Goal: Task Accomplishment & Management: Use online tool/utility

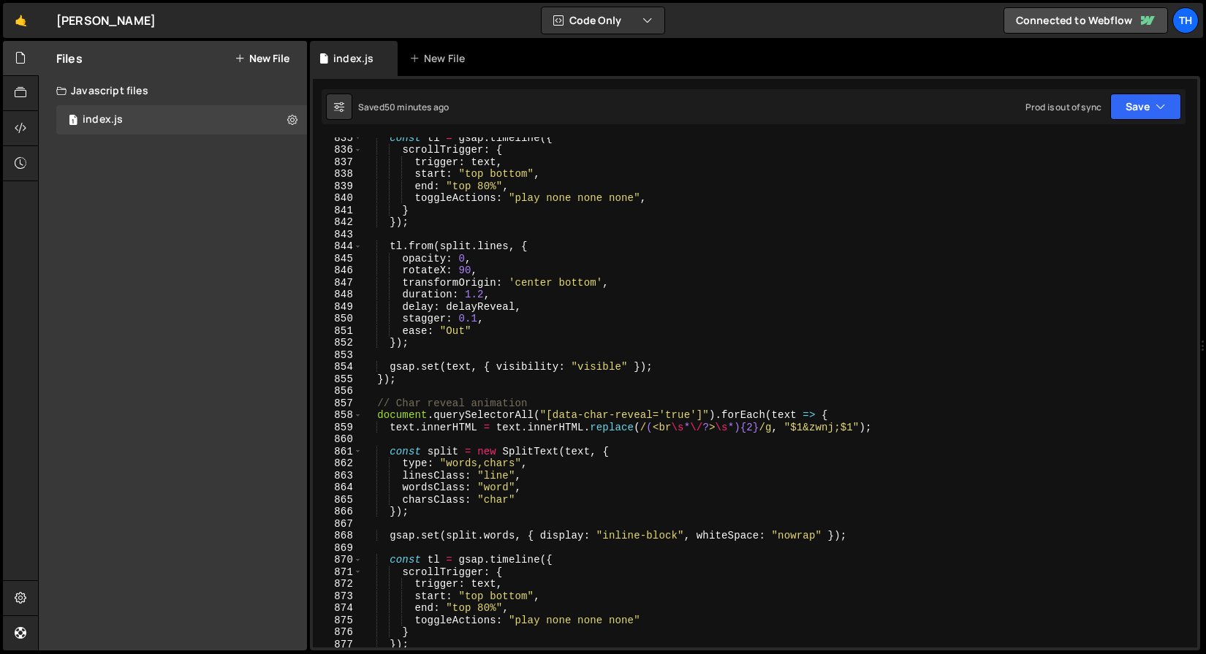
scroll to position [6627, 0]
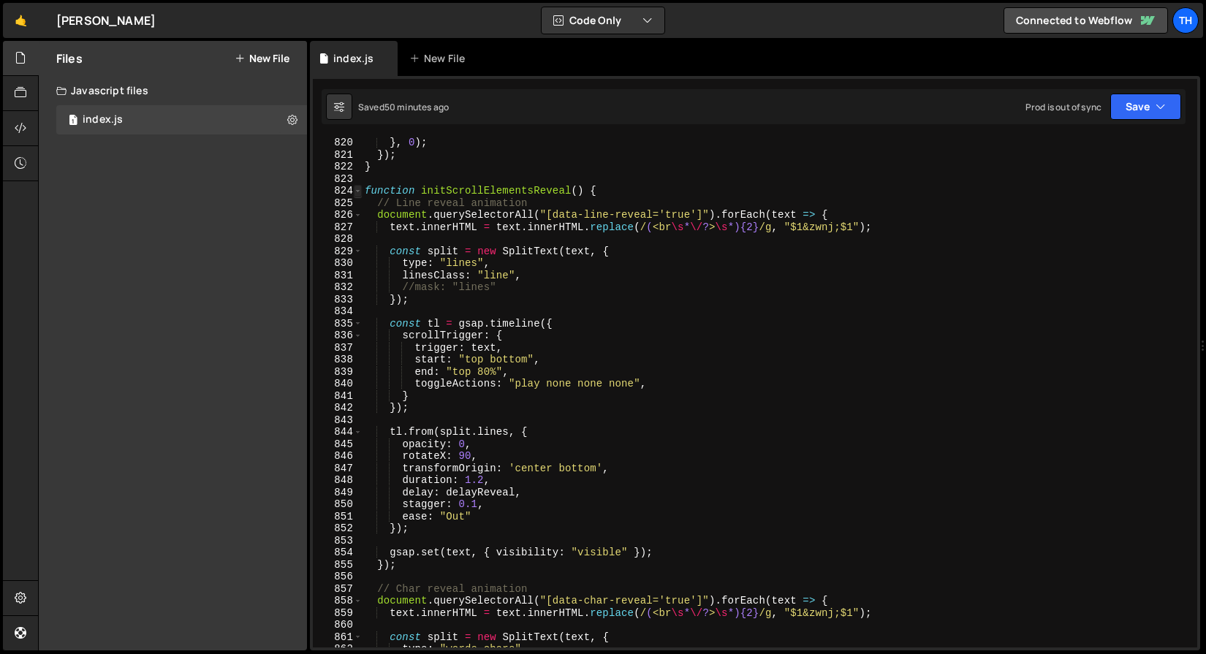
click at [360, 192] on span at bounding box center [358, 191] width 8 height 12
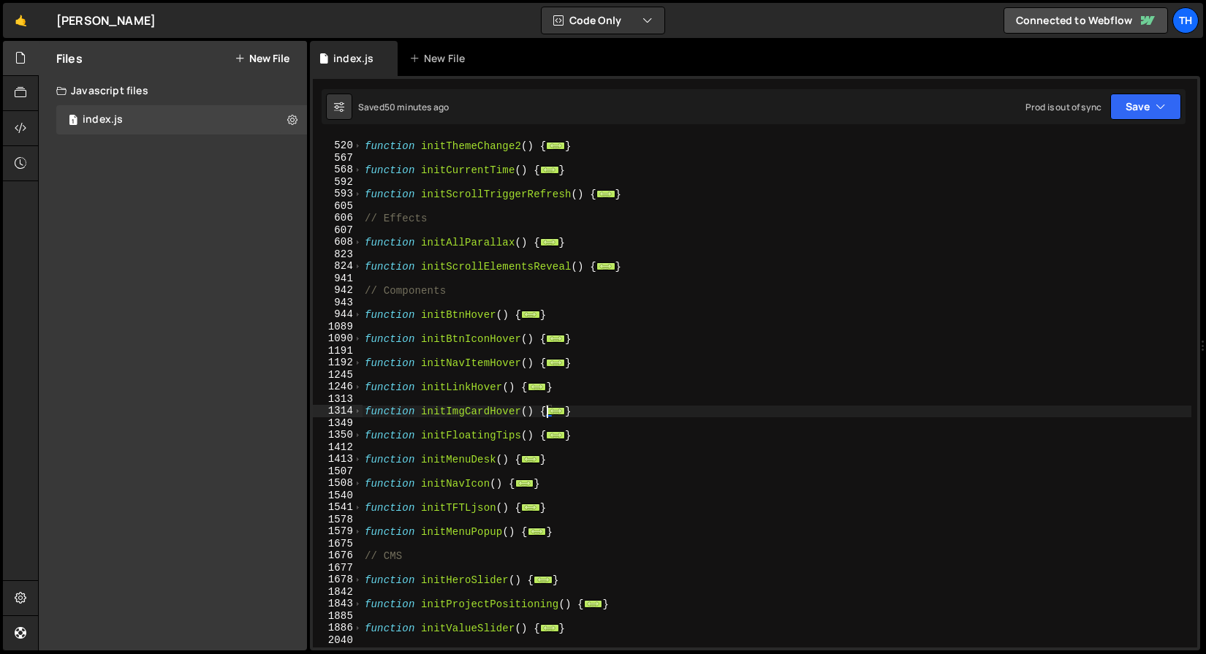
scroll to position [444, 0]
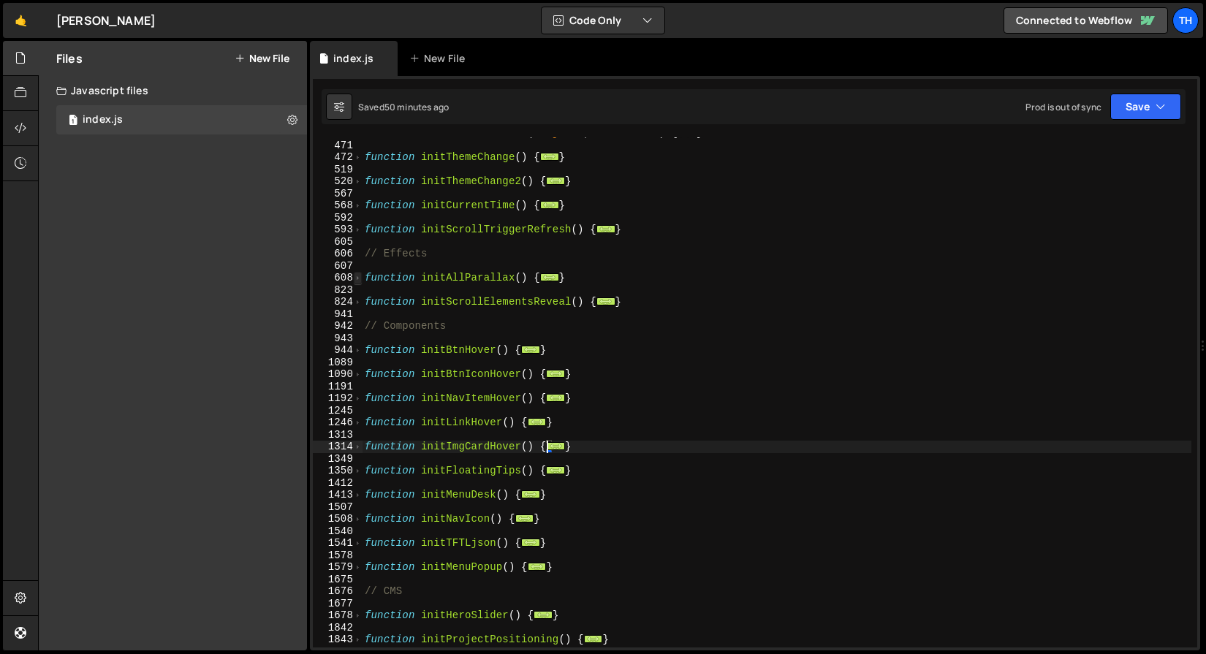
click at [357, 281] on span at bounding box center [358, 278] width 8 height 12
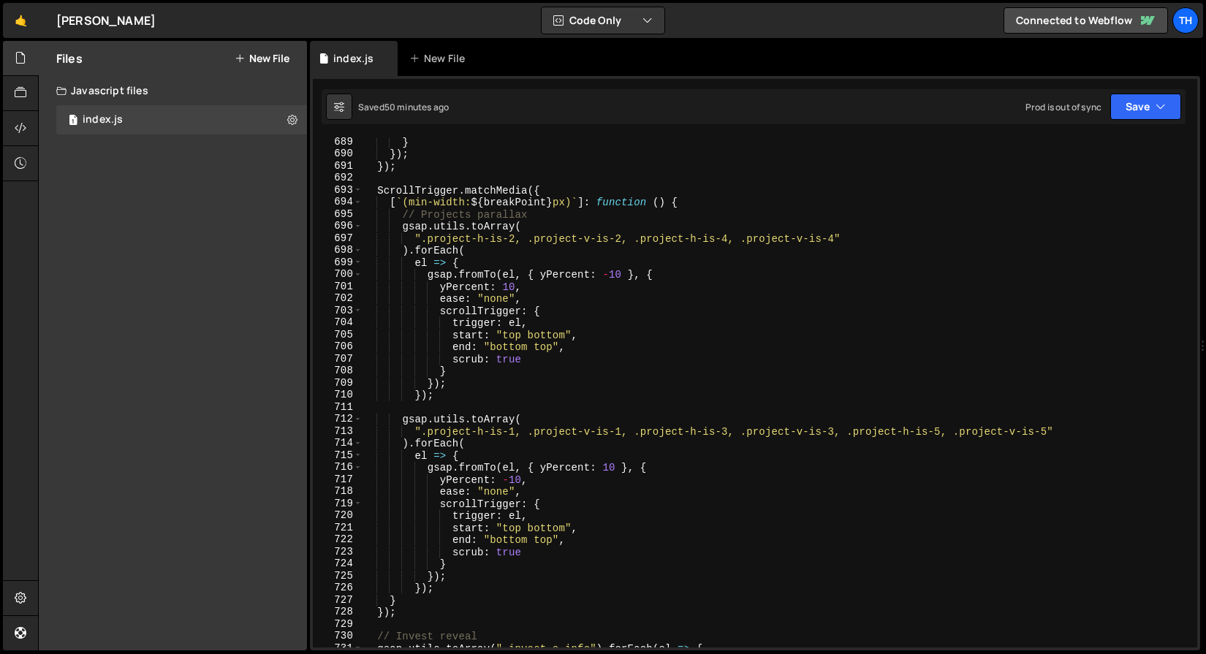
scroll to position [1626, 0]
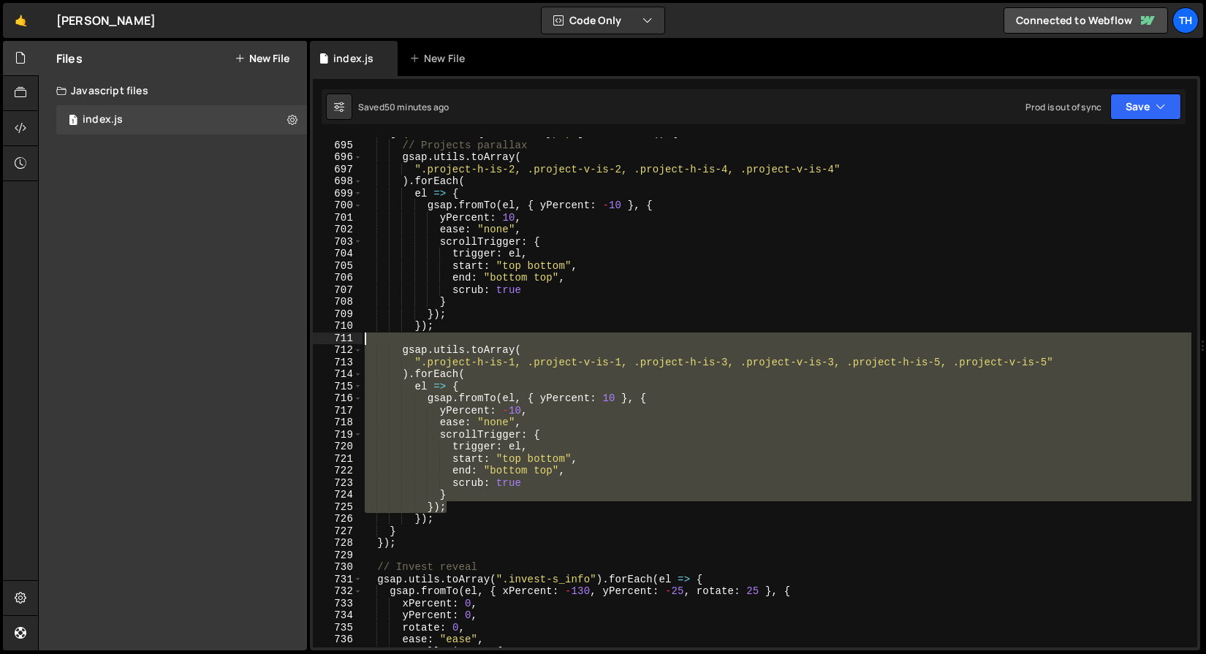
drag, startPoint x: 479, startPoint y: 506, endPoint x: 408, endPoint y: 308, distance: 210.8
click at [406, 312] on div "[ ` (min-width: ${ breakPoint } px) ` ] : function ( ) { // Projects parallax g…" at bounding box center [776, 394] width 829 height 534
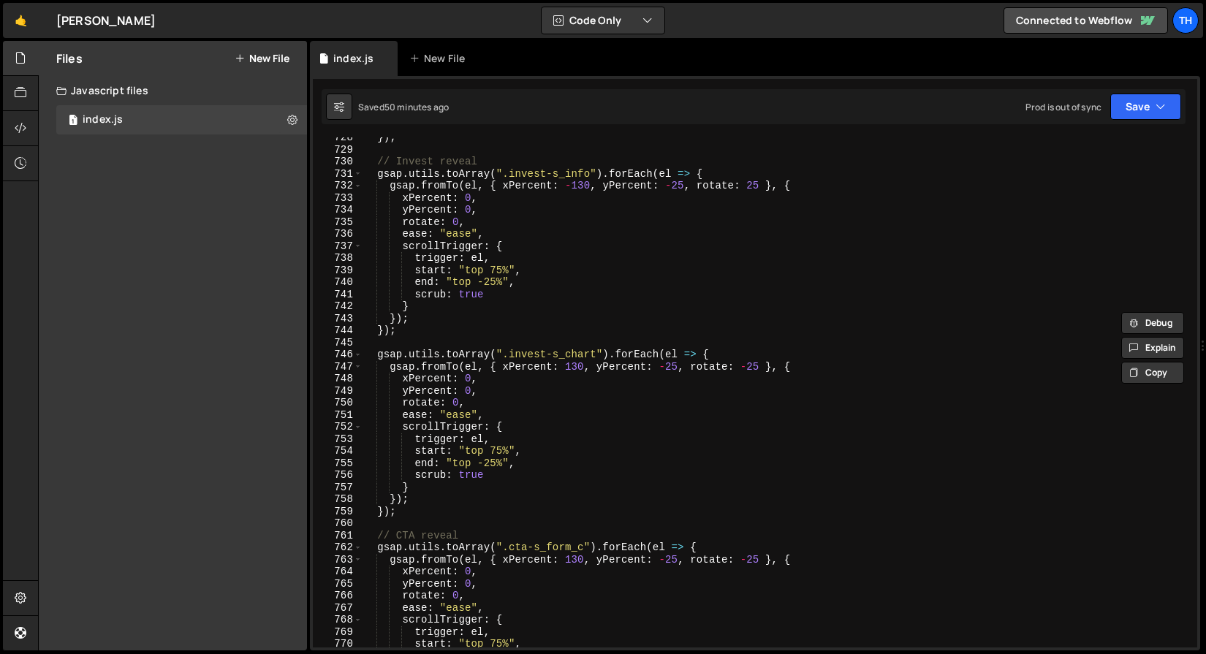
scroll to position [1986, 0]
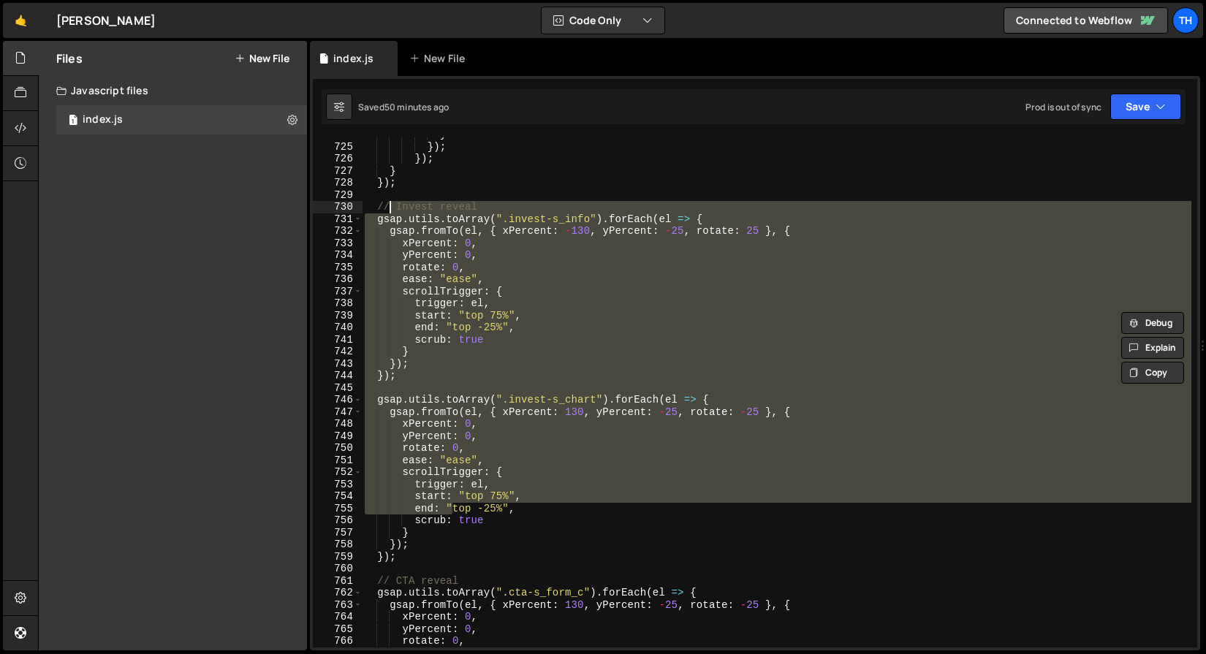
drag, startPoint x: 452, startPoint y: 511, endPoint x: 389, endPoint y: 213, distance: 304.7
click at [389, 213] on div "} }) ; }) ; } }) ; // Invest reveal gsap . utils . toArray ( ".invest-s_info" )…" at bounding box center [776, 396] width 829 height 534
click at [479, 430] on div "} }) ; }) ; } }) ; // Invest reveal gsap . utils . toArray ( ".invest-s_info" )…" at bounding box center [776, 392] width 829 height 510
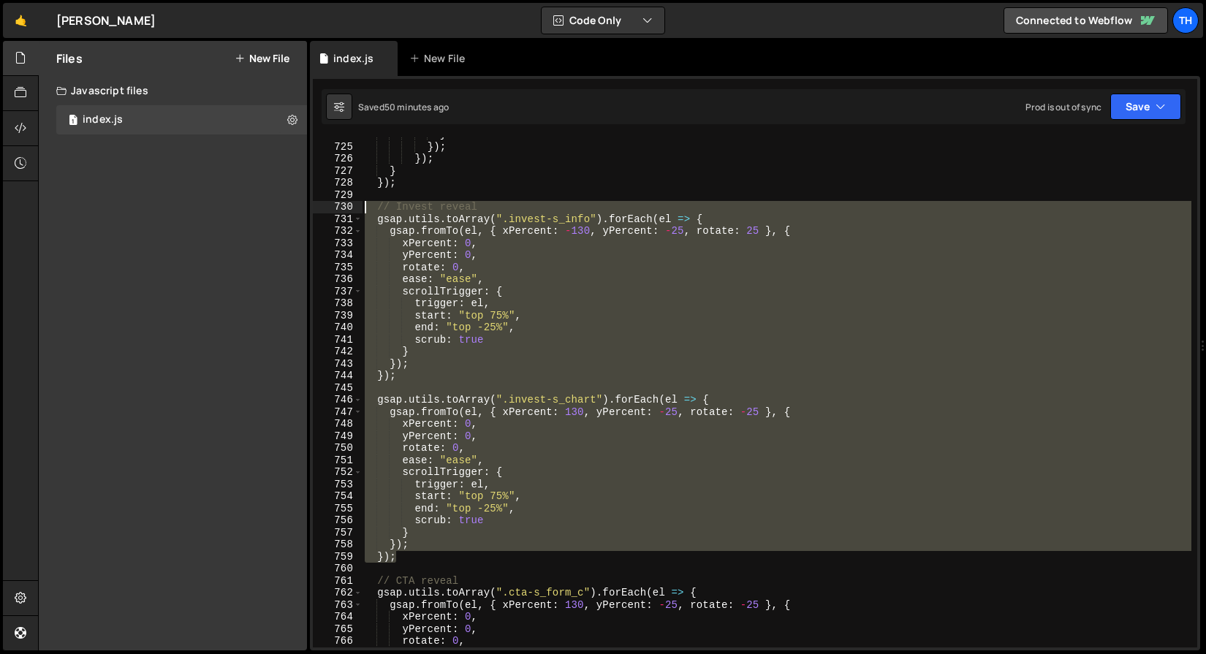
drag, startPoint x: 408, startPoint y: 554, endPoint x: 235, endPoint y: 210, distance: 384.9
click at [235, 210] on div "Files New File Javascript files 1 index.js 0 CSS files Copy share link Edit Fil…" at bounding box center [622, 346] width 1168 height 610
type textarea "// Invest reveal gsap.utils.toArray(".invest-s_info").forEach(el => {"
click at [382, 200] on div "} }) ; }) ; } }) ; // Invest reveal gsap . utils . toArray ( ".invest-s_info" )…" at bounding box center [776, 396] width 829 height 534
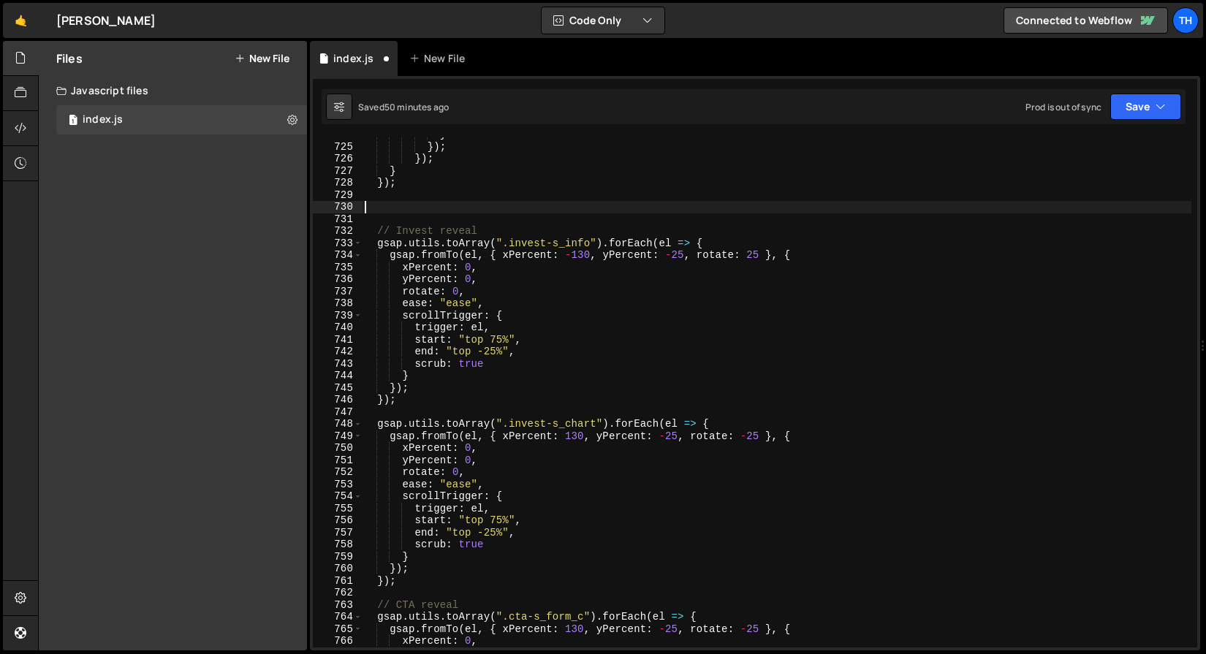
paste textarea "});"
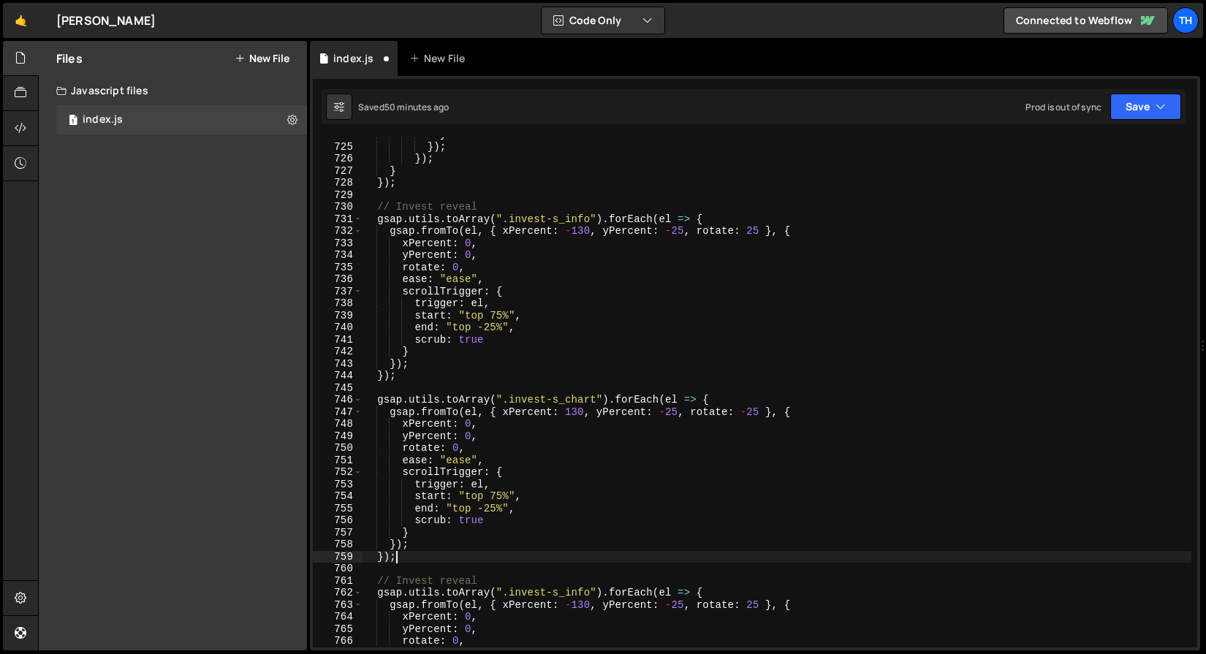
click at [388, 205] on div "} }) ; }) ; } }) ; // Invest reveal gsap . utils . toArray ( ".invest-s_info" )…" at bounding box center [776, 396] width 829 height 534
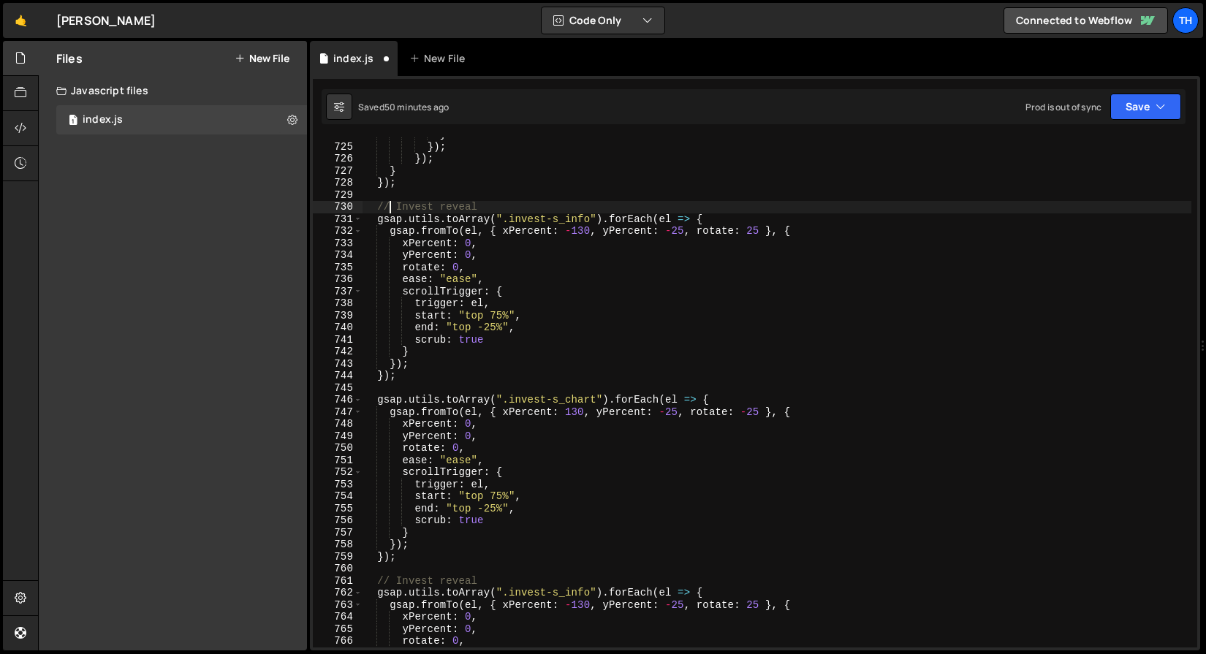
click at [401, 203] on div "} }) ; }) ; } }) ; // Invest reveal gsap . utils . toArray ( ".invest-s_info" )…" at bounding box center [776, 396] width 829 height 534
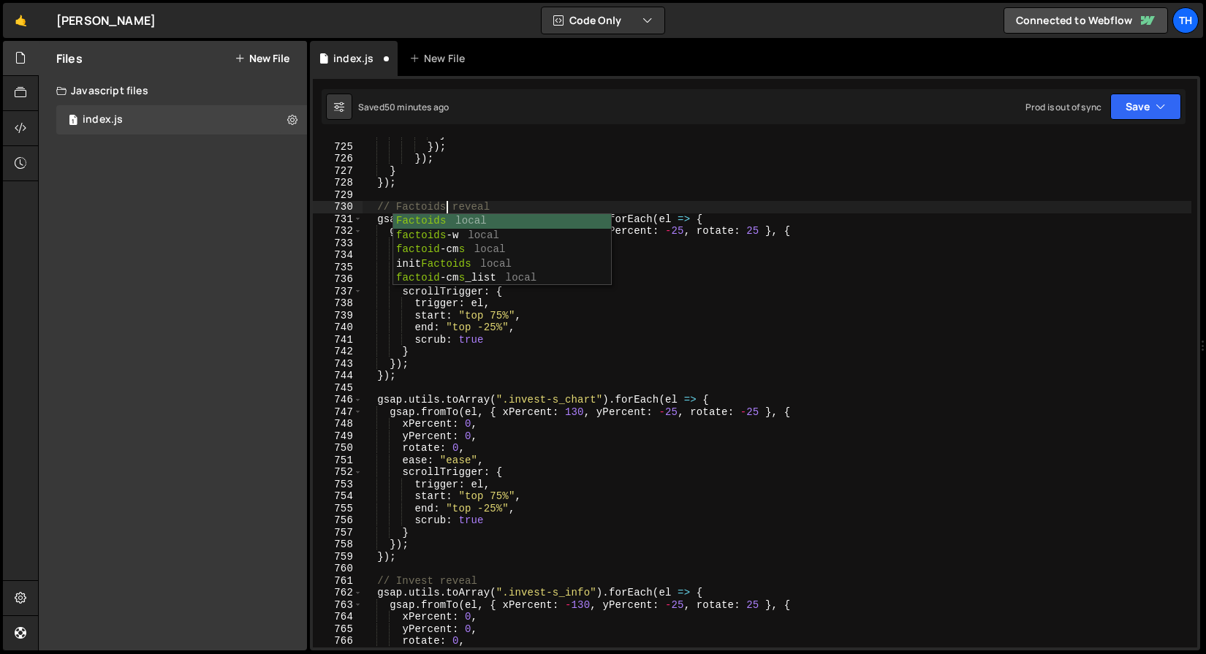
click at [513, 152] on div "} }) ; }) ; } }) ; // Factoids reveal gsap . utils . toArray ( ".invest-s_info"…" at bounding box center [776, 396] width 829 height 534
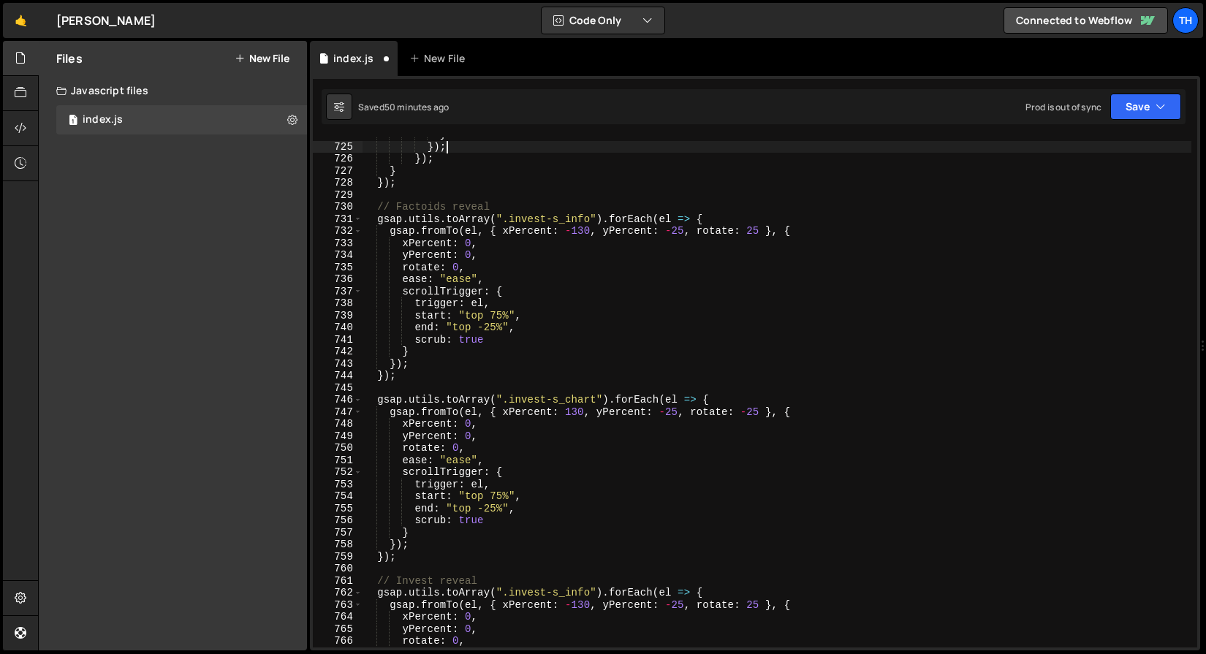
click at [491, 183] on div "} }) ; }) ; } }) ; // Factoids reveal gsap . utils . toArray ( ".invest-s_info"…" at bounding box center [776, 396] width 829 height 534
type textarea "});"
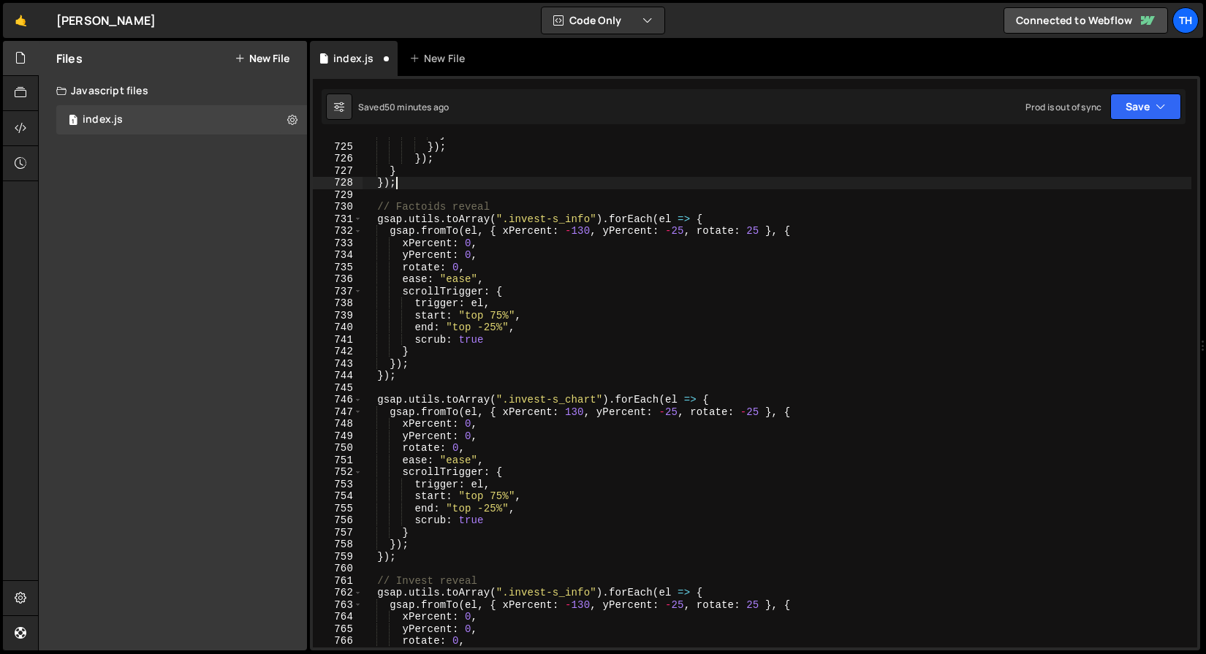
click at [489, 187] on div "} }) ; }) ; } }) ; // Factoids reveal gsap . utils . toArray ( ".invest-s_info"…" at bounding box center [776, 396] width 829 height 534
click at [487, 191] on div "} }) ; }) ; } }) ; // Factoids reveal gsap . utils . toArray ( ".invest-s_info"…" at bounding box center [776, 396] width 829 height 534
type textarea "√"
drag, startPoint x: 501, startPoint y: 192, endPoint x: 340, endPoint y: 197, distance: 160.8
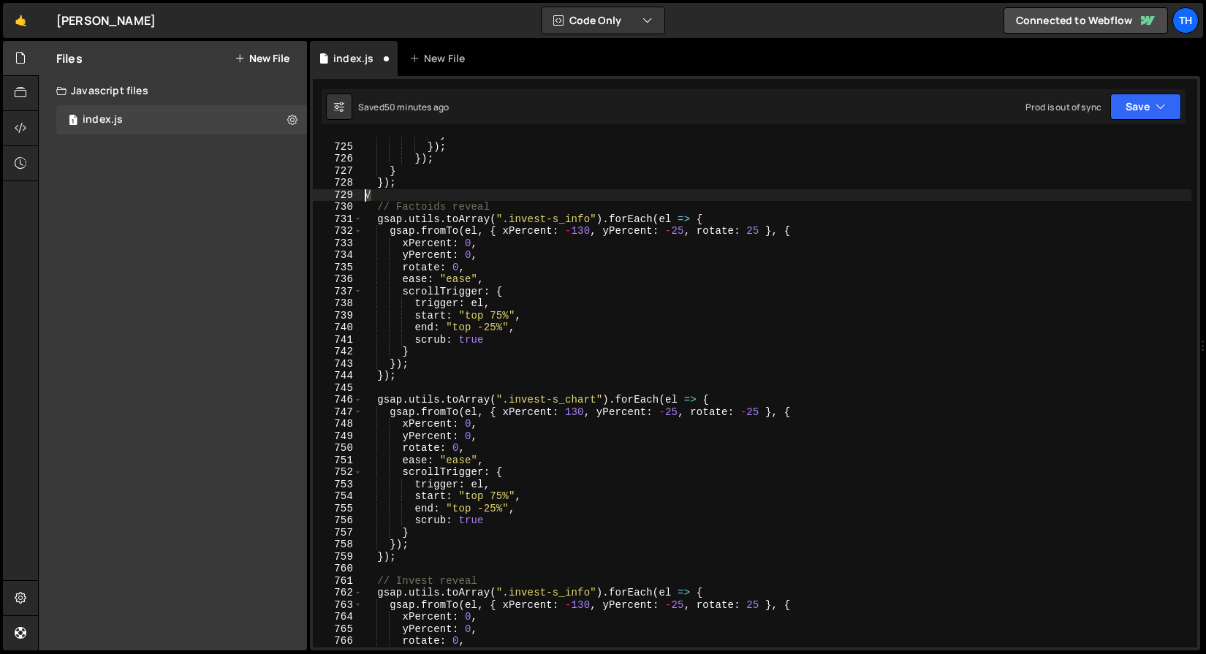
click at [340, 197] on div "√ 724 725 726 727 728 729 730 731 732 733 734 735 736 737 738 739 740 741 742 7…" at bounding box center [755, 392] width 884 height 510
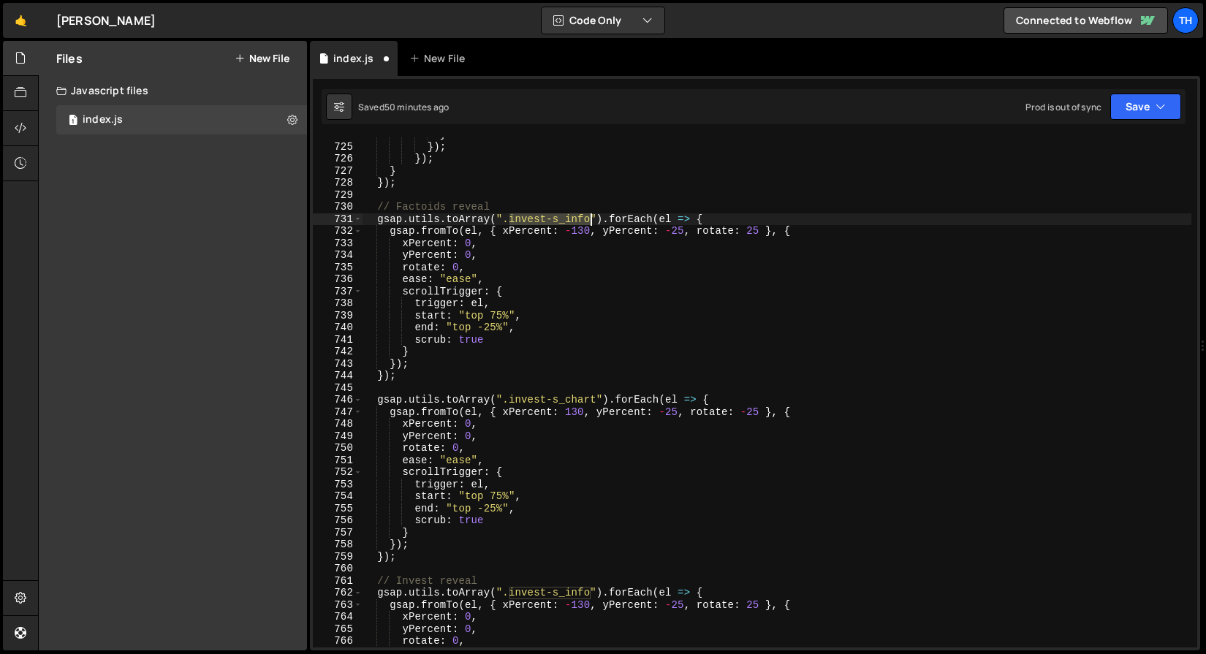
drag, startPoint x: 511, startPoint y: 214, endPoint x: 590, endPoint y: 217, distance: 79.7
click at [590, 217] on div "} }) ; }) ; } }) ; // Factoids reveal gsap . utils . toArray ( ".invest-s_info"…" at bounding box center [776, 396] width 829 height 534
paste textarea "factoids-s_left"
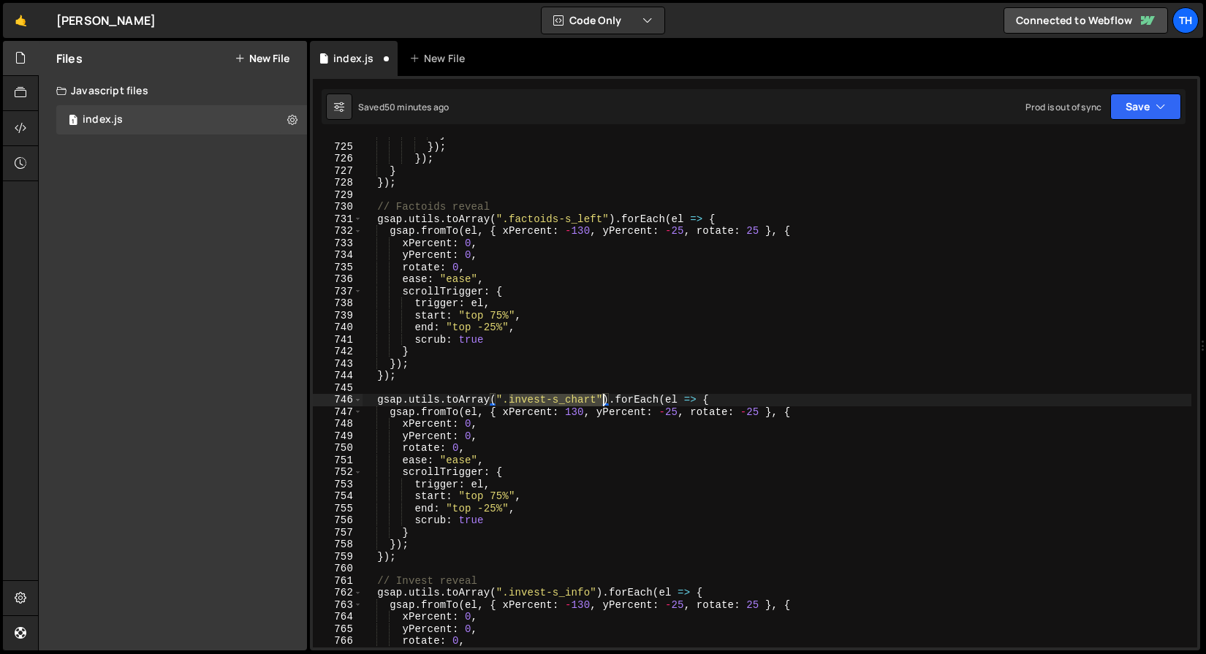
drag, startPoint x: 509, startPoint y: 397, endPoint x: 599, endPoint y: 396, distance: 89.9
click at [599, 396] on div "} }) ; }) ; } }) ; // Factoids reveal gsap . utils . toArray ( ".factoids-s_lef…" at bounding box center [776, 396] width 829 height 534
paste textarea "factoids-s_lef"
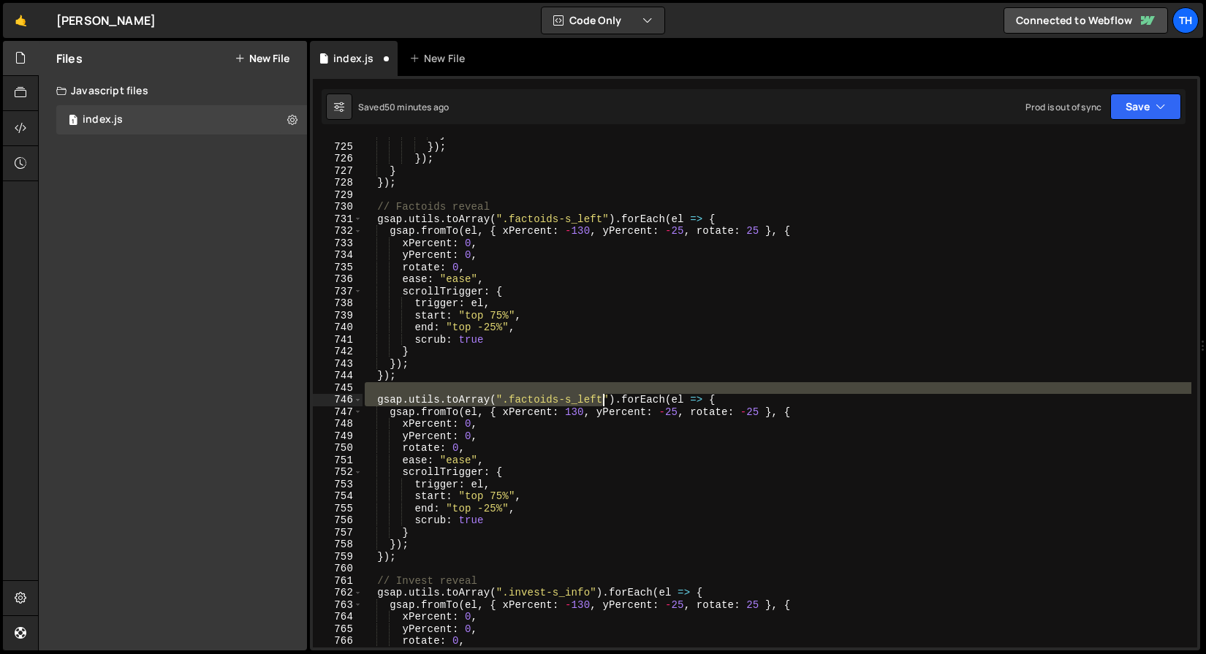
drag, startPoint x: 591, startPoint y: 398, endPoint x: 604, endPoint y: 398, distance: 12.4
click at [604, 400] on div "} }) ; }) ; } }) ; // Factoids reveal gsap . utils . toArray ( ".factoids-s_lef…" at bounding box center [776, 396] width 829 height 534
click at [604, 398] on div "} }) ; }) ; } }) ; // Factoids reveal gsap . utils . toArray ( ".factoids-s_lef…" at bounding box center [776, 392] width 829 height 510
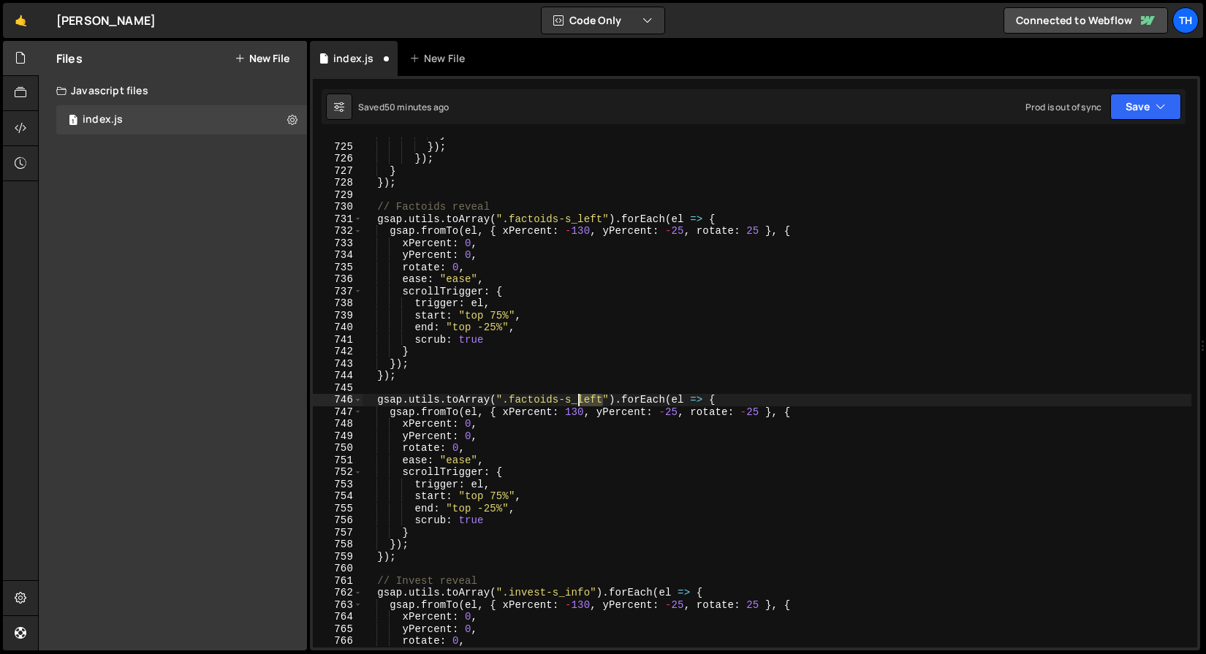
drag, startPoint x: 602, startPoint y: 402, endPoint x: 579, endPoint y: 402, distance: 23.4
click at [579, 402] on div "} }) ; }) ; } }) ; // Factoids reveal gsap . utils . toArray ( ".factoids-s_lef…" at bounding box center [776, 396] width 829 height 534
click at [650, 435] on div "} }) ; }) ; } }) ; // Factoids reveal gsap . utils . toArray ( ".factoids-s_lef…" at bounding box center [776, 396] width 829 height 534
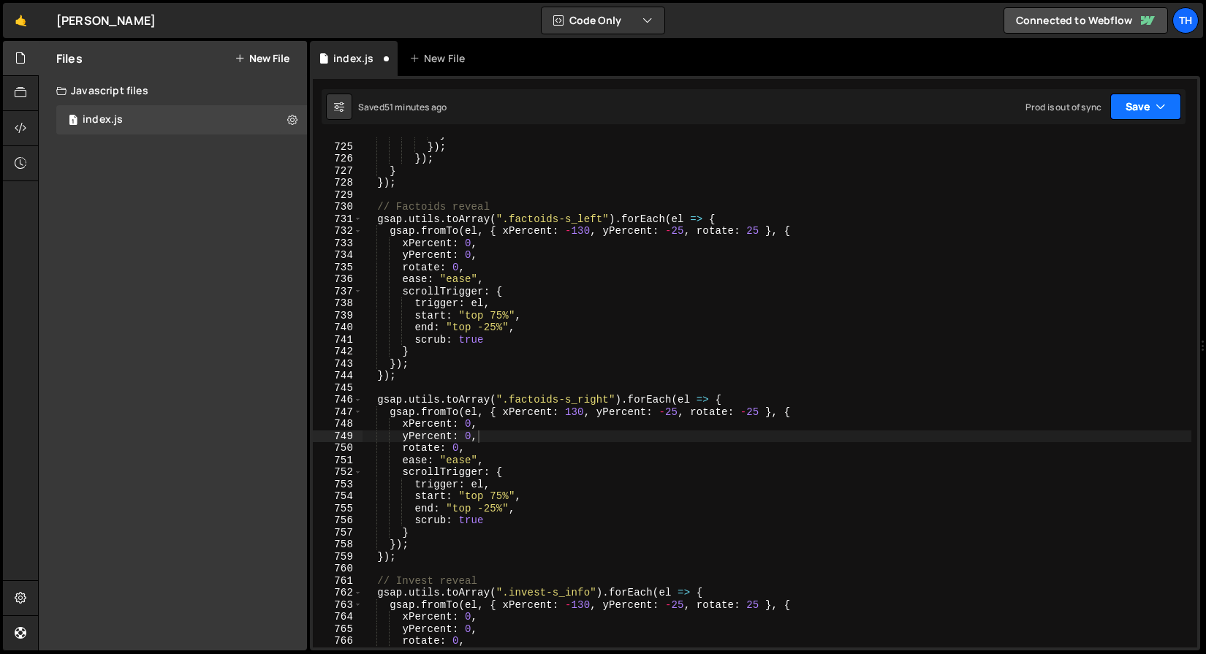
click at [1173, 96] on button "Save" at bounding box center [1145, 107] width 71 height 26
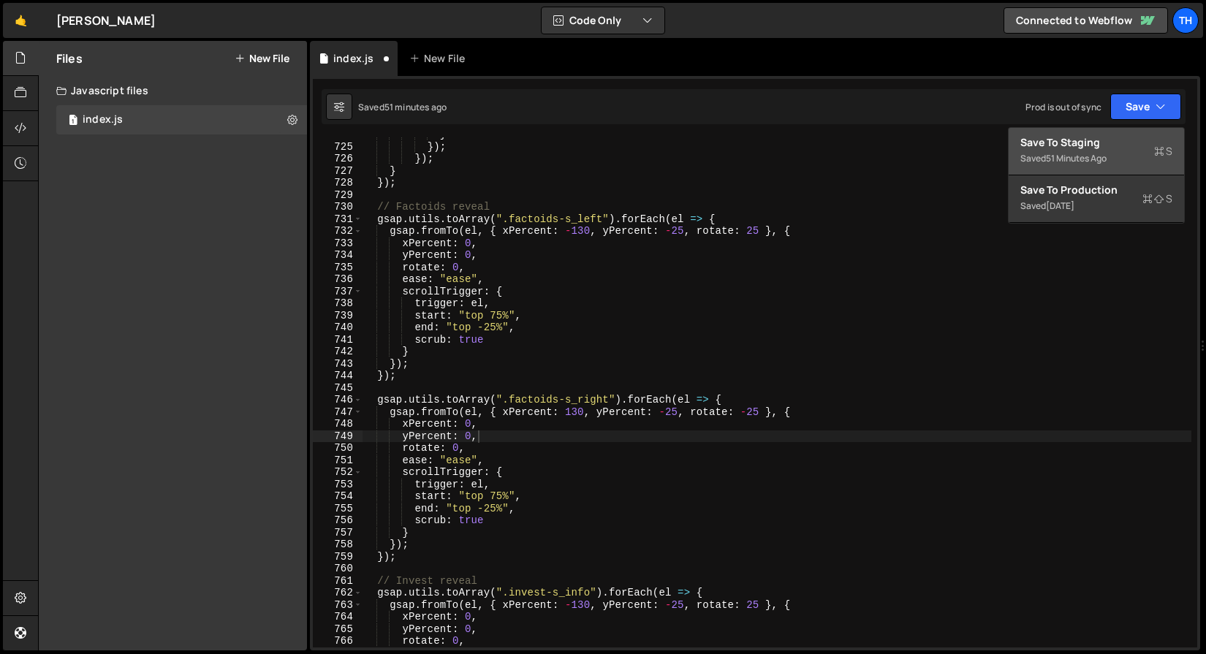
click at [1136, 139] on div "Save to Staging S" at bounding box center [1096, 142] width 152 height 15
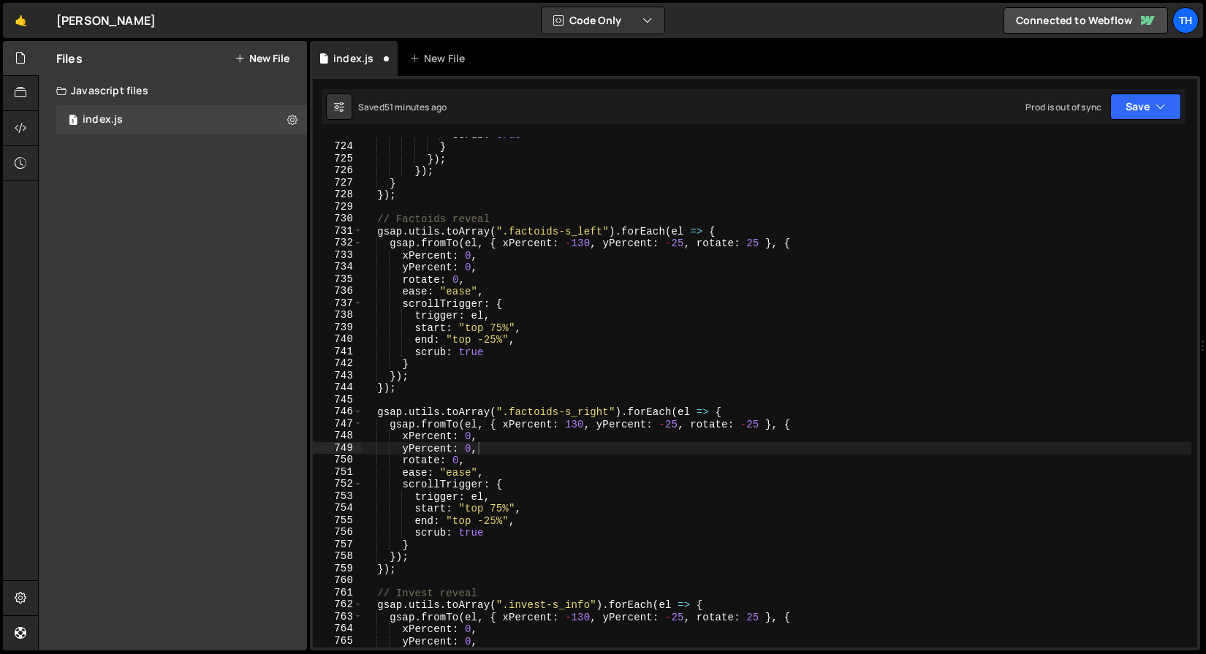
scroll to position [5773, 0]
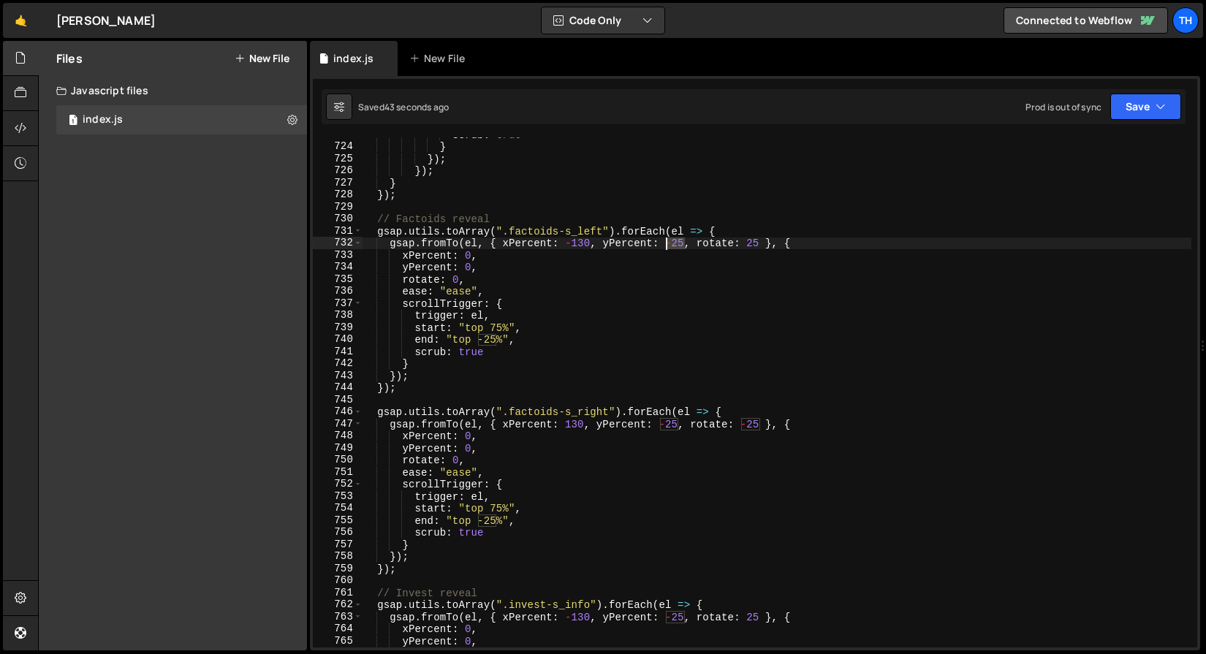
drag, startPoint x: 684, startPoint y: 243, endPoint x: 664, endPoint y: 243, distance: 19.7
click at [664, 243] on div "scrub : true } }) ; }) ; } }) ; // Factoids reveal gsap . utils . toArray ( ".f…" at bounding box center [776, 396] width 829 height 534
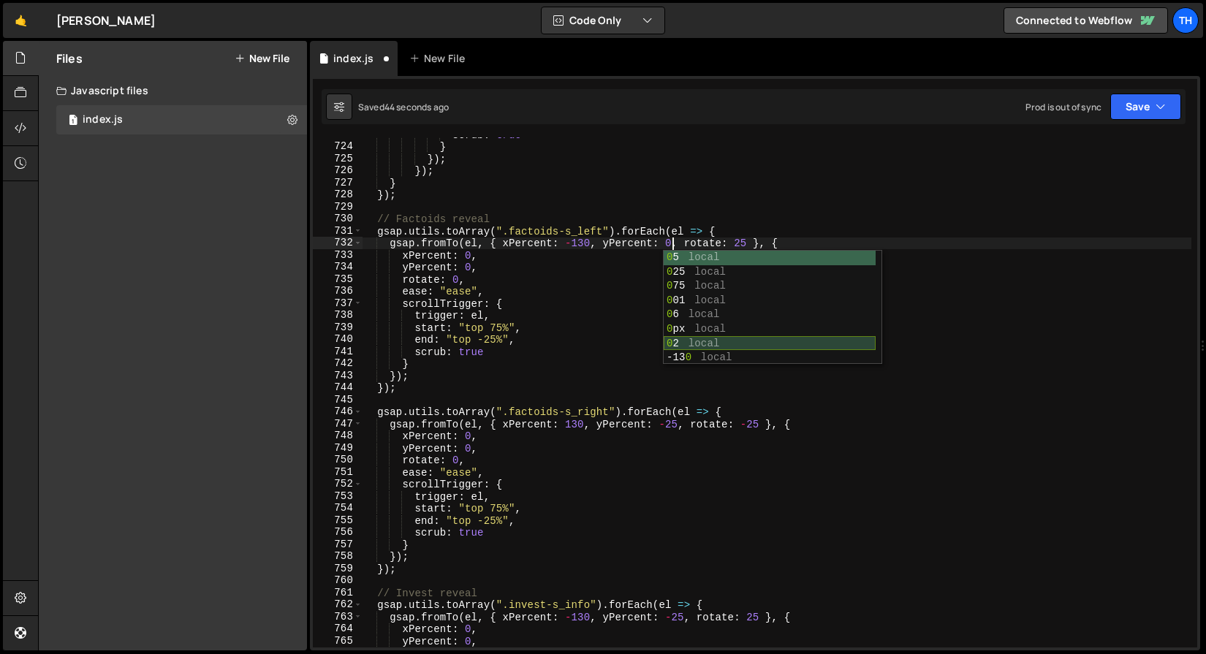
scroll to position [0, 21]
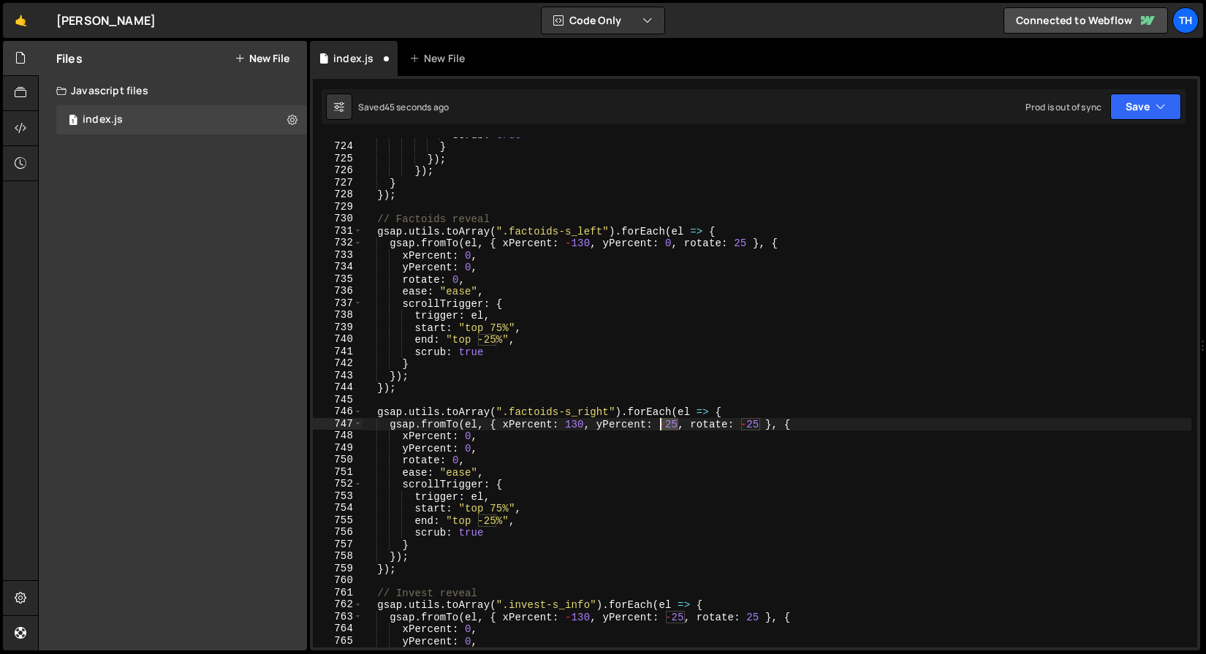
drag, startPoint x: 679, startPoint y: 425, endPoint x: 662, endPoint y: 423, distance: 16.9
click at [662, 423] on div "scrub : true } }) ; }) ; } }) ; // Factoids reveal gsap . utils . toArray ( ".f…" at bounding box center [776, 396] width 829 height 534
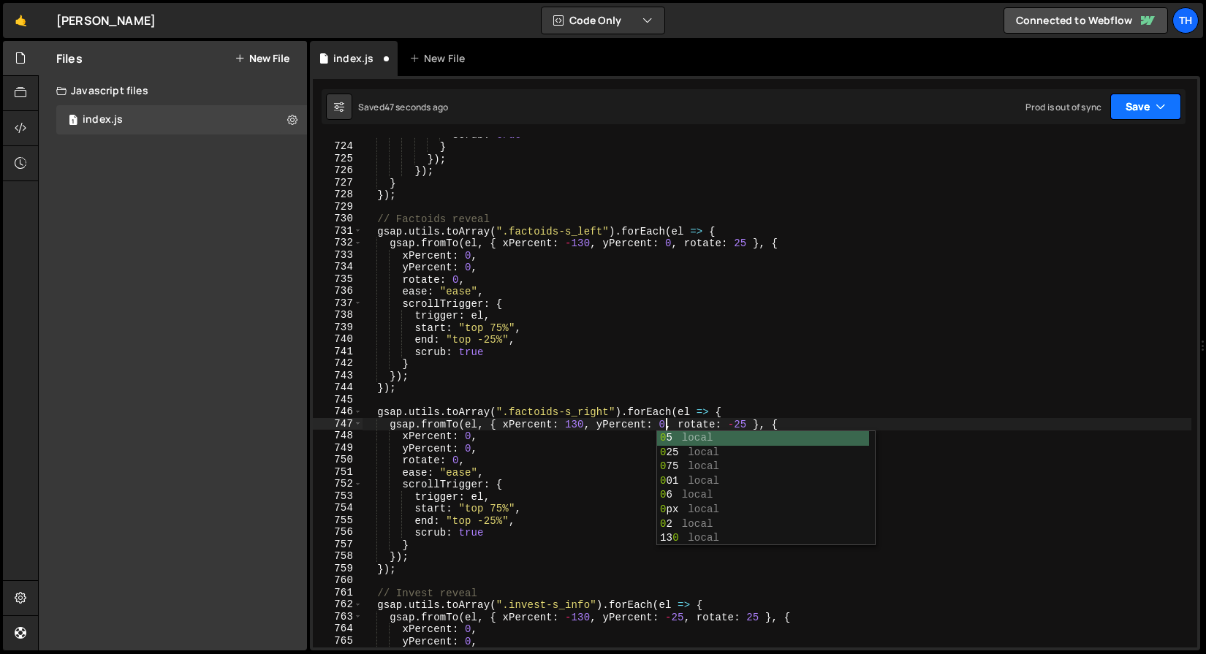
click at [1117, 110] on button "Save" at bounding box center [1145, 107] width 71 height 26
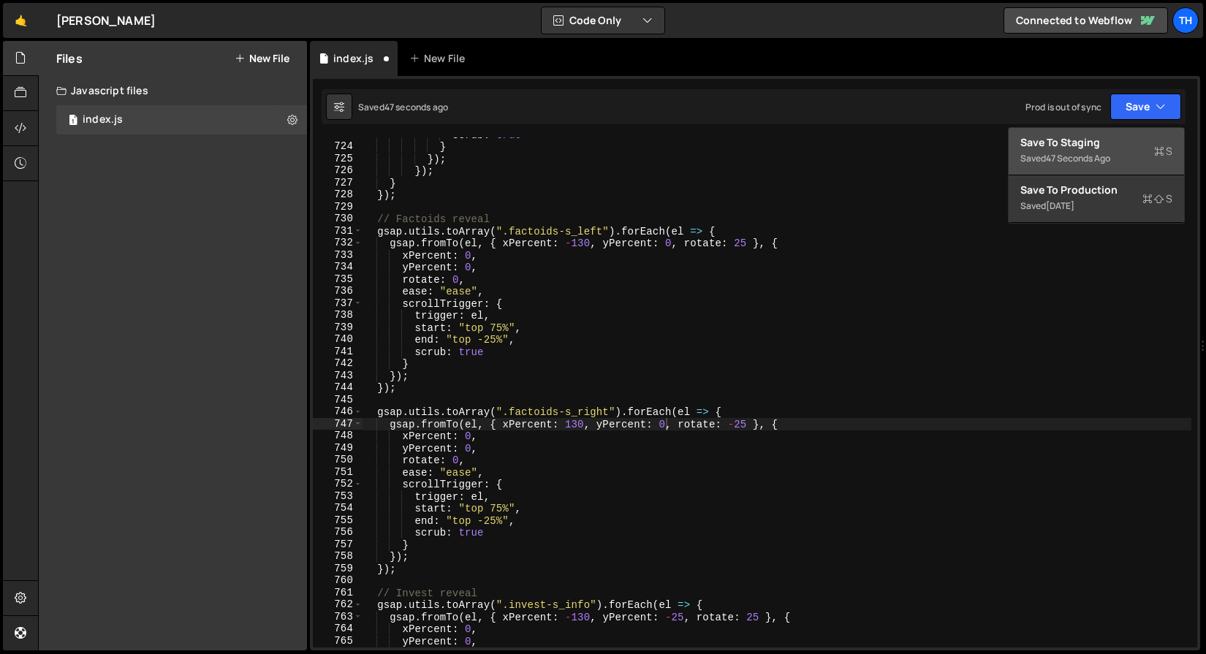
click at [1106, 170] on button "Save to Staging S Saved 47 seconds ago" at bounding box center [1095, 151] width 175 height 47
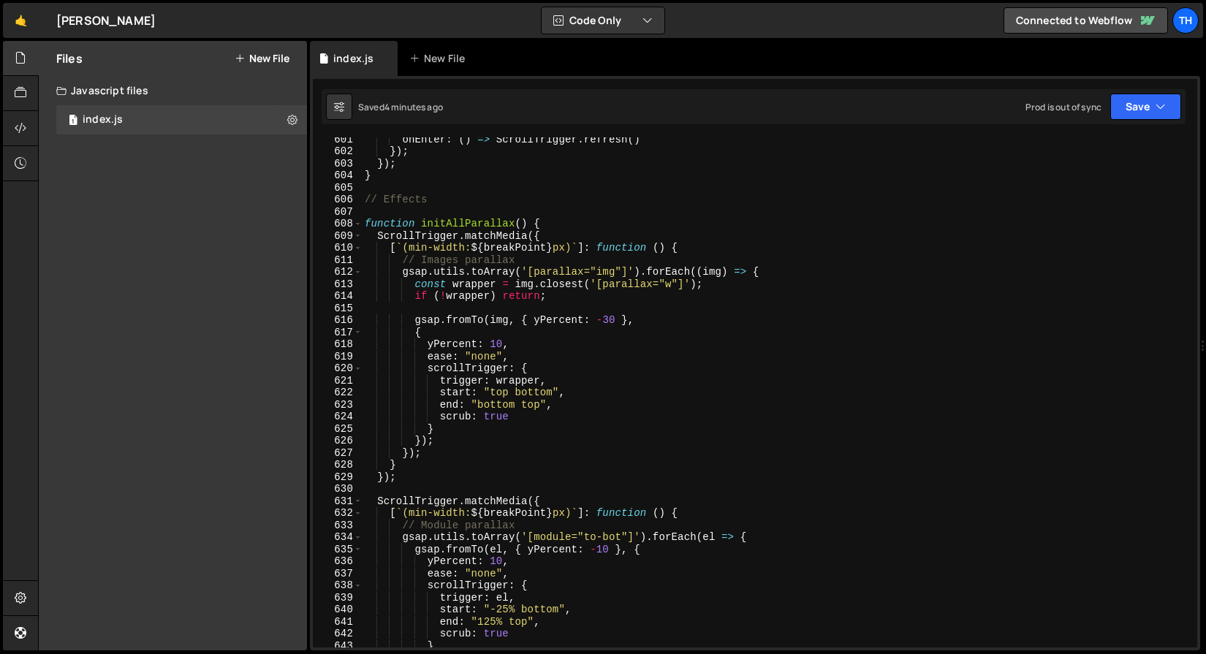
scroll to position [0, 1]
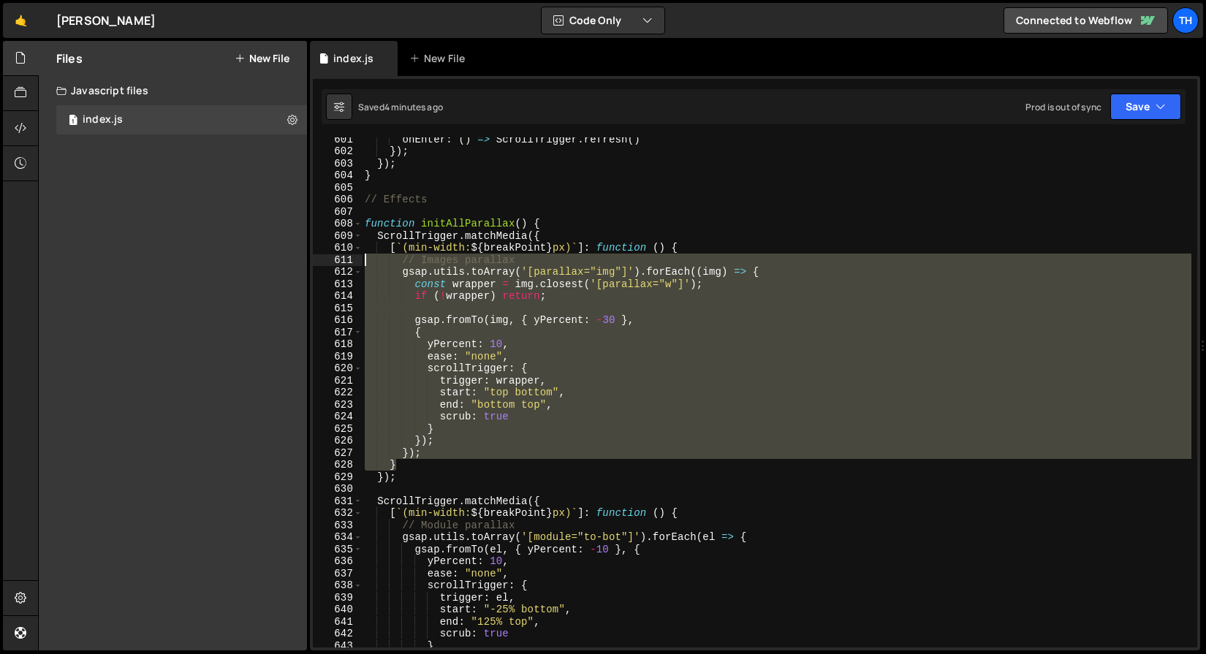
drag, startPoint x: 421, startPoint y: 470, endPoint x: 295, endPoint y: 260, distance: 244.5
click at [295, 260] on div "Files New File Javascript files 1 index.js 0 CSS files Copy share link Edit Fil…" at bounding box center [622, 346] width 1168 height 610
click at [437, 446] on div "onEnter : ( ) => ScrollTrigger . refresh ( ) }) ; }) ; } // Effects function in…" at bounding box center [776, 400] width 829 height 534
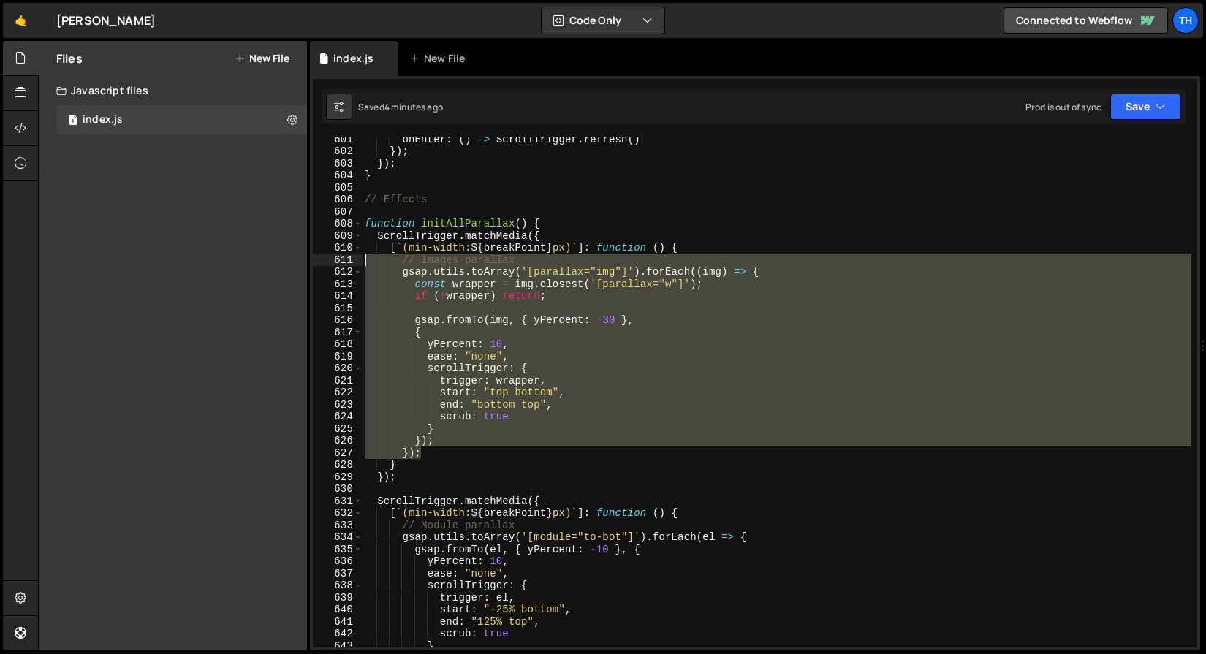
drag, startPoint x: 454, startPoint y: 453, endPoint x: 212, endPoint y: 259, distance: 309.8
click at [212, 259] on div "Files New File Javascript files 1 index.js 0 CSS files Copy share link Edit Fil…" at bounding box center [622, 346] width 1168 height 610
type textarea "});"
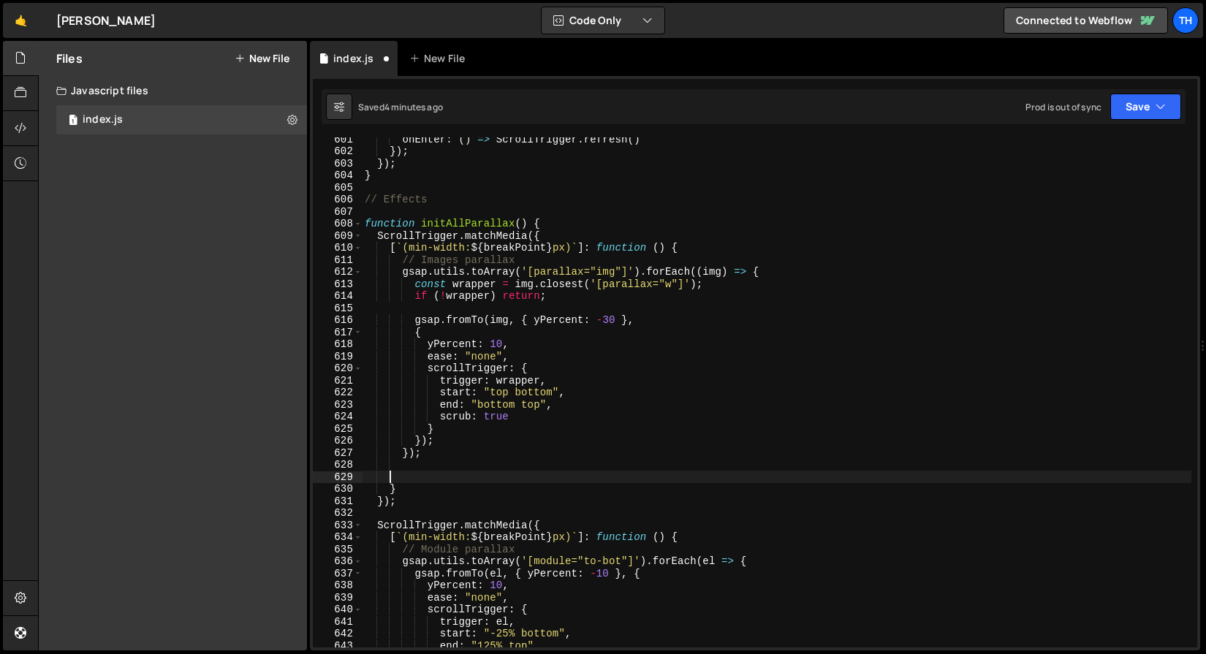
scroll to position [0, 0]
paste textarea "});"
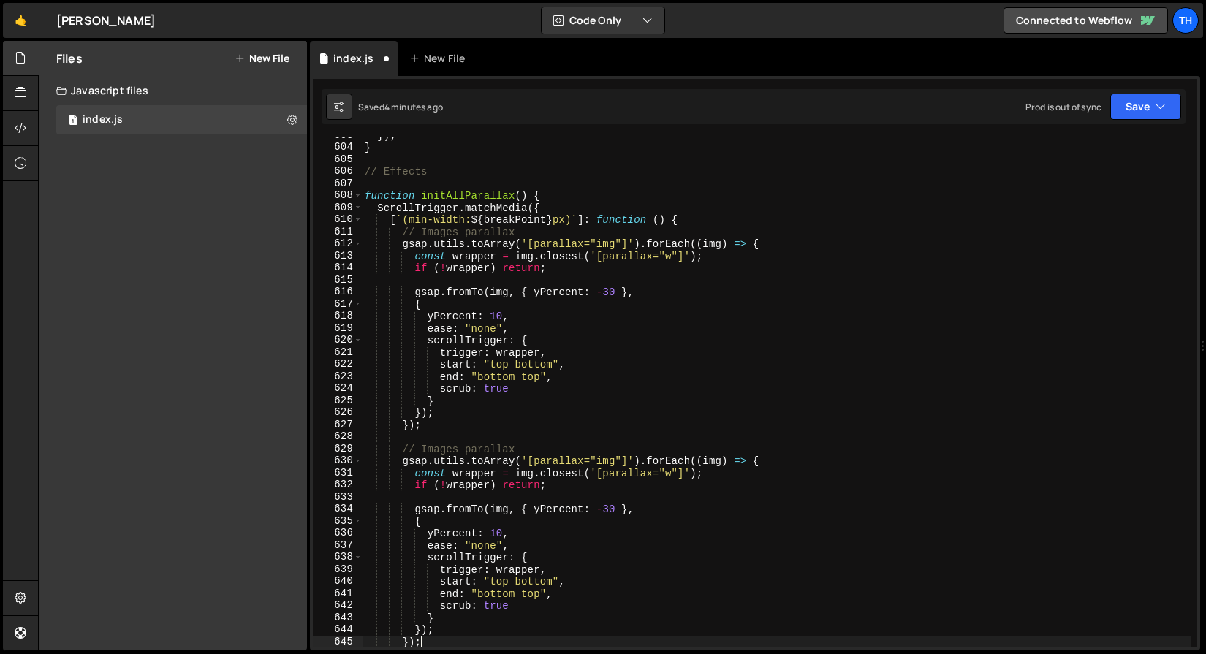
scroll to position [4786, 0]
click at [465, 446] on div "}) ; } // Effects function initAllParallax ( ) { ScrollTrigger . matchMedia ({ …" at bounding box center [776, 396] width 829 height 534
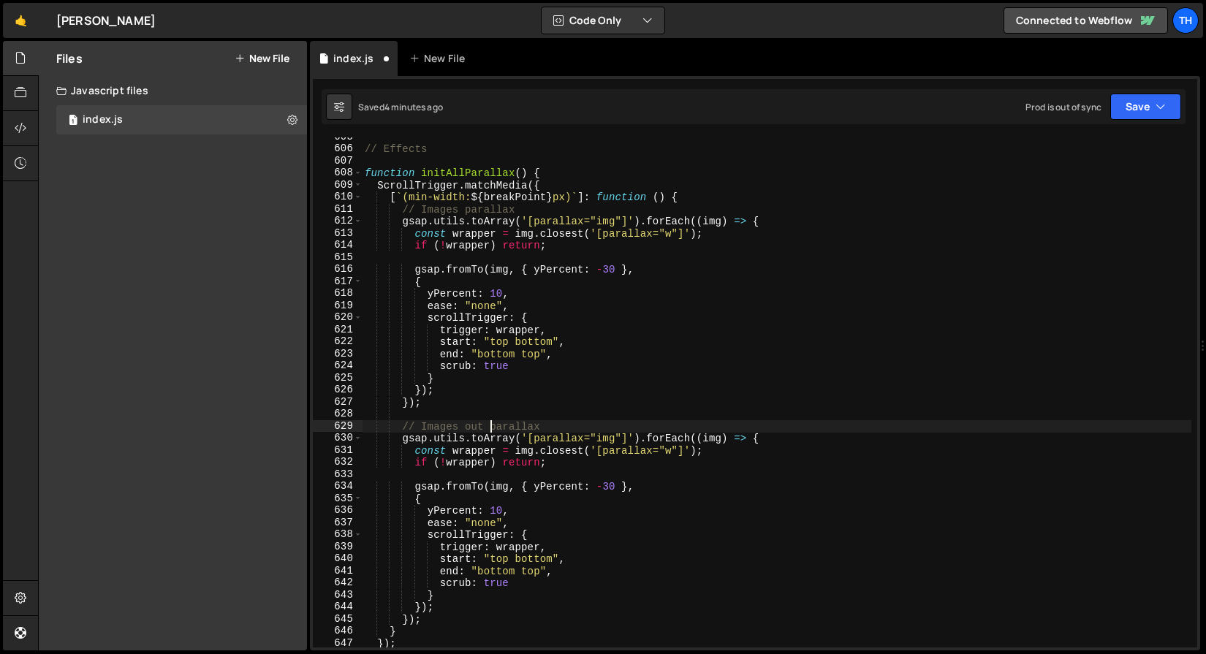
scroll to position [4808, 0]
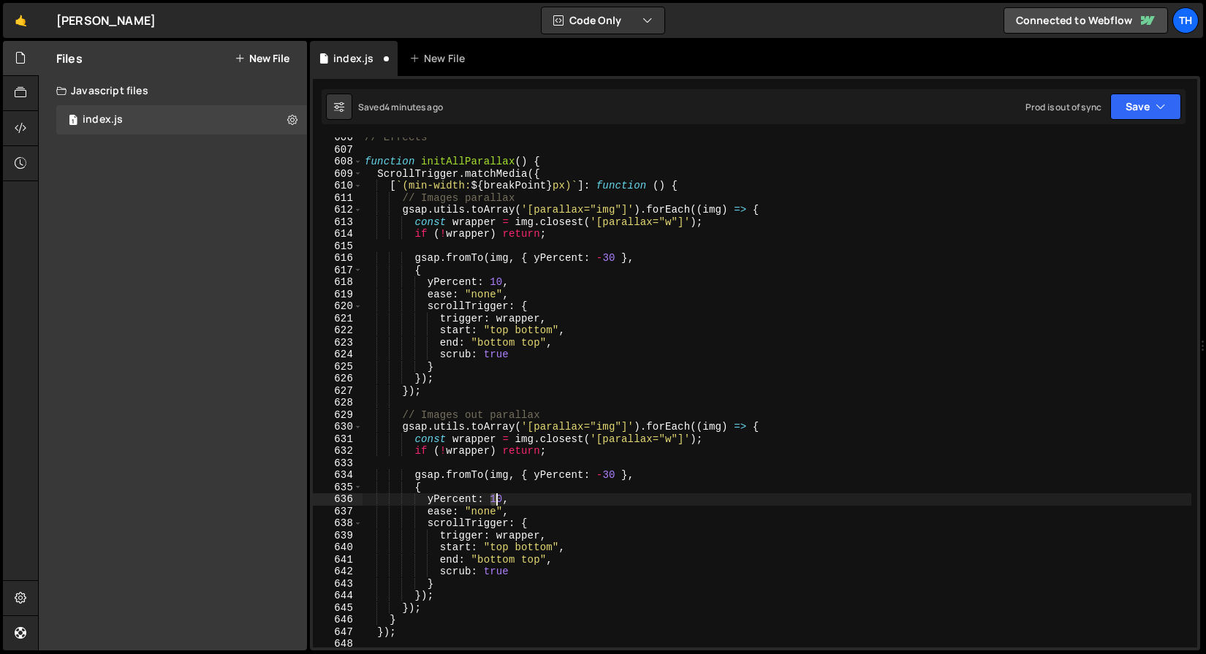
click at [500, 498] on div "// Effects function initAllParallax ( ) { ScrollTrigger . matchMedia ({ [ ` (mi…" at bounding box center [776, 399] width 829 height 534
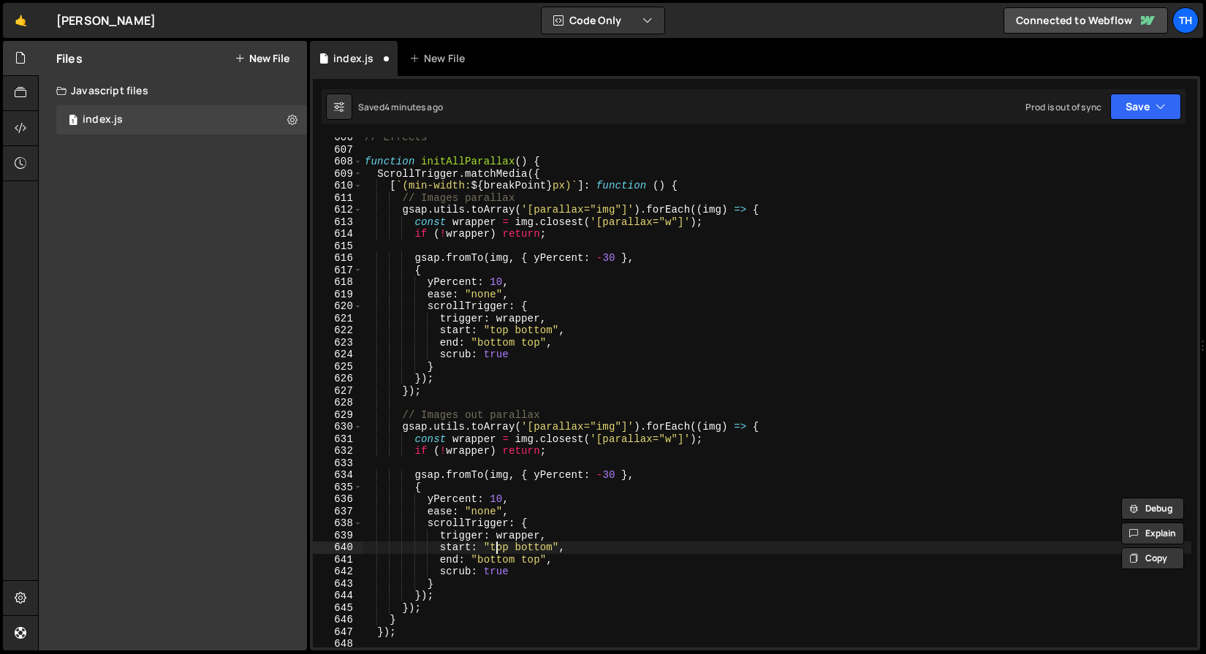
click at [499, 550] on div "// Effects function initAllParallax ( ) { ScrollTrigger . matchMedia ({ [ ` (mi…" at bounding box center [776, 399] width 829 height 534
click at [549, 544] on div "// Effects function initAllParallax ( ) { ScrollTrigger . matchMedia ({ [ ` (mi…" at bounding box center [776, 399] width 829 height 534
click at [506, 545] on div "// Effects function initAllParallax ( ) { ScrollTrigger . matchMedia ({ [ ` (mi…" at bounding box center [776, 399] width 829 height 534
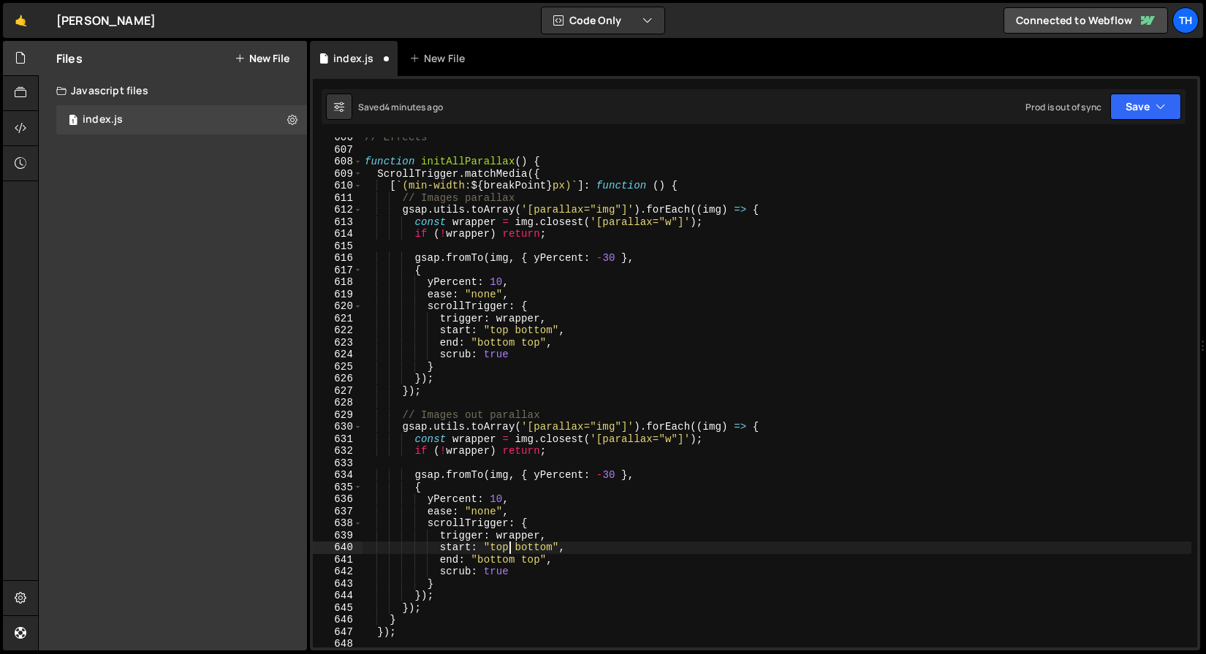
drag, startPoint x: 506, startPoint y: 545, endPoint x: 536, endPoint y: 556, distance: 31.9
click at [506, 545] on div "// Effects function initAllParallax ( ) { ScrollTrigger . matchMedia ({ [ ` (mi…" at bounding box center [776, 399] width 829 height 534
paste textarea "bottom"
click at [628, 560] on div "// Effects function initAllParallax ( ) { ScrollTrigger . matchMedia ({ [ ` (mi…" at bounding box center [776, 399] width 829 height 534
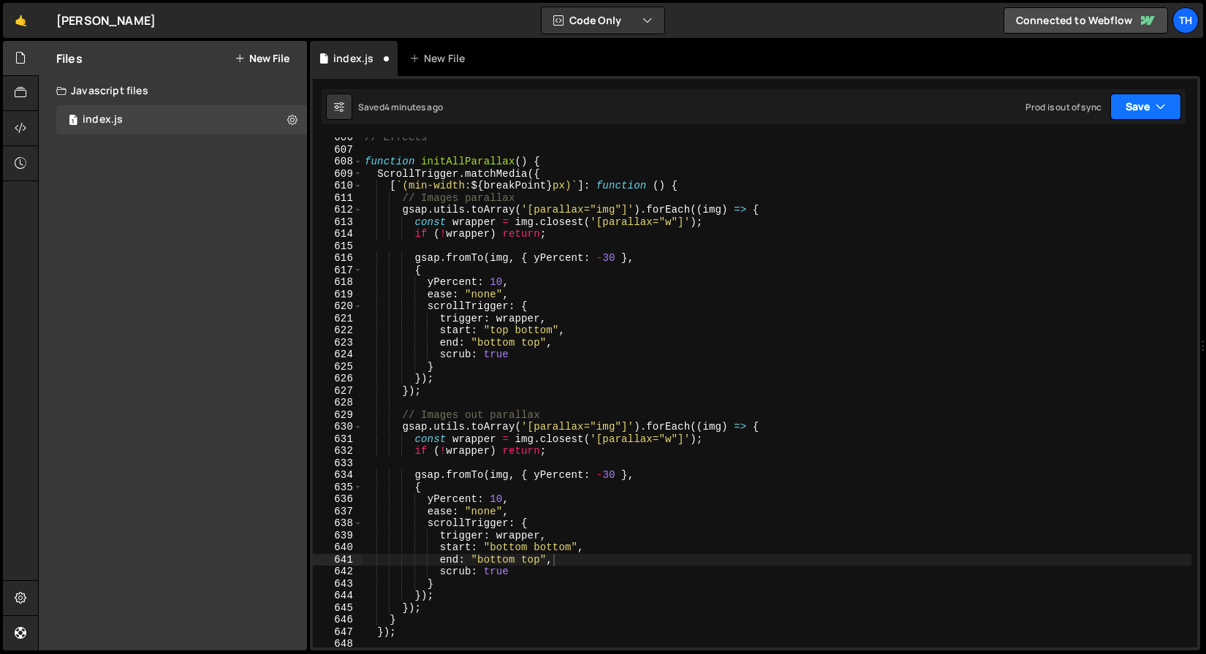
click at [1154, 101] on button "Save" at bounding box center [1145, 107] width 71 height 26
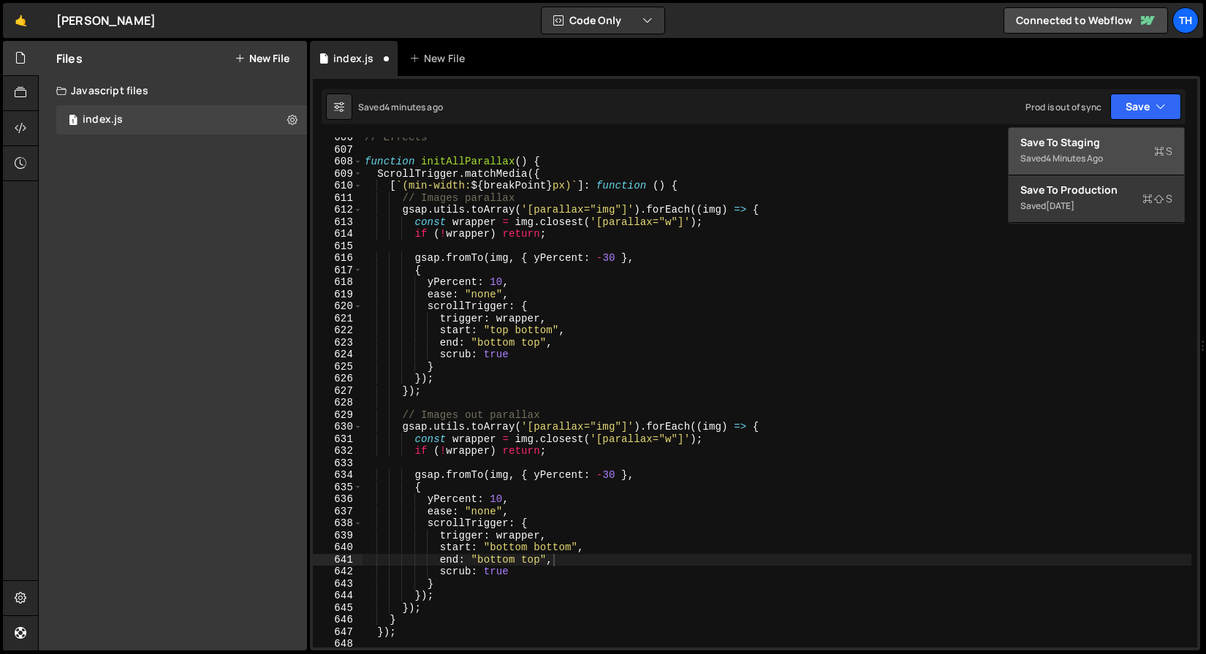
click at [1112, 159] on div "Saved 4 minutes ago" at bounding box center [1096, 159] width 152 height 18
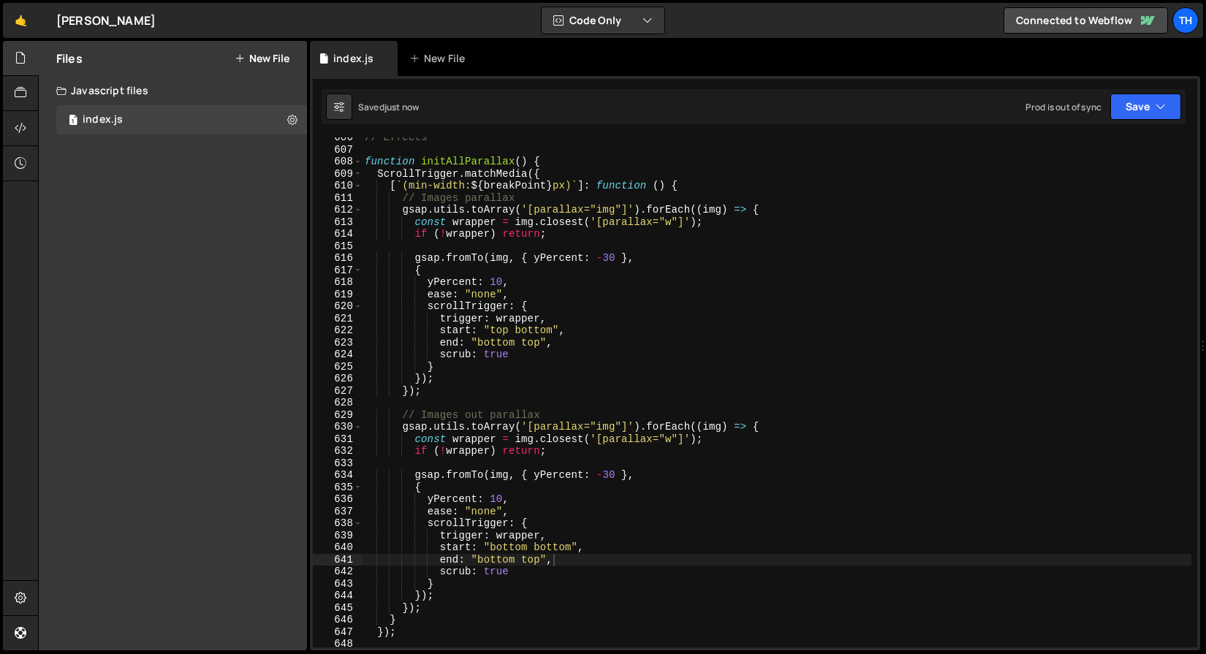
click at [618, 426] on div "// Effects function initAllParallax ( ) { ScrollTrigger . matchMedia ({ [ ` (mi…" at bounding box center [776, 399] width 829 height 534
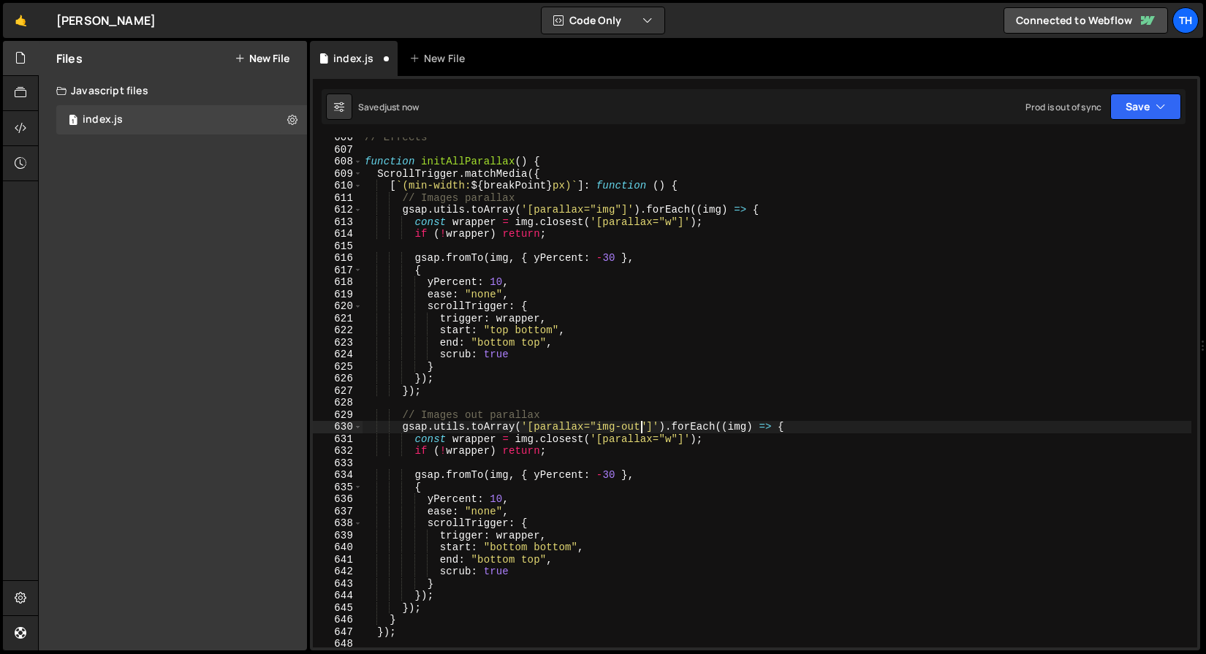
scroll to position [0, 19]
click at [1138, 115] on button "Save" at bounding box center [1145, 107] width 71 height 26
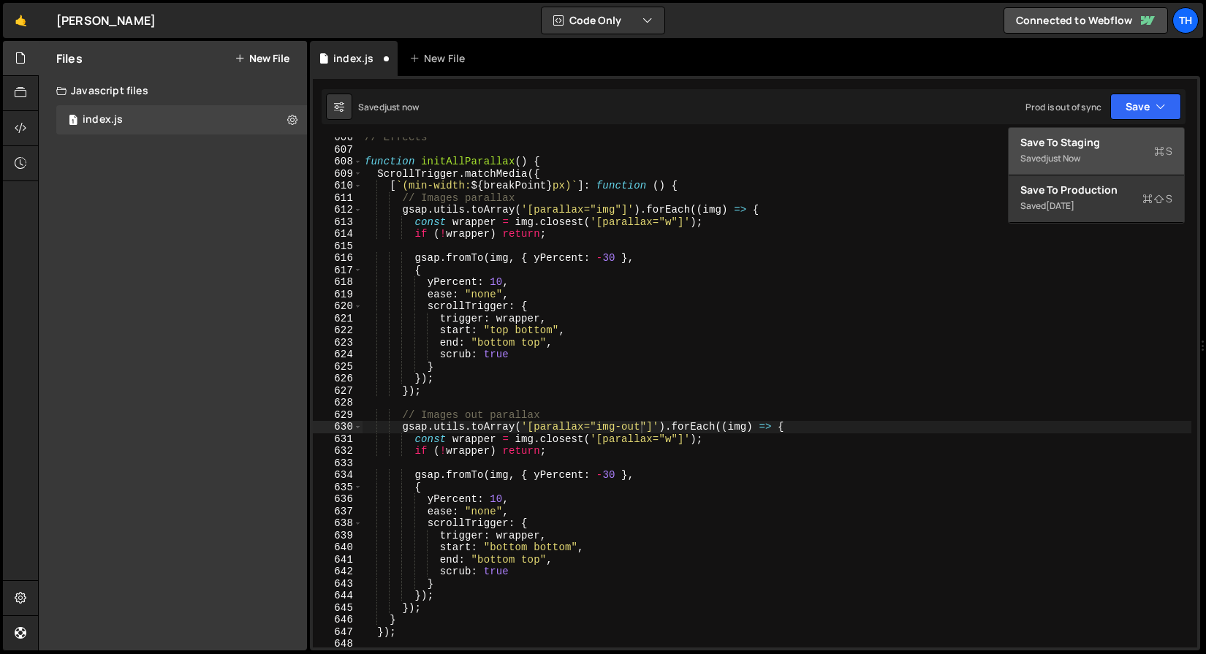
click at [1121, 142] on div "Save to Staging S" at bounding box center [1096, 142] width 152 height 15
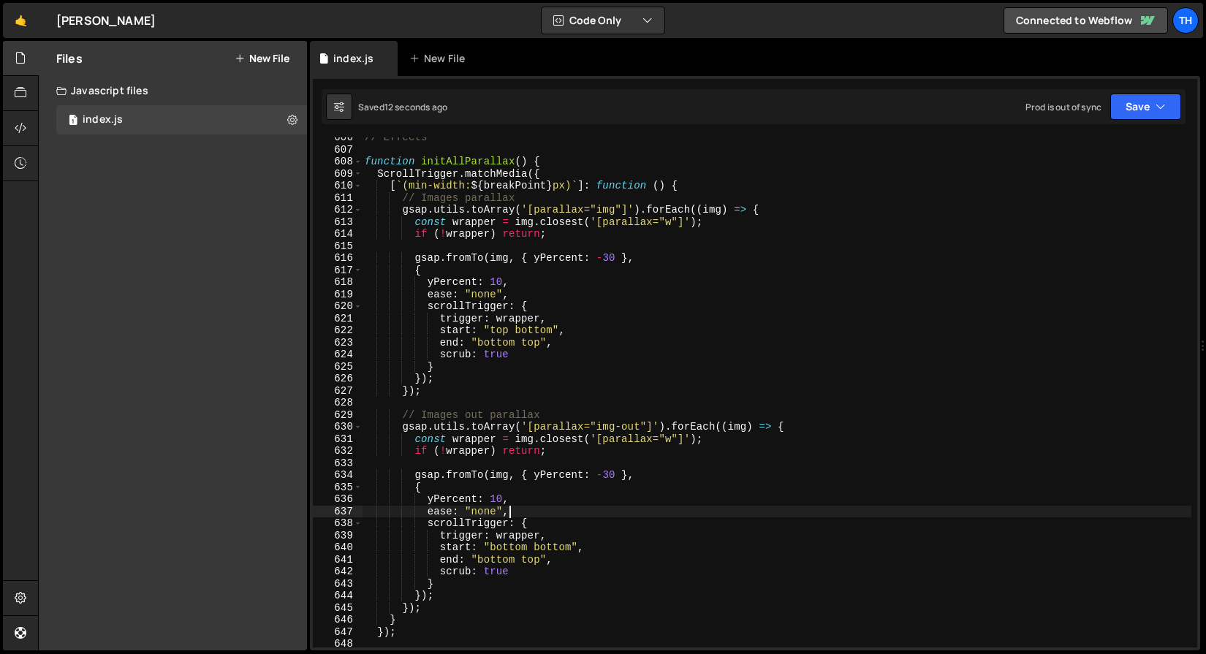
click at [567, 510] on div "// Effects function initAllParallax ( ) { ScrollTrigger . matchMedia ({ [ ` (mi…" at bounding box center [776, 399] width 829 height 534
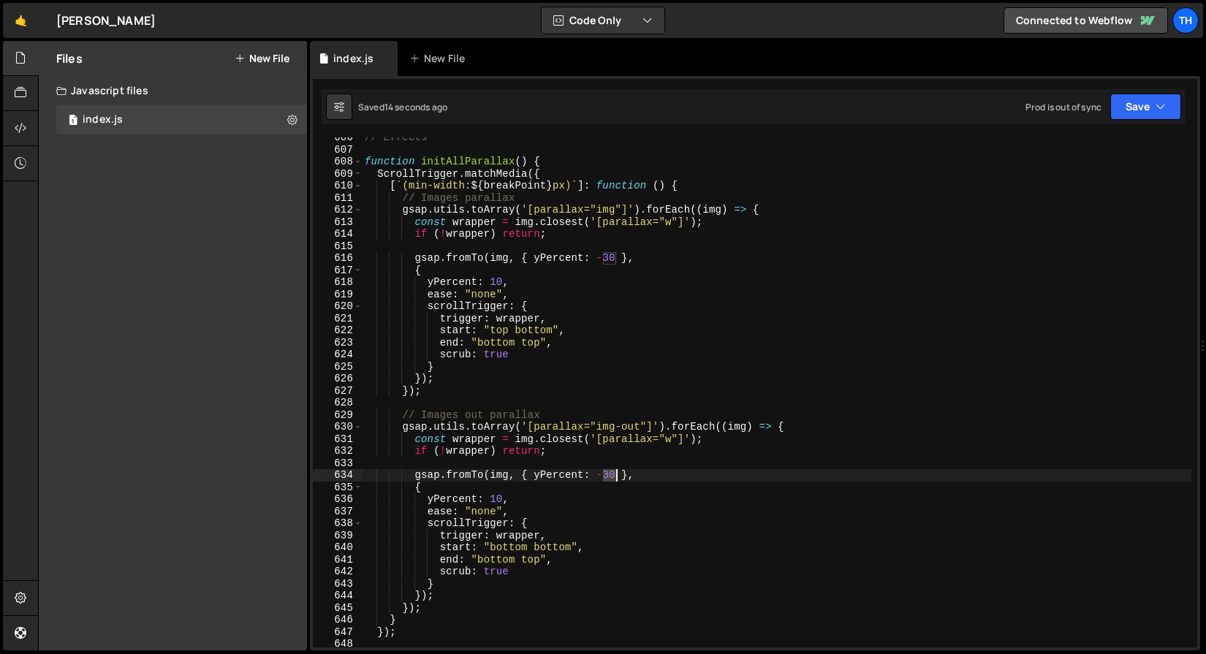
drag, startPoint x: 603, startPoint y: 474, endPoint x: 613, endPoint y: 475, distance: 10.3
click at [613, 475] on div "// Effects function initAllParallax ( ) { ScrollTrigger . matchMedia ({ [ ` (mi…" at bounding box center [776, 399] width 829 height 534
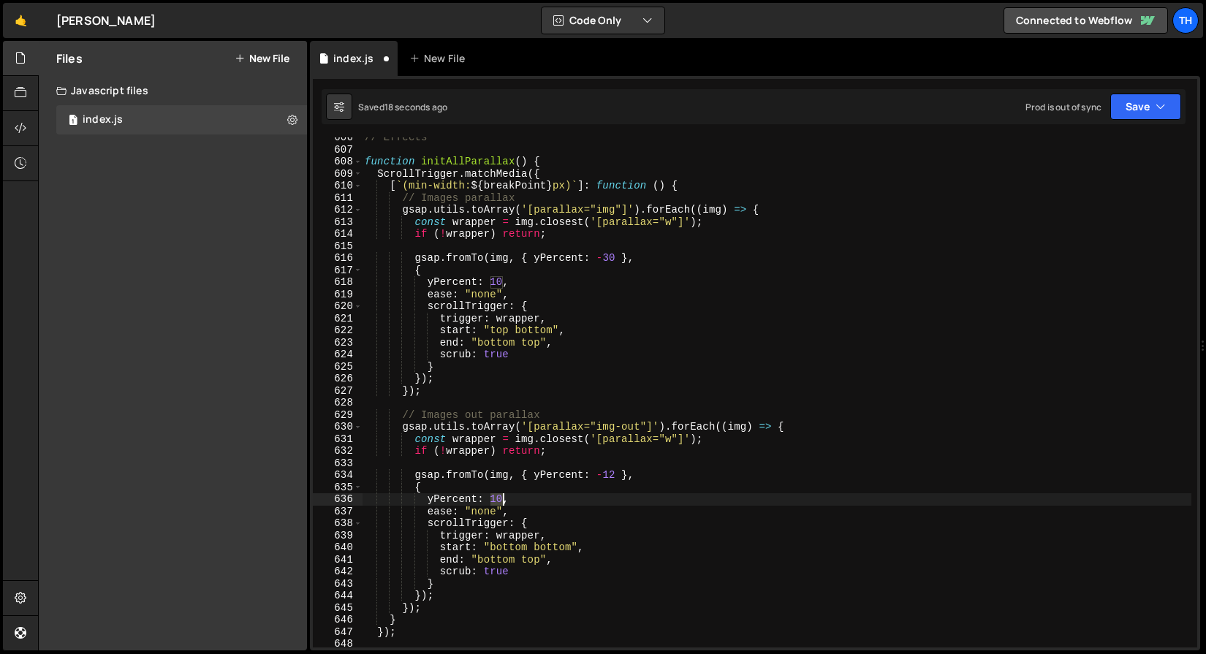
drag, startPoint x: 492, startPoint y: 499, endPoint x: 504, endPoint y: 500, distance: 12.4
click at [504, 500] on div "// Effects function initAllParallax ( ) { ScrollTrigger . matchMedia ({ [ ` (mi…" at bounding box center [776, 399] width 829 height 534
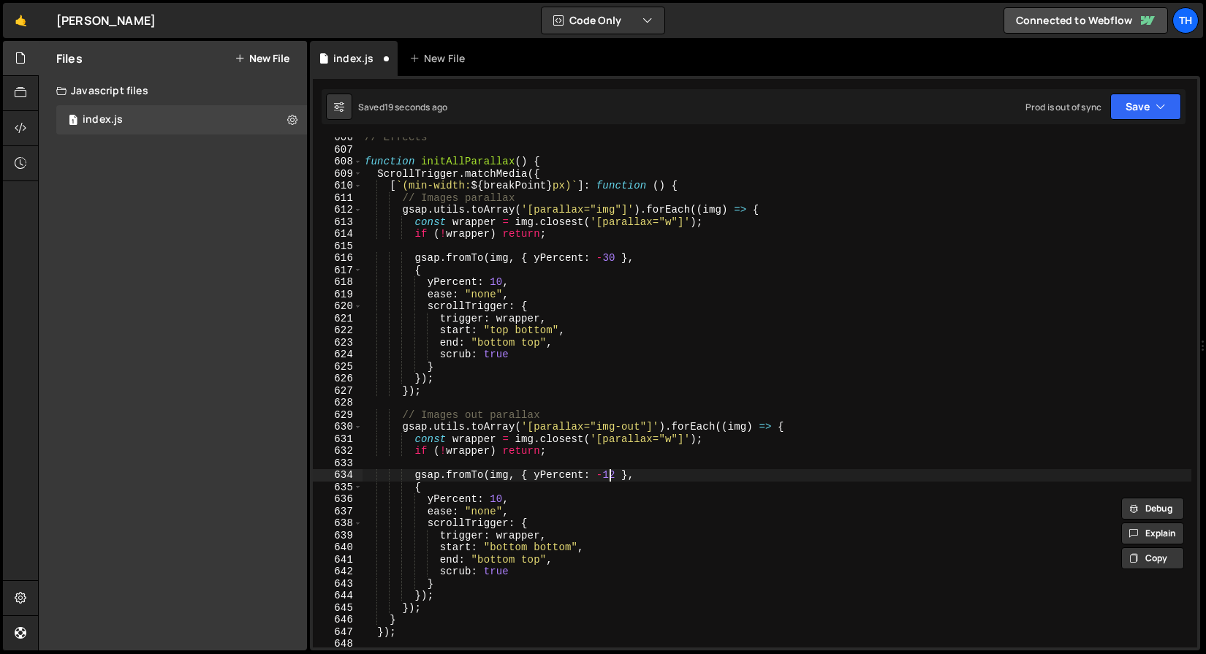
click at [611, 477] on div "// Effects function initAllParallax ( ) { ScrollTrigger . matchMedia ({ [ ` (mi…" at bounding box center [776, 399] width 829 height 534
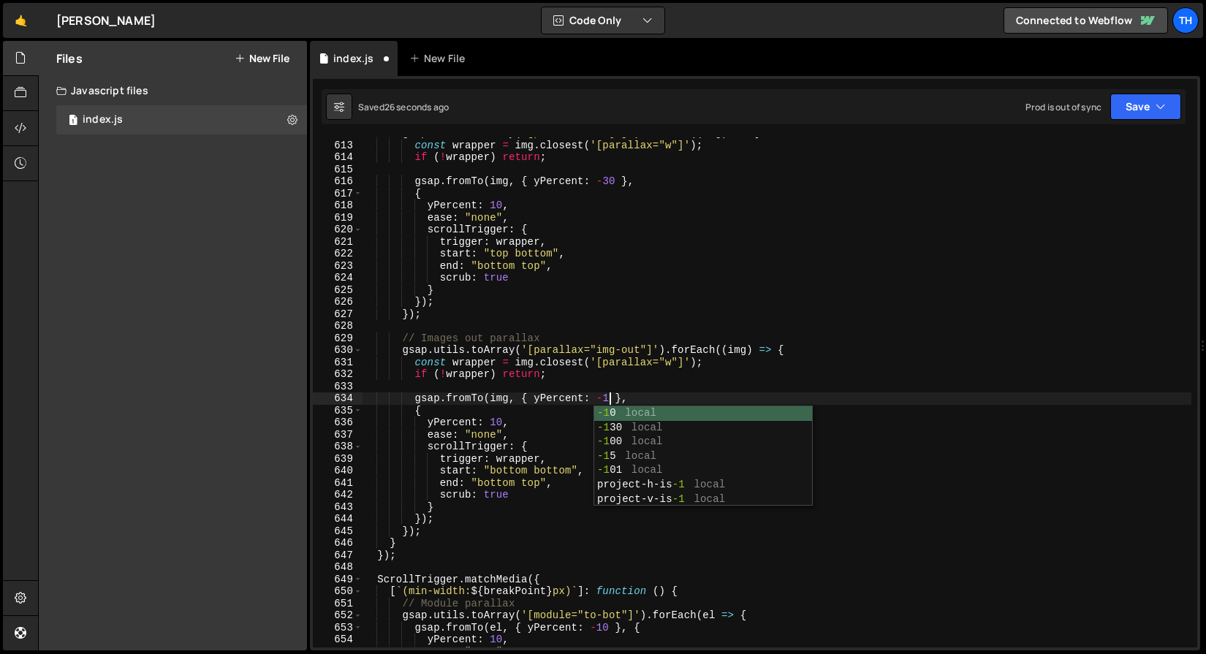
scroll to position [0, 17]
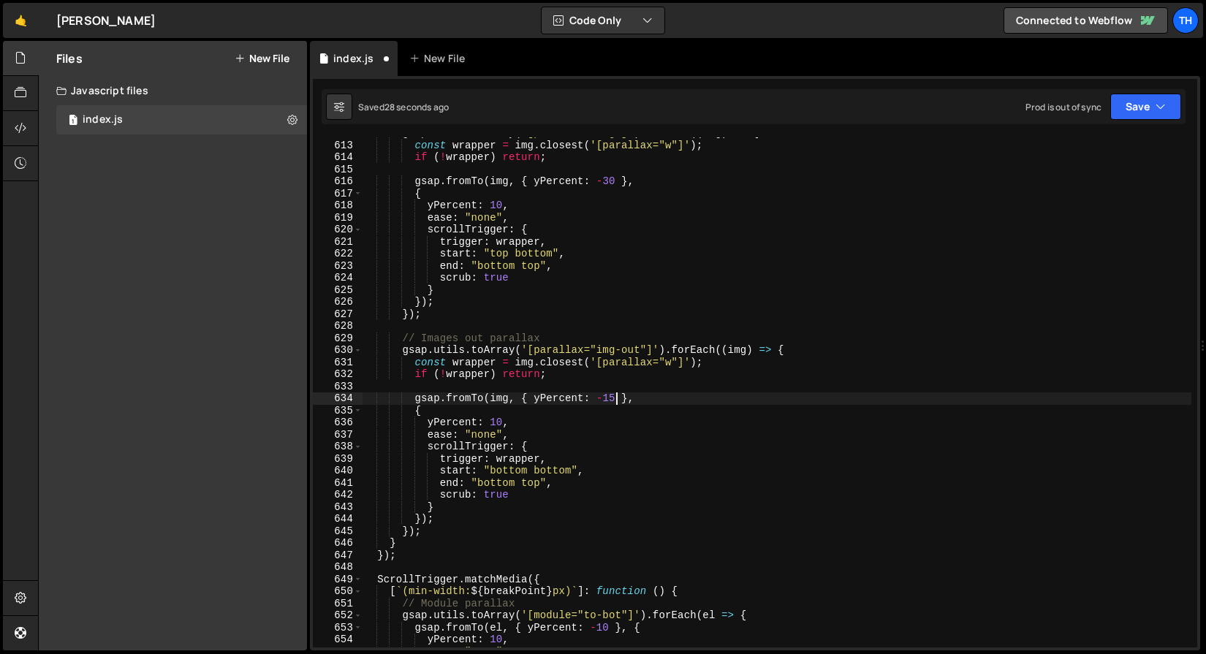
click at [495, 420] on div "gsap . utils . toArray ( '[parallax="img"]' ) . forEach (( img ) => { const wra…" at bounding box center [776, 394] width 829 height 534
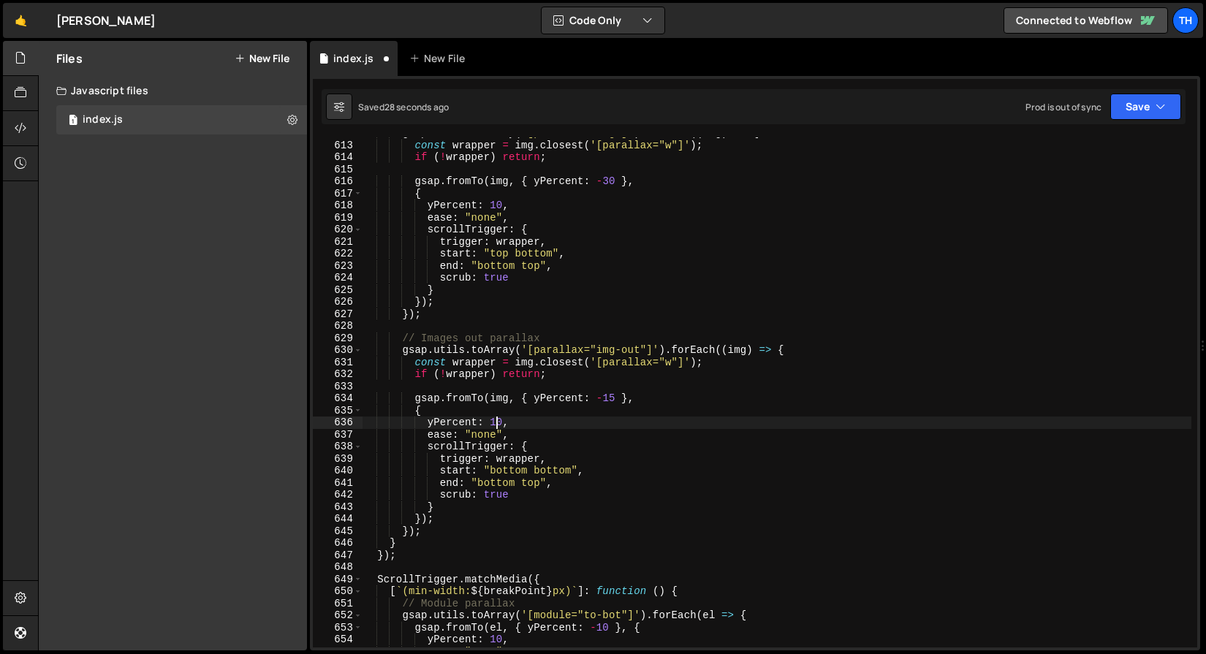
click at [495, 420] on div "gsap . utils . toArray ( '[parallax="img"]' ) . forEach (( img ) => { const wra…" at bounding box center [776, 394] width 829 height 534
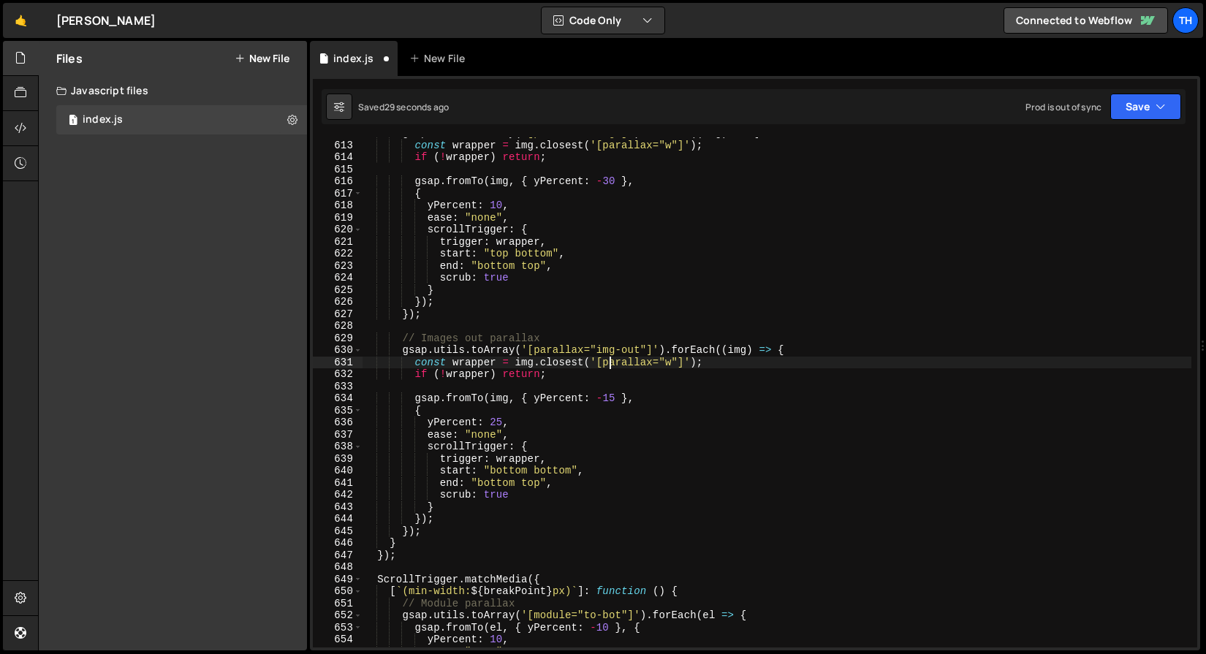
click at [612, 362] on div "gsap . utils . toArray ( '[parallax="img"]' ) . forEach (( img ) => { const wra…" at bounding box center [776, 394] width 829 height 534
click at [1153, 96] on button "Save" at bounding box center [1145, 107] width 71 height 26
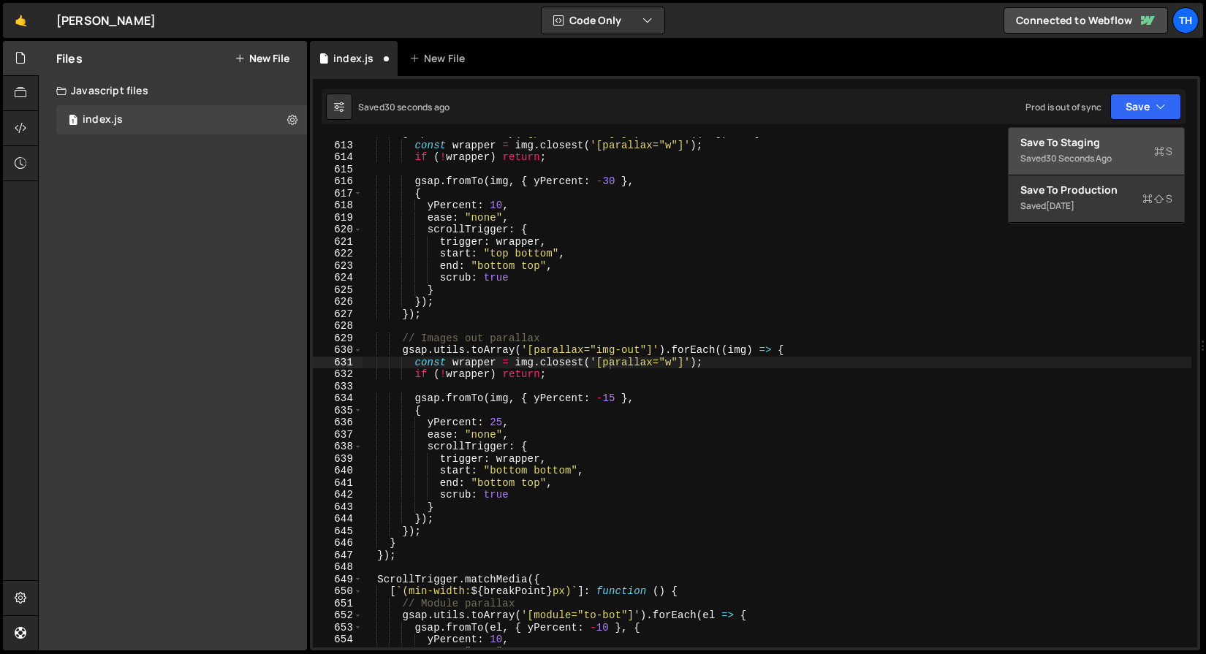
click at [1119, 136] on div "Save to Staging S" at bounding box center [1096, 142] width 152 height 15
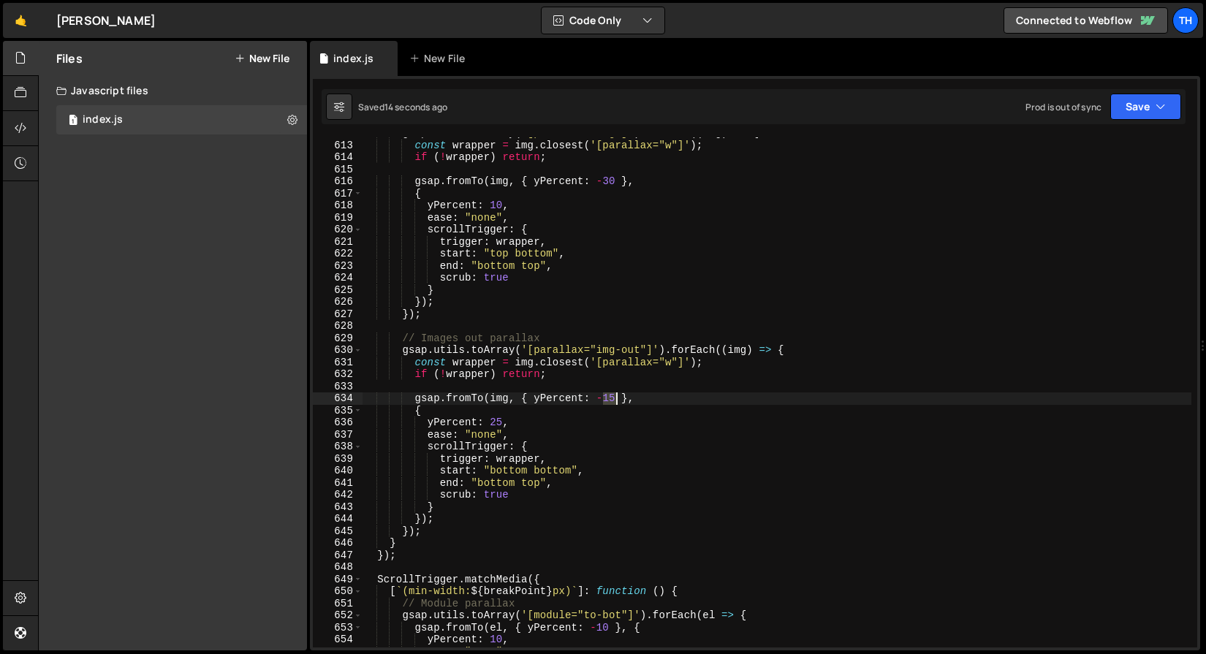
drag, startPoint x: 606, startPoint y: 400, endPoint x: 617, endPoint y: 400, distance: 11.0
click at [617, 400] on div "gsap . utils . toArray ( '[parallax="img"]' ) . forEach (( img ) => { const wra…" at bounding box center [776, 394] width 829 height 534
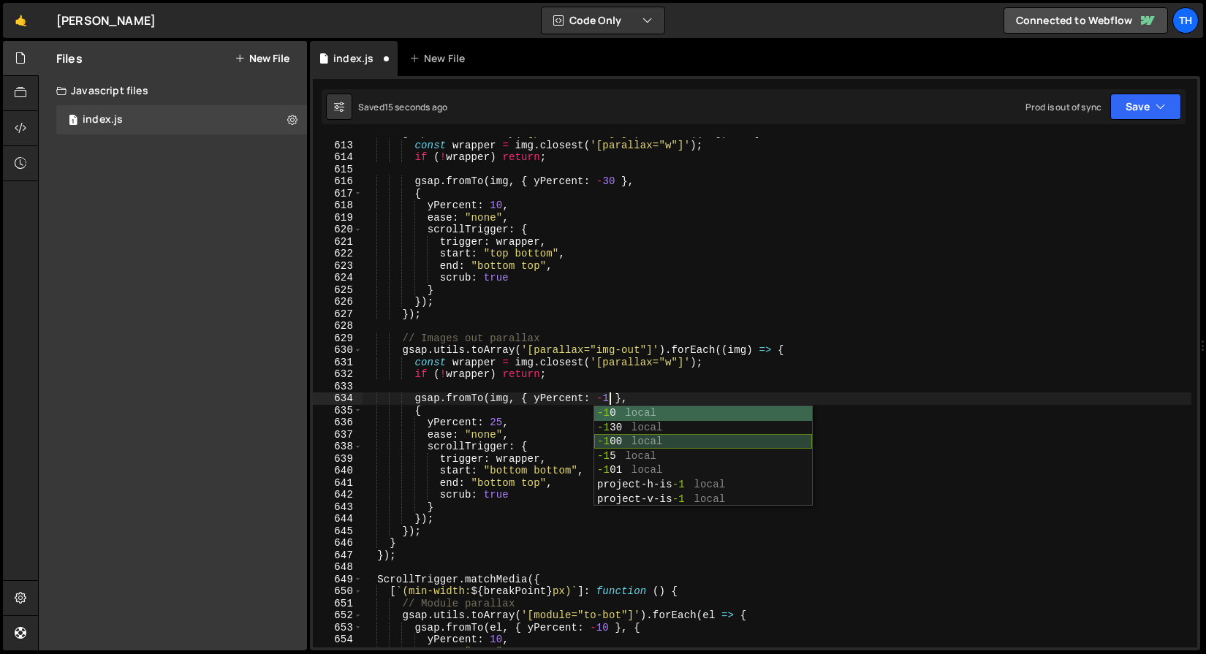
scroll to position [0, 17]
click at [506, 424] on div "gsap . utils . toArray ( '[parallax="img"]' ) . forEach (( img ) => { const wra…" at bounding box center [776, 394] width 829 height 534
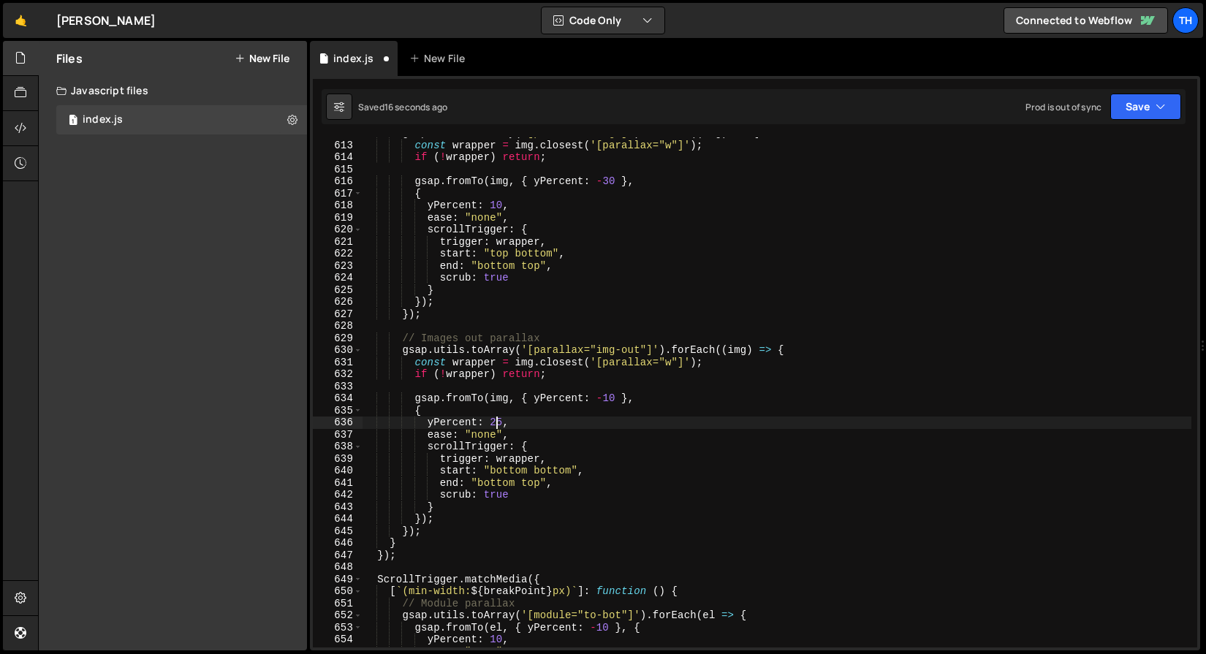
click at [499, 421] on div "gsap . utils . toArray ( '[parallax="img"]' ) . forEach (( img ) => { const wra…" at bounding box center [776, 394] width 829 height 534
click at [621, 368] on div "gsap . utils . toArray ( '[parallax="img"]' ) . forEach (( img ) => { const wra…" at bounding box center [776, 394] width 829 height 534
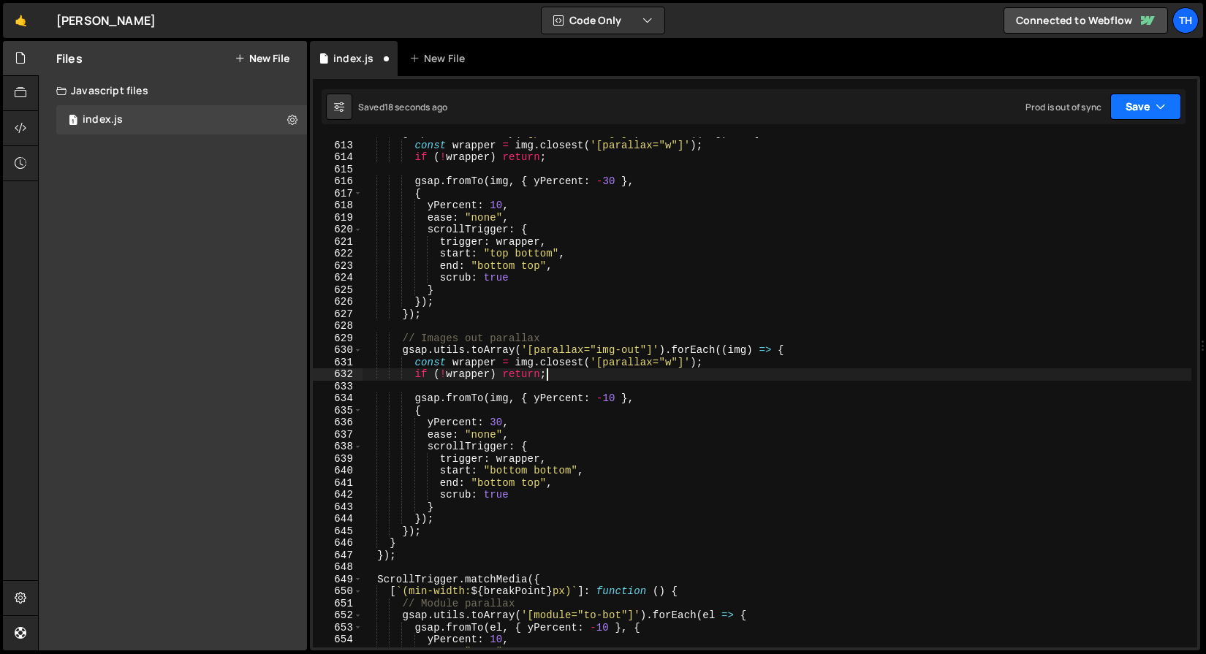
click at [1122, 104] on button "Save" at bounding box center [1145, 107] width 71 height 26
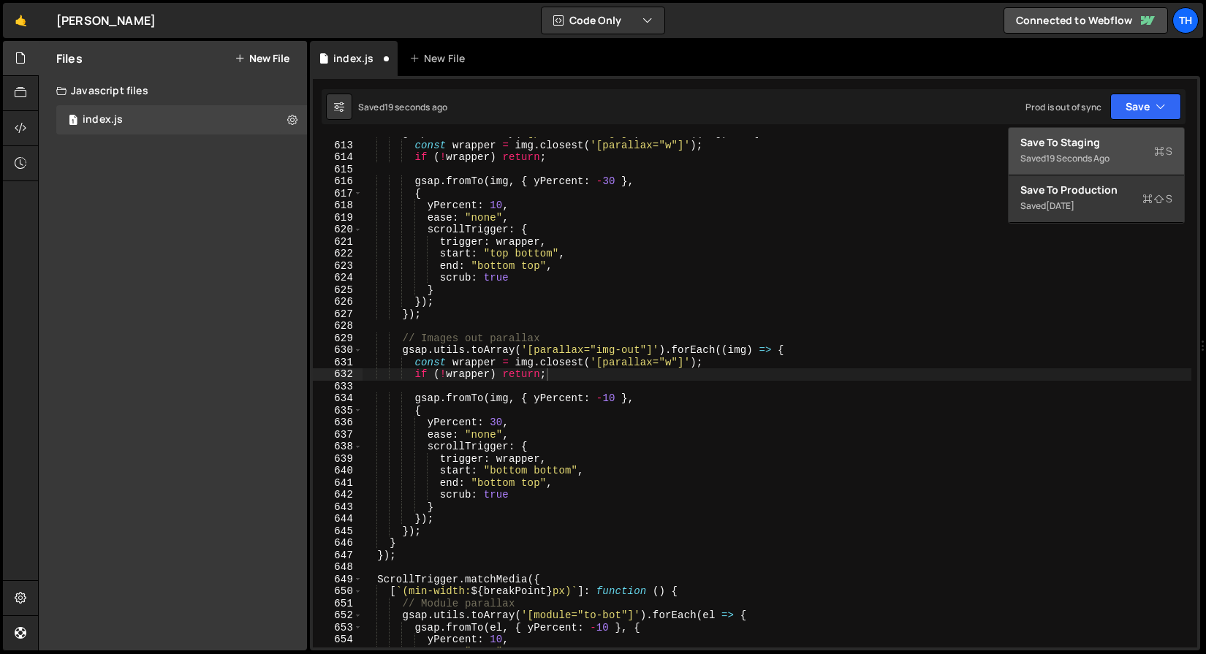
click at [1100, 165] on div "Saved 19 seconds ago" at bounding box center [1096, 159] width 152 height 18
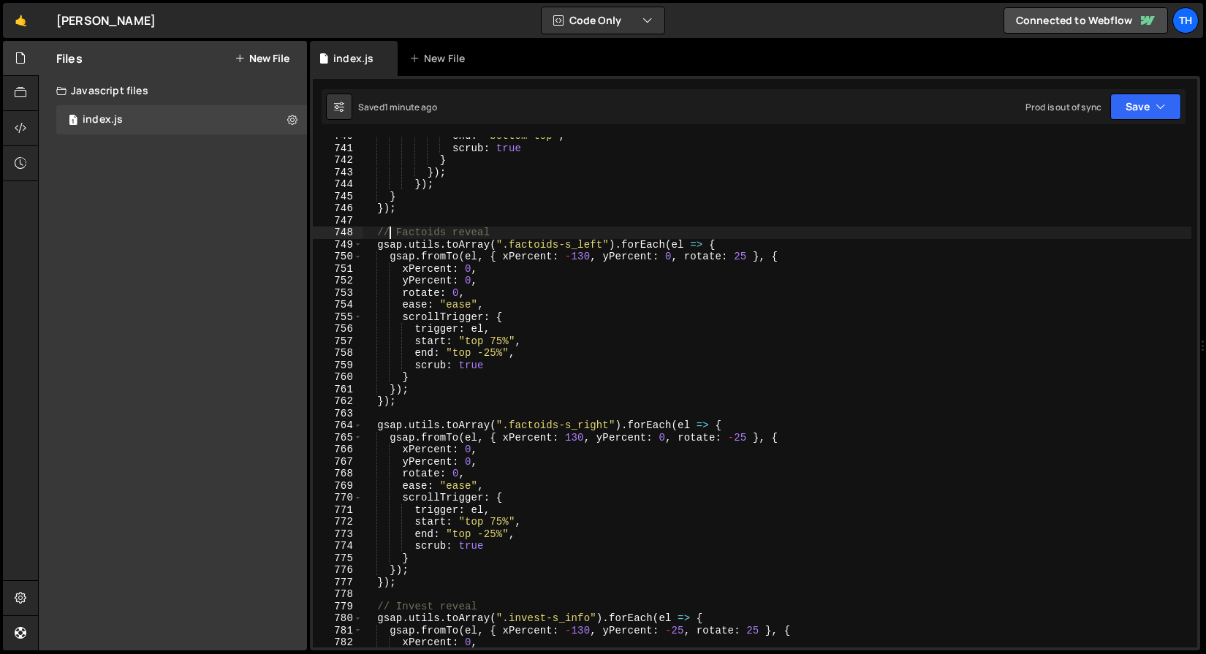
scroll to position [0, 8]
drag, startPoint x: 402, startPoint y: 252, endPoint x: 441, endPoint y: 327, distance: 84.0
click at [441, 327] on div "end : "bottom top" , scrub : true } }) ; }) ; } }) ; // Factoids reveal gsap . …" at bounding box center [776, 397] width 829 height 534
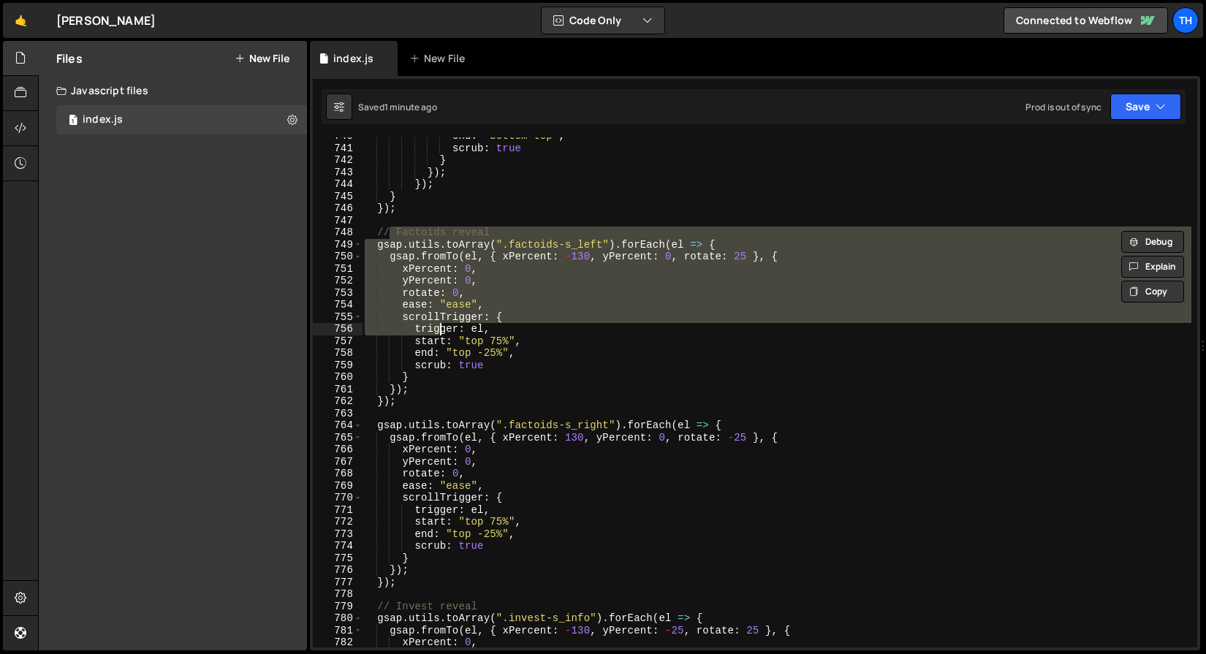
click at [441, 327] on div "end : "bottom top" , scrub : true } }) ; }) ; } }) ; // Factoids reveal gsap . …" at bounding box center [776, 392] width 829 height 510
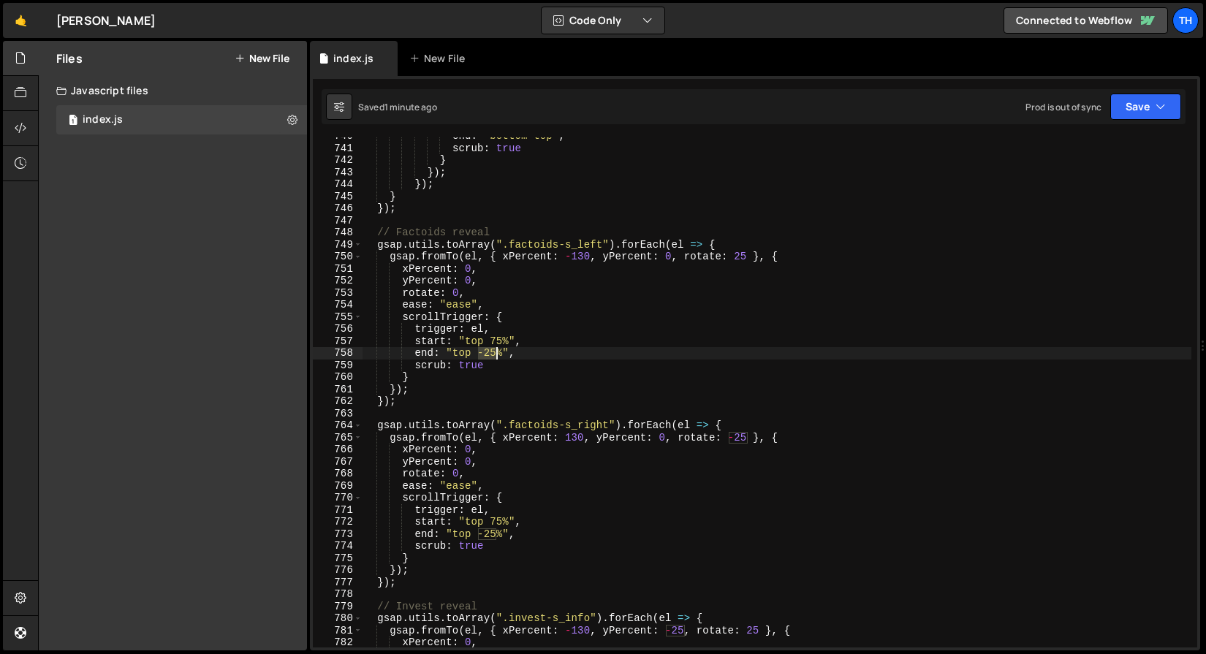
drag, startPoint x: 480, startPoint y: 354, endPoint x: 497, endPoint y: 354, distance: 16.8
click at [497, 354] on div "end : "bottom top" , scrub : true } }) ; }) ; } }) ; // Factoids reveal gsap . …" at bounding box center [776, 397] width 829 height 534
click at [482, 343] on div "end : "bottom top" , scrub : true } }) ; }) ; } }) ; // Factoids reveal gsap . …" at bounding box center [776, 397] width 829 height 534
click at [483, 354] on div "end : "bottom top" , scrub : true } }) ; }) ; } }) ; // Factoids reveal gsap . …" at bounding box center [776, 397] width 829 height 534
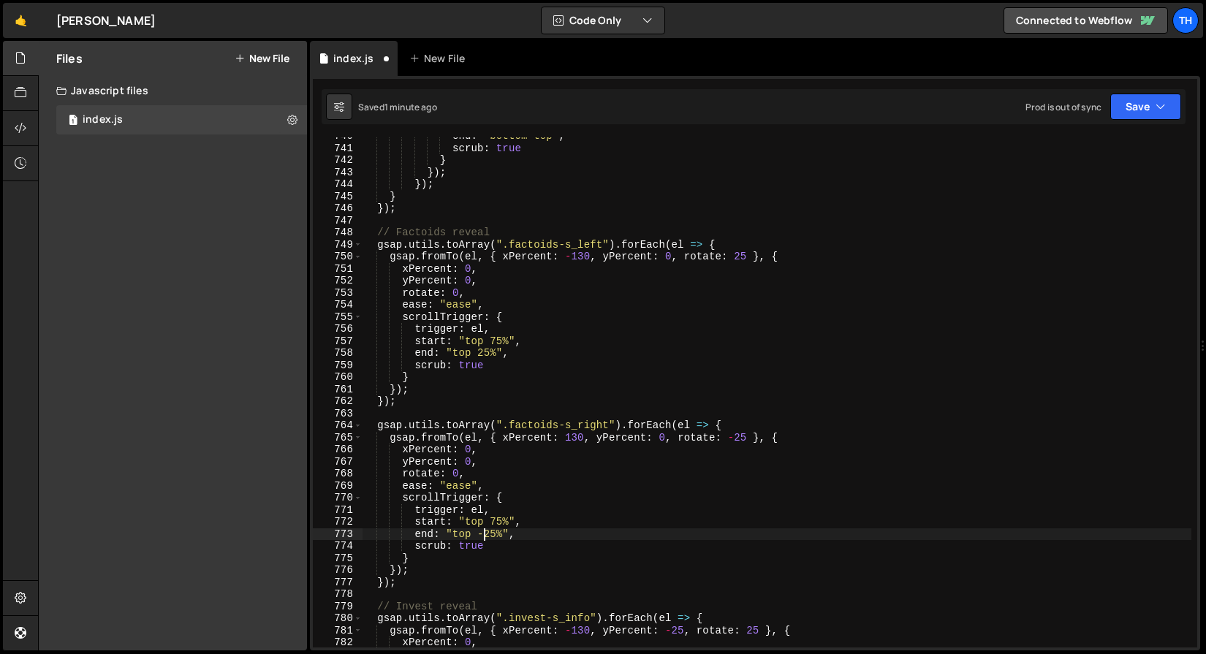
click at [482, 528] on div "end : "bottom top" , scrub : true } }) ; }) ; } }) ; // Factoids reveal gsap . …" at bounding box center [776, 397] width 829 height 534
drag, startPoint x: 480, startPoint y: 531, endPoint x: 489, endPoint y: 530, distance: 8.9
click at [484, 533] on div "end : "bottom top" , scrub : true } }) ; }) ; } }) ; // Factoids reveal gsap . …" at bounding box center [776, 397] width 829 height 534
click at [1177, 103] on button "Save" at bounding box center [1145, 107] width 71 height 26
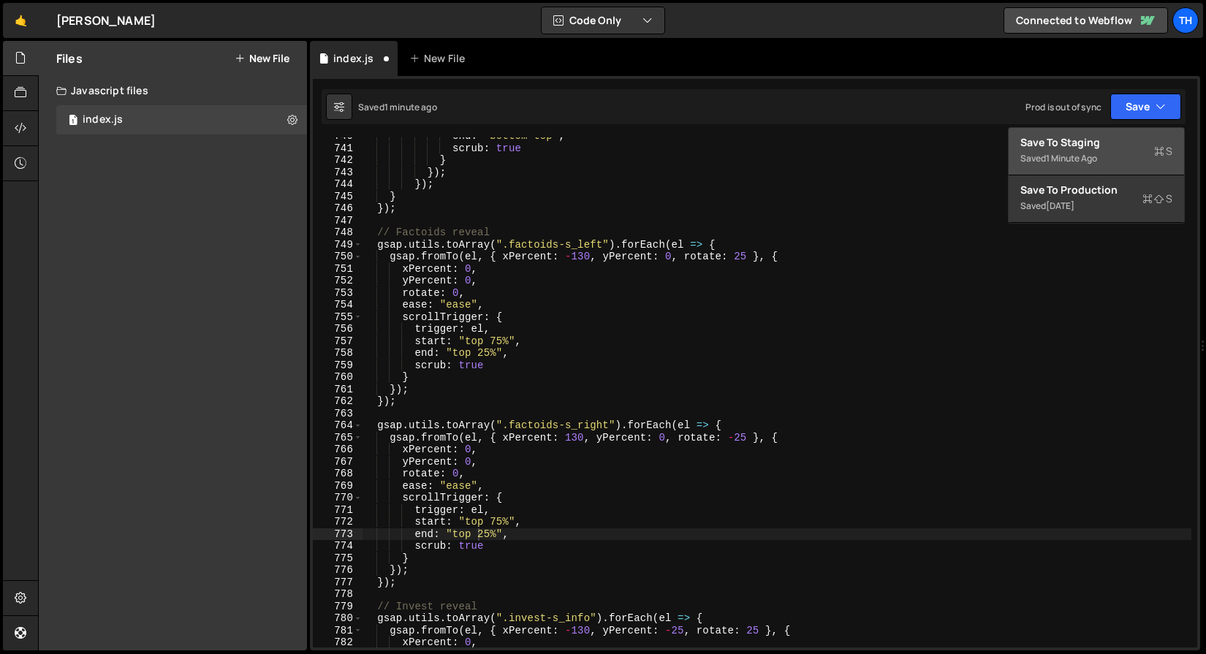
click at [1132, 155] on div "Saved 1 minute ago" at bounding box center [1096, 159] width 152 height 18
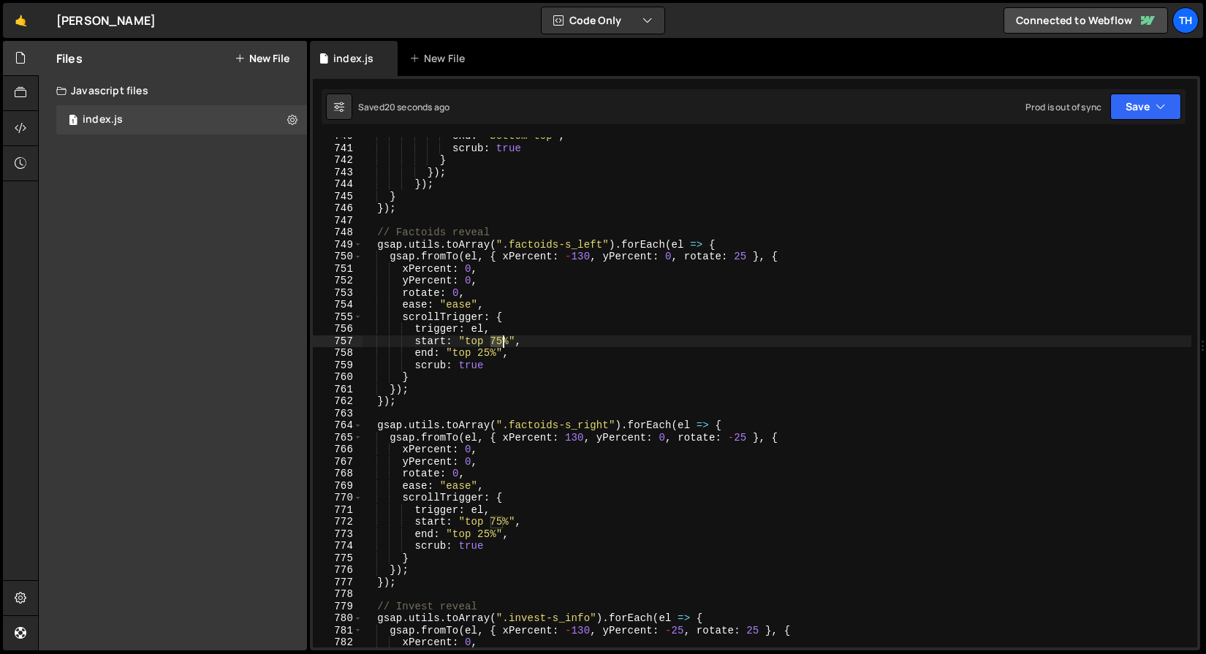
drag, startPoint x: 489, startPoint y: 342, endPoint x: 502, endPoint y: 341, distance: 13.2
click at [502, 341] on div "end : "bottom top" , scrub : true } }) ; }) ; } }) ; // Factoids reveal gsap . …" at bounding box center [776, 397] width 829 height 534
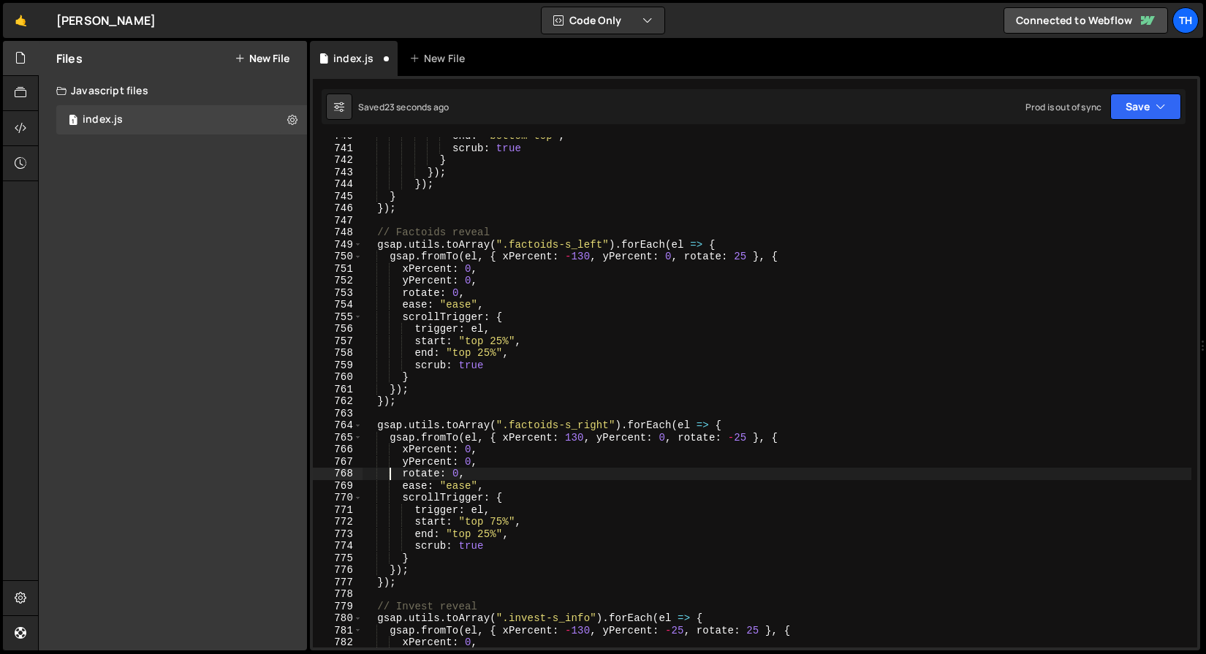
click at [388, 476] on div "end : "bottom top" , scrub : true } }) ; }) ; } }) ; // Factoids reveal gsap . …" at bounding box center [776, 397] width 829 height 534
click at [494, 520] on div "end : "bottom top" , scrub : true } }) ; }) ; } }) ; // Factoids reveal gsap . …" at bounding box center [776, 397] width 829 height 534
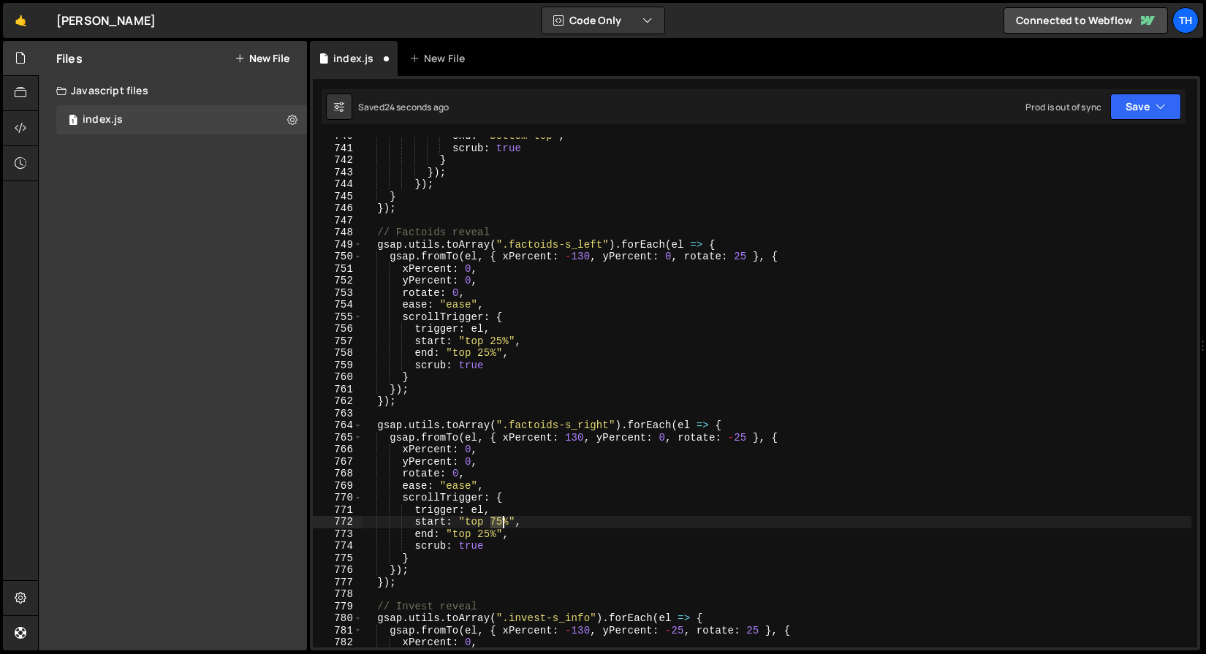
click at [494, 520] on div "end : "bottom top" , scrub : true } }) ; }) ; } }) ; // Factoids reveal gsap . …" at bounding box center [776, 397] width 829 height 534
click at [528, 557] on div "end : "bottom top" , scrub : true } }) ; }) ; } }) ; // Factoids reveal gsap . …" at bounding box center [776, 397] width 829 height 534
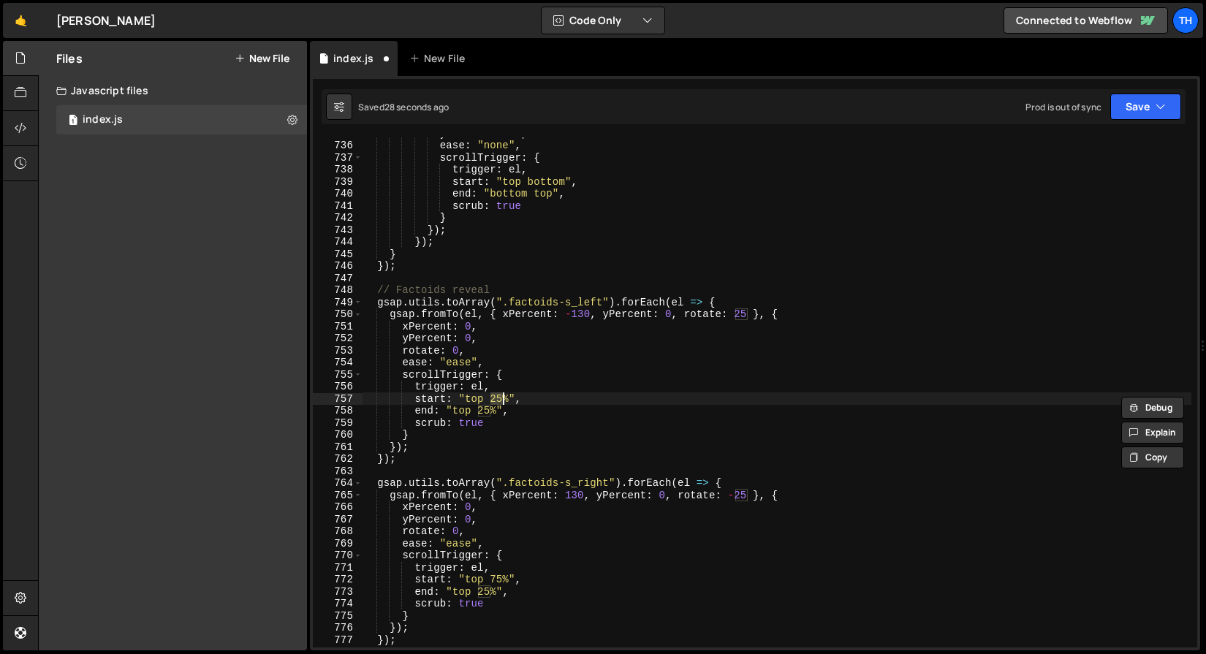
scroll to position [5834, 0]
drag, startPoint x: 510, startPoint y: 399, endPoint x: 490, endPoint y: 395, distance: 20.9
click at [490, 395] on div "yPercent : - 10 , ease : "none" , scrollTrigger : { trigger : el , start : "top…" at bounding box center [776, 394] width 829 height 534
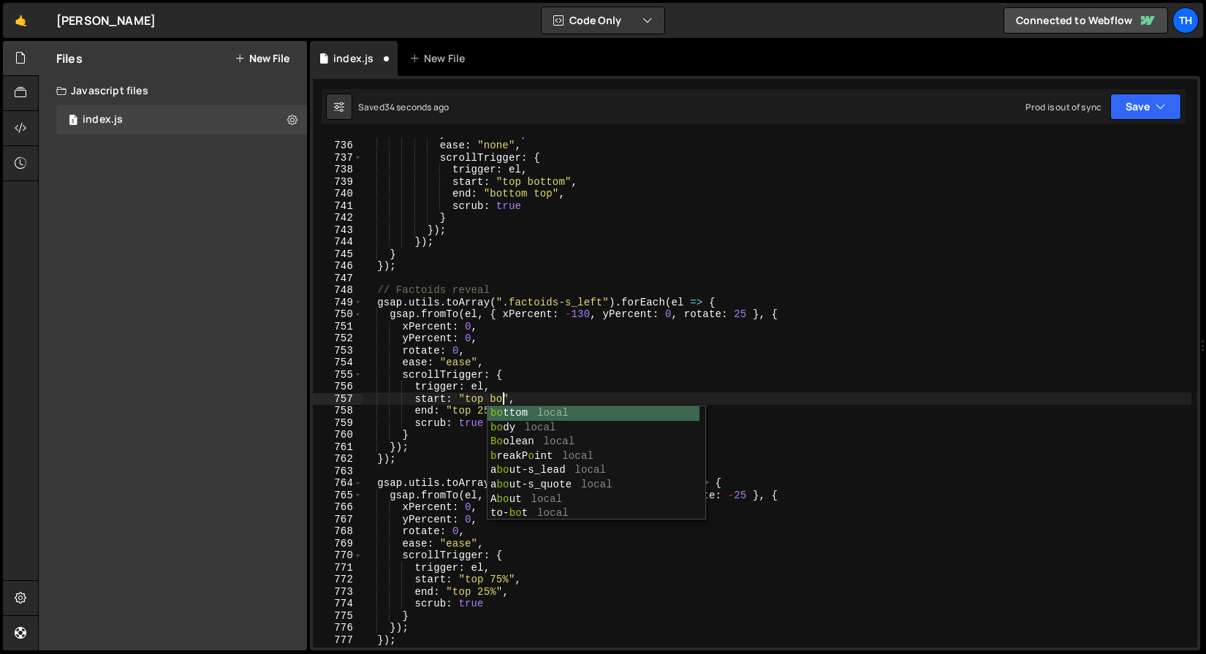
scroll to position [0, 9]
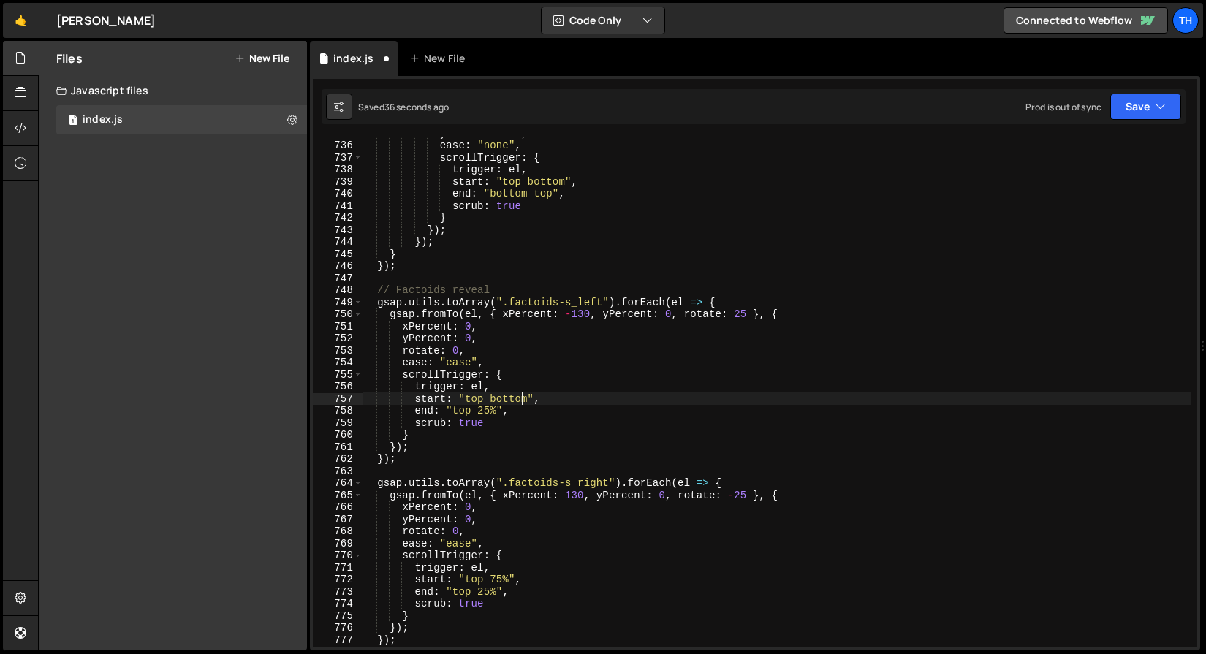
click at [520, 398] on div "yPercent : - 10 , ease : "none" , scrollTrigger : { trigger : el , start : "top…" at bounding box center [776, 394] width 829 height 534
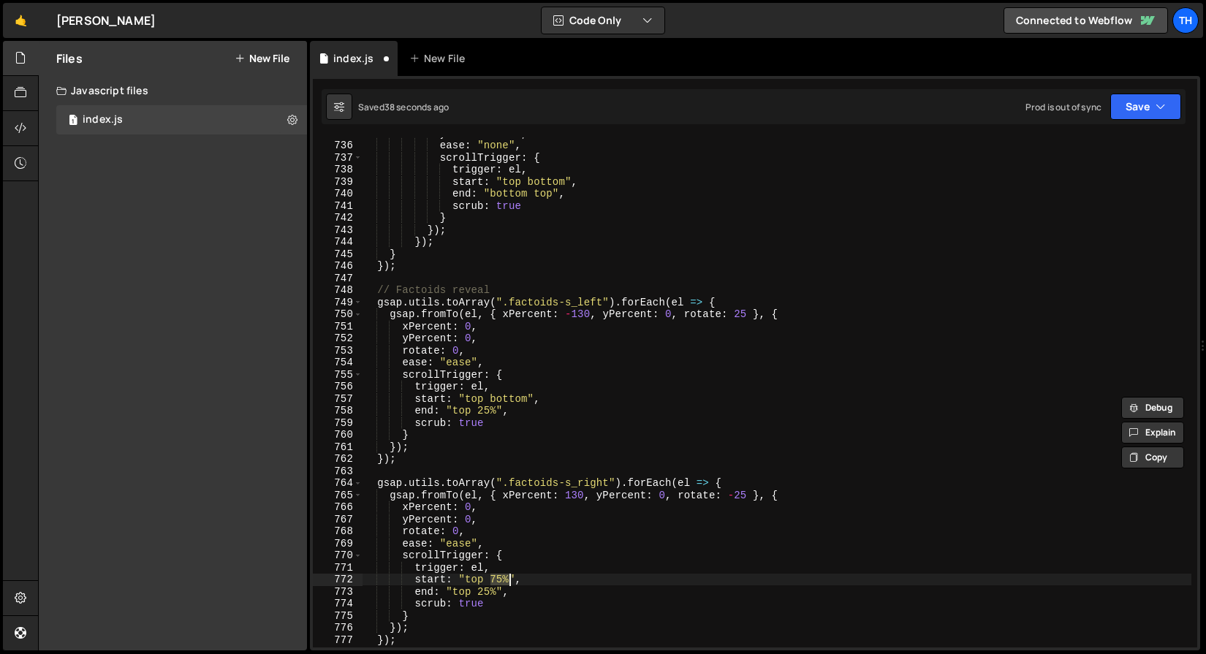
drag, startPoint x: 492, startPoint y: 575, endPoint x: 509, endPoint y: 578, distance: 17.8
click at [509, 578] on div "yPercent : - 10 , ease : "none" , scrollTrigger : { trigger : el , start : "top…" at bounding box center [776, 394] width 829 height 534
paste textarea "bottom"
click at [1133, 102] on button "Save" at bounding box center [1145, 107] width 71 height 26
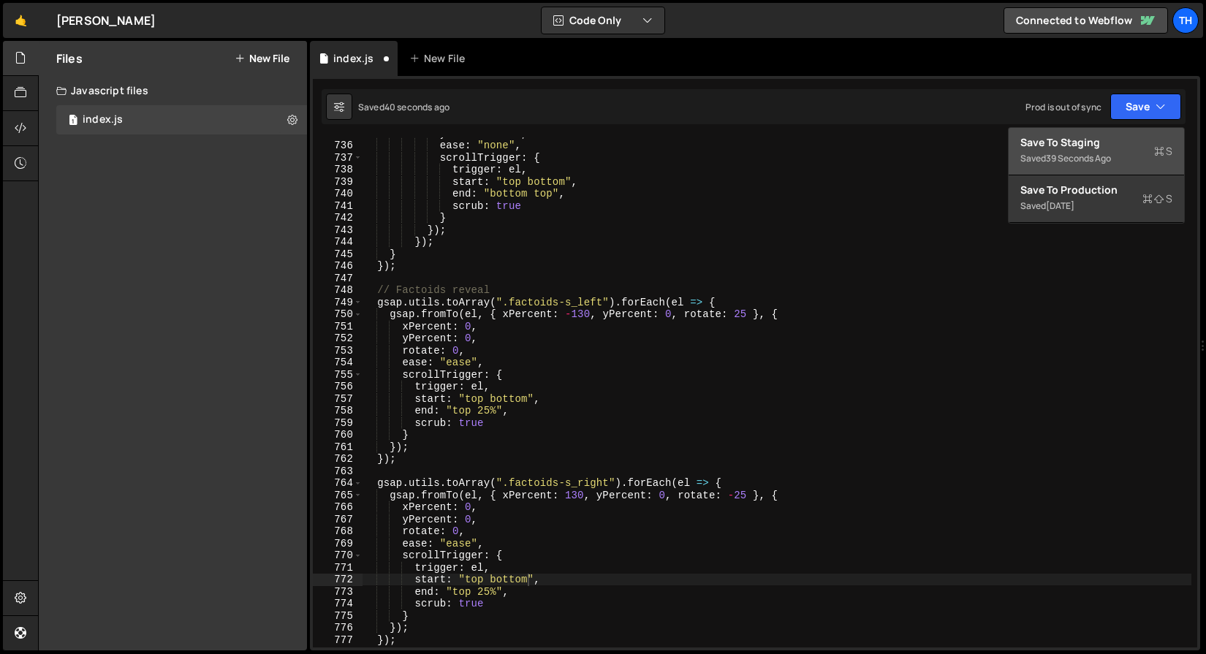
click at [1119, 141] on div "Save to Staging S" at bounding box center [1096, 142] width 152 height 15
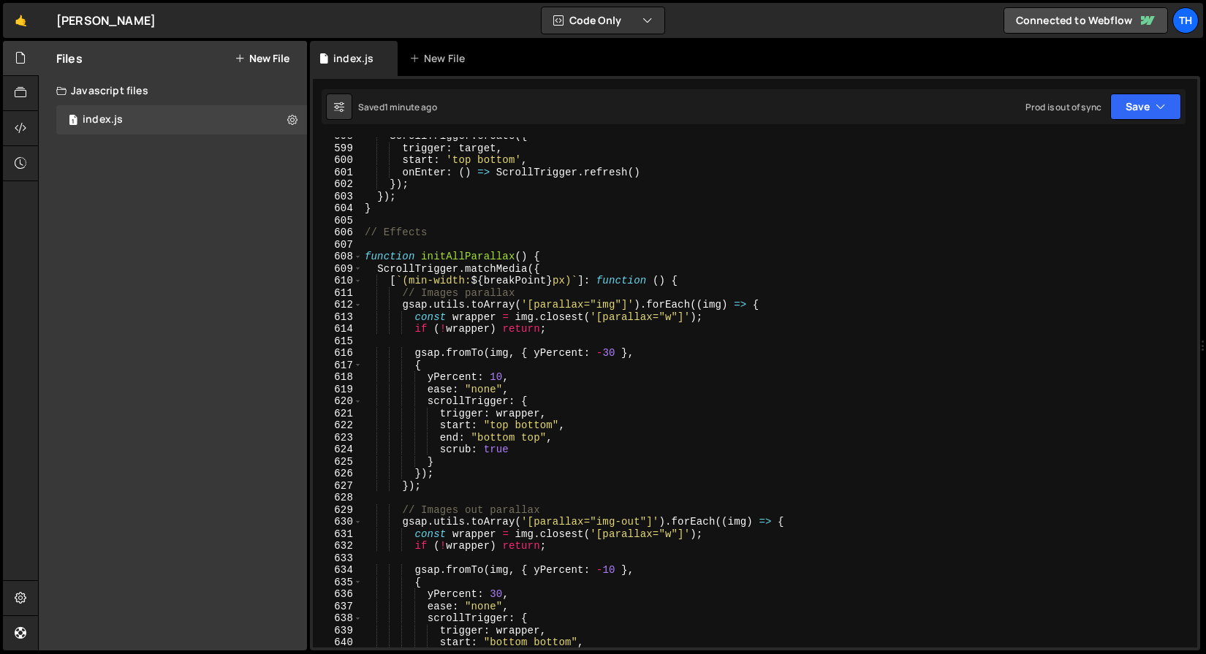
scroll to position [4864, 0]
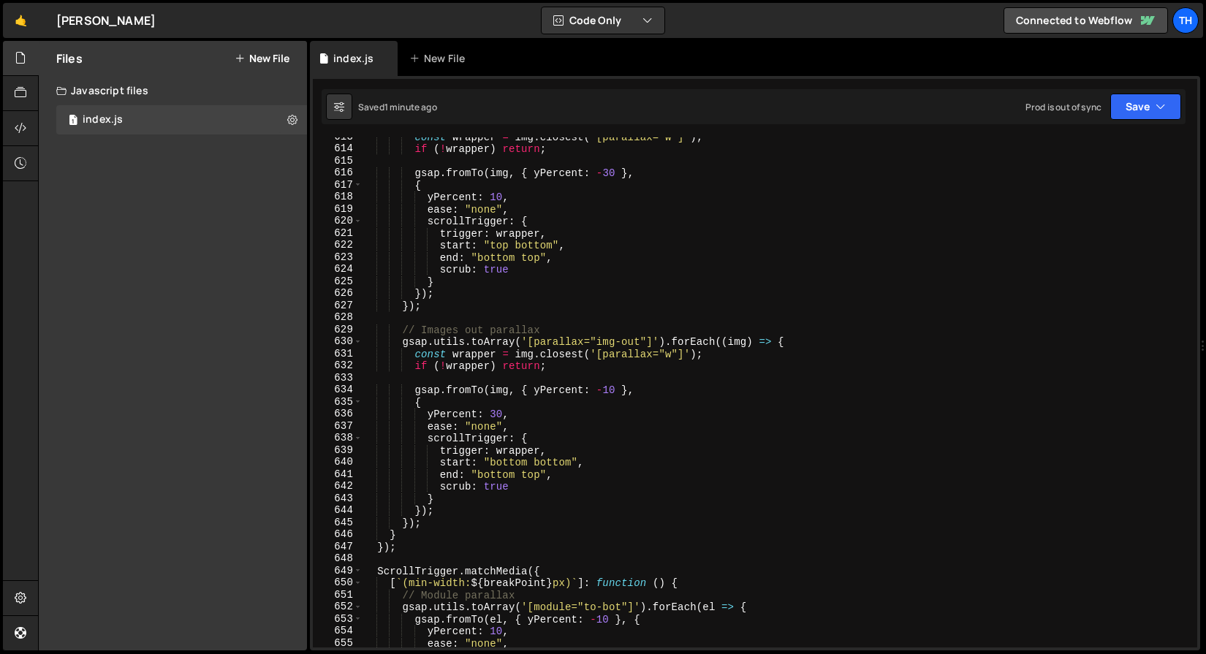
click at [504, 462] on div "const wrapper = img . closest ( '[parallax="w"]' ) ; if ( ! wrapper ) return ; …" at bounding box center [776, 398] width 829 height 534
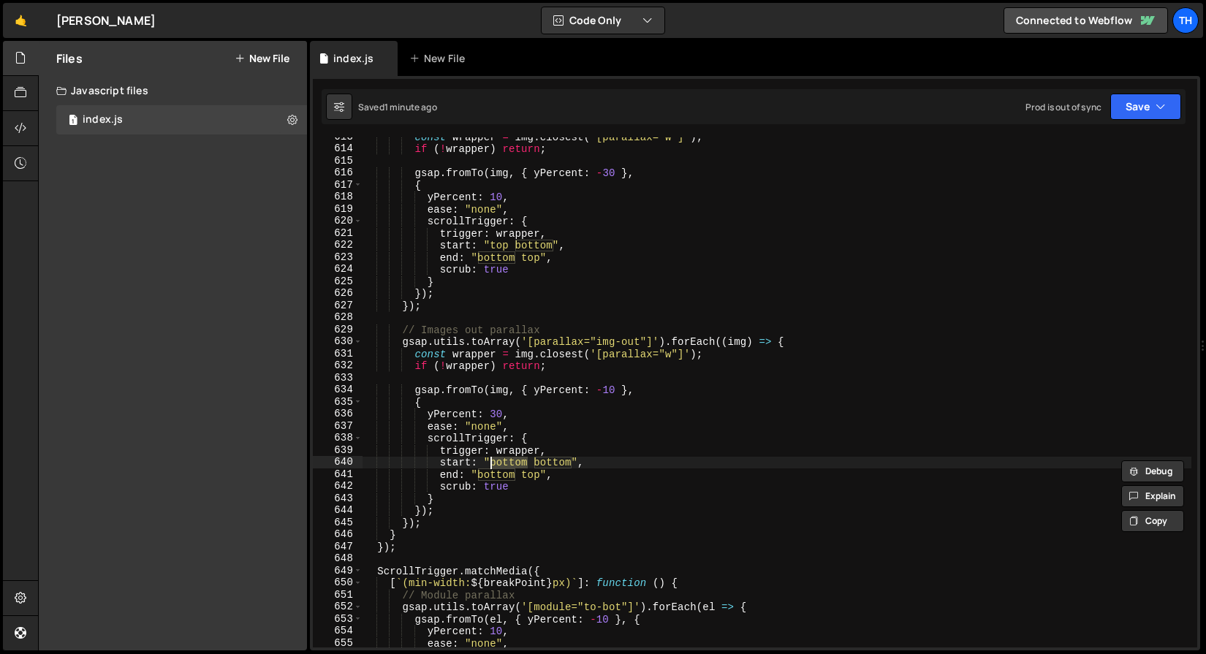
click at [541, 460] on div "const wrapper = img . closest ( '[parallax="w"]' ) ; if ( ! wrapper ) return ; …" at bounding box center [776, 398] width 829 height 534
click at [599, 403] on div "const wrapper = img . closest ( '[parallax="w"]' ) ; if ( ! wrapper ) return ; …" at bounding box center [776, 398] width 829 height 534
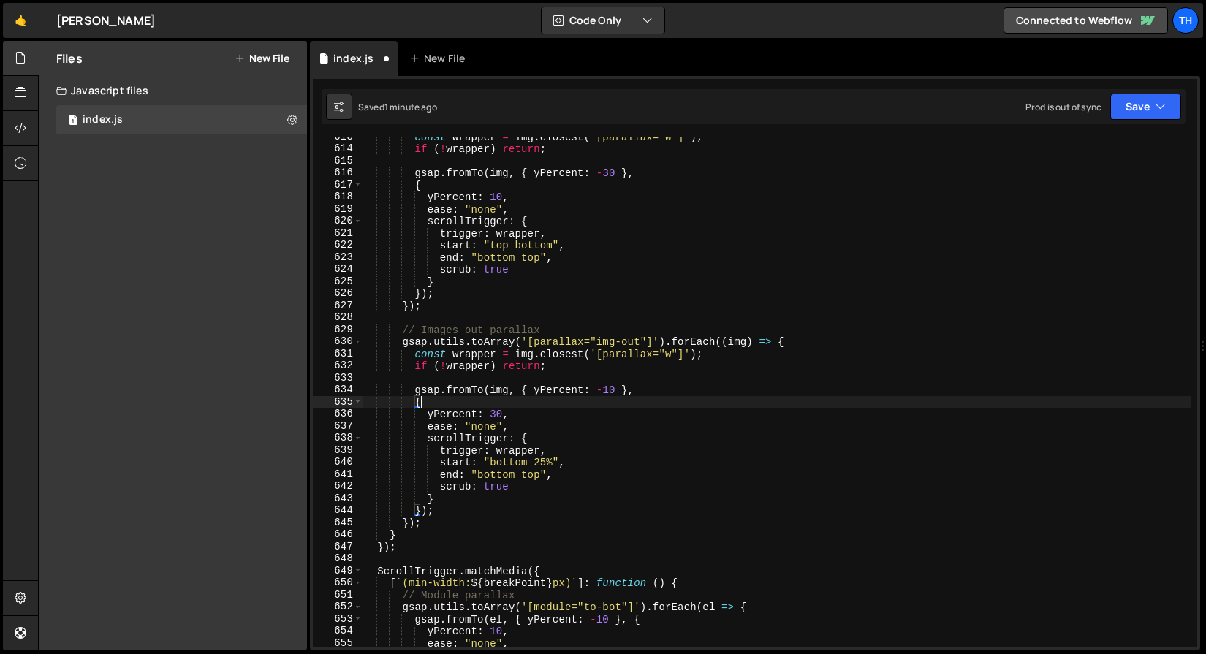
scroll to position [0, 3]
click at [1140, 100] on button "Save" at bounding box center [1145, 107] width 71 height 26
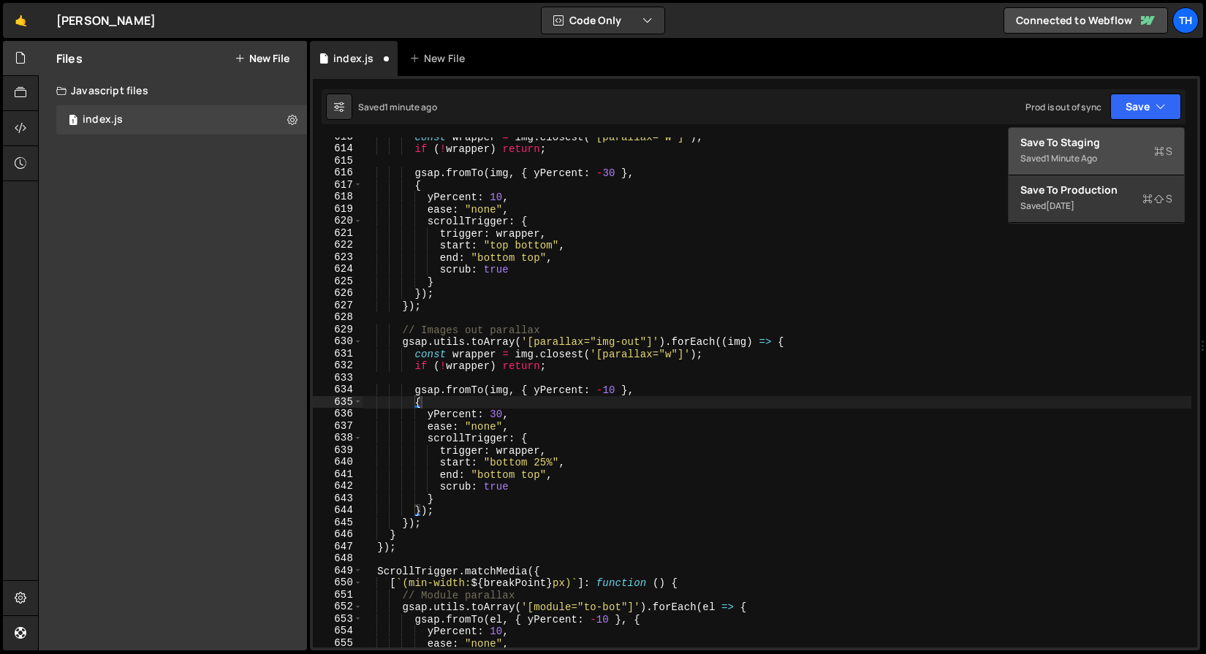
click at [1127, 137] on div "Save to Staging S" at bounding box center [1096, 142] width 152 height 15
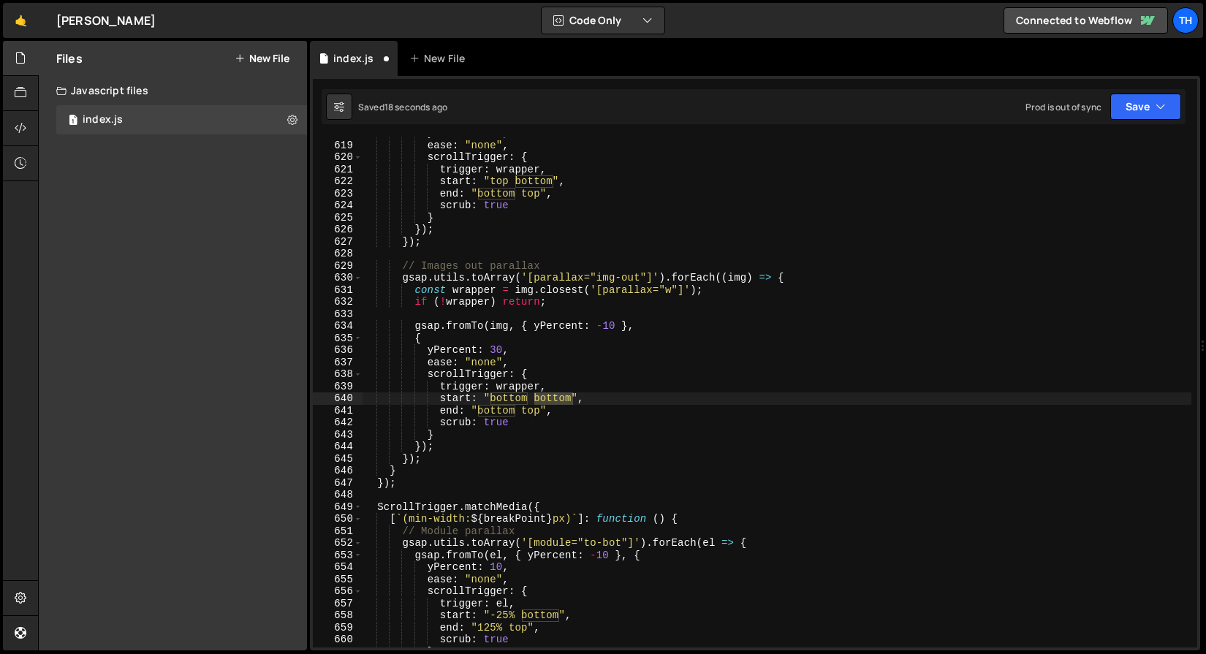
scroll to position [4906, 0]
click at [523, 425] on div "yPercent : 10 , ease : "none" , scrollTrigger : { trigger : wrapper , start : "…" at bounding box center [776, 394] width 829 height 534
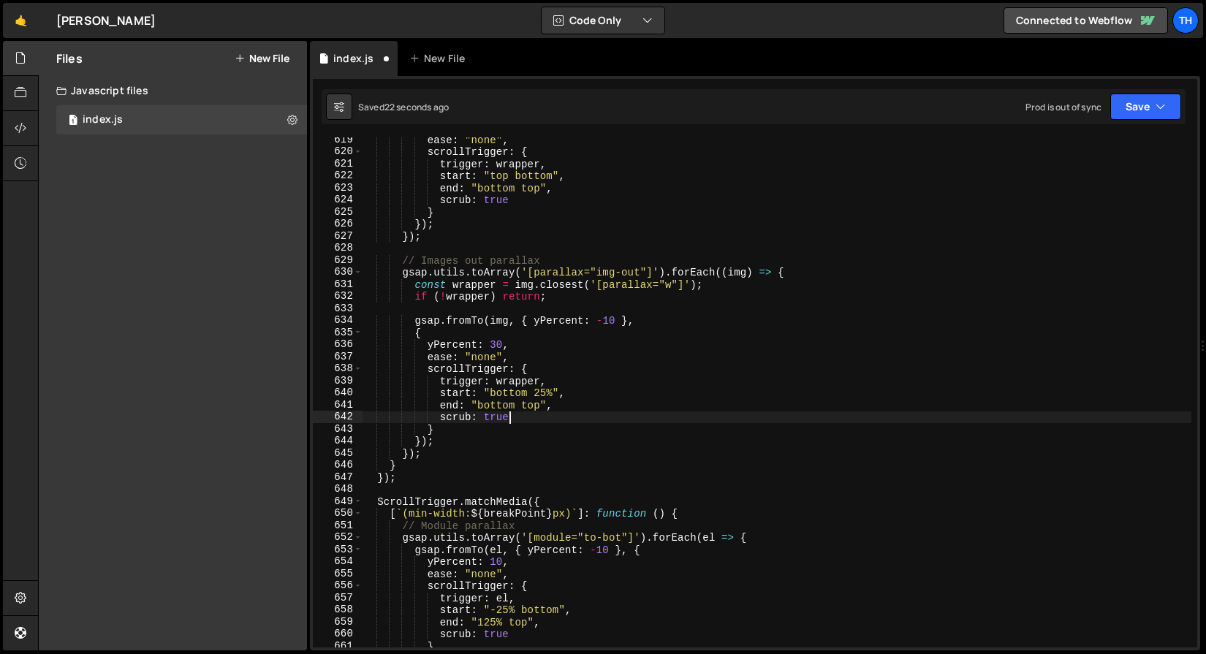
scroll to position [4910, 0]
click at [1151, 94] on button "Save" at bounding box center [1145, 107] width 71 height 26
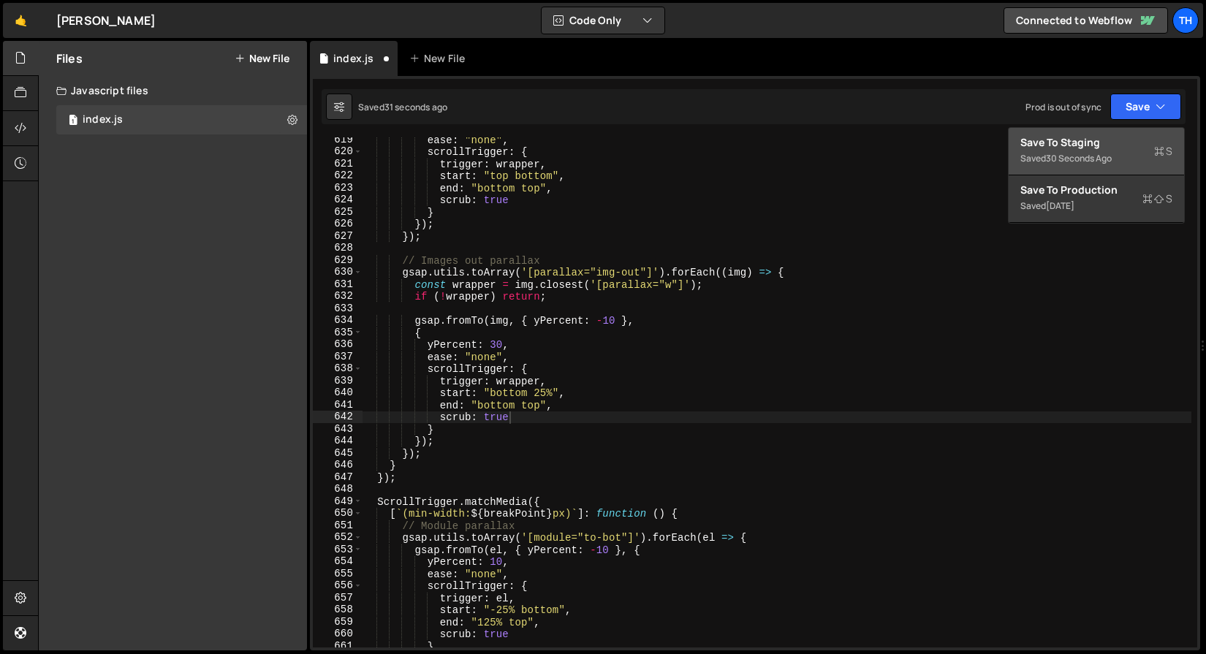
click at [1128, 137] on div "Save to Staging S" at bounding box center [1096, 142] width 152 height 15
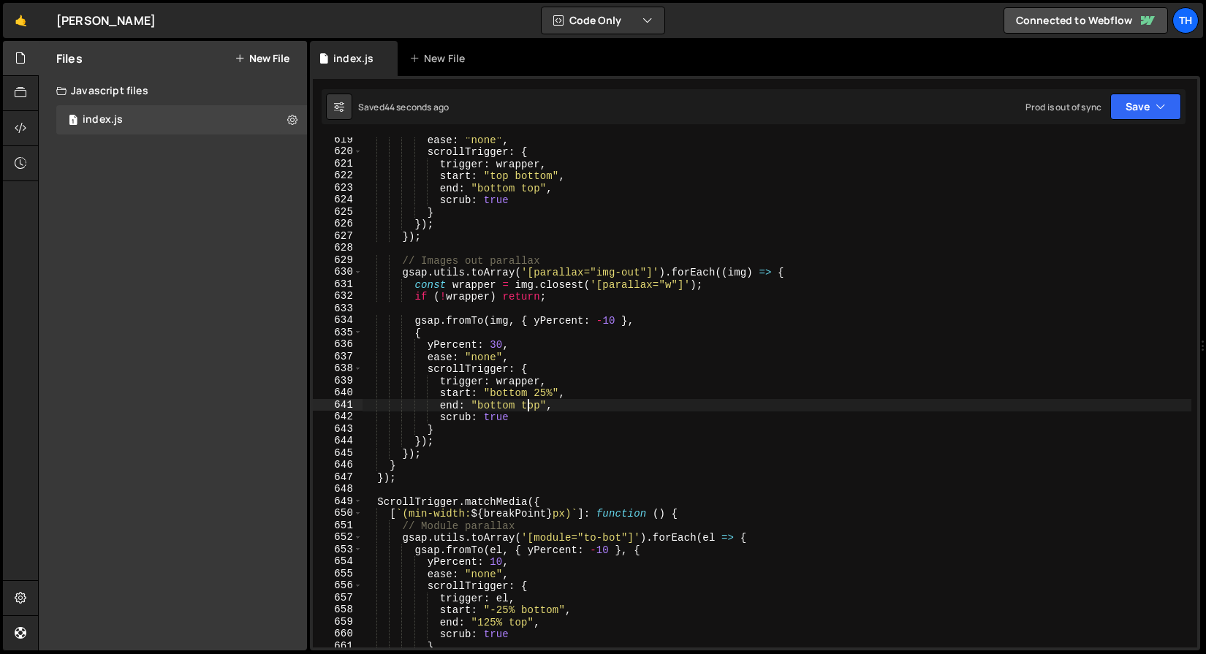
click at [530, 406] on div "ease : "none" , scrollTrigger : { trigger : wrapper , start : "top bottom" , en…" at bounding box center [776, 401] width 829 height 534
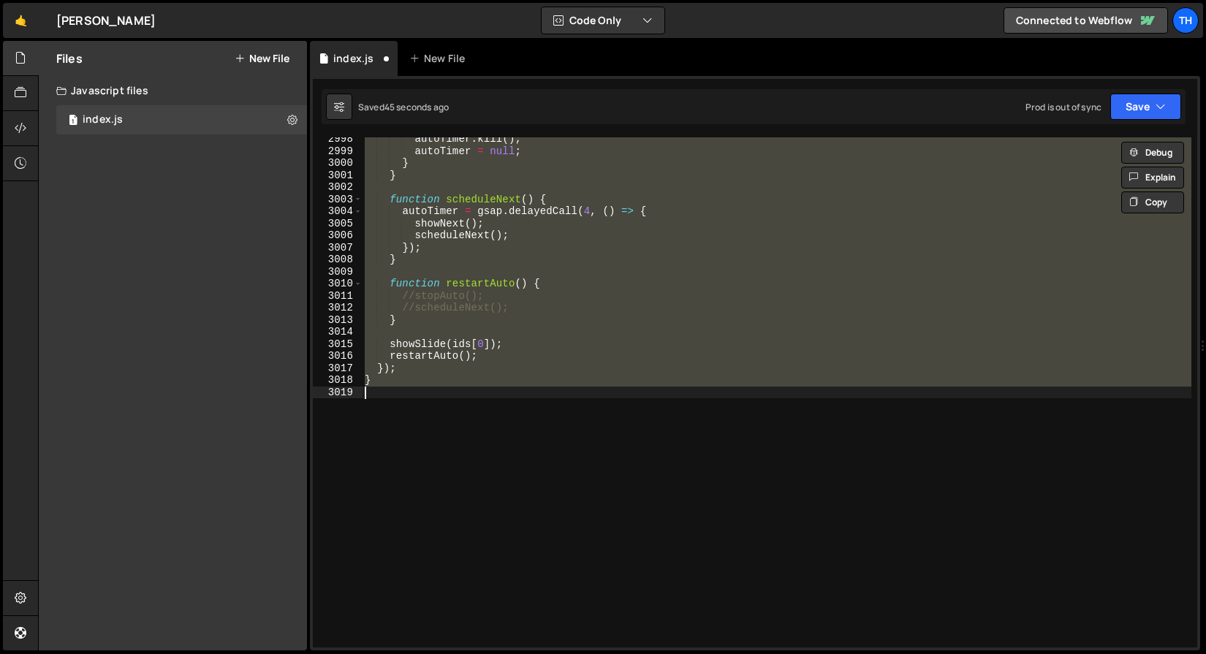
scroll to position [4906, 0]
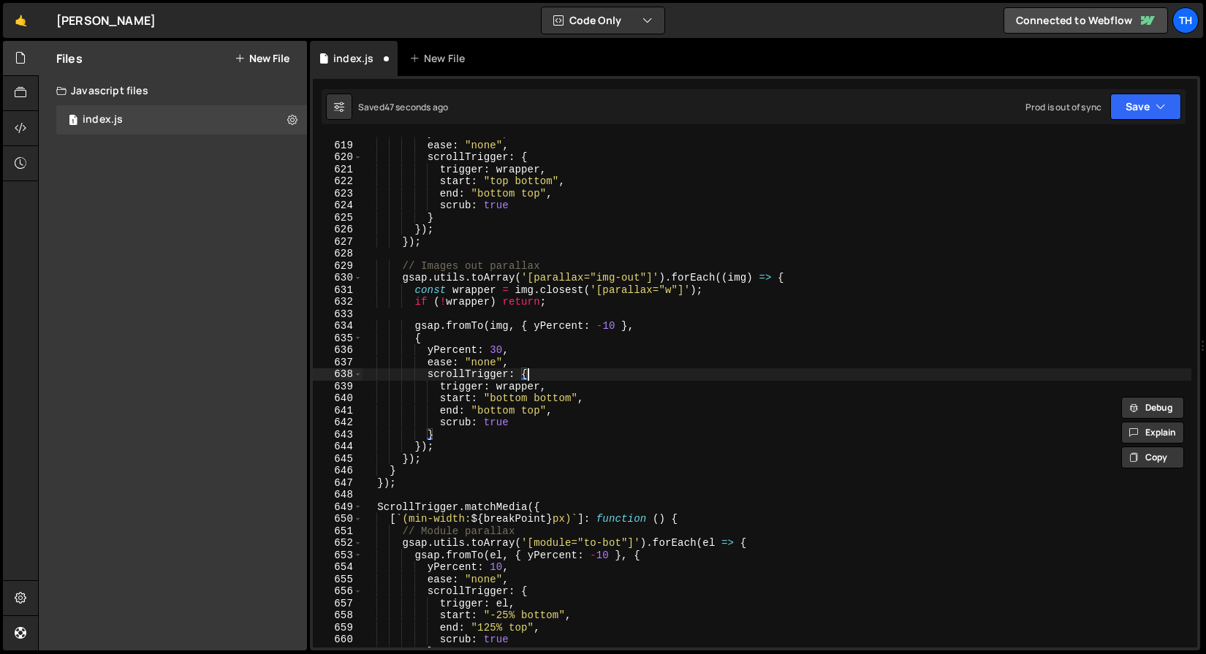
click at [603, 373] on div "yPercent : 10 , ease : "none" , scrollTrigger : { trigger : wrapper , start : "…" at bounding box center [776, 394] width 829 height 534
click at [560, 397] on div "yPercent : 10 , ease : "none" , scrollTrigger : { trigger : wrapper , start : "…" at bounding box center [776, 394] width 829 height 534
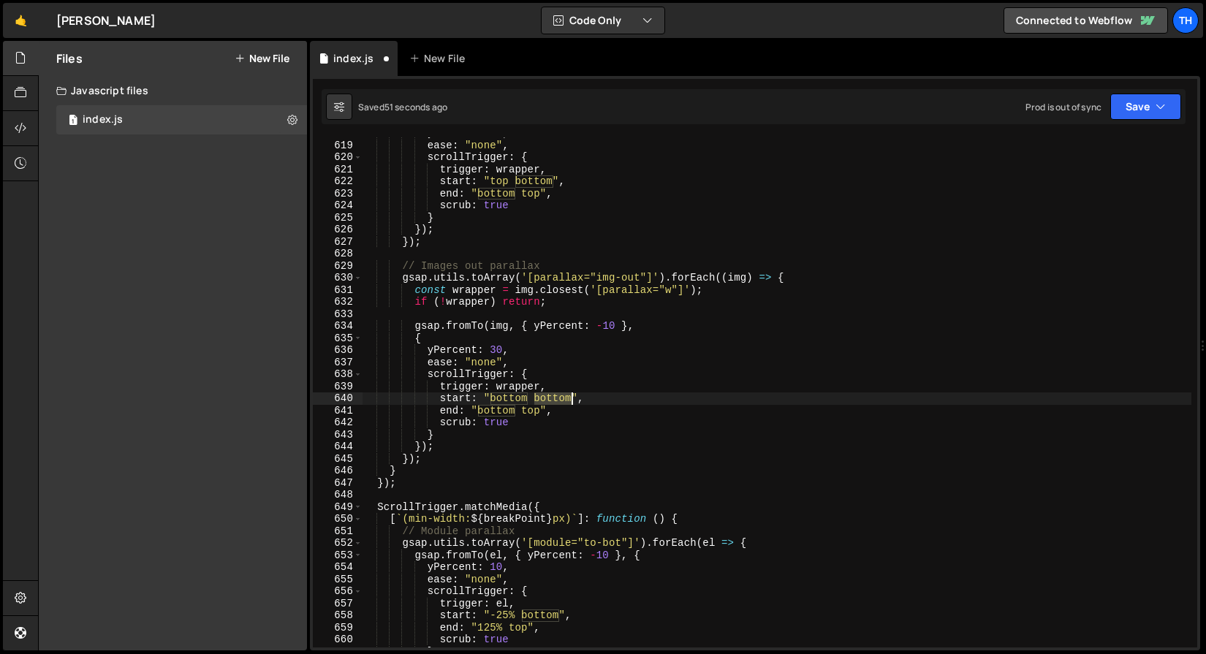
click at [560, 397] on div "yPercent : 10 , ease : "none" , scrollTrigger : { trigger : wrapper , start : "…" at bounding box center [776, 394] width 829 height 534
click at [520, 401] on div "yPercent : 10 , ease : "none" , scrollTrigger : { trigger : wrapper , start : "…" at bounding box center [776, 394] width 829 height 534
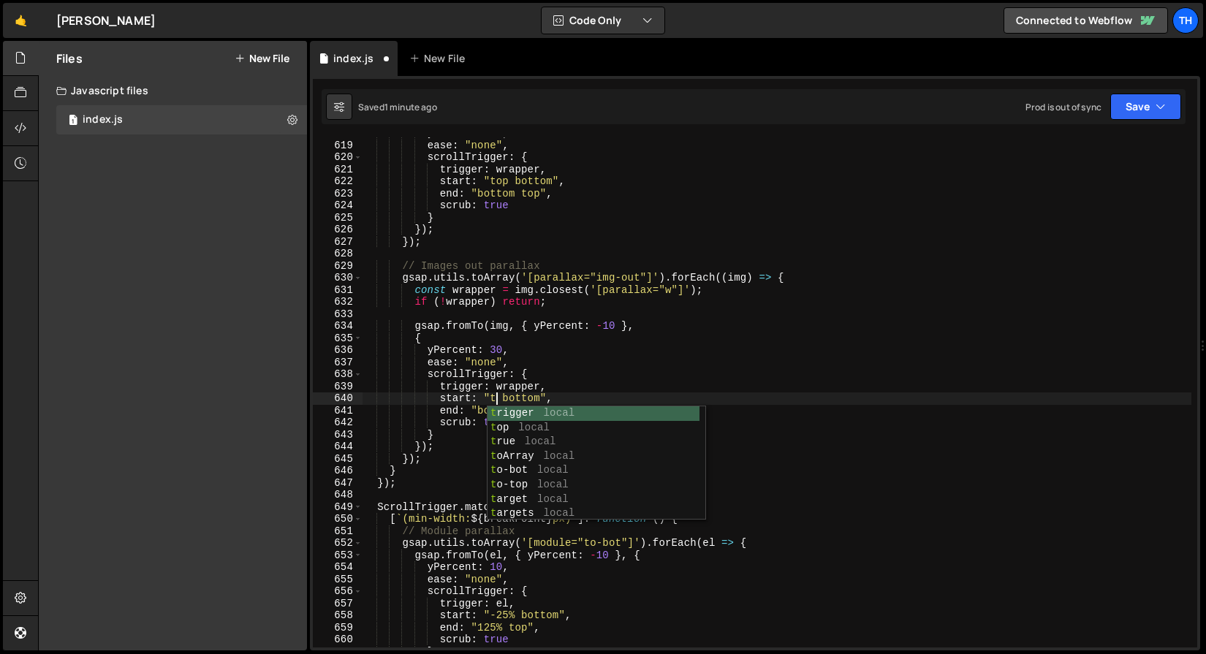
scroll to position [0, 9]
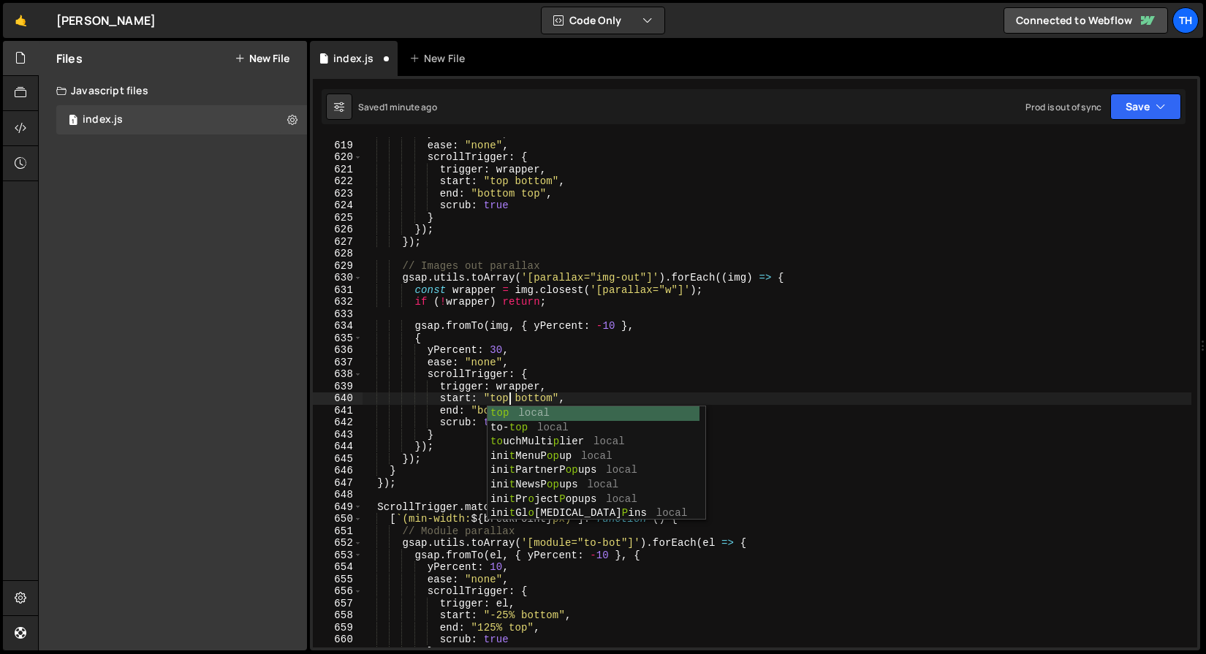
click at [541, 371] on div "yPercent : 10 , ease : "none" , scrollTrigger : { trigger : wrapper , start : "…" at bounding box center [776, 394] width 829 height 534
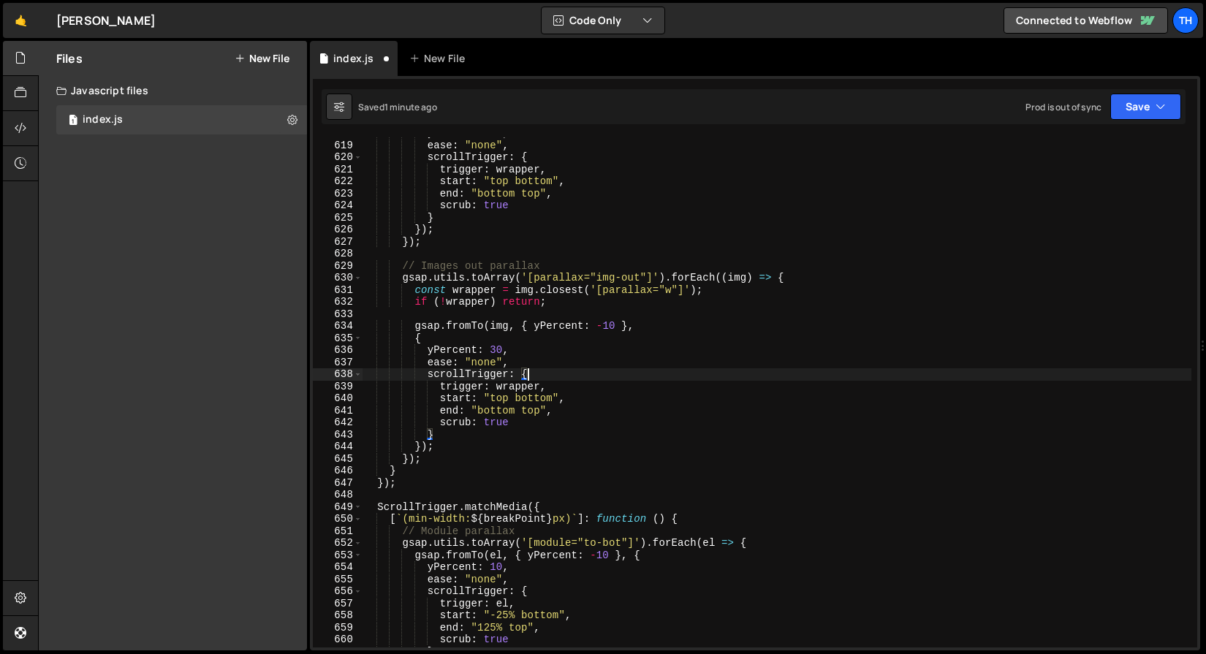
click at [537, 398] on div "yPercent : 10 , ease : "none" , scrollTrigger : { trigger : wrapper , start : "…" at bounding box center [776, 394] width 829 height 534
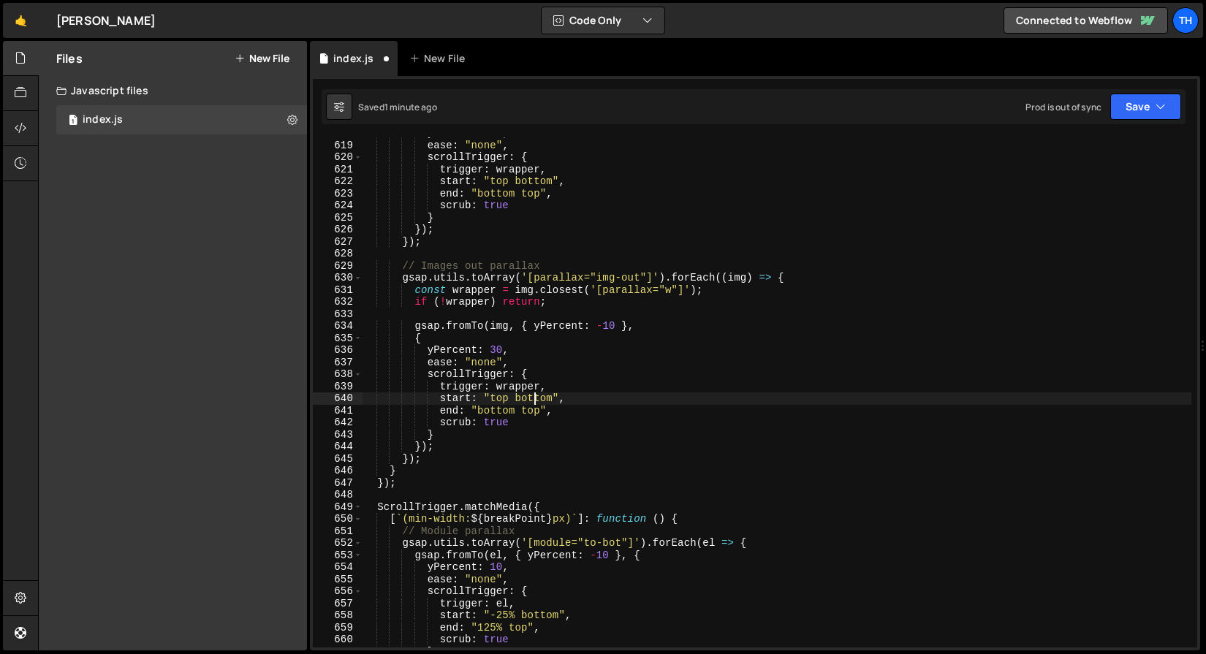
click at [537, 398] on div "yPercent : 10 , ease : "none" , scrollTrigger : { trigger : wrapper , start : "…" at bounding box center [776, 394] width 829 height 534
click at [595, 375] on div "yPercent : 10 , ease : "none" , scrollTrigger : { trigger : wrapper , start : "…" at bounding box center [776, 394] width 829 height 534
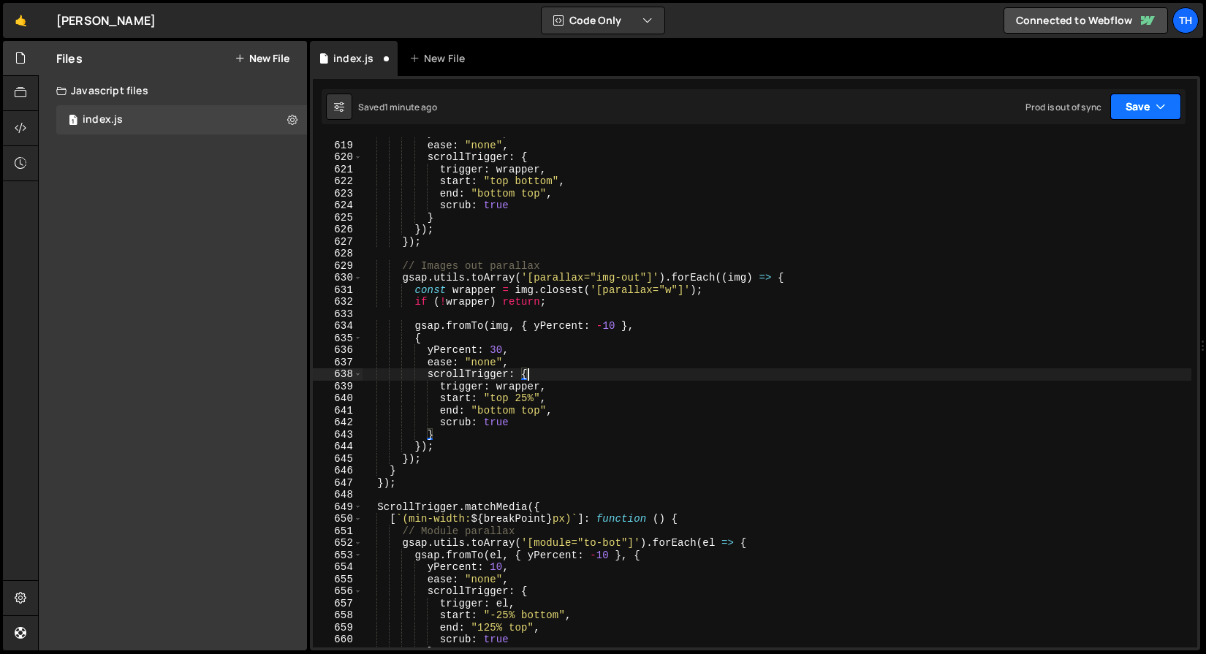
click at [1135, 115] on button "Save" at bounding box center [1145, 107] width 71 height 26
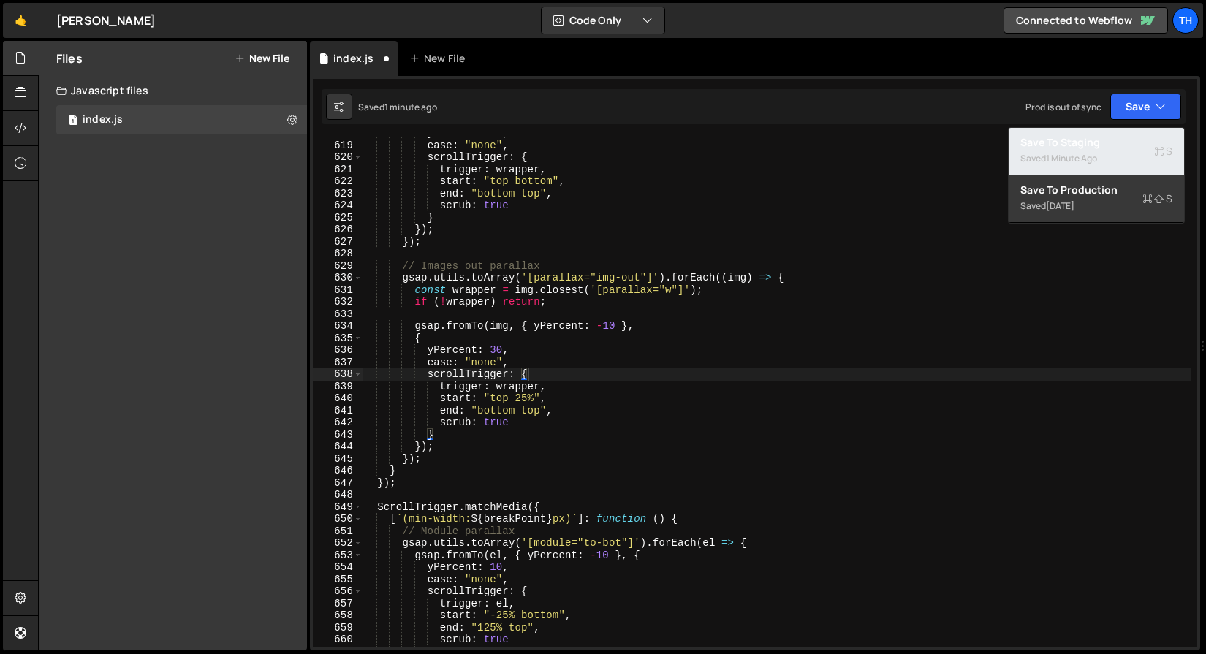
drag, startPoint x: 1117, startPoint y: 141, endPoint x: 1030, endPoint y: 179, distance: 94.9
click at [1116, 141] on div "Save to Staging S" at bounding box center [1096, 142] width 152 height 15
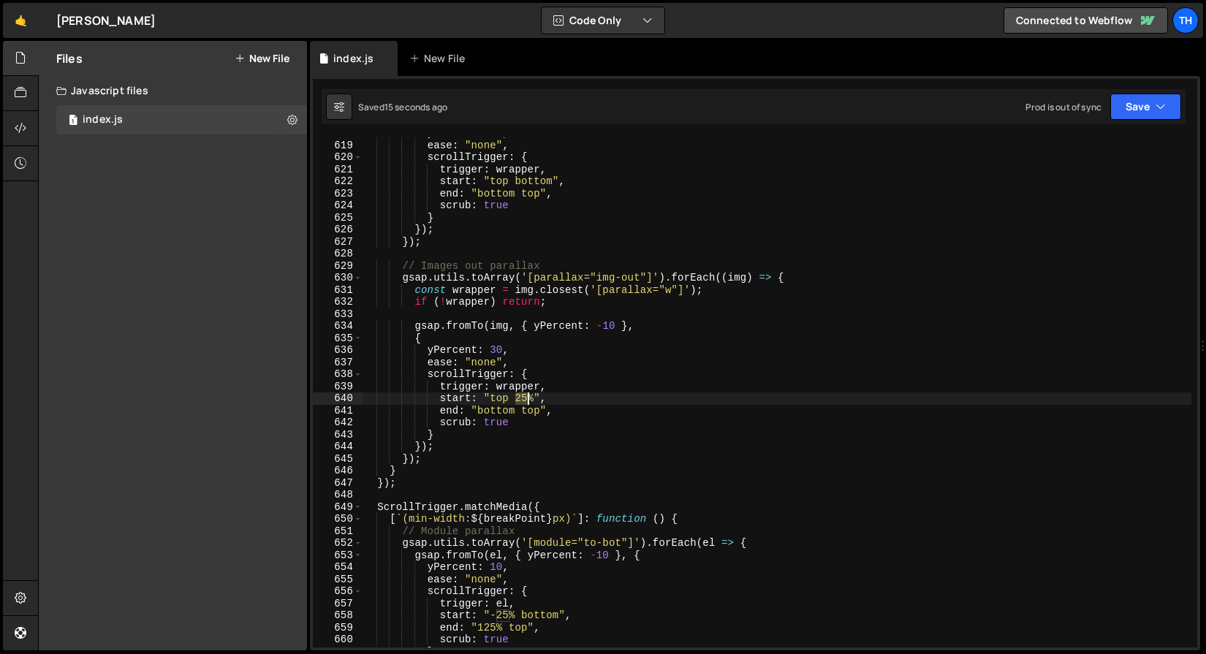
drag, startPoint x: 517, startPoint y: 401, endPoint x: 528, endPoint y: 402, distance: 11.0
click at [528, 402] on div "yPercent : 10 , ease : "none" , scrollTrigger : { trigger : wrapper , start : "…" at bounding box center [776, 394] width 829 height 534
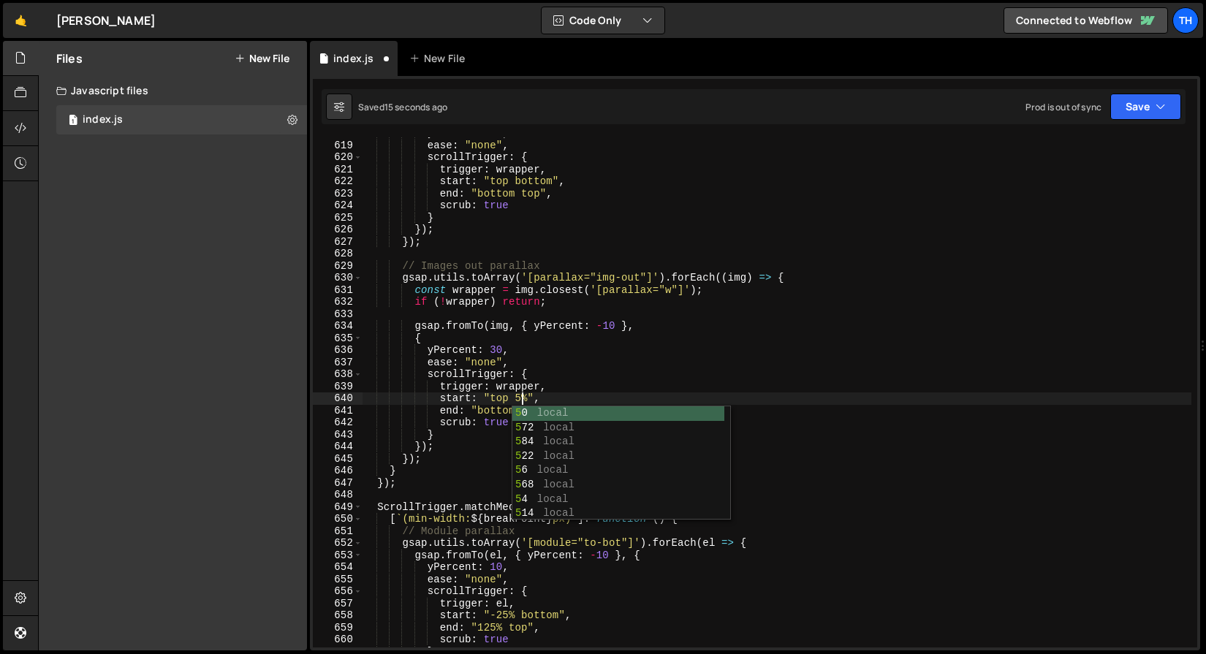
scroll to position [0, 11]
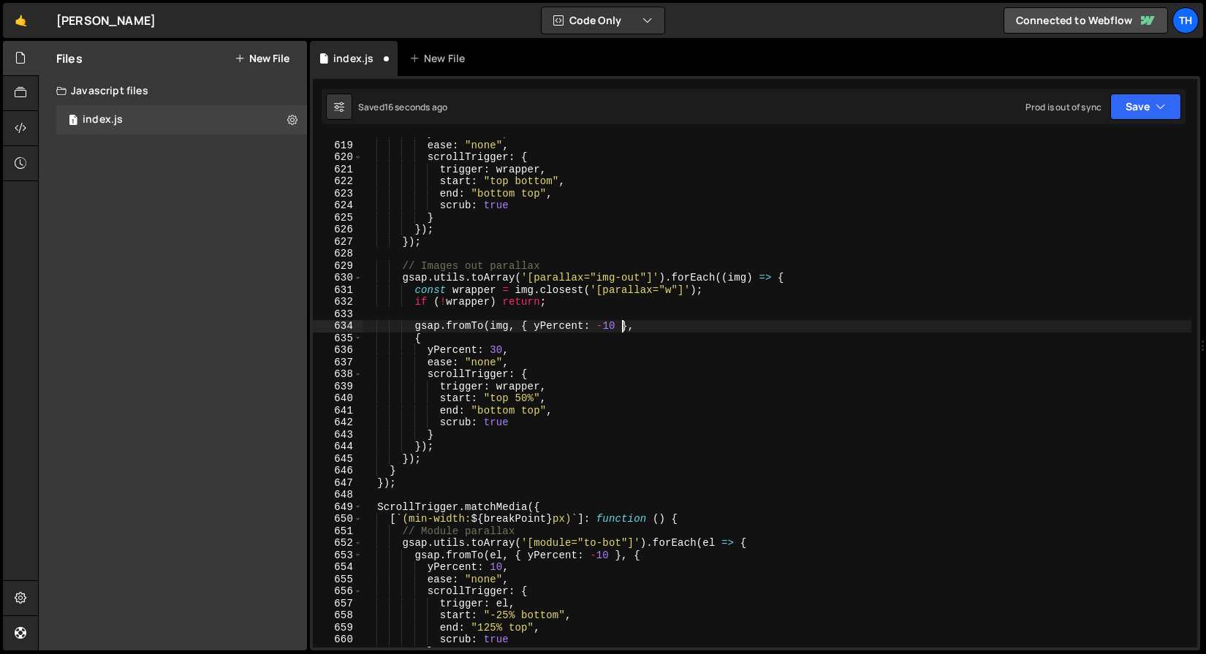
drag, startPoint x: 624, startPoint y: 325, endPoint x: 665, endPoint y: 303, distance: 46.4
click at [624, 325] on div "yPercent : 10 , ease : "none" , scrollTrigger : { trigger : wrapper , start : "…" at bounding box center [776, 394] width 829 height 534
type textarea "gsap.fromTo(img, { yPercent: -10 },"
click at [1155, 95] on button "Save" at bounding box center [1145, 107] width 71 height 26
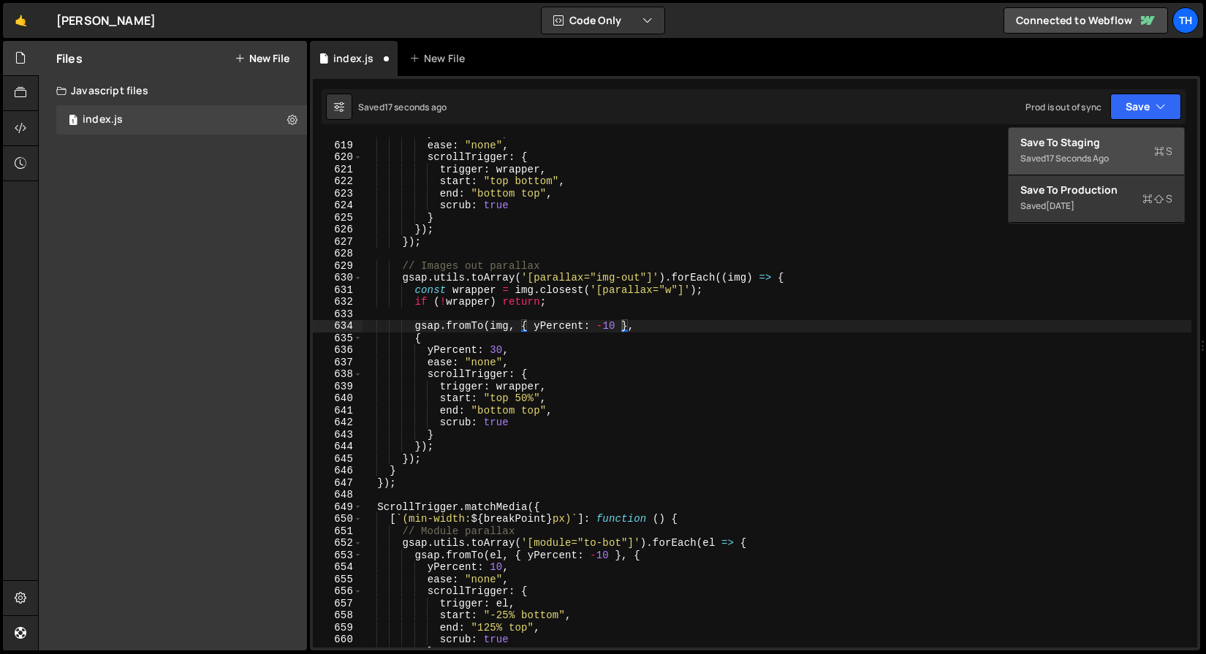
click at [1108, 156] on div "17 seconds ago" at bounding box center [1077, 158] width 63 height 12
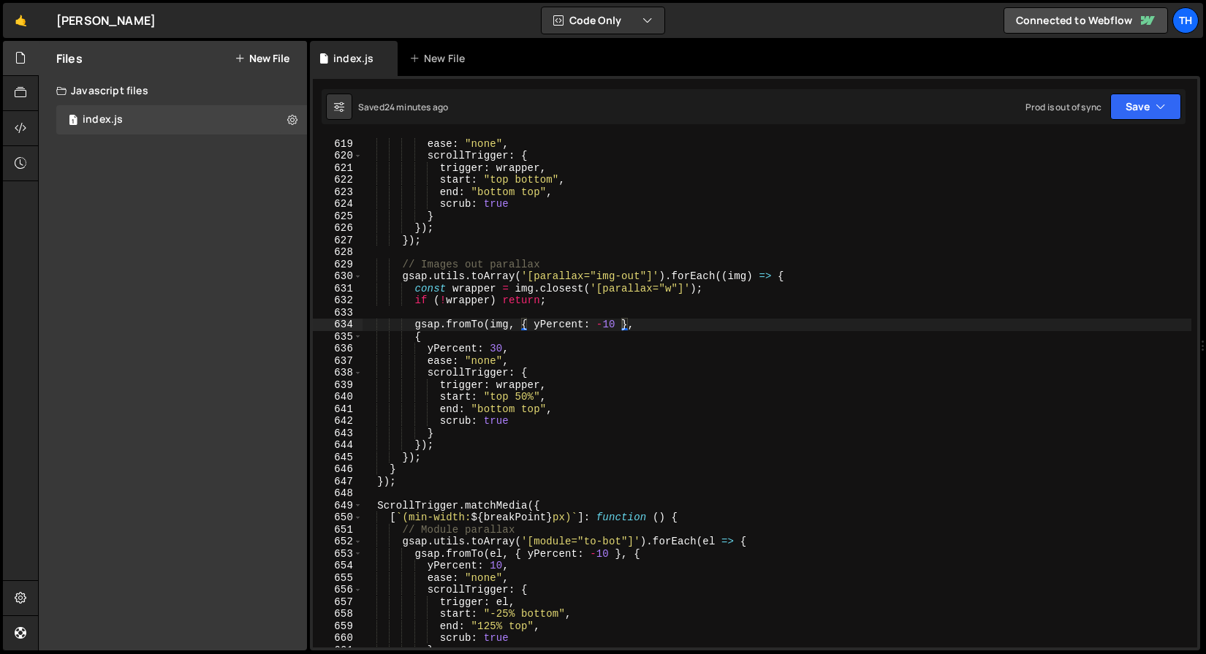
scroll to position [4907, 0]
click at [34, 18] on link "🤙" at bounding box center [21, 20] width 36 height 35
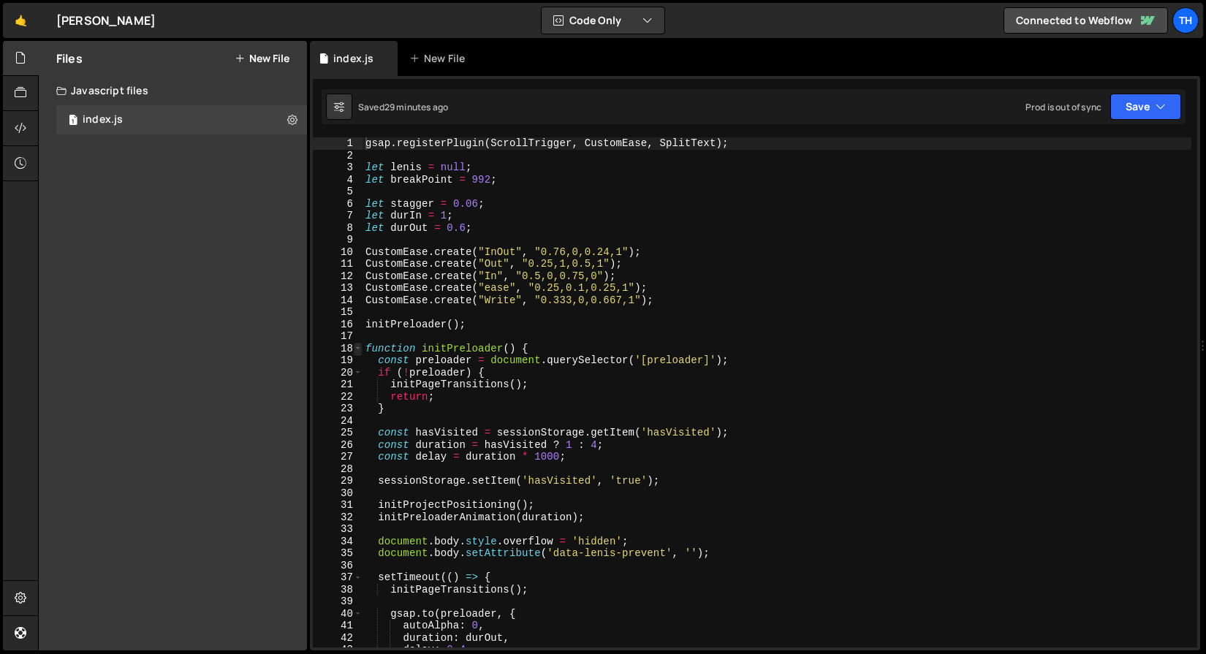
type textarea "gsap.registerPlugin(ScrollTrigger, CustomEase, SplitText);"
click at [361, 348] on span at bounding box center [358, 349] width 8 height 12
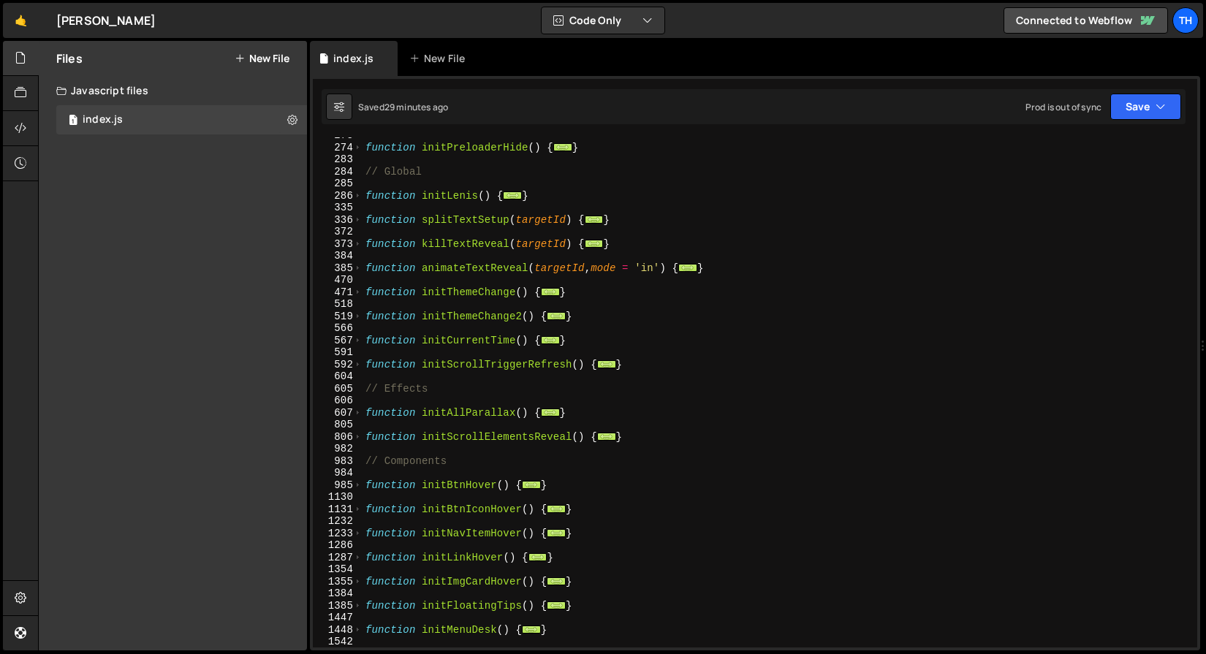
scroll to position [297, 0]
click at [360, 417] on span at bounding box center [358, 413] width 8 height 12
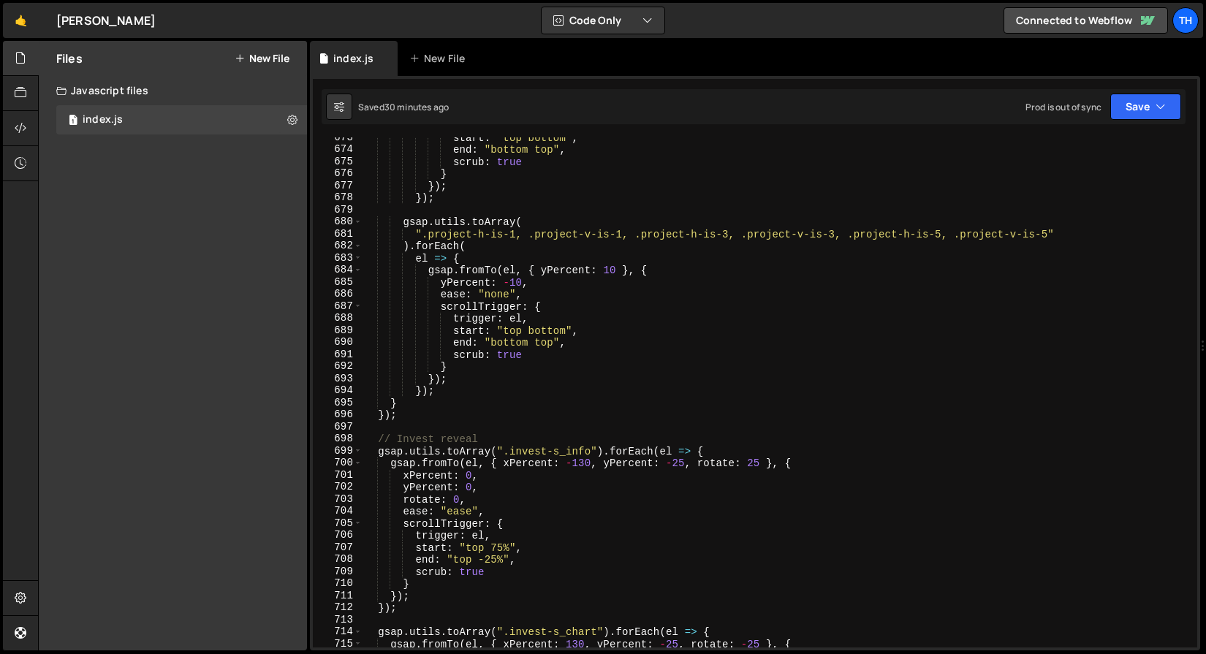
scroll to position [1374, 0]
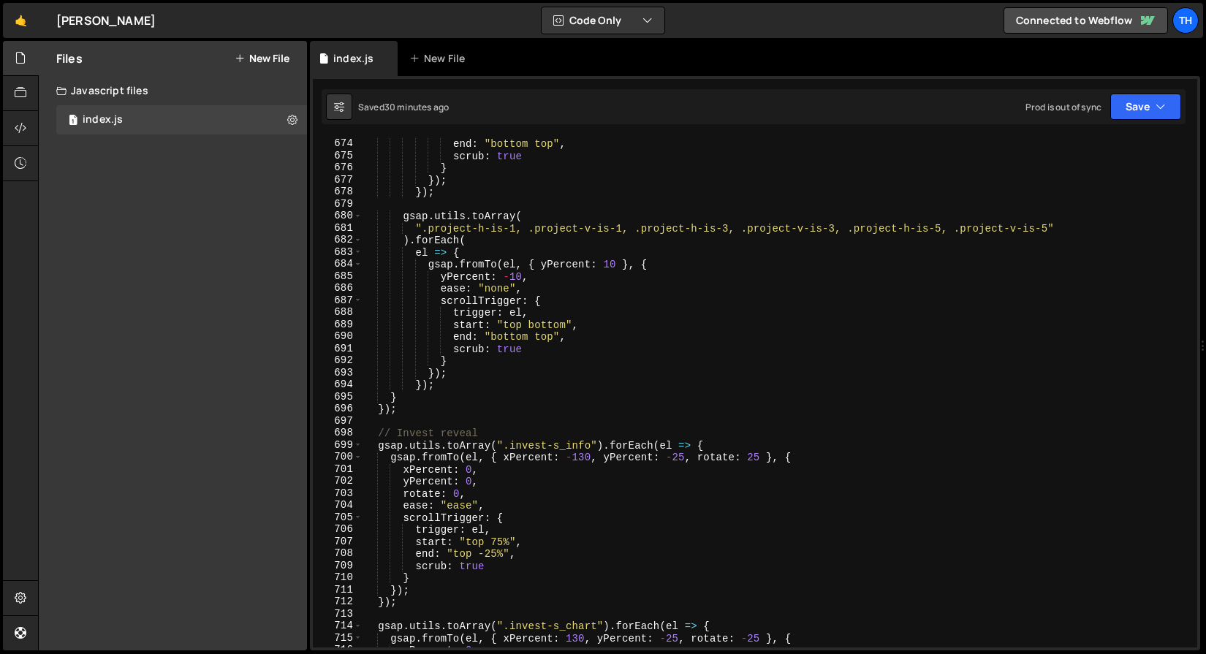
click at [412, 417] on div "start : "top bottom" , end : "bottom top" , scrub : true } }) ; }) ; gsap . uti…" at bounding box center [776, 393] width 829 height 534
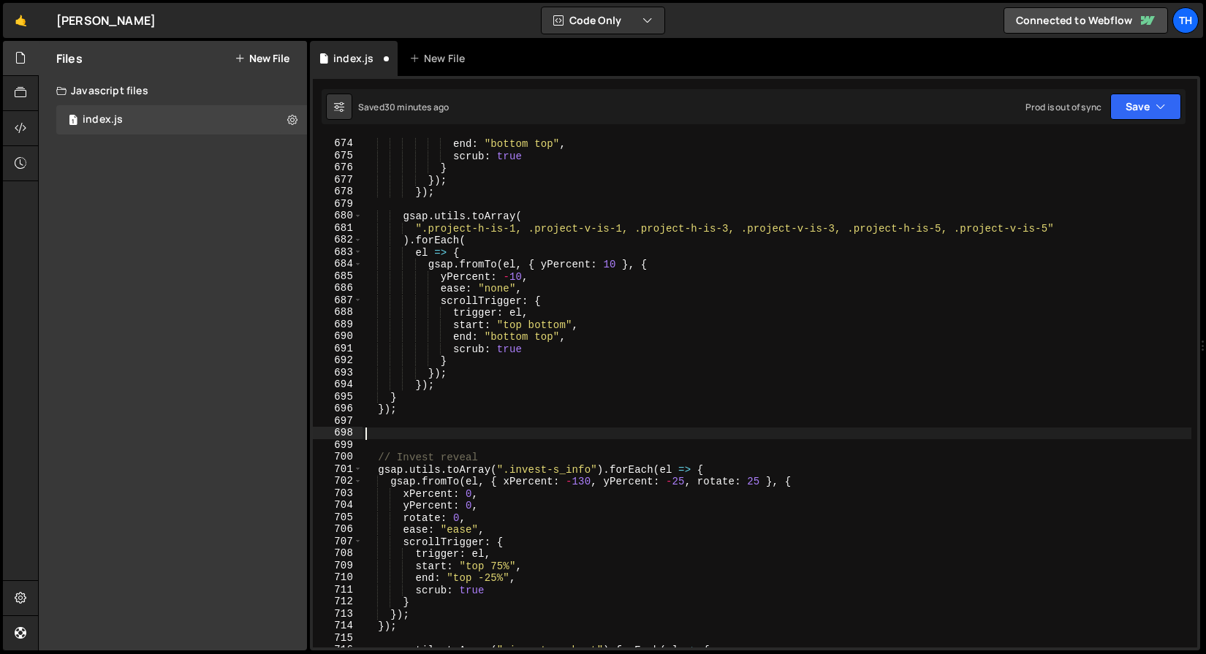
paste textarea "});"
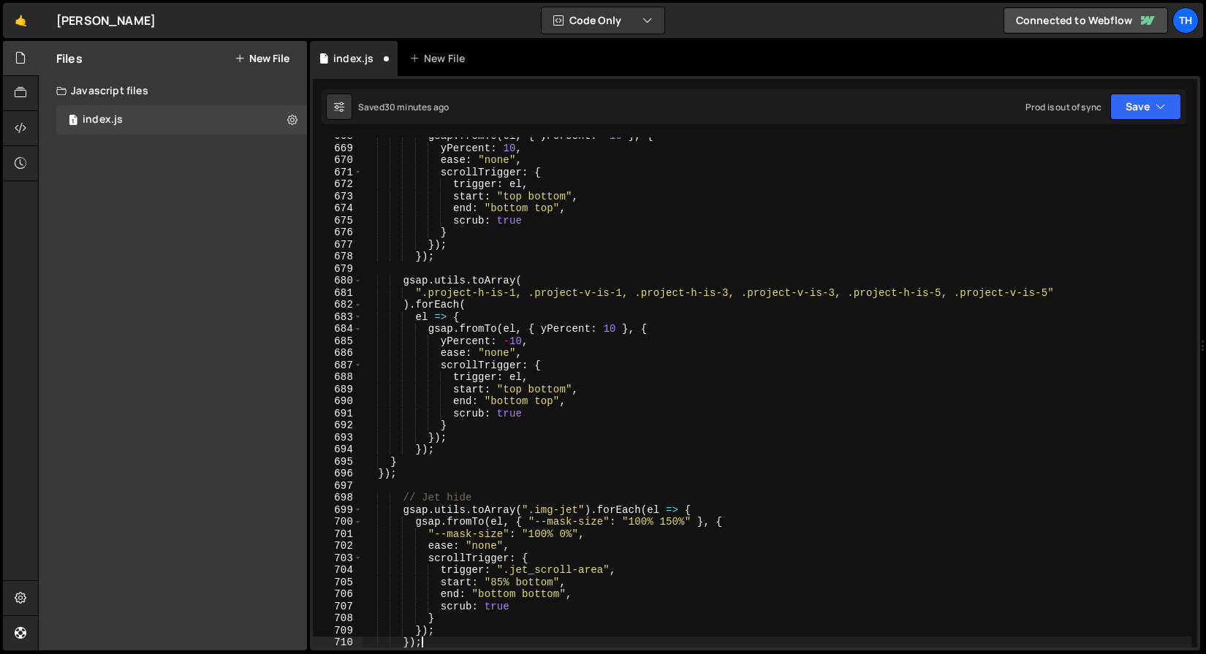
scroll to position [1365, 0]
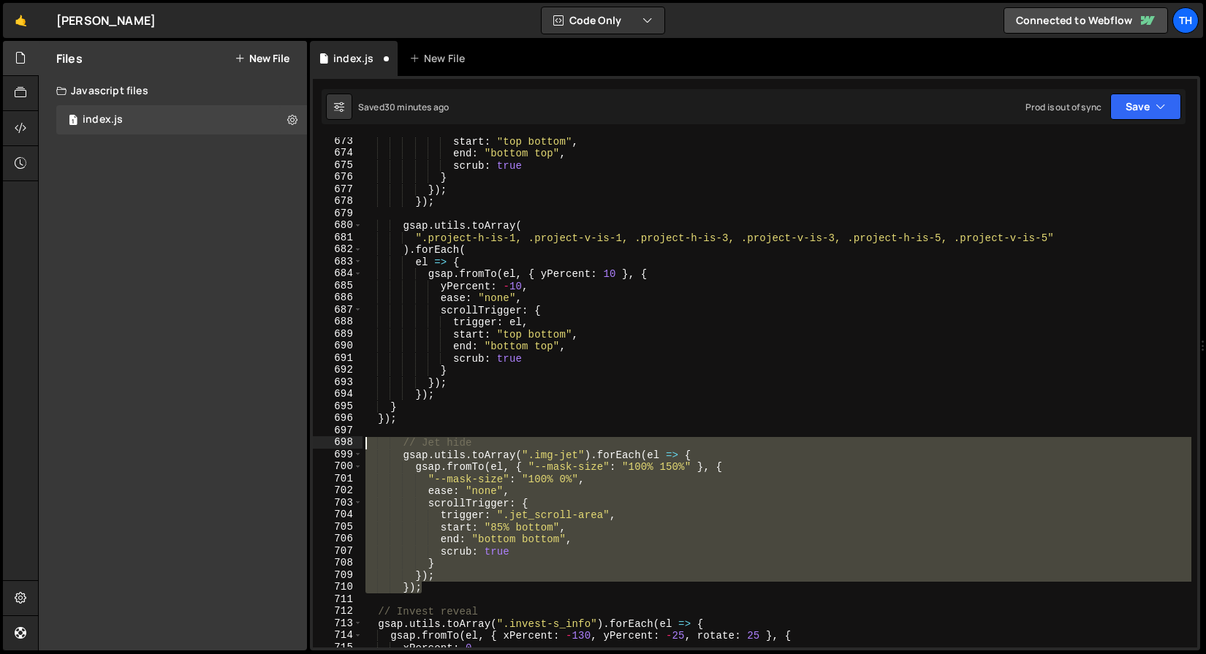
drag, startPoint x: 438, startPoint y: 585, endPoint x: 246, endPoint y: 446, distance: 237.2
click at [246, 446] on div "Files New File Javascript files 1 index.js 0 CSS files Copy share link Edit Fil…" at bounding box center [622, 346] width 1168 height 610
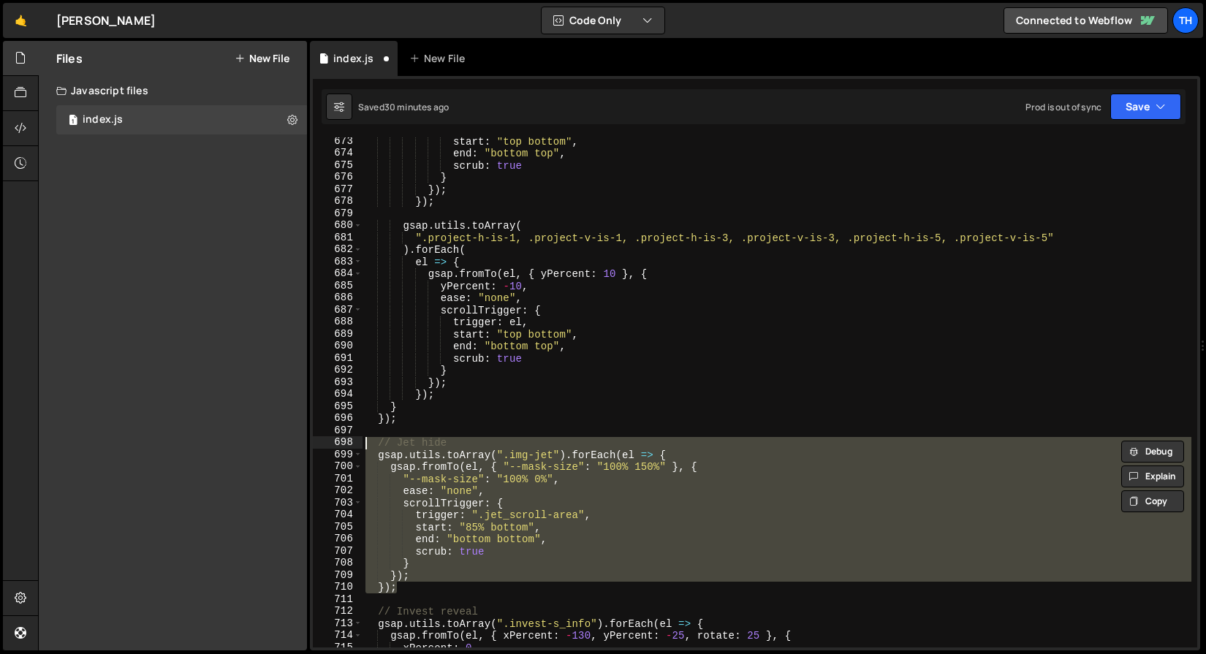
click at [403, 444] on div "start : "top bottom" , end : "bottom top" , scrub : true } }) ; }) ; gsap . uti…" at bounding box center [776, 392] width 829 height 510
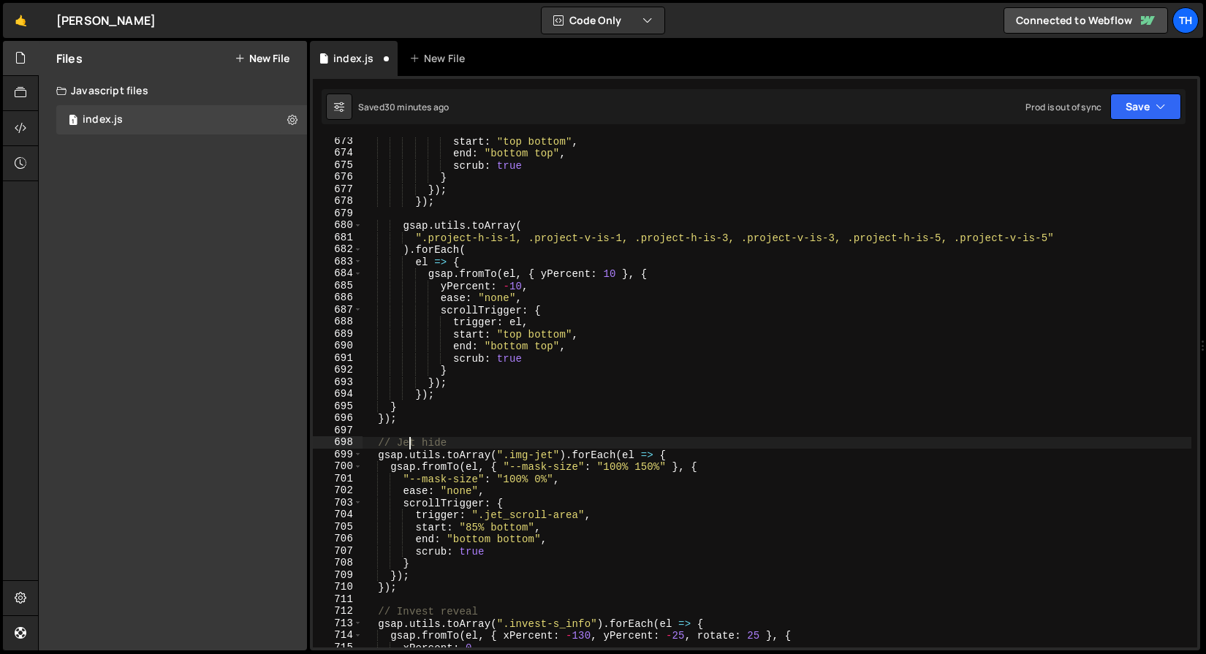
click at [408, 448] on div "start : "top bottom" , end : "bottom top" , scrub : true } }) ; }) ; gsap . uti…" at bounding box center [776, 402] width 829 height 534
drag, startPoint x: 408, startPoint y: 448, endPoint x: 417, endPoint y: 452, distance: 10.2
click at [408, 448] on div "start : "top bottom" , end : "bottom top" , scrub : true } }) ; }) ; gsap . uti…" at bounding box center [776, 402] width 829 height 534
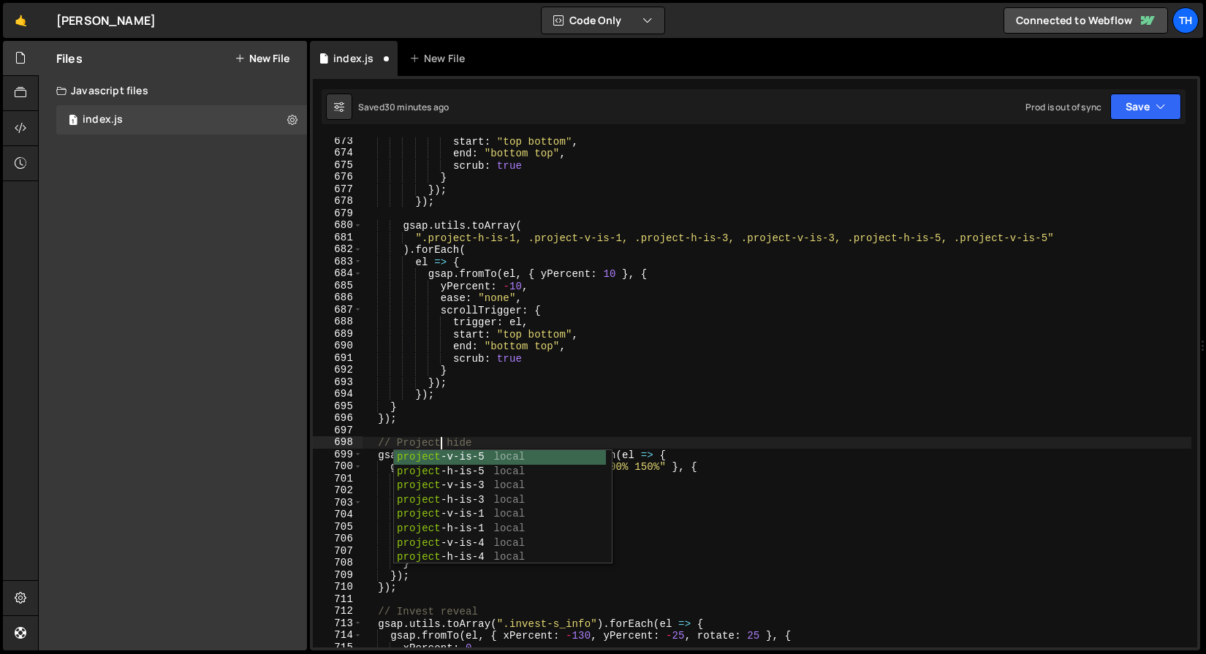
scroll to position [0, 4]
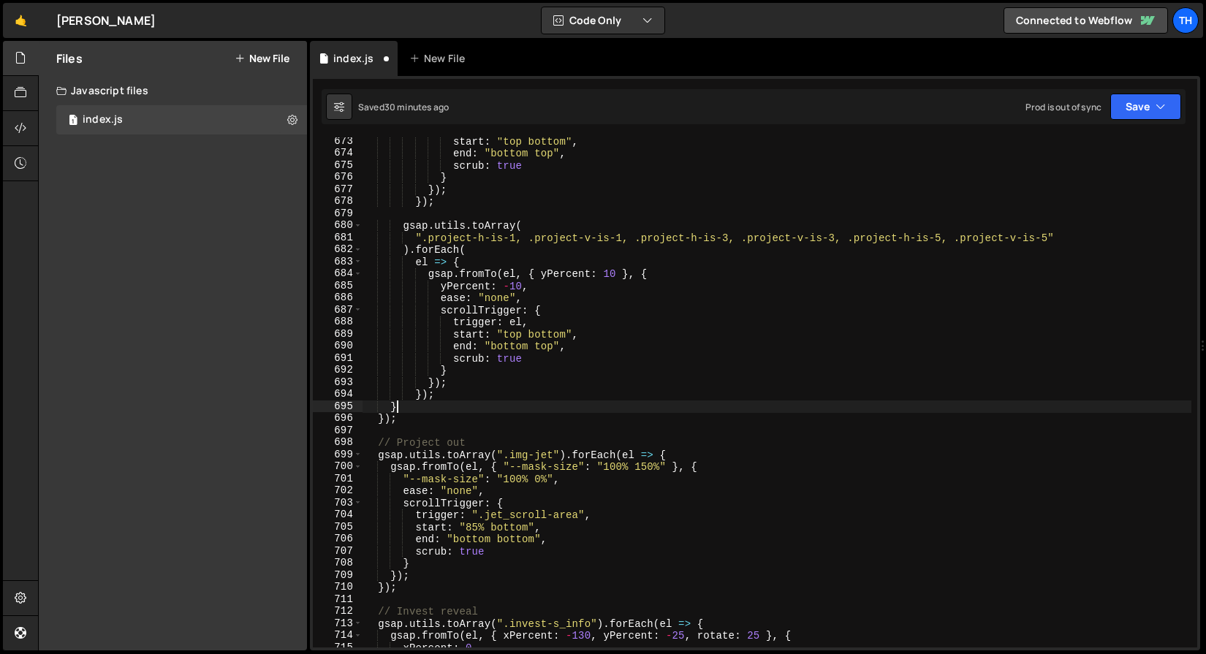
click at [478, 402] on div "start : "top bottom" , end : "bottom top" , scrub : true } }) ; }) ; gsap . uti…" at bounding box center [776, 402] width 829 height 534
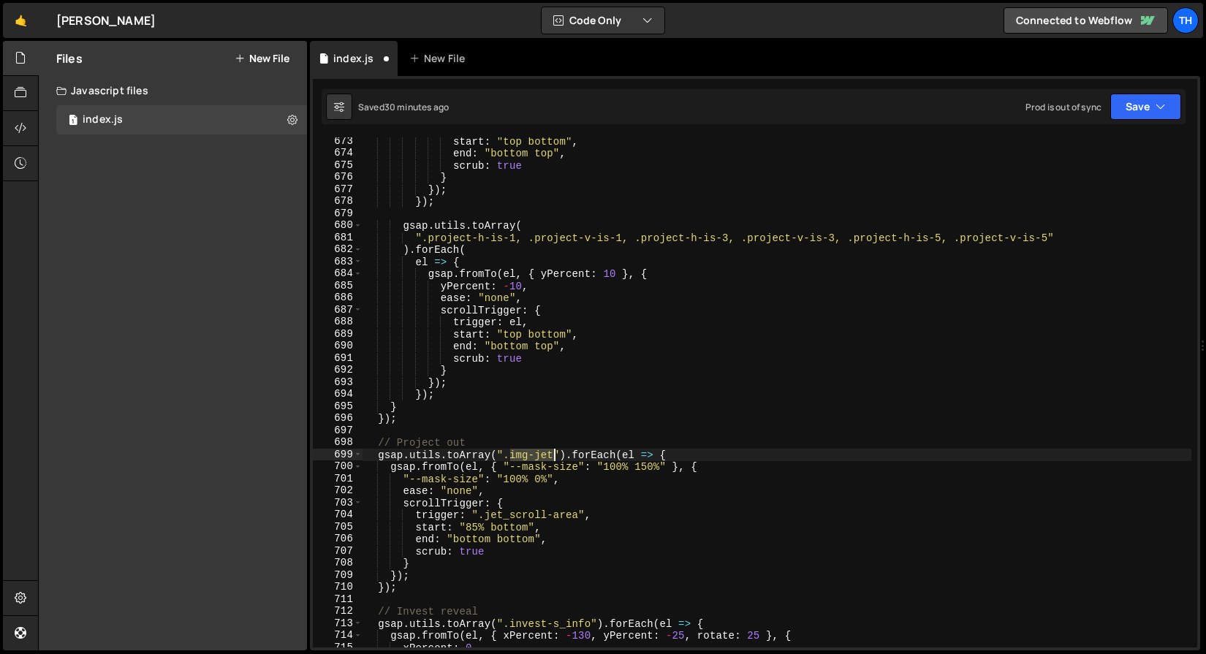
drag, startPoint x: 512, startPoint y: 455, endPoint x: 553, endPoint y: 455, distance: 40.9
click at [553, 455] on div "start : "top bottom" , end : "bottom top" , scrub : true } }) ; }) ; gsap . uti…" at bounding box center [776, 402] width 829 height 534
paste textarea "projects-s_title"
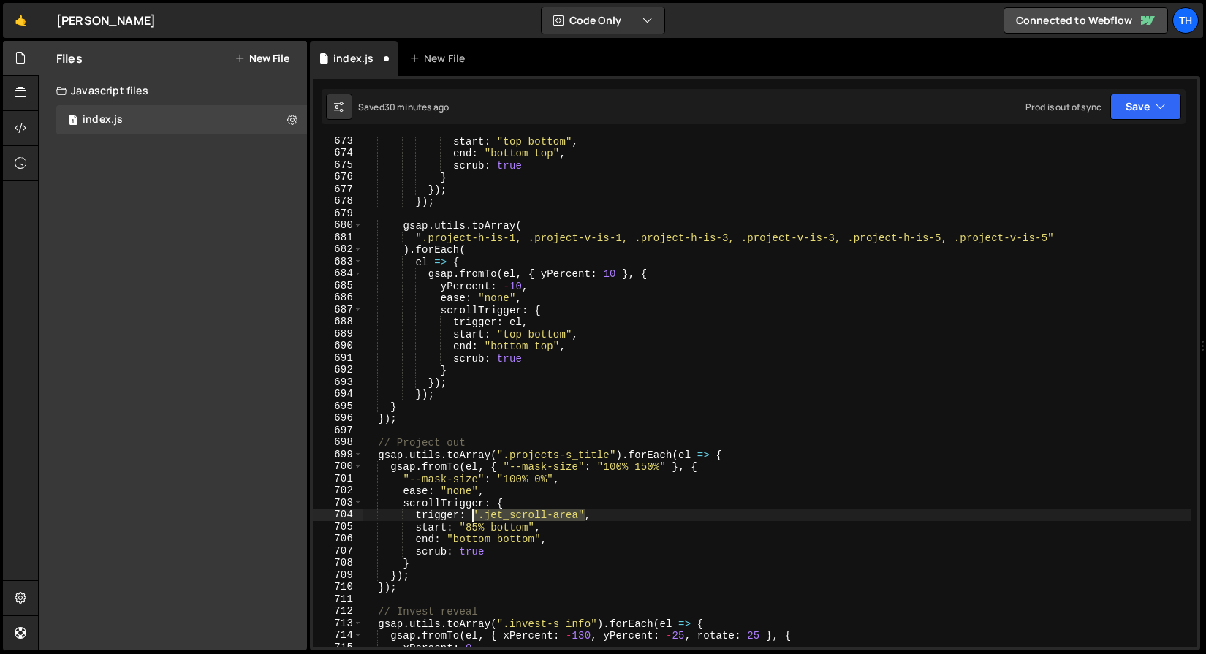
drag, startPoint x: 586, startPoint y: 514, endPoint x: 471, endPoint y: 511, distance: 115.5
click at [471, 511] on div "start : "top bottom" , end : "bottom top" , scrub : true } }) ; }) ; gsap . uti…" at bounding box center [776, 402] width 829 height 534
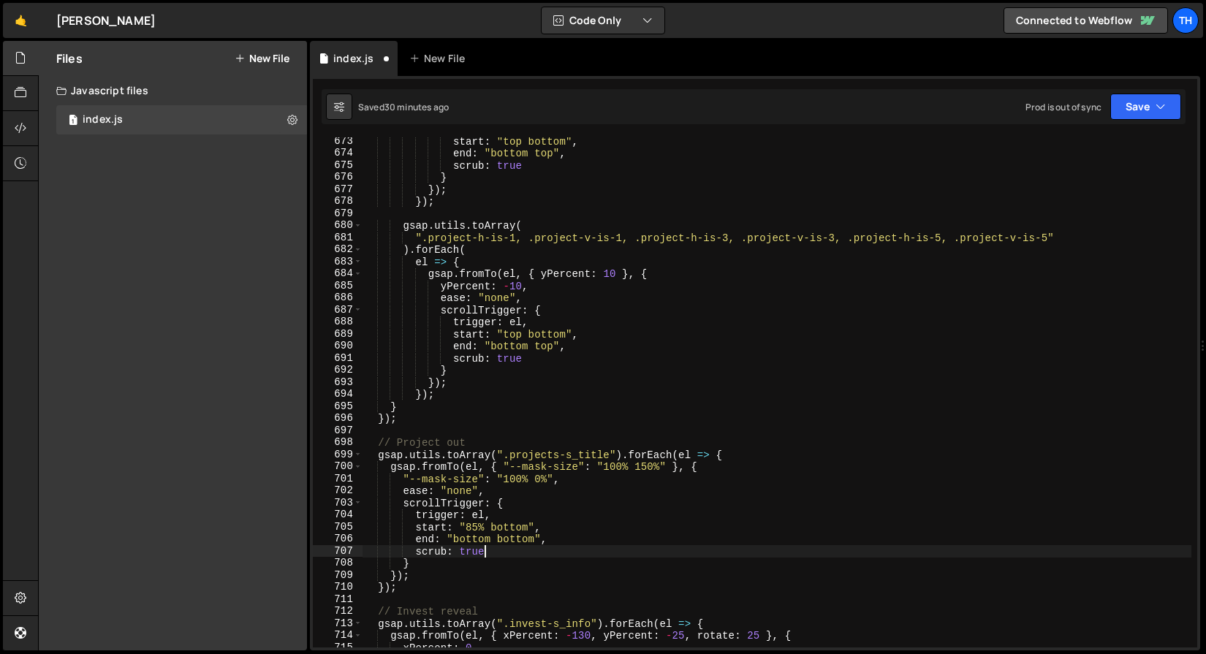
click at [506, 546] on div "start : "top bottom" , end : "bottom top" , scrub : true } }) ; }) ; gsap . uti…" at bounding box center [776, 402] width 829 height 534
click at [1143, 85] on div "scrub: true 673 674 675 676 677 678 679 680 681 682 683 684 685 686 687 688 689…" at bounding box center [755, 363] width 890 height 574
click at [1143, 87] on div "scrub: true 673 674 675 676 677 678 679 680 681 682 683 684 685 686 687 688 689…" at bounding box center [755, 363] width 890 height 574
click at [1122, 110] on button "Save" at bounding box center [1145, 107] width 71 height 26
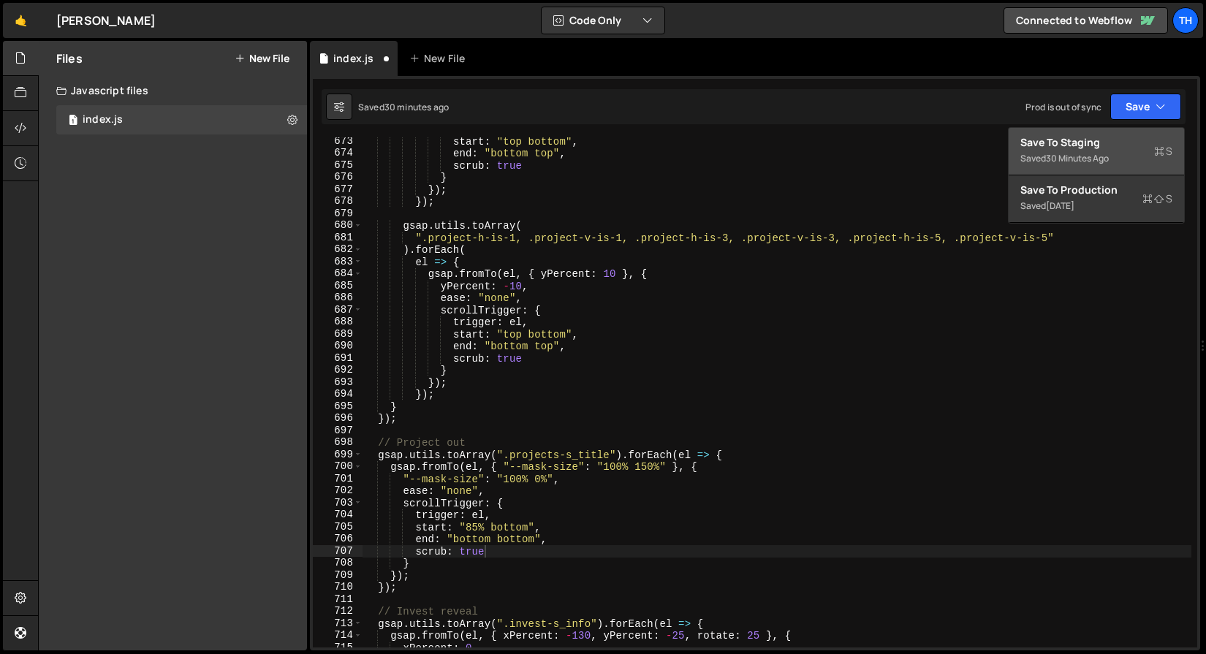
click at [1101, 161] on div "30 minutes ago" at bounding box center [1077, 158] width 63 height 12
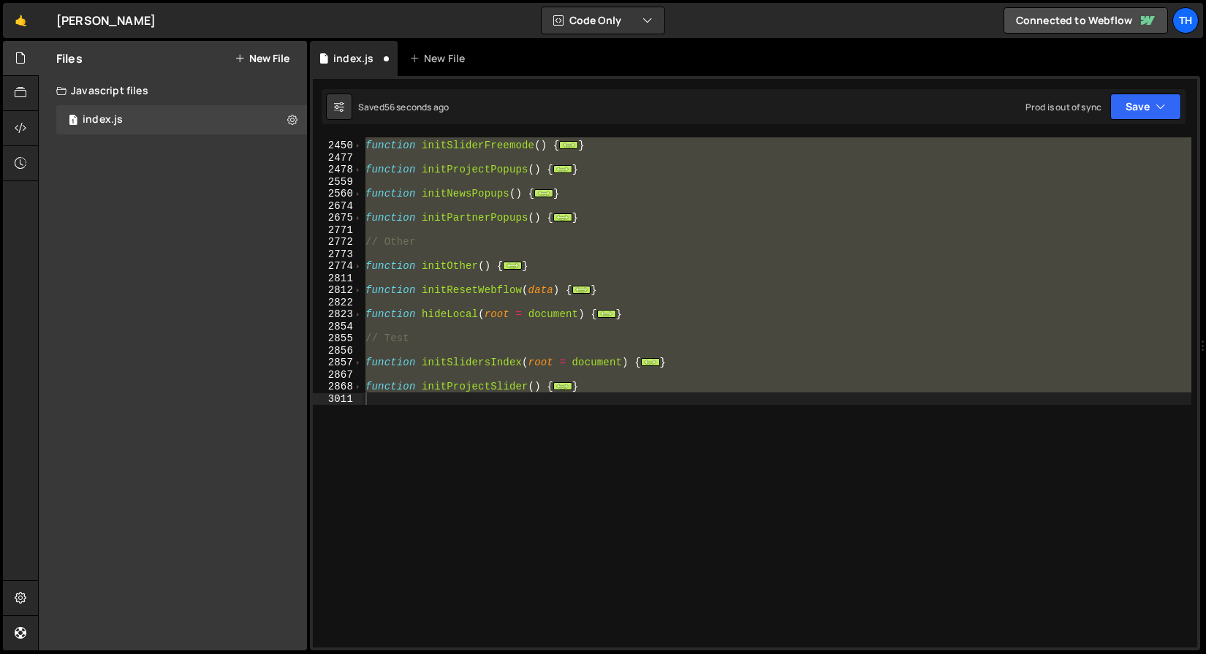
scroll to position [1481, 0]
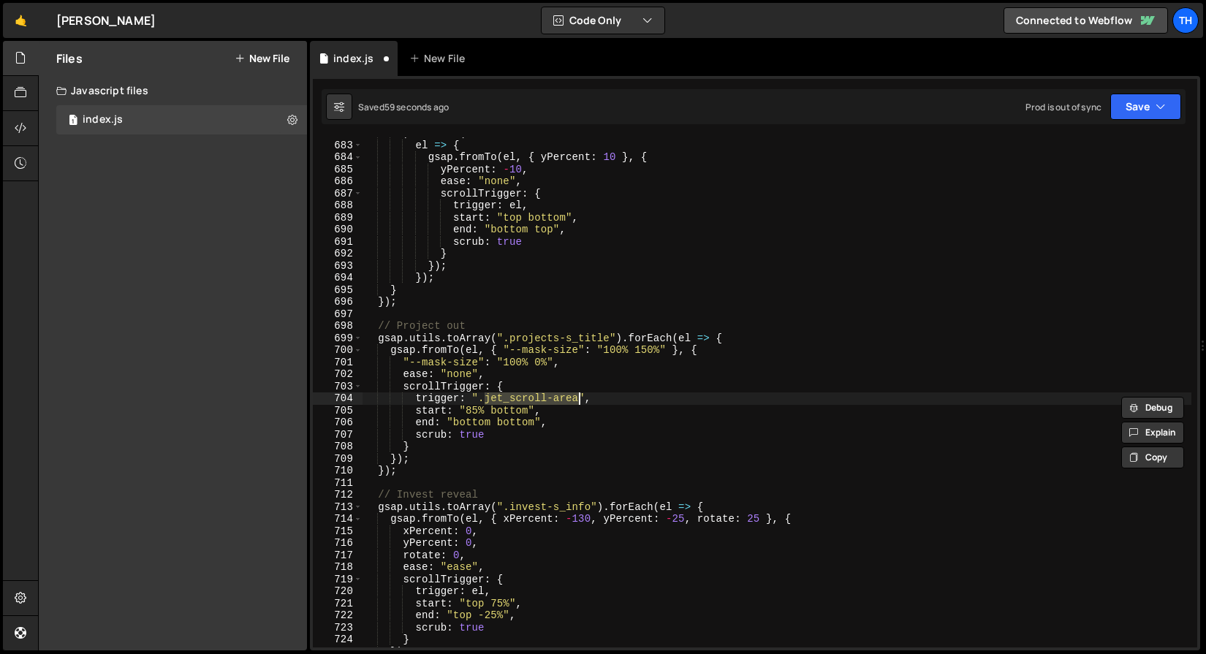
drag, startPoint x: 482, startPoint y: 396, endPoint x: 577, endPoint y: 400, distance: 95.1
click at [577, 400] on div ") . forEach ( el => { gsap . fromTo ( el , { yPercent : 10 } , { yPercent : - 1…" at bounding box center [776, 394] width 829 height 534
paste textarea "value-w"
click at [525, 430] on div ") . forEach ( el => { gsap . fromTo ( el , { yPercent : 10 } , { yPercent : - 1…" at bounding box center [776, 394] width 829 height 534
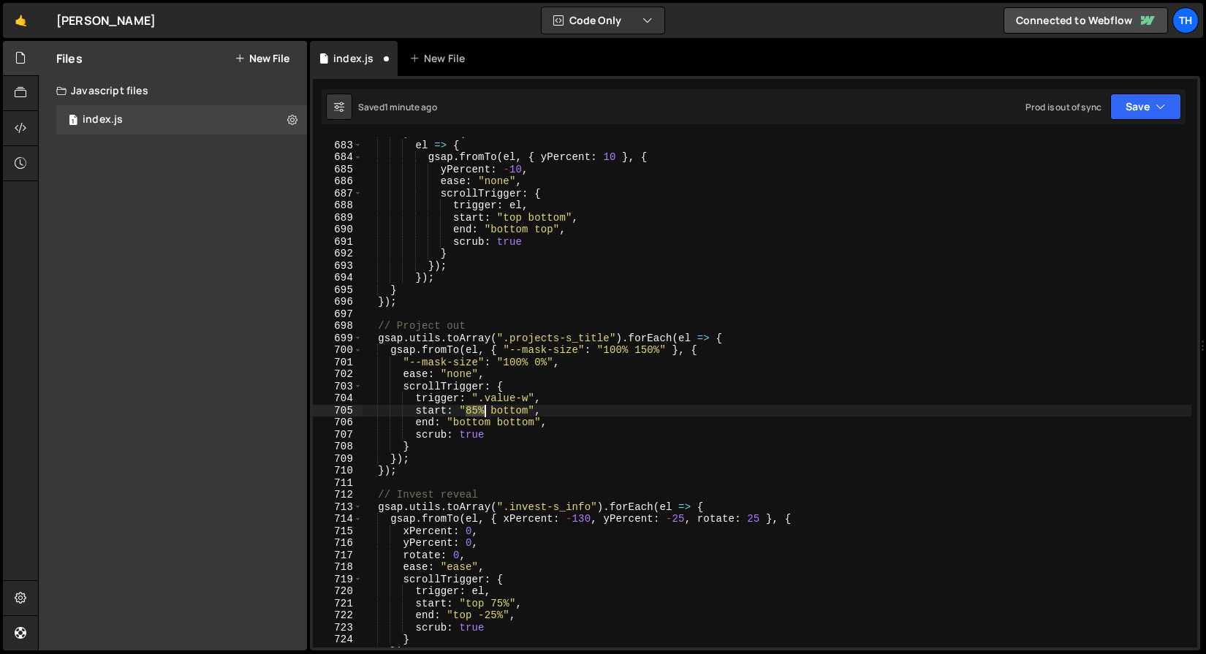
drag, startPoint x: 467, startPoint y: 408, endPoint x: 483, endPoint y: 408, distance: 16.1
click at [483, 408] on div ") . forEach ( el => { gsap . fromTo ( el , { yPercent : 10 } , { yPercent : - 1…" at bounding box center [776, 394] width 829 height 534
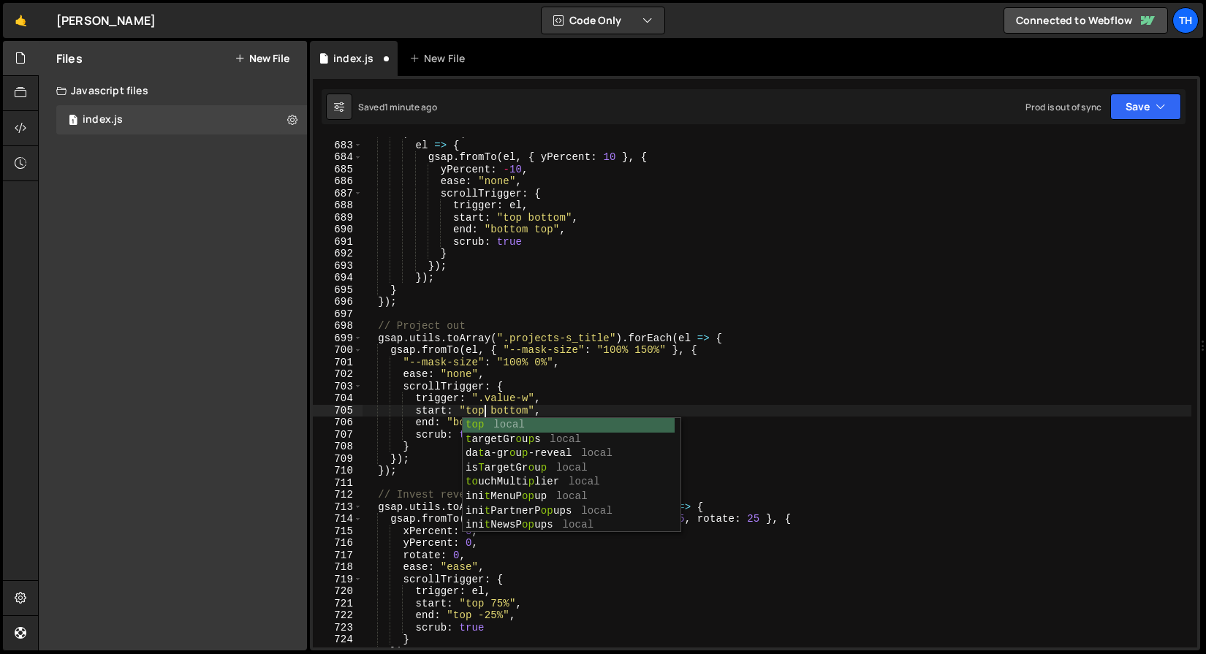
scroll to position [0, 8]
click at [487, 385] on div ") . forEach ( el => { gsap . fromTo ( el , { yPercent : 10 } , { yPercent : - 1…" at bounding box center [776, 394] width 829 height 534
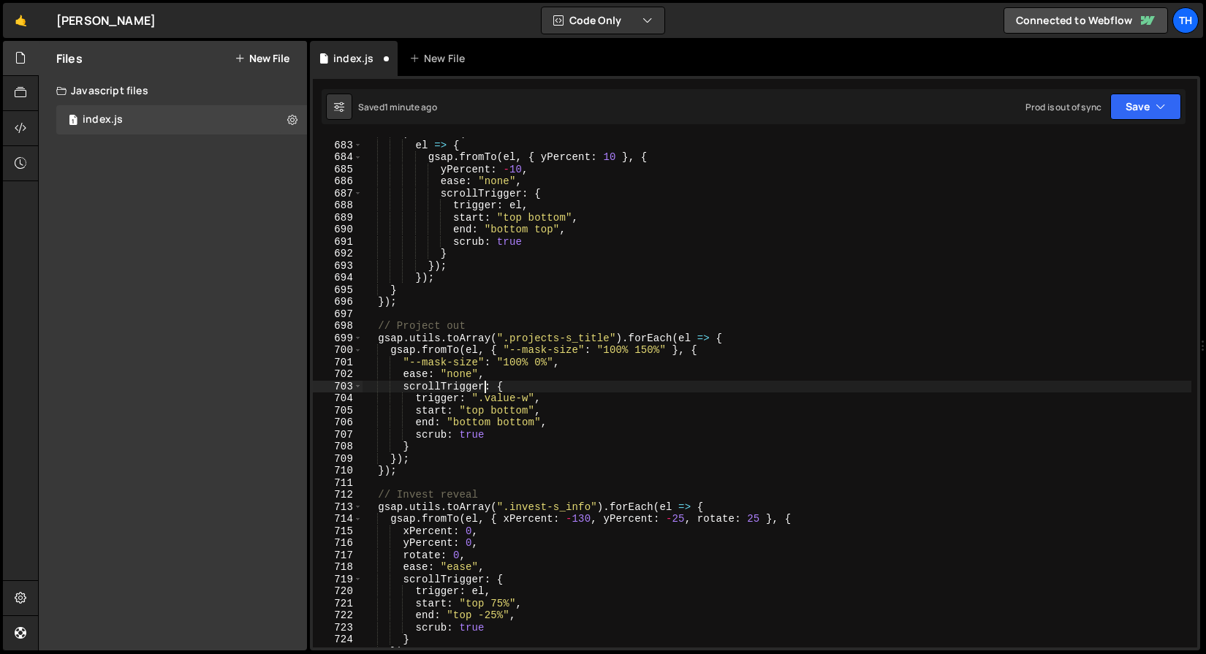
click at [511, 412] on div ") . forEach ( el => { gsap . fromTo ( el , { yPercent : 10 } , { yPercent : - 1…" at bounding box center [776, 394] width 829 height 534
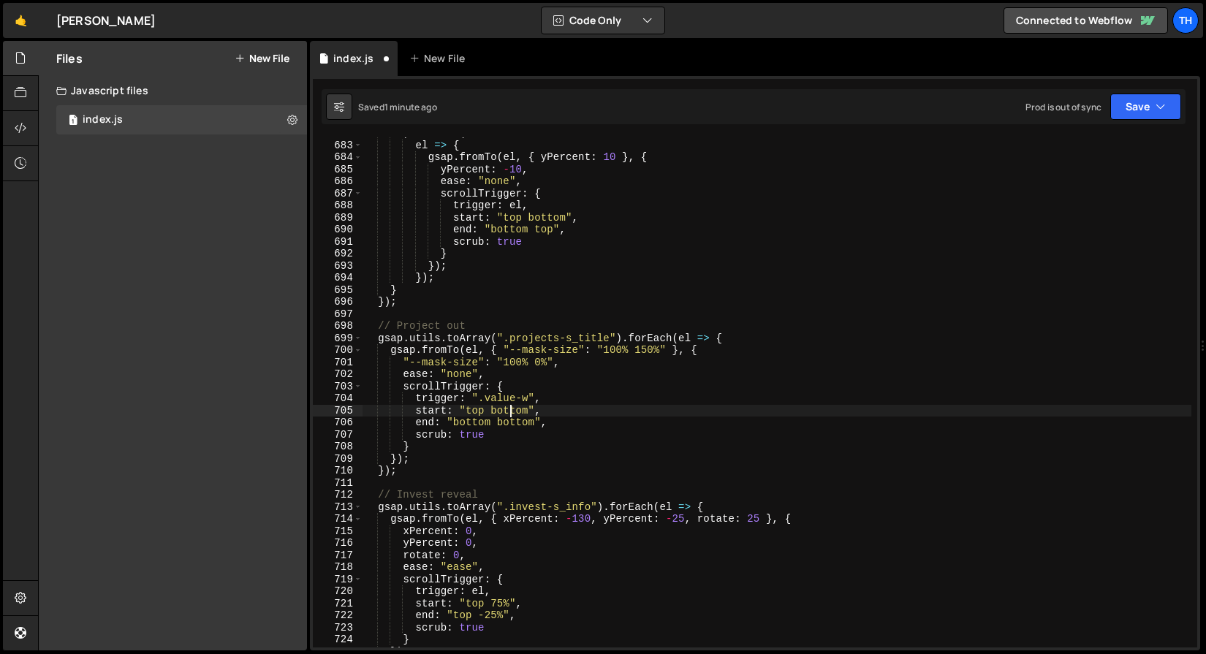
click at [511, 412] on div ") . forEach ( el => { gsap . fromTo ( el , { yPercent : 10 } , { yPercent : - 1…" at bounding box center [776, 394] width 829 height 534
click at [468, 425] on div ") . forEach ( el => { gsap . fromTo ( el , { yPercent : 10 } , { yPercent : - 1…" at bounding box center [776, 394] width 829 height 534
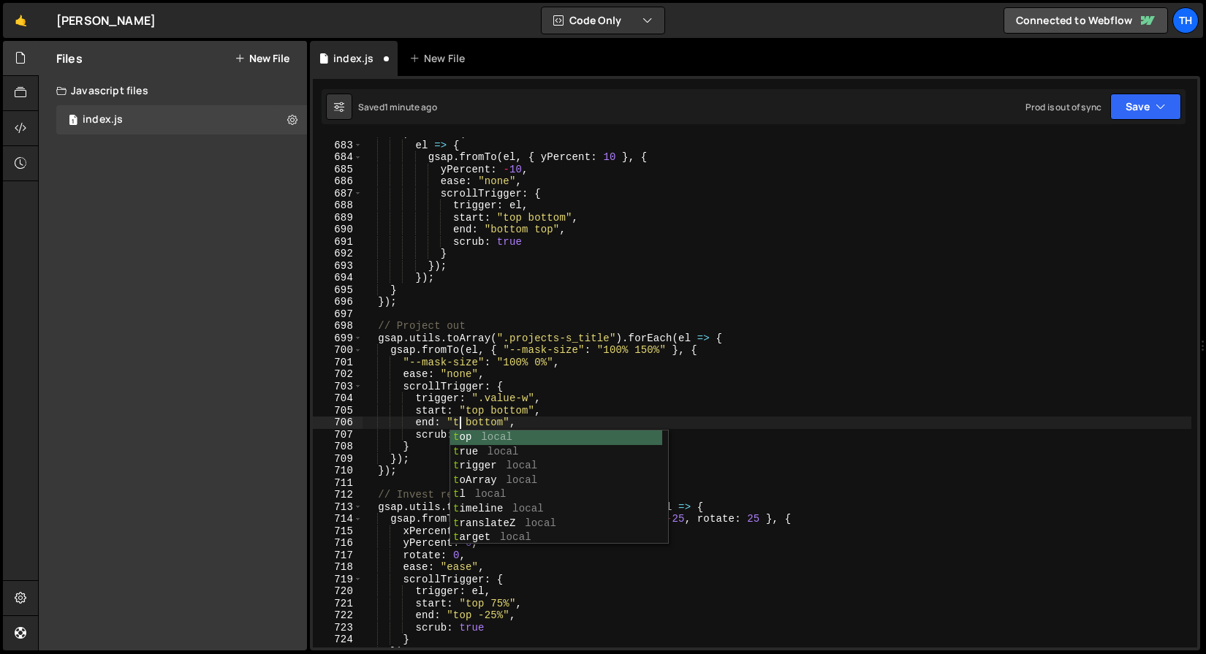
scroll to position [0, 7]
click at [490, 420] on div ") . forEach ( el => { gsap . fromTo ( el , { yPercent : 10 } , { yPercent : - 1…" at bounding box center [776, 394] width 829 height 534
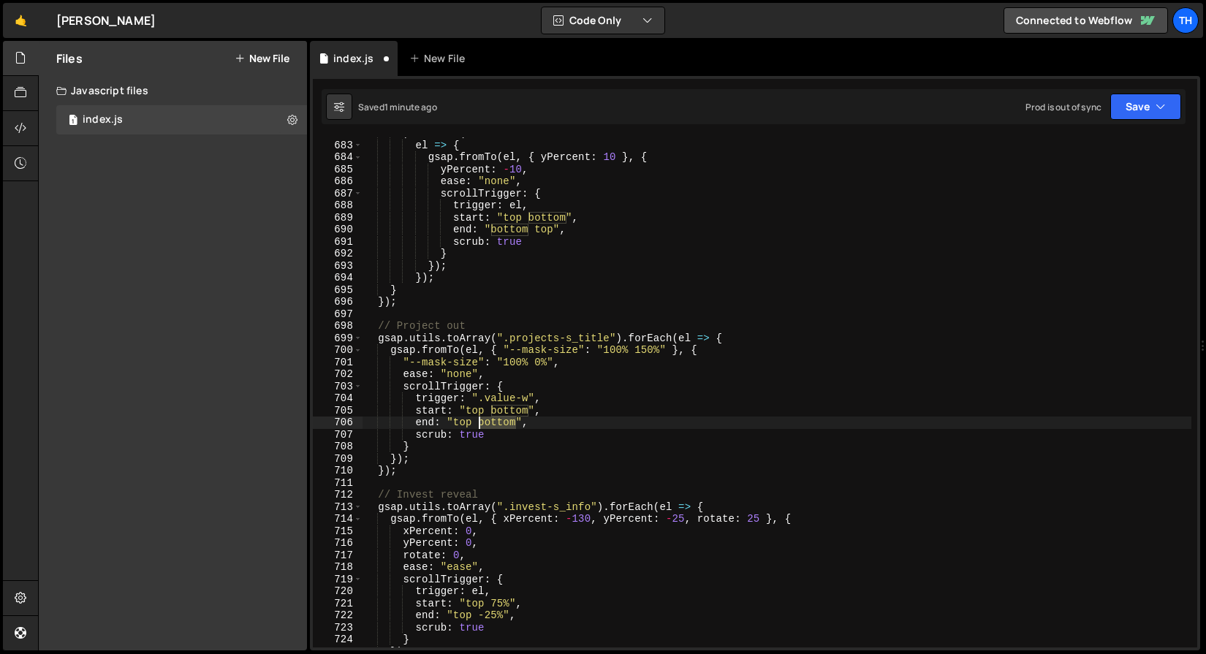
click at [490, 420] on div ") . forEach ( el => { gsap . fromTo ( el , { yPercent : 10 } , { yPercent : - 1…" at bounding box center [776, 394] width 829 height 534
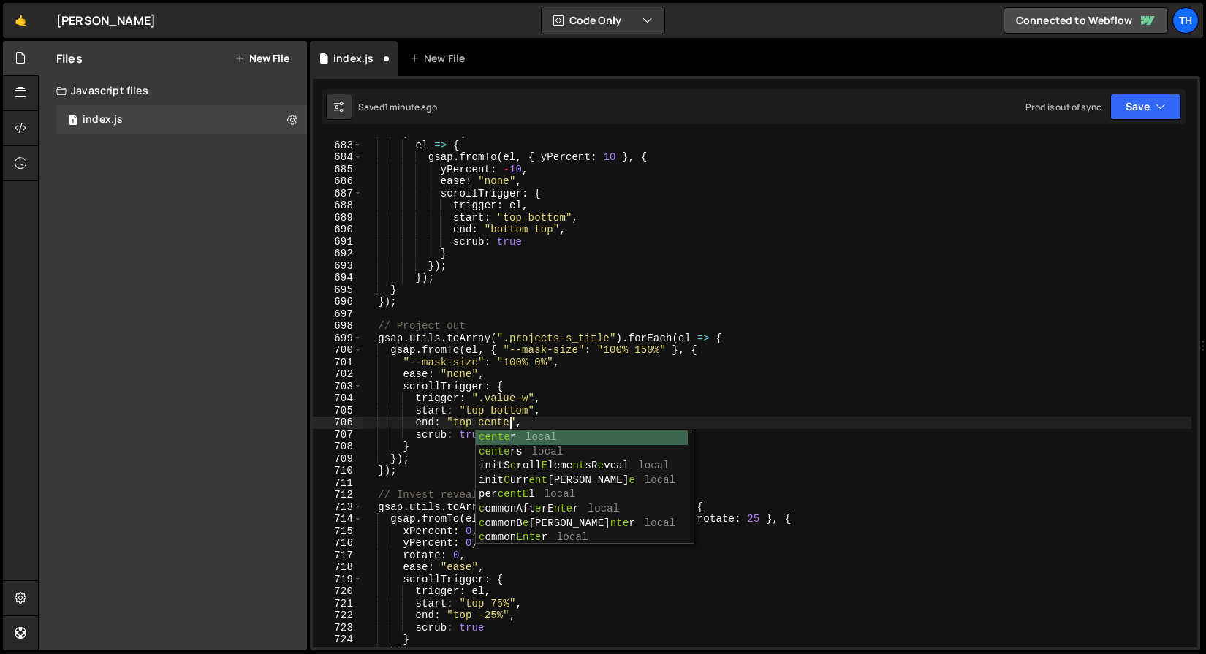
scroll to position [0, 10]
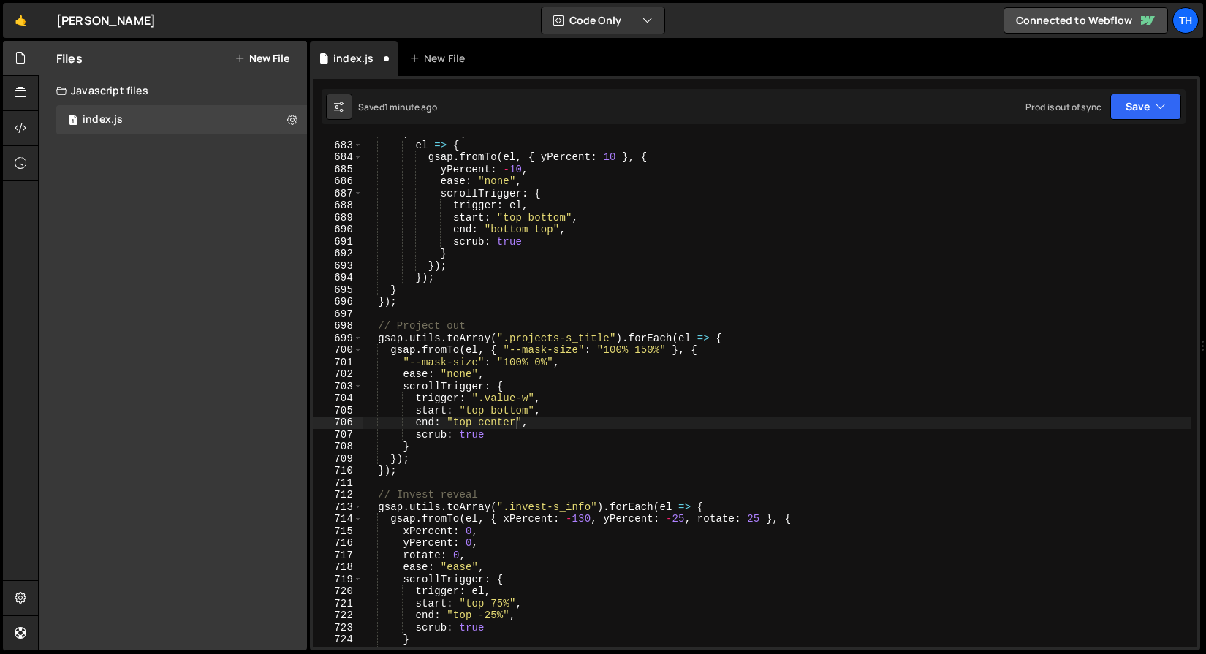
click at [1122, 129] on div "end: "top center", 682 683 684 685 686 687 688 689 690 691 692 693 694 695 696 …" at bounding box center [755, 363] width 890 height 574
click at [1122, 114] on button "Save" at bounding box center [1145, 107] width 71 height 26
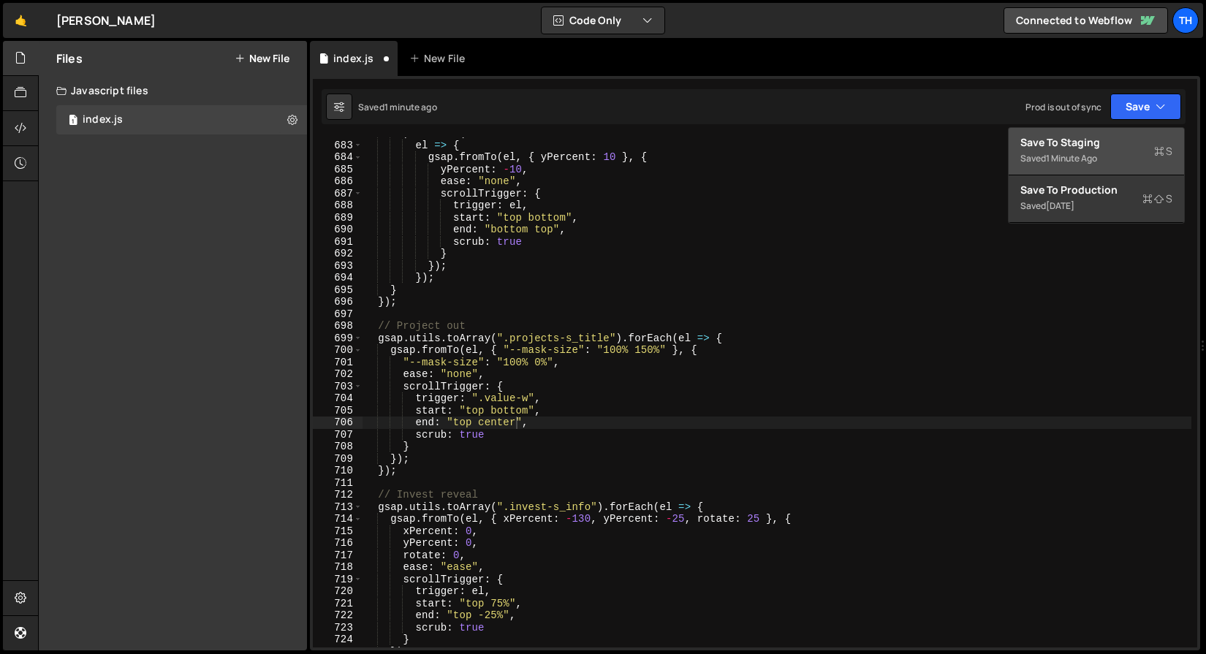
click at [1096, 156] on div "1 minute ago" at bounding box center [1071, 158] width 51 height 12
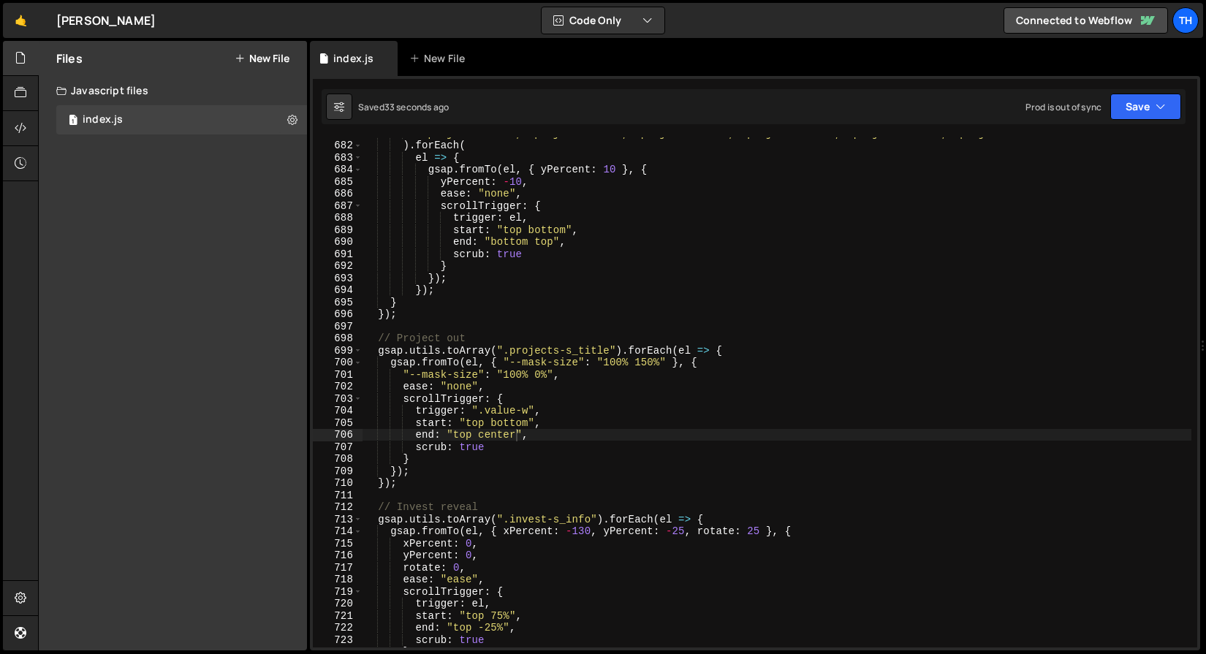
click at [496, 414] on div "".project-h-is-1, .project-v-is-1, .project-h-is-3, .project-v-is-3, .project-h…" at bounding box center [776, 394] width 829 height 534
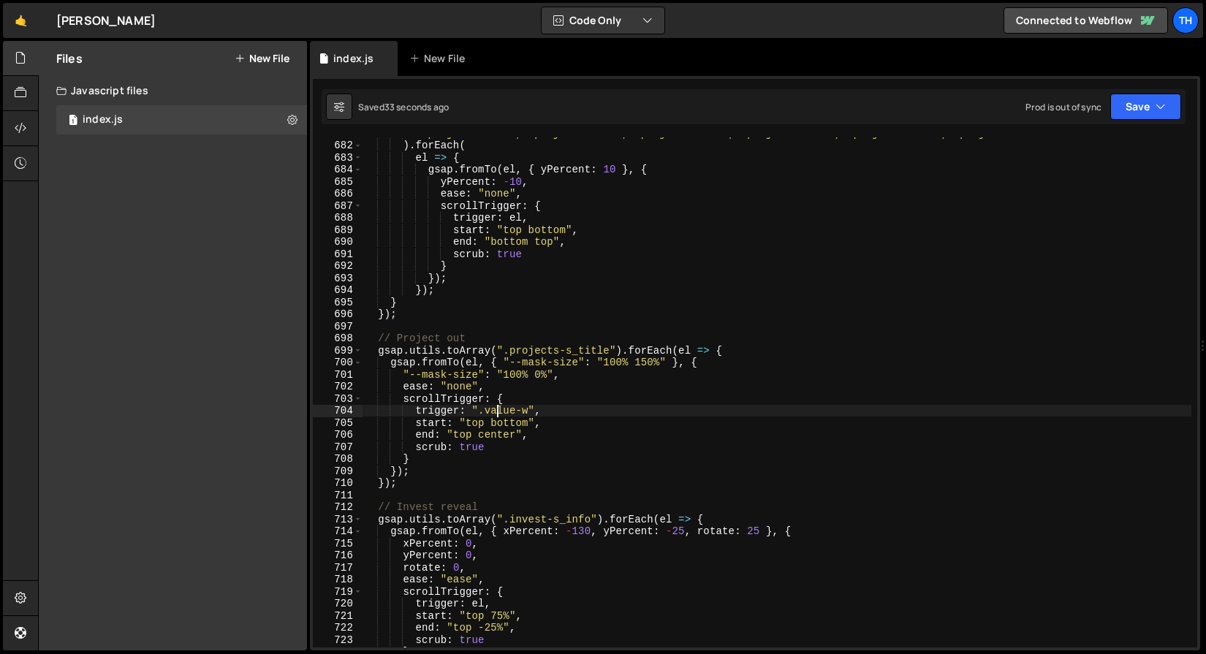
click at [496, 414] on div "".project-h-is-1, .project-v-is-1, .project-h-is-3, .project-v-is-3, .project-h…" at bounding box center [776, 394] width 829 height 534
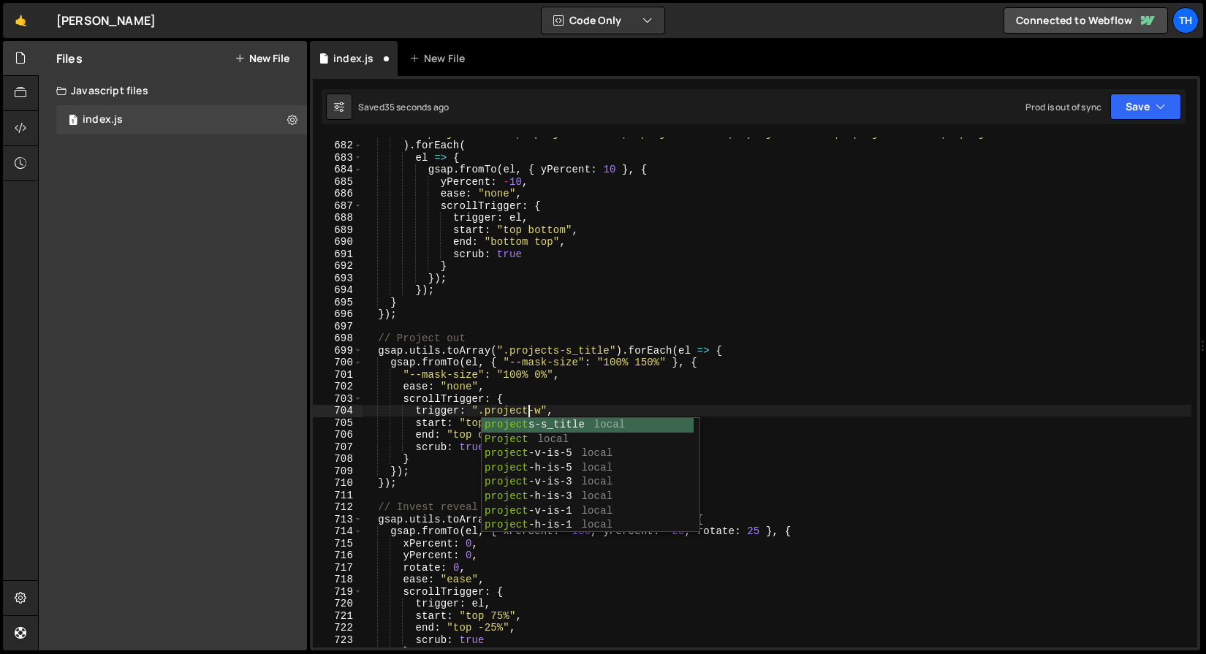
scroll to position [0, 12]
click at [571, 378] on div "".project-h-is-1, .project-v-is-1, .project-h-is-3, .project-v-is-3, .project-h…" at bounding box center [776, 394] width 829 height 534
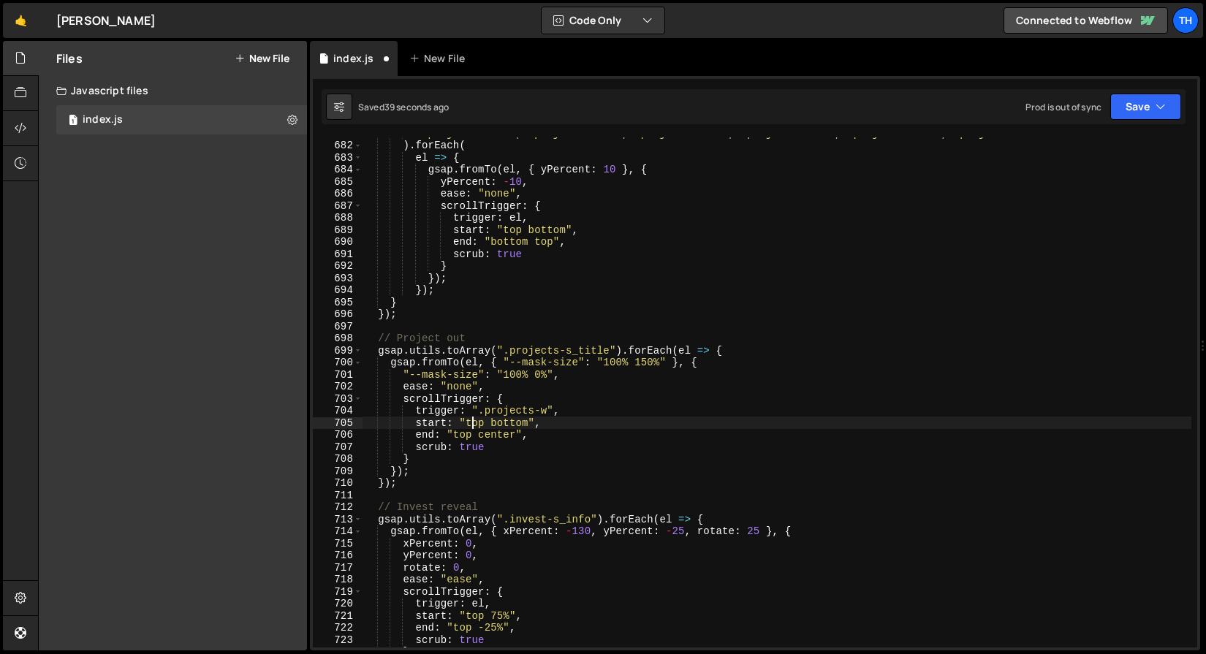
click at [471, 423] on div "".project-h-is-1, .project-v-is-1, .project-h-is-3, .project-v-is-3, .project-h…" at bounding box center [776, 394] width 829 height 534
click at [509, 419] on div "".project-h-is-1, .project-v-is-1, .project-h-is-3, .project-v-is-3, .project-h…" at bounding box center [776, 394] width 829 height 534
click at [475, 420] on div "".project-h-is-1, .project-v-is-1, .project-h-is-3, .project-v-is-3, .project-h…" at bounding box center [776, 394] width 829 height 534
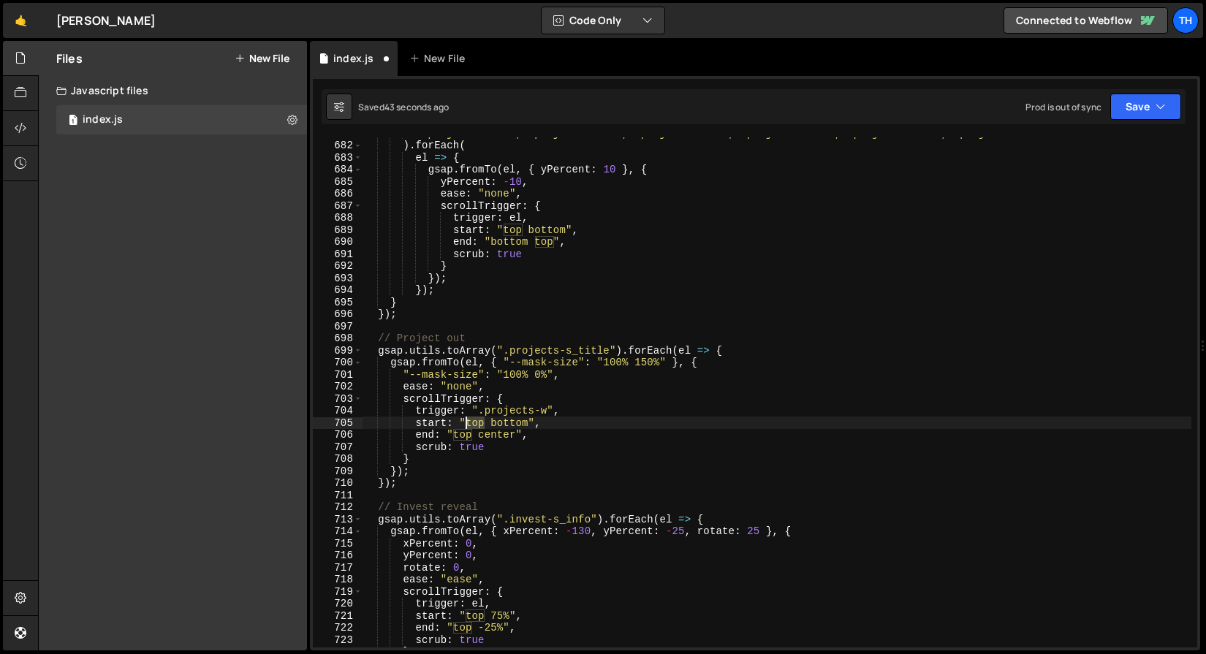
click at [475, 420] on div "".project-h-is-1, .project-v-is-1, .project-h-is-3, .project-v-is-3, .project-h…" at bounding box center [776, 394] width 829 height 534
paste textarea "bottom"
click at [502, 438] on div "".project-h-is-1, .project-v-is-1, .project-h-is-3, .project-v-is-3, .project-h…" at bounding box center [776, 394] width 829 height 534
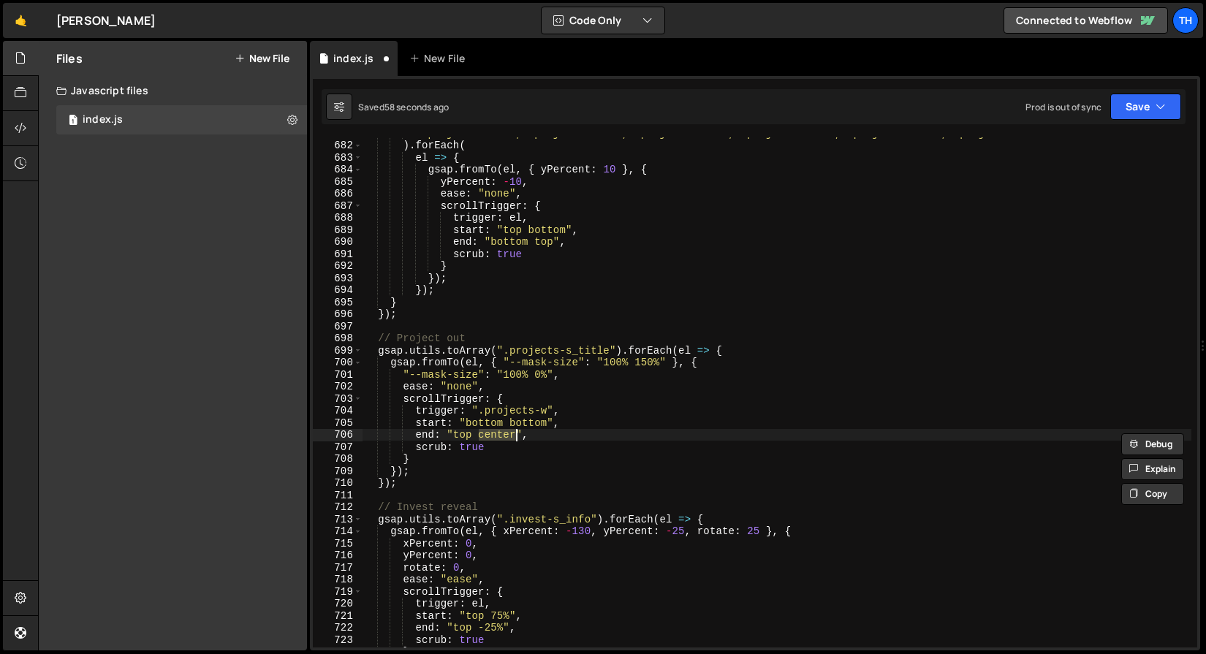
click at [467, 441] on div "".project-h-is-1, .project-v-is-1, .project-h-is-3, .project-v-is-3, .project-h…" at bounding box center [776, 394] width 829 height 534
click at [517, 428] on div "".project-h-is-1, .project-v-is-1, .project-h-is-3, .project-v-is-3, .project-h…" at bounding box center [776, 394] width 829 height 534
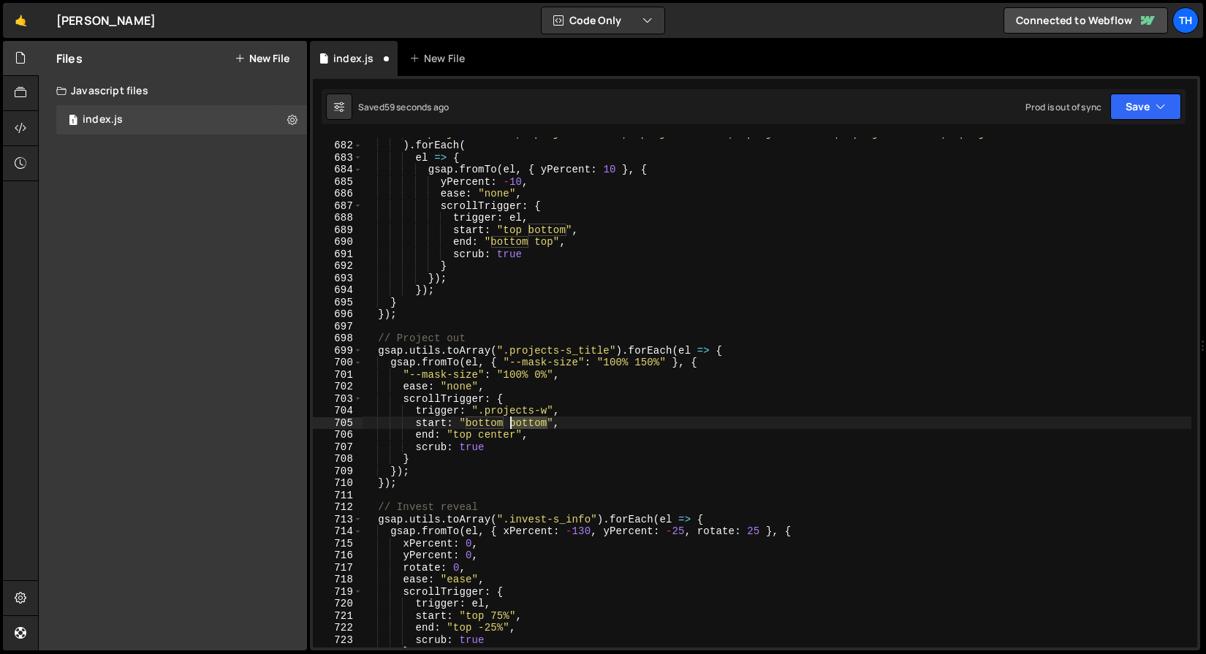
click at [517, 428] on div "".project-h-is-1, .project-v-is-1, .project-h-is-3, .project-v-is-3, .project-h…" at bounding box center [776, 394] width 829 height 534
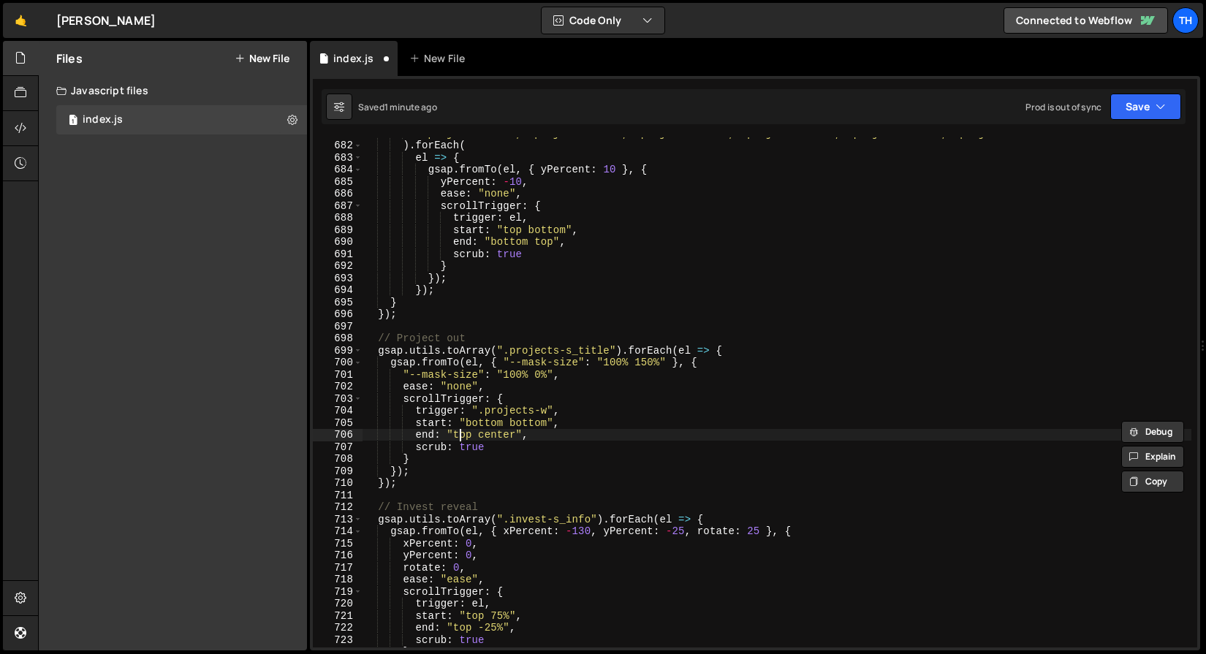
click at [461, 435] on div "".project-h-is-1, .project-v-is-1, .project-h-is-3, .project-v-is-3, .project-h…" at bounding box center [776, 394] width 829 height 534
paste textarea "bottom"
click at [1123, 109] on button "Save" at bounding box center [1145, 107] width 71 height 26
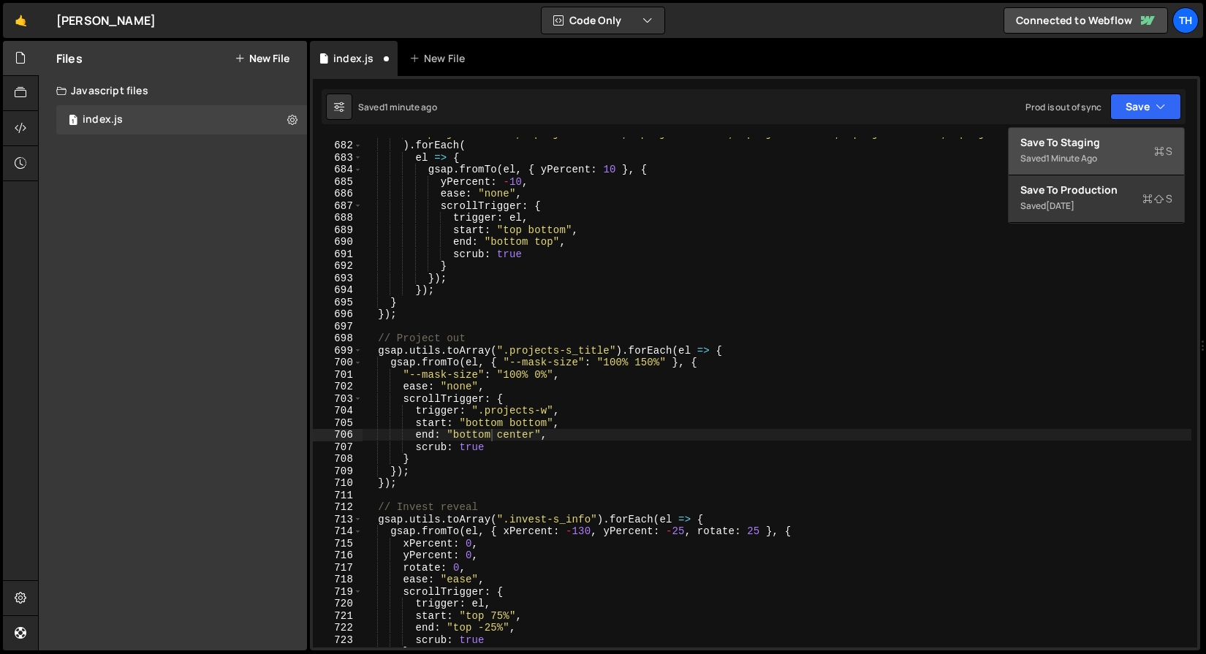
click at [1091, 136] on div "Save to Staging S" at bounding box center [1096, 142] width 152 height 15
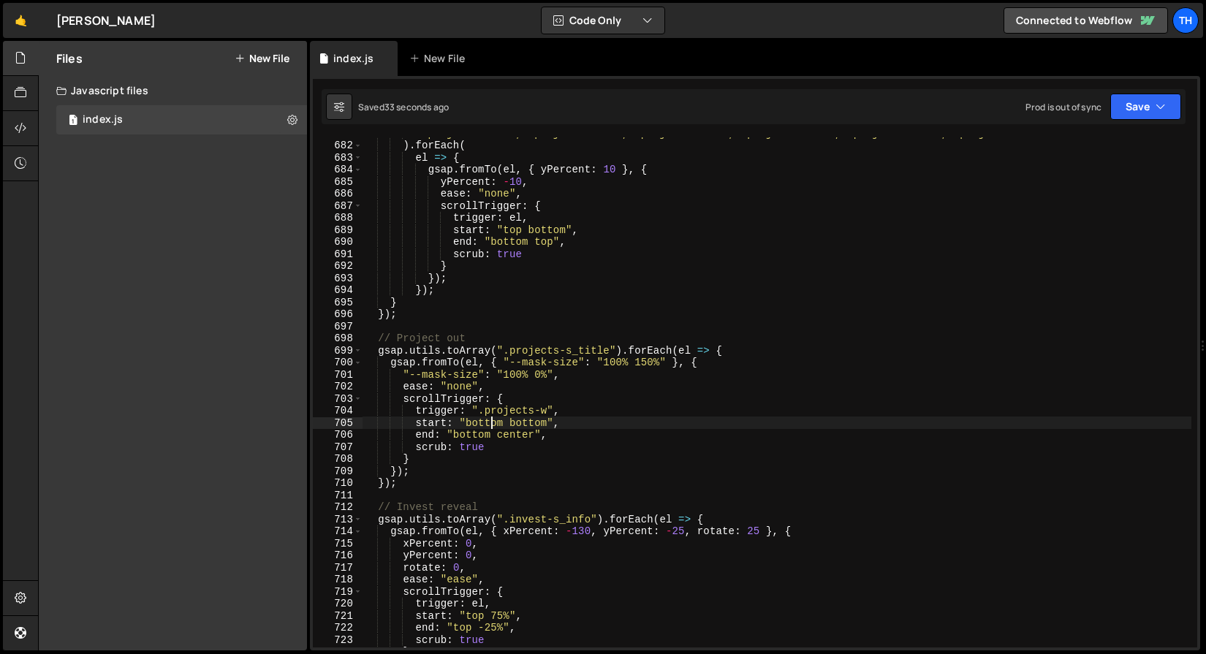
click at [488, 418] on div "".project-h-is-1, .project-v-is-1, .project-h-is-3, .project-v-is-3, .project-h…" at bounding box center [776, 394] width 829 height 534
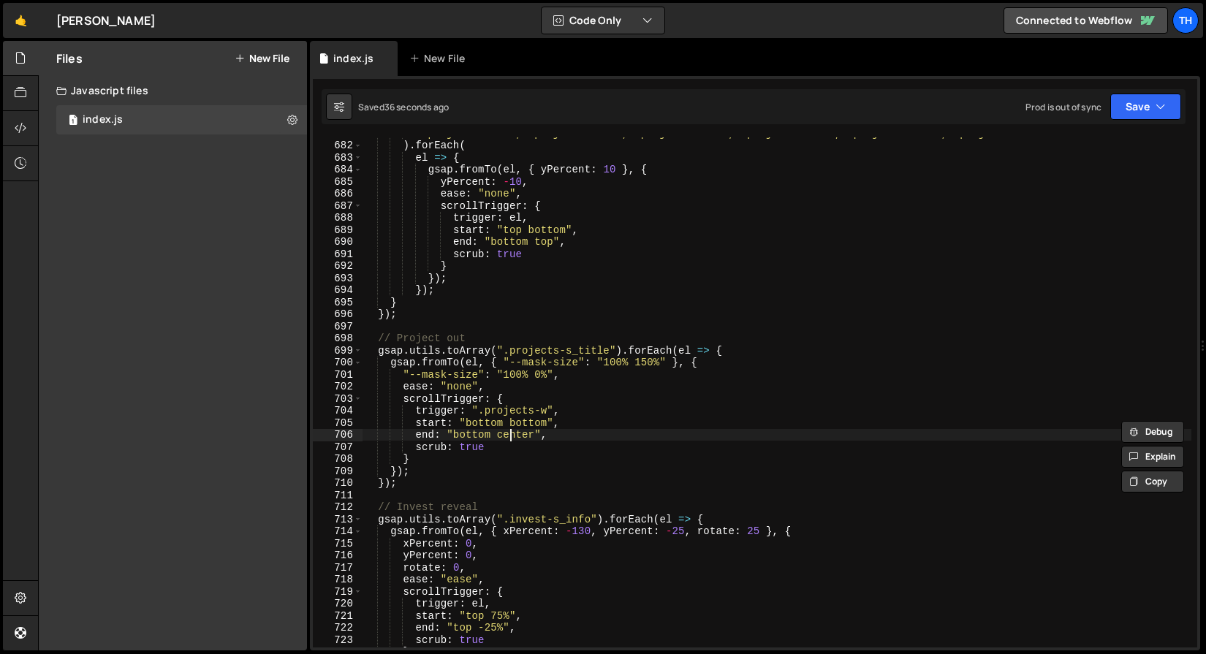
click at [509, 432] on div "".project-h-is-1, .project-v-is-1, .project-h-is-3, .project-v-is-3, .project-h…" at bounding box center [776, 394] width 829 height 534
click at [502, 416] on div "".project-h-is-1, .project-v-is-1, .project-h-is-3, .project-v-is-3, .project-h…" at bounding box center [776, 394] width 829 height 534
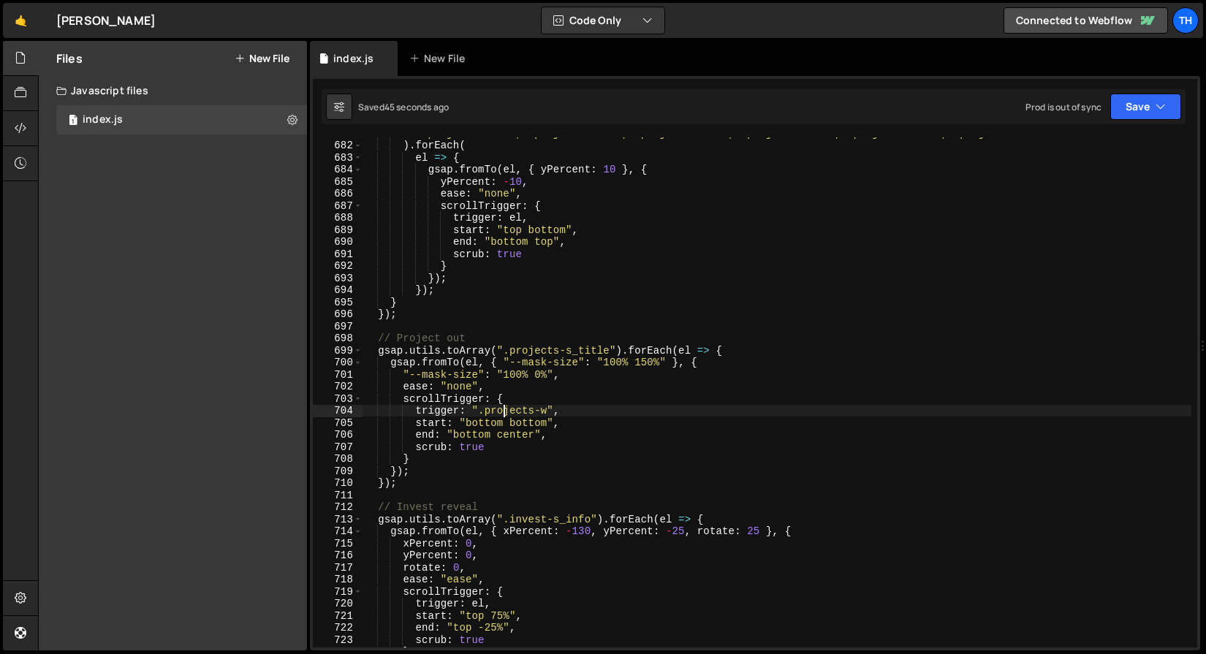
click at [502, 416] on div "".project-h-is-1, .project-v-is-1, .project-h-is-3, .project-v-is-3, .project-h…" at bounding box center [776, 394] width 829 height 534
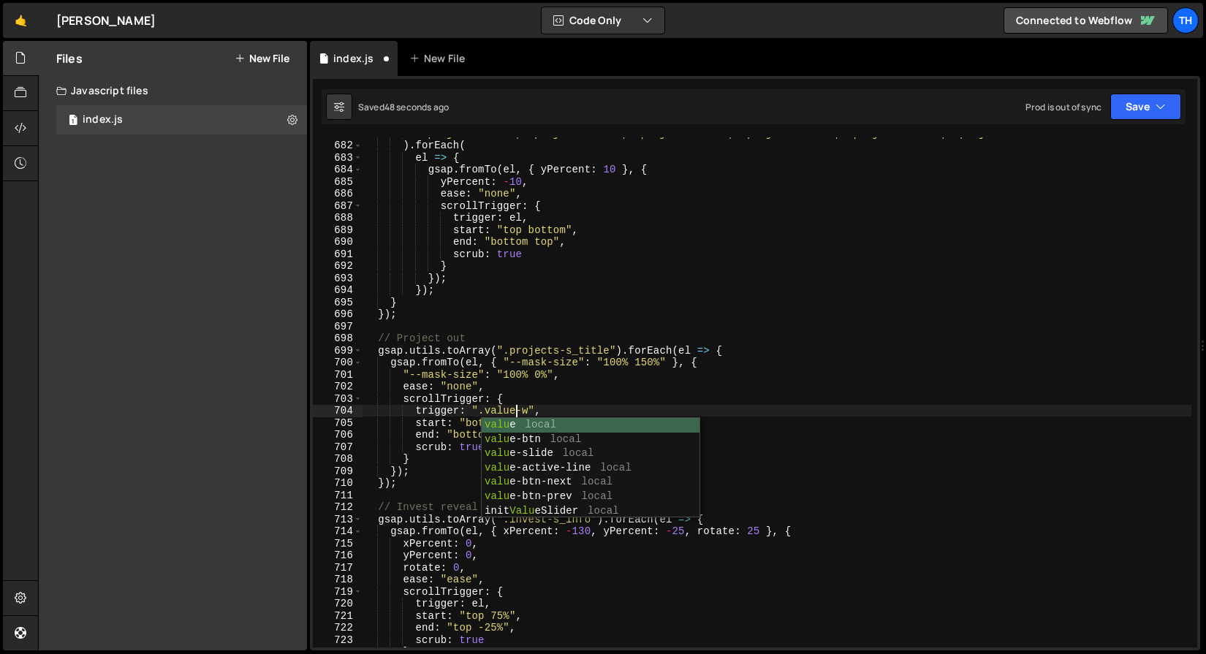
scroll to position [0, 10]
click at [517, 361] on div "".project-h-is-1, .project-v-is-1, .project-h-is-3, .project-v-is-3, .project-h…" at bounding box center [776, 394] width 829 height 534
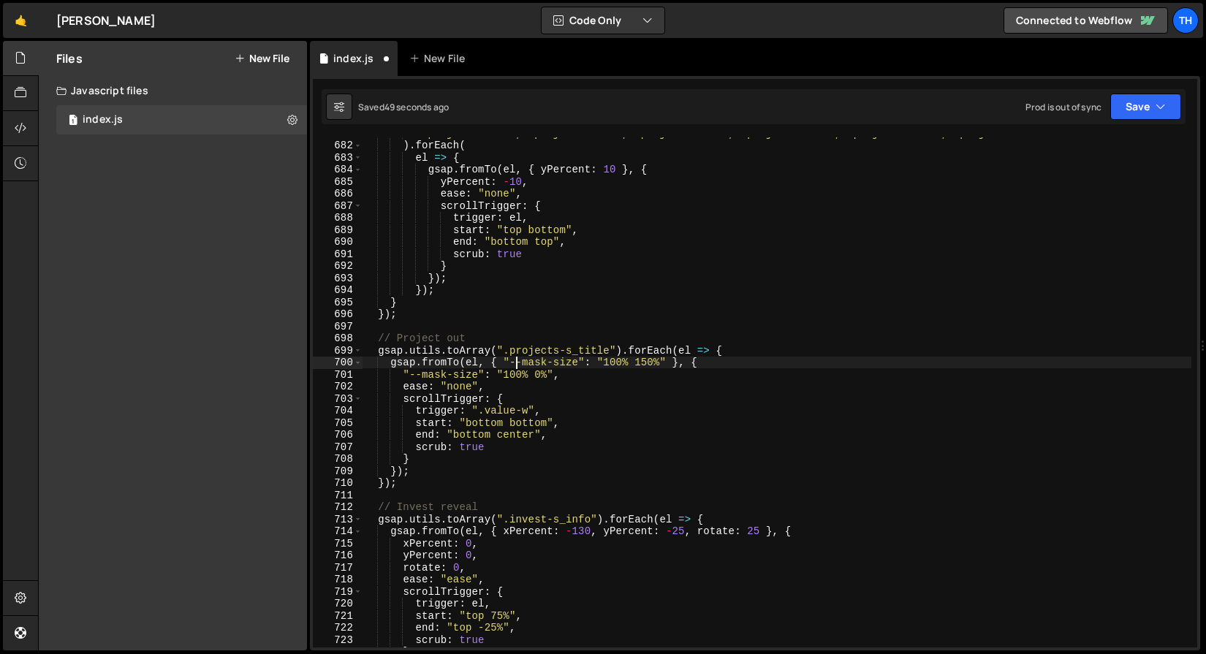
click at [484, 425] on div "".project-h-is-1, .project-v-is-1, .project-h-is-3, .project-v-is-3, .project-h…" at bounding box center [776, 394] width 829 height 534
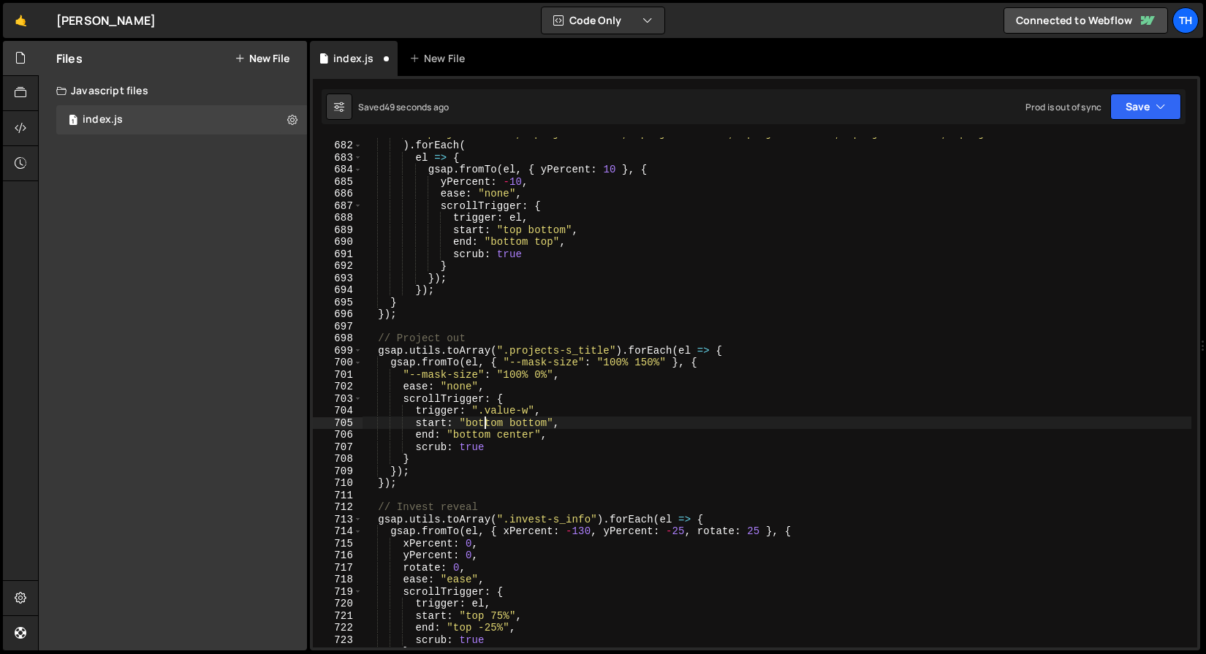
click at [484, 425] on div "".project-h-is-1, .project-v-is-1, .project-h-is-3, .project-v-is-3, .project-h…" at bounding box center [776, 394] width 829 height 534
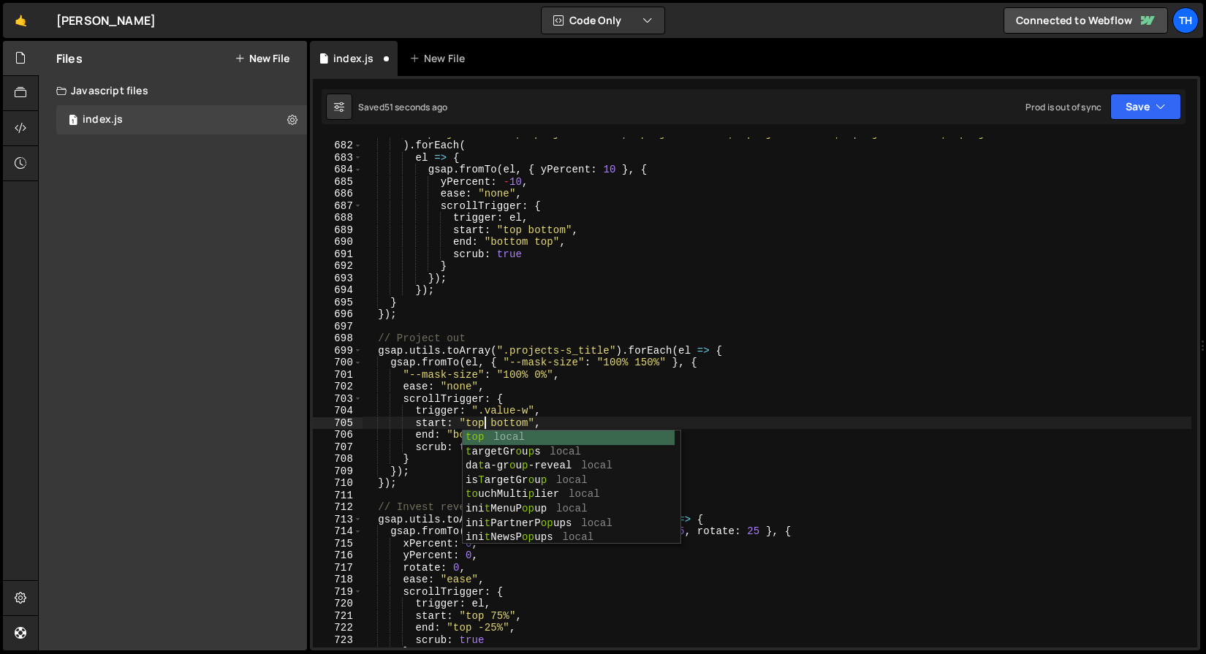
scroll to position [0, 8]
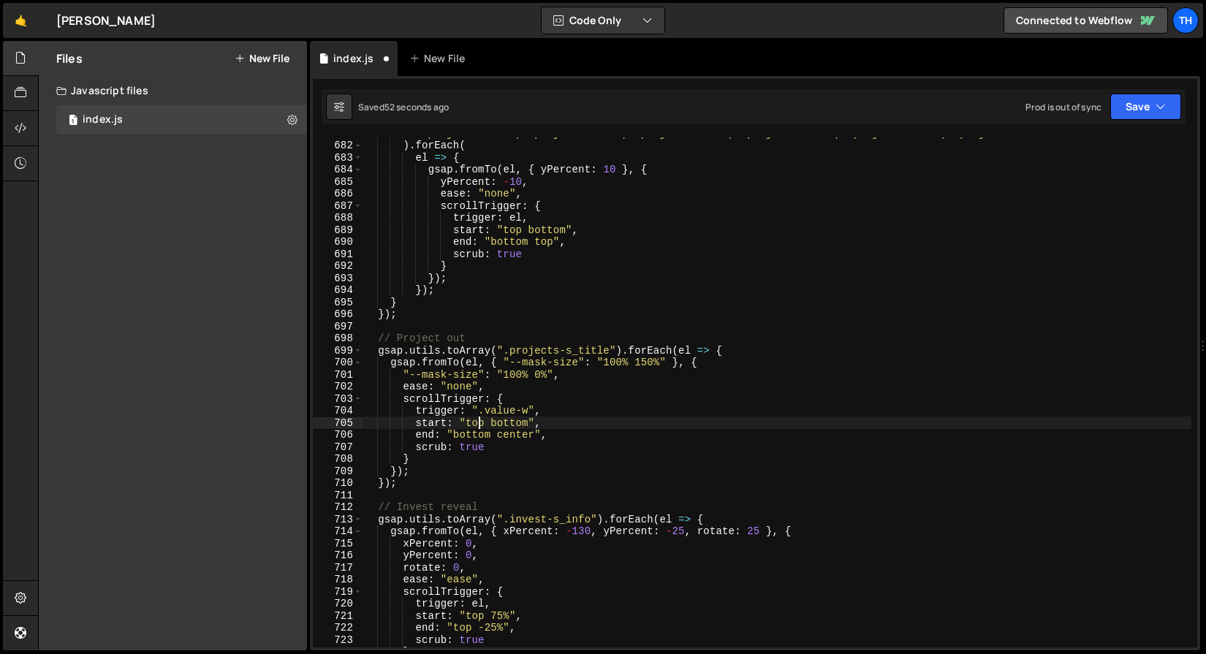
click at [476, 418] on div "".project-h-is-1, .project-v-is-1, .project-h-is-3, .project-v-is-3, .project-h…" at bounding box center [776, 394] width 829 height 534
click at [493, 402] on div "".project-h-is-1, .project-v-is-1, .project-h-is-3, .project-v-is-3, .project-h…" at bounding box center [776, 394] width 829 height 534
click at [479, 433] on div "".project-h-is-1, .project-v-is-1, .project-h-is-3, .project-v-is-3, .project-h…" at bounding box center [776, 394] width 829 height 534
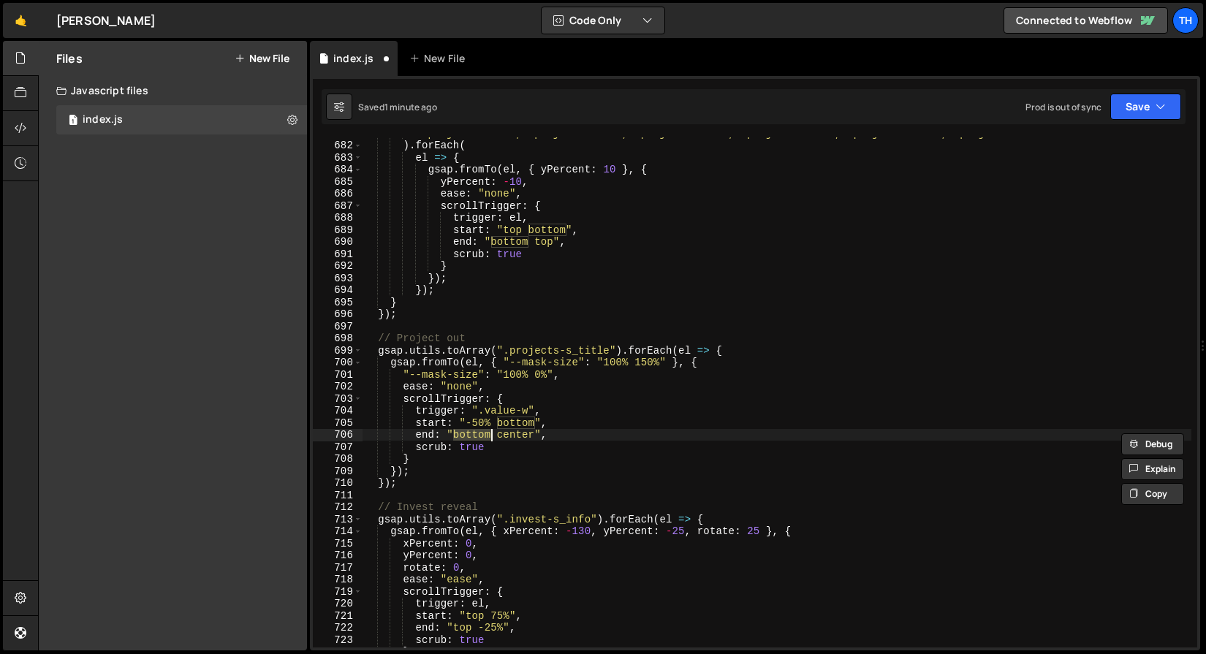
scroll to position [0, 7]
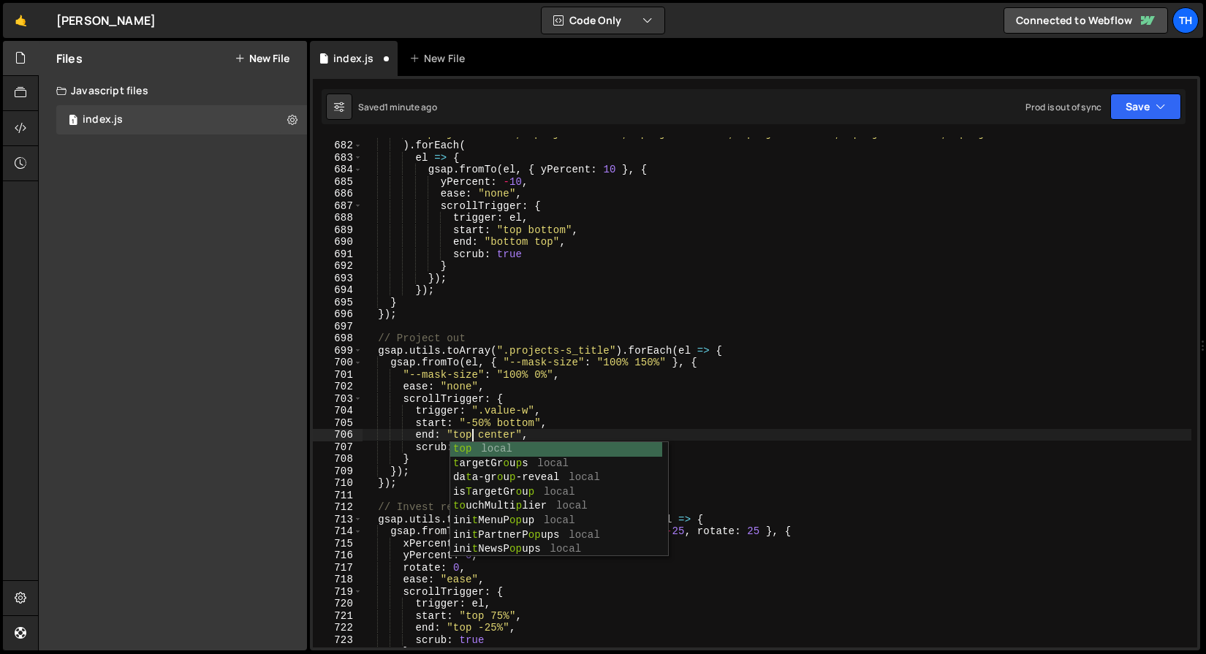
click at [486, 414] on div "".project-h-is-1, .project-v-is-1, .project-h-is-3, .project-v-is-3, .project-h…" at bounding box center [776, 394] width 829 height 534
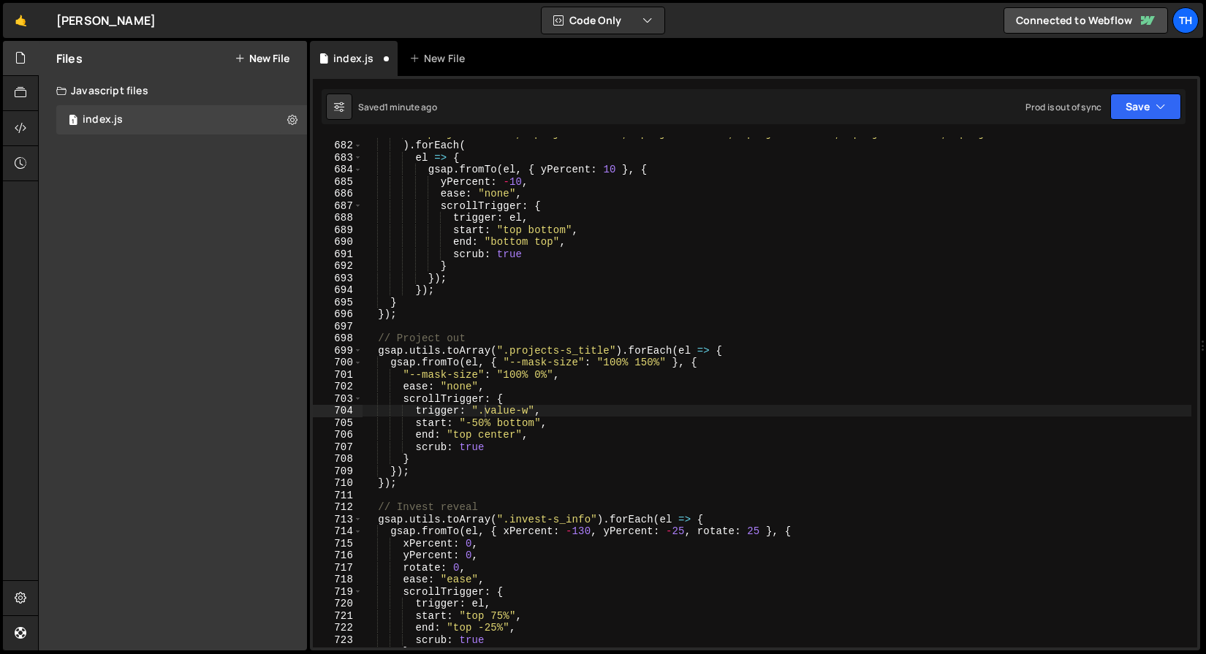
click at [1107, 107] on div "Prod is out of sync Upgrade to Edit Save Save to Staging S Saved 1 minute ago S…" at bounding box center [1103, 107] width 156 height 26
click at [1138, 98] on button "Save" at bounding box center [1145, 107] width 71 height 26
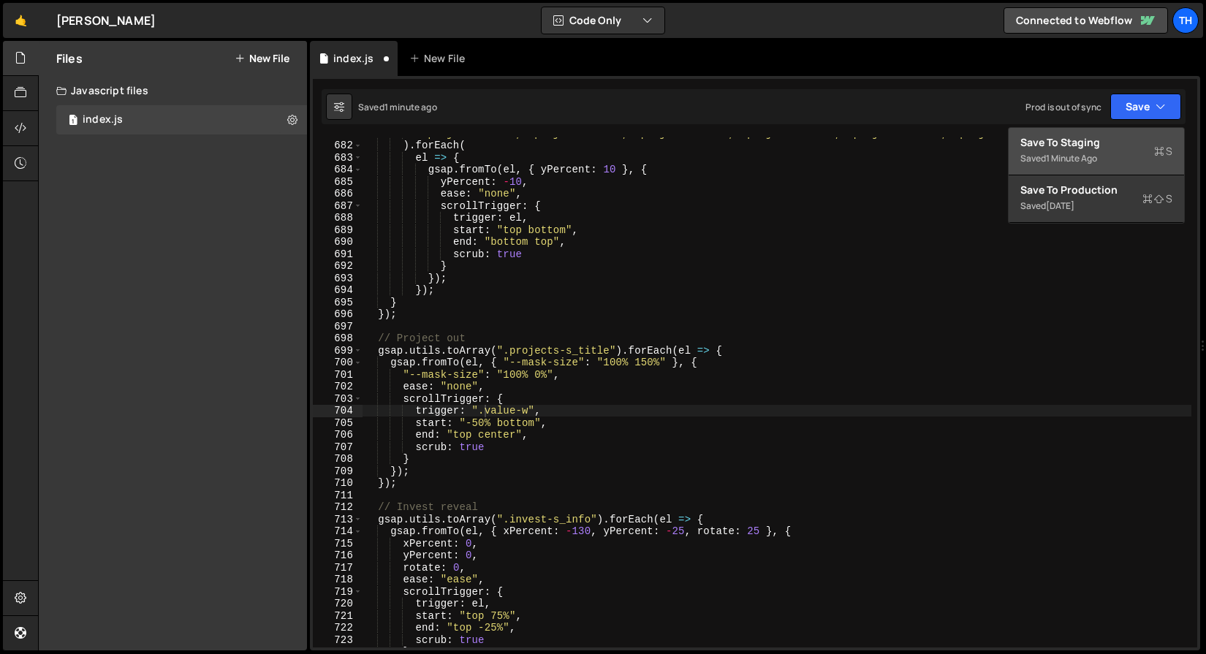
click at [1059, 157] on div "1 minute ago" at bounding box center [1071, 158] width 51 height 12
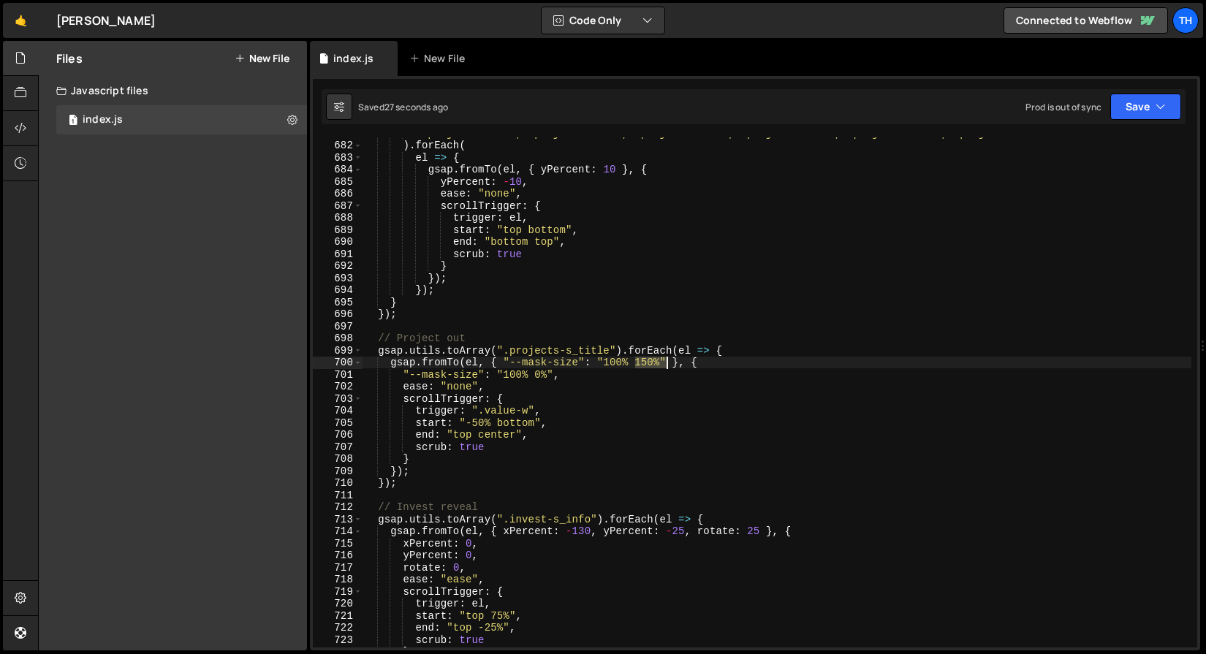
drag, startPoint x: 635, startPoint y: 365, endPoint x: 664, endPoint y: 365, distance: 29.2
click at [664, 365] on div "".project-h-is-1, .project-v-is-1, .project-h-is-3, .project-v-is-3, .project-h…" at bounding box center [776, 394] width 829 height 534
click at [661, 365] on div "".project-h-is-1, .project-v-is-1, .project-h-is-3, .project-v-is-3, .project-h…" at bounding box center [776, 392] width 829 height 510
drag, startPoint x: 661, startPoint y: 362, endPoint x: 634, endPoint y: 360, distance: 26.5
click at [634, 360] on div "".project-h-is-1, .project-v-is-1, .project-h-is-3, .project-v-is-3, .project-h…" at bounding box center [776, 394] width 829 height 534
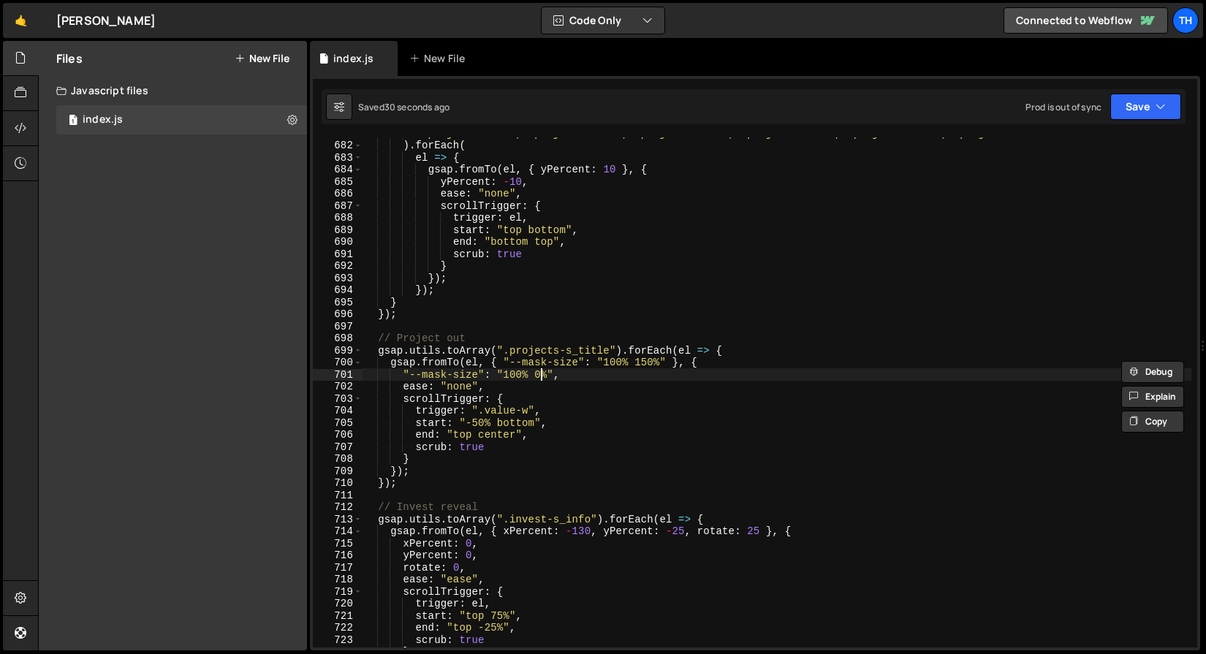
click at [539, 374] on div "".project-h-is-1, .project-v-is-1, .project-h-is-3, .project-v-is-3, .project-h…" at bounding box center [776, 394] width 829 height 534
drag, startPoint x: 535, startPoint y: 373, endPoint x: 546, endPoint y: 375, distance: 11.2
click at [546, 375] on div "".project-h-is-1, .project-v-is-1, .project-h-is-3, .project-v-is-3, .project-h…" at bounding box center [776, 394] width 829 height 534
paste textarea "15"
click at [550, 374] on div "".project-h-is-1, .project-v-is-1, .project-h-is-3, .project-v-is-3, .project-h…" at bounding box center [776, 394] width 829 height 534
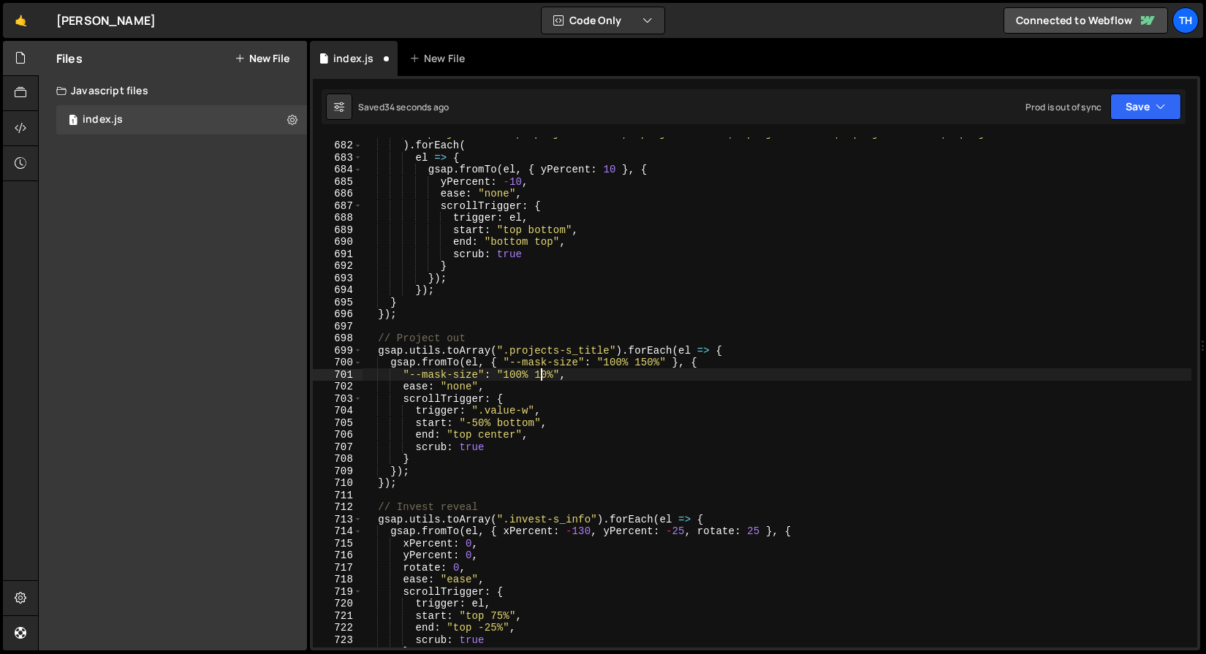
type textarea ""--mask-size": "100% 100%","
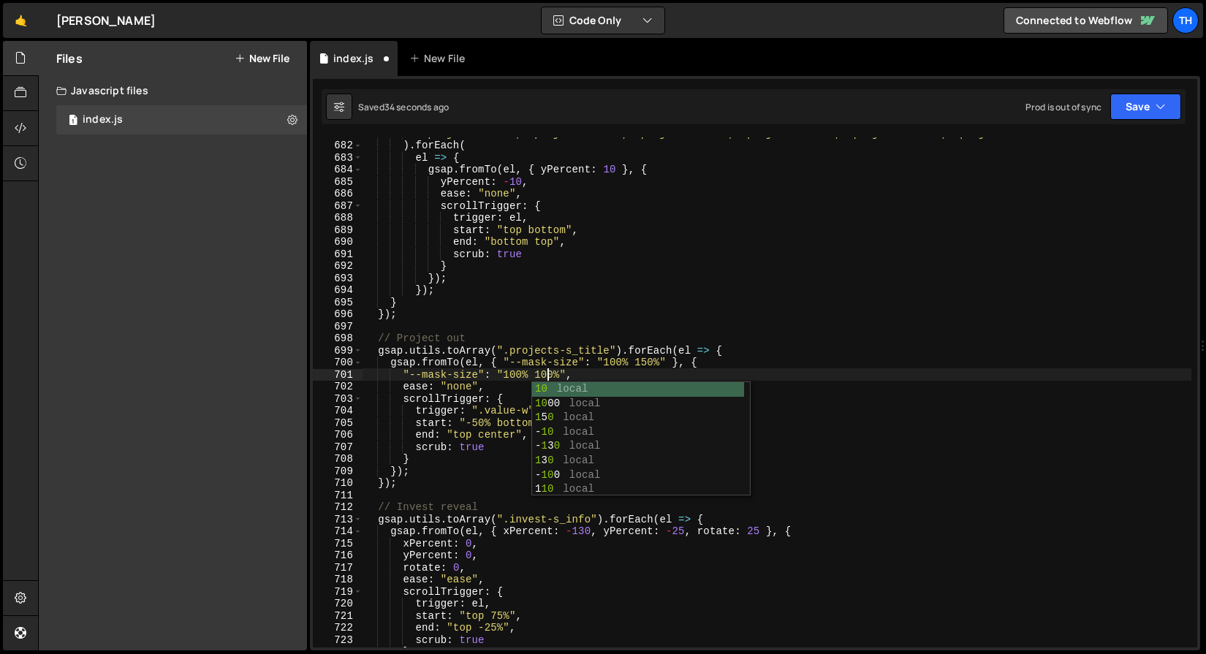
click at [555, 322] on div "".project-h-is-1, .project-v-is-1, .project-h-is-3, .project-v-is-3, .project-h…" at bounding box center [776, 394] width 829 height 534
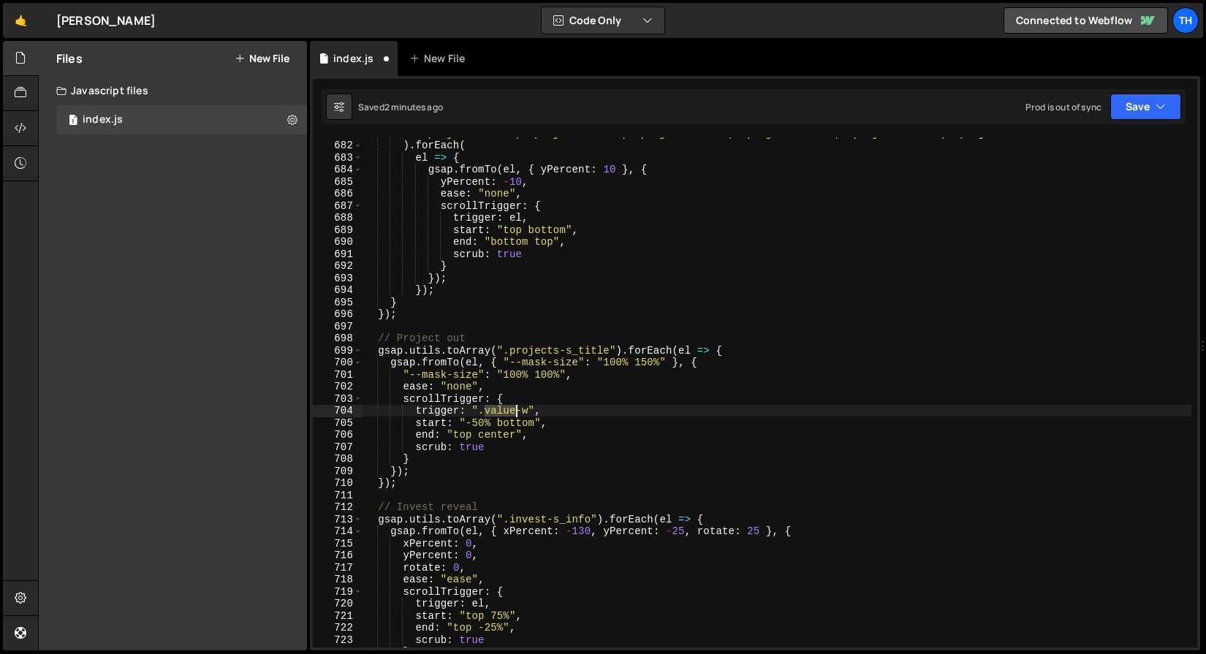
drag, startPoint x: 485, startPoint y: 408, endPoint x: 517, endPoint y: 409, distance: 31.5
click at [517, 409] on div "".project-h-is-1, .project-v-is-1, .project-h-is-3, .project-v-is-3, .project-h…" at bounding box center [776, 394] width 829 height 534
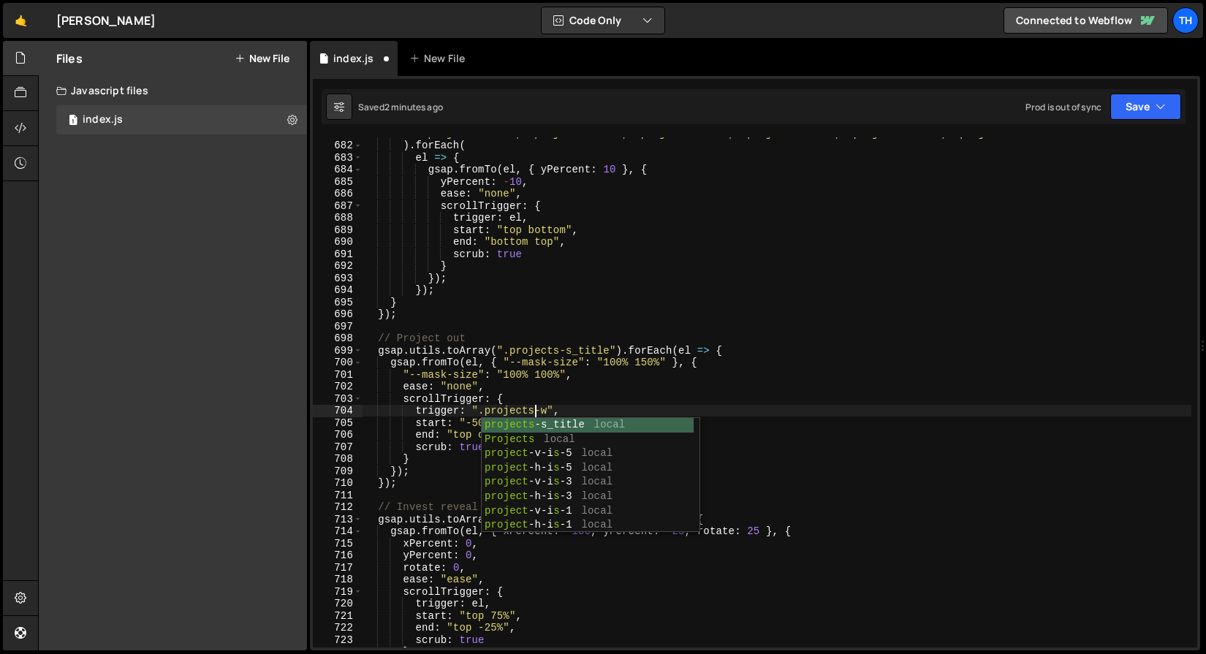
scroll to position [0, 12]
click at [515, 365] on div "".project-h-is-1, .project-v-is-1, .project-h-is-3, .project-v-is-3, .project-h…" at bounding box center [776, 394] width 829 height 534
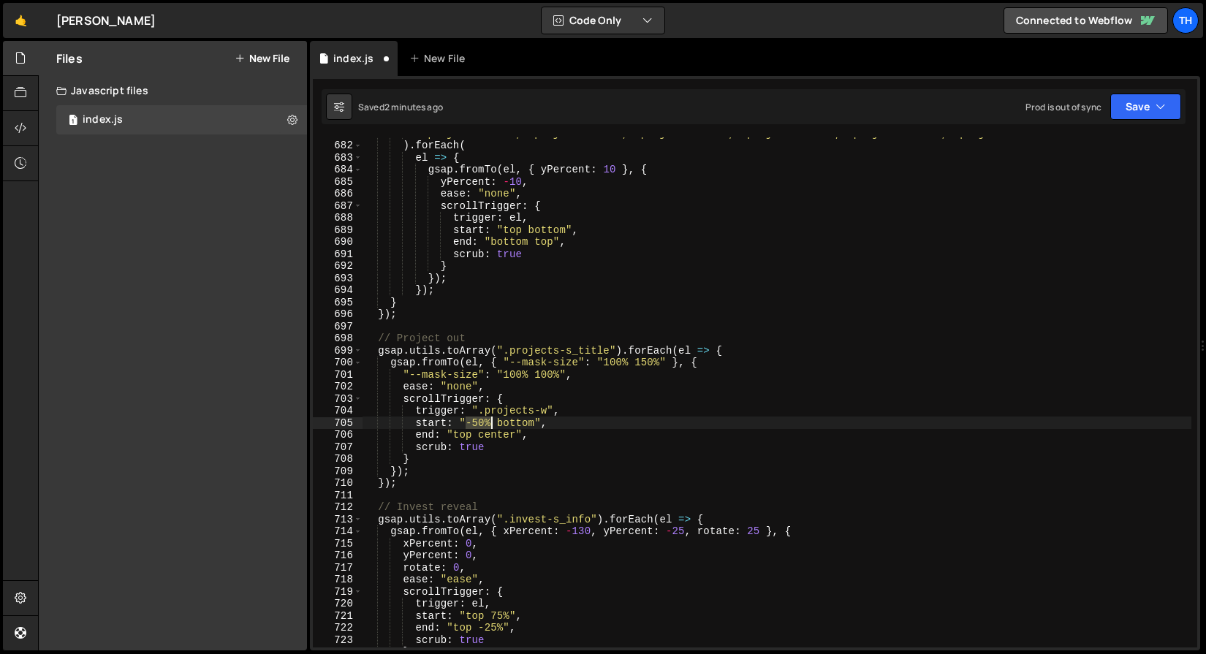
drag, startPoint x: 467, startPoint y: 423, endPoint x: 490, endPoint y: 423, distance: 23.4
click at [490, 423] on div "".project-h-is-1, .project-v-is-1, .project-h-is-3, .project-v-is-3, .project-h…" at bounding box center [776, 394] width 829 height 534
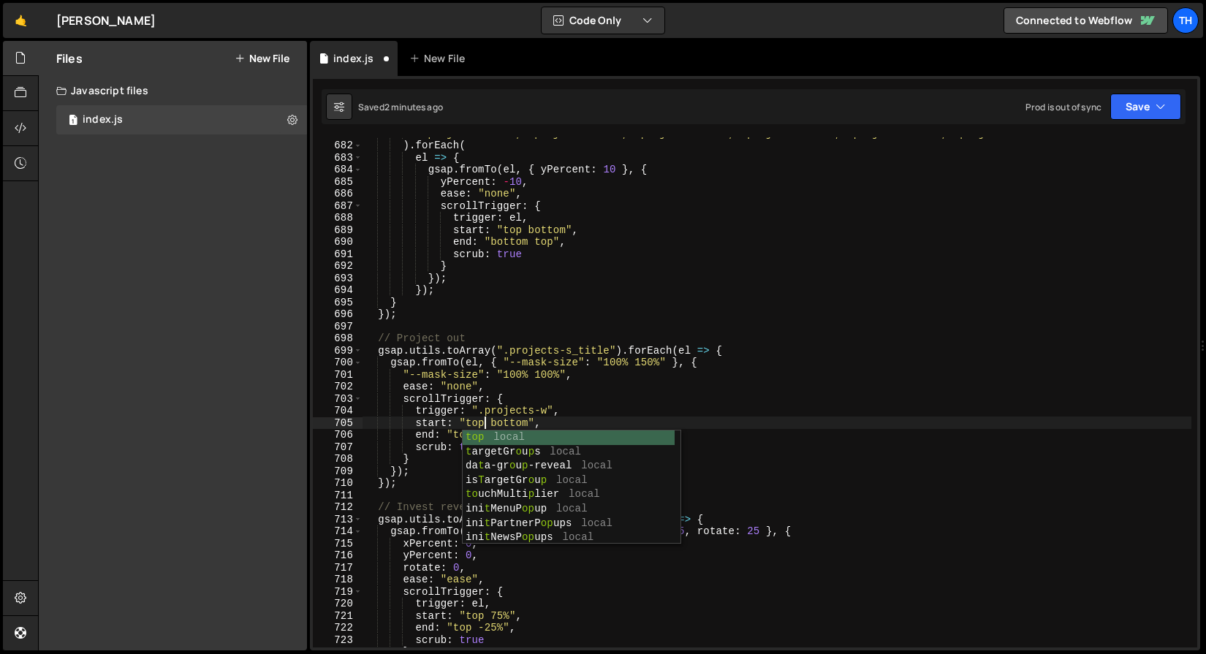
scroll to position [0, 8]
click at [501, 365] on div "".project-h-is-1, .project-v-is-1, .project-h-is-3, .project-v-is-3, .project-h…" at bounding box center [776, 394] width 829 height 534
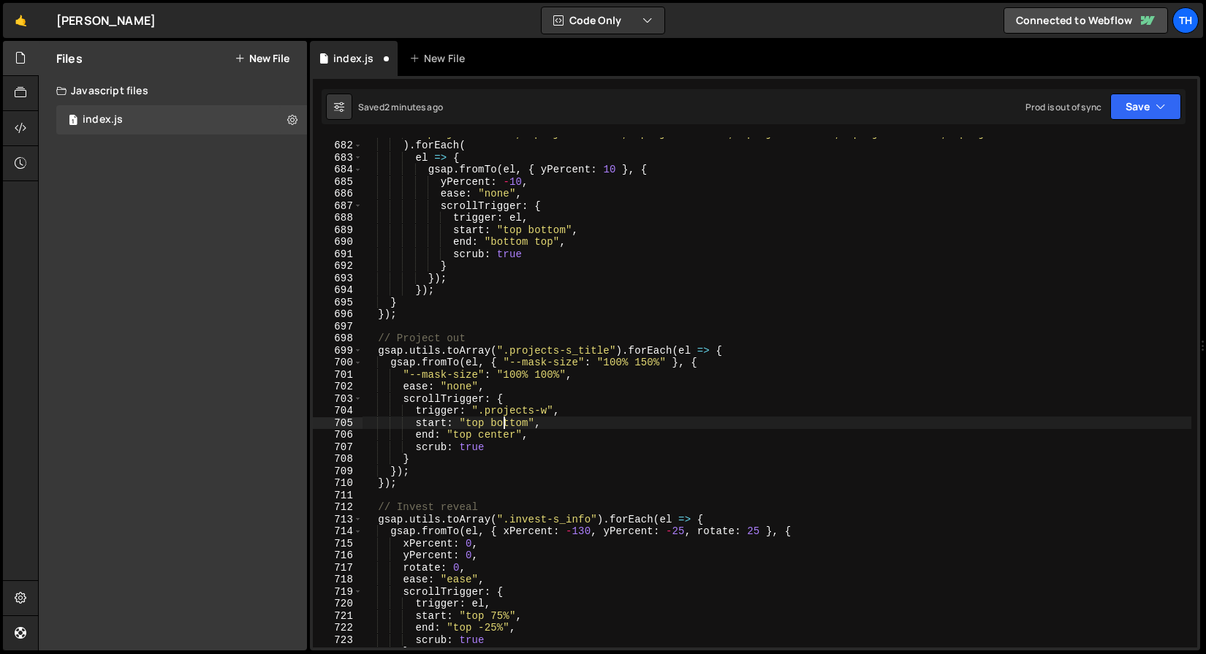
click at [503, 419] on div "".project-h-is-1, .project-v-is-1, .project-h-is-3, .project-v-is-3, .project-h…" at bounding box center [776, 394] width 829 height 534
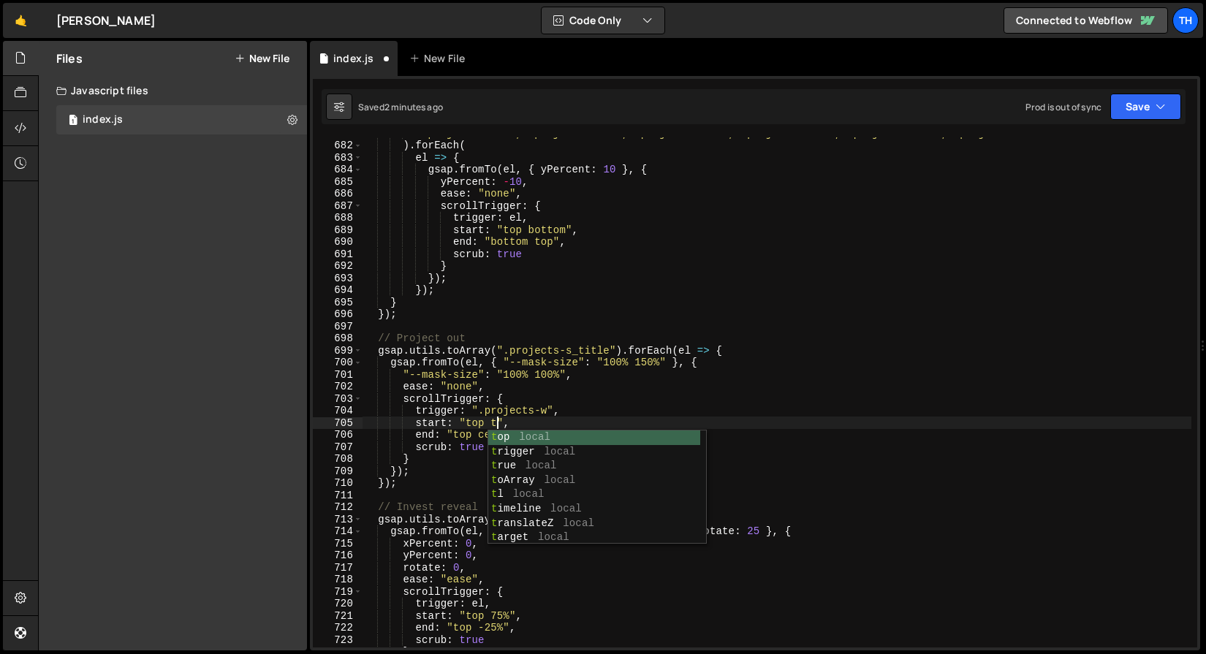
scroll to position [0, 9]
click at [465, 380] on div "".project-h-is-1, .project-v-is-1, .project-h-is-3, .project-v-is-3, .project-h…" at bounding box center [776, 394] width 829 height 534
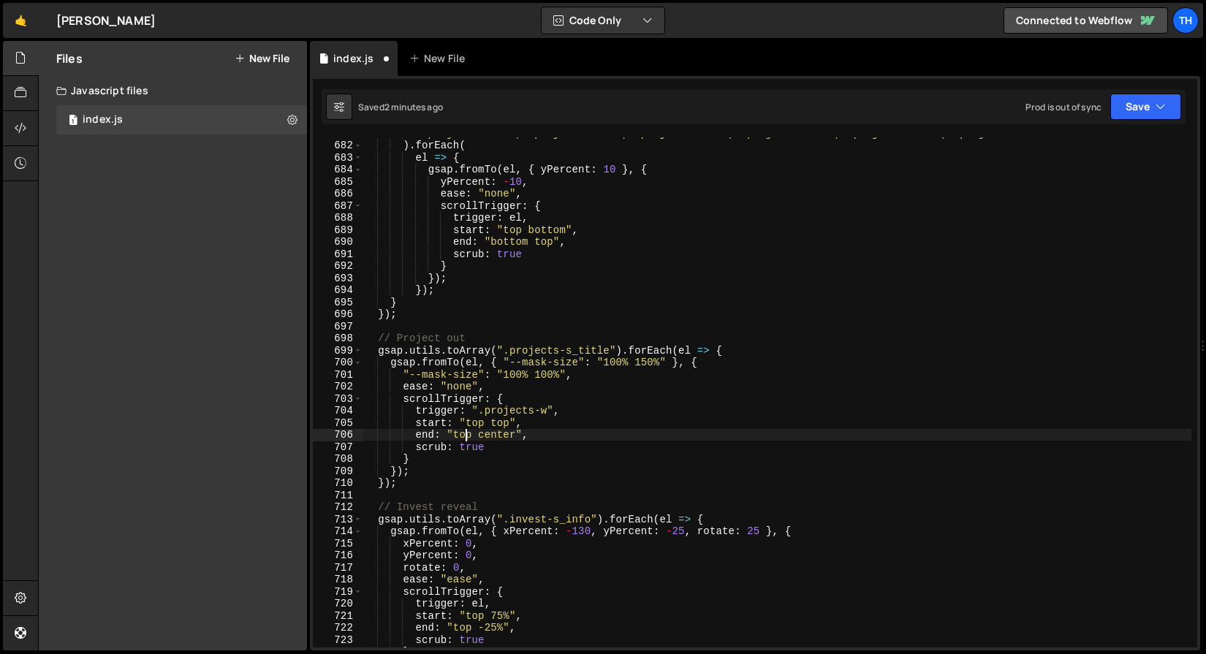
click at [463, 437] on div "".project-h-is-1, .project-v-is-1, .project-h-is-3, .project-v-is-3, .project-h…" at bounding box center [776, 394] width 829 height 534
click at [1116, 128] on div "end: "bottom center", 681 682 683 684 685 686 687 688 689 690 691 692 693 694 6…" at bounding box center [755, 363] width 890 height 574
click at [1124, 118] on button "Save" at bounding box center [1145, 107] width 71 height 26
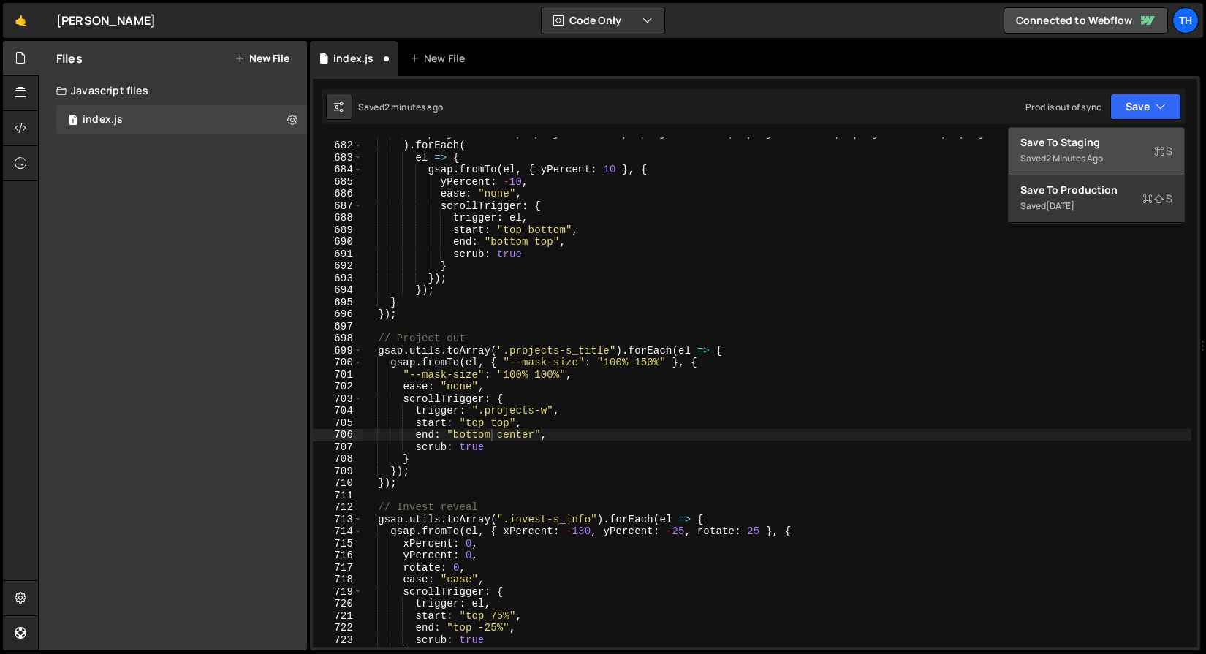
click at [1094, 143] on div "Save to Staging S" at bounding box center [1096, 142] width 152 height 15
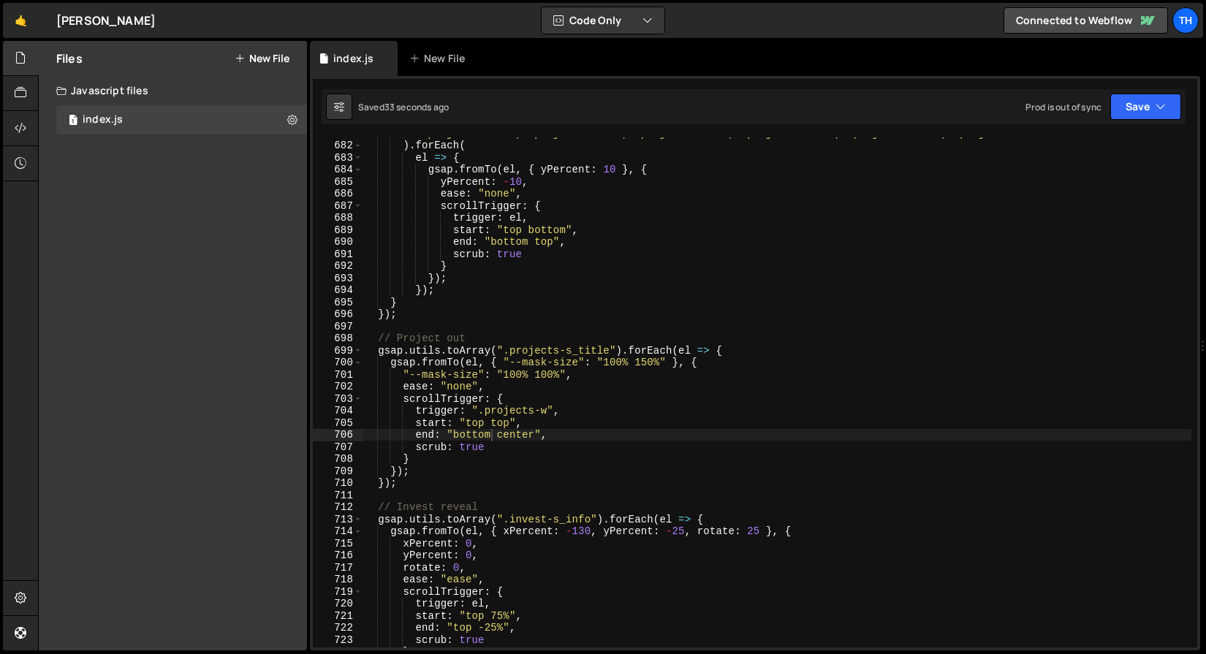
click at [470, 438] on div "".project-h-is-1, .project-v-is-1, .project-h-is-3, .project-v-is-3, .project-h…" at bounding box center [776, 394] width 829 height 534
click at [528, 433] on div "".project-h-is-1, .project-v-is-1, .project-h-is-3, .project-v-is-3, .project-h…" at bounding box center [776, 394] width 829 height 534
click at [476, 437] on div "".project-h-is-1, .project-v-is-1, .project-h-is-3, .project-v-is-3, .project-h…" at bounding box center [776, 394] width 829 height 534
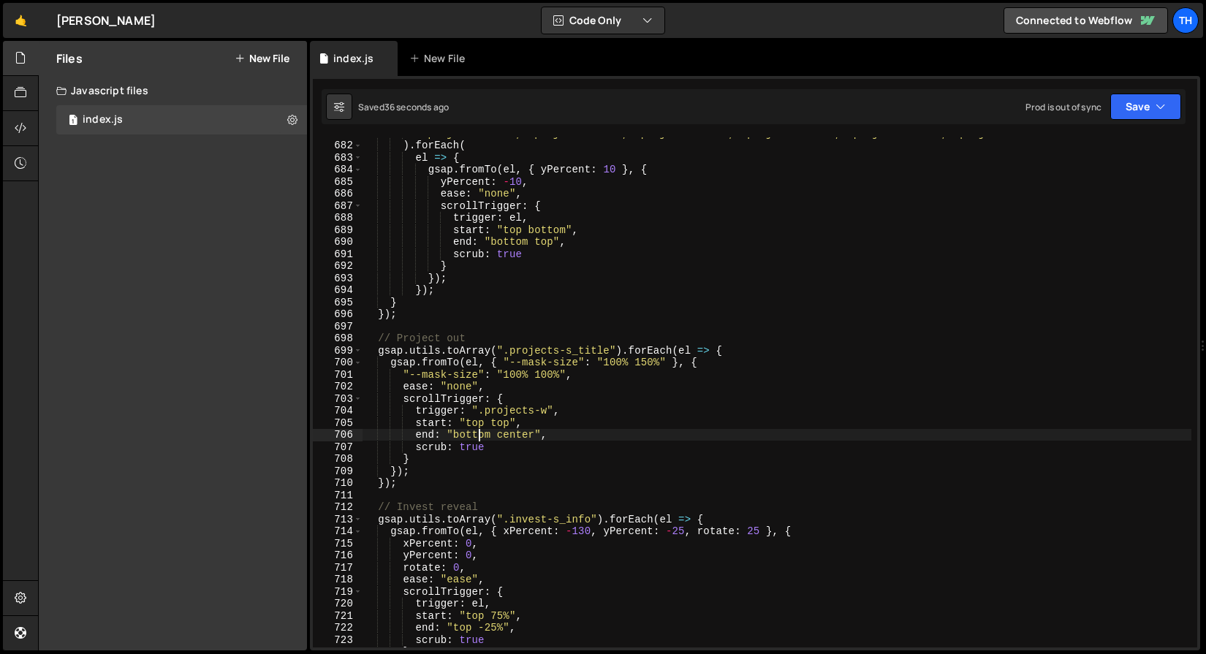
click at [476, 437] on div "".project-h-is-1, .project-v-is-1, .project-h-is-3, .project-v-is-3, .project-h…" at bounding box center [776, 394] width 829 height 534
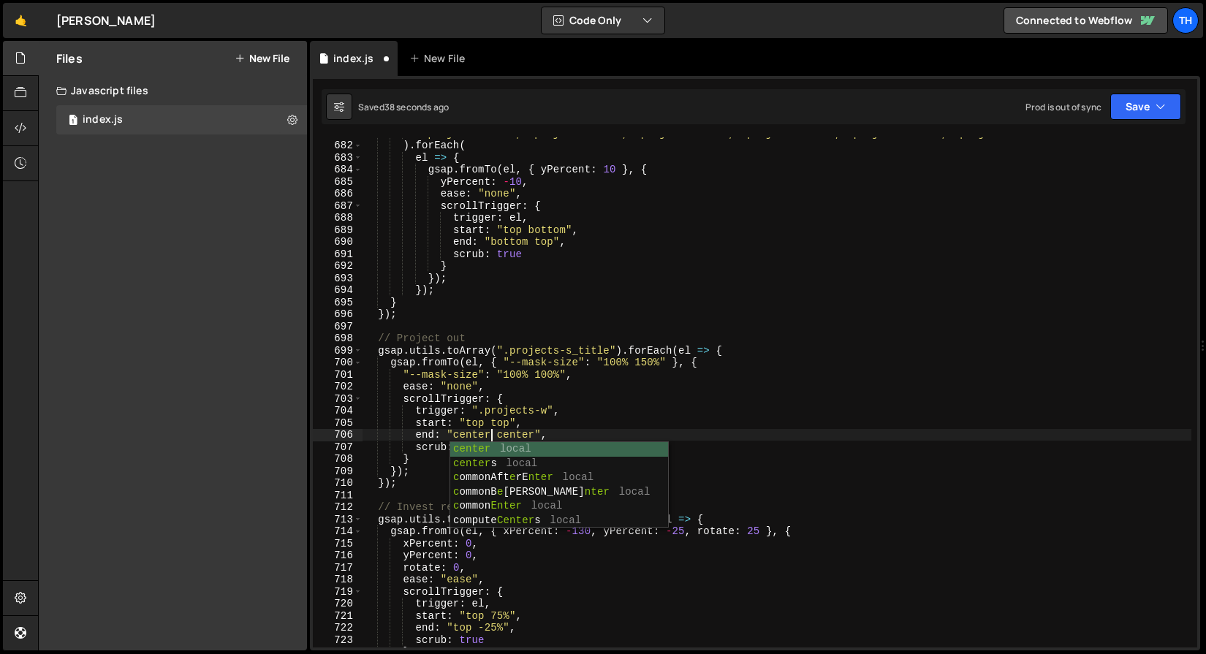
click at [509, 430] on div "".project-h-is-1, .project-v-is-1, .project-h-is-3, .project-v-is-3, .project-h…" at bounding box center [776, 394] width 829 height 534
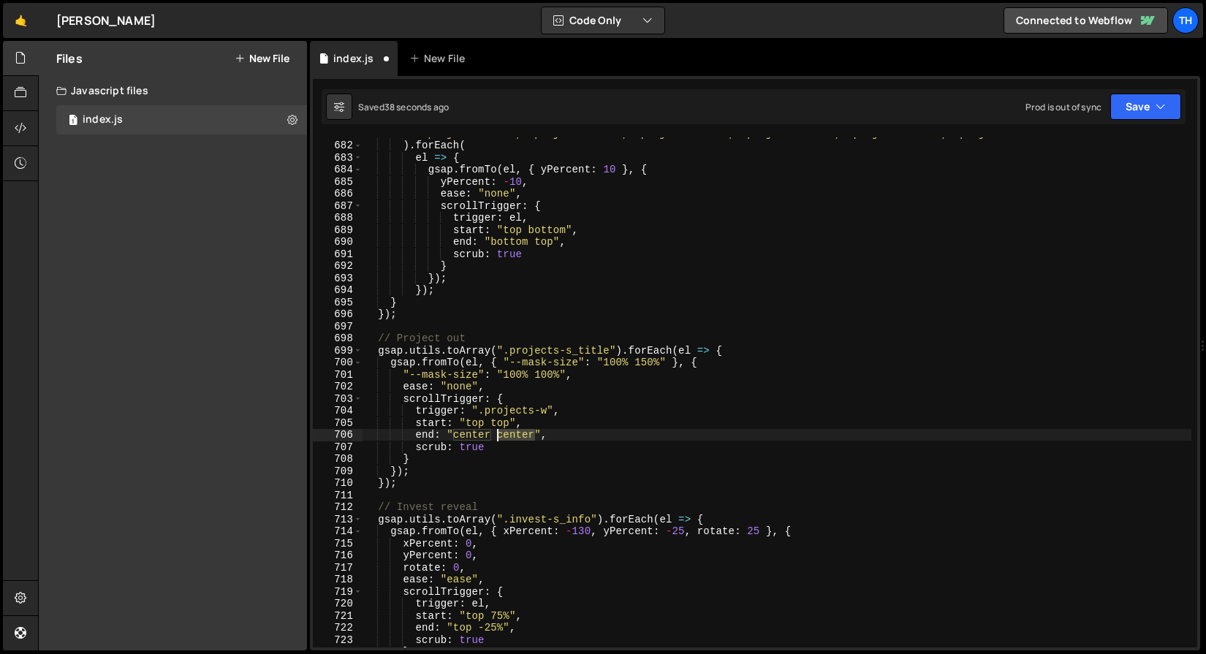
click at [509, 430] on div "".project-h-is-1, .project-v-is-1, .project-h-is-3, .project-v-is-3, .project-h…" at bounding box center [776, 394] width 829 height 534
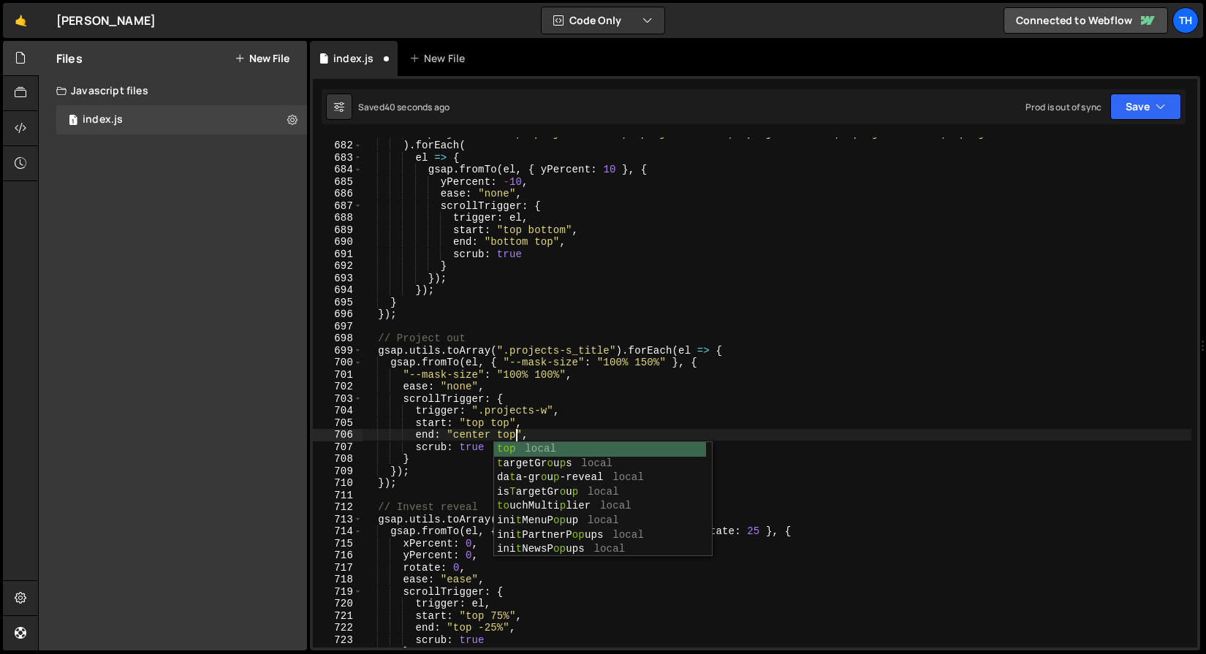
drag, startPoint x: 707, startPoint y: 343, endPoint x: 718, endPoint y: 343, distance: 11.7
click at [707, 343] on div "".project-h-is-1, .project-v-is-1, .project-h-is-3, .project-v-is-3, .project-h…" at bounding box center [776, 394] width 829 height 534
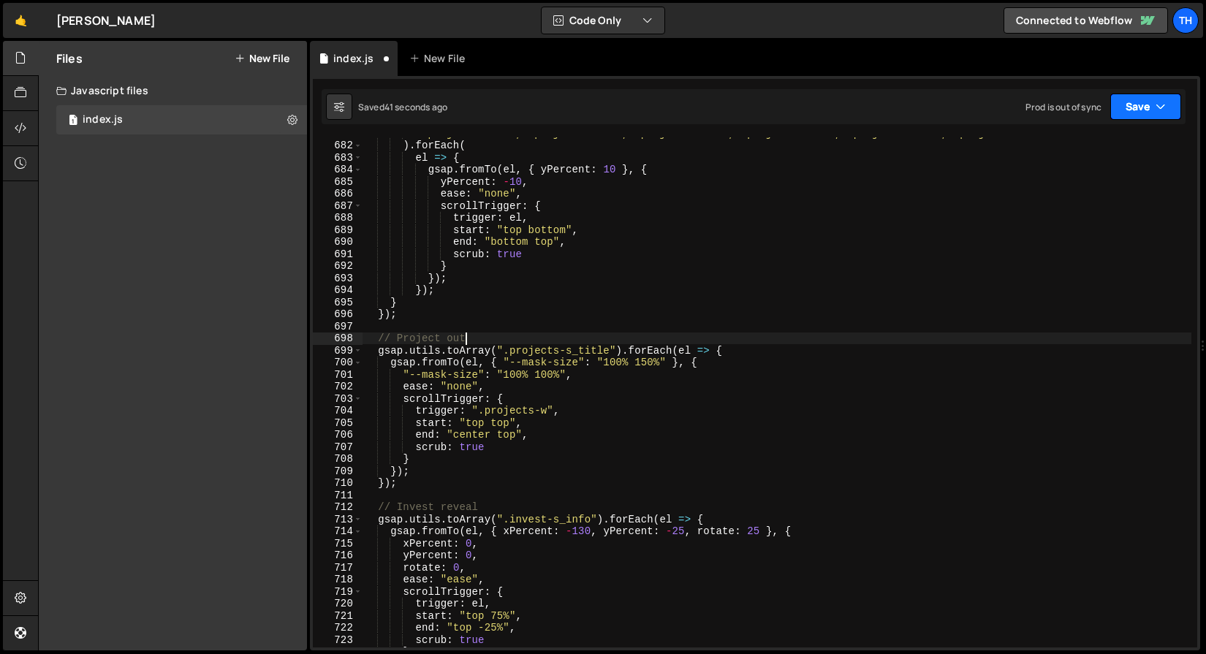
click at [1149, 107] on button "Save" at bounding box center [1145, 107] width 71 height 26
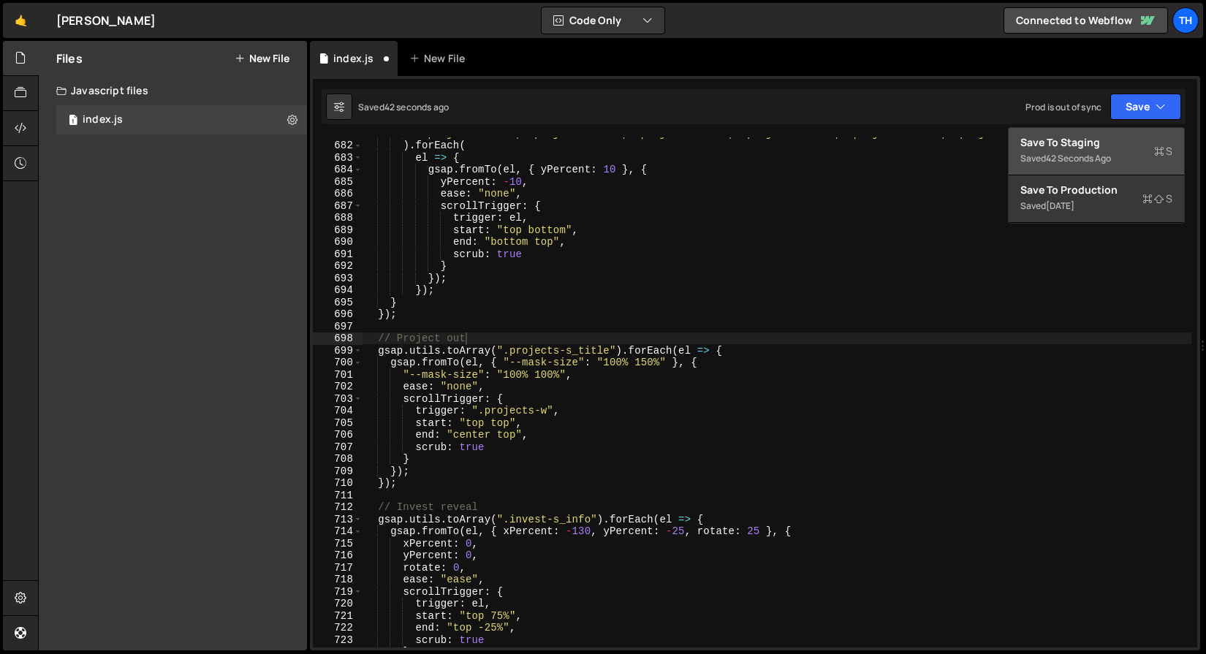
click at [1122, 134] on button "Save to Staging S Saved 42 seconds ago" at bounding box center [1095, 151] width 175 height 47
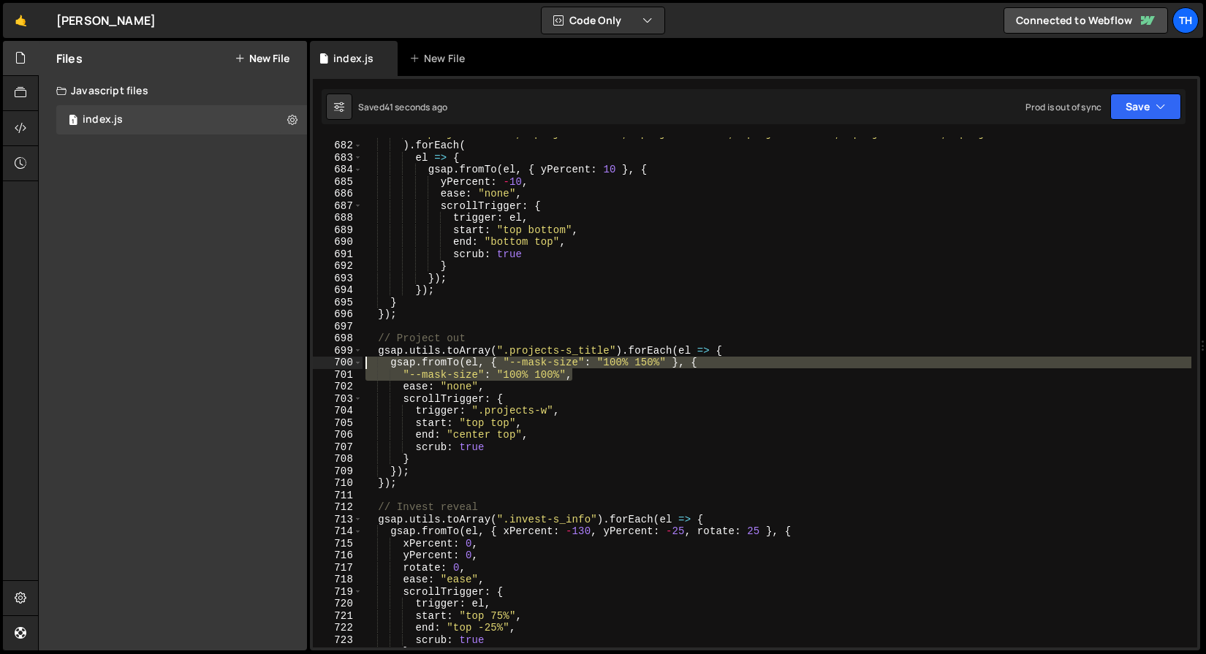
drag, startPoint x: 587, startPoint y: 373, endPoint x: 301, endPoint y: 363, distance: 286.6
click at [301, 363] on div "Files New File Javascript files 1 index.js 0 CSS files Copy share link Edit Fil…" at bounding box center [622, 346] width 1168 height 610
paste textarea ""--mask-y": "-100%";"
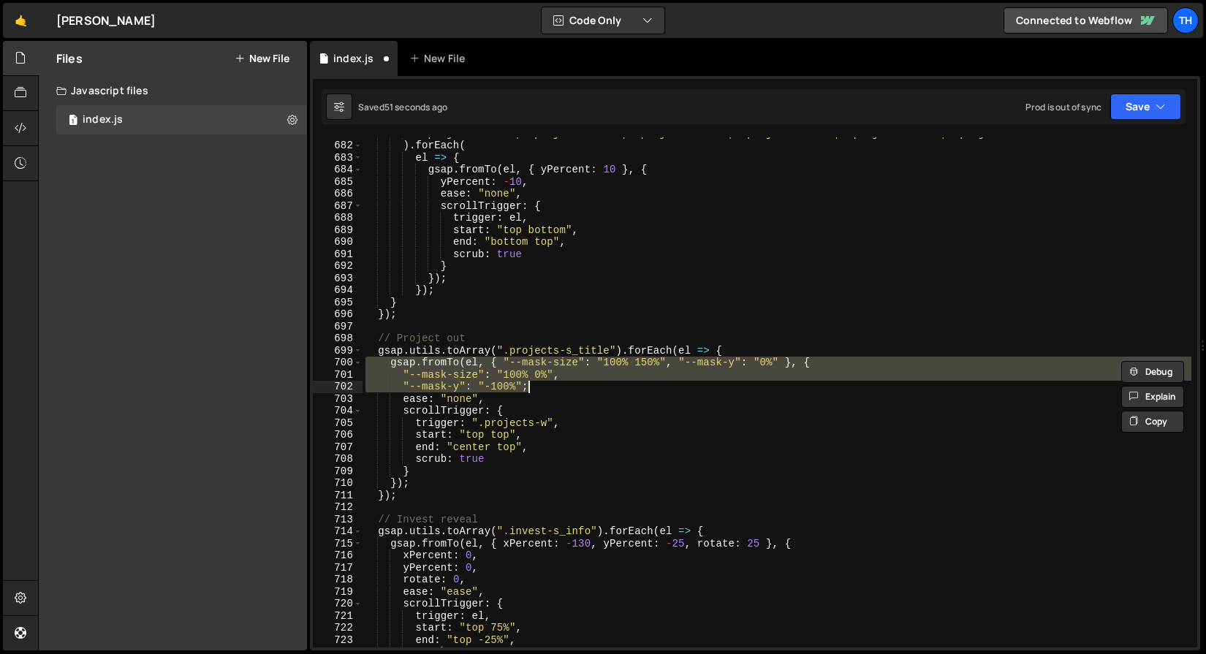
click at [467, 348] on div "".project-h-is-1, .project-v-is-1, .project-h-is-3, .project-v-is-3, .project-h…" at bounding box center [776, 394] width 829 height 534
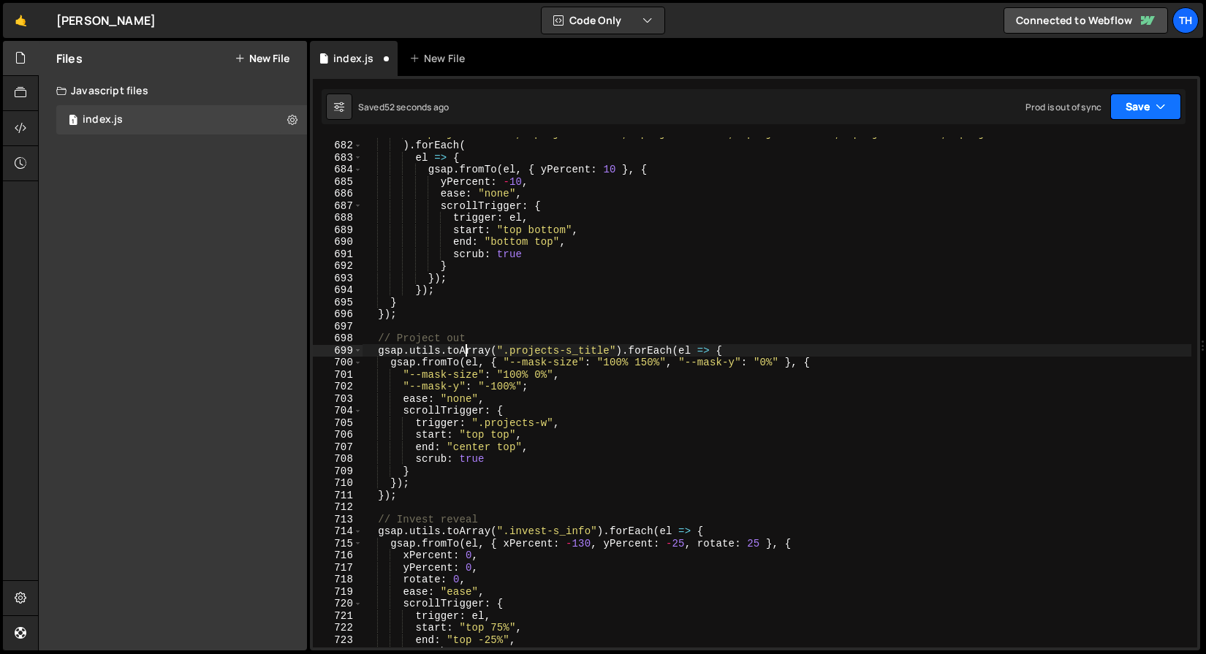
click at [1130, 109] on button "Save" at bounding box center [1145, 107] width 71 height 26
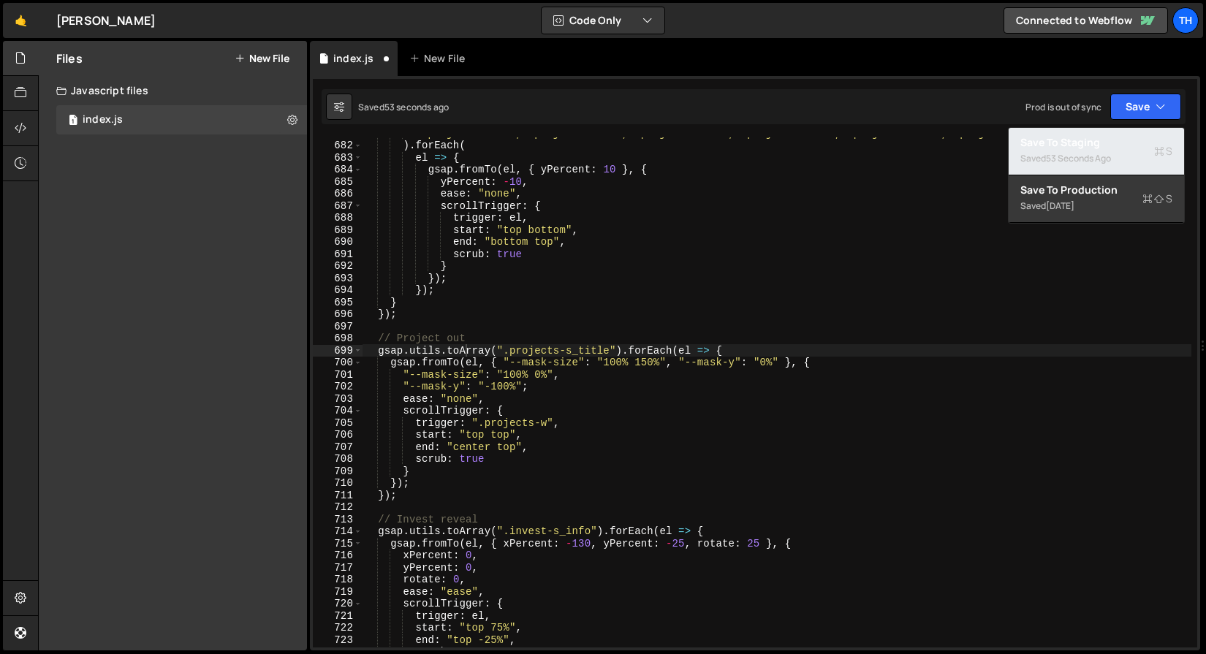
click at [1052, 163] on div "53 seconds ago" at bounding box center [1078, 158] width 65 height 12
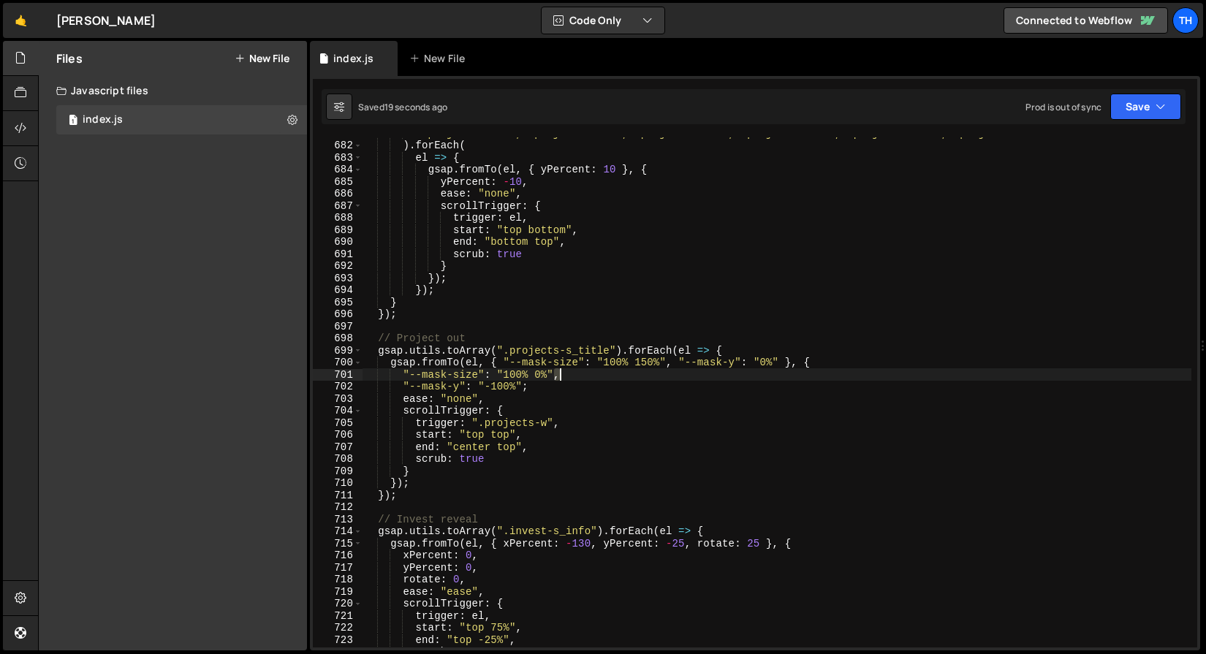
drag, startPoint x: 555, startPoint y: 376, endPoint x: 563, endPoint y: 376, distance: 8.0
click at [563, 376] on div "".project-h-is-1, .project-v-is-1, .project-h-is-3, .project-v-is-3, .project-h…" at bounding box center [776, 394] width 829 height 534
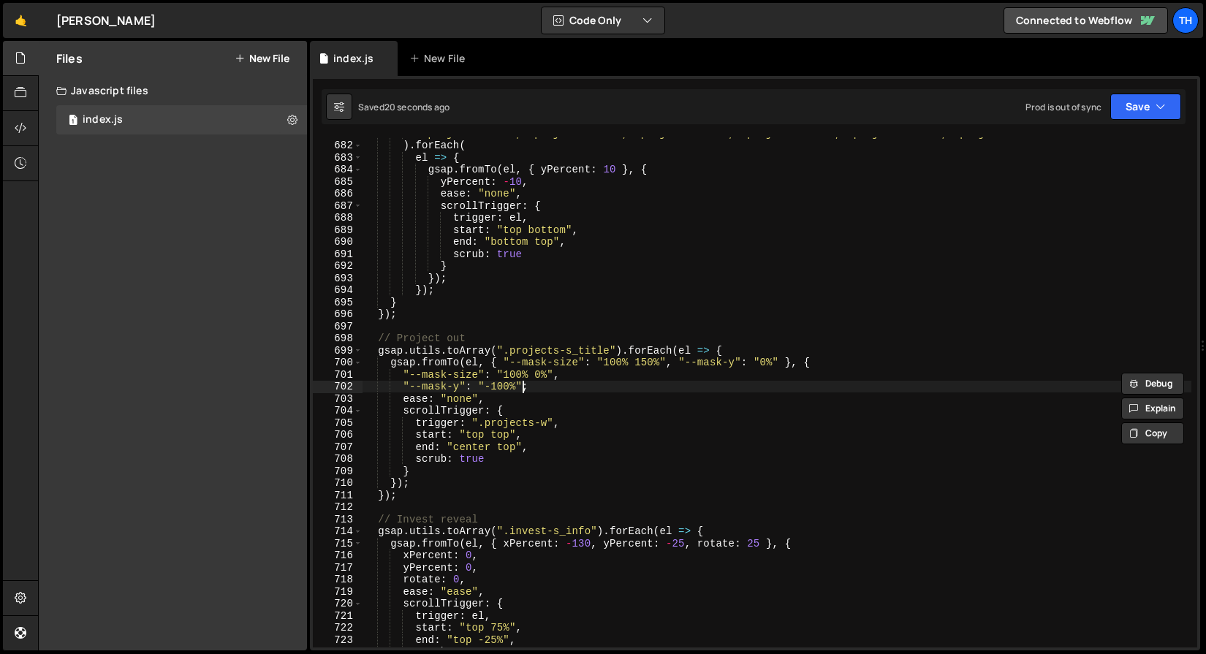
drag, startPoint x: 521, startPoint y: 390, endPoint x: 530, endPoint y: 390, distance: 8.8
click at [530, 390] on div "".project-h-is-1, .project-v-is-1, .project-h-is-3, .project-v-is-3, .project-h…" at bounding box center [776, 394] width 829 height 534
paste textarea ","
click at [1124, 102] on button "Save" at bounding box center [1145, 107] width 71 height 26
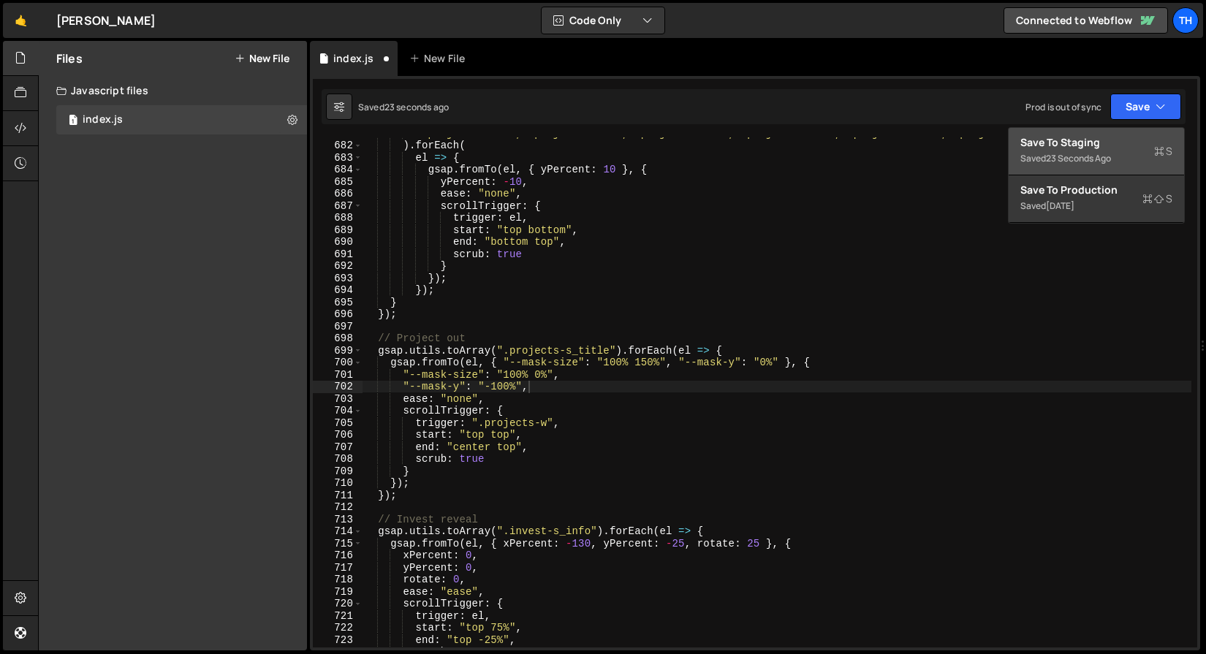
click at [1089, 132] on button "Save to Staging S Saved 23 seconds ago" at bounding box center [1095, 151] width 175 height 47
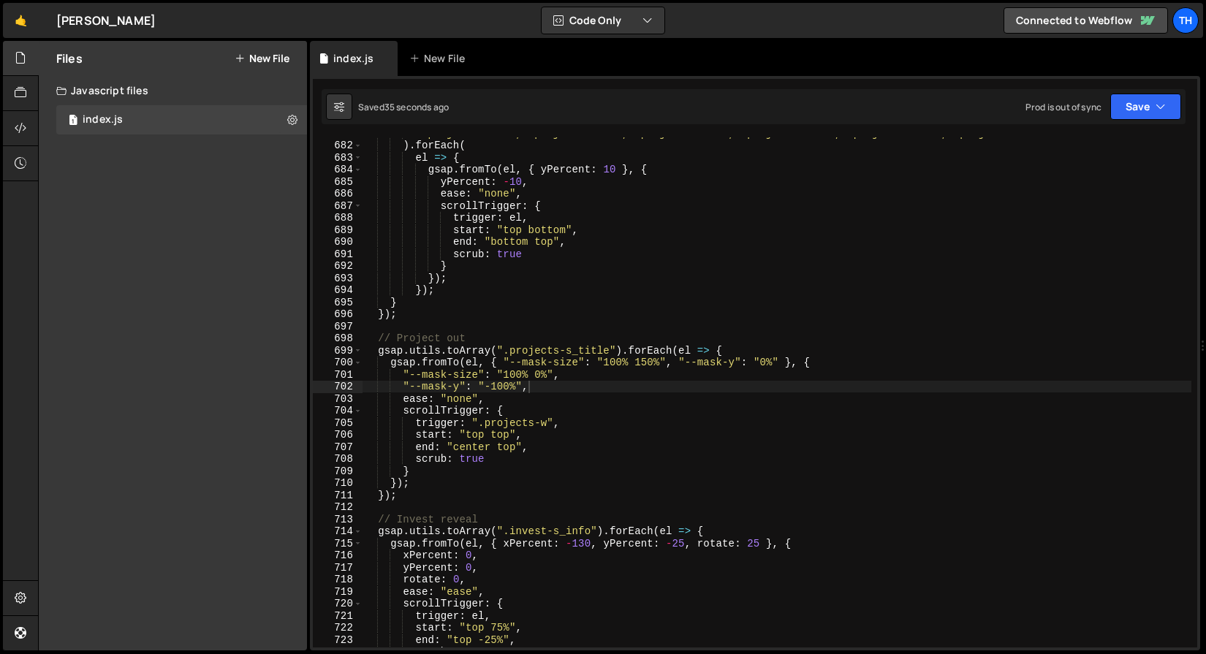
scroll to position [0, 1]
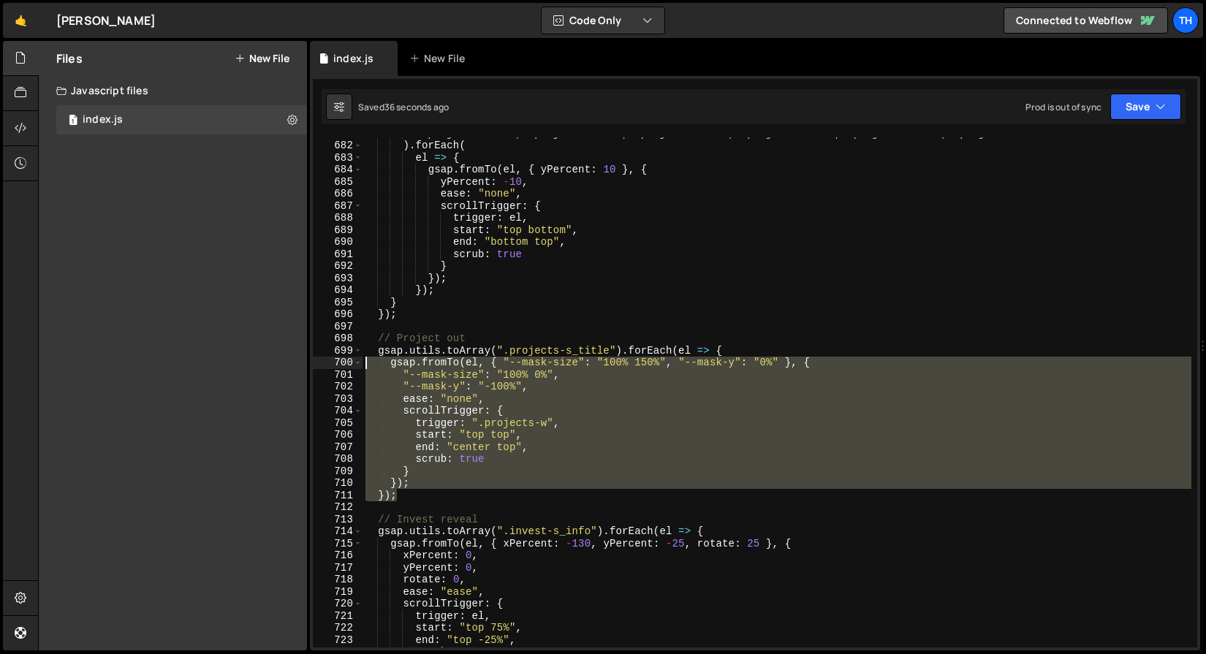
drag, startPoint x: 417, startPoint y: 490, endPoint x: 248, endPoint y: 367, distance: 208.7
click at [248, 367] on div "Files New File Javascript files 1 index.js 0 CSS files Copy share link Edit Fil…" at bounding box center [622, 346] width 1168 height 610
click at [453, 362] on div "".project-h-is-1, .project-v-is-1, .project-h-is-3, .project-v-is-3, .project-h…" at bounding box center [776, 392] width 829 height 510
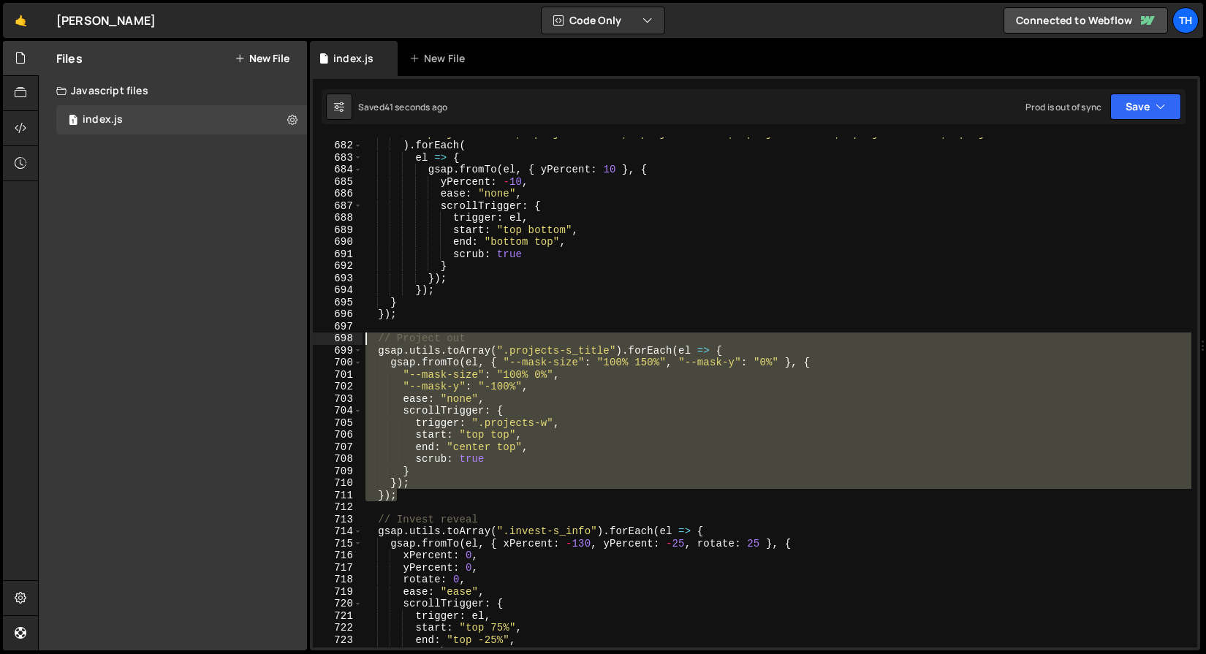
drag, startPoint x: 435, startPoint y: 492, endPoint x: 321, endPoint y: 338, distance: 192.3
click at [320, 338] on div "gsap.fromTo(el, { "--mask-size": "100% 150%", "--mask-y": "0%" }, { 681 682 683…" at bounding box center [755, 392] width 884 height 510
type textarea "// Project out gsap.utils.toArray(".projects-s_title").forEach(el => {"
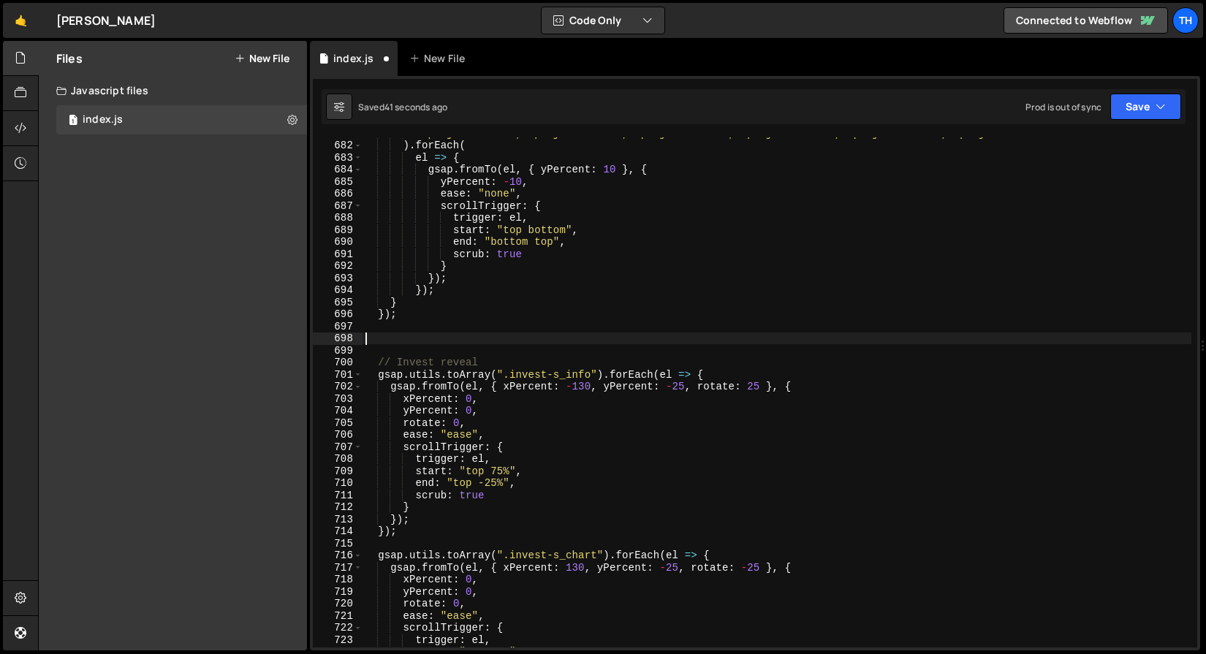
scroll to position [0, 0]
click at [1113, 122] on div "Saved 42 seconds ago Prod is out of sync Upgrade to Edit Save Save to Staging S…" at bounding box center [754, 106] width 864 height 35
click at [1113, 110] on button "Save" at bounding box center [1145, 107] width 71 height 26
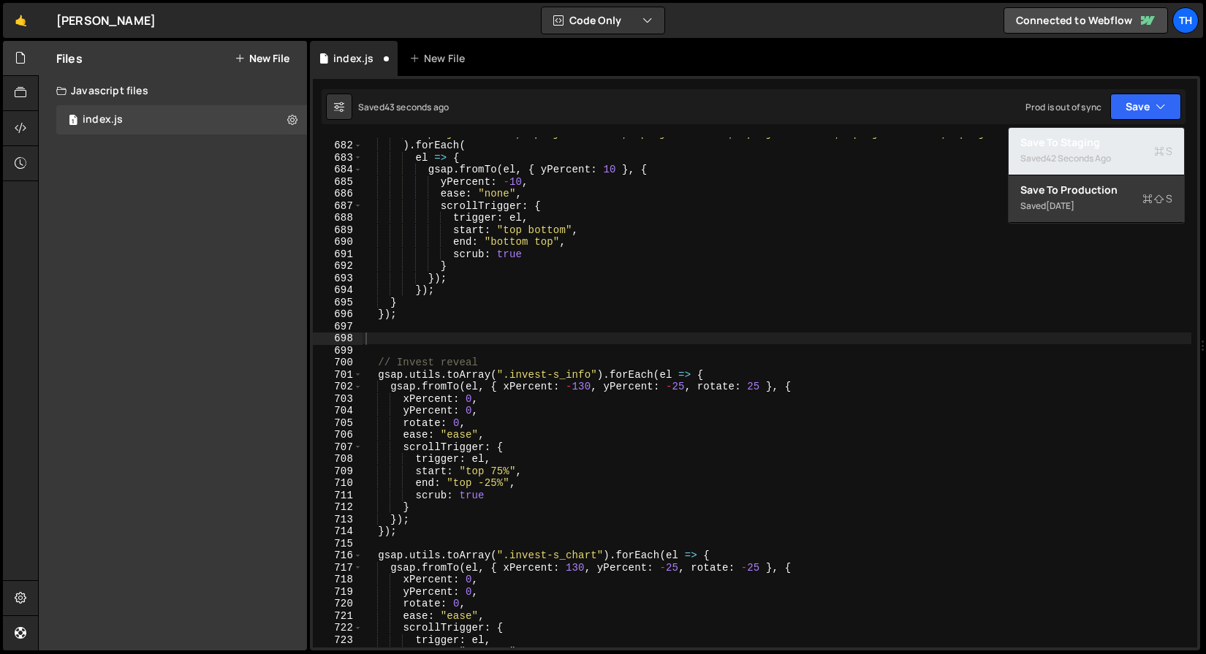
click at [1087, 153] on div "42 seconds ago" at bounding box center [1078, 158] width 65 height 12
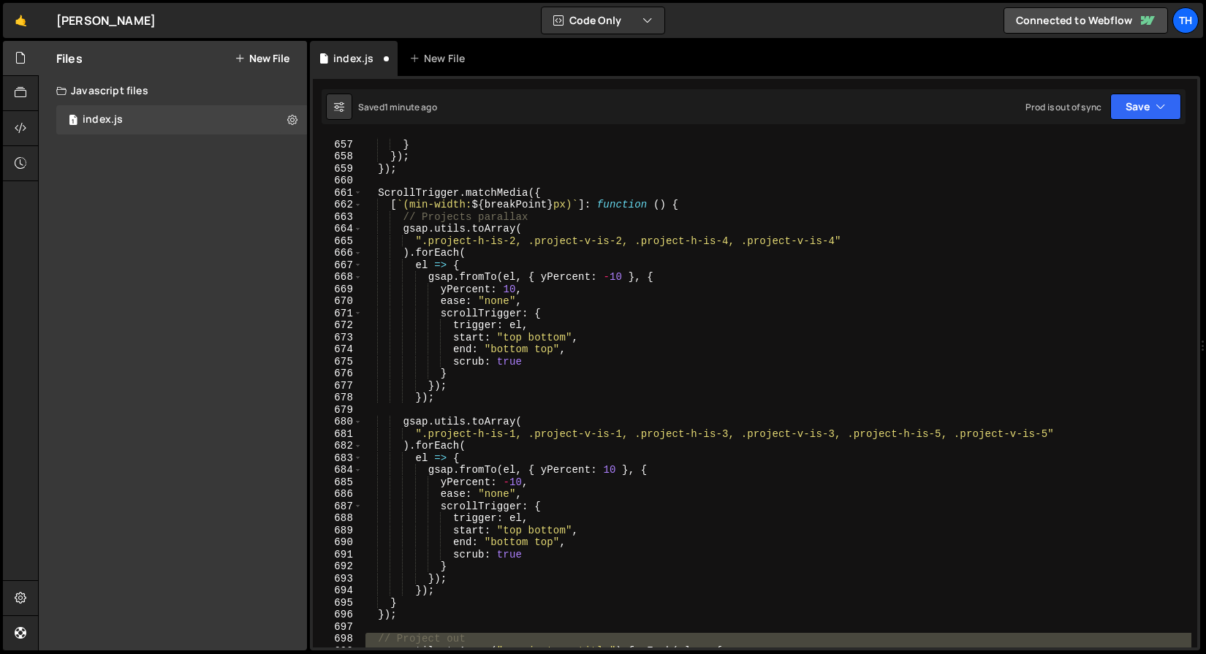
scroll to position [5245, 0]
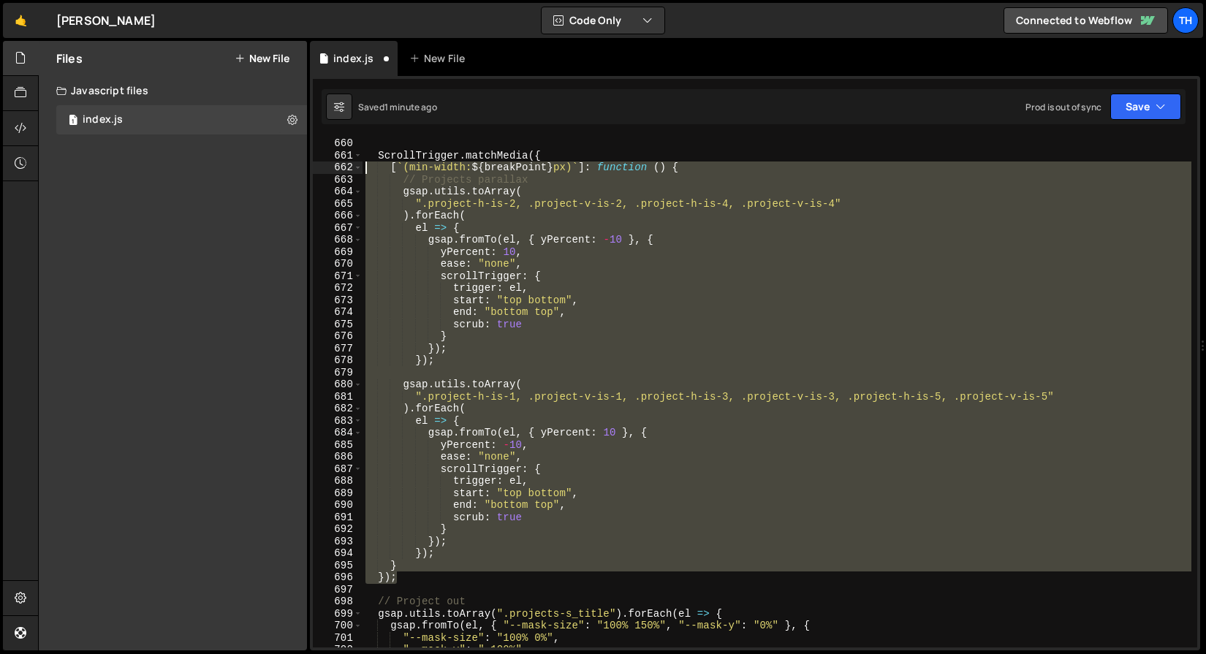
drag, startPoint x: 416, startPoint y: 577, endPoint x: 319, endPoint y: 165, distance: 423.4
click at [318, 165] on div "}); 660 661 662 663 664 665 666 667 668 669 670 671 672 673 674 675 676 677 678…" at bounding box center [755, 392] width 884 height 510
click at [418, 555] on div "ScrollTrigger . matchMedia ({ [ ` (min-width: ${ breakPoint } px) ` ] : functio…" at bounding box center [776, 392] width 829 height 510
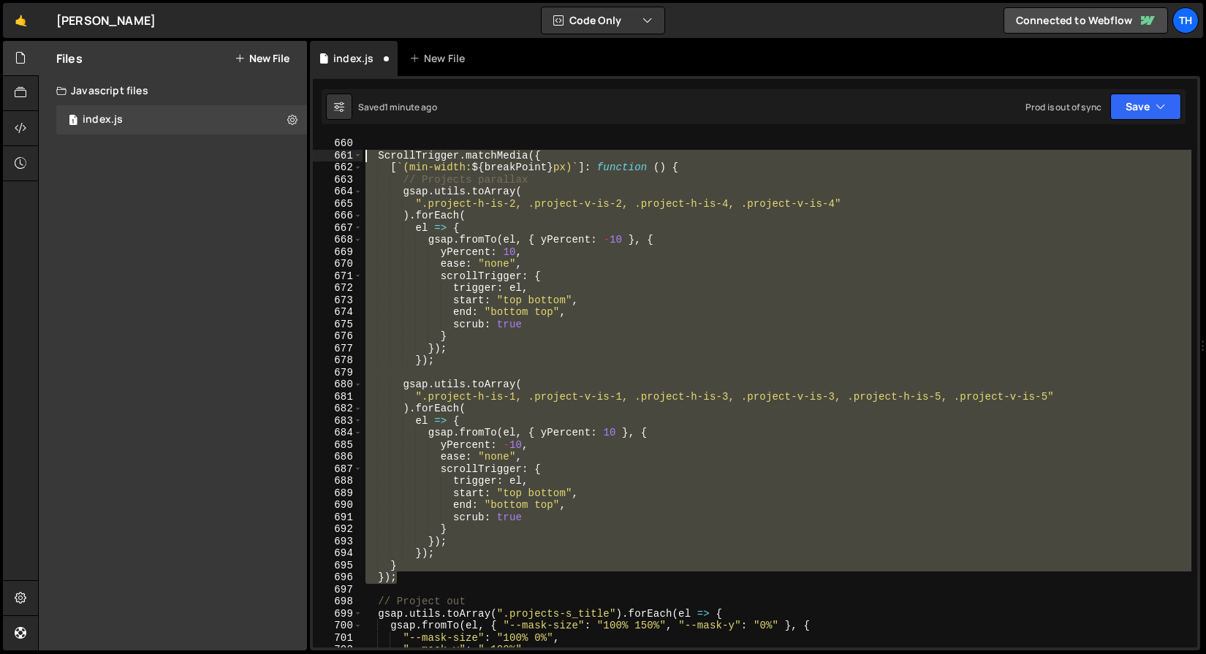
drag, startPoint x: 414, startPoint y: 576, endPoint x: 316, endPoint y: 156, distance: 431.4
click at [316, 156] on div "}); 660 661 662 663 664 665 666 667 668 669 670 671 672 673 674 675 676 677 678…" at bounding box center [755, 392] width 884 height 510
type textarea "ScrollTrigger.matchMedia({ [`(min-width: ${breakPoint}px)`]: function () {"
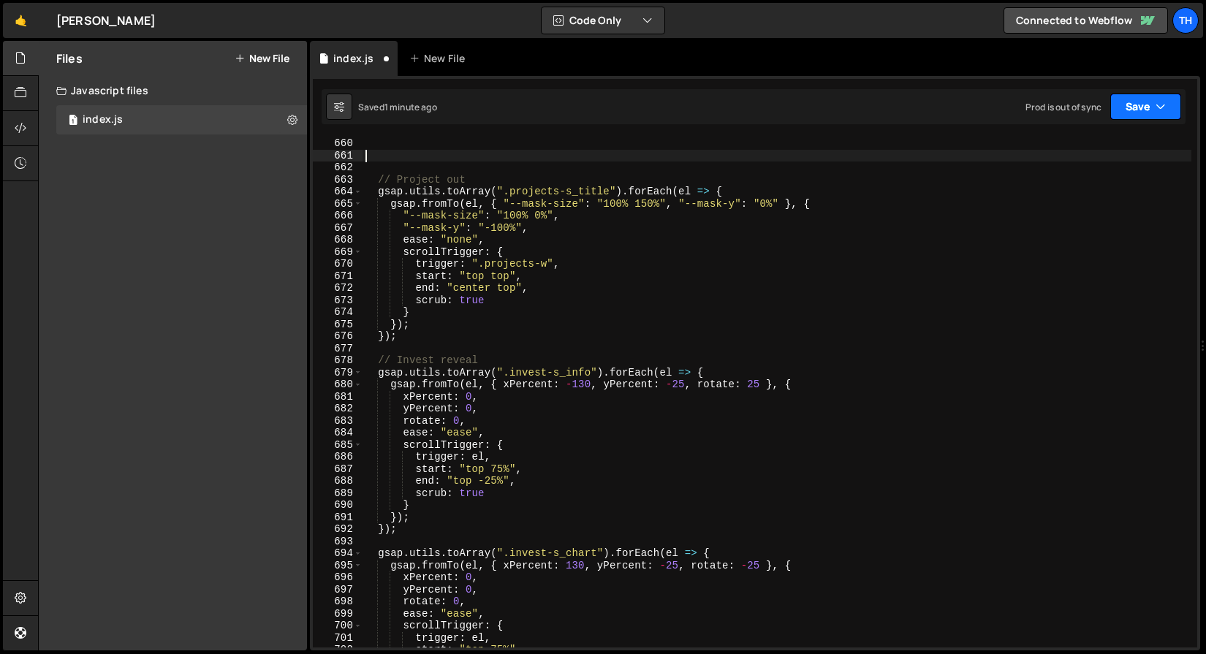
click at [1122, 102] on button "Save" at bounding box center [1145, 107] width 71 height 26
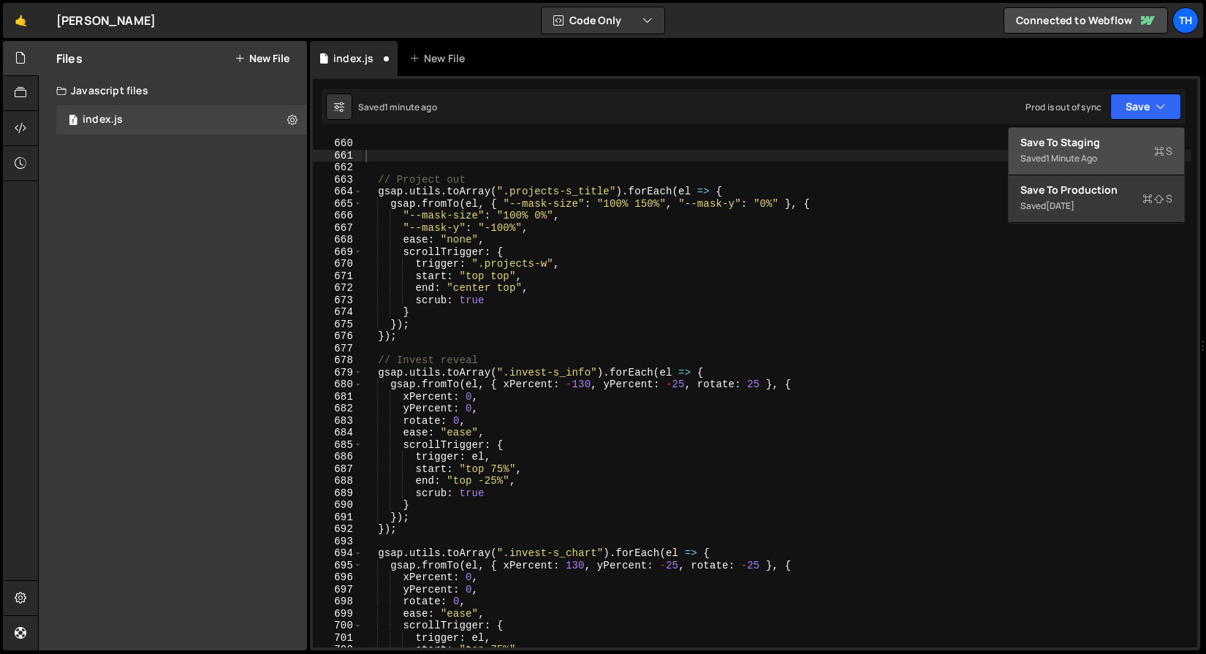
click at [1091, 142] on div "Save to Staging S" at bounding box center [1096, 142] width 152 height 15
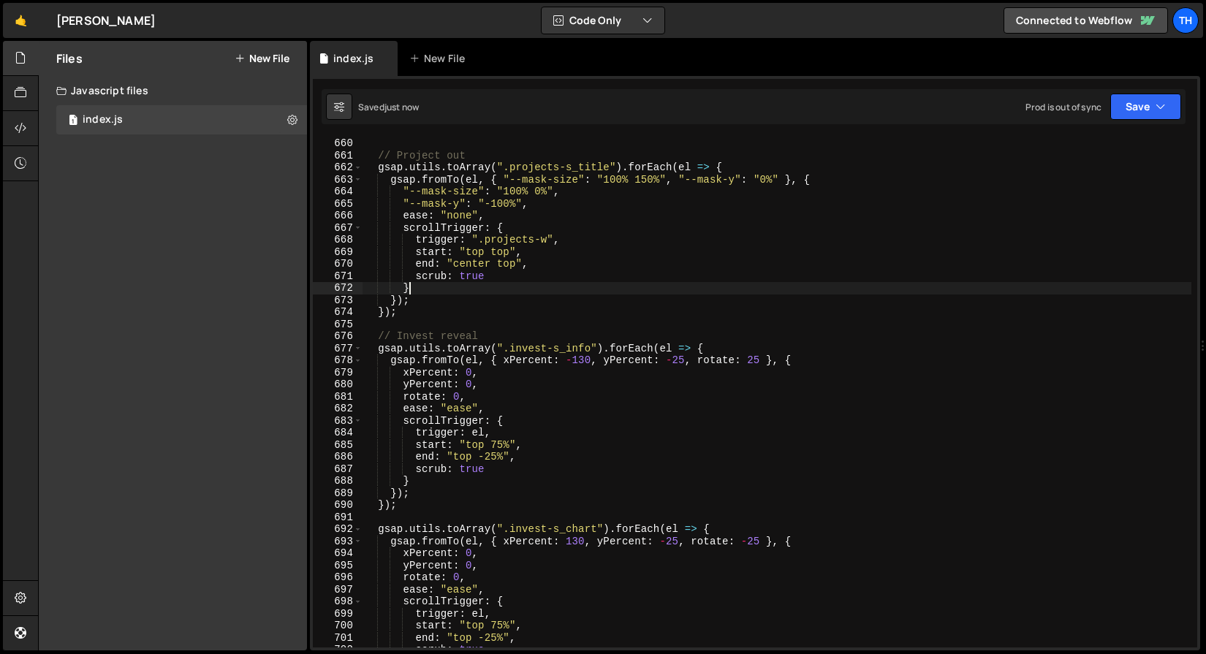
click at [660, 288] on div "// Project out gsap . utils . toArray ( ".projects-s_title" ) . forEach ( el =>…" at bounding box center [776, 404] width 829 height 534
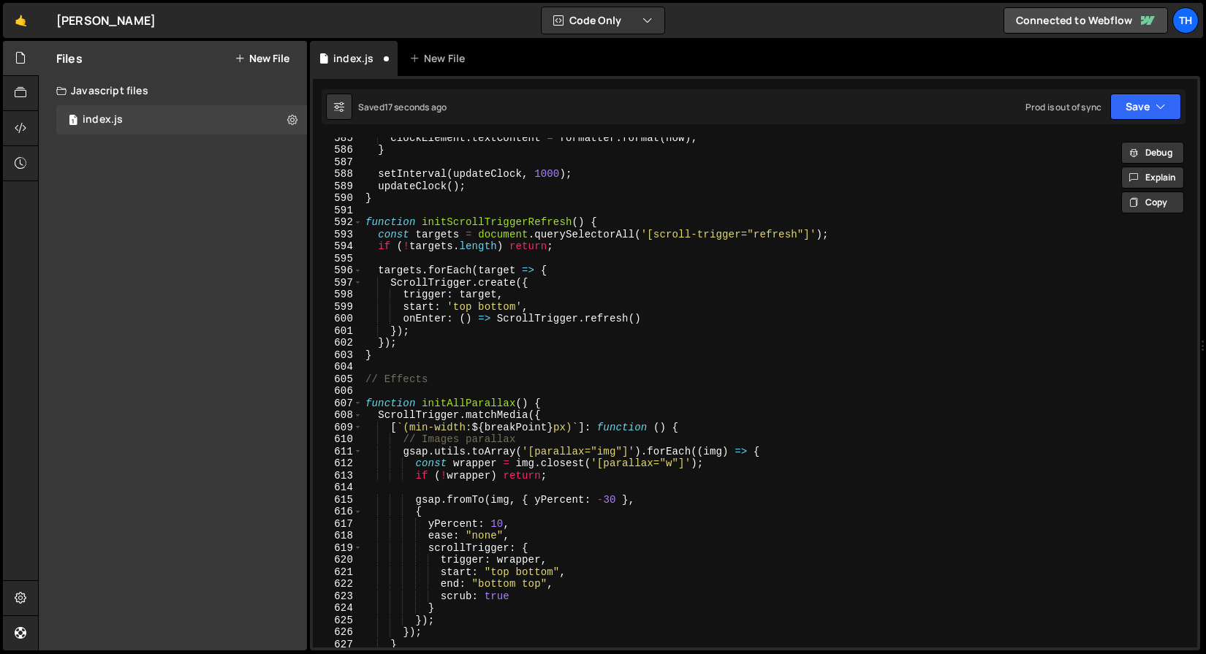
scroll to position [4635, 0]
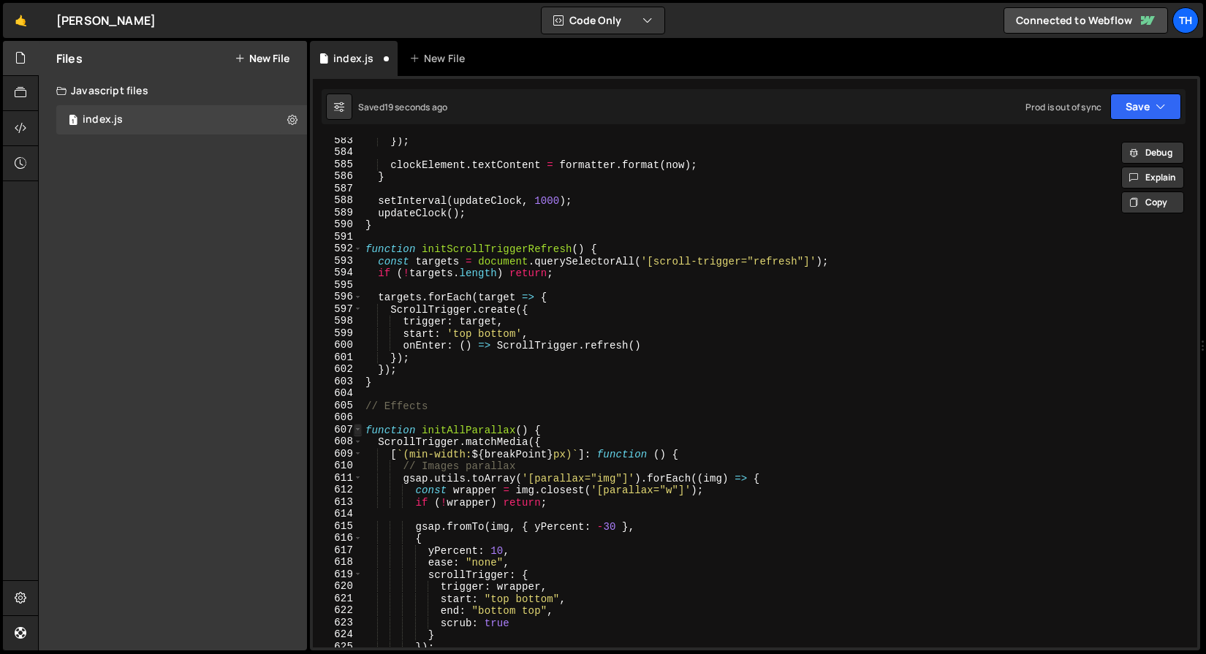
click at [357, 430] on span at bounding box center [358, 430] width 8 height 12
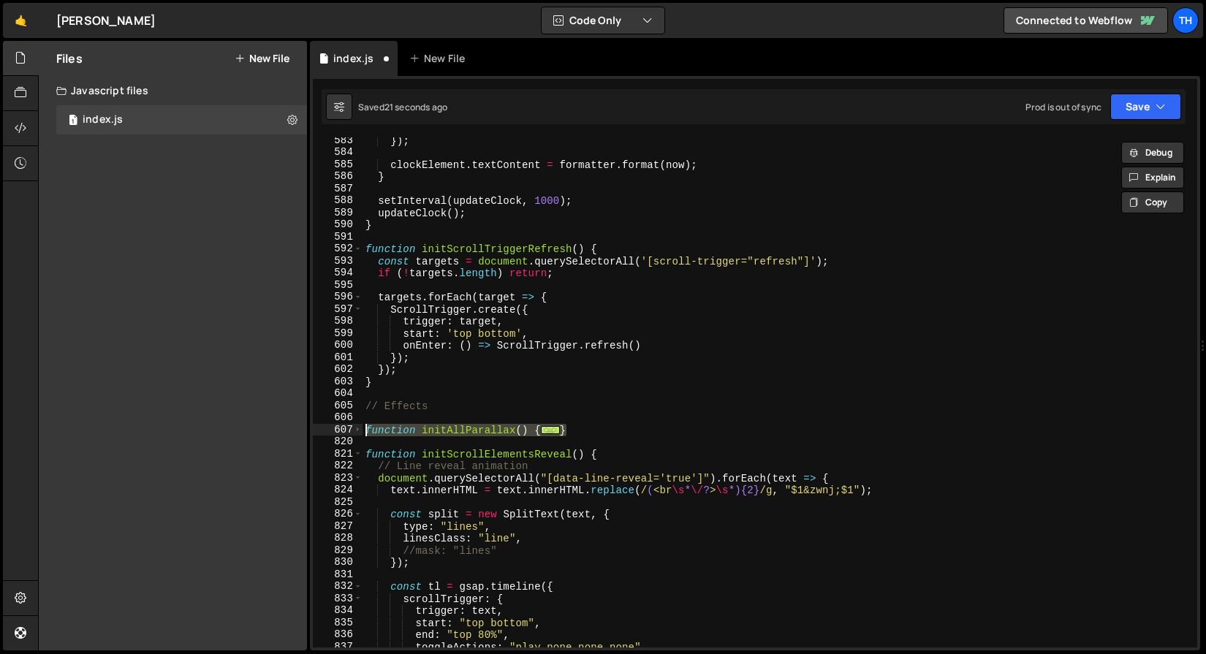
drag, startPoint x: 578, startPoint y: 431, endPoint x: 299, endPoint y: 428, distance: 279.1
click at [299, 429] on div "Files New File Javascript files 1 index.js 0 CSS files Copy share link Edit Fil…" at bounding box center [622, 346] width 1168 height 610
click at [358, 454] on span at bounding box center [358, 454] width 8 height 12
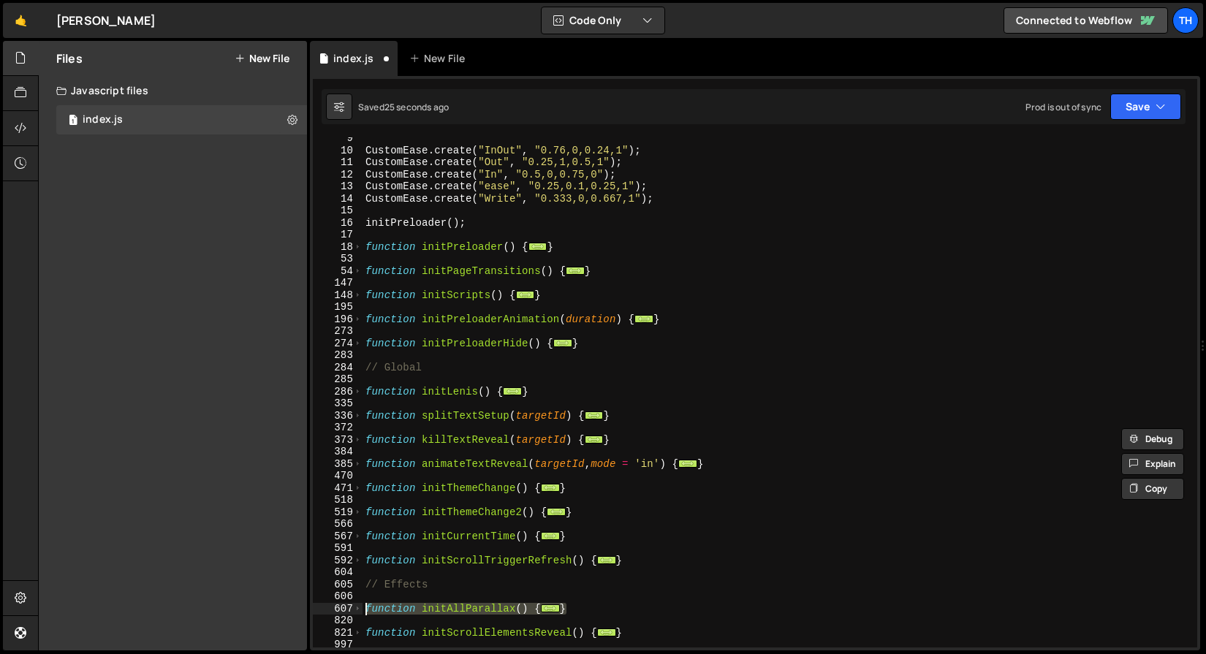
scroll to position [94, 0]
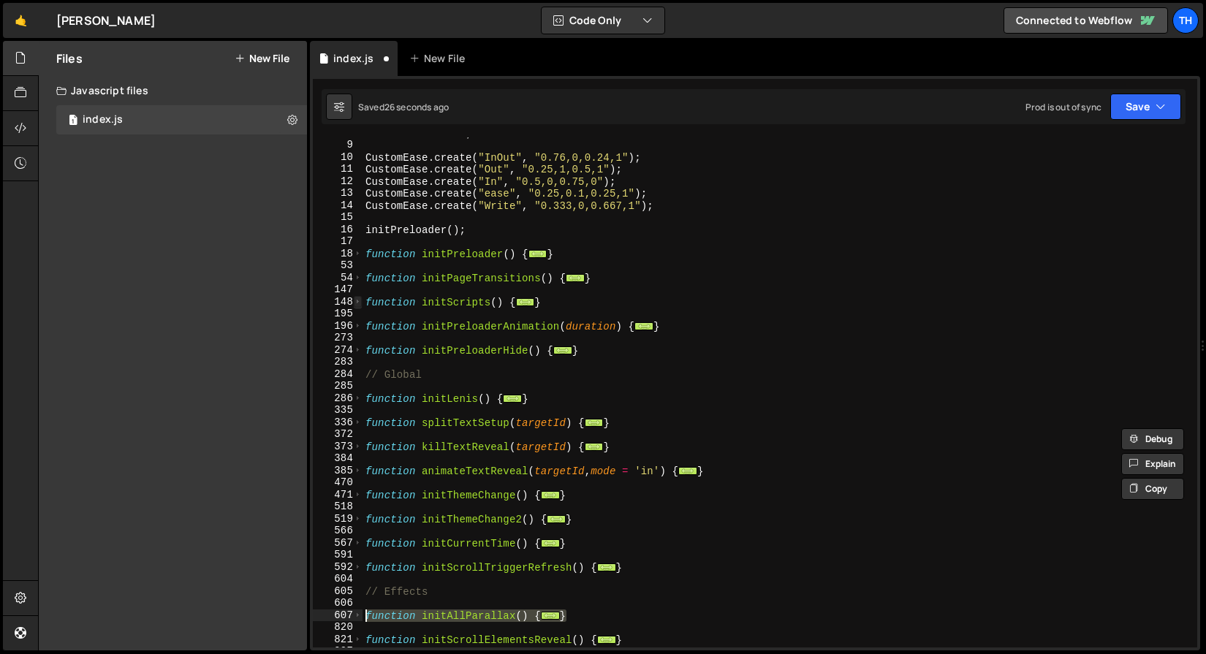
click at [358, 297] on span at bounding box center [358, 302] width 8 height 12
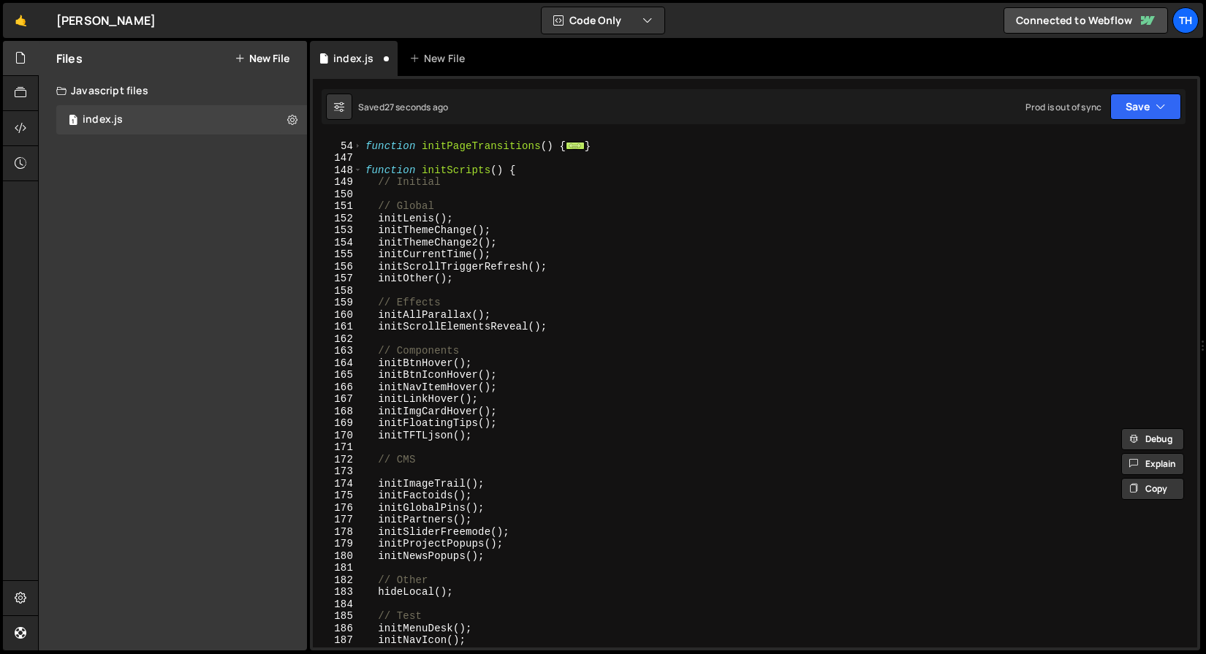
scroll to position [229, 0]
click at [381, 482] on div "function initPageTransitions ( ) { ... } function initScripts ( ) { // Initial …" at bounding box center [776, 404] width 829 height 534
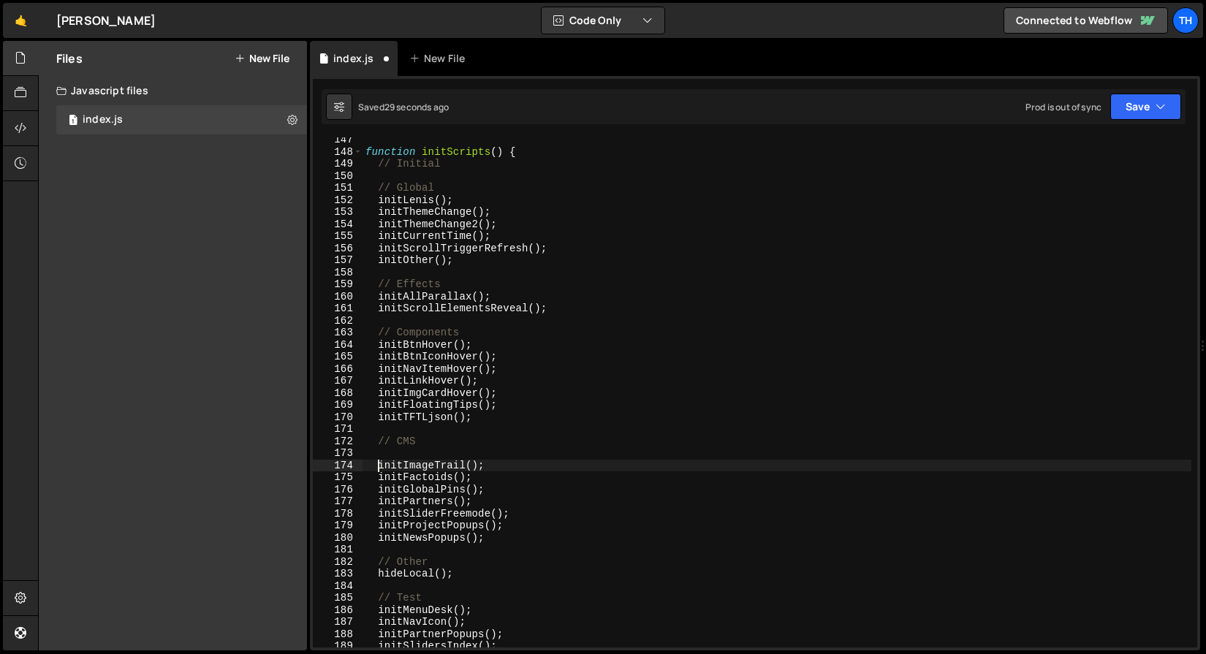
scroll to position [245, 0]
click at [379, 297] on div "function initScripts ( ) { // Initial // Global initLenis ( ) ; initThemeChange…" at bounding box center [776, 401] width 829 height 534
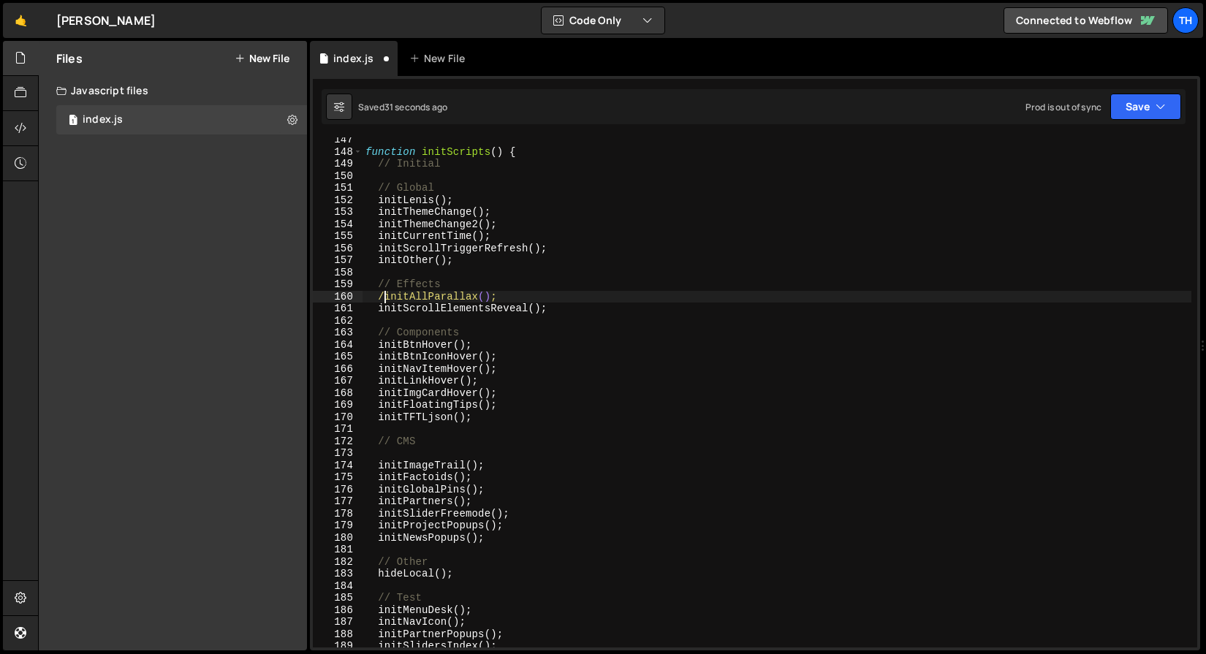
scroll to position [0, 1]
click at [1136, 90] on div "Saved 33 seconds ago Prod is out of sync Upgrade to Edit Save Save to Staging S…" at bounding box center [754, 106] width 864 height 35
click at [1135, 99] on button "Save" at bounding box center [1145, 107] width 71 height 26
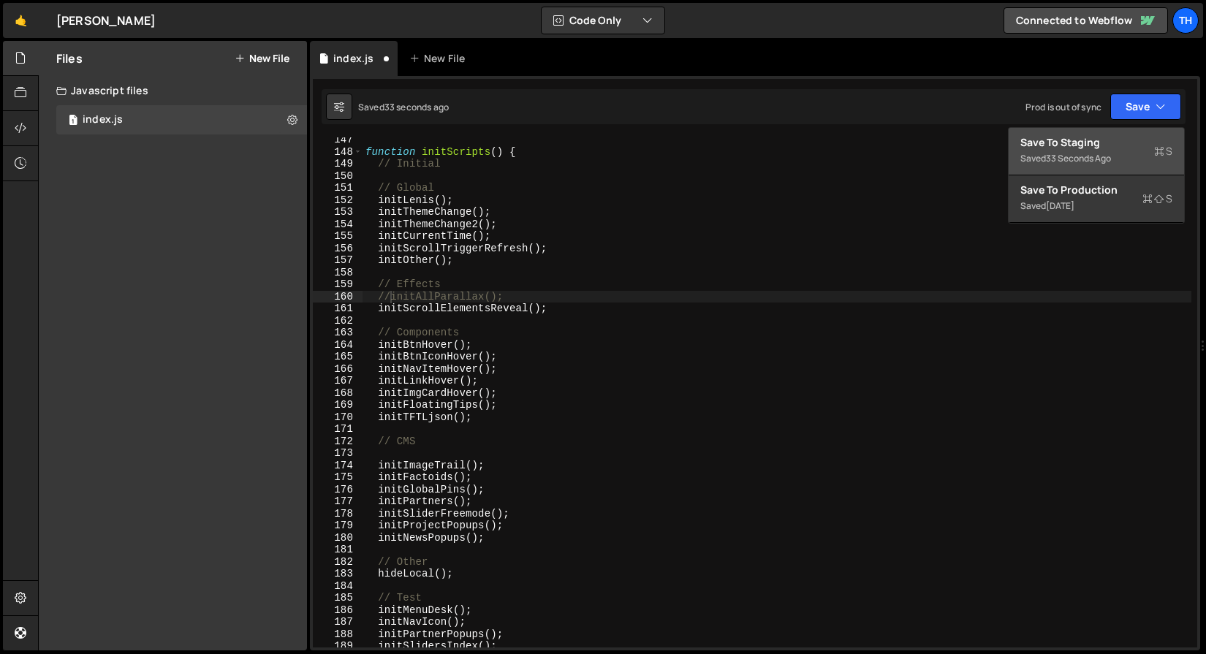
click at [1111, 132] on button "Save to Staging S Saved 33 seconds ago" at bounding box center [1095, 151] width 175 height 47
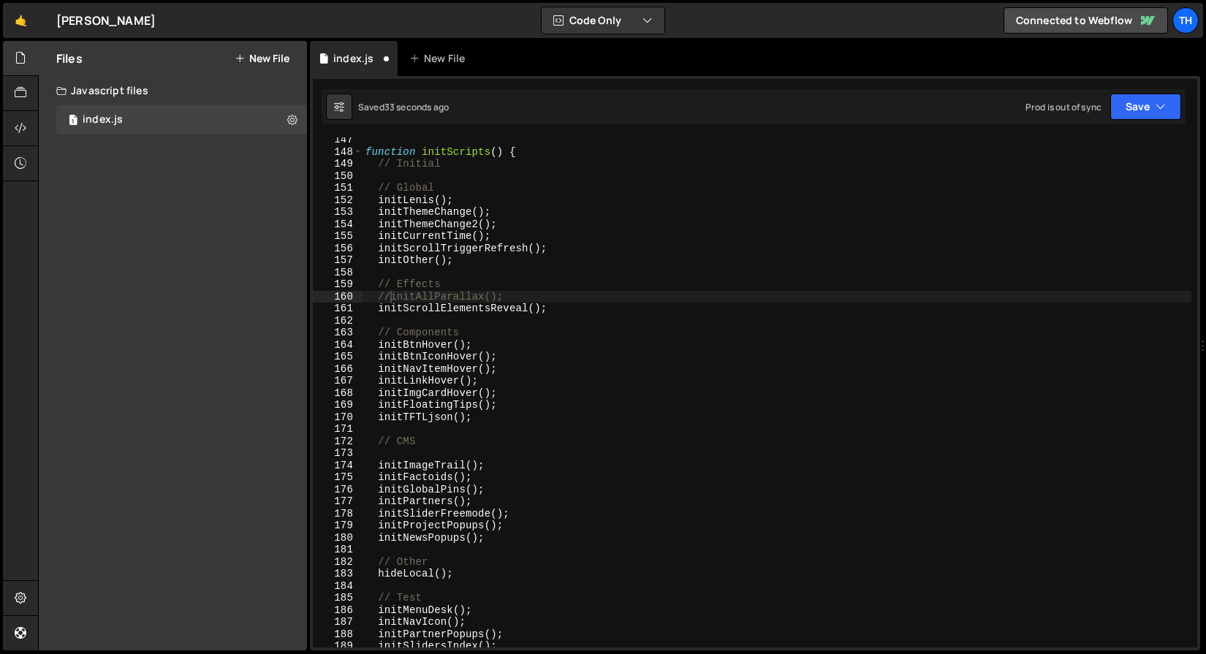
scroll to position [1163, 0]
click at [387, 299] on div "function initScripts ( ) { // Initial // Global initLenis ( ) ; initThemeChange…" at bounding box center [776, 401] width 829 height 534
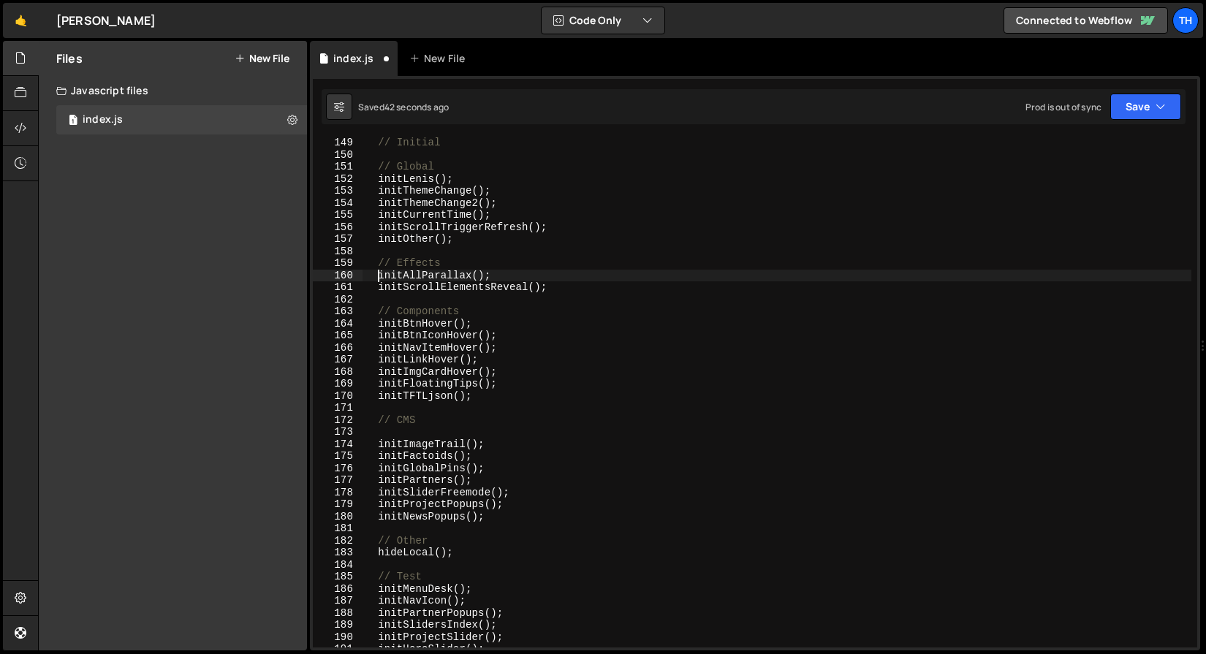
scroll to position [1176, 0]
click at [376, 361] on div "// Initial // Global initLenis ( ) ; initThemeChange ( ) ; initThemeChange2 ( )…" at bounding box center [776, 404] width 829 height 534
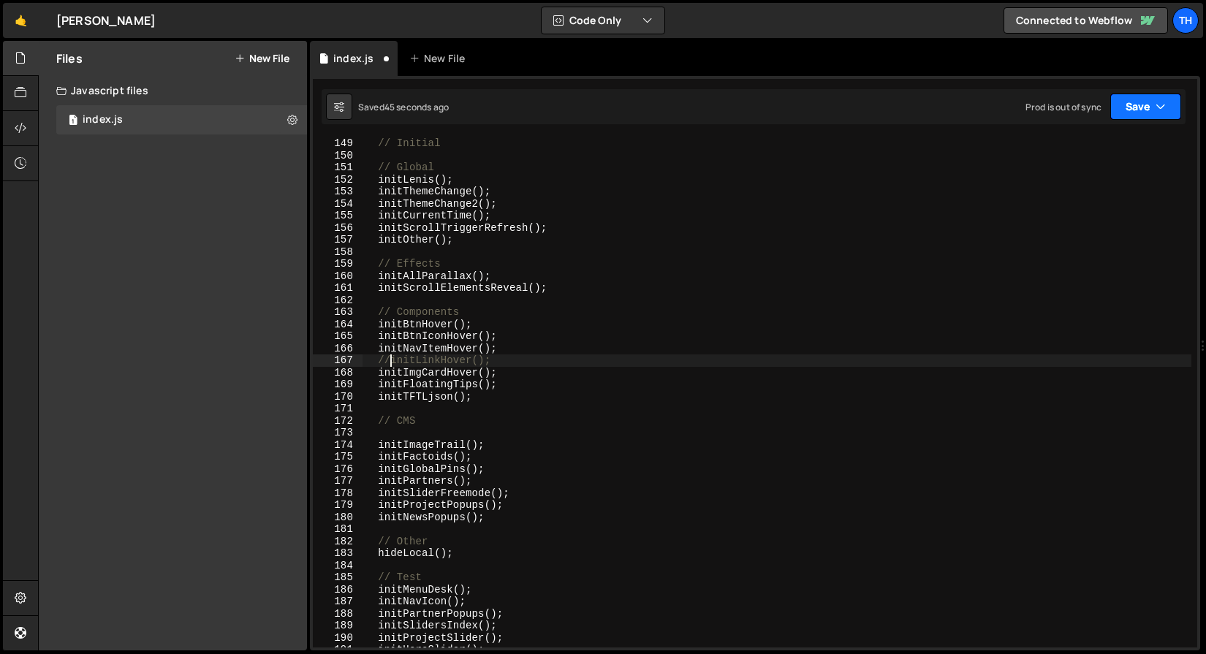
type textarea "//initLinkHover();"
click at [1144, 103] on button "Save" at bounding box center [1145, 107] width 71 height 26
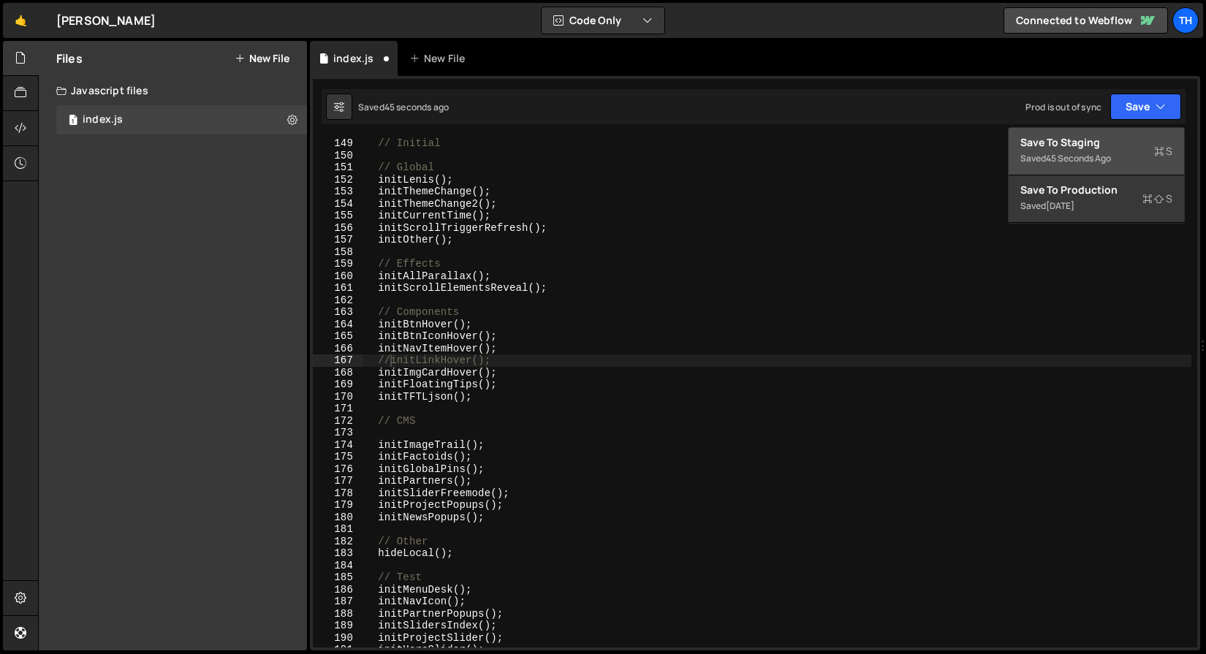
click at [1103, 135] on div "Save to Staging S" at bounding box center [1096, 142] width 152 height 15
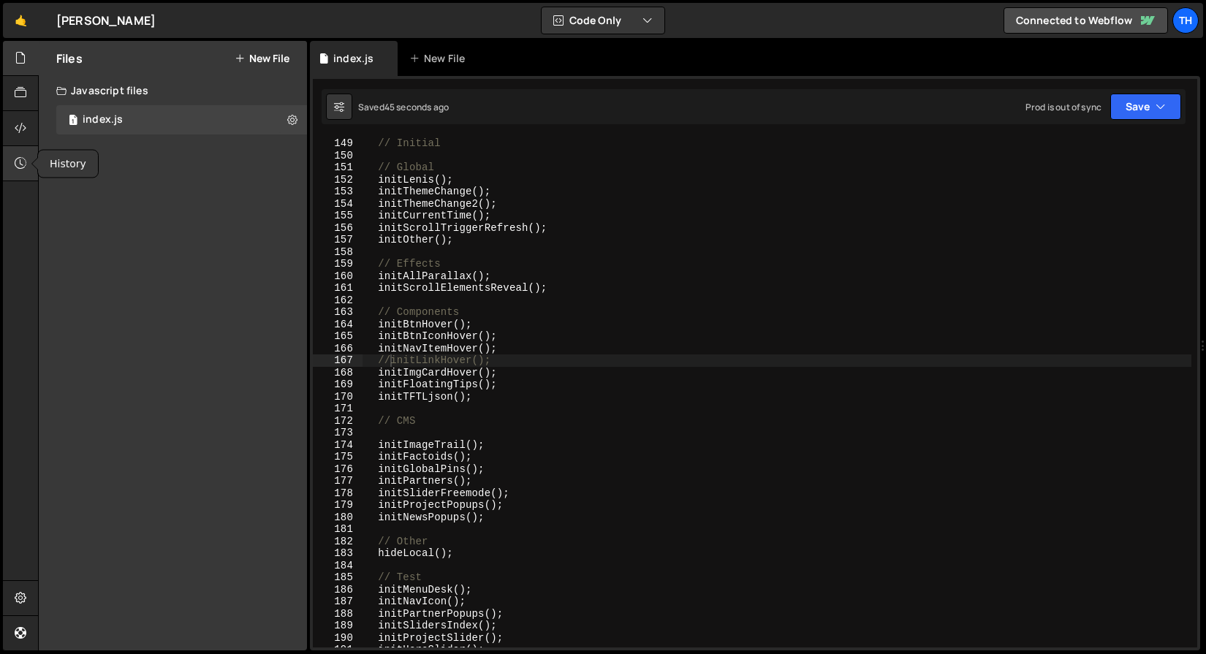
click at [11, 163] on div at bounding box center [21, 163] width 36 height 35
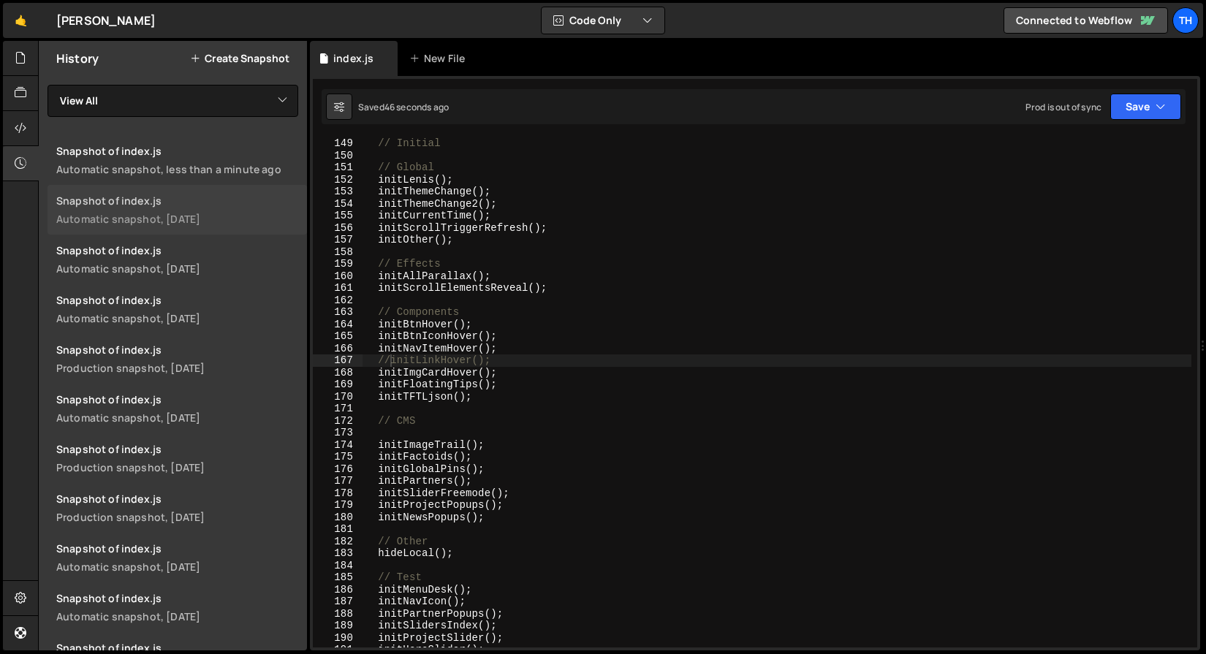
click at [231, 191] on link "Snapshot of index.js Automatic snapshot, 1 day ago" at bounding box center [176, 210] width 259 height 50
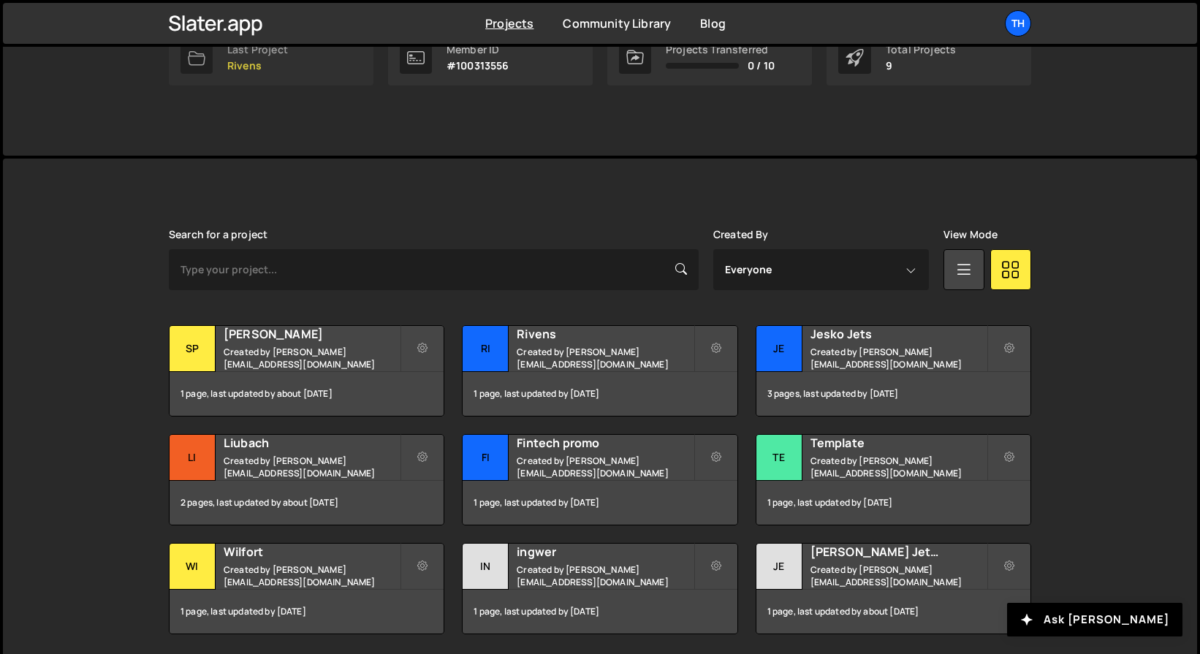
scroll to position [286, 0]
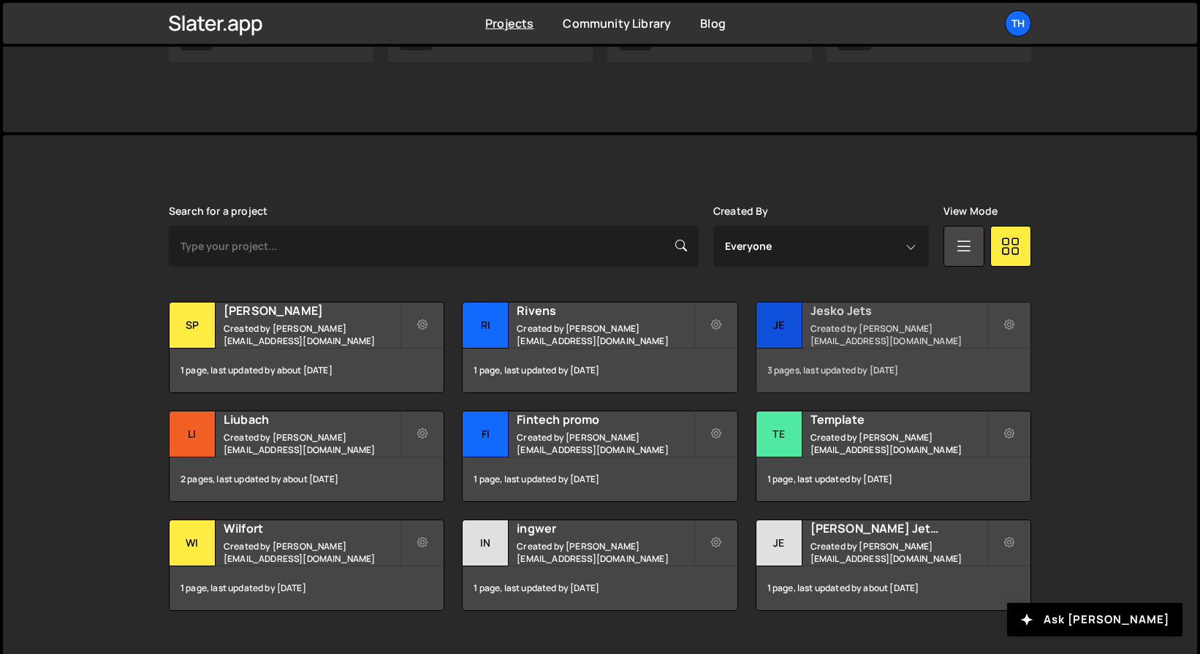
click at [800, 311] on div "Je" at bounding box center [779, 326] width 46 height 46
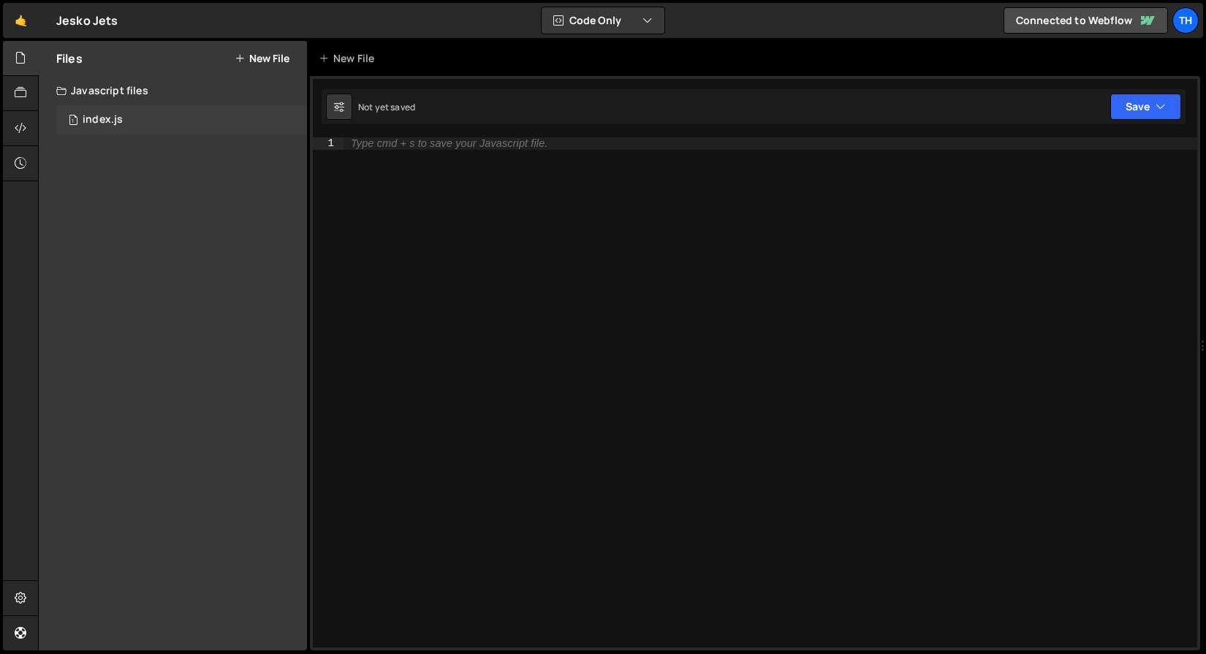
click at [213, 123] on div "1 index.js 0" at bounding box center [181, 119] width 251 height 29
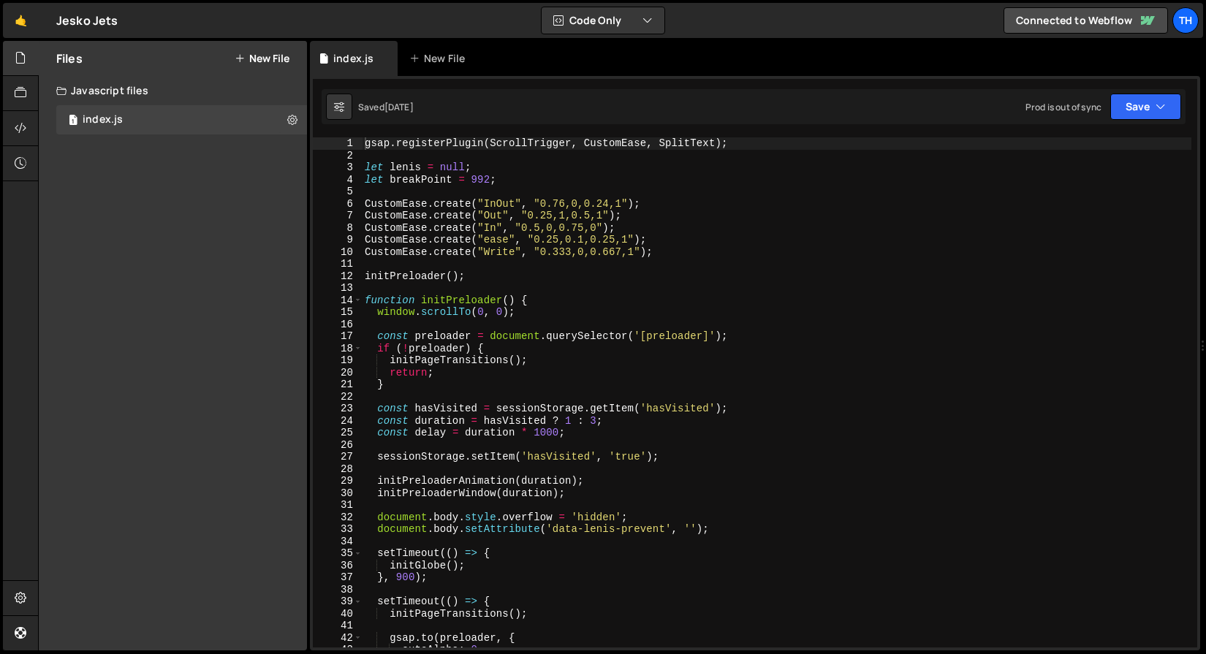
scroll to position [3066, 0]
click at [359, 298] on span at bounding box center [358, 300] width 8 height 12
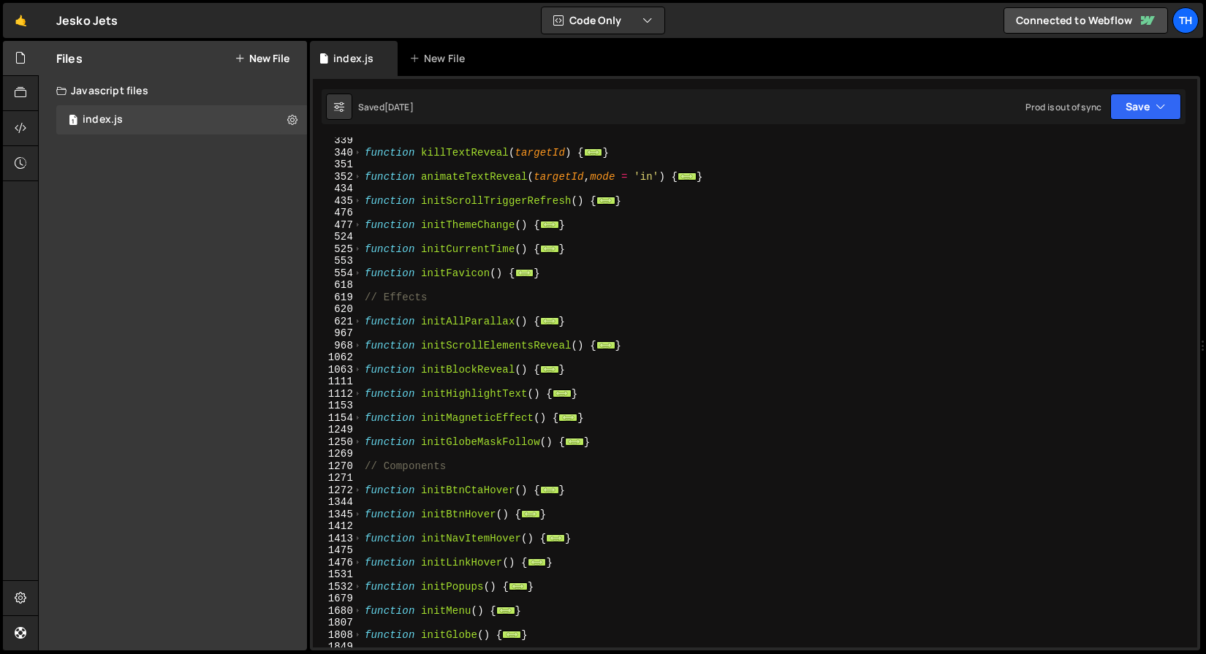
scroll to position [362, 0]
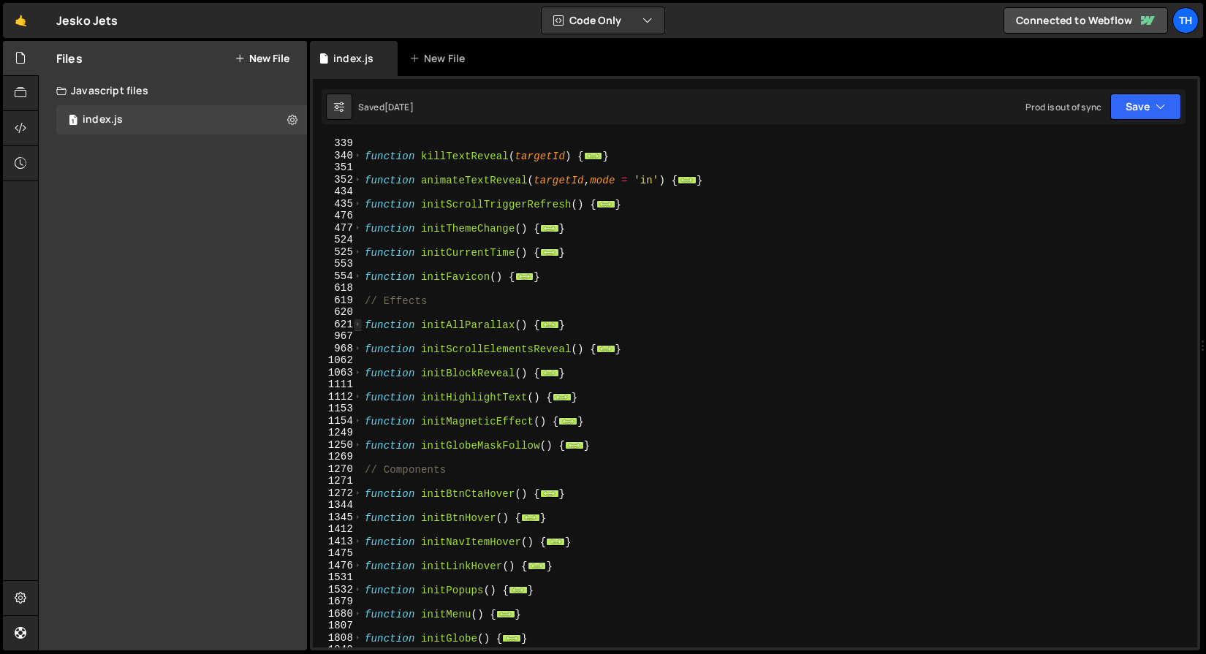
click at [361, 324] on span at bounding box center [358, 325] width 8 height 12
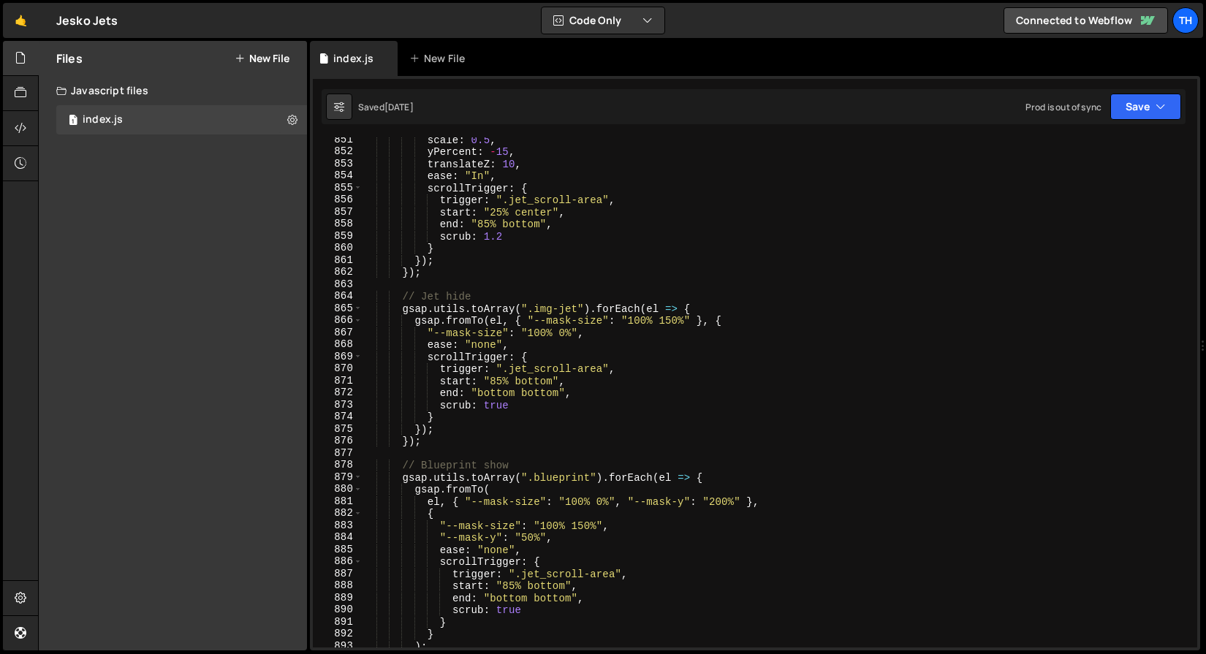
scroll to position [3323, 0]
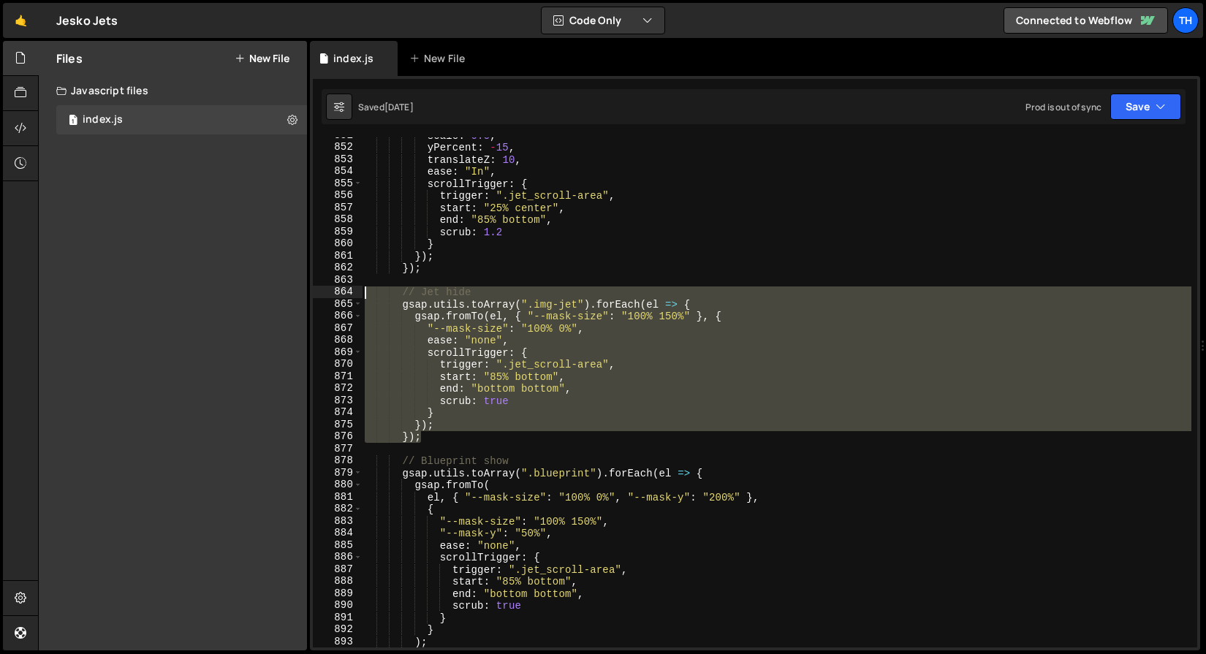
drag, startPoint x: 443, startPoint y: 436, endPoint x: 321, endPoint y: 293, distance: 188.2
click at [321, 293] on div "gsap.registerPlugin(ScrollTrigger, CustomEase, SplitText); 851 852 853 854 855 …" at bounding box center [755, 392] width 884 height 510
click at [588, 326] on div "scale : 0.5 , yPercent : - 15 , translateZ : 10 , ease : "In" , scrollTrigger :…" at bounding box center [776, 392] width 829 height 510
type textarea ""--mask-size": "100% 0%","
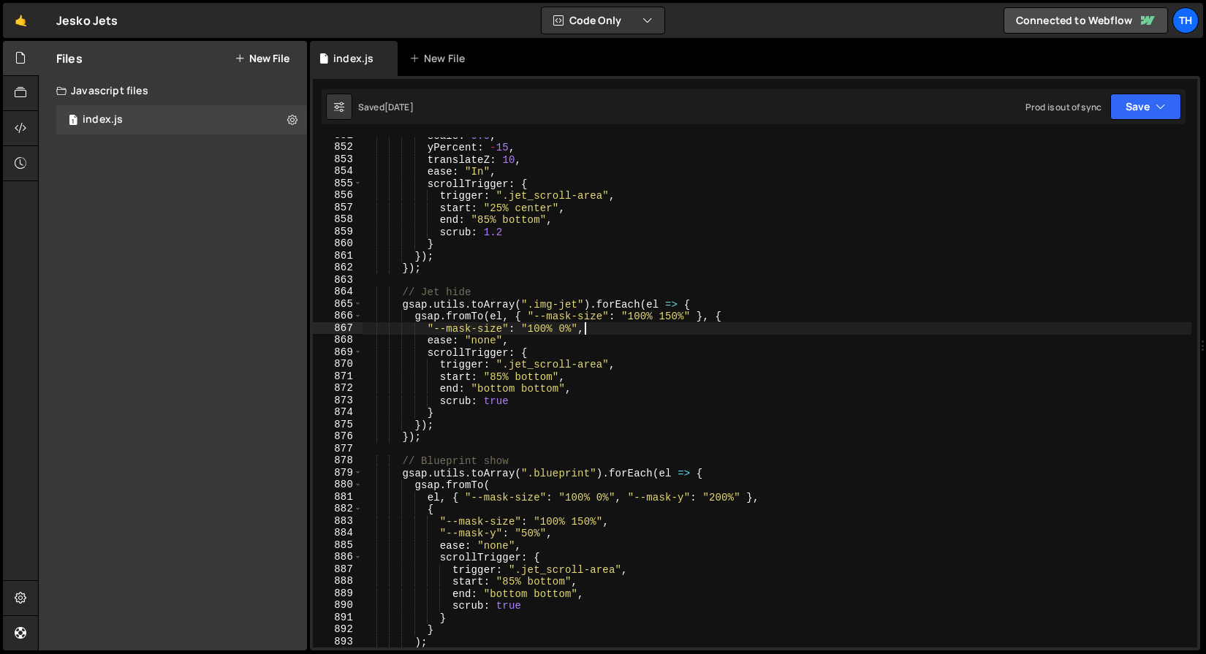
scroll to position [0, 4]
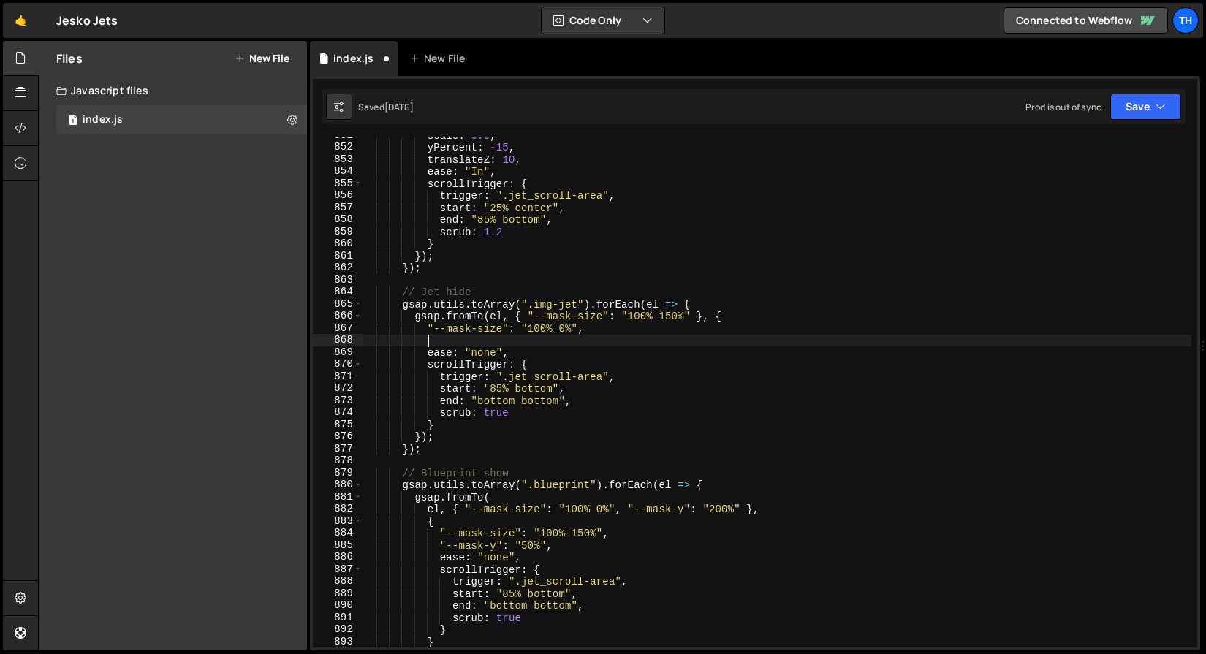
paste textarea "--mask-y: 0%;"
click at [430, 327] on div "scale : 0.5 , yPercent : - 15 , translateZ : 10 , ease : "In" , scrollTrigger :…" at bounding box center [776, 396] width 829 height 534
click at [431, 345] on div "scale : 0.5 , yPercent : - 15 , translateZ : 10 , ease : "In" , scrollTrigger :…" at bounding box center [776, 396] width 829 height 534
click at [427, 341] on div "scale : 0.5 , yPercent : - 15 , translateZ : 10 , ease : "In" , scrollTrigger :…" at bounding box center [776, 396] width 829 height 534
paste textarea """
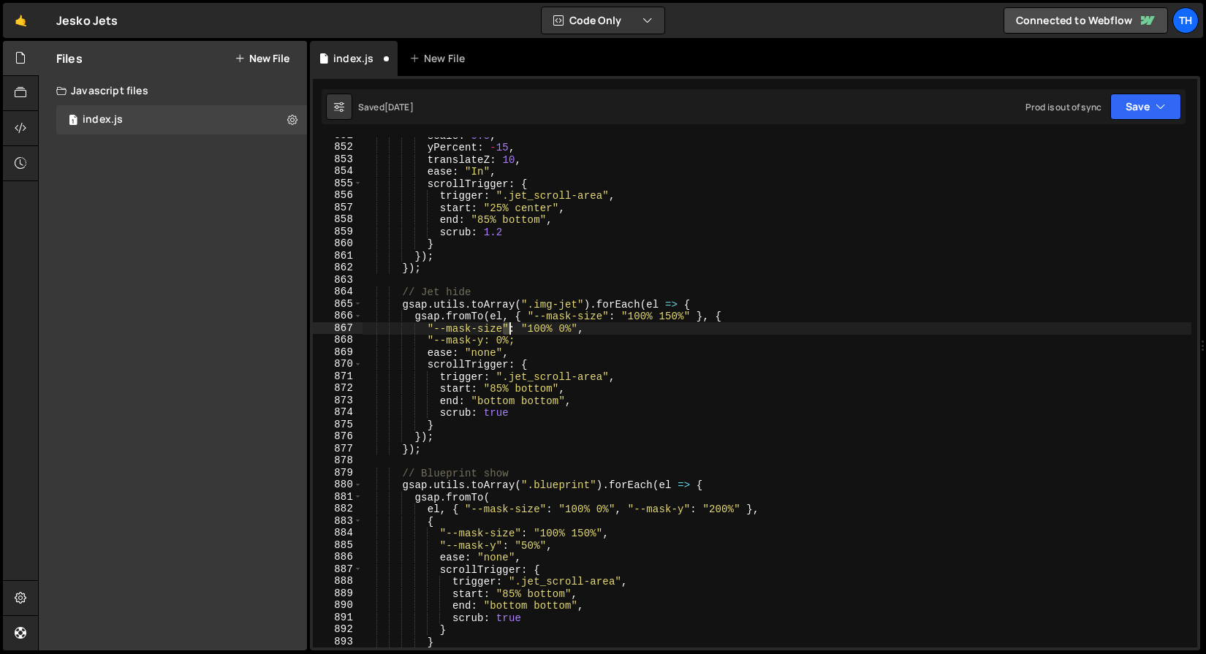
click at [506, 329] on div "scale : 0.5 , yPercent : - 15 , translateZ : 10 , ease : "In" , scrollTrigger :…" at bounding box center [776, 396] width 829 height 534
click at [484, 341] on div "scale : 0.5 , yPercent : - 15 , translateZ : 10 , ease : "In" , scrollTrigger :…" at bounding box center [776, 396] width 829 height 534
paste textarea """
click at [528, 330] on div "scale : 0.5 , yPercent : - 15 , translateZ : 10 , ease : "In" , scrollTrigger :…" at bounding box center [776, 396] width 829 height 534
click at [503, 337] on div "scale : 0.5 , yPercent : - 15 , translateZ : 10 , ease : "In" , scrollTrigger :…" at bounding box center [776, 396] width 829 height 534
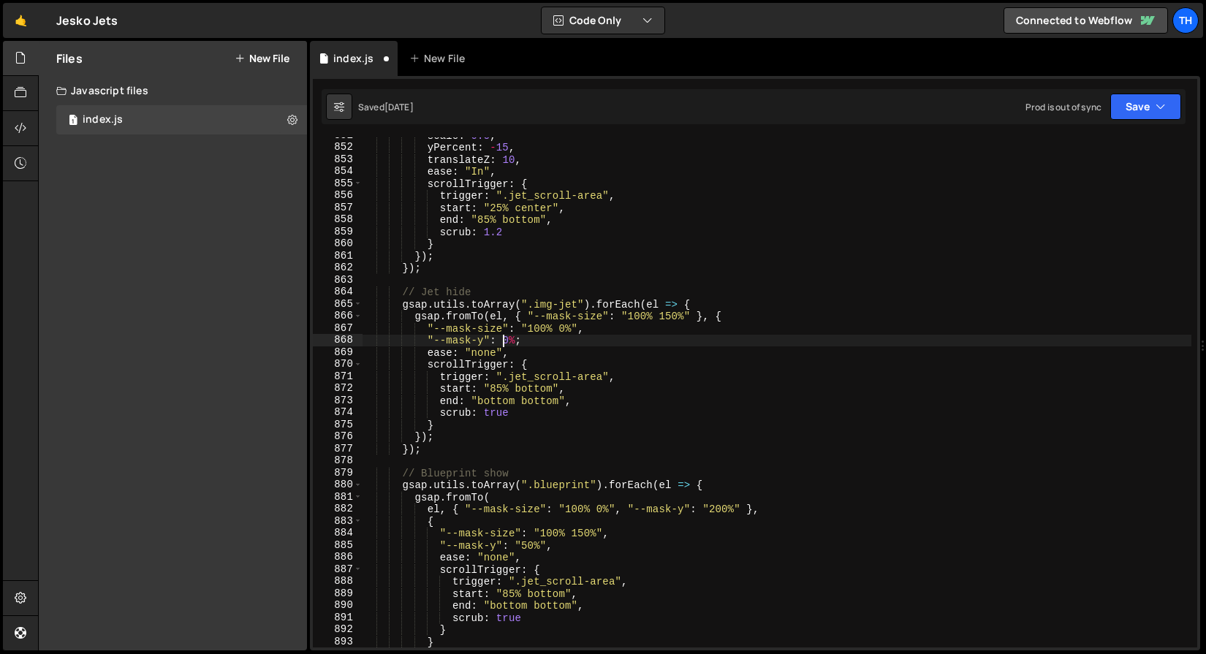
paste textarea """
click at [522, 342] on div "scale : 0.5 , yPercent : - 15 , translateZ : 10 , ease : "In" , scrollTrigger :…" at bounding box center [776, 396] width 829 height 534
paste textarea """
drag, startPoint x: 513, startPoint y: 340, endPoint x: 521, endPoint y: 348, distance: 11.4
click at [514, 341] on div "scale : 0.5 , yPercent : - 15 , translateZ : 10 , ease : "In" , scrollTrigger :…" at bounding box center [776, 396] width 829 height 534
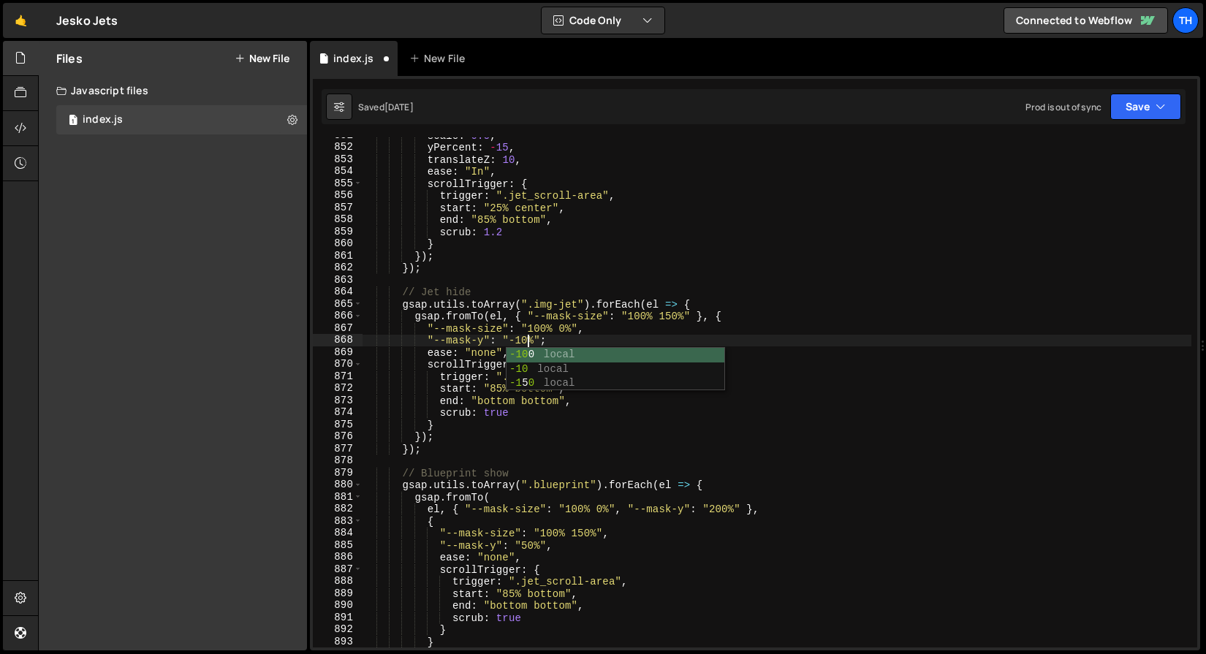
scroll to position [0, 12]
click at [694, 316] on div "scale : 0.5 , yPercent : - 15 , translateZ : 10 , ease : "In" , scrollTrigger :…" at bounding box center [776, 396] width 829 height 534
drag, startPoint x: 428, startPoint y: 340, endPoint x: 545, endPoint y: 340, distance: 116.9
click at [545, 340] on div "scale : 0.5 , yPercent : - 15 , translateZ : 10 , ease : "In" , scrollTrigger :…" at bounding box center [776, 396] width 829 height 534
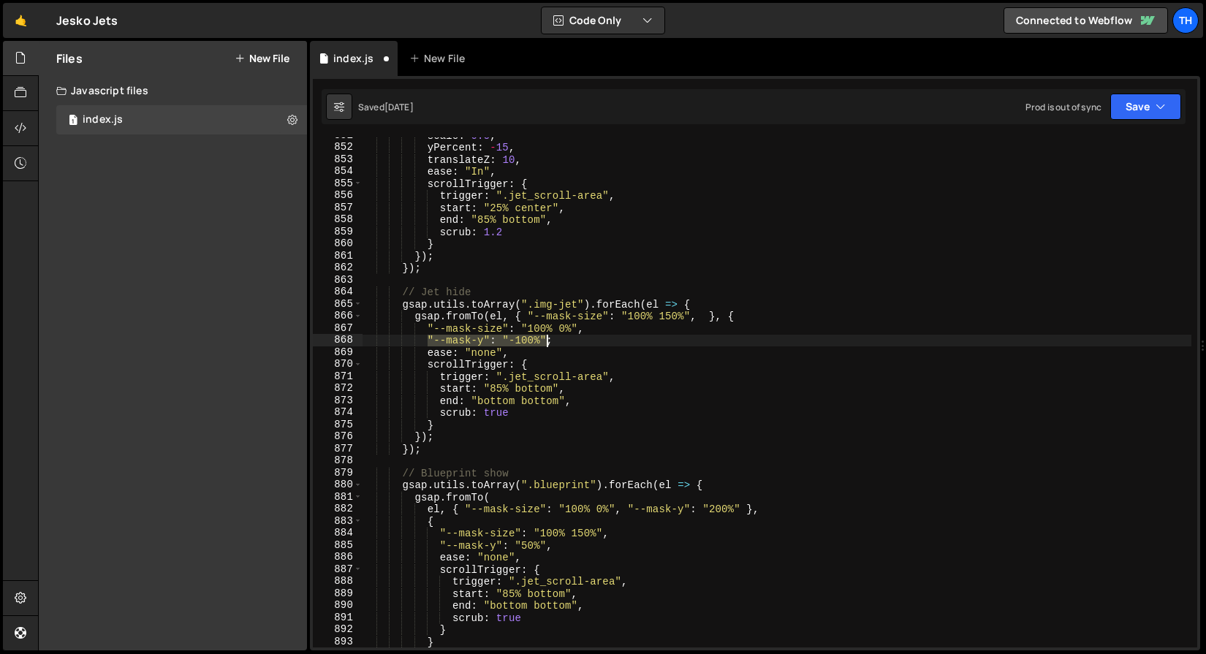
scroll to position [0, 12]
click at [702, 312] on div "scale : 0.5 , yPercent : - 15 , translateZ : 10 , ease : "In" , scrollTrigger :…" at bounding box center [776, 396] width 829 height 534
paste textarea ""--mask-y": "-100%""
click at [800, 316] on div "scale : 0.5 , yPercent : - 15 , translateZ : 10 , ease : "In" , scrollTrigger :…" at bounding box center [776, 396] width 829 height 534
click at [1176, 91] on div "Saved 3 days ago Prod is out of sync Upgrade to Edit Save Save to Staging S Sav…" at bounding box center [754, 106] width 864 height 35
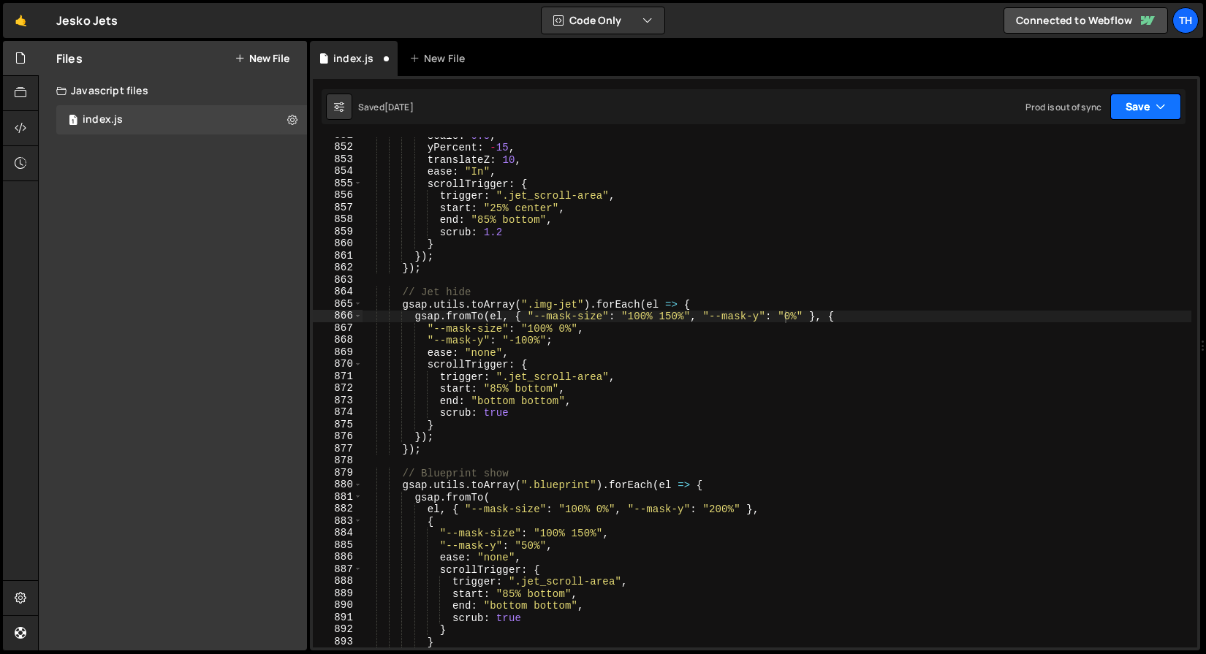
click at [1164, 96] on button "Save" at bounding box center [1145, 107] width 71 height 26
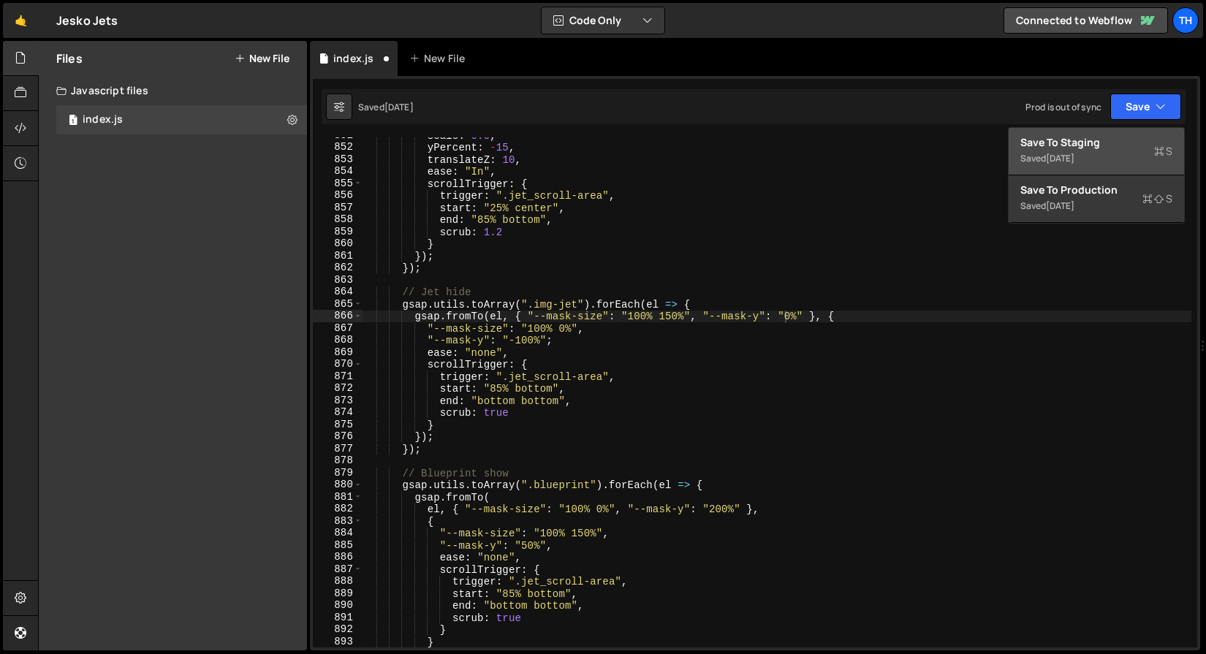
click at [1131, 132] on button "Save to Staging S Saved 3 days ago" at bounding box center [1095, 151] width 175 height 47
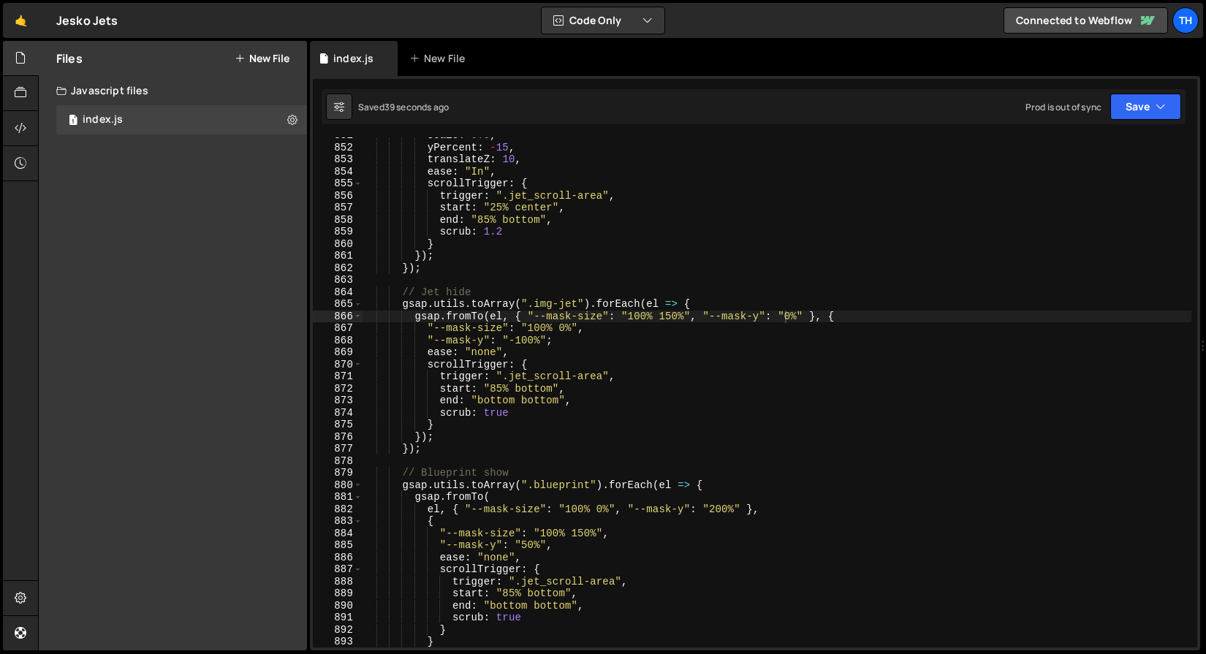
click at [482, 363] on div "scale : 0.5 , yPercent : - 15 , translateZ : 10 , ease : "In" , scrollTrigger :…" at bounding box center [776, 396] width 829 height 534
drag, startPoint x: 510, startPoint y: 377, endPoint x: 547, endPoint y: 376, distance: 36.5
click at [547, 376] on div "scale : 0.5 , yPercent : - 15 , translateZ : 10 , ease : "In" , scrollTrigger :…" at bounding box center [776, 396] width 829 height 534
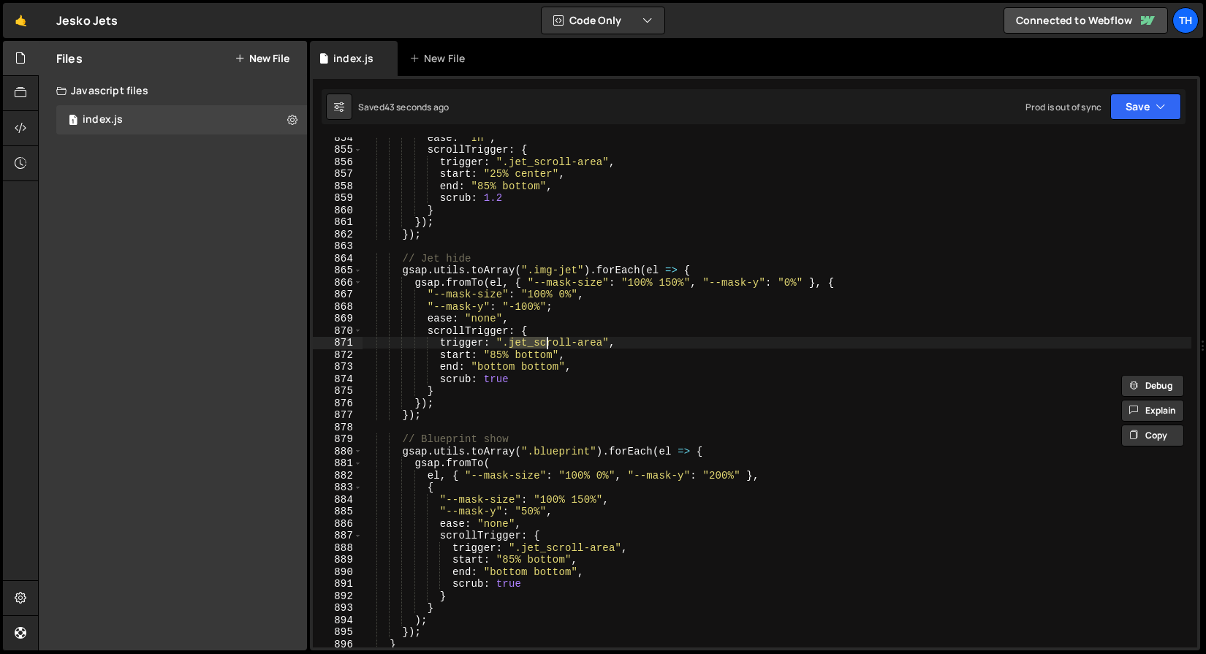
scroll to position [9176, 0]
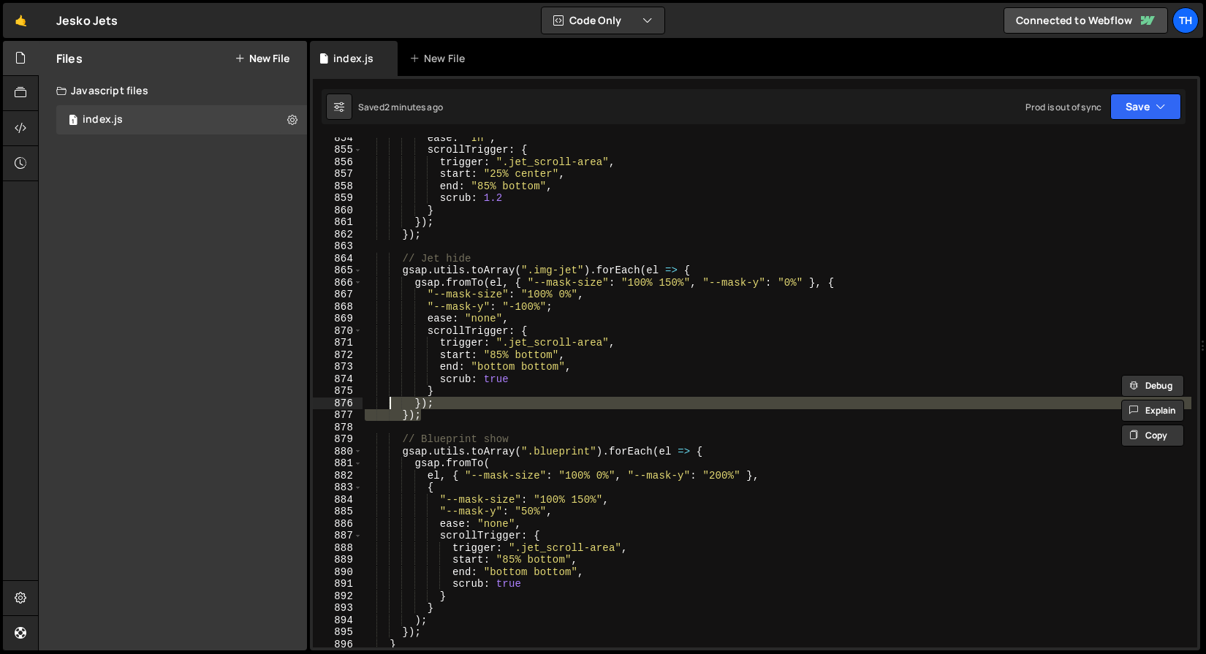
drag, startPoint x: 435, startPoint y: 418, endPoint x: 365, endPoint y: 379, distance: 80.1
click at [365, 379] on div "ease : "In" , scrollTrigger : { trigger : ".jet_scroll-area" , start : "25% cen…" at bounding box center [776, 399] width 829 height 534
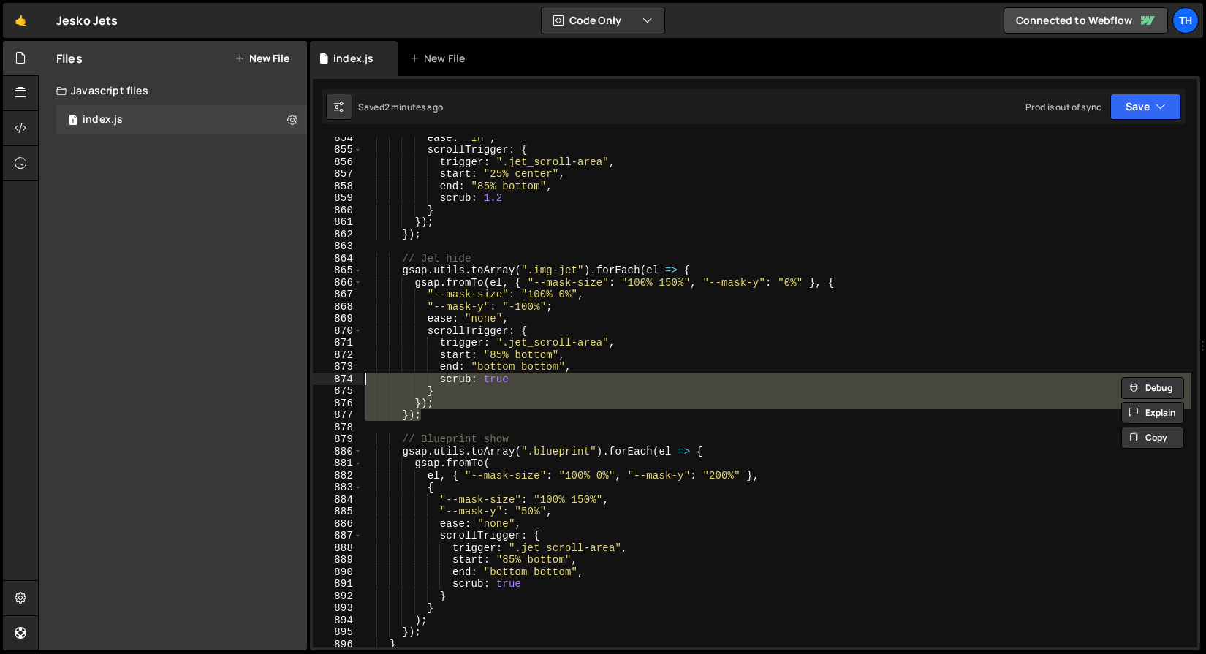
scroll to position [0, 9]
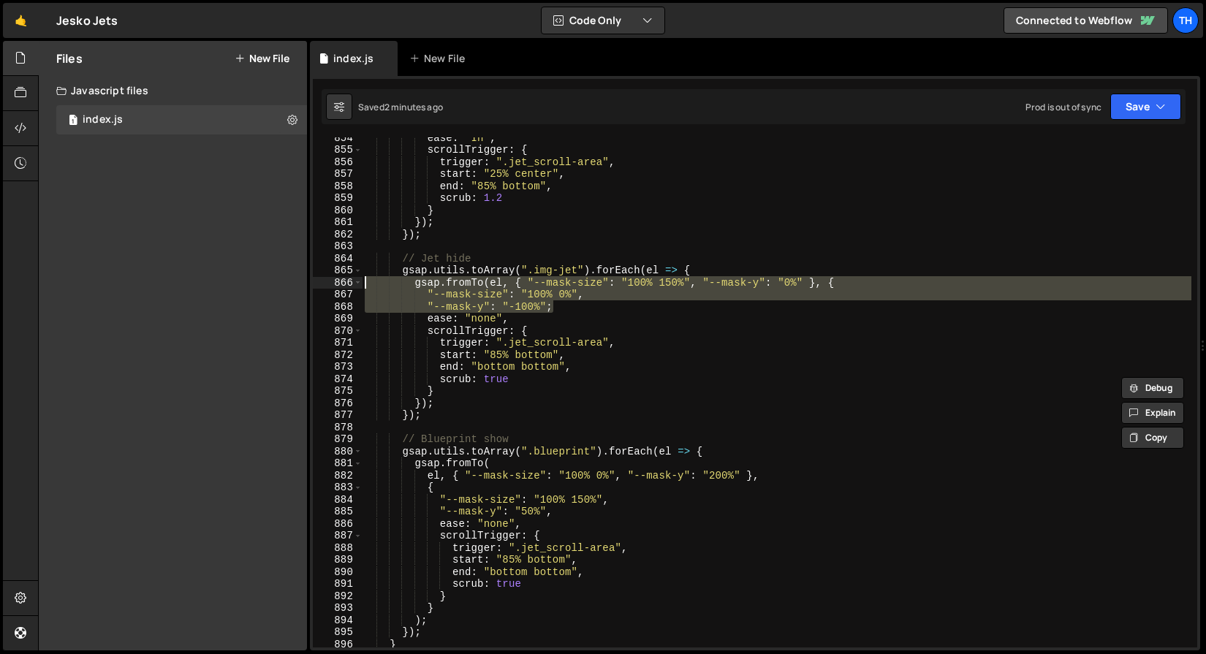
drag, startPoint x: 577, startPoint y: 309, endPoint x: 346, endPoint y: 282, distance: 233.2
click at [346, 282] on div "scrub: true } 854 855 856 857 858 859 860 861 862 863 864 865 866 867 868 869 8…" at bounding box center [755, 392] width 884 height 510
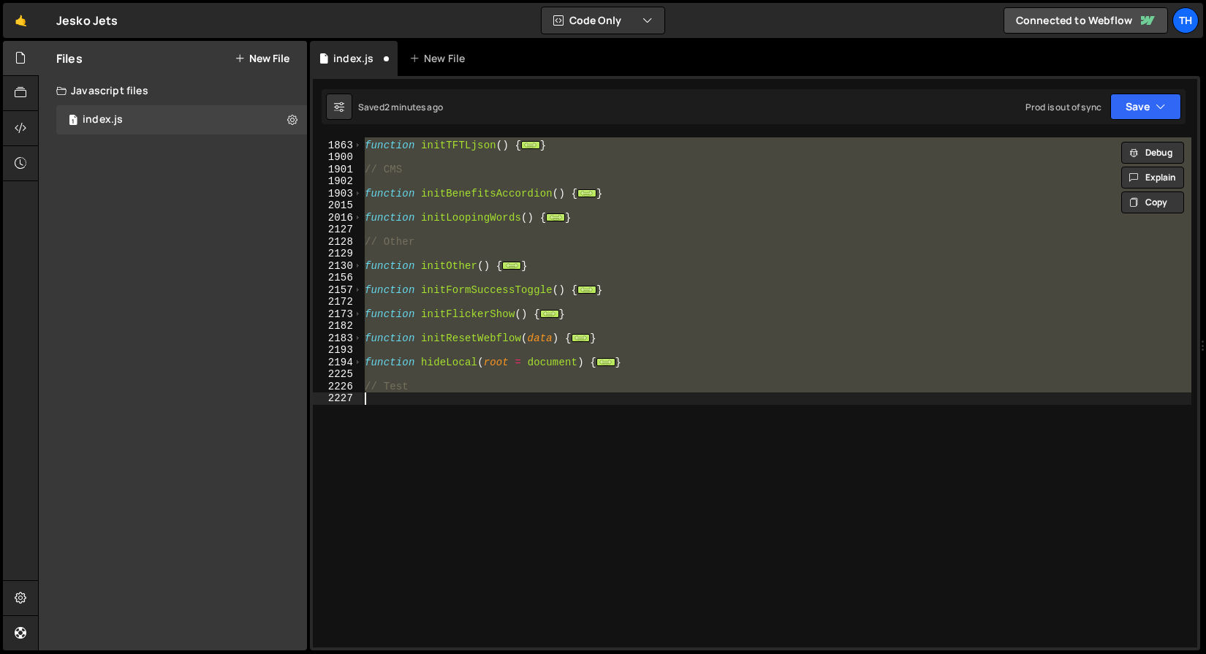
scroll to position [3241, 0]
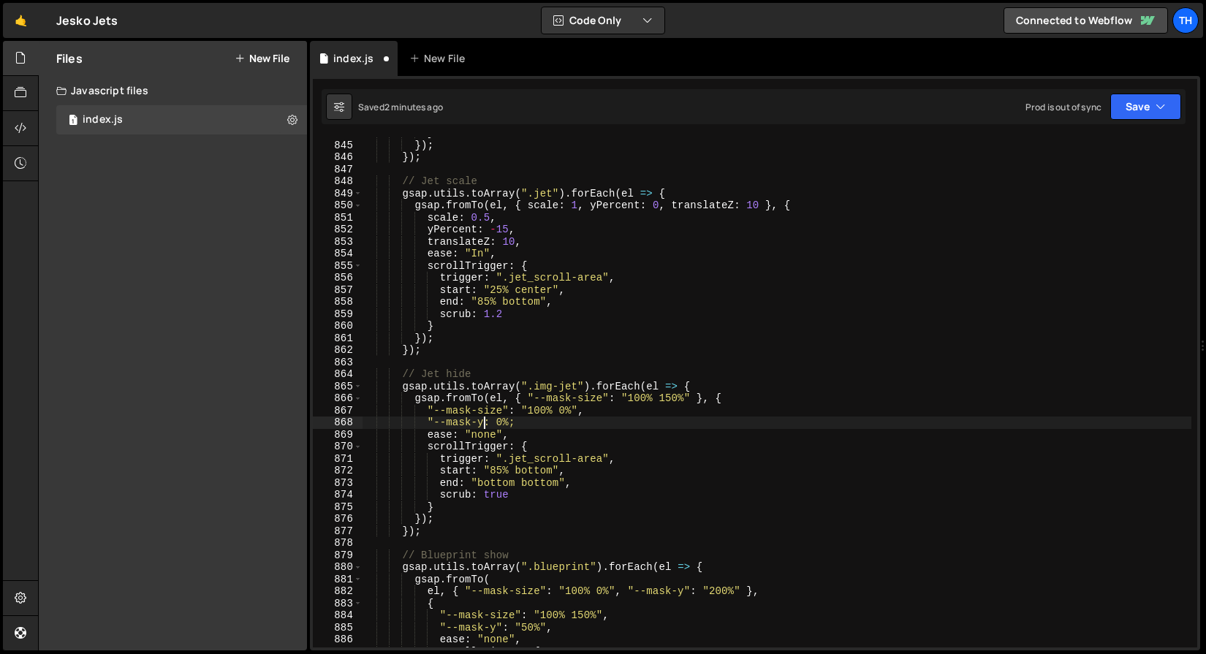
type textarea "--mask-y: 0%;"
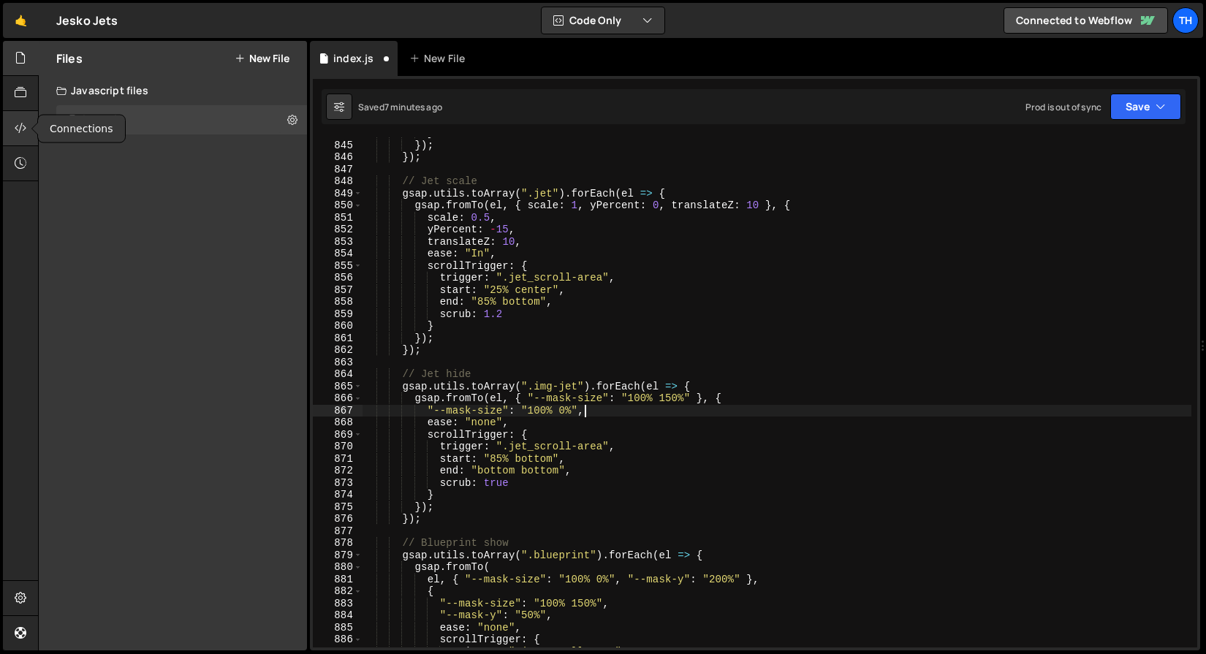
click at [29, 127] on div at bounding box center [21, 128] width 36 height 35
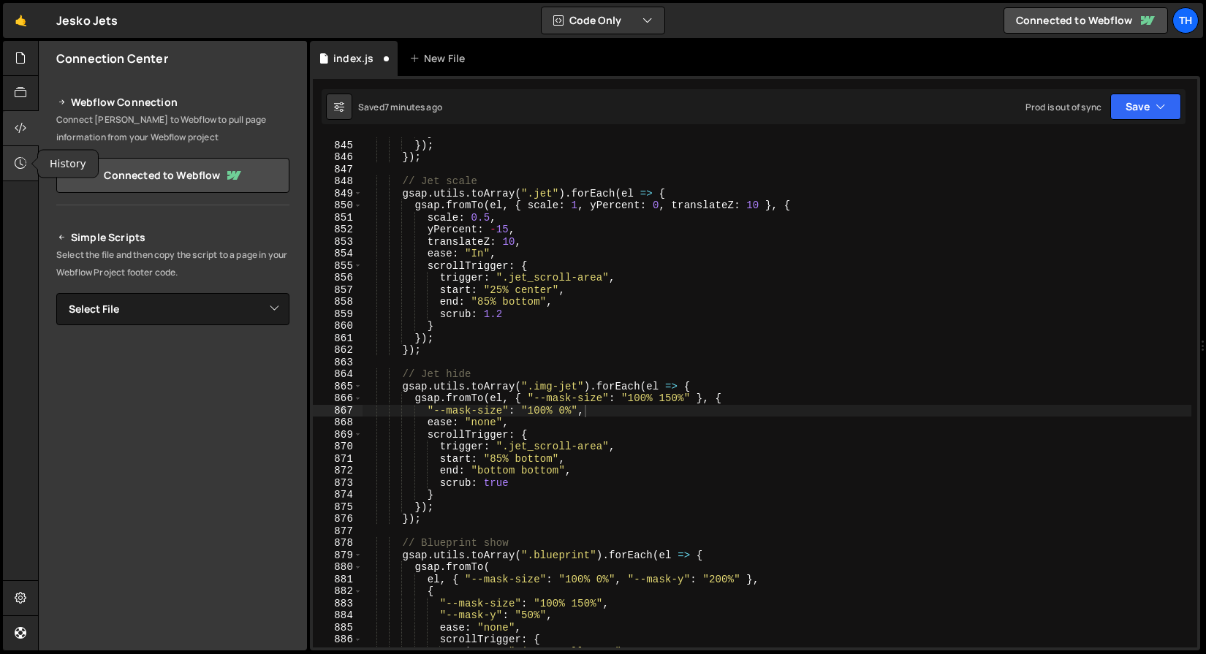
click at [27, 156] on div at bounding box center [21, 163] width 36 height 35
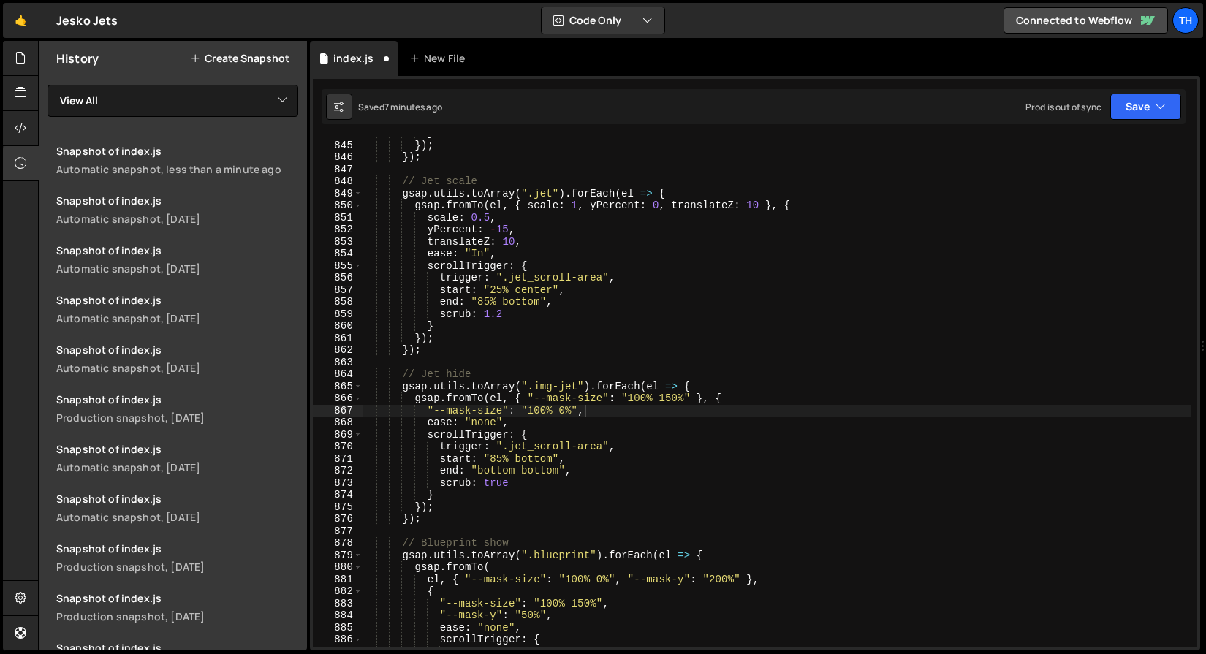
drag, startPoint x: 123, startPoint y: 222, endPoint x: 526, endPoint y: 208, distance: 402.9
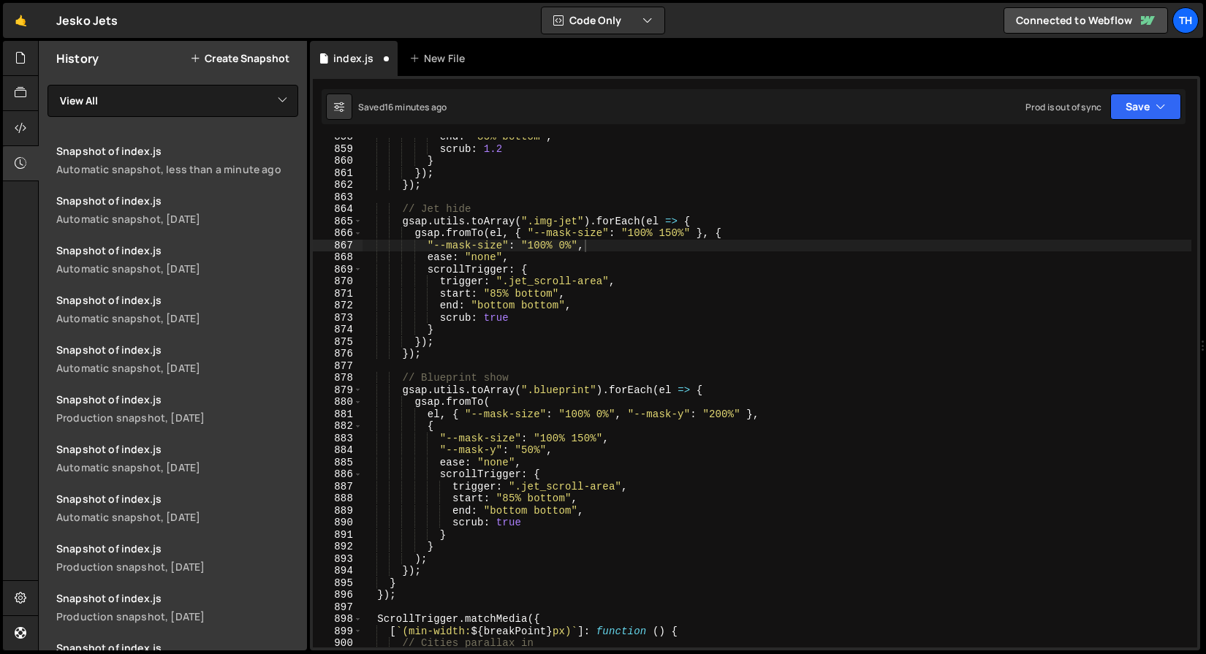
scroll to position [3407, 0]
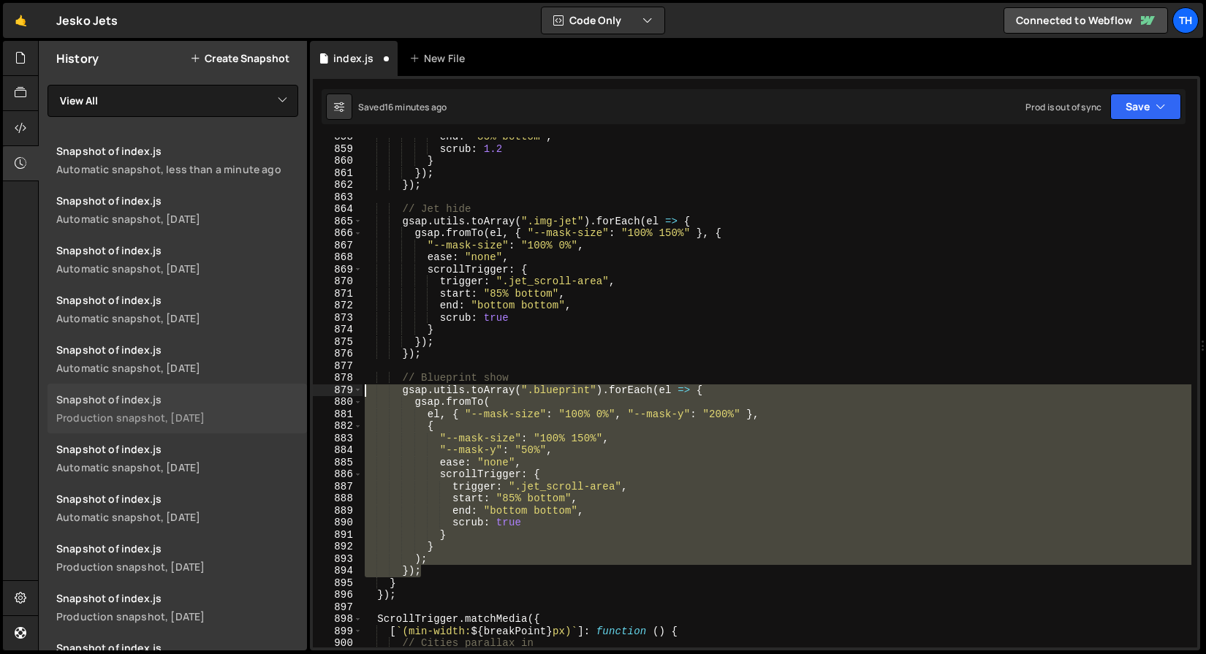
drag, startPoint x: 433, startPoint y: 572, endPoint x: 270, endPoint y: 392, distance: 243.2
click at [270, 392] on div "Files New File Javascript files 1 index.js 0 CSS files Copy share link Edit Fil…" at bounding box center [622, 346] width 1168 height 610
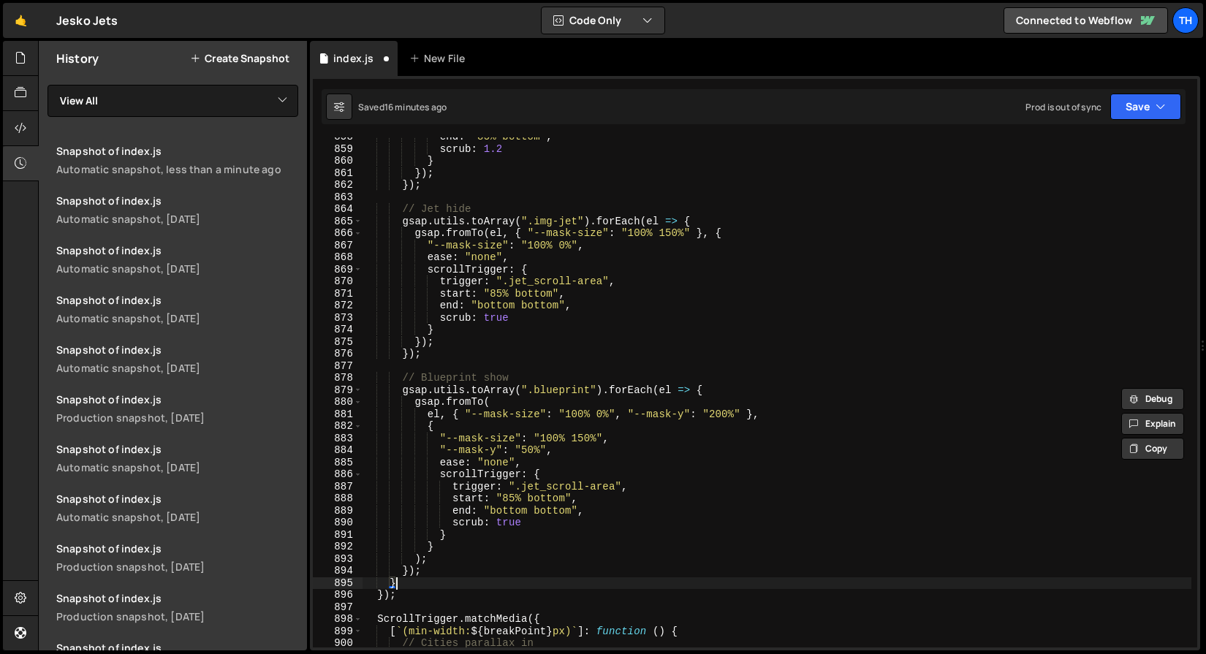
click at [421, 585] on div "end : "85% bottom" , scrub : 1.2 } }) ; }) ; // Jet hide gsap . utils . toArray…" at bounding box center [776, 398] width 829 height 534
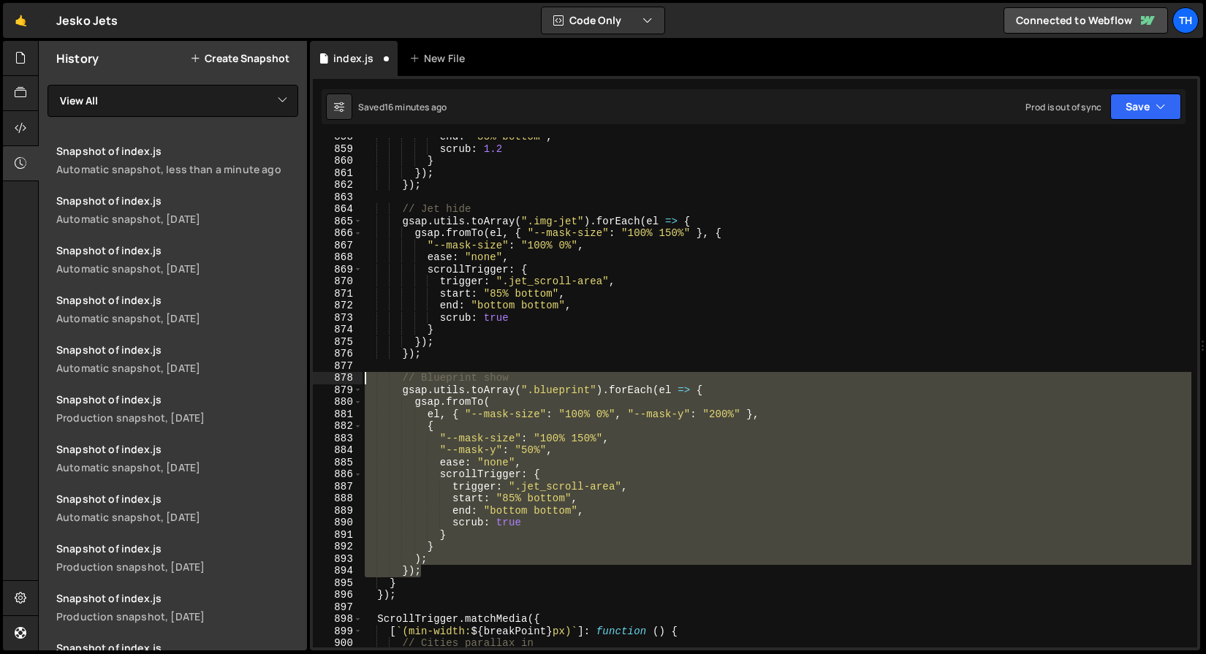
drag, startPoint x: 437, startPoint y: 571, endPoint x: 308, endPoint y: 379, distance: 230.6
click at [308, 379] on div "Files New File Javascript files 1 index.js 0 CSS files Copy share link Edit Fil…" at bounding box center [622, 346] width 1168 height 610
click at [547, 423] on div "end : "85% bottom" , scrub : 1.2 } }) ; }) ; // Jet hide gsap . utils . toArray…" at bounding box center [776, 392] width 829 height 510
type textarea "{"
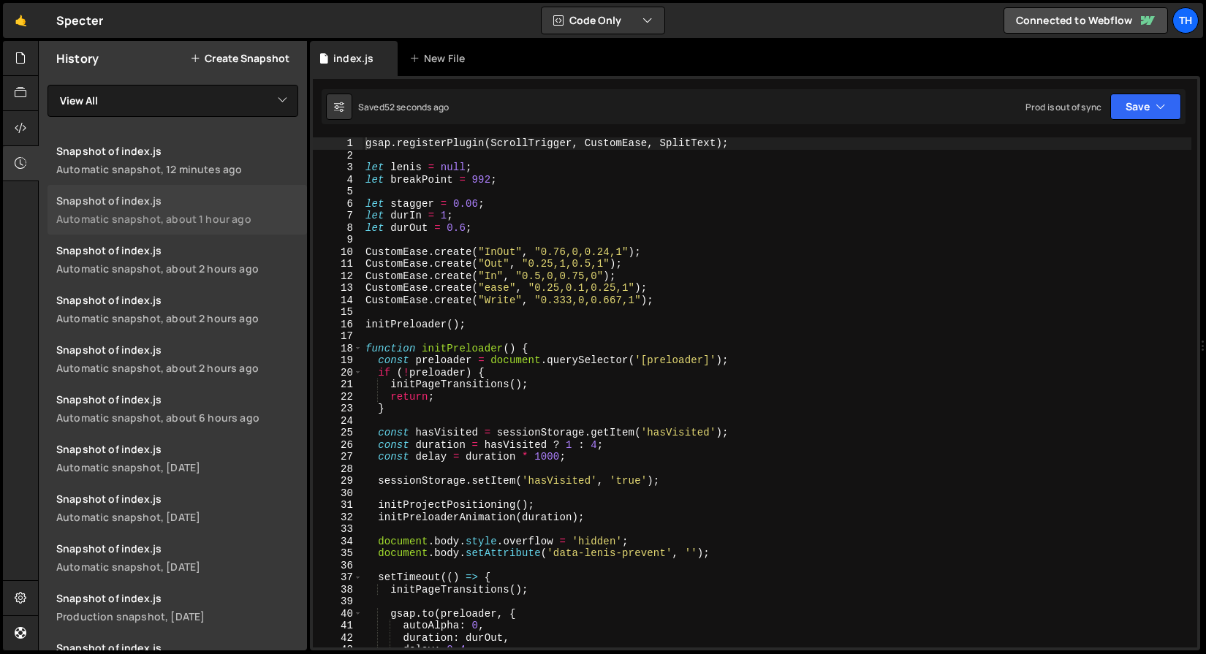
click at [172, 200] on div "Snapshot of index.js" at bounding box center [177, 201] width 242 height 14
click at [359, 346] on span at bounding box center [358, 349] width 8 height 12
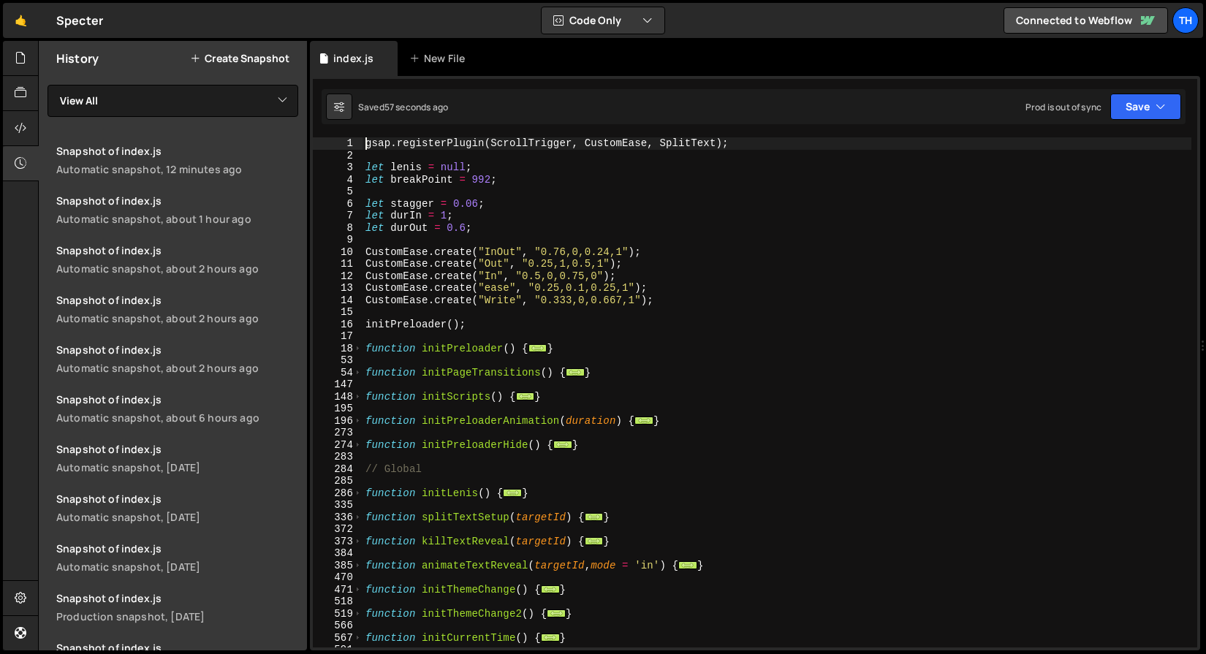
click at [358, 386] on div "147" at bounding box center [338, 385] width 50 height 12
click at [358, 388] on div "147" at bounding box center [338, 385] width 50 height 12
click at [358, 392] on span at bounding box center [358, 397] width 8 height 12
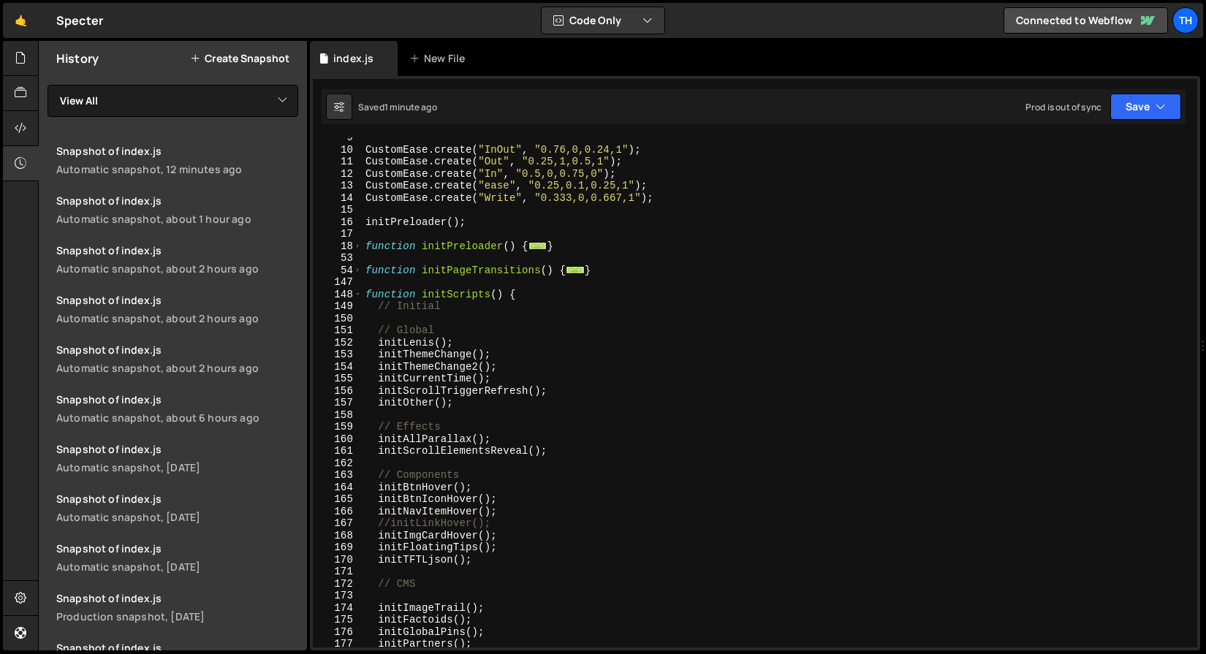
scroll to position [101, 0]
click at [389, 525] on div "CustomEase . create ( "InOut" , "0.76,0,0.24,1" ) ; CustomEase . create ( "Out"…" at bounding box center [776, 400] width 829 height 534
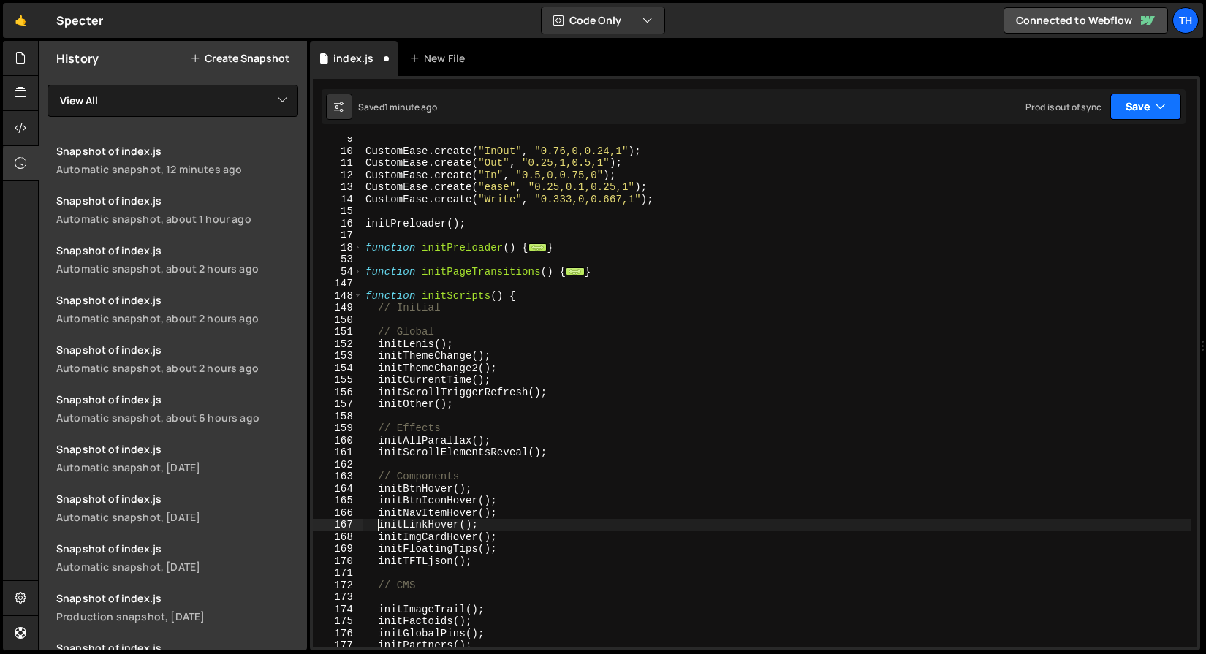
click at [1138, 103] on button "Save" at bounding box center [1145, 107] width 71 height 26
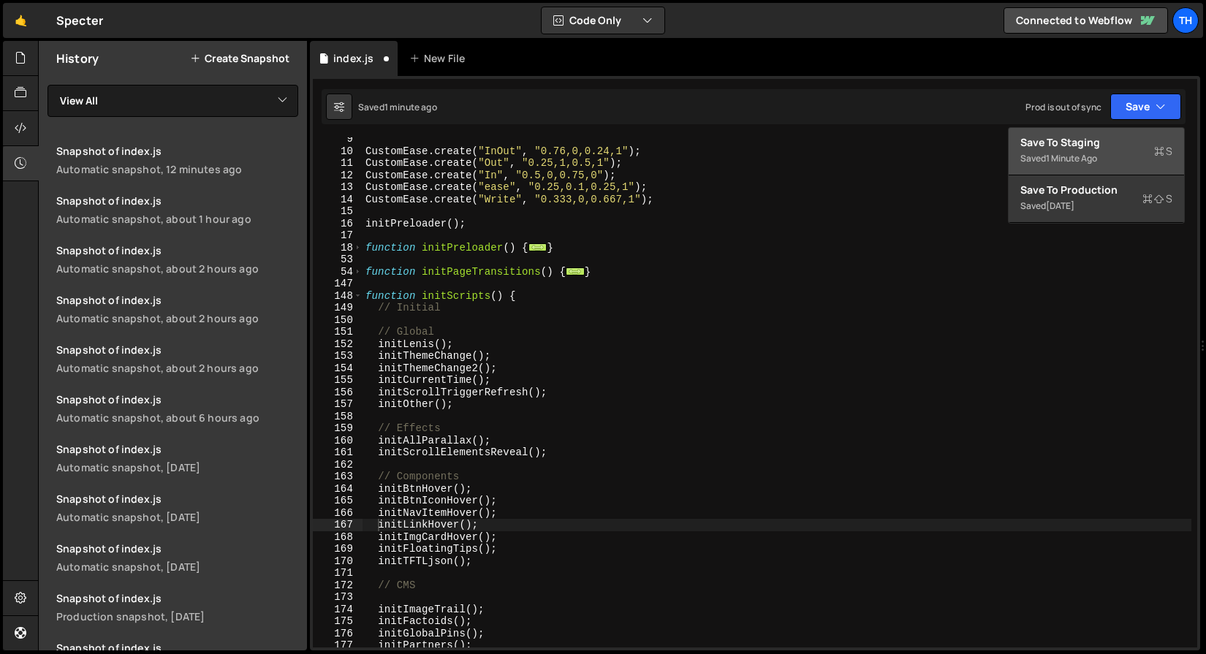
click at [1100, 151] on div "Saved 1 minute ago" at bounding box center [1096, 159] width 152 height 18
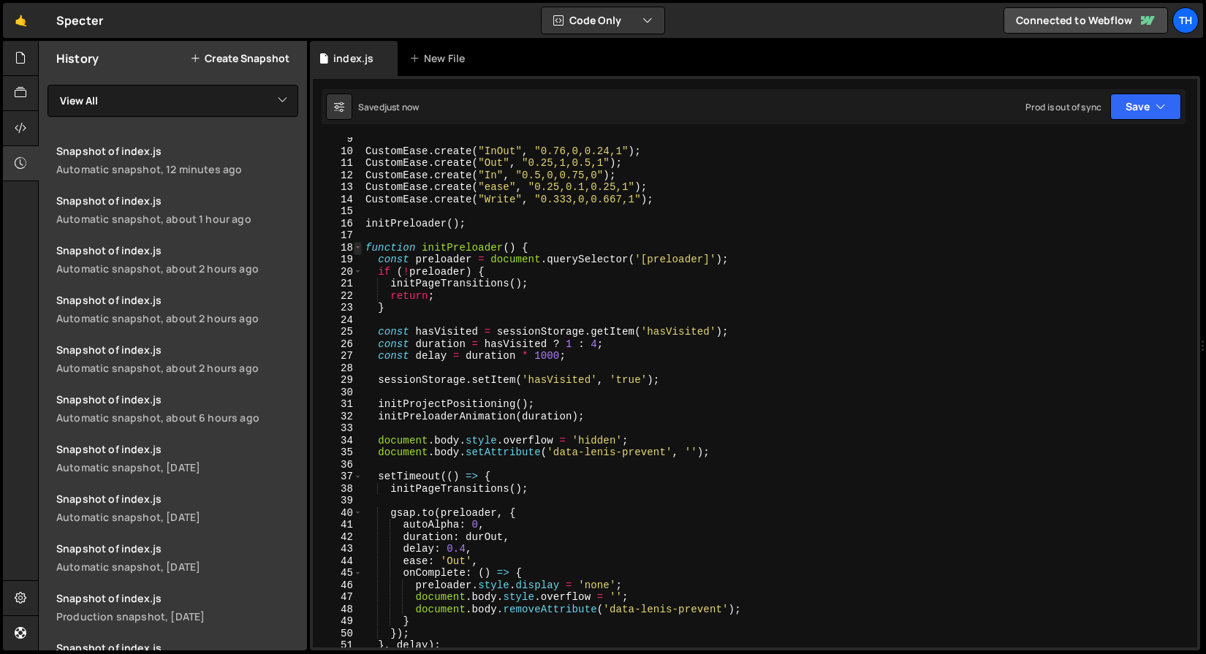
click at [359, 245] on span at bounding box center [358, 248] width 8 height 12
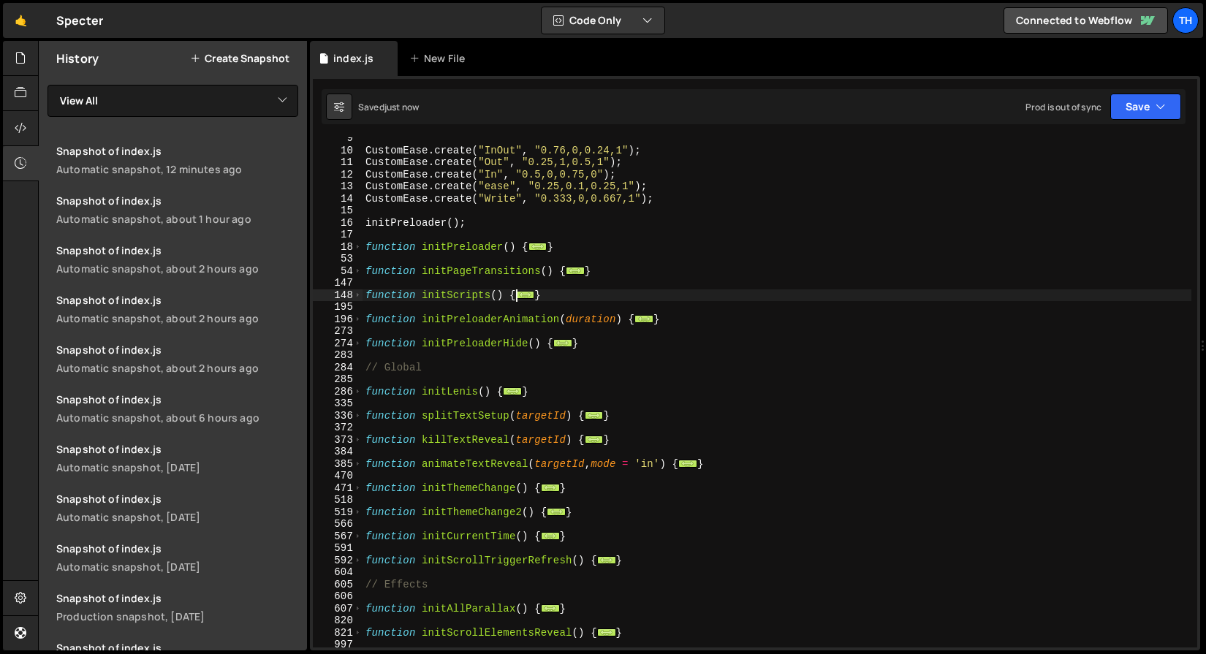
scroll to position [127, 0]
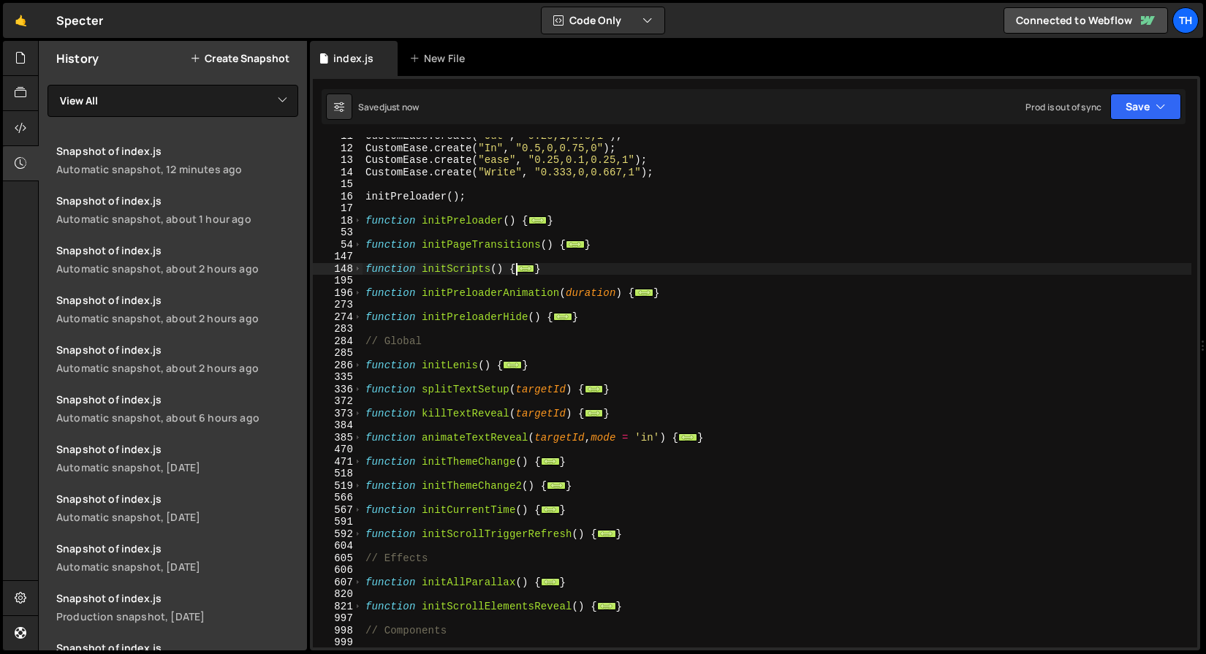
click at [360, 590] on div "820" at bounding box center [338, 594] width 50 height 12
click at [360, 587] on span at bounding box center [358, 583] width 8 height 12
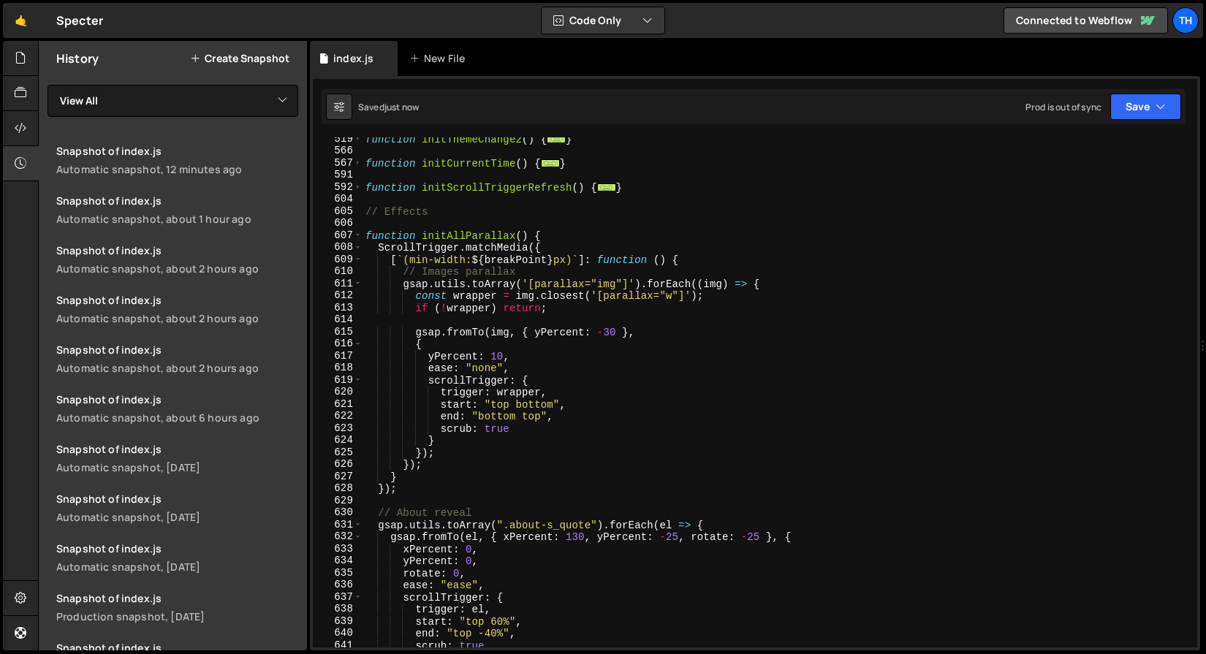
scroll to position [475, 0]
click at [186, 183] on link "Snapshot of index.js Automatic snapshot, 12 minutes ago" at bounding box center [176, 160] width 259 height 50
click at [101, 224] on div "Automatic snapshot, about 1 hour ago" at bounding box center [177, 219] width 242 height 14
click at [388, 241] on div "function initThemeChange2 ( ) { ... } function initCurrentTime ( ) { ... } func…" at bounding box center [776, 400] width 829 height 534
type textarea "}"
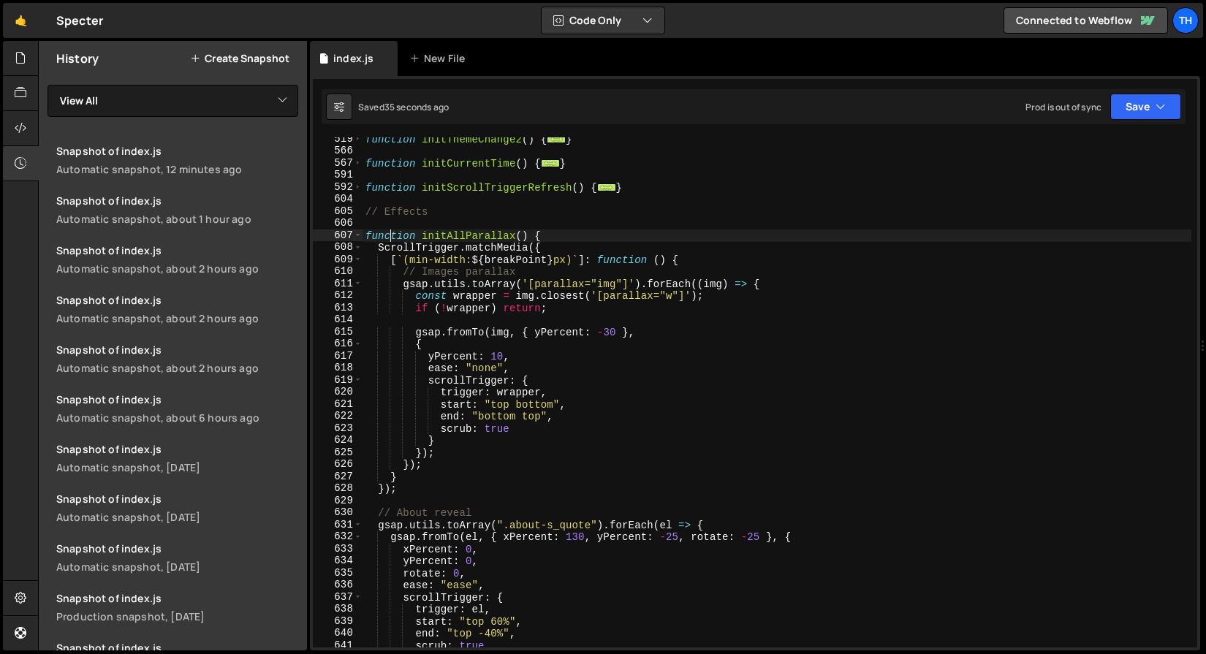
paste textarea
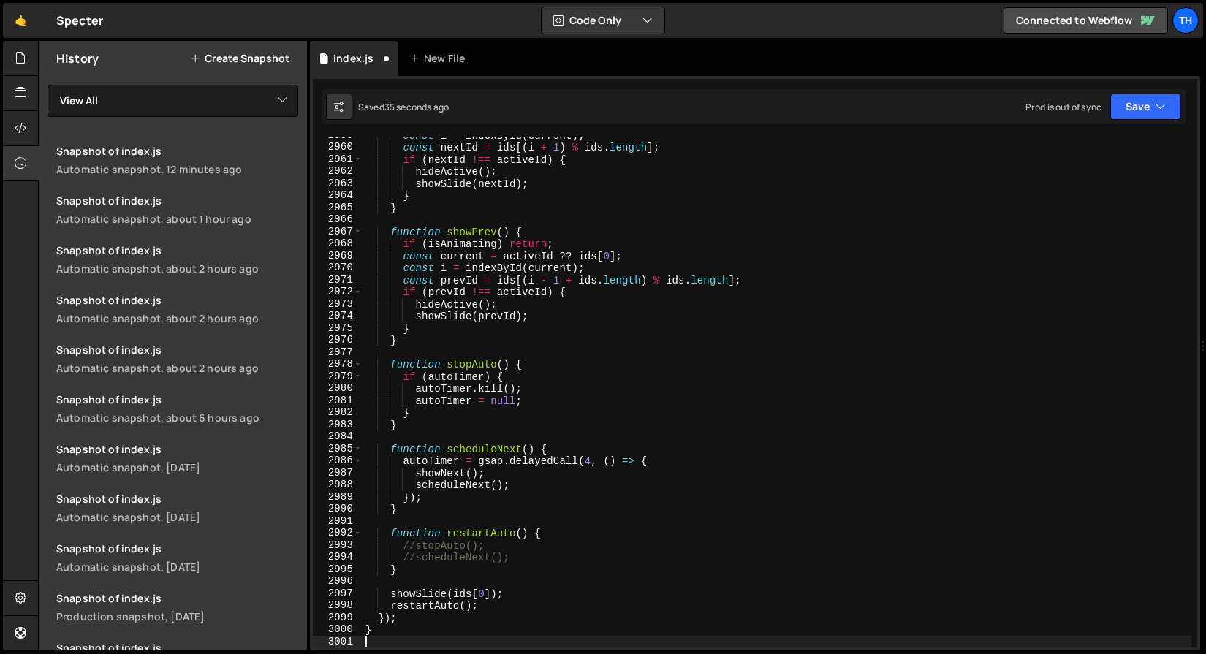
scroll to position [23434, 0]
click at [1136, 111] on button "Save" at bounding box center [1145, 107] width 71 height 26
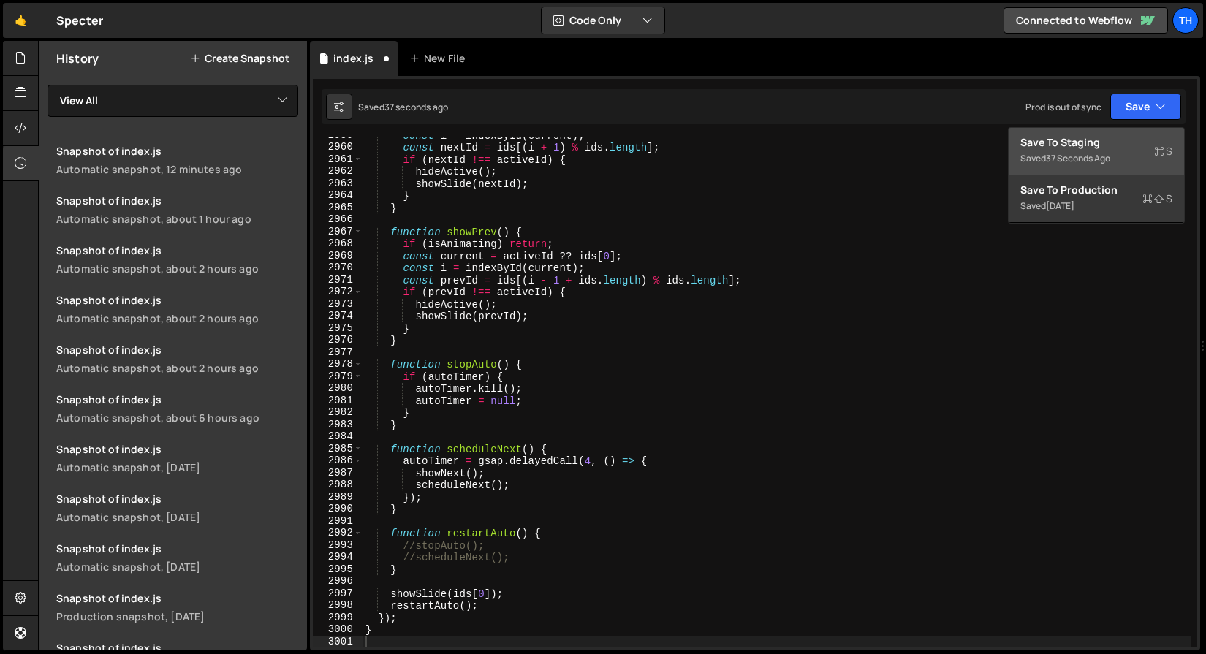
click at [1114, 135] on div "Save to Staging S" at bounding box center [1096, 142] width 152 height 15
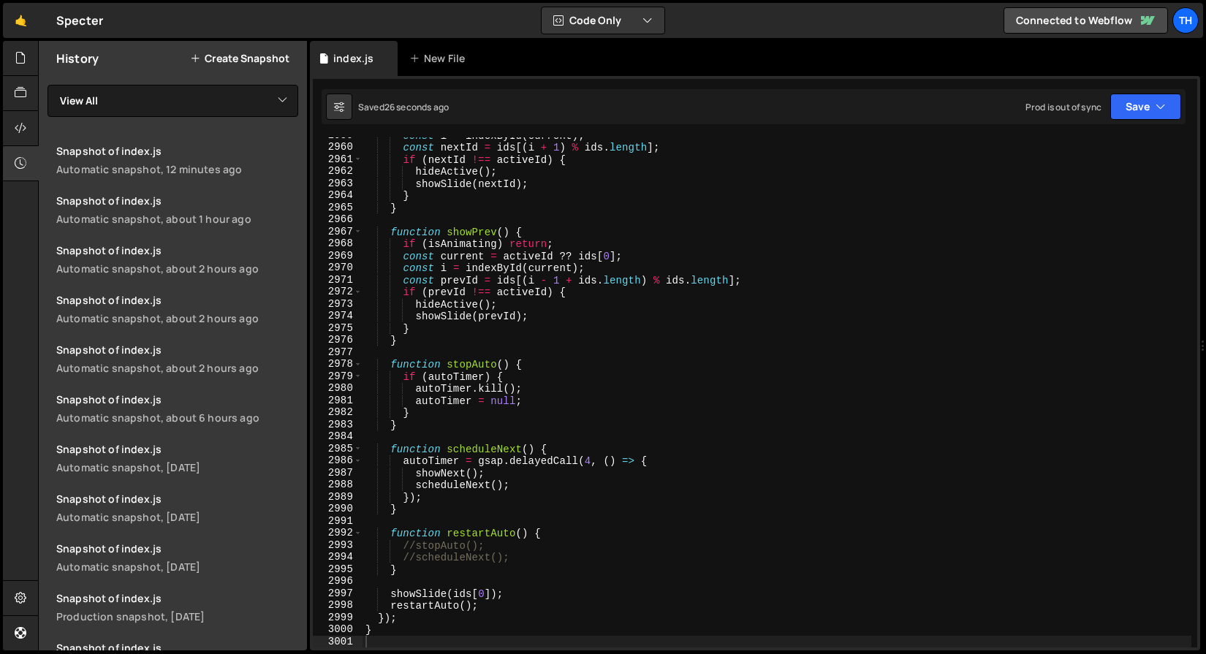
click at [359, 191] on div "2964" at bounding box center [338, 195] width 50 height 12
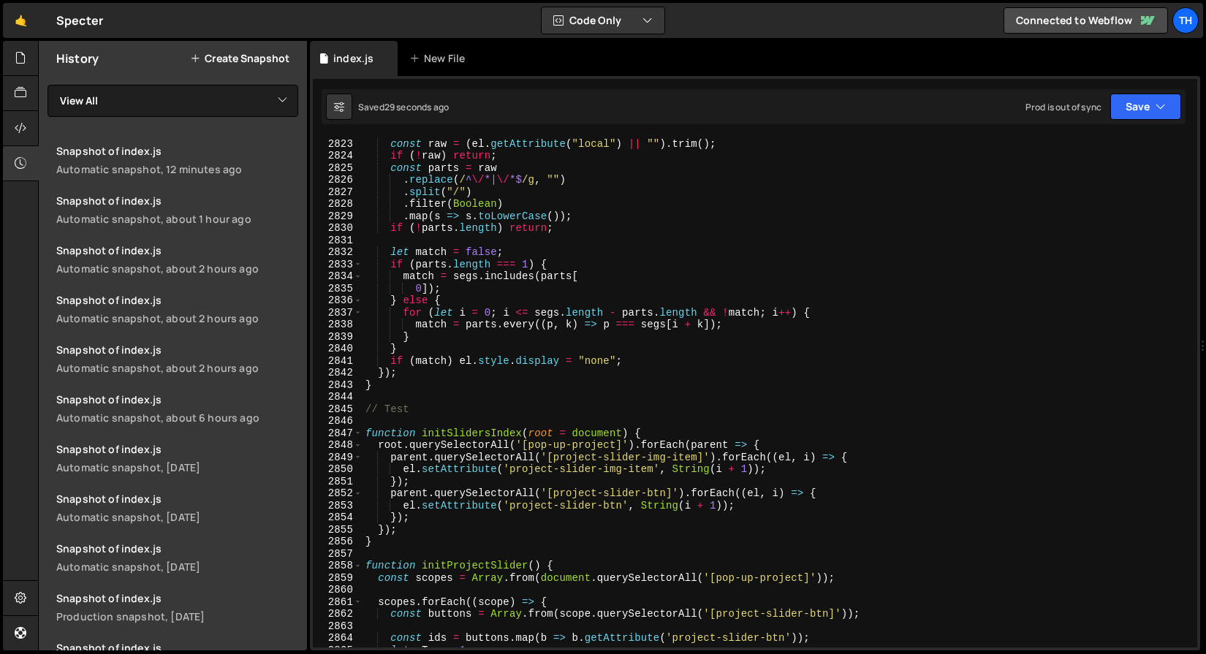
scroll to position [22484, 0]
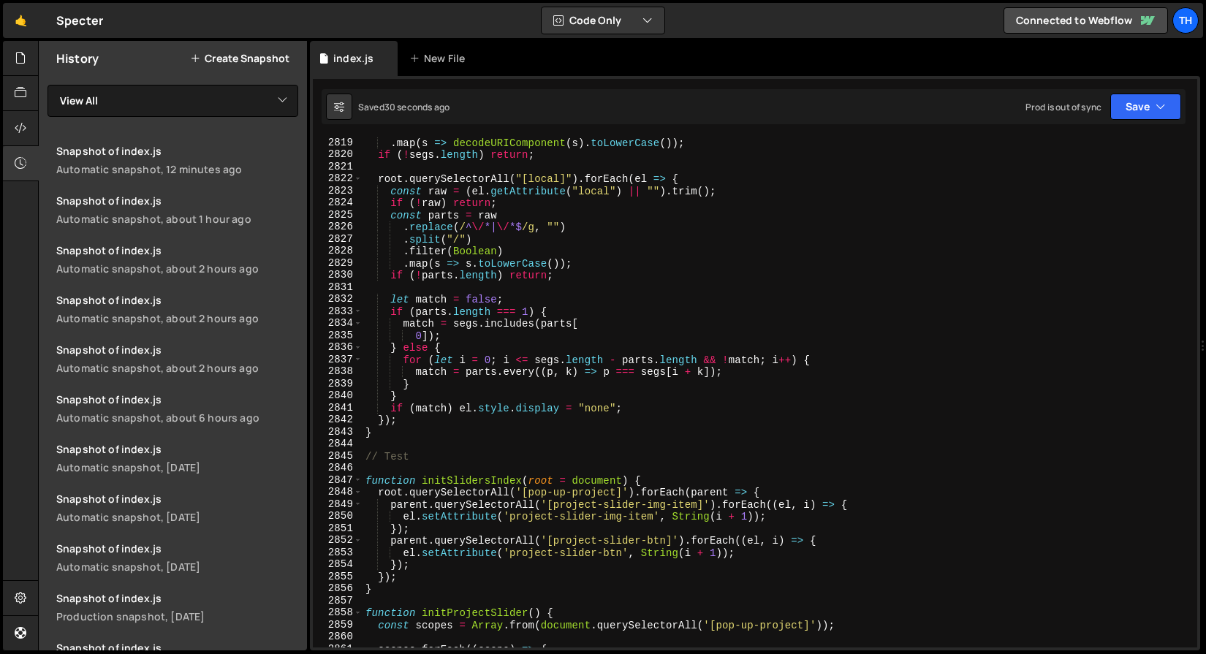
click at [354, 604] on div "2857" at bounding box center [338, 601] width 50 height 12
click at [355, 612] on span at bounding box center [358, 612] width 8 height 12
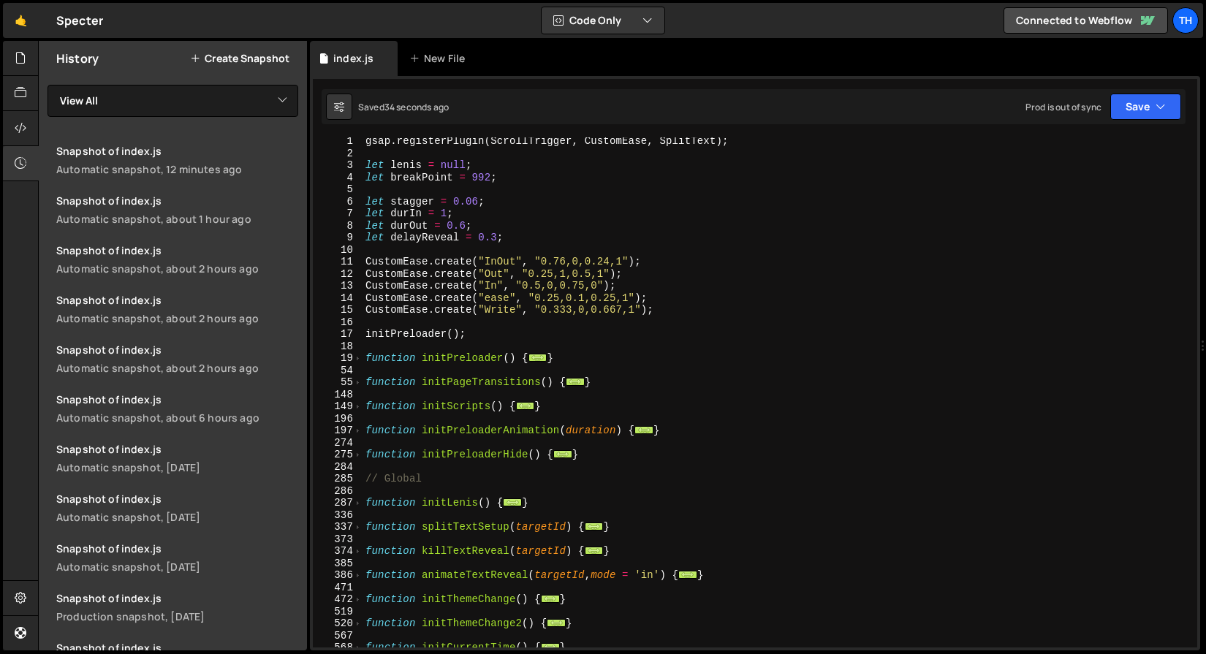
scroll to position [0, 0]
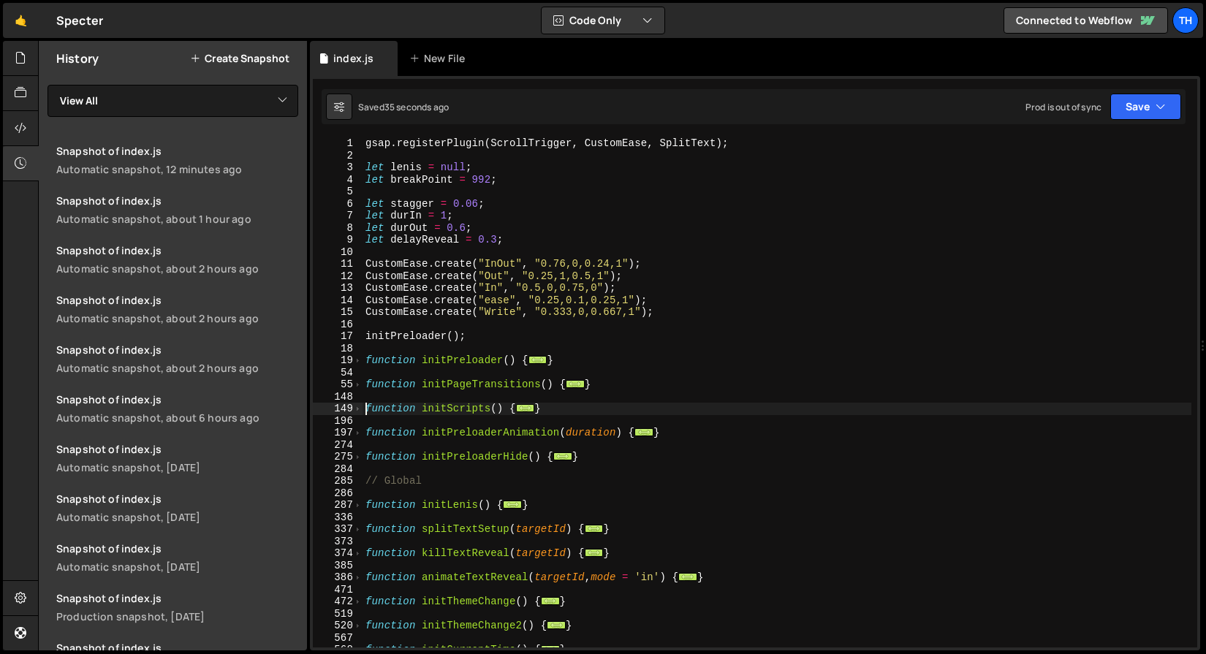
click at [362, 410] on div "gsap . registerPlugin ( ScrollTrigger , CustomEase , SplitText ) ; let lenis = …" at bounding box center [776, 404] width 829 height 534
click at [359, 408] on span at bounding box center [358, 409] width 8 height 12
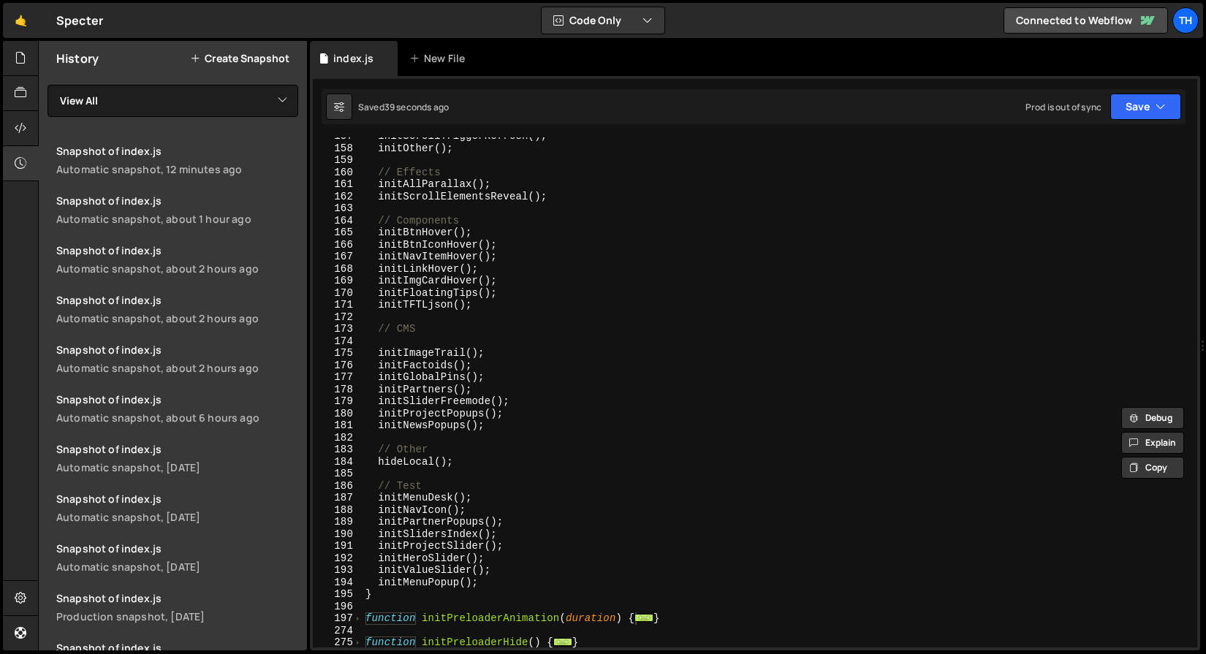
scroll to position [366, 0]
click at [18, 91] on icon at bounding box center [21, 93] width 12 height 16
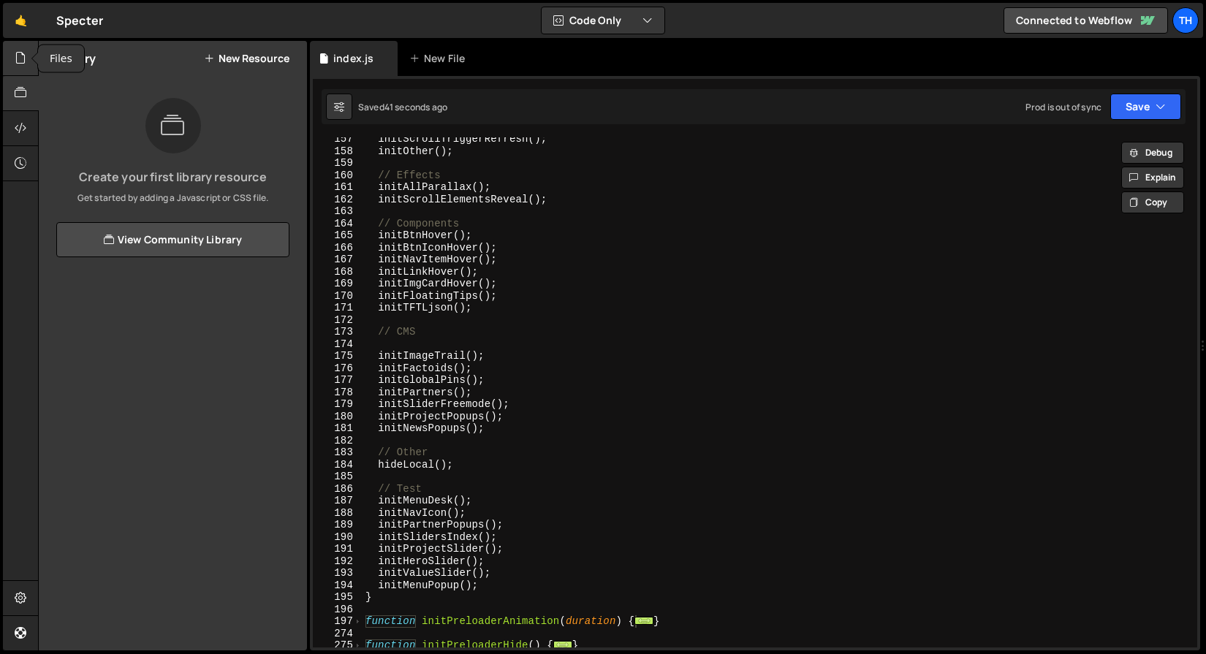
click at [22, 66] on div at bounding box center [21, 58] width 36 height 35
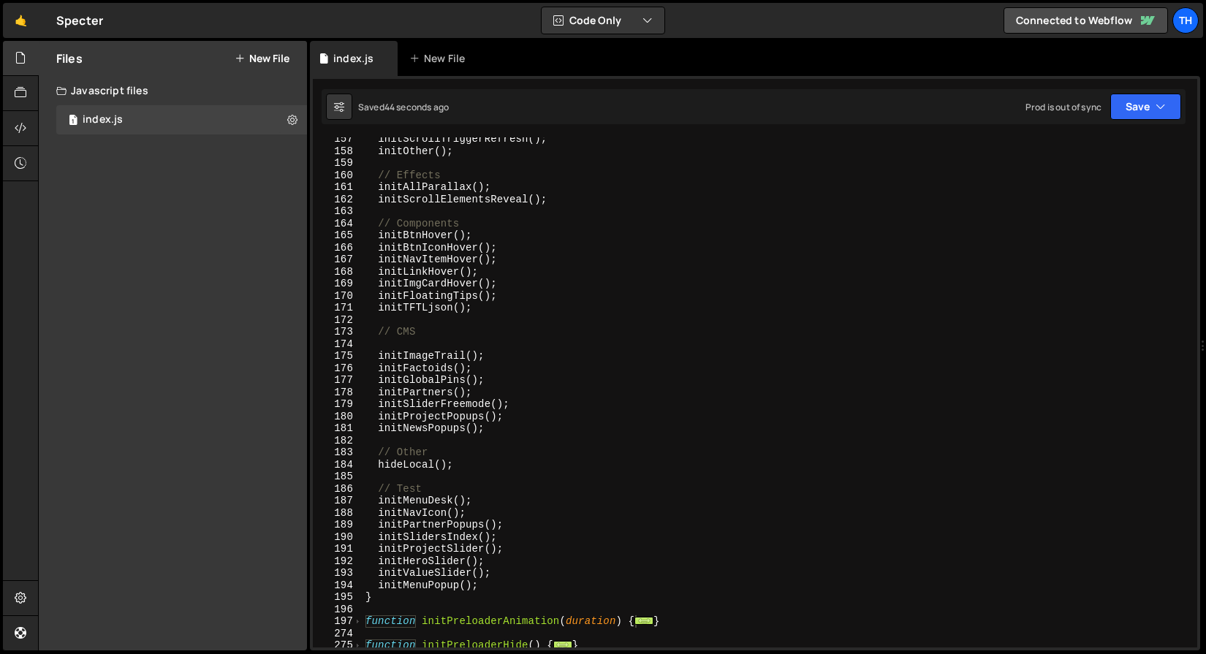
click at [375, 203] on div "initScrollTriggerRefresh ( ) ; initOther ( ) ; // Effects initAllParallax ( ) ;…" at bounding box center [776, 400] width 829 height 534
click at [1160, 104] on icon "button" at bounding box center [1160, 106] width 10 height 15
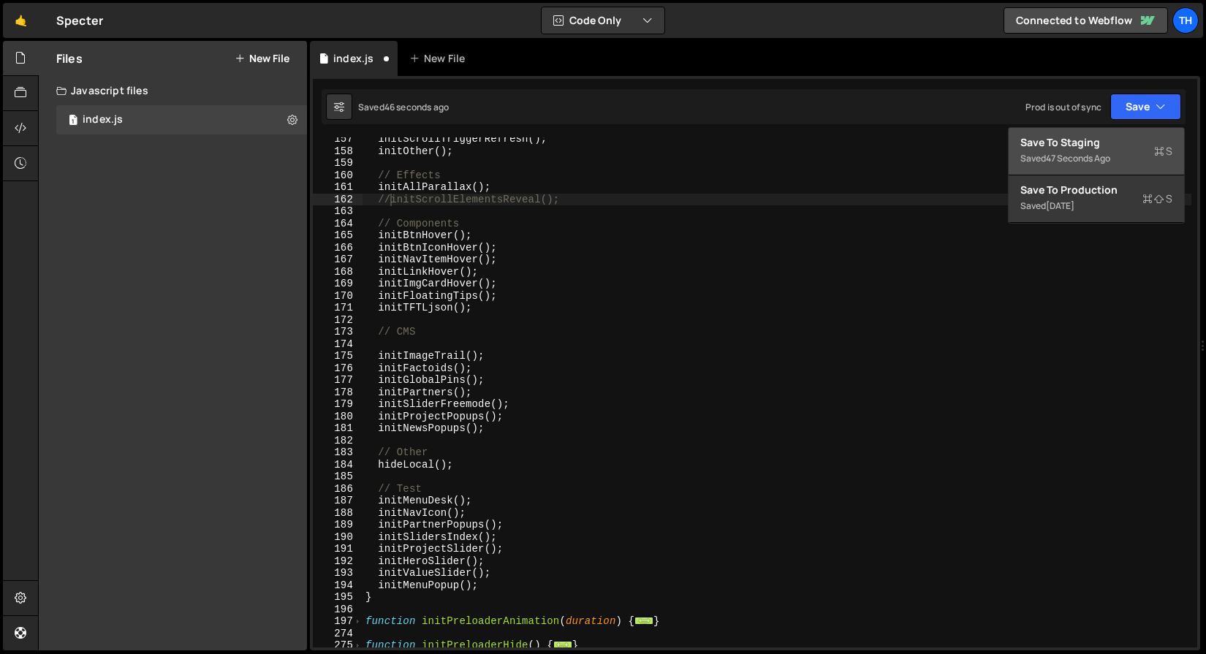
click at [1132, 130] on button "Save to Staging S Saved 47 seconds ago" at bounding box center [1095, 151] width 175 height 47
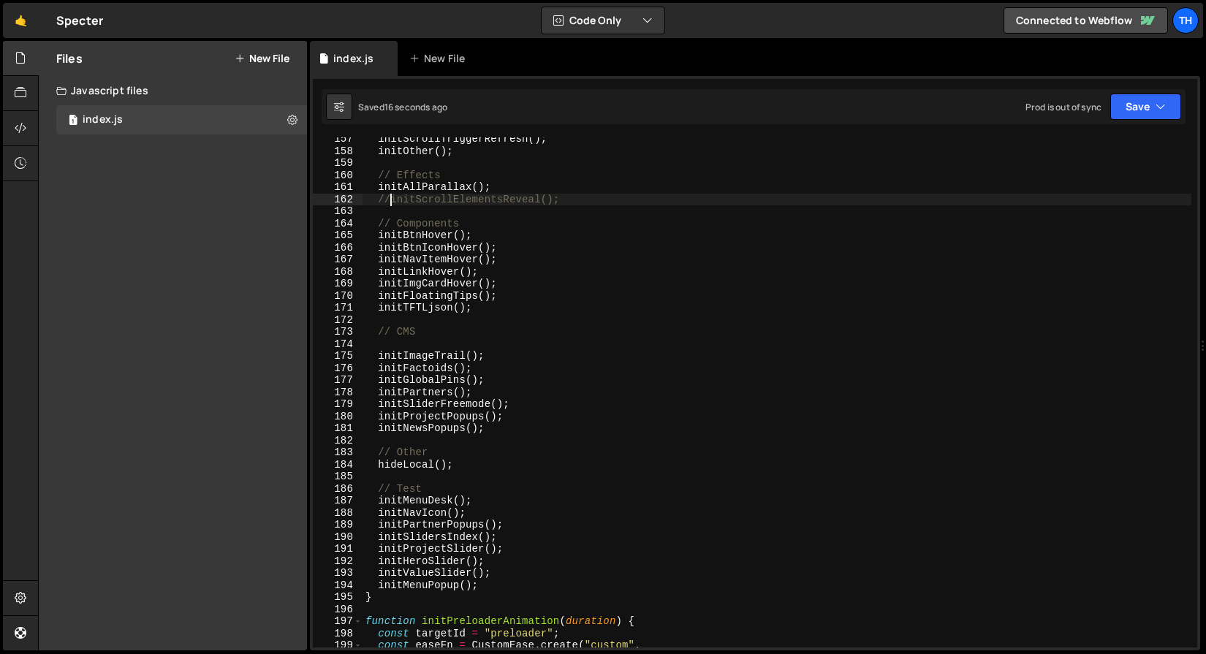
click at [393, 196] on div "initScrollTriggerRefresh ( ) ; initOther ( ) ; // Effects initAllParallax ( ) ;…" at bounding box center [776, 406] width 829 height 547
type textarea "initScrollElementsReveal();"
click at [1126, 99] on button "Save" at bounding box center [1145, 107] width 71 height 26
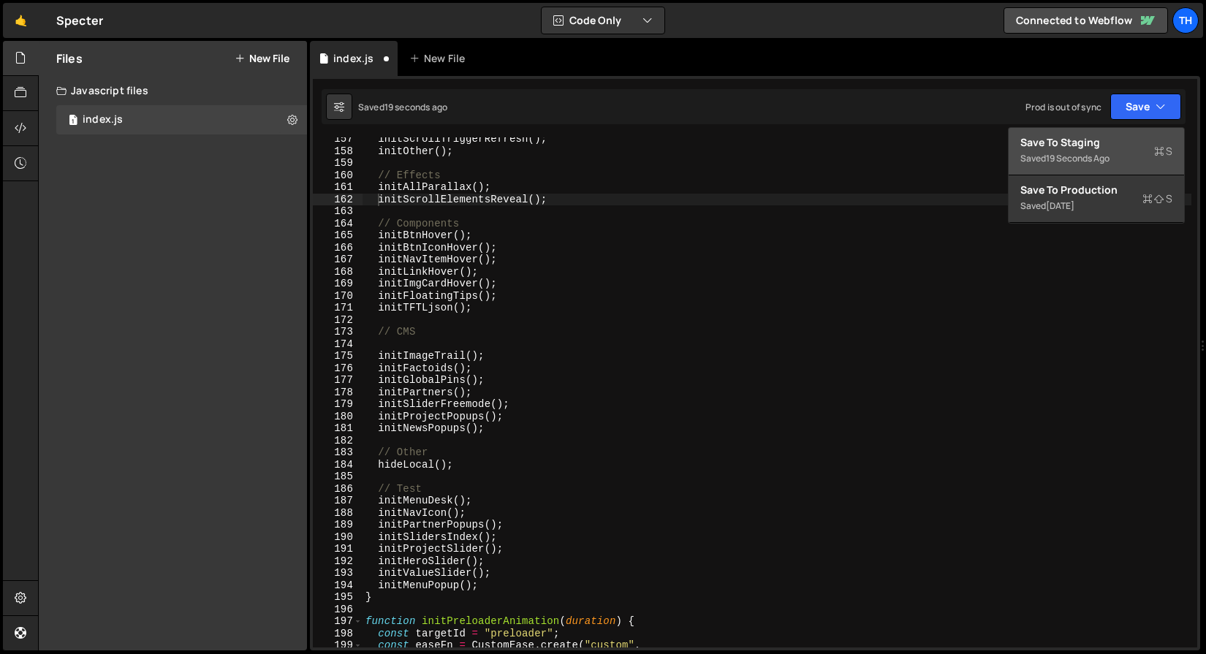
click at [1087, 139] on div "Save to Staging S" at bounding box center [1096, 142] width 152 height 15
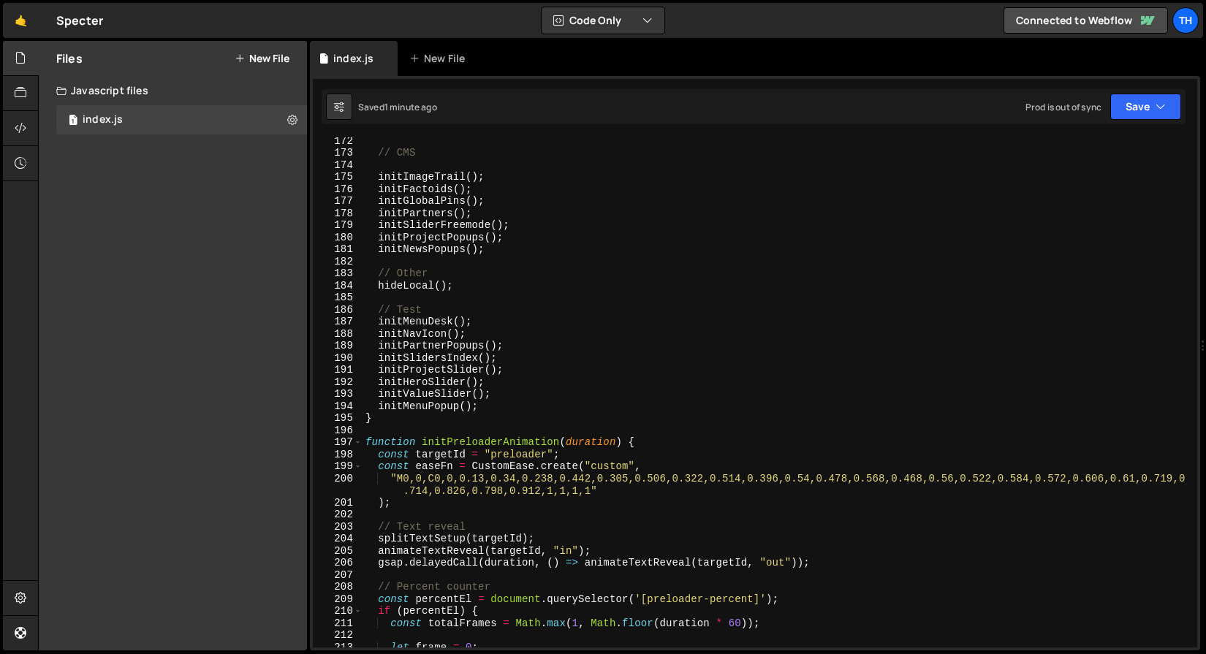
scroll to position [1372, 0]
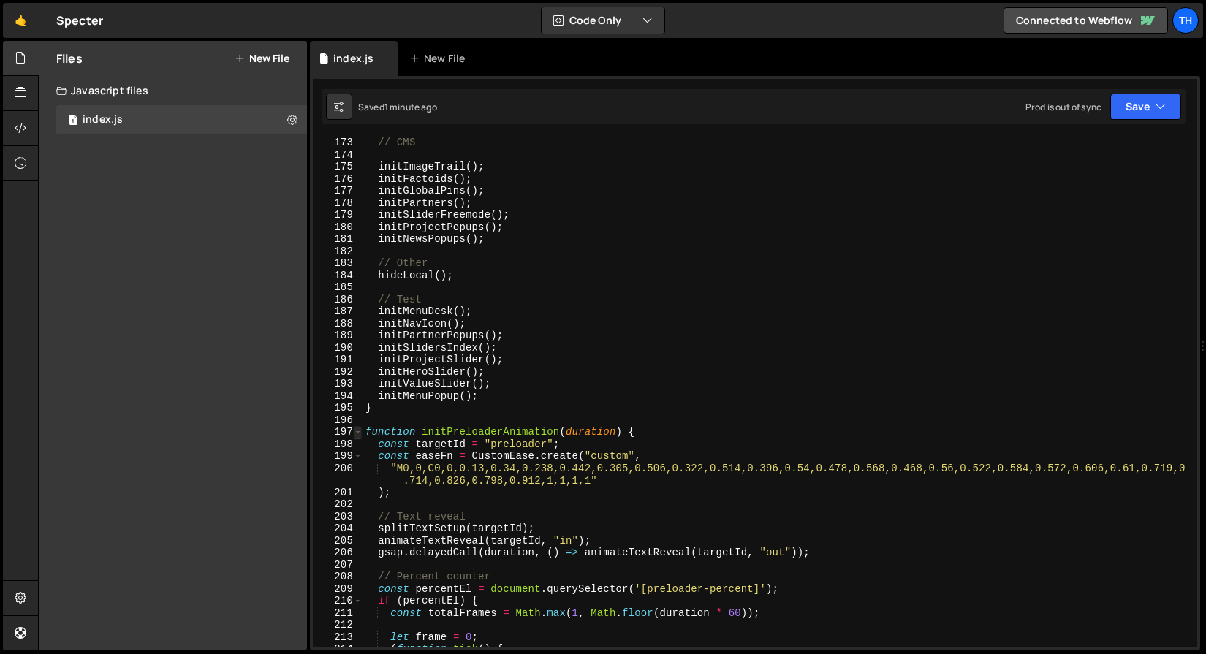
click at [354, 430] on span at bounding box center [358, 432] width 8 height 12
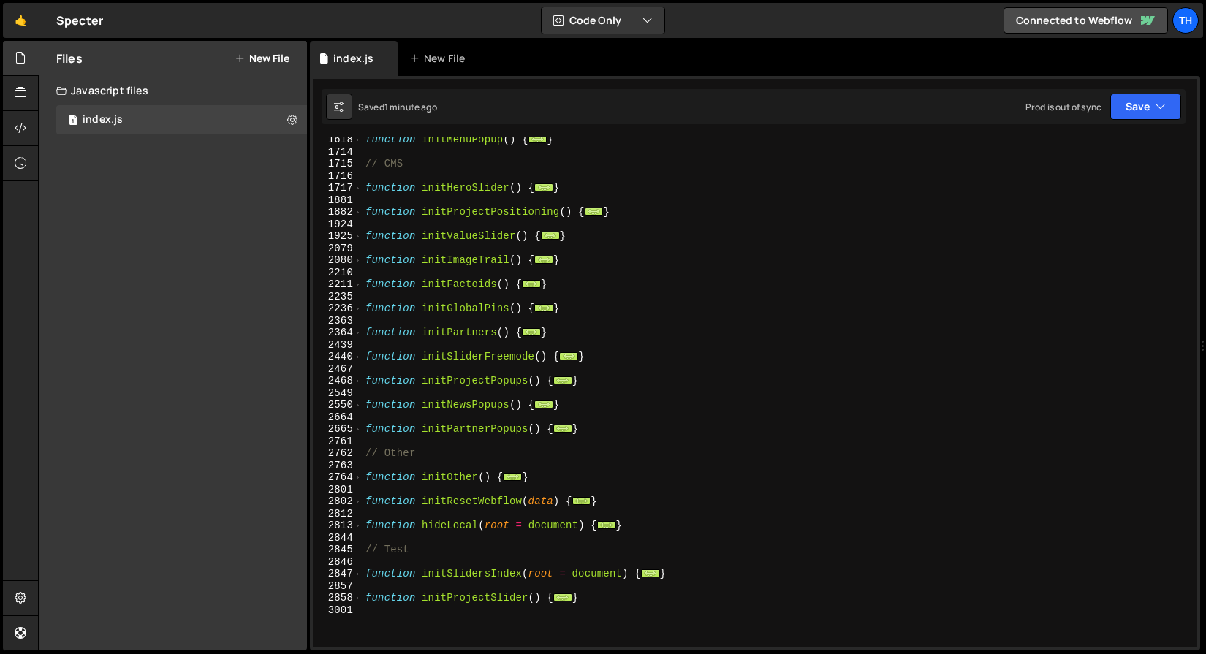
scroll to position [871, 0]
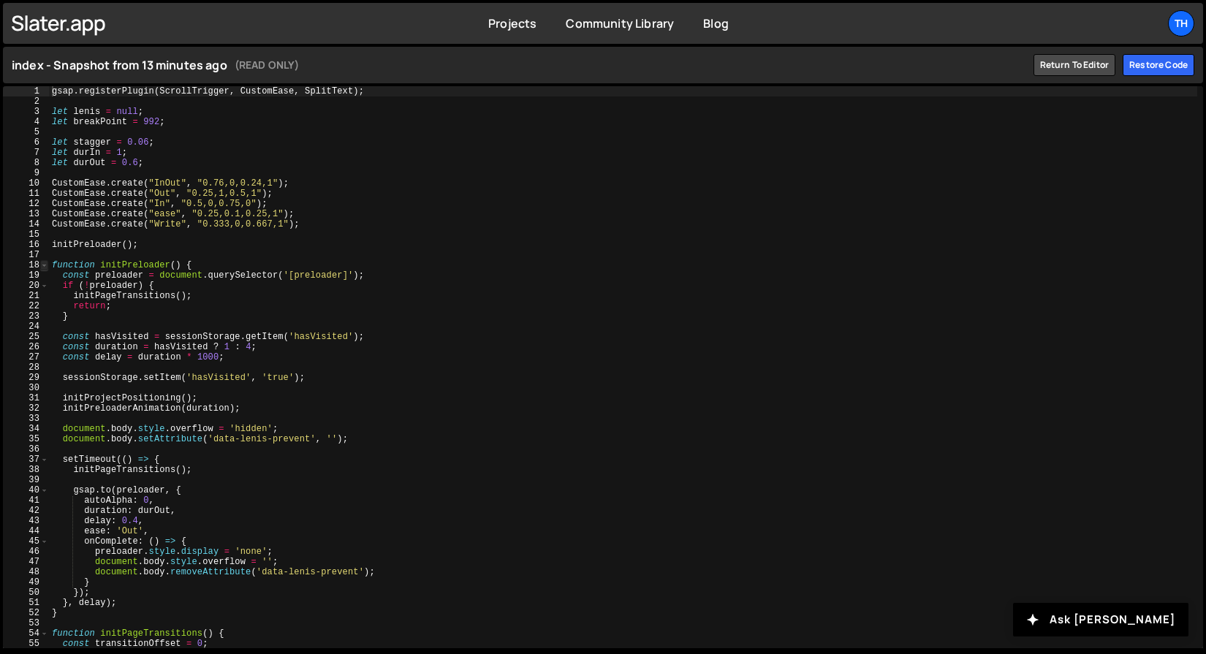
type textarea "gsap.registerPlugin(ScrollTrigger, CustomEase, SplitText);"
click at [45, 265] on span at bounding box center [44, 265] width 8 height 10
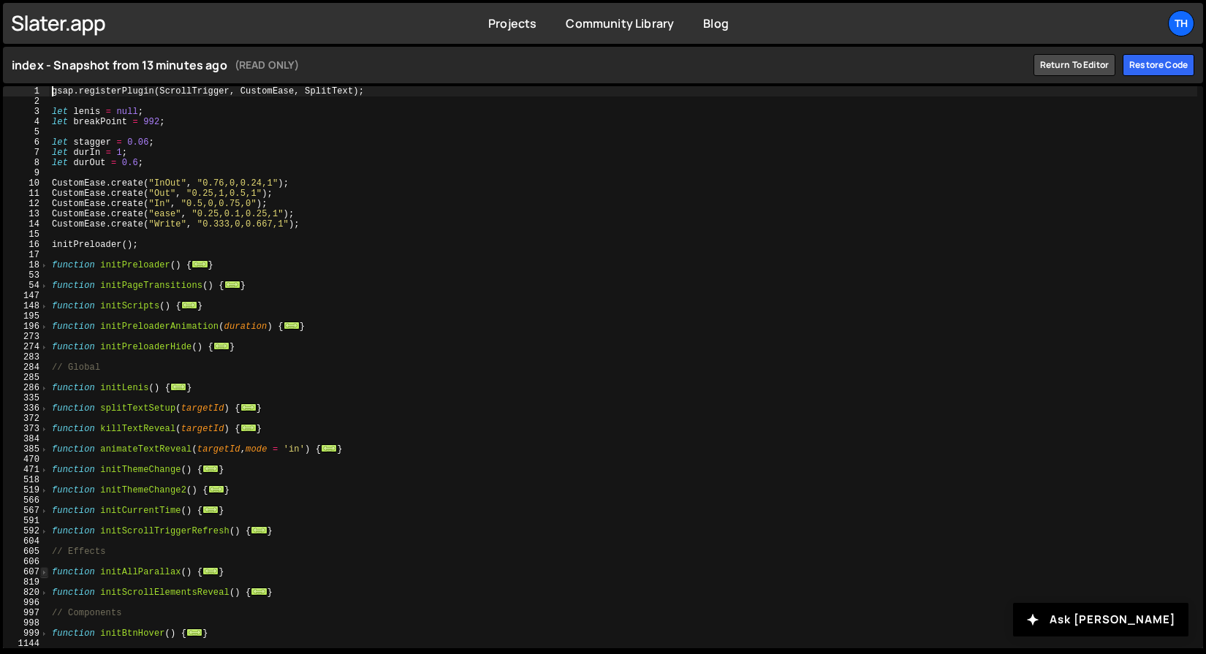
click at [47, 573] on span at bounding box center [44, 572] width 8 height 10
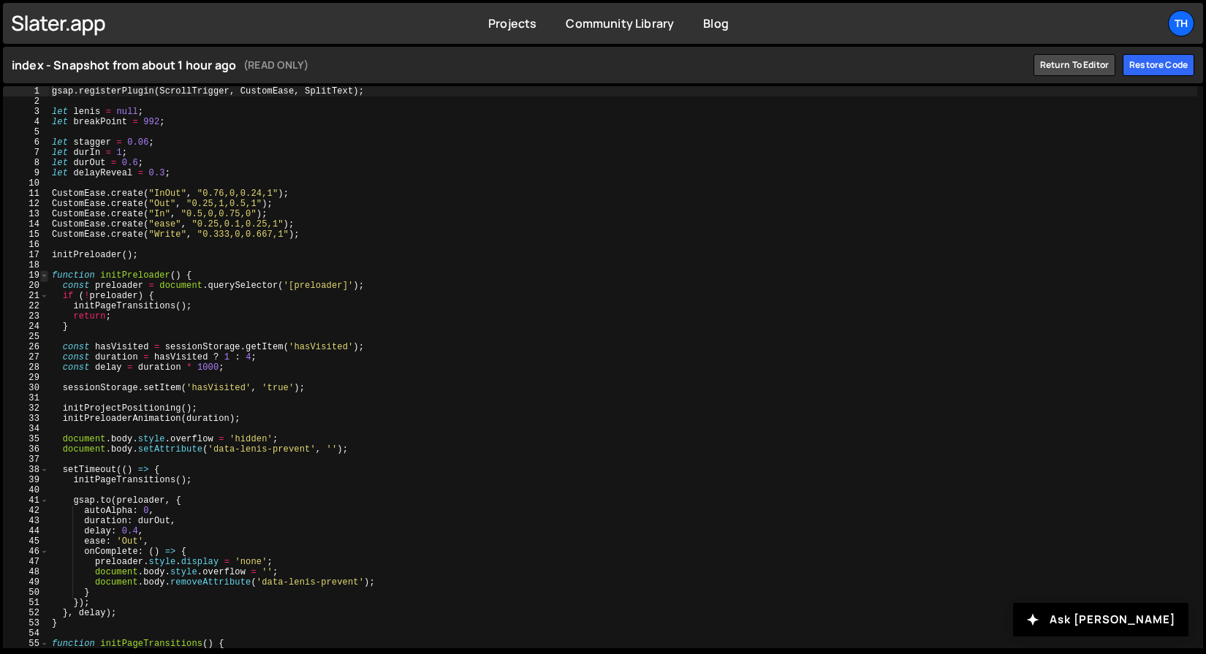
click at [45, 280] on span at bounding box center [44, 275] width 8 height 10
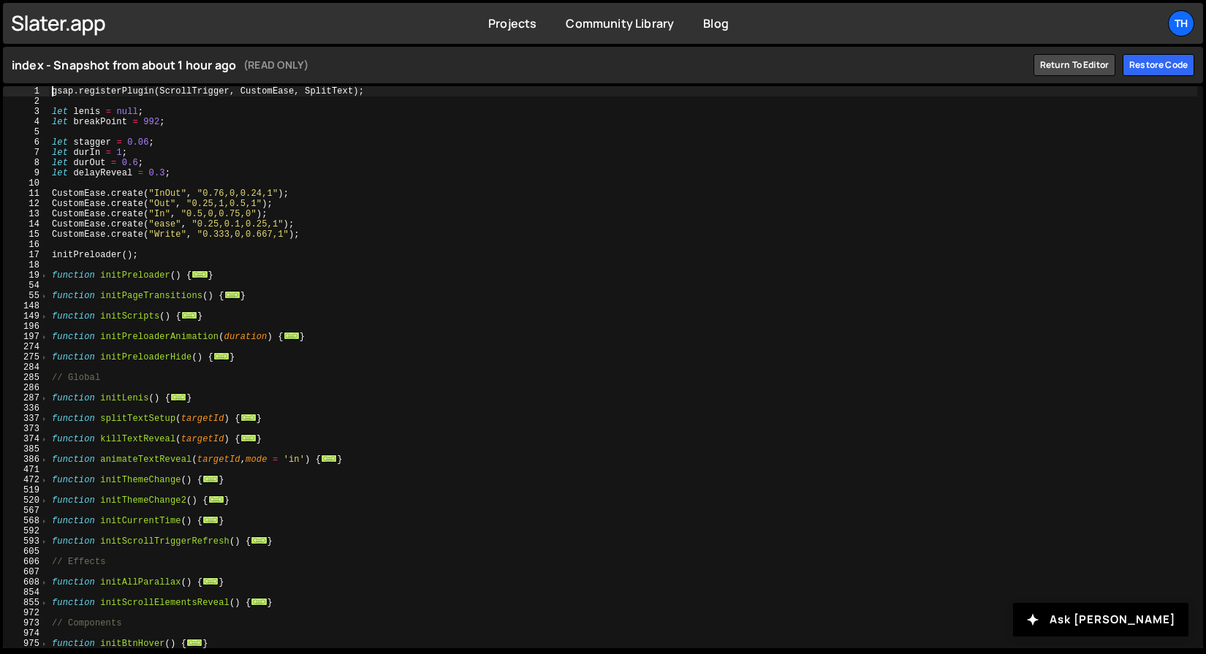
click at [48, 584] on div "608" at bounding box center [26, 582] width 46 height 10
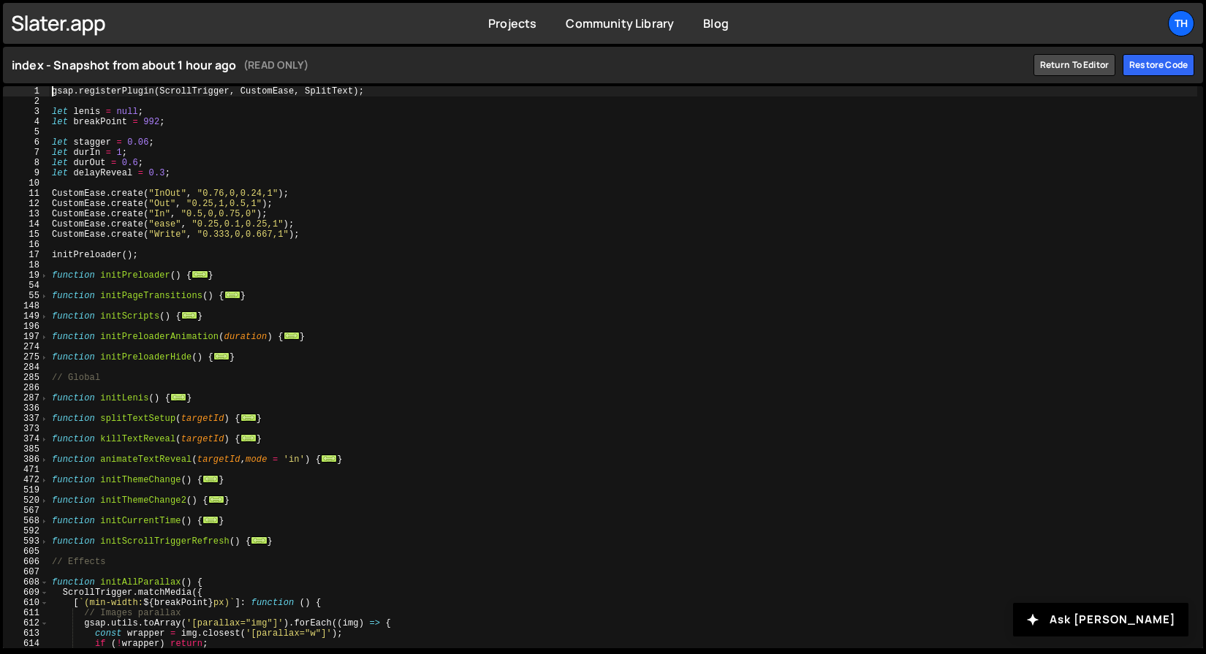
type textarea "}"
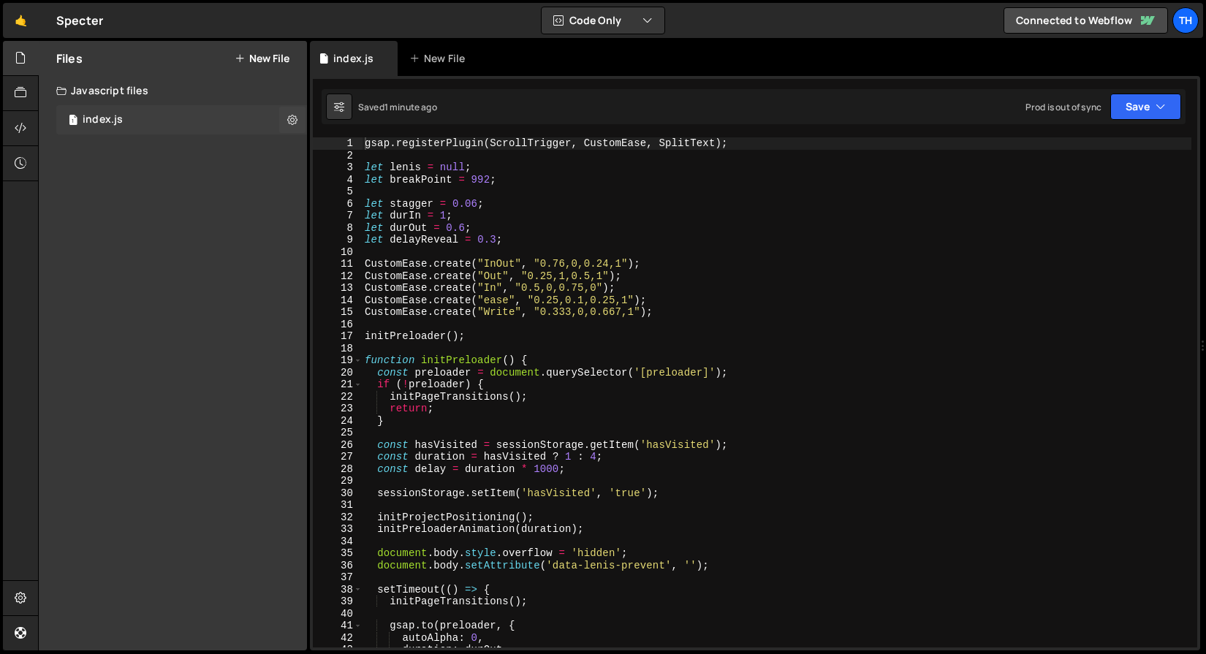
click at [221, 119] on div "1 index.js 0" at bounding box center [181, 119] width 251 height 29
click at [224, 121] on div "1 index.js 0" at bounding box center [181, 119] width 251 height 29
click at [353, 367] on div "20" at bounding box center [338, 373] width 50 height 12
click at [355, 365] on span at bounding box center [358, 360] width 8 height 12
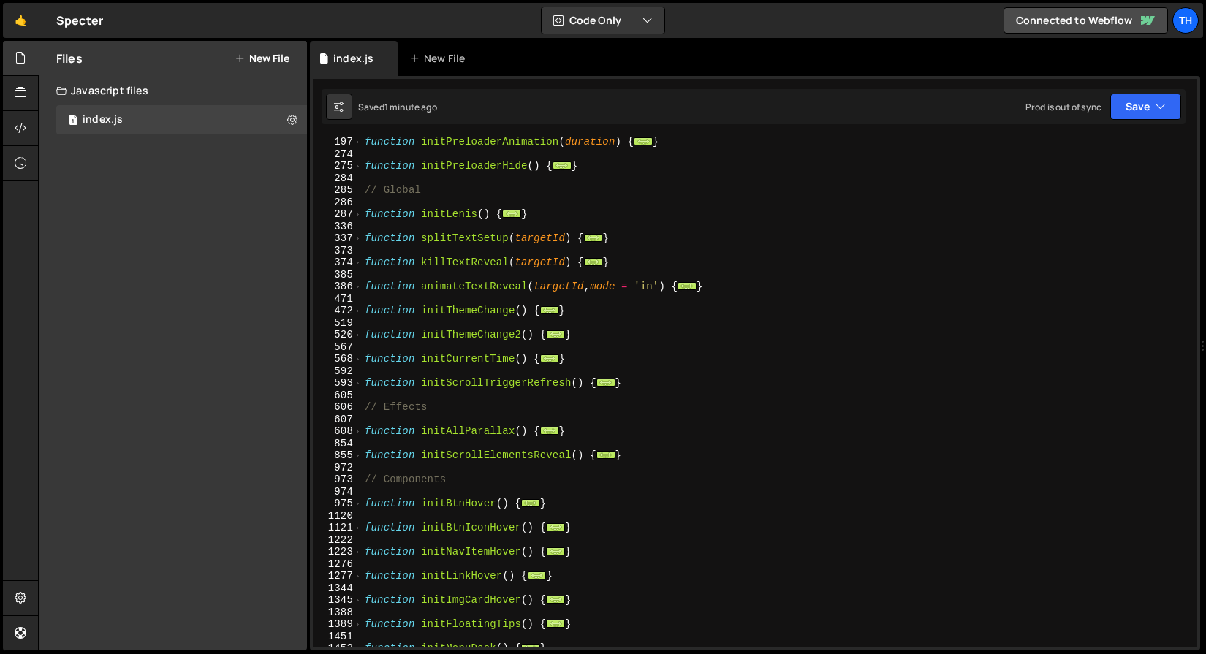
scroll to position [291, 0]
click at [357, 431] on span at bounding box center [358, 431] width 8 height 12
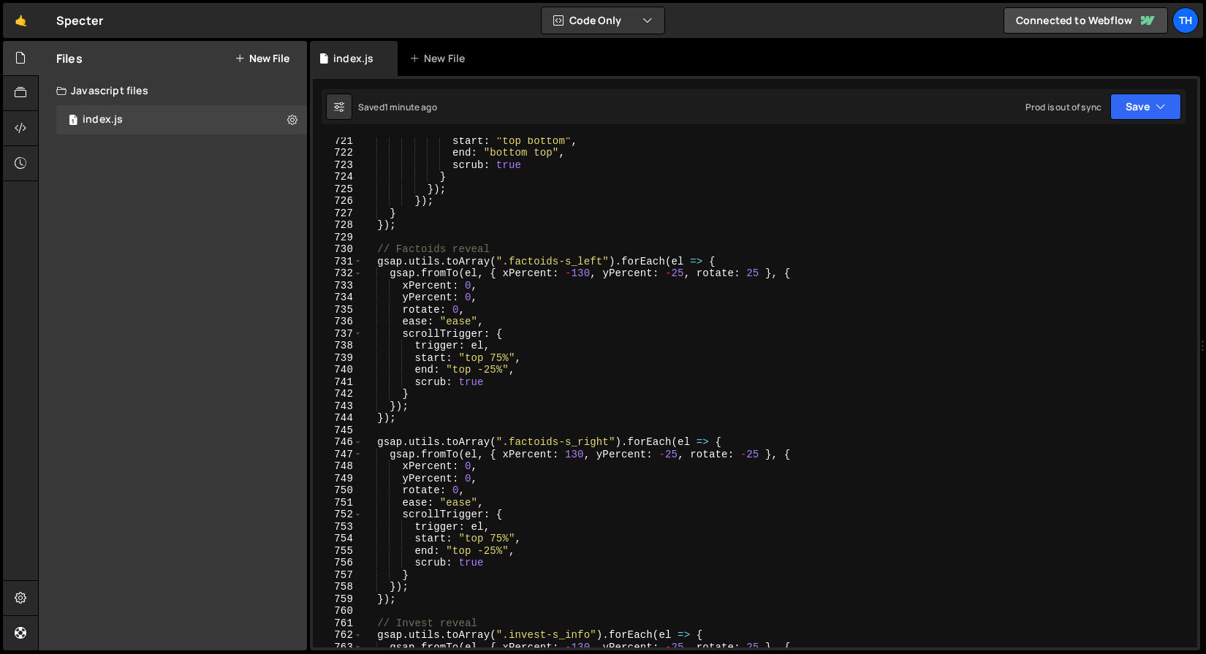
scroll to position [1944, 0]
click at [672, 270] on div "start : "top bottom" , end : "bottom top" , scrub : true } }) ; }) ; } }) ; // …" at bounding box center [776, 402] width 829 height 534
drag, startPoint x: 685, startPoint y: 275, endPoint x: 666, endPoint y: 275, distance: 19.0
click at [666, 275] on div "start : "top bottom" , end : "bottom top" , scrub : true } }) ; }) ; } }) ; // …" at bounding box center [776, 402] width 829 height 534
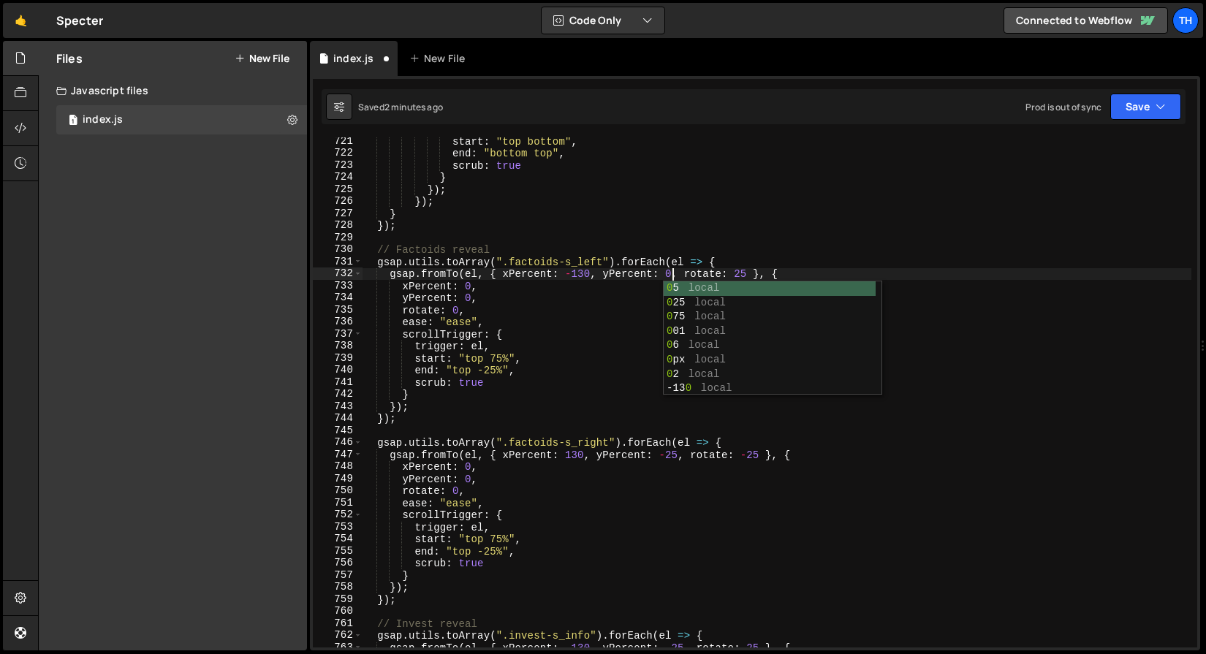
scroll to position [0, 21]
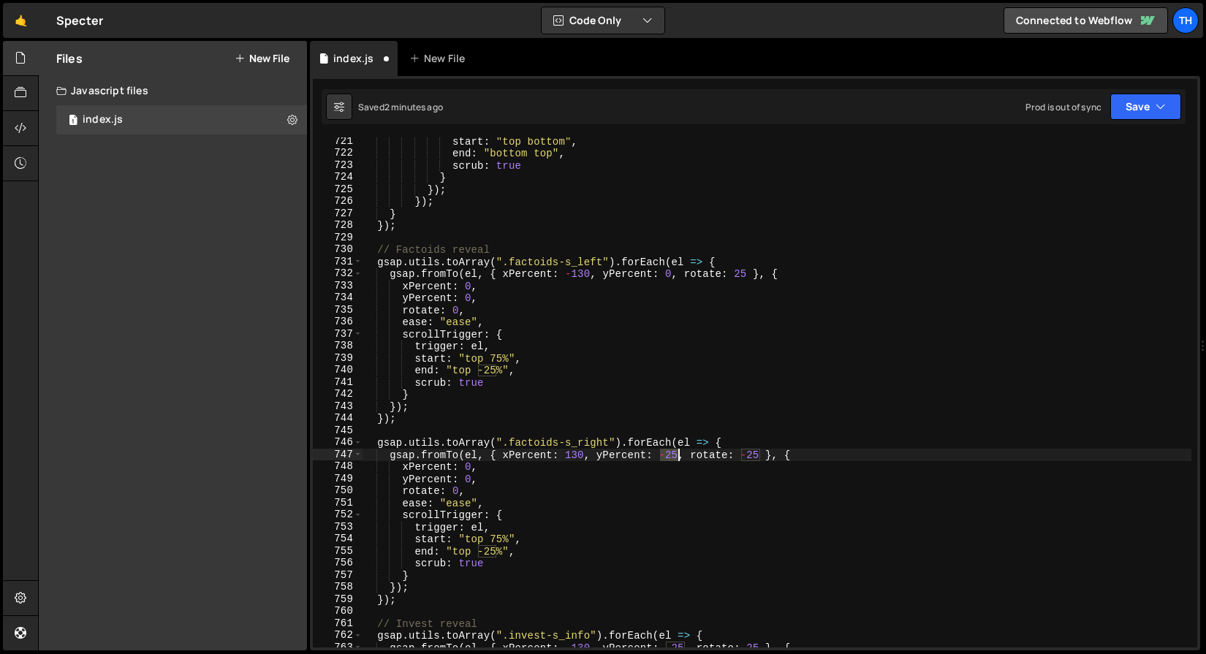
drag, startPoint x: 658, startPoint y: 450, endPoint x: 677, endPoint y: 450, distance: 19.0
click at [677, 450] on div "start : "top bottom" , end : "bottom top" , scrub : true } }) ; }) ; } }) ; // …" at bounding box center [776, 402] width 829 height 534
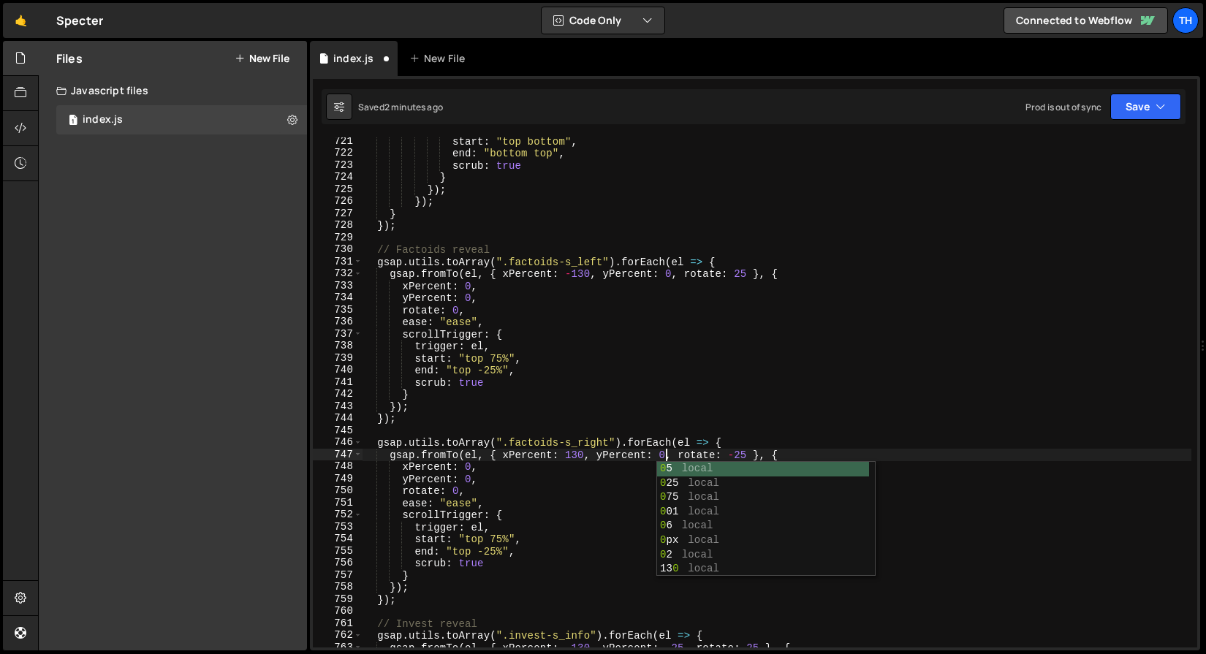
click at [532, 466] on div "start : "top bottom" , end : "bottom top" , scrub : true } }) ; }) ; } }) ; // …" at bounding box center [776, 402] width 829 height 534
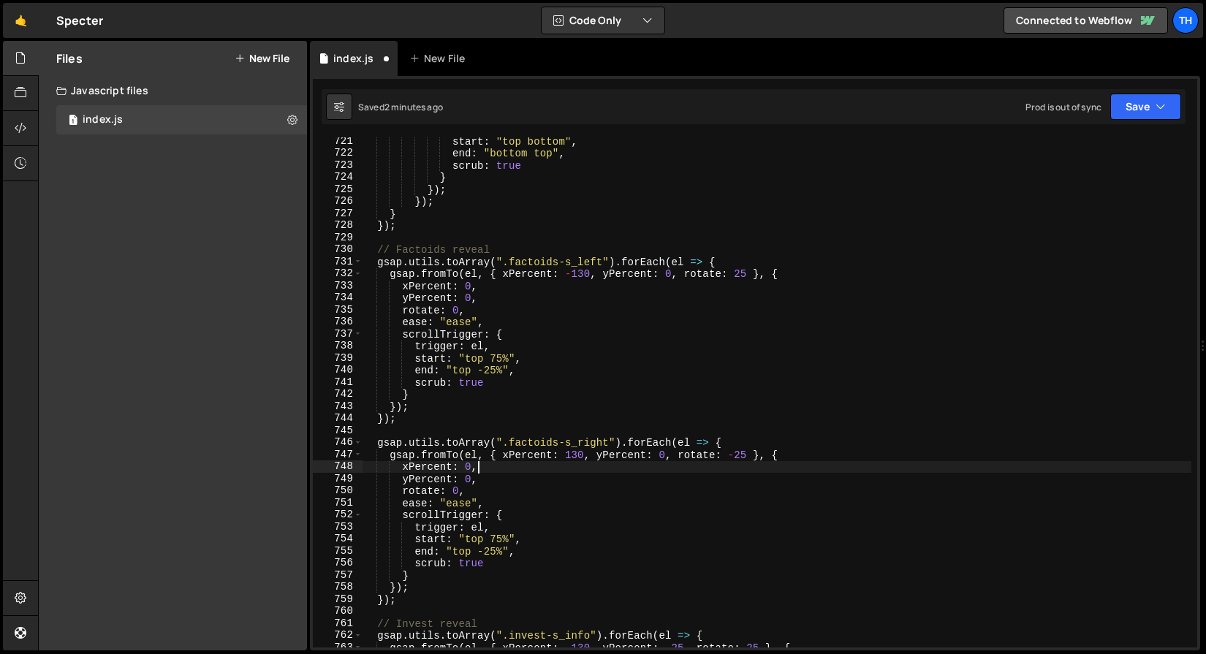
scroll to position [0, 7]
drag, startPoint x: 490, startPoint y: 537, endPoint x: 508, endPoint y: 537, distance: 17.5
click at [508, 537] on div "start : "top bottom" , end : "bottom top" , scrub : true } }) ; }) ; } }) ; // …" at bounding box center [776, 402] width 829 height 534
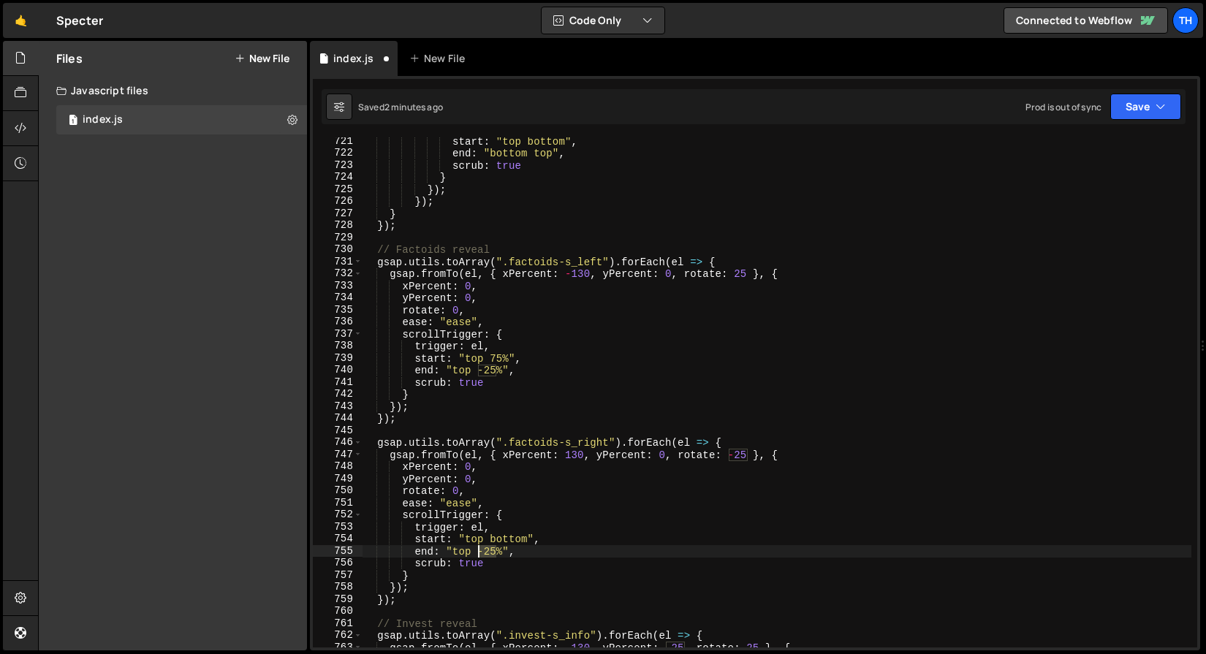
drag, startPoint x: 498, startPoint y: 553, endPoint x: 480, endPoint y: 555, distance: 17.6
click at [480, 555] on div "start : "top bottom" , end : "bottom top" , scrub : true } }) ; }) ; } }) ; // …" at bounding box center [776, 402] width 829 height 534
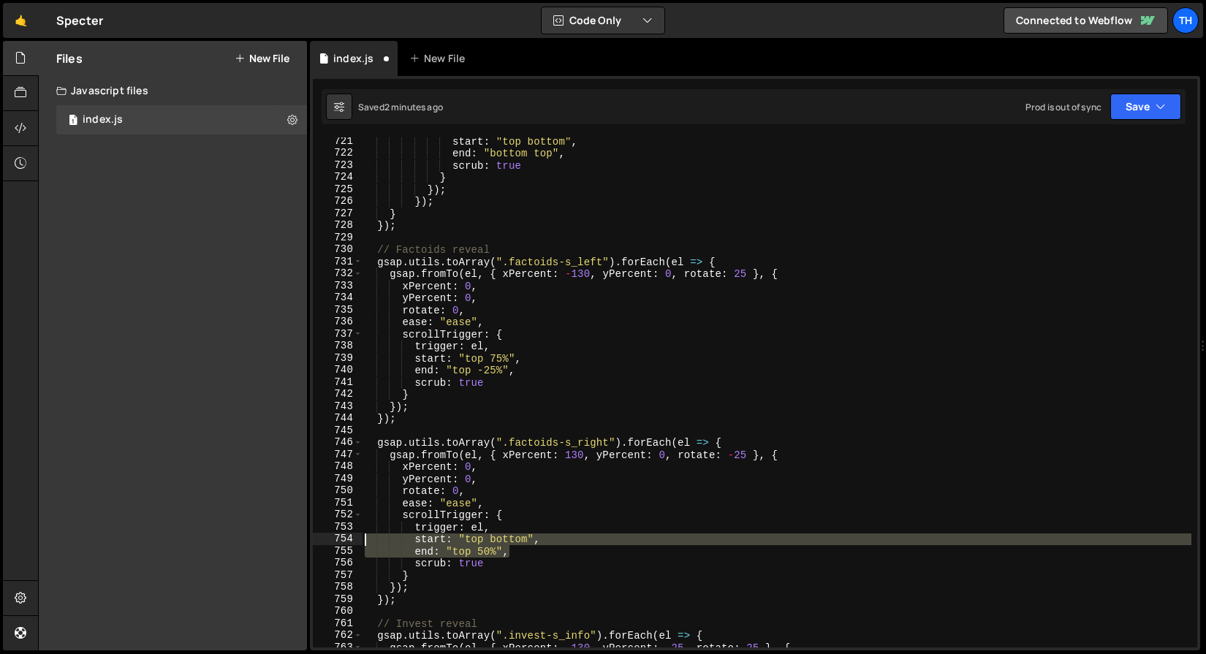
drag, startPoint x: 522, startPoint y: 555, endPoint x: 314, endPoint y: 540, distance: 208.0
click at [314, 540] on div "end: "top 50%", 721 722 723 724 725 726 727 728 729 730 731 732 733 734 735 736…" at bounding box center [755, 392] width 884 height 510
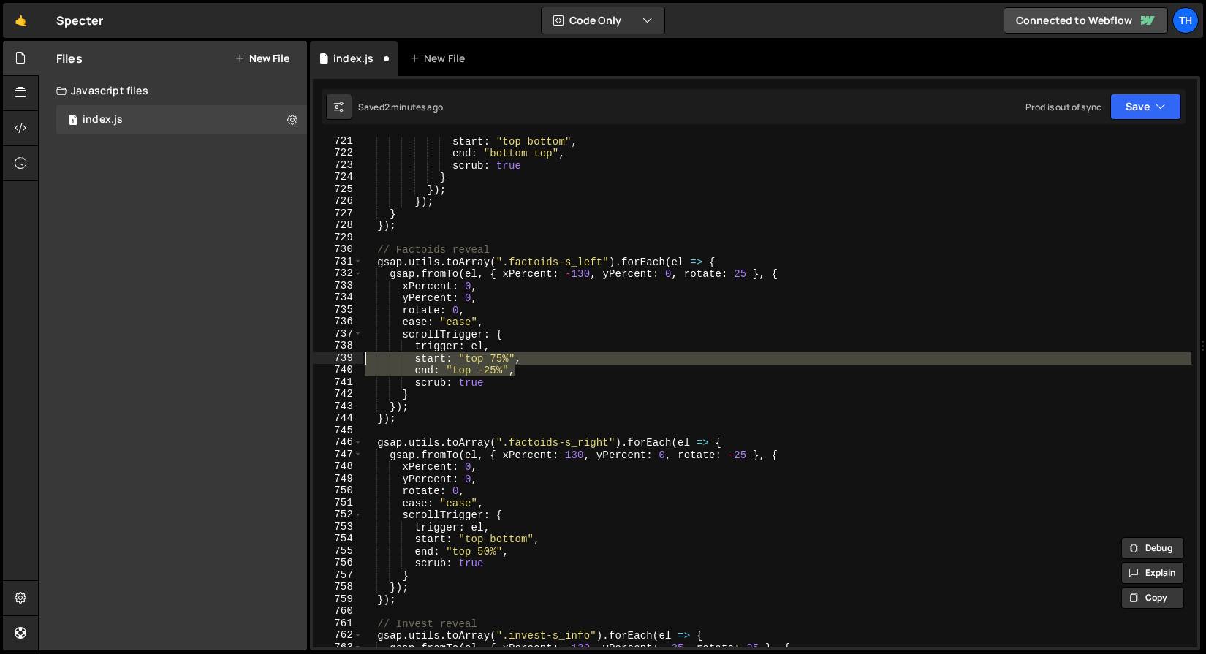
drag, startPoint x: 538, startPoint y: 370, endPoint x: 277, endPoint y: 362, distance: 261.0
click at [277, 362] on div "Files New File Javascript files 1 index.js 0 CSS files Copy share link Edit Fil…" at bounding box center [622, 346] width 1168 height 610
paste textarea "end: "top 50"
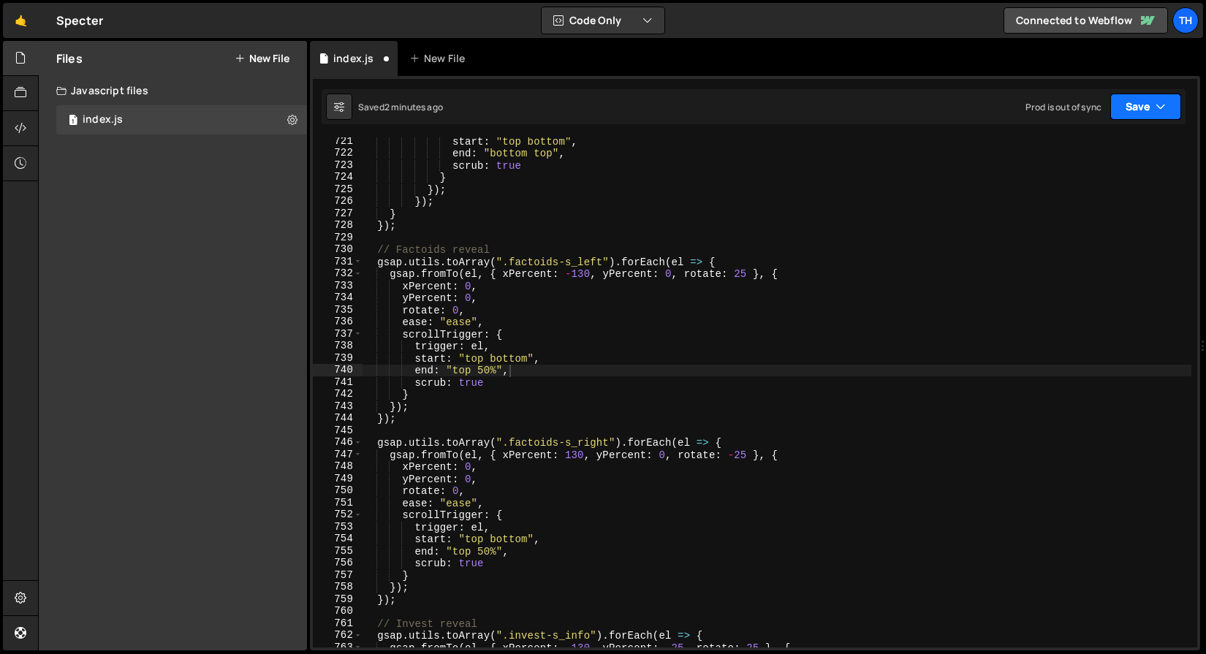
click at [1129, 111] on button "Save" at bounding box center [1145, 107] width 71 height 26
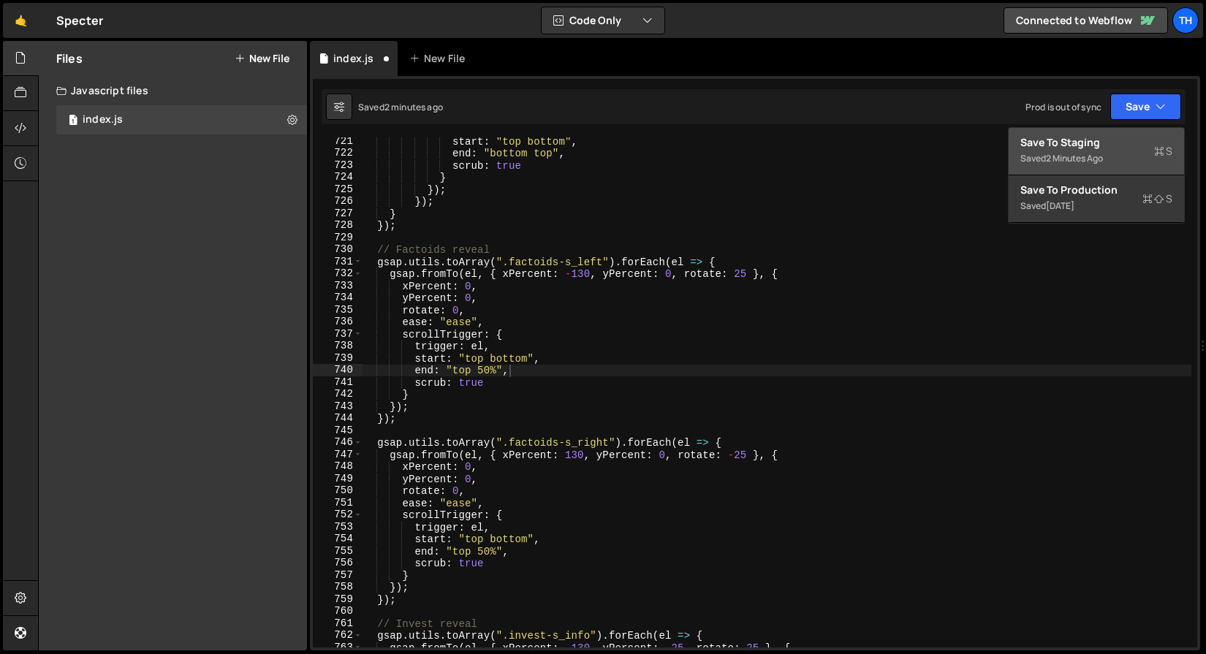
click at [1096, 150] on div "Saved 2 minutes ago" at bounding box center [1096, 159] width 152 height 18
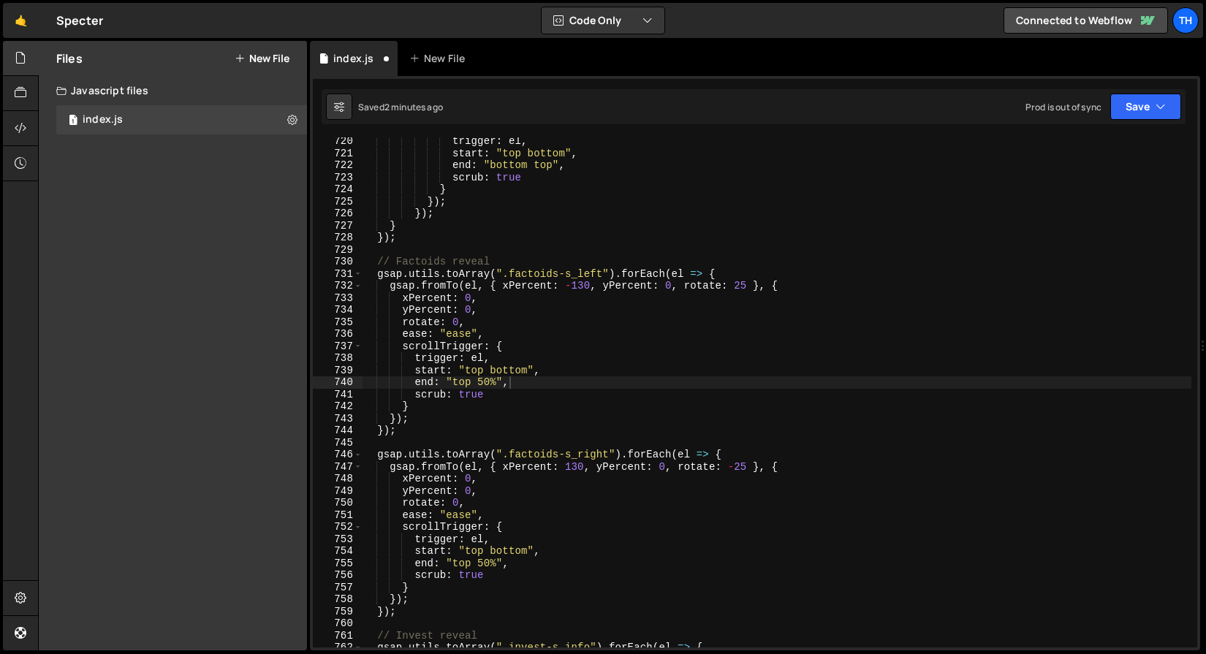
scroll to position [5744, 0]
drag, startPoint x: 493, startPoint y: 380, endPoint x: 477, endPoint y: 379, distance: 16.1
click at [477, 379] on div "trigger : el , start : "top bottom" , end : "bottom top" , scrub : true } }) ; …" at bounding box center [776, 402] width 829 height 534
click at [482, 559] on div "trigger : el , start : "top bottom" , end : "bottom top" , scrub : true } }) ; …" at bounding box center [776, 402] width 829 height 534
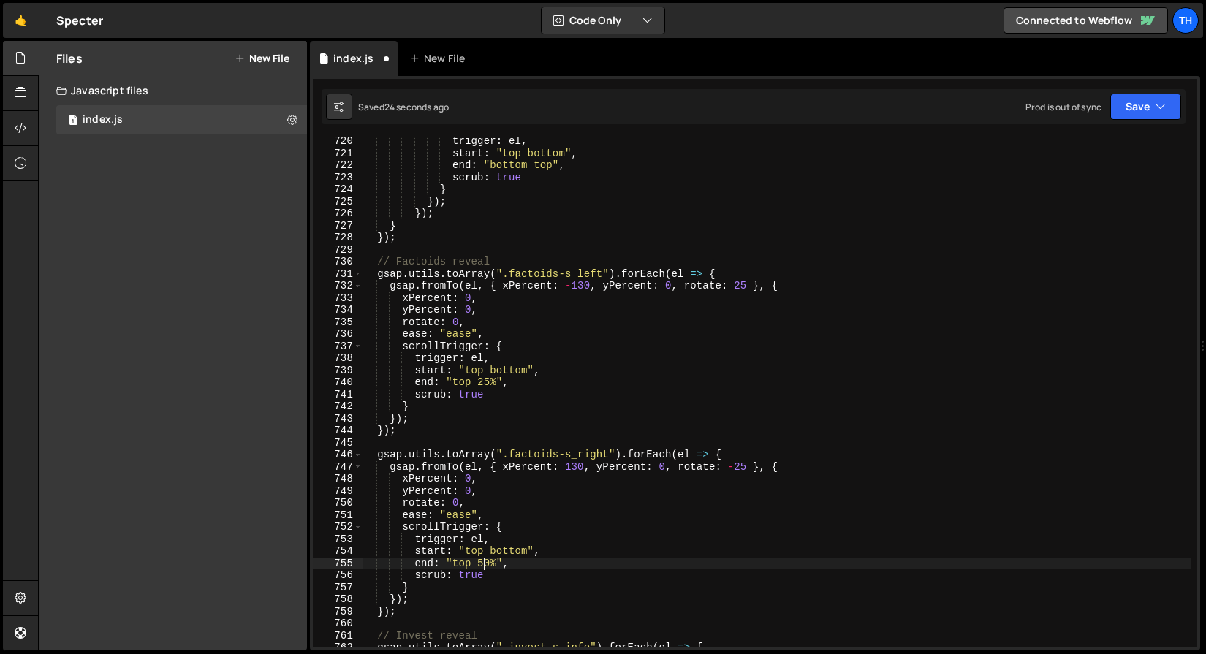
click at [482, 559] on div "trigger : el , start : "top bottom" , end : "bottom top" , scrub : true } }) ; …" at bounding box center [776, 402] width 829 height 534
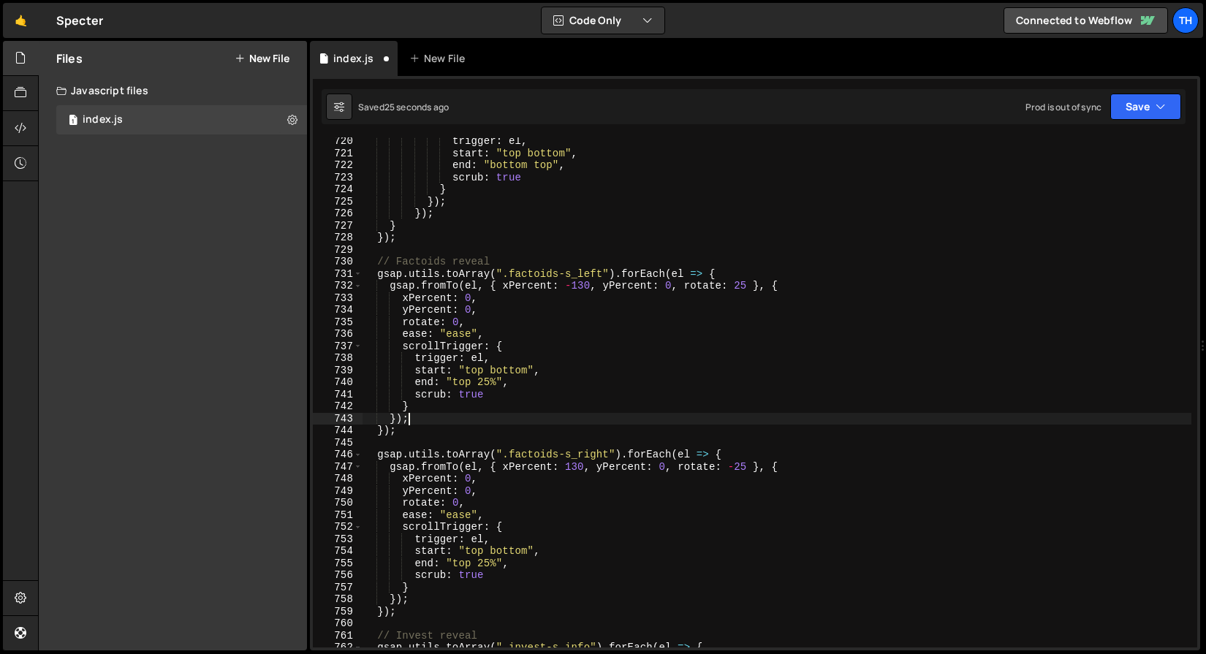
click at [560, 424] on div "trigger : el , start : "top bottom" , end : "bottom top" , scrub : true } }) ; …" at bounding box center [776, 402] width 829 height 534
click at [1125, 109] on button "Save" at bounding box center [1145, 107] width 71 height 26
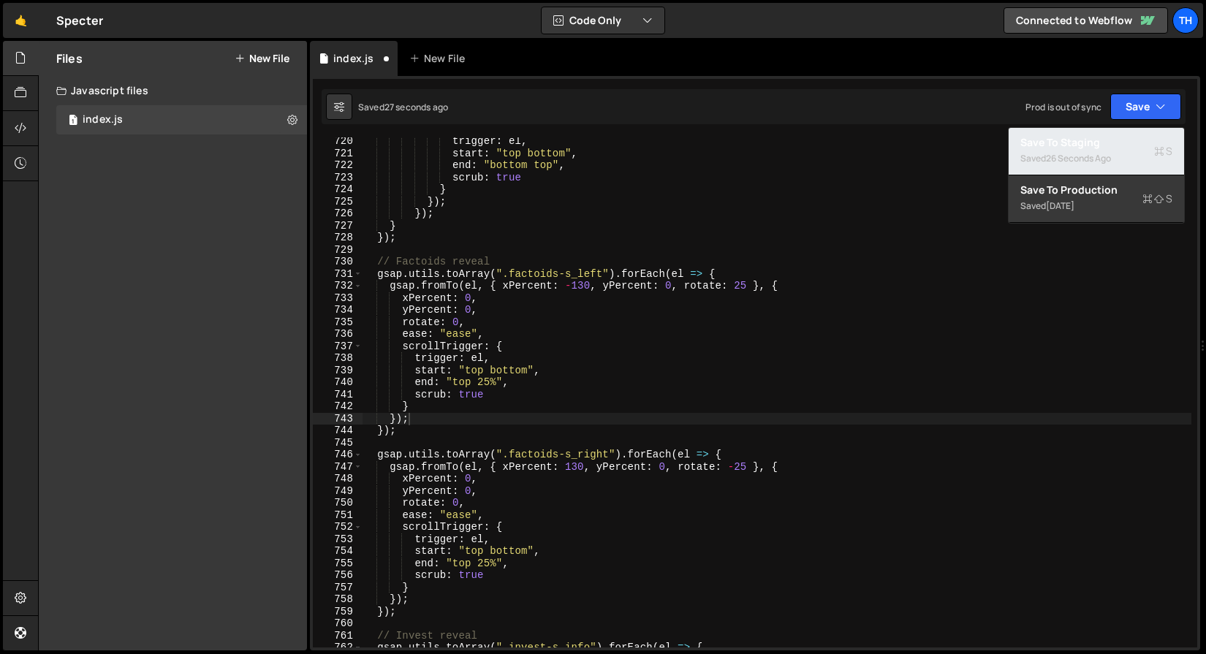
click at [1068, 147] on div "Save to Staging S" at bounding box center [1096, 142] width 152 height 15
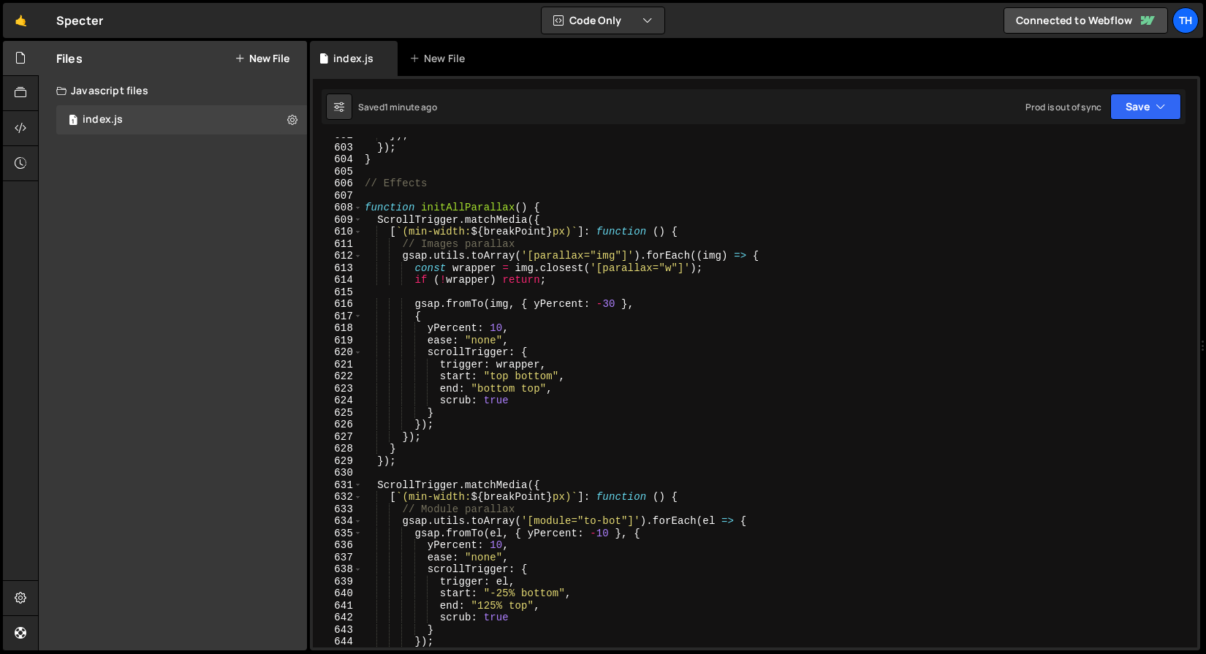
scroll to position [4807, 0]
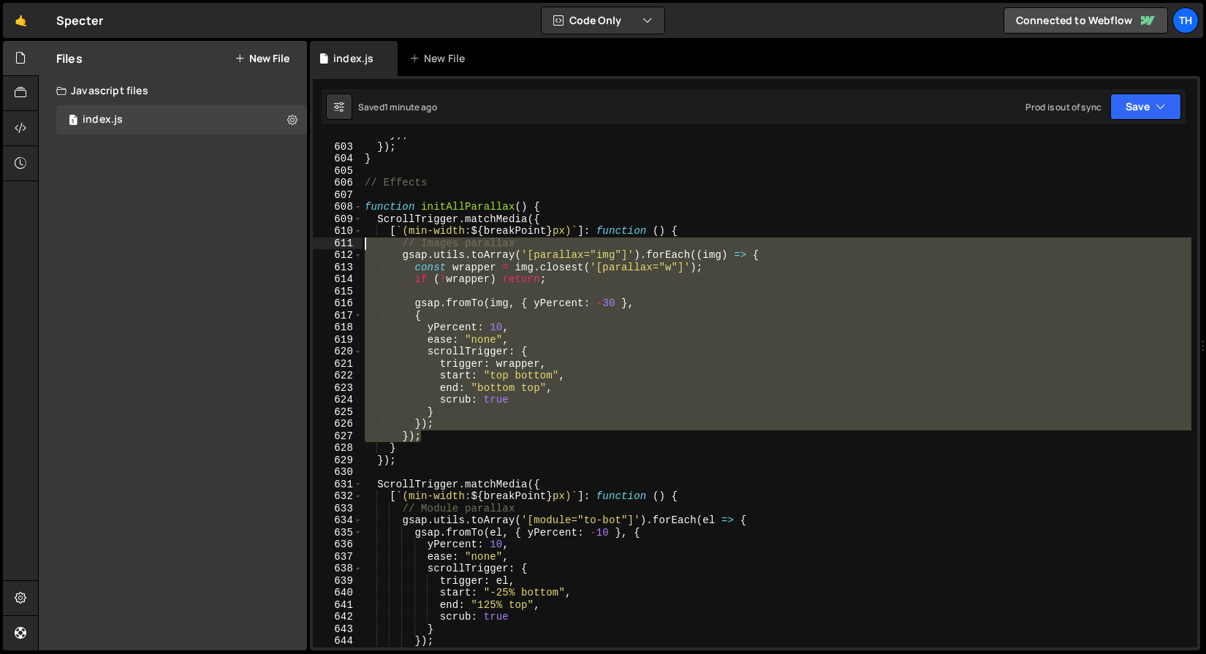
drag, startPoint x: 457, startPoint y: 436, endPoint x: 275, endPoint y: 247, distance: 262.0
click at [275, 247] on div "Files New File Javascript files 1 index.js 0 CSS files Copy share link Edit Fil…" at bounding box center [622, 346] width 1168 height 610
click at [425, 422] on div "}) ; }) ; } // Effects function initAllParallax ( ) { ScrollTrigger . matchMedi…" at bounding box center [776, 392] width 829 height 510
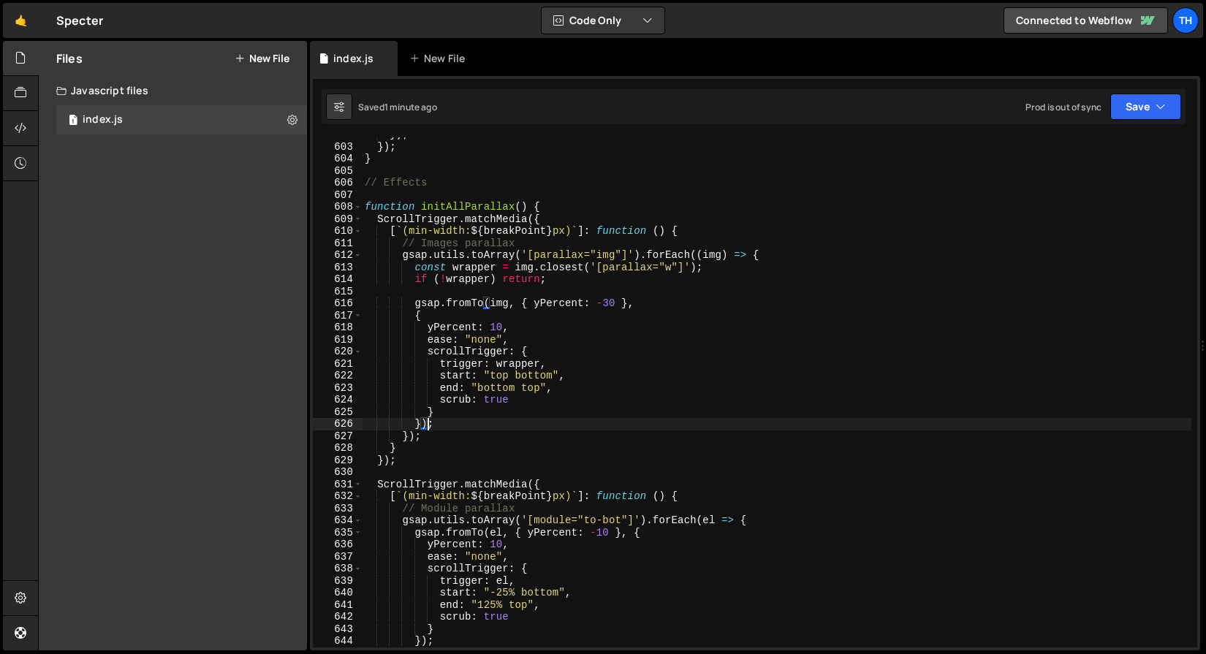
click at [425, 427] on div "}) ; }) ; } // Effects function initAllParallax ( ) { ScrollTrigger . matchMedi…" at bounding box center [776, 396] width 829 height 534
click at [425, 435] on div "}) ; }) ; } // Effects function initAllParallax ( ) { ScrollTrigger . matchMedi…" at bounding box center [776, 396] width 829 height 534
type textarea "});"
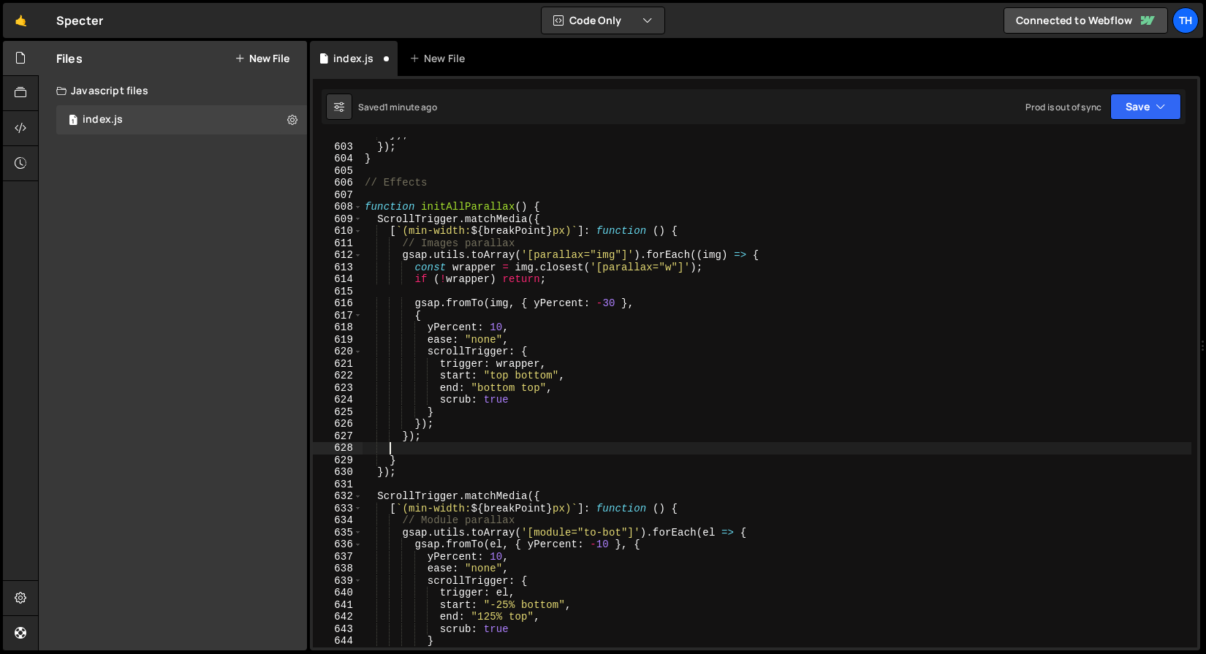
scroll to position [0, 0]
paste textarea "});"
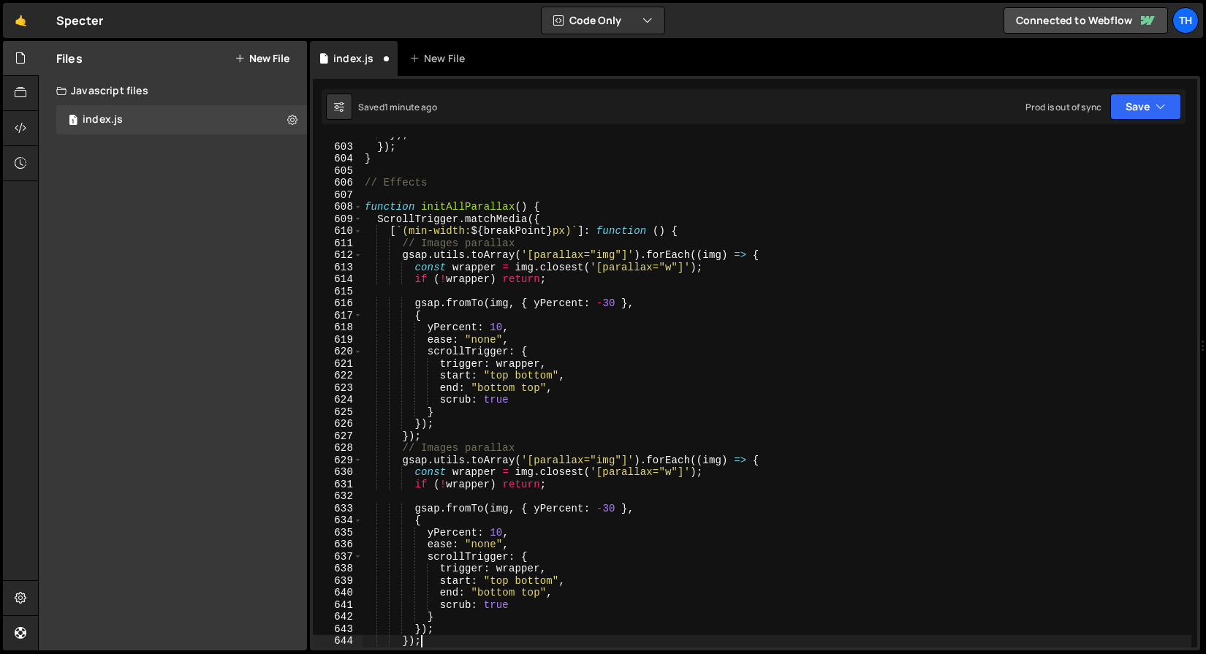
click at [444, 430] on div "}) ; }) ; } // Effects function initAllParallax ( ) { ScrollTrigger . matchMedi…" at bounding box center [776, 396] width 829 height 534
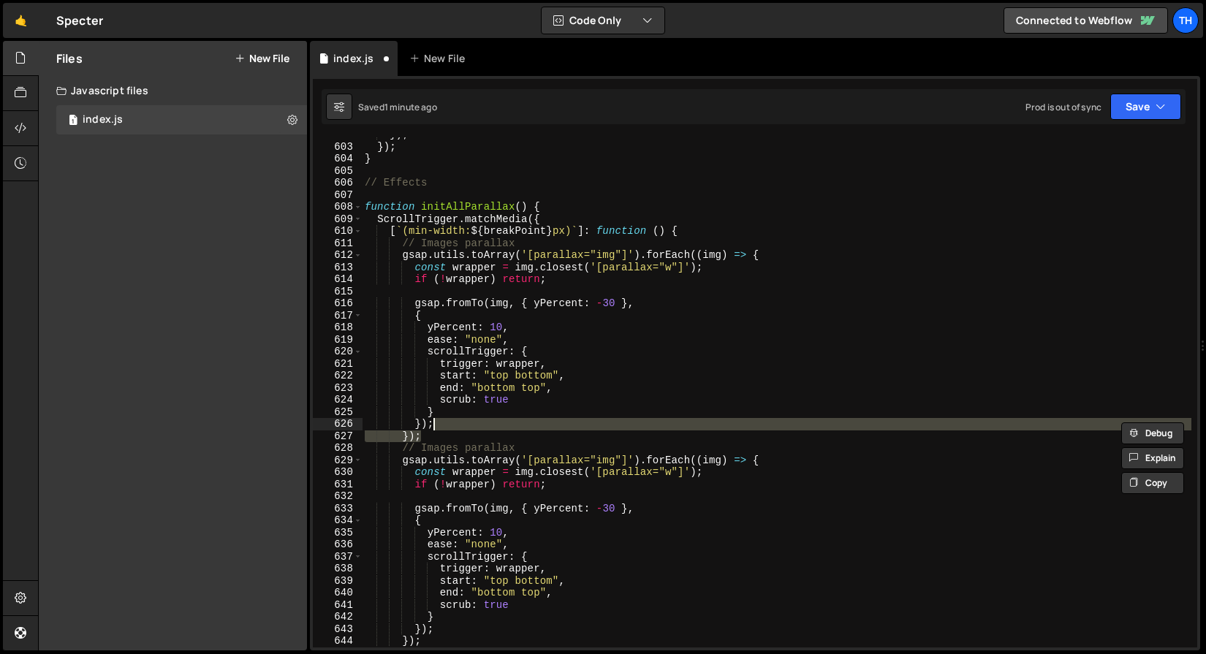
type textarea "});"
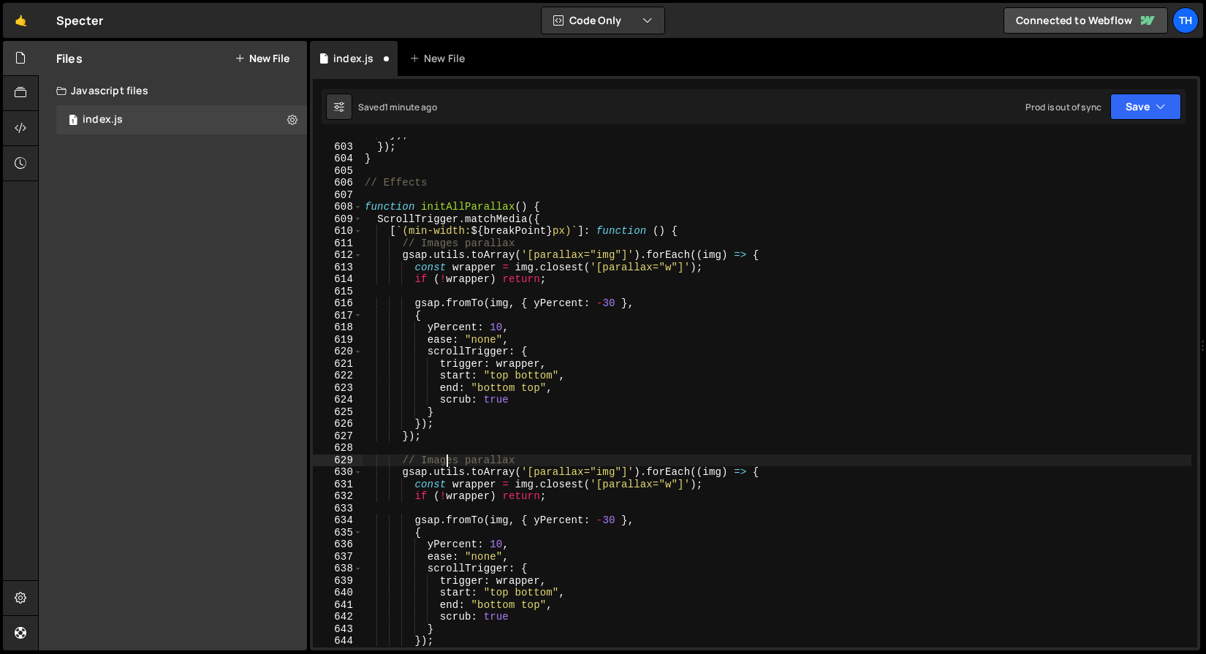
click at [447, 462] on div "}) ; }) ; } // Effects function initAllParallax ( ) { ScrollTrigger . matchMedi…" at bounding box center [776, 396] width 829 height 534
click at [461, 461] on div "}) ; }) ; } // Effects function initAllParallax ( ) { ScrollTrigger . matchMedi…" at bounding box center [776, 396] width 829 height 534
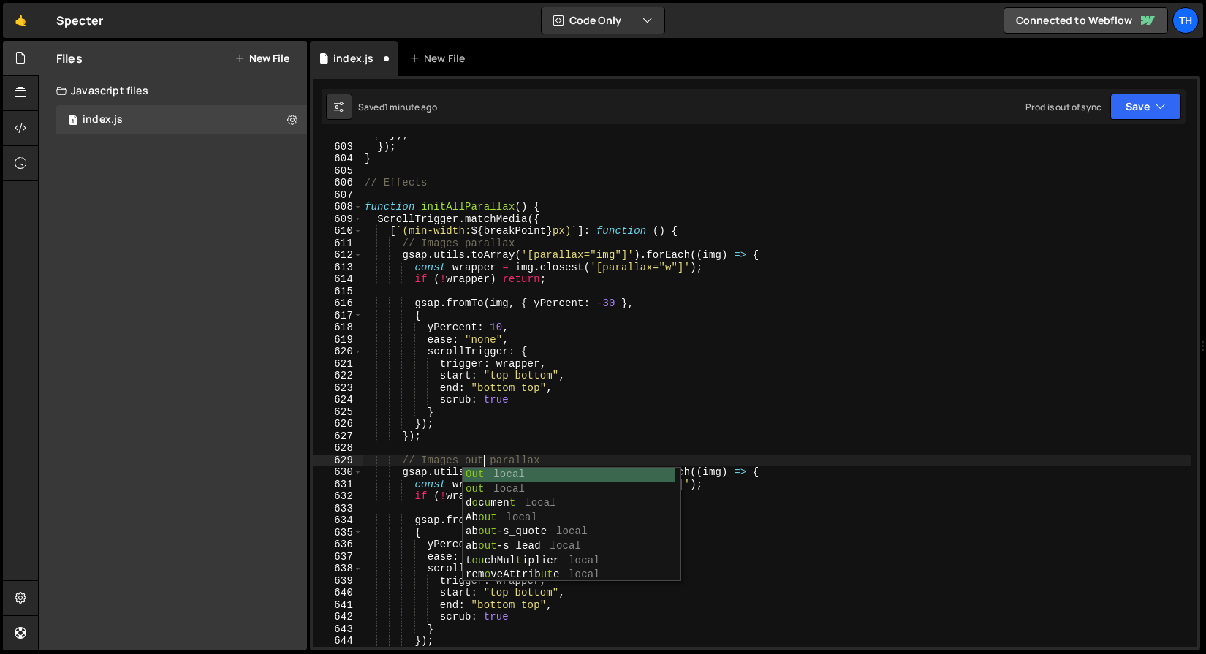
click at [496, 425] on div "}) ; }) ; } // Effects function initAllParallax ( ) { ScrollTrigger . matchMedi…" at bounding box center [776, 396] width 829 height 534
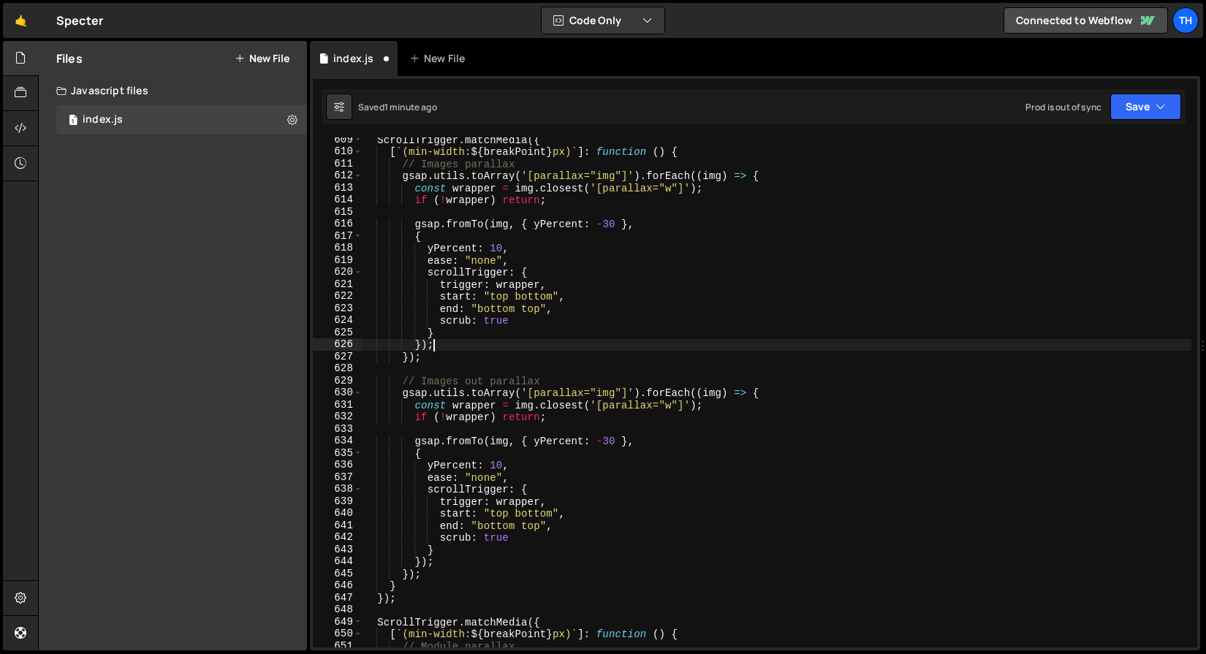
scroll to position [4831, 0]
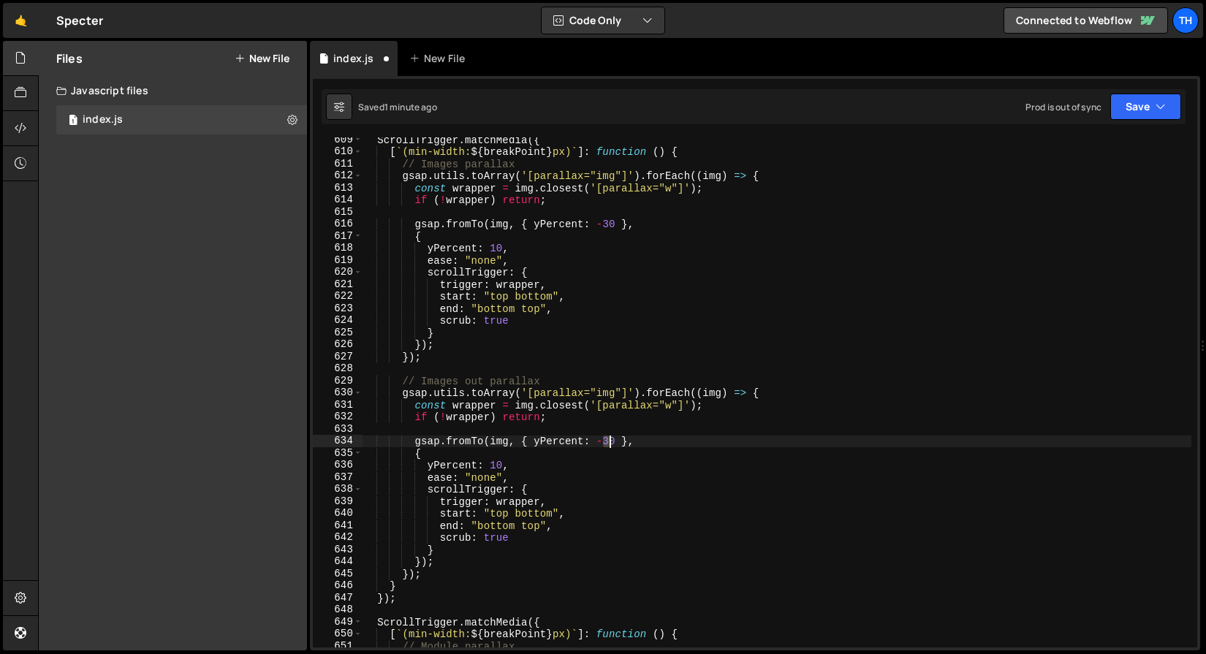
drag, startPoint x: 606, startPoint y: 440, endPoint x: 619, endPoint y: 441, distance: 13.2
click at [619, 441] on div "ScrollTrigger . matchMedia ({ [ ` (min-width: ${ breakPoint } px) ` ] : functio…" at bounding box center [776, 401] width 829 height 534
click at [498, 462] on div "ScrollTrigger . matchMedia ({ [ ` (min-width: ${ breakPoint } px) ` ] : functio…" at bounding box center [776, 401] width 829 height 534
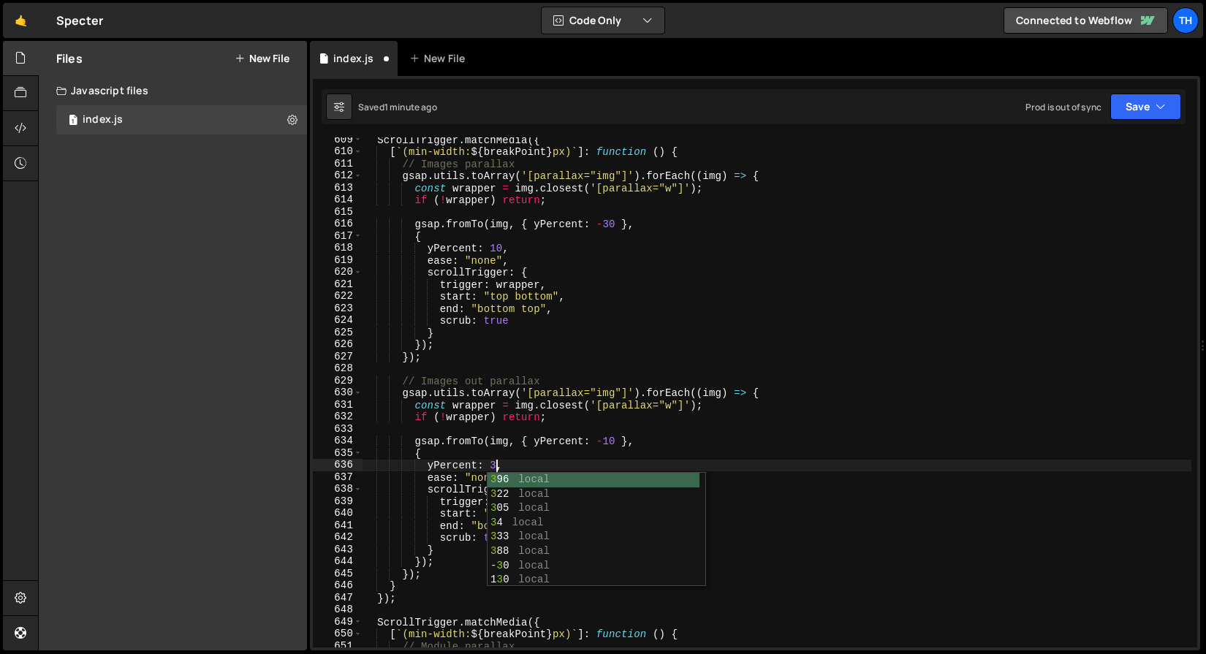
scroll to position [0, 9]
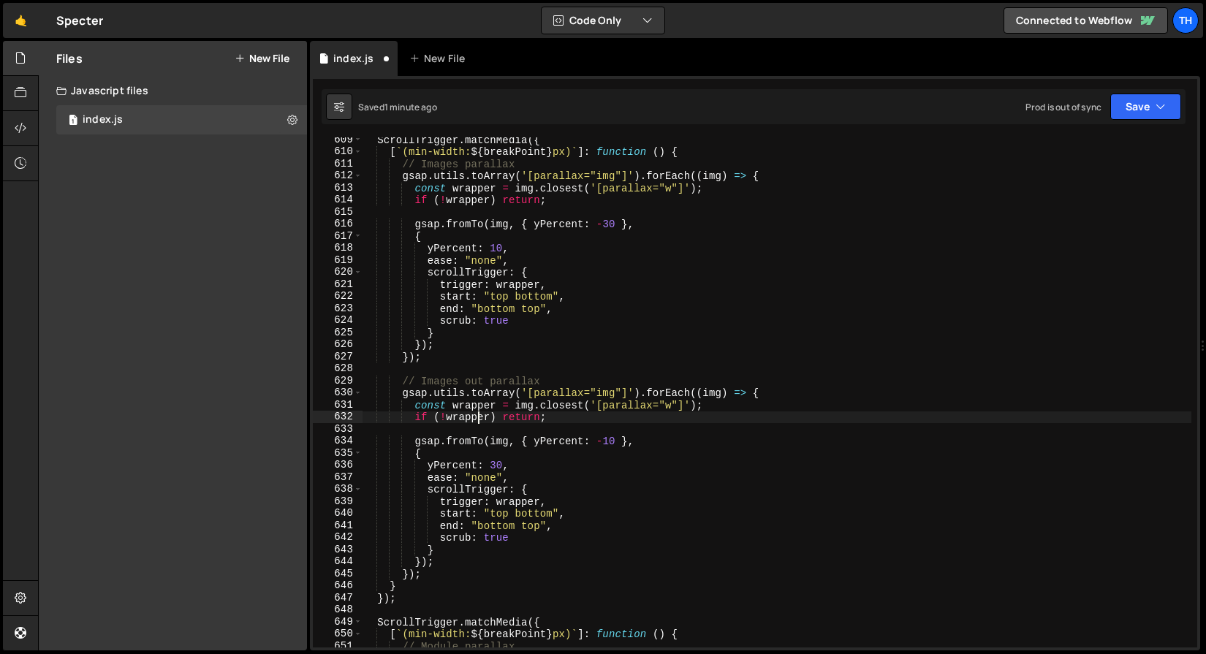
click at [477, 412] on div "ScrollTrigger . matchMedia ({ [ ` (min-width: ${ breakPoint } px) ` ] : functio…" at bounding box center [776, 401] width 829 height 534
click at [499, 514] on div "ScrollTrigger . matchMedia ({ [ ` (min-width: ${ breakPoint } px) ` ] : functio…" at bounding box center [776, 401] width 829 height 534
click at [1115, 115] on button "Save" at bounding box center [1145, 107] width 71 height 26
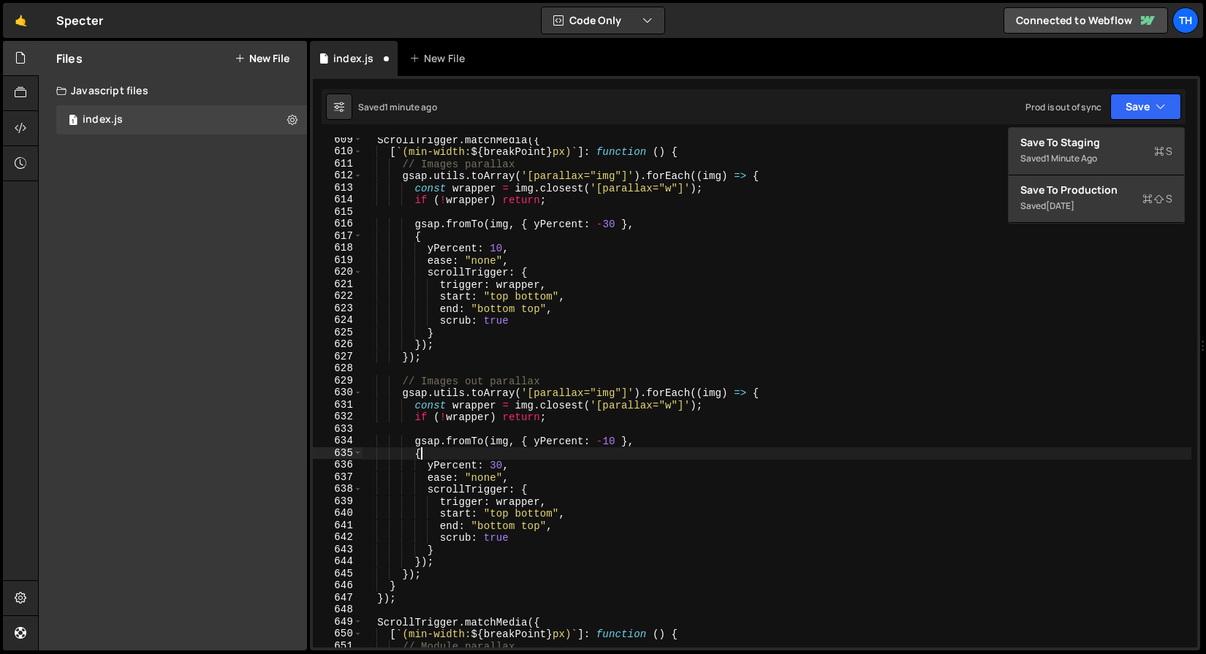
click at [574, 452] on div "ScrollTrigger . matchMedia ({ [ ` (min-width: ${ breakPoint } px) ` ] : functio…" at bounding box center [776, 401] width 829 height 534
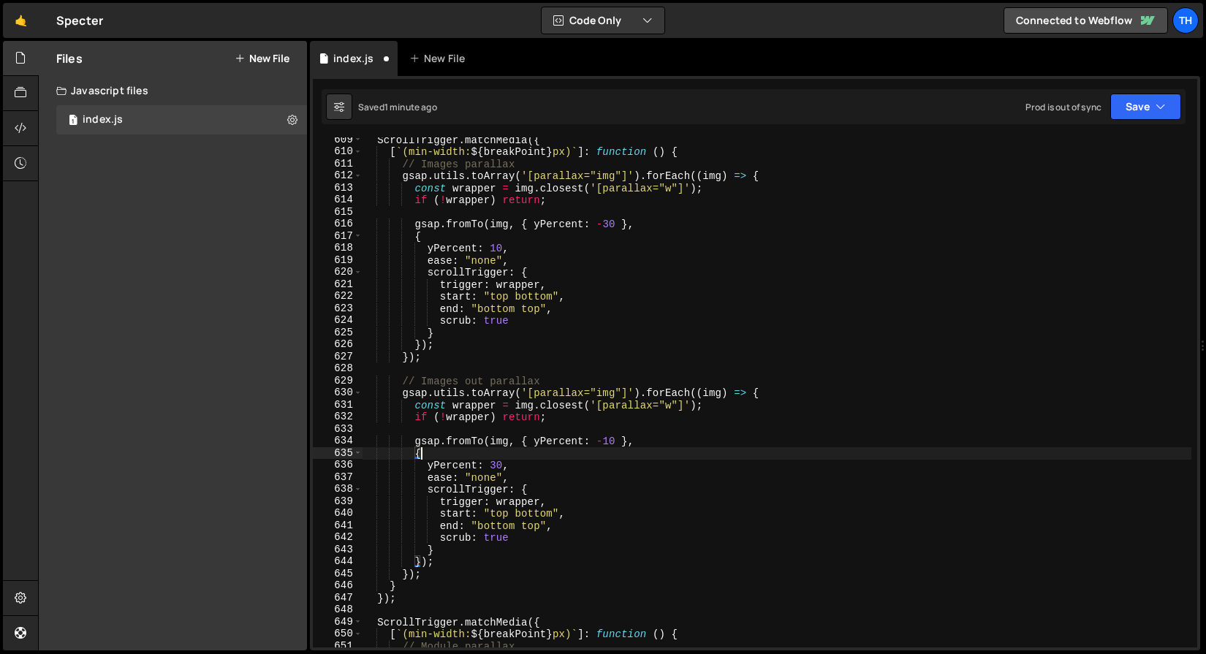
click at [504, 509] on div "ScrollTrigger . matchMedia ({ [ ` (min-width: ${ breakPoint } px) ` ] : functio…" at bounding box center [776, 401] width 829 height 534
click at [511, 511] on div "ScrollTrigger . matchMedia ({ [ ` (min-width: ${ breakPoint } px) ` ] : functio…" at bounding box center [776, 401] width 829 height 534
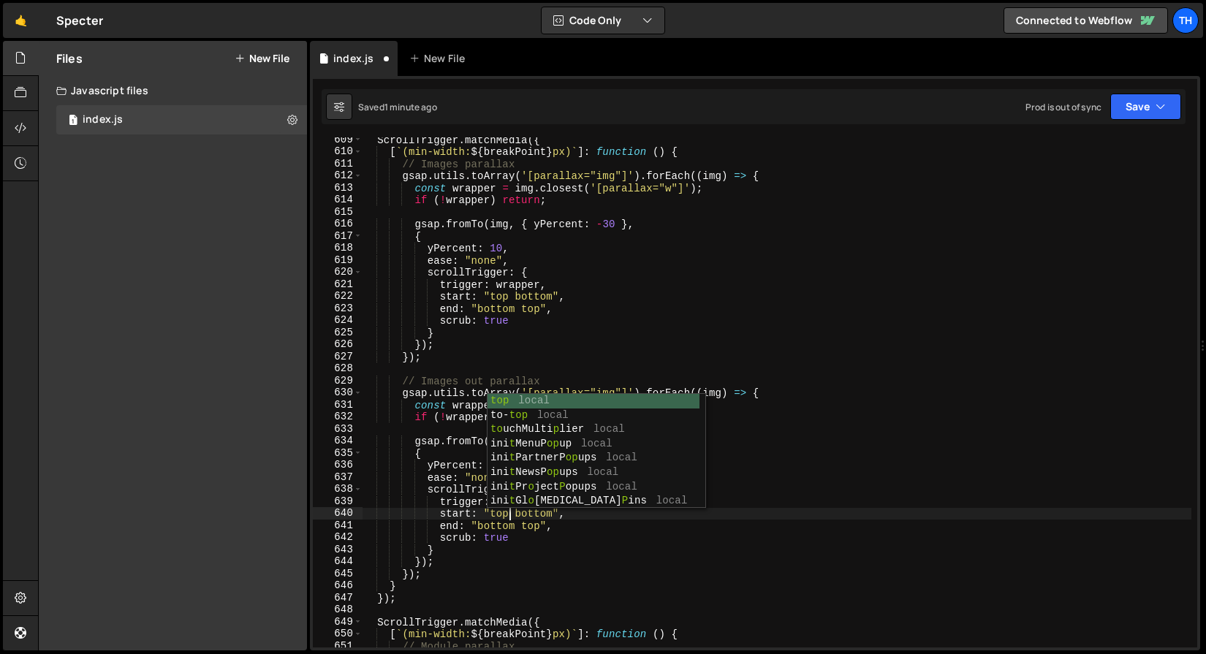
scroll to position [0, 9]
click at [528, 516] on div "ScrollTrigger . matchMedia ({ [ ` (min-width: ${ breakPoint } px) ` ] : functio…" at bounding box center [776, 401] width 829 height 534
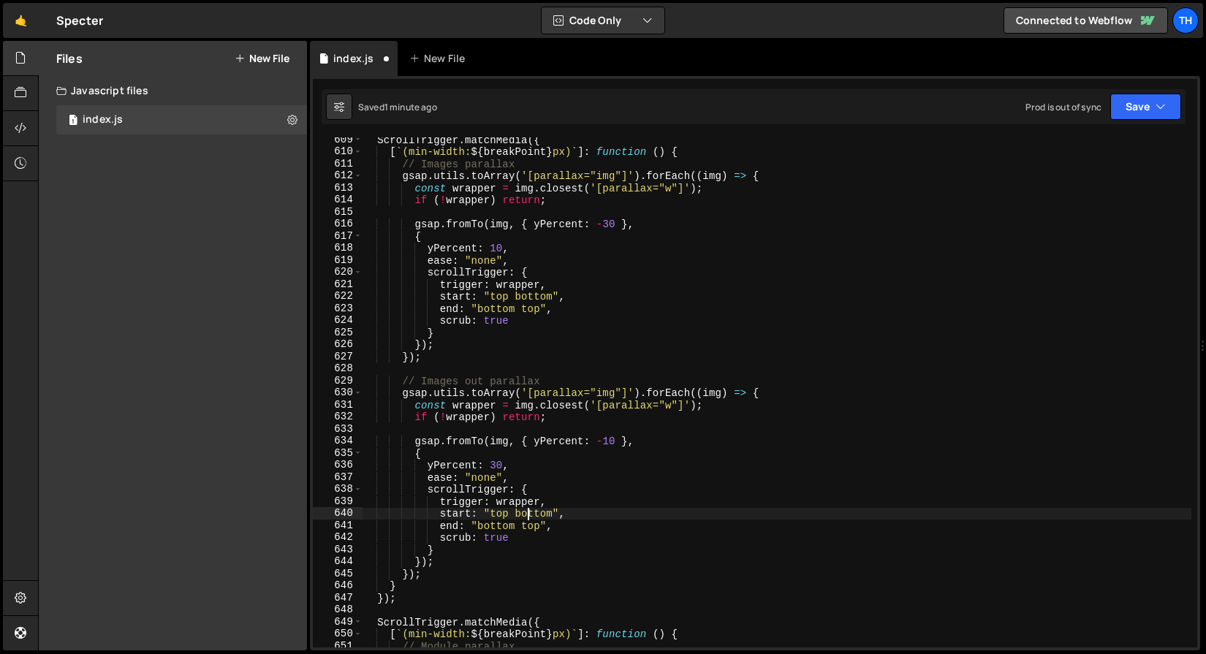
click at [528, 516] on div "ScrollTrigger . matchMedia ({ [ ` (min-width: ${ breakPoint } px) ` ] : functio…" at bounding box center [776, 401] width 829 height 534
click at [1136, 111] on button "Save" at bounding box center [1145, 107] width 71 height 26
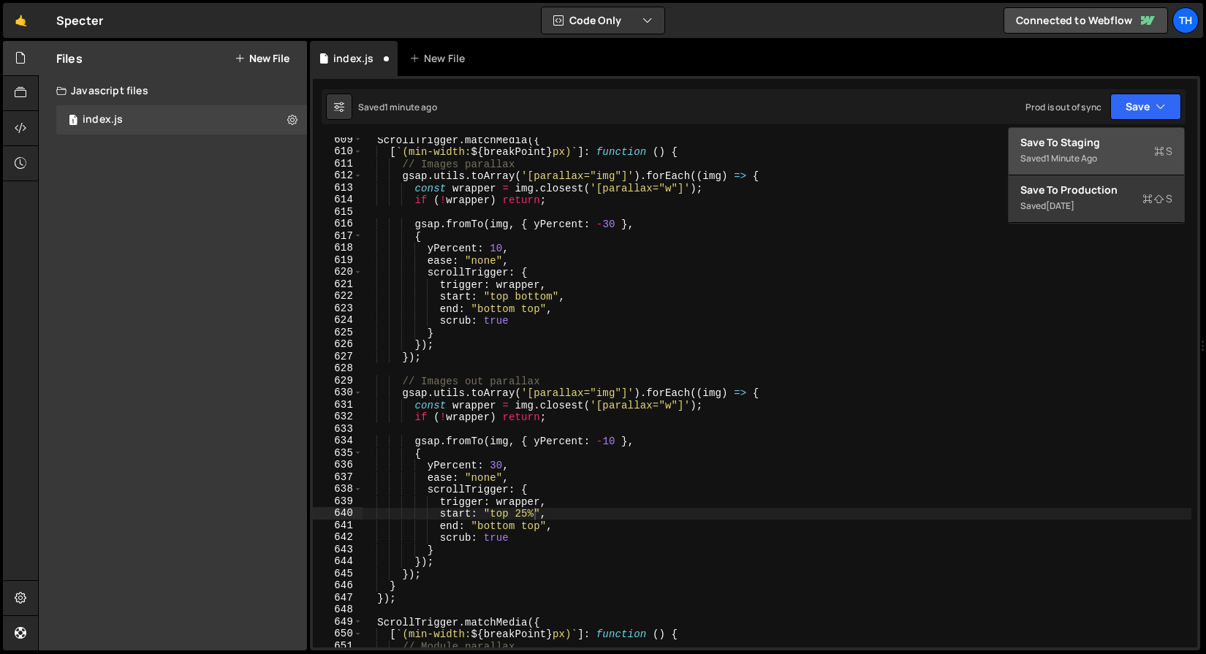
click at [1100, 150] on div "Saved 1 minute ago" at bounding box center [1096, 159] width 152 height 18
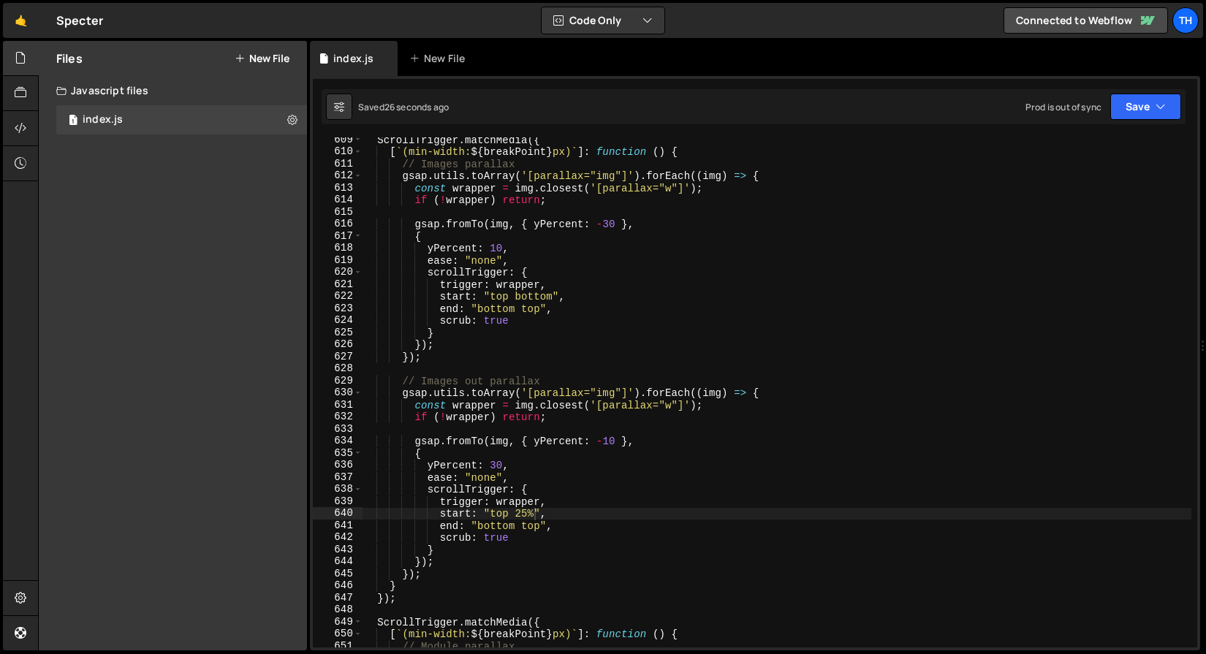
click at [615, 395] on div "ScrollTrigger . matchMedia ({ [ ` (min-width: ${ breakPoint } px) ` ] : functio…" at bounding box center [776, 401] width 829 height 534
click at [1149, 111] on button "Save" at bounding box center [1145, 107] width 71 height 26
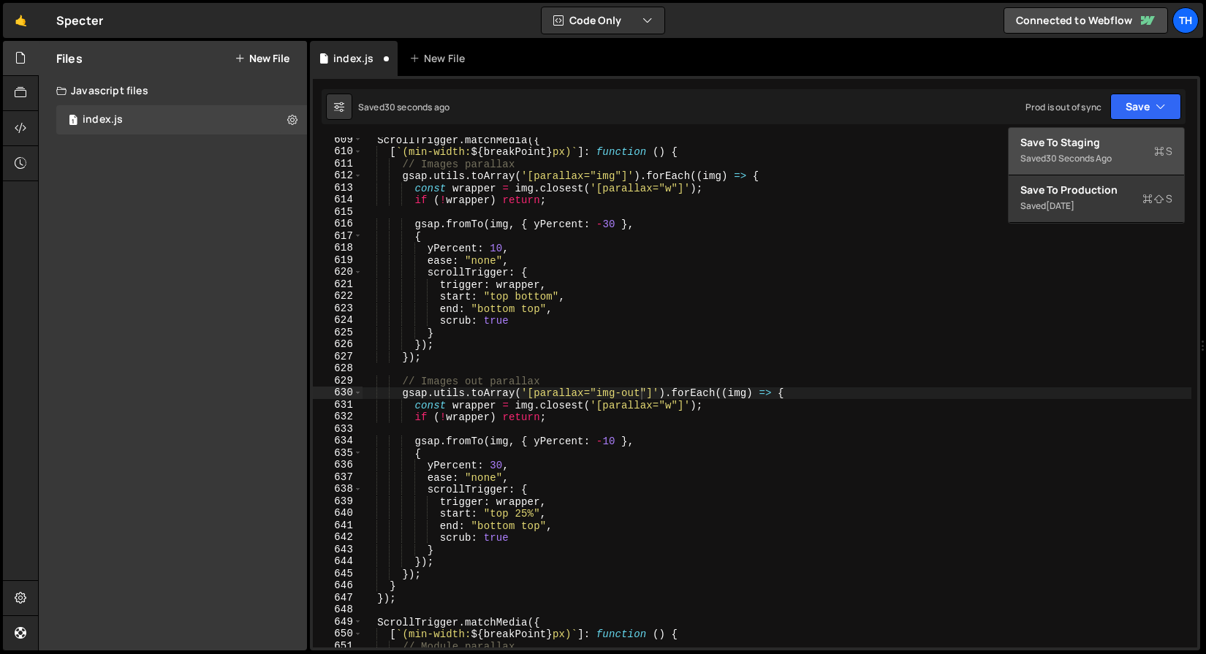
click at [1122, 139] on div "Save to Staging S" at bounding box center [1096, 142] width 152 height 15
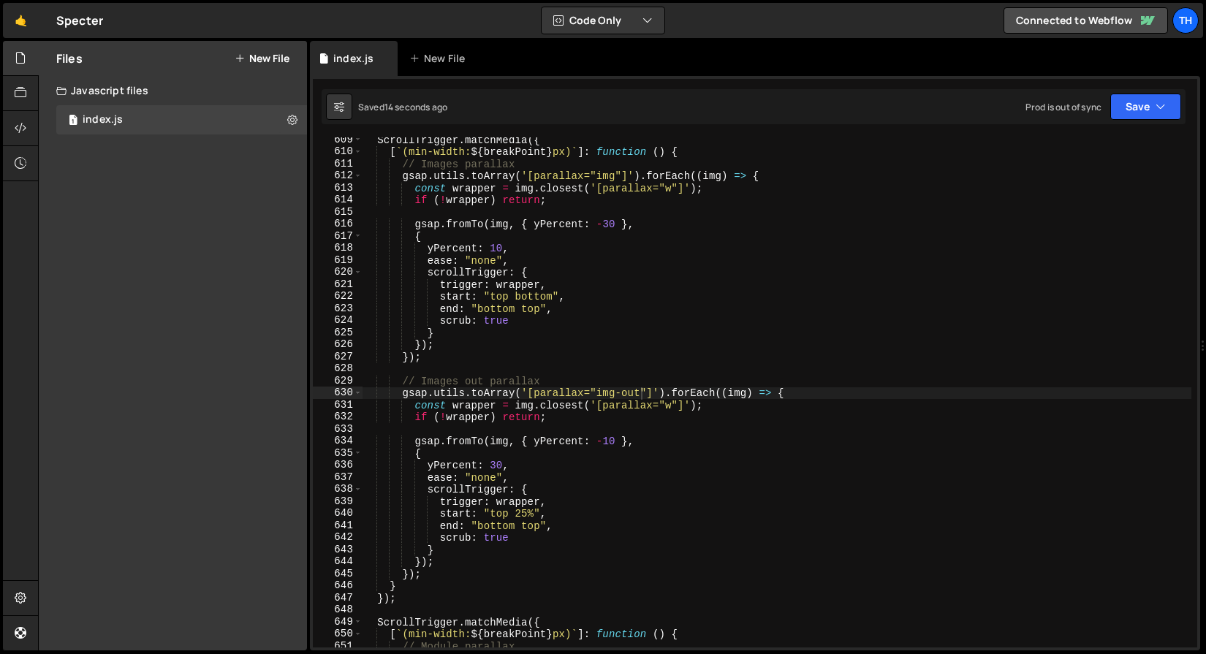
click at [522, 510] on div "ScrollTrigger . matchMedia ({ [ ` (min-width: ${ breakPoint } px) ` ] : functio…" at bounding box center [776, 401] width 829 height 534
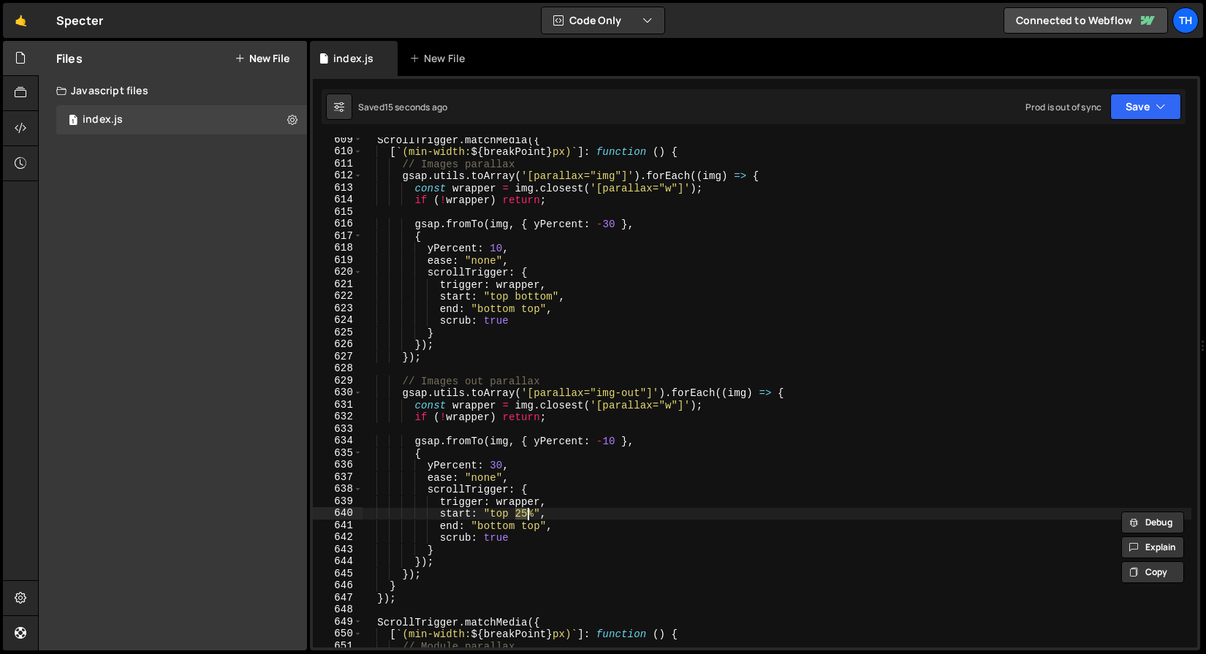
scroll to position [0, 11]
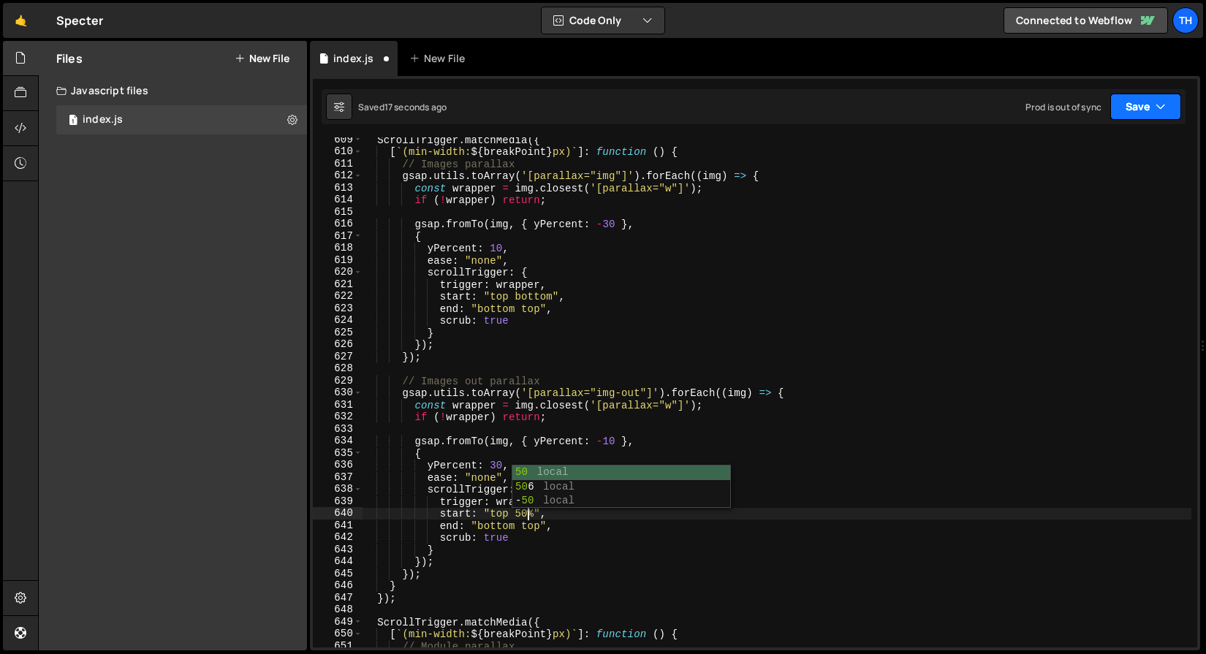
click at [1117, 112] on button "Save" at bounding box center [1145, 107] width 71 height 26
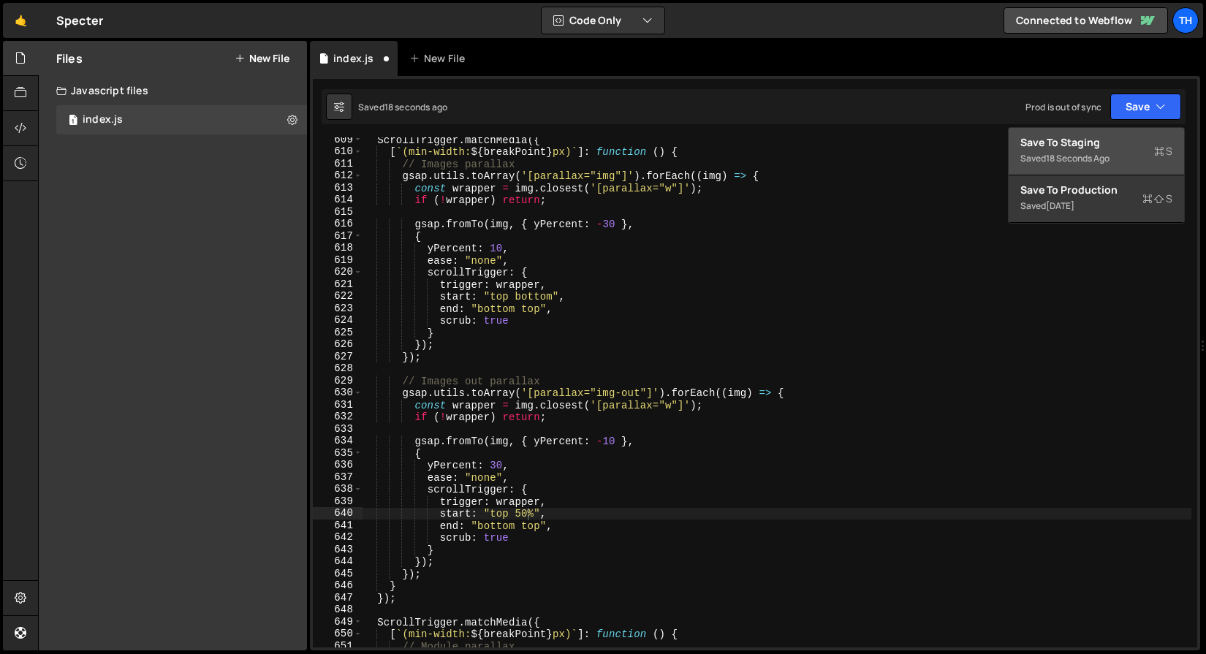
click at [1092, 146] on div "Save to Staging S" at bounding box center [1096, 142] width 152 height 15
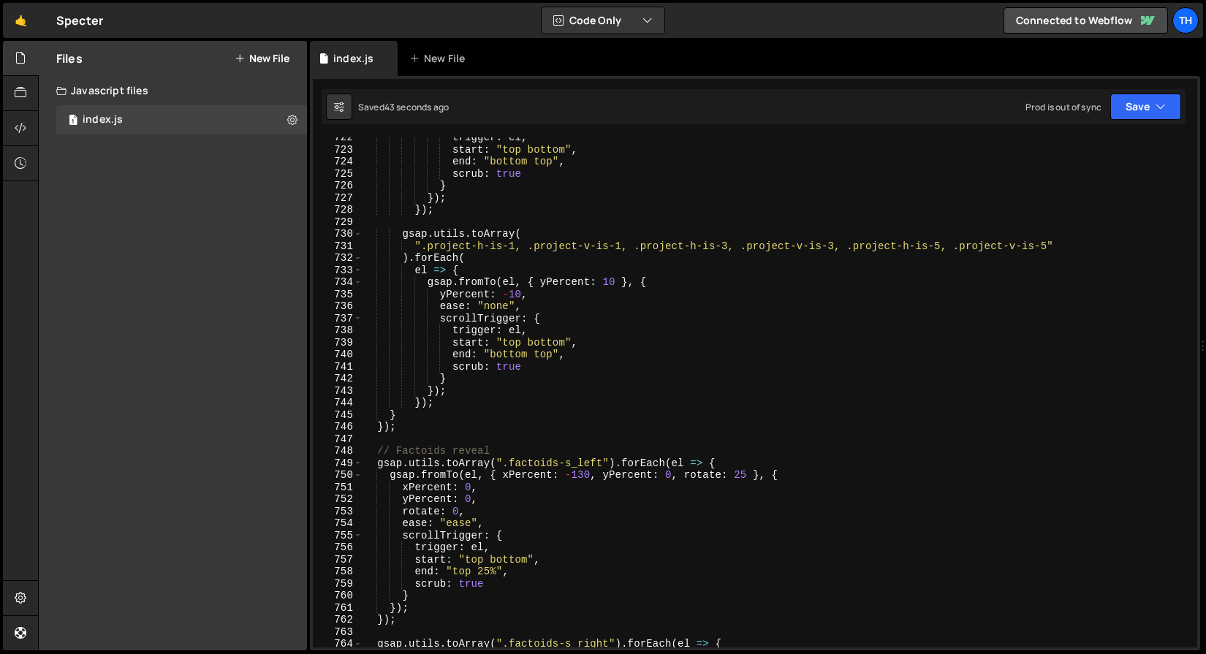
scroll to position [5773, 0]
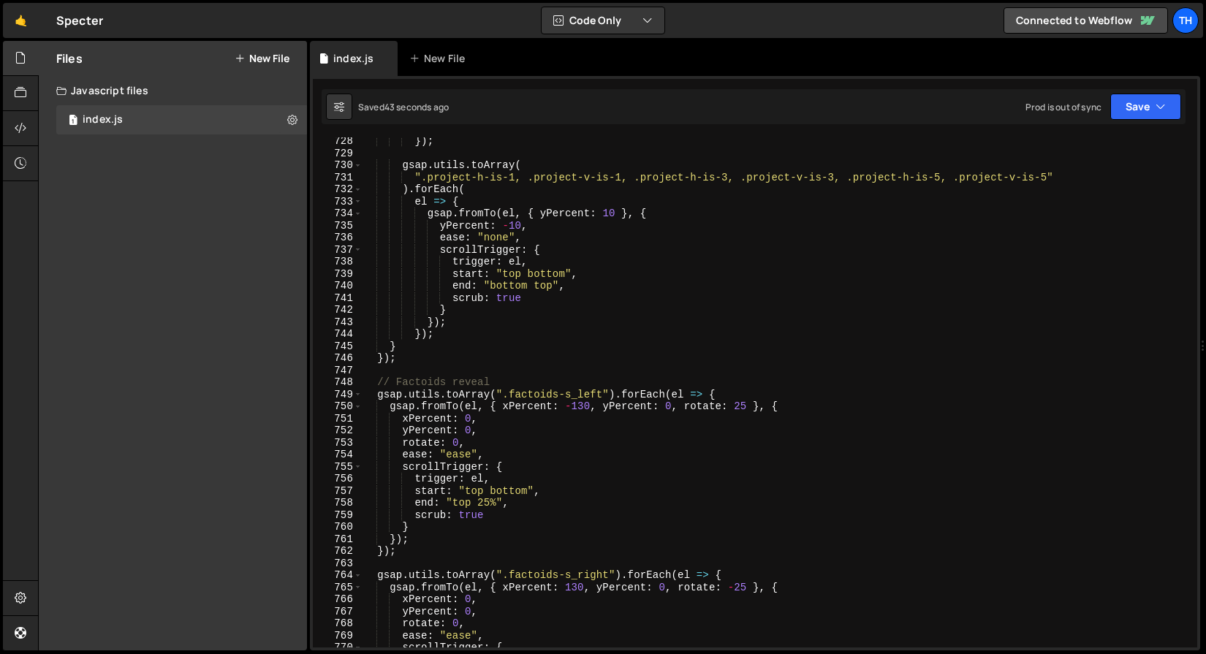
type textarea "});"
click at [532, 364] on div "}) ; gsap . utils . toArray ( ".project-h-is-1, .project-v-is-1, .project-h-is-…" at bounding box center [776, 402] width 829 height 534
click at [530, 372] on div "}) ; gsap . utils . toArray ( ".project-h-is-1, .project-v-is-1, .project-h-is-…" at bounding box center [776, 402] width 829 height 534
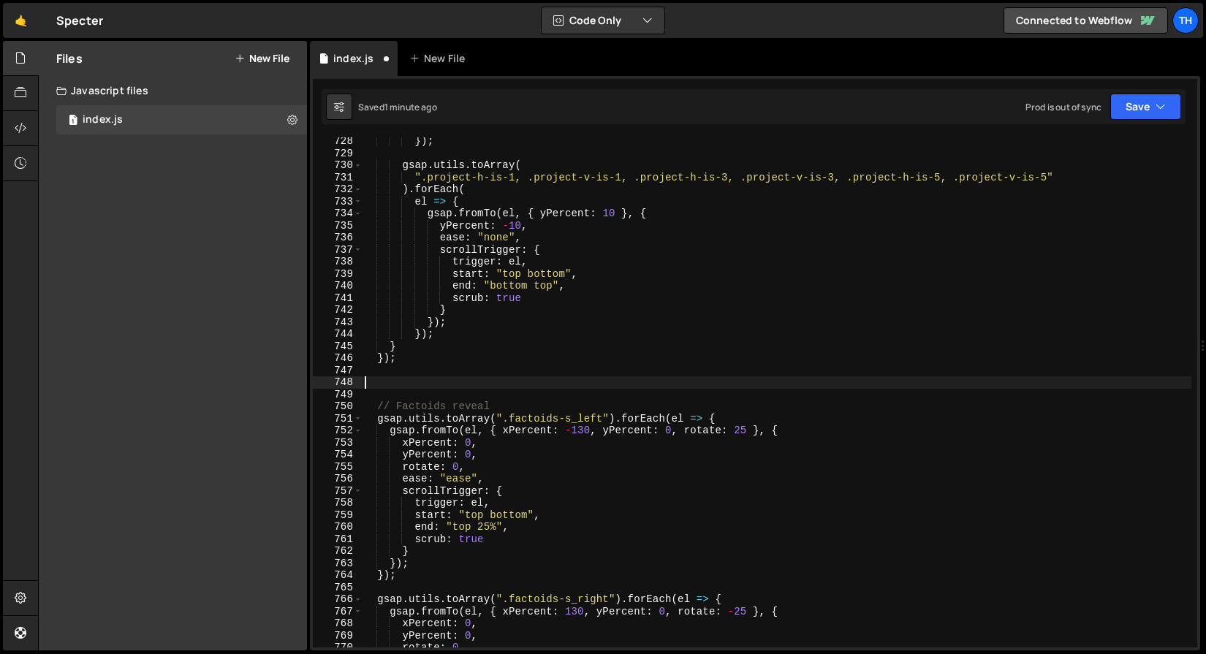
paste textarea "});"
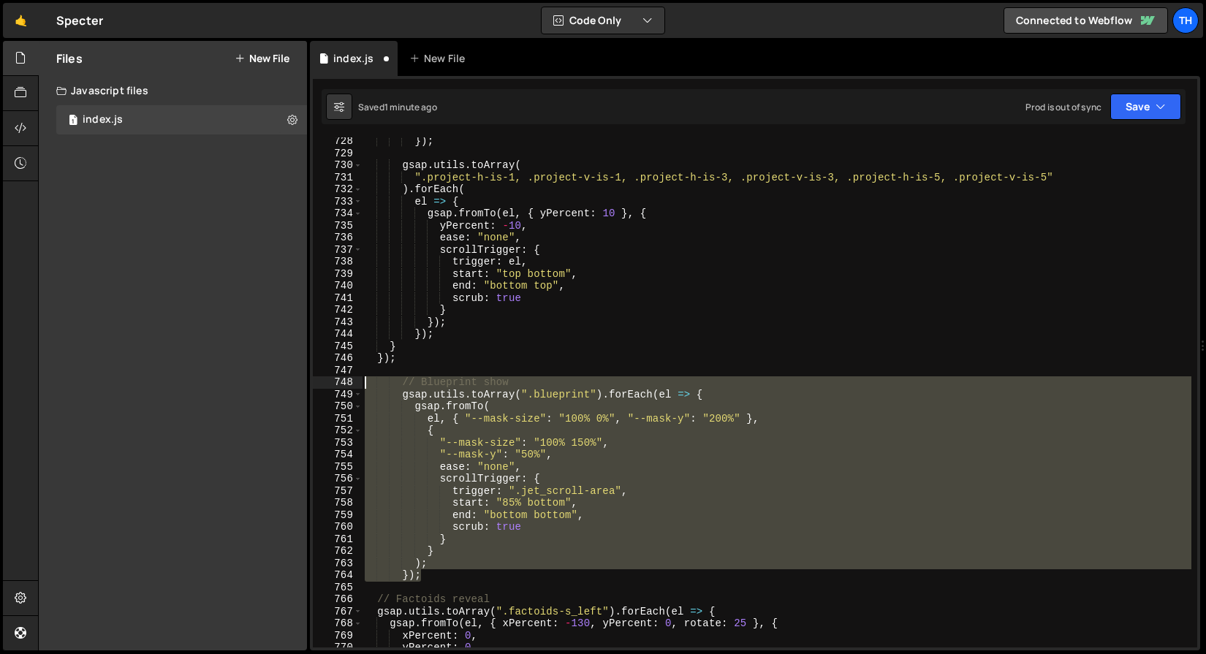
drag, startPoint x: 430, startPoint y: 572, endPoint x: 283, endPoint y: 379, distance: 243.0
click at [283, 379] on div "Files New File Javascript files 1 index.js 0 CSS files Copy share link Edit Fil…" at bounding box center [622, 346] width 1168 height 610
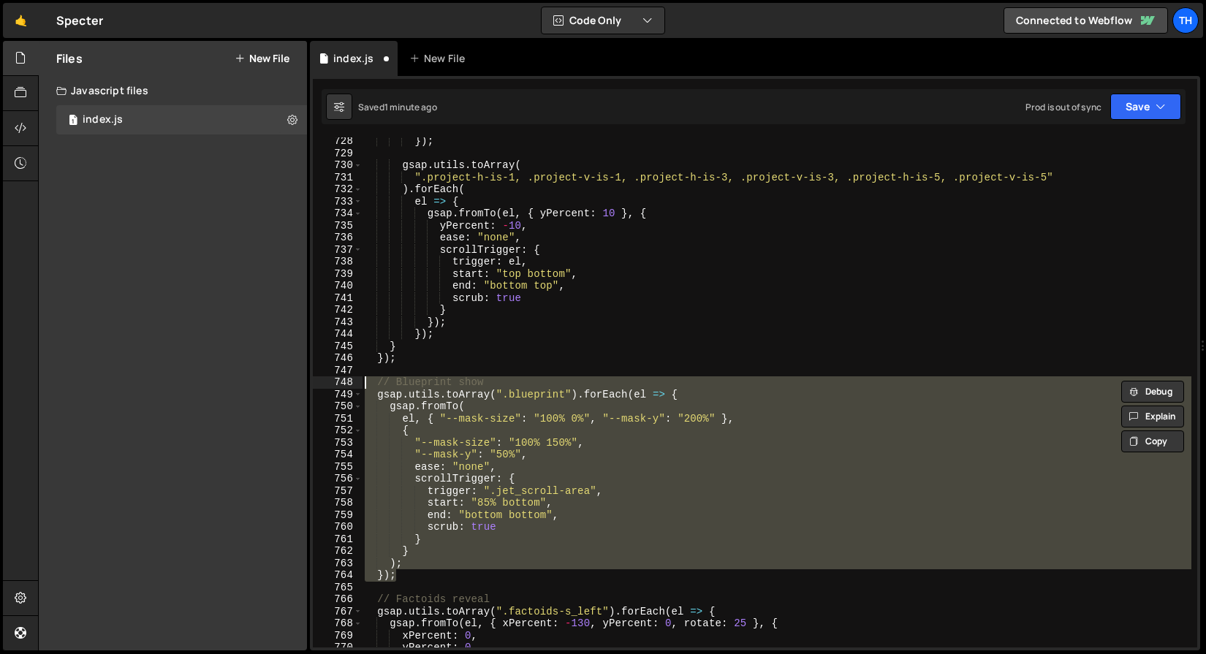
click at [422, 385] on div "}) ; gsap . utils . toArray ( ".project-h-is-1, .project-v-is-1, .project-h-is-…" at bounding box center [776, 402] width 829 height 534
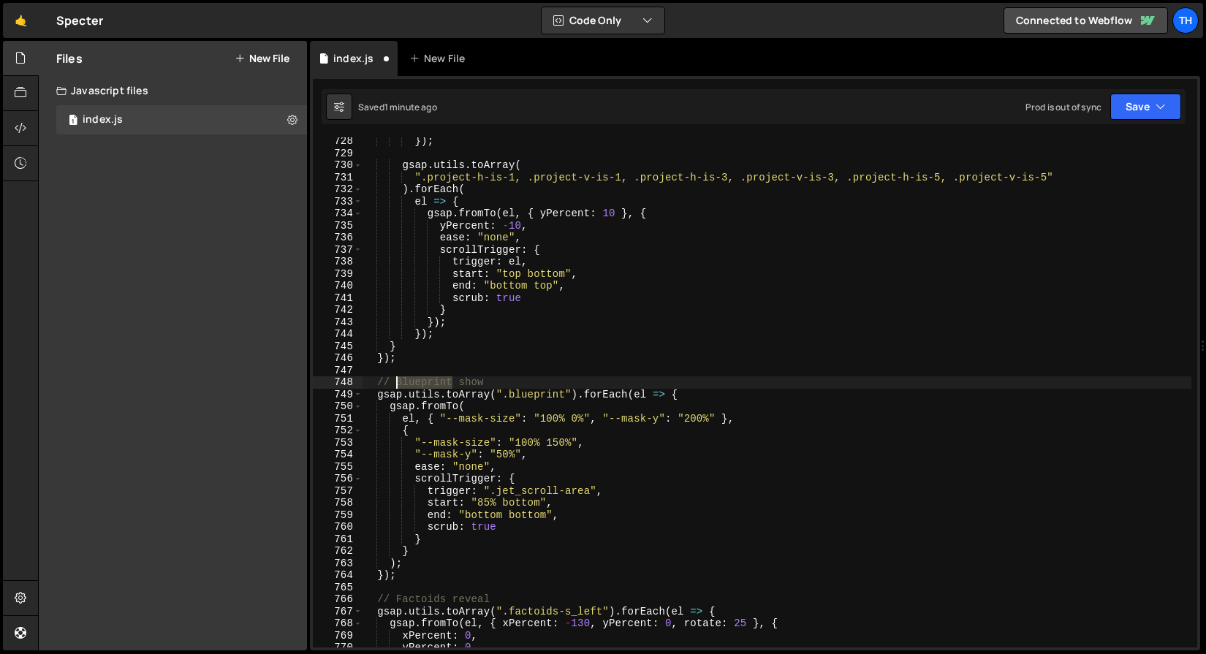
click at [422, 385] on div "}) ; gsap . utils . toArray ( ".project-h-is-1, .project-v-is-1, .project-h-is-…" at bounding box center [776, 402] width 829 height 534
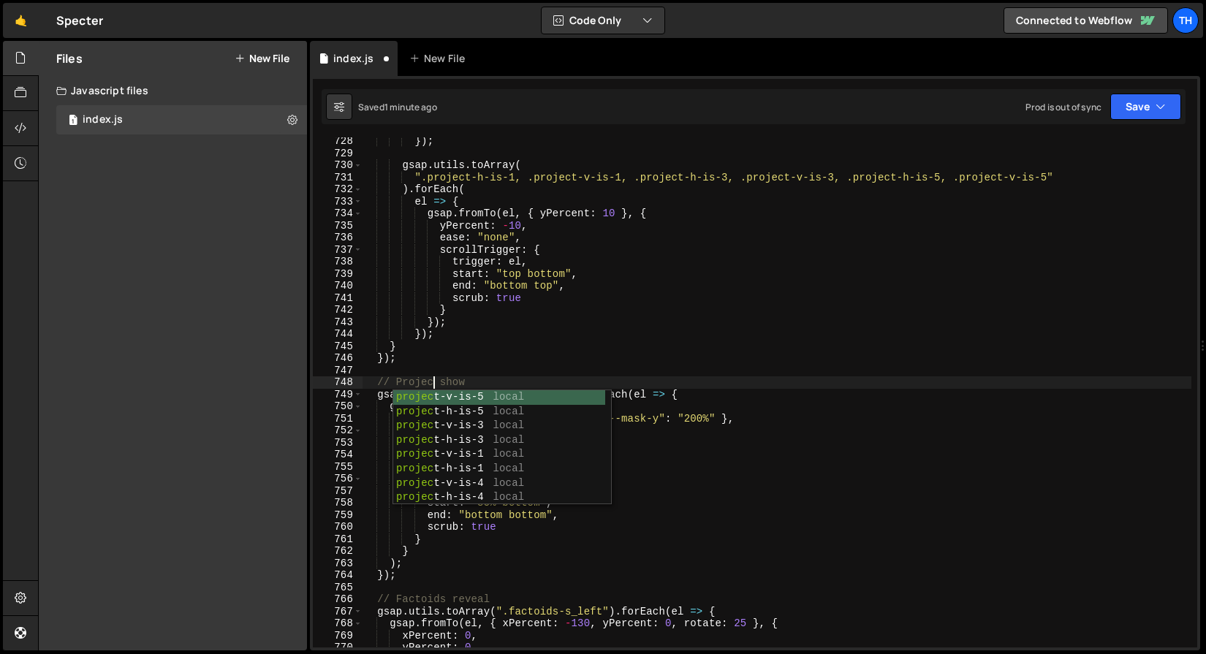
scroll to position [0, 4]
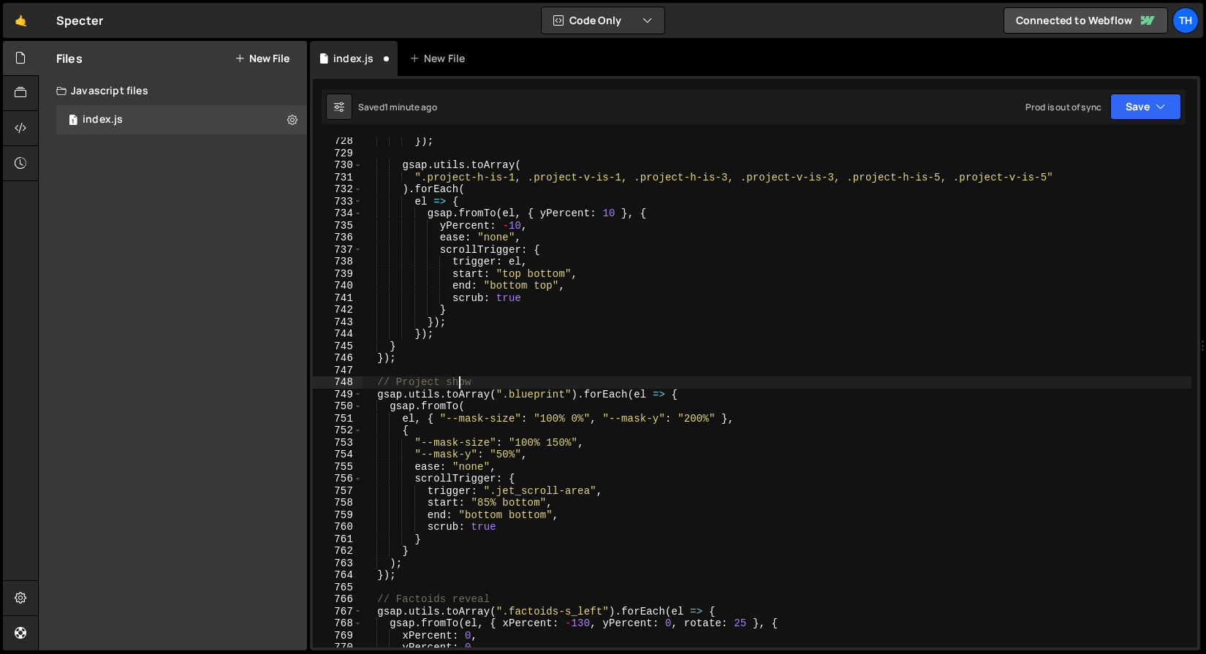
click at [462, 381] on div "}) ; gsap . utils . toArray ( ".project-h-is-1, .project-v-is-1, .project-h-is-…" at bounding box center [776, 402] width 829 height 534
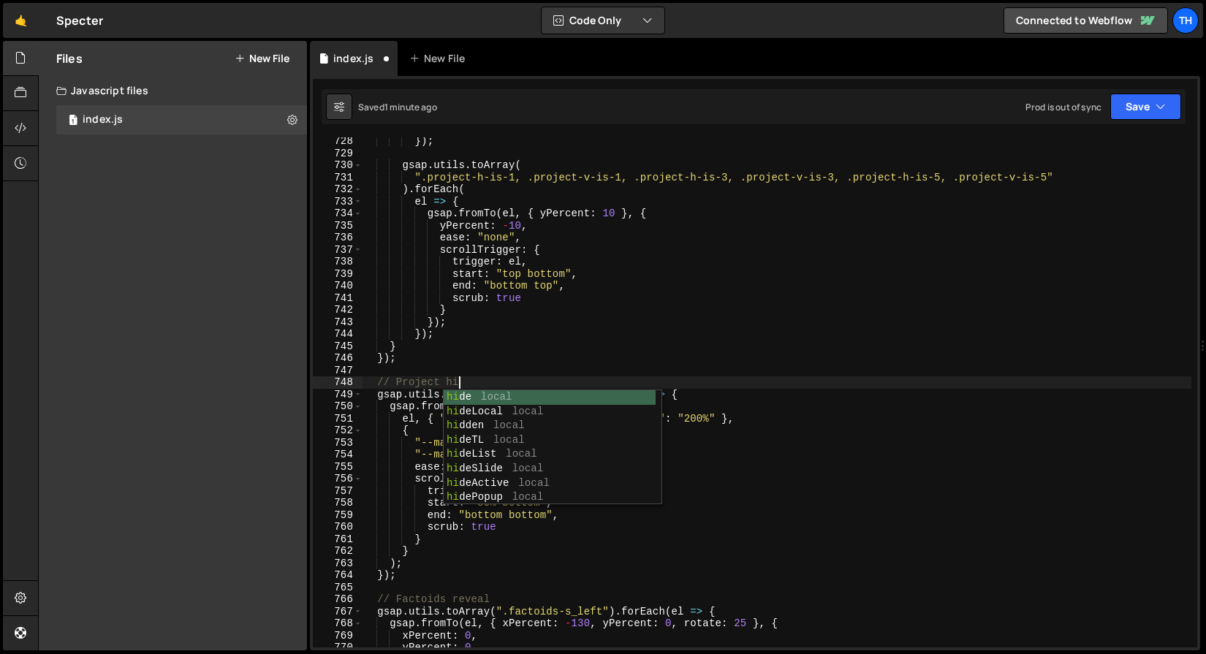
scroll to position [0, 7]
click at [473, 340] on div "}) ; gsap . utils . toArray ( ".project-h-is-1, .project-v-is-1, .project-h-is-…" at bounding box center [776, 402] width 829 height 534
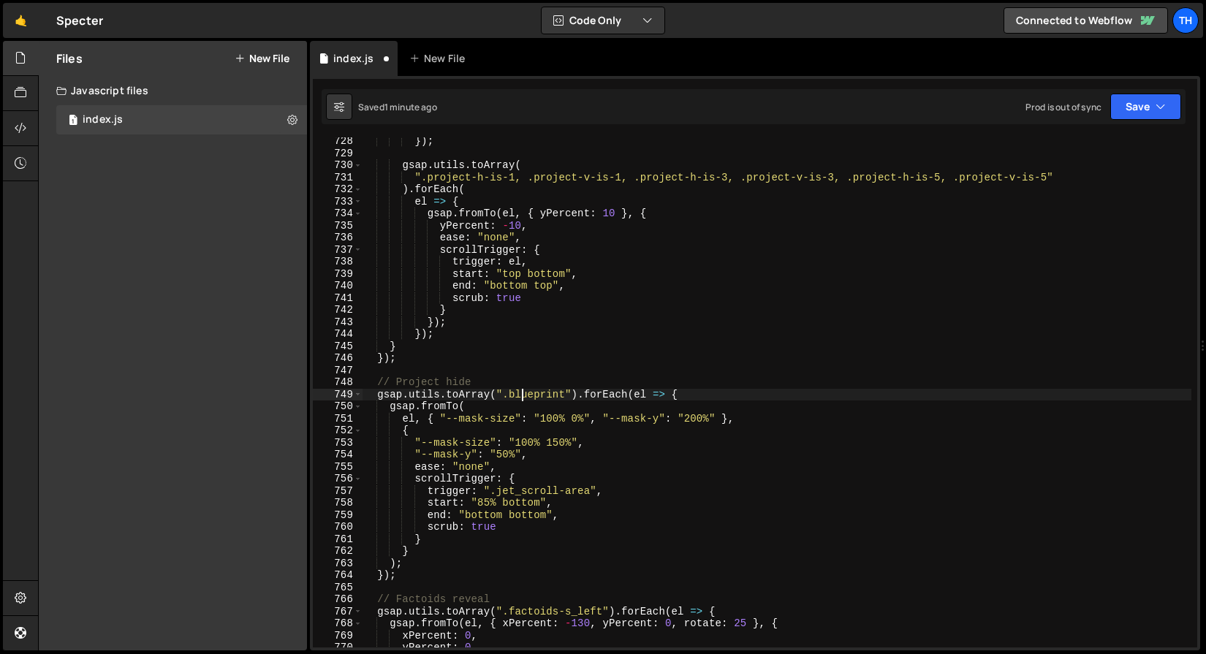
click at [522, 392] on div "}) ; gsap . utils . toArray ( ".project-h-is-1, .project-v-is-1, .project-h-is-…" at bounding box center [776, 402] width 829 height 534
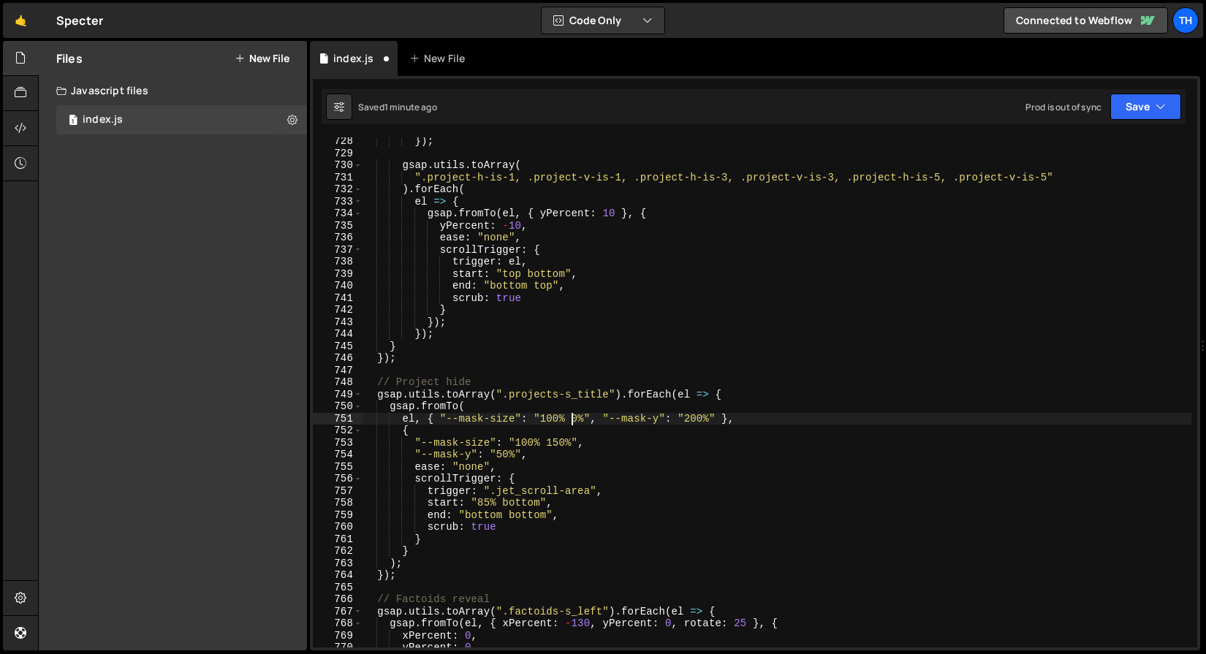
click at [580, 417] on div "}) ; gsap . utils . toArray ( ".project-h-is-1, .project-v-is-1, .project-h-is-…" at bounding box center [776, 402] width 829 height 534
click at [701, 418] on div "}) ; gsap . utils . toArray ( ".project-h-is-1, .project-v-is-1, .project-h-is-…" at bounding box center [776, 402] width 829 height 534
drag, startPoint x: 697, startPoint y: 422, endPoint x: 714, endPoint y: 422, distance: 16.8
click at [714, 422] on div "}) ; gsap . utils . toArray ( ".project-h-is-1, .project-v-is-1, .project-h-is-…" at bounding box center [776, 402] width 829 height 534
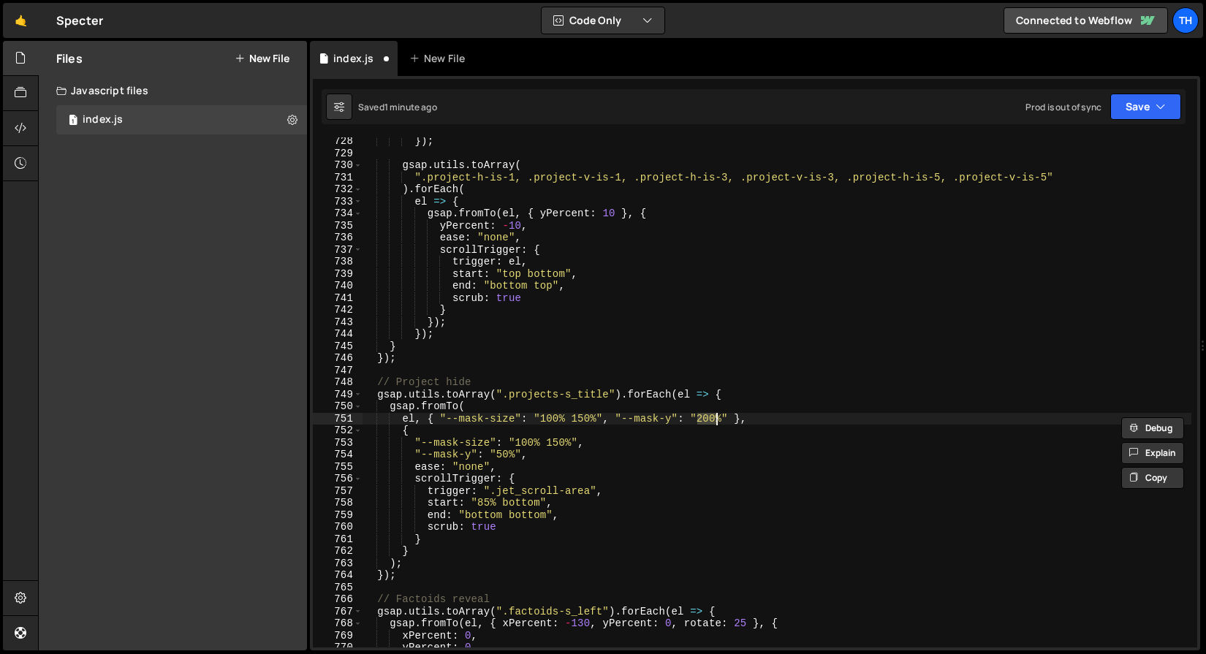
scroll to position [0, 23]
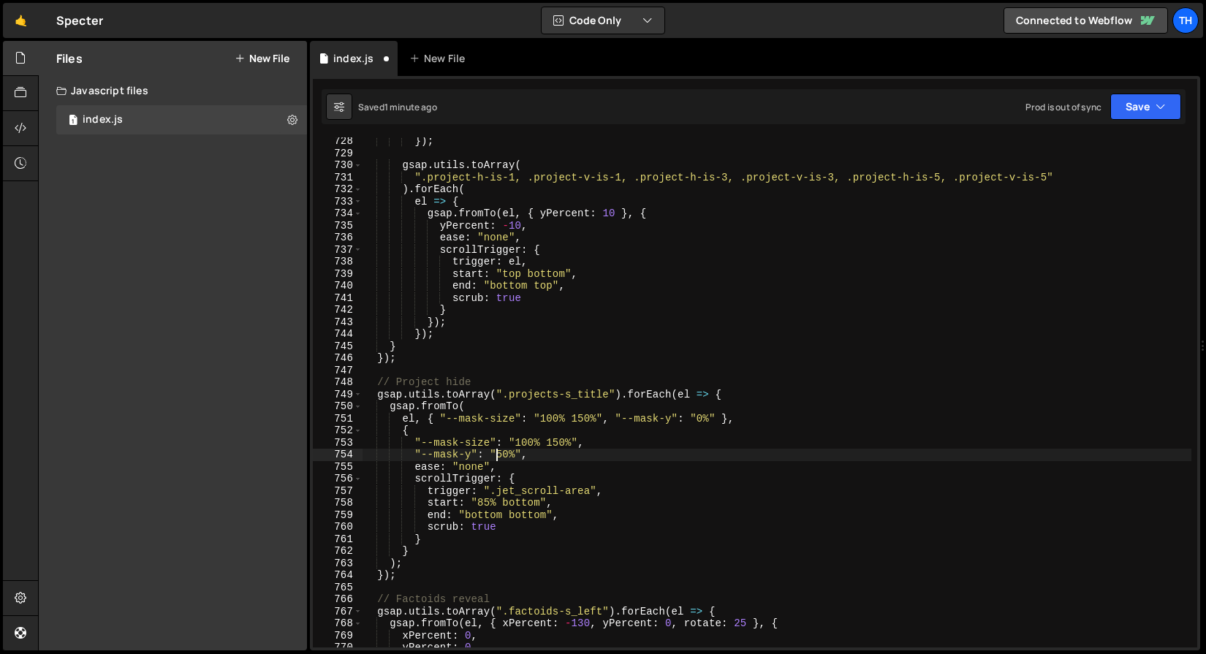
click at [497, 454] on div "}) ; gsap . utils . toArray ( ".project-h-is-1, .project-v-is-1, .project-h-is-…" at bounding box center [776, 402] width 829 height 534
click at [561, 442] on div "}) ; gsap . utils . toArray ( ".project-h-is-1, .project-v-is-1, .project-h-is-…" at bounding box center [776, 402] width 829 height 534
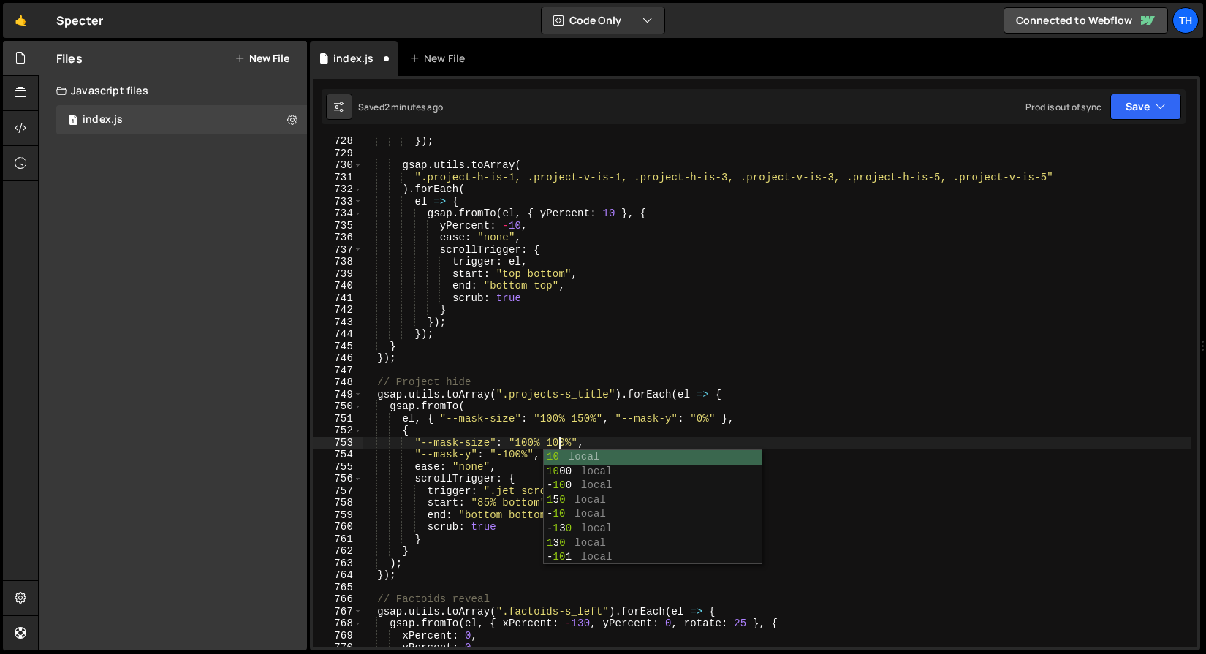
click at [501, 428] on div "}) ; gsap . utils . toArray ( ".project-h-is-1, .project-v-is-1, .project-h-is-…" at bounding box center [776, 402] width 829 height 534
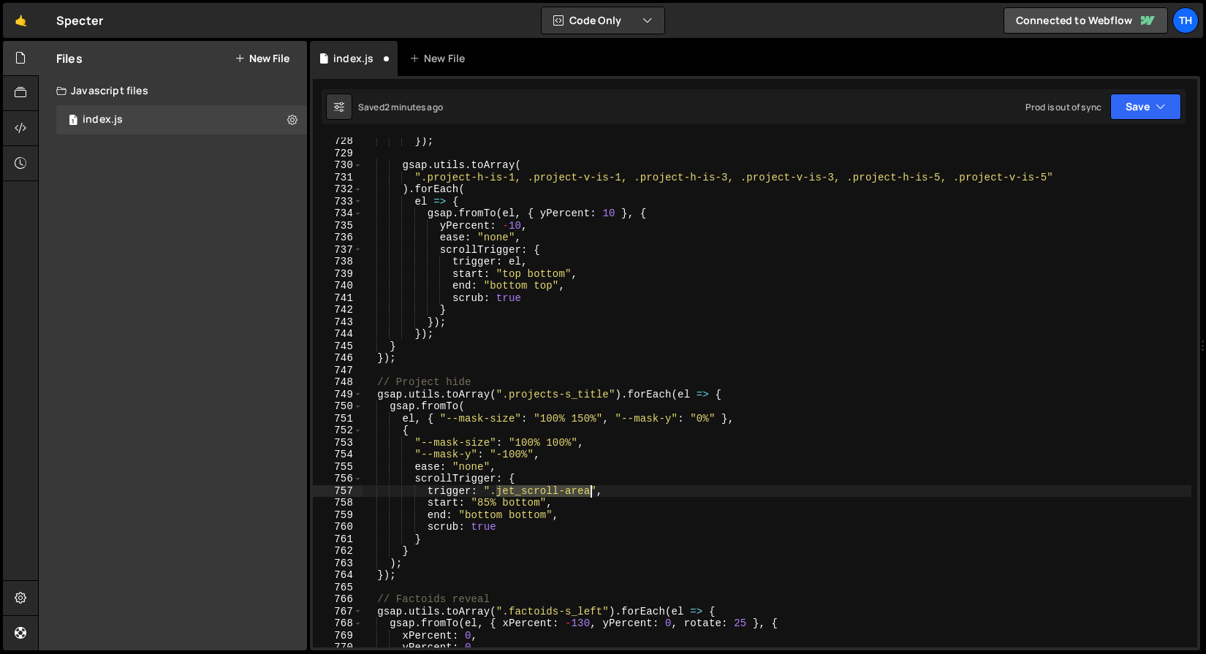
drag, startPoint x: 498, startPoint y: 490, endPoint x: 590, endPoint y: 490, distance: 92.1
click at [590, 490] on div "}) ; gsap . utils . toArray ( ".project-h-is-1, .project-v-is-1, .project-h-is-…" at bounding box center [776, 402] width 829 height 534
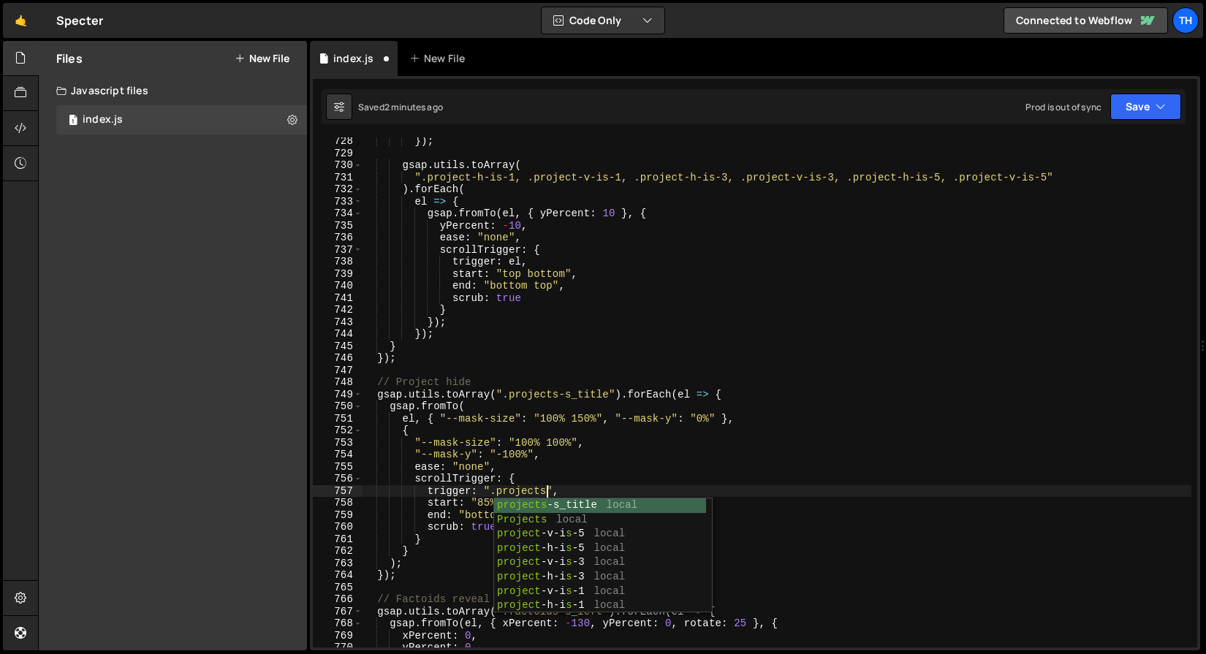
scroll to position [0, 13]
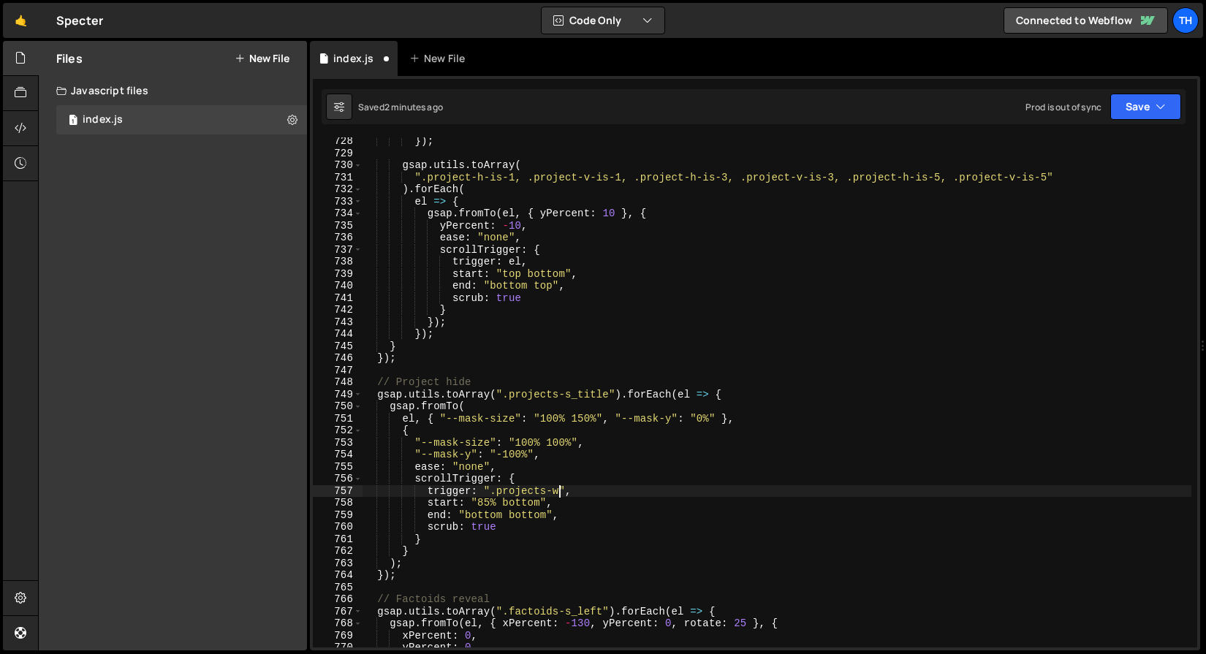
click at [483, 503] on div "}) ; gsap . utils . toArray ( ".project-h-is-1, .project-v-is-1, .project-h-is-…" at bounding box center [776, 402] width 829 height 534
click at [487, 500] on div "}) ; gsap . utils . toArray ( ".project-h-is-1, .project-v-is-1, .project-h-is-…" at bounding box center [776, 402] width 829 height 534
drag, startPoint x: 474, startPoint y: 500, endPoint x: 495, endPoint y: 500, distance: 21.2
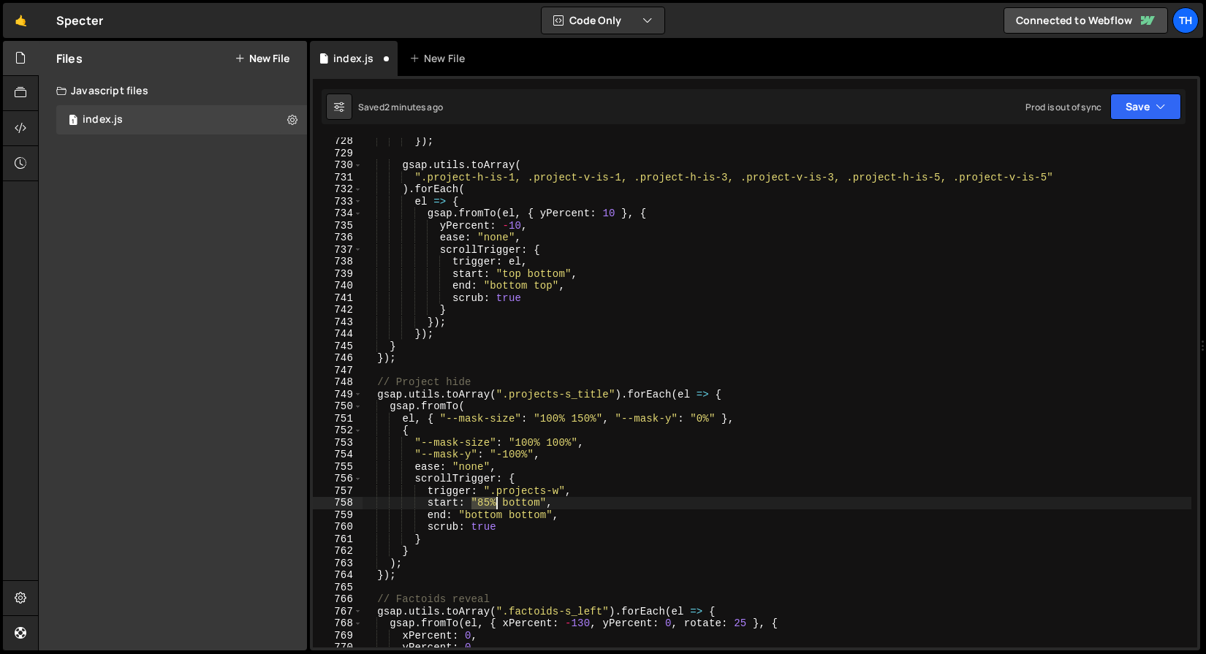
click at [495, 501] on div "}) ; gsap . utils . toArray ( ".project-h-is-1, .project-v-is-1, .project-h-is-…" at bounding box center [776, 402] width 829 height 534
click at [471, 498] on div "}) ; gsap . utils . toArray ( ".project-h-is-1, .project-v-is-1, .project-h-is-…" at bounding box center [776, 392] width 829 height 510
drag, startPoint x: 480, startPoint y: 502, endPoint x: 498, endPoint y: 503, distance: 17.6
click at [498, 503] on div "}) ; gsap . utils . toArray ( ".project-h-is-1, .project-v-is-1, .project-h-is-…" at bounding box center [776, 402] width 829 height 534
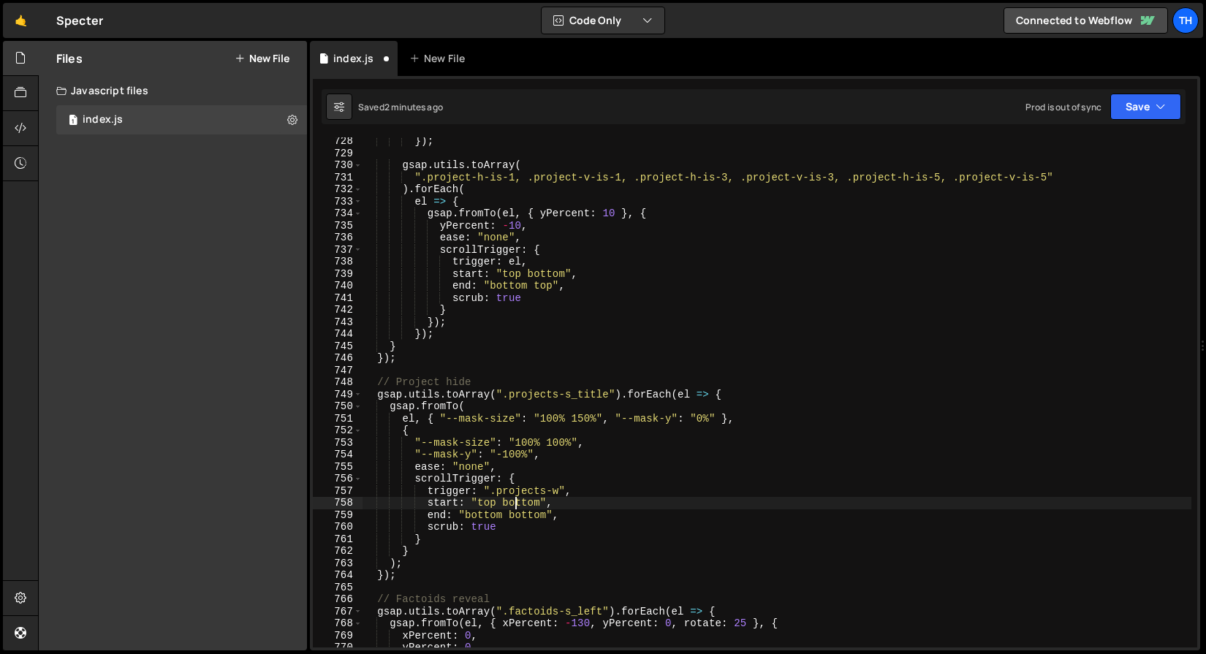
click at [518, 500] on div "}) ; gsap . utils . toArray ( ".project-h-is-1, .project-v-is-1, .project-h-is-…" at bounding box center [776, 402] width 829 height 534
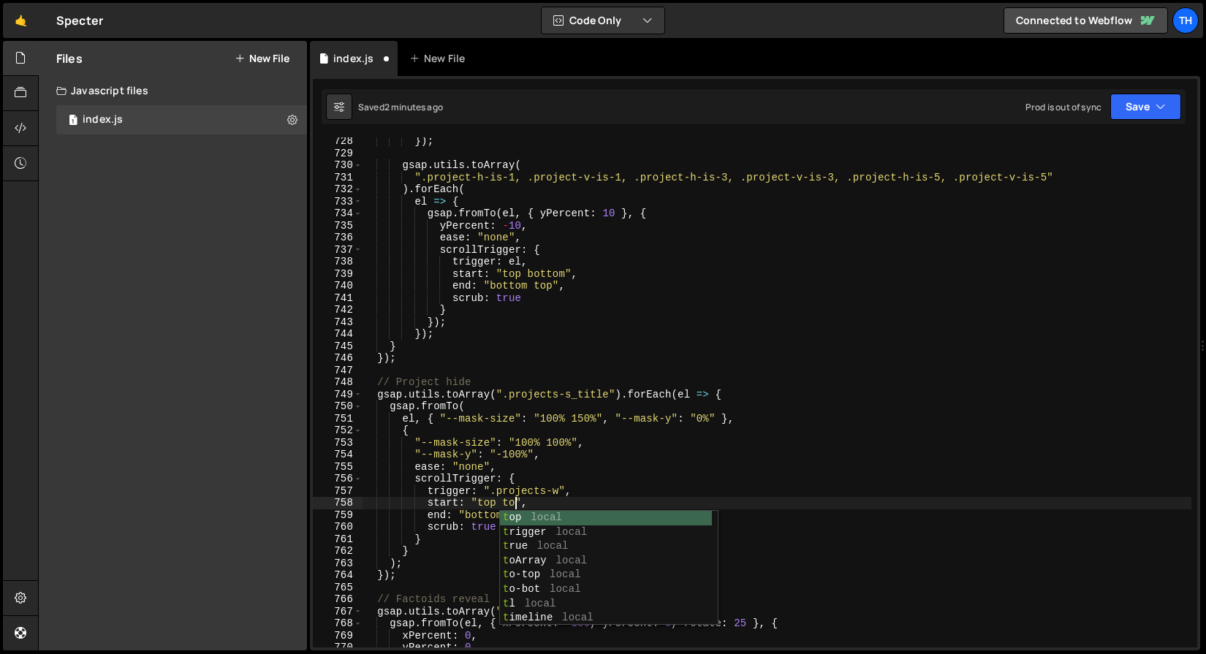
scroll to position [0, 10]
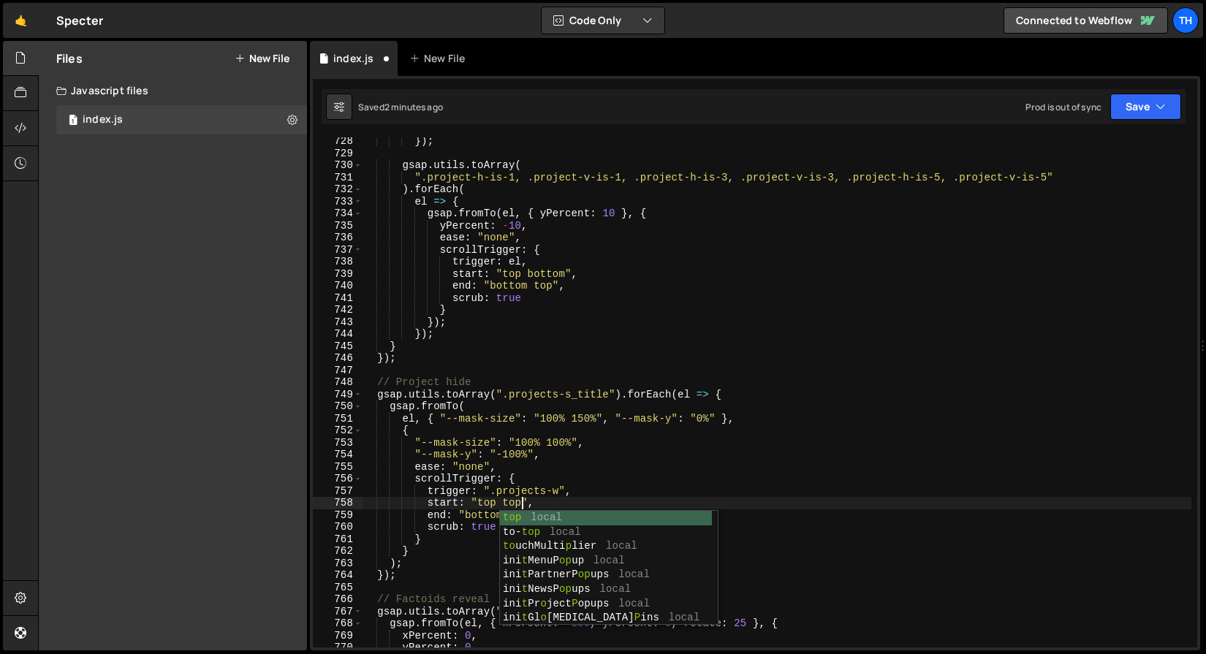
click at [484, 487] on div "}) ; gsap . utils . toArray ( ".project-h-is-1, .project-v-is-1, .project-h-is-…" at bounding box center [776, 402] width 829 height 534
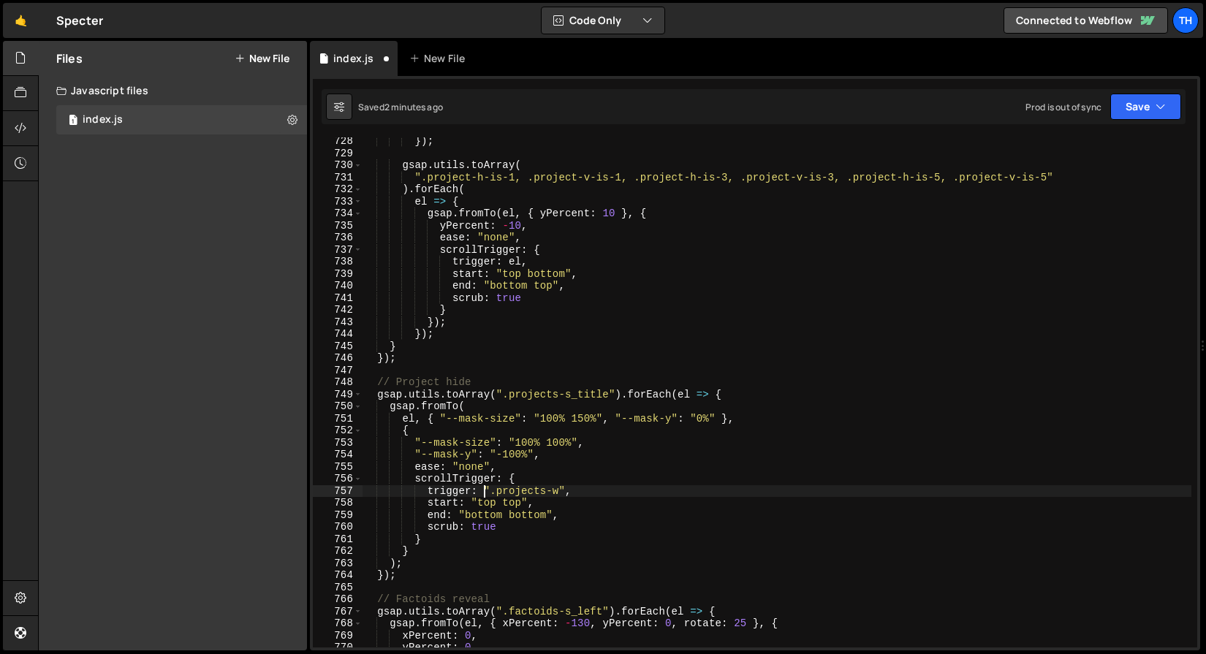
click at [482, 514] on div "}) ; gsap . utils . toArray ( ".project-h-is-1, .project-v-is-1, .project-h-is-…" at bounding box center [776, 402] width 829 height 534
click at [1159, 97] on button "Save" at bounding box center [1145, 107] width 71 height 26
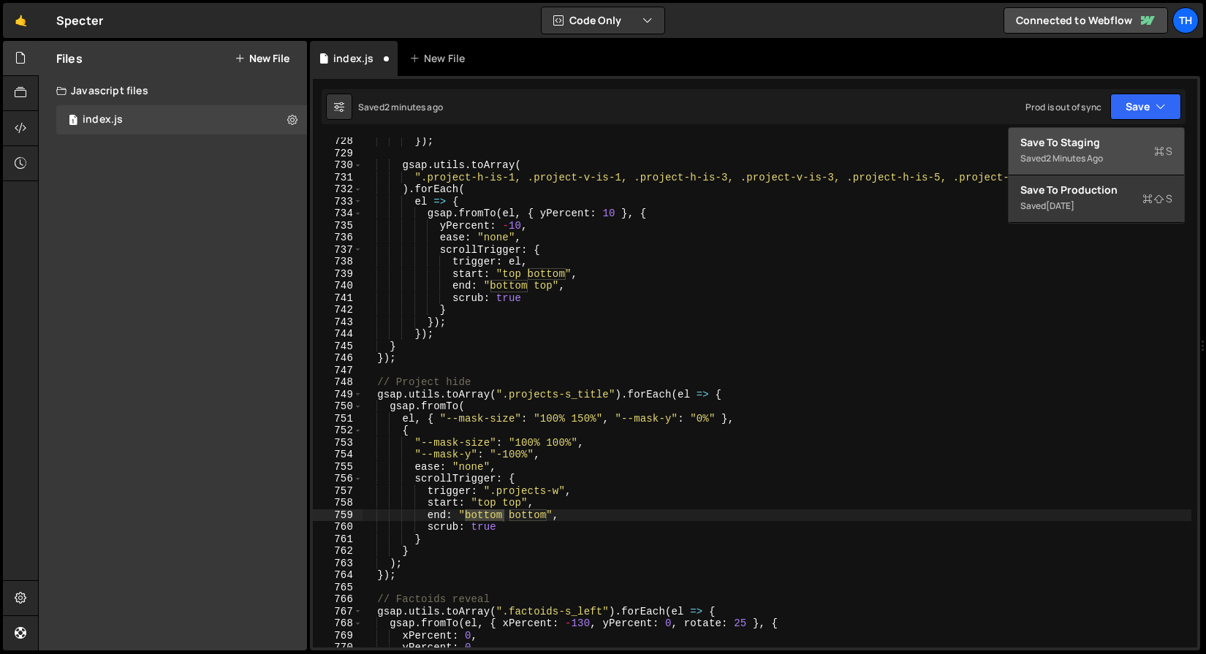
click at [1107, 139] on div "Save to Staging S" at bounding box center [1096, 142] width 152 height 15
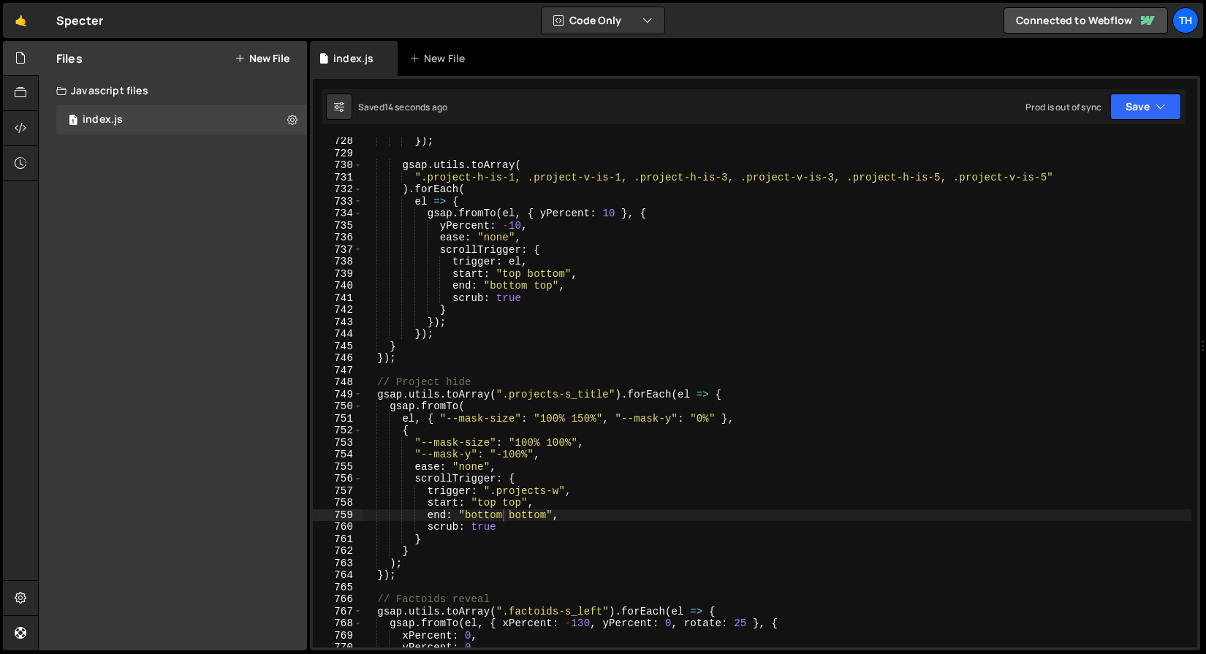
click at [484, 510] on div "}) ; gsap . utils . toArray ( ".project-h-is-1, .project-v-is-1, .project-h-is-…" at bounding box center [776, 402] width 829 height 534
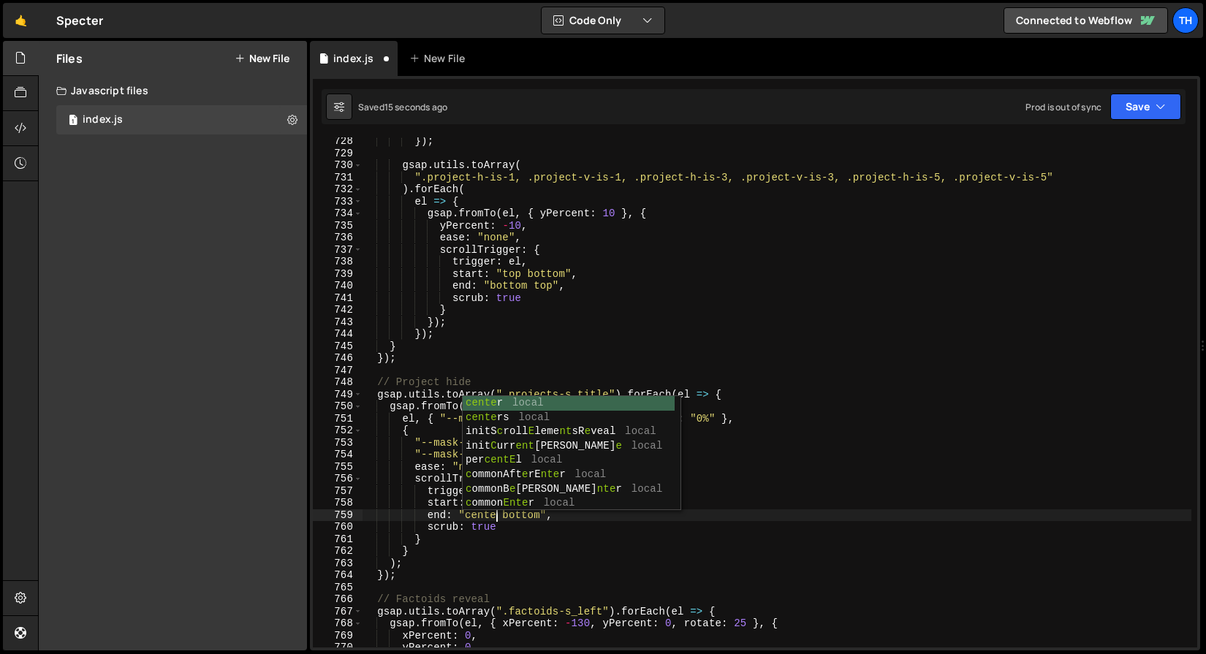
scroll to position [0, 9]
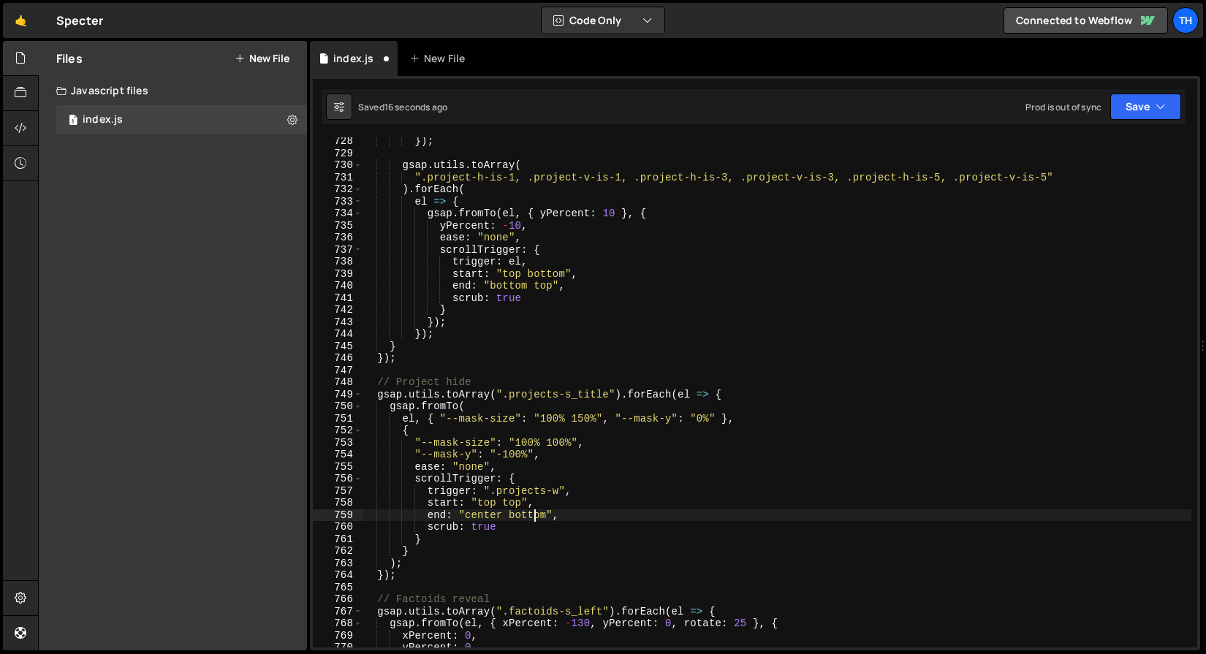
click at [535, 516] on div "}) ; gsap . utils . toArray ( ".project-h-is-1, .project-v-is-1, .project-h-is-…" at bounding box center [776, 402] width 829 height 534
click at [1133, 111] on button "Save" at bounding box center [1145, 107] width 71 height 26
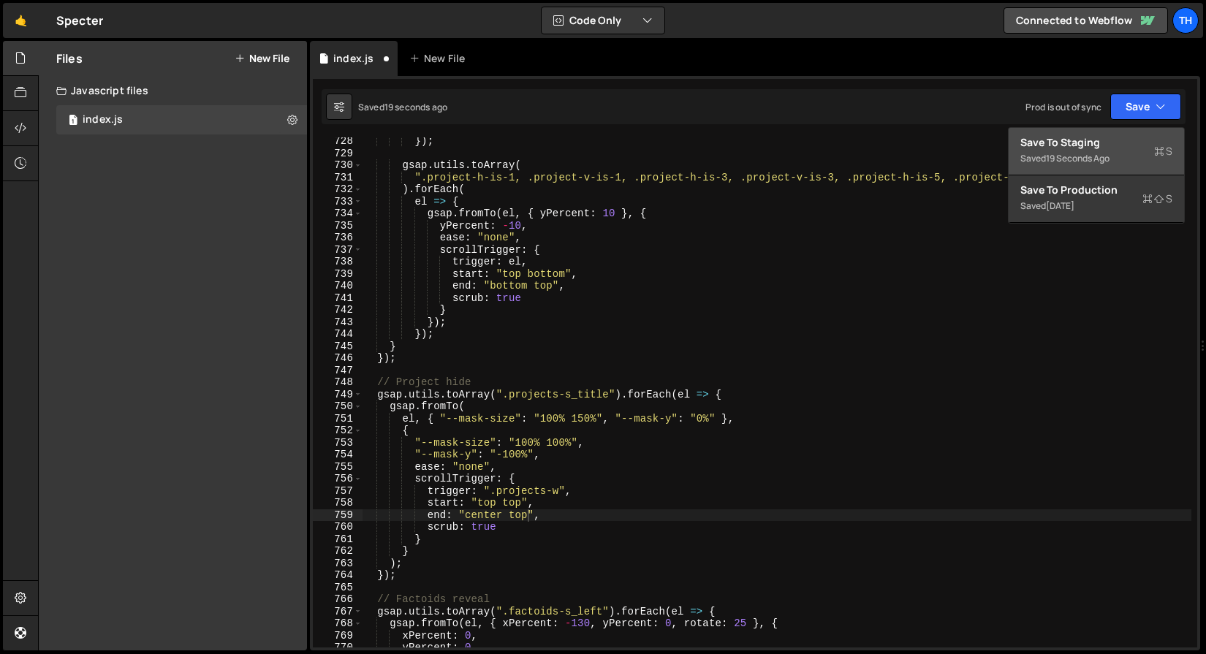
click at [1085, 155] on div "19 seconds ago" at bounding box center [1078, 158] width 64 height 12
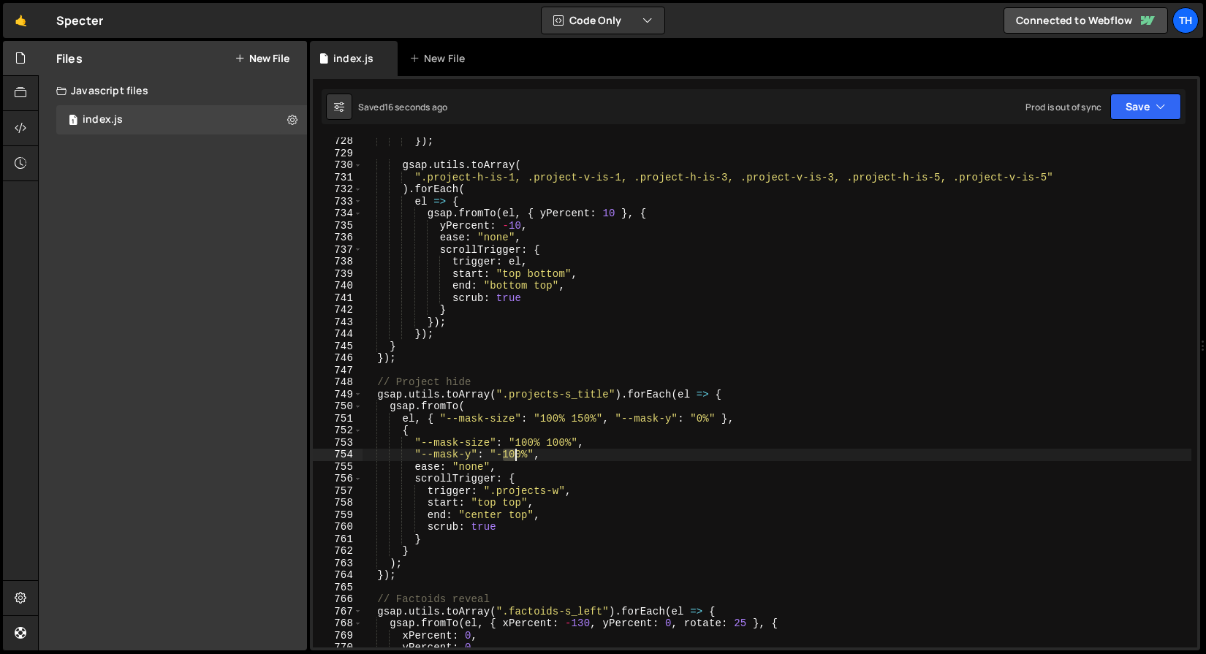
drag, startPoint x: 503, startPoint y: 454, endPoint x: 518, endPoint y: 455, distance: 15.4
click at [518, 455] on div "}) ; gsap . utils . toArray ( ".project-h-is-1, .project-v-is-1, .project-h-is-…" at bounding box center [776, 402] width 829 height 534
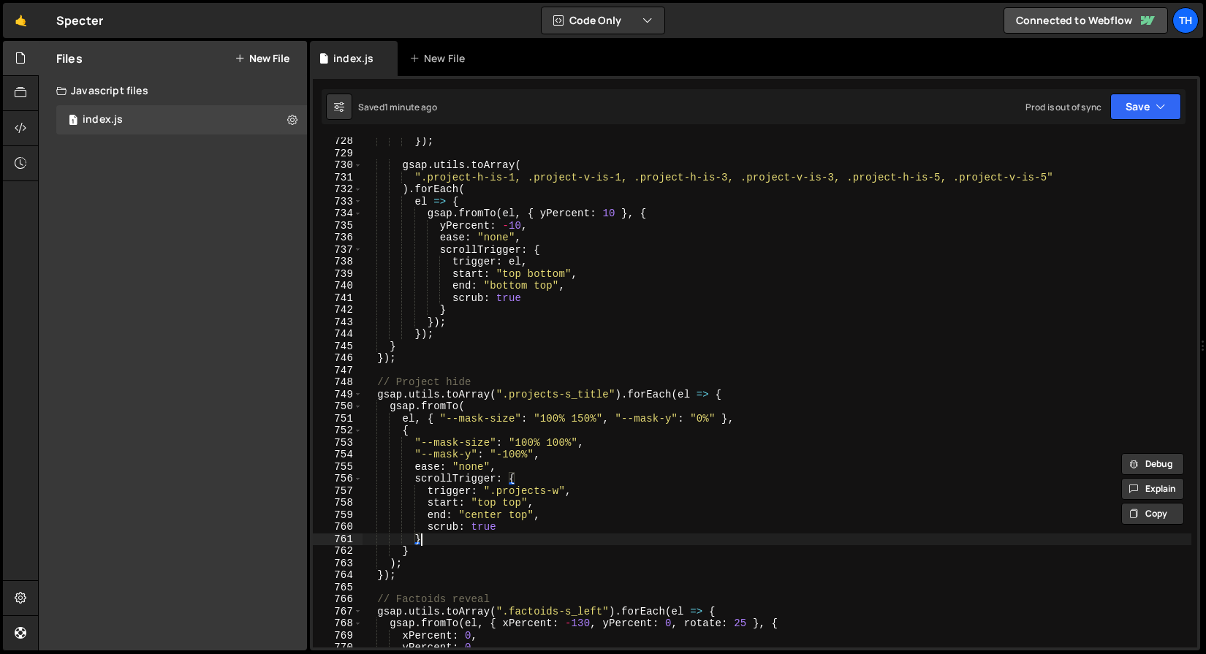
click at [493, 533] on div "}) ; gsap . utils . toArray ( ".project-h-is-1, .project-v-is-1, .project-h-is-…" at bounding box center [776, 402] width 829 height 534
click at [538, 440] on div "}) ; gsap . utils . toArray ( ".project-h-is-1, .project-v-is-1, .project-h-is-…" at bounding box center [776, 402] width 829 height 534
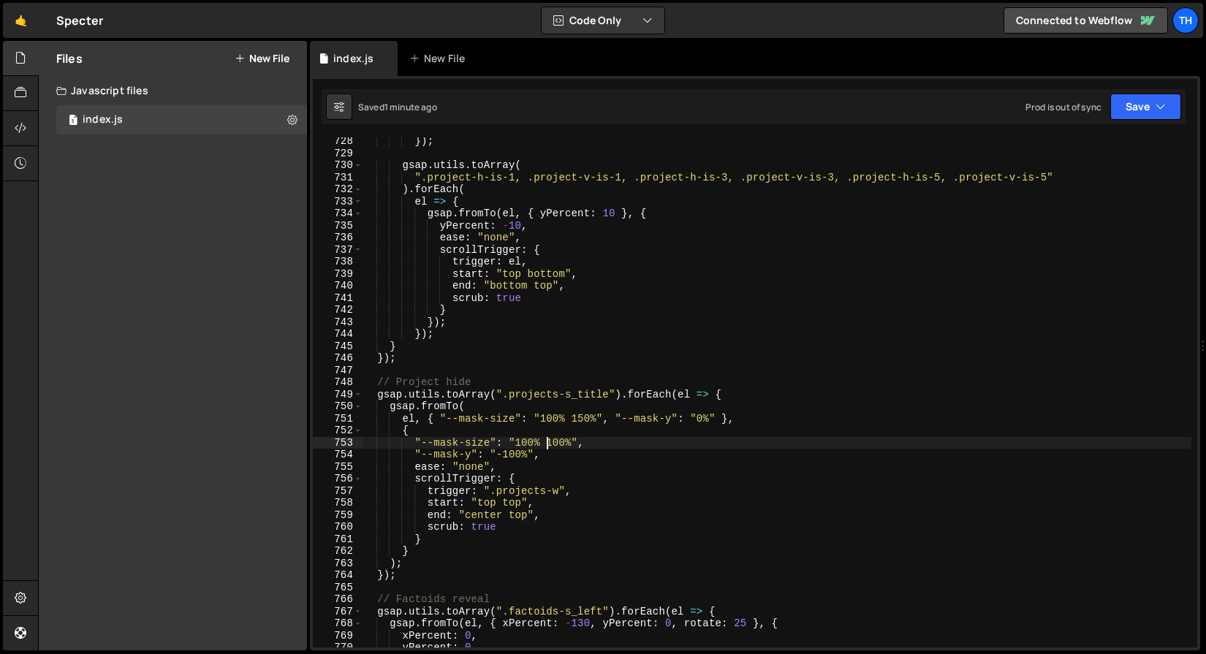
click at [548, 437] on div "}) ; gsap . utils . toArray ( ".project-h-is-1, .project-v-is-1, .project-h-is-…" at bounding box center [776, 402] width 829 height 534
click at [504, 453] on div "}) ; gsap . utils . toArray ( ".project-h-is-1, .project-v-is-1, .project-h-is-…" at bounding box center [776, 402] width 829 height 534
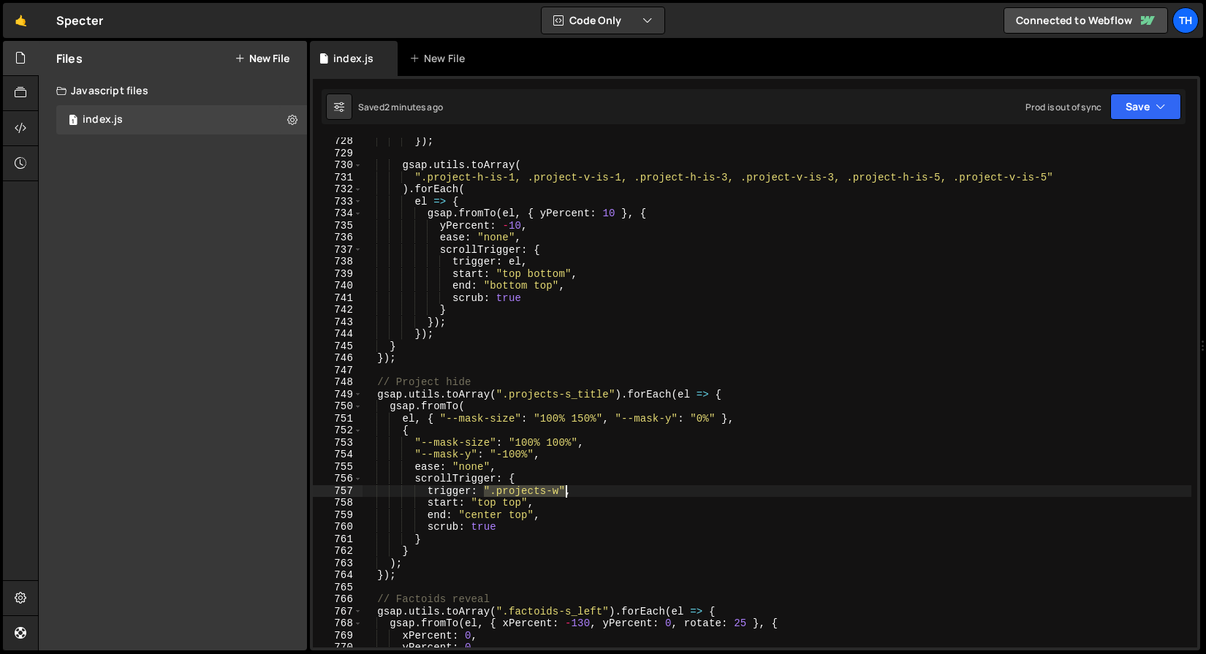
drag, startPoint x: 485, startPoint y: 487, endPoint x: 564, endPoint y: 487, distance: 78.9
click at [564, 487] on div "}) ; gsap . utils . toArray ( ".project-h-is-1, .project-v-is-1, .project-h-is-…" at bounding box center [776, 402] width 829 height 534
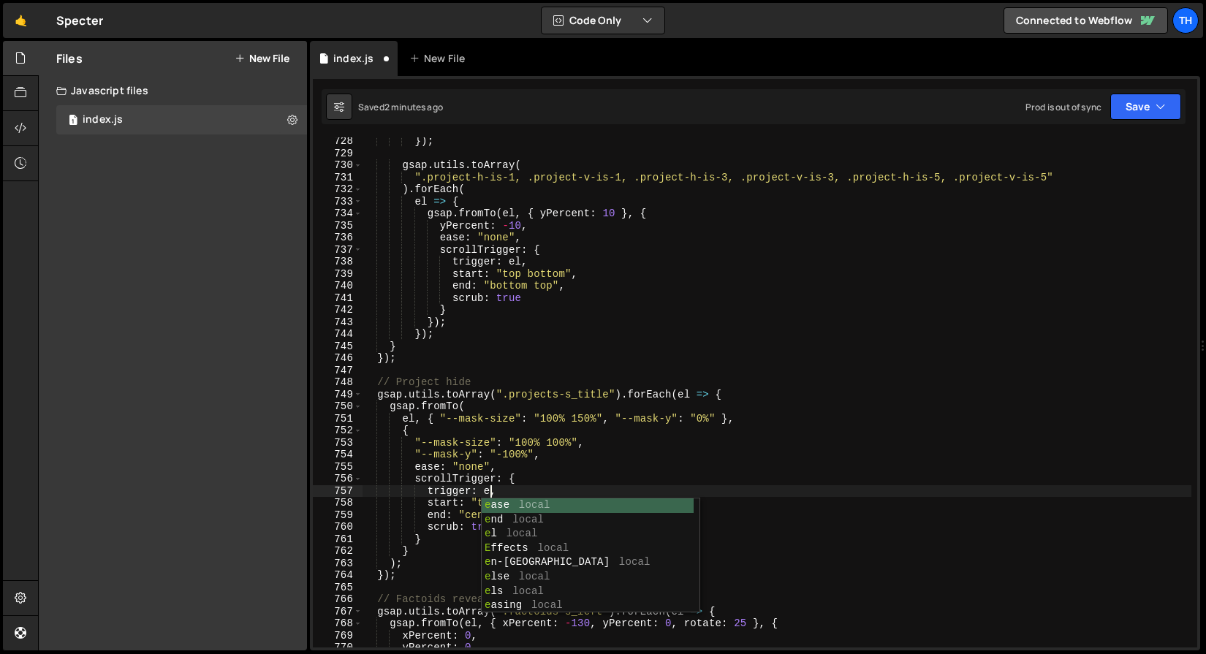
scroll to position [0, 9]
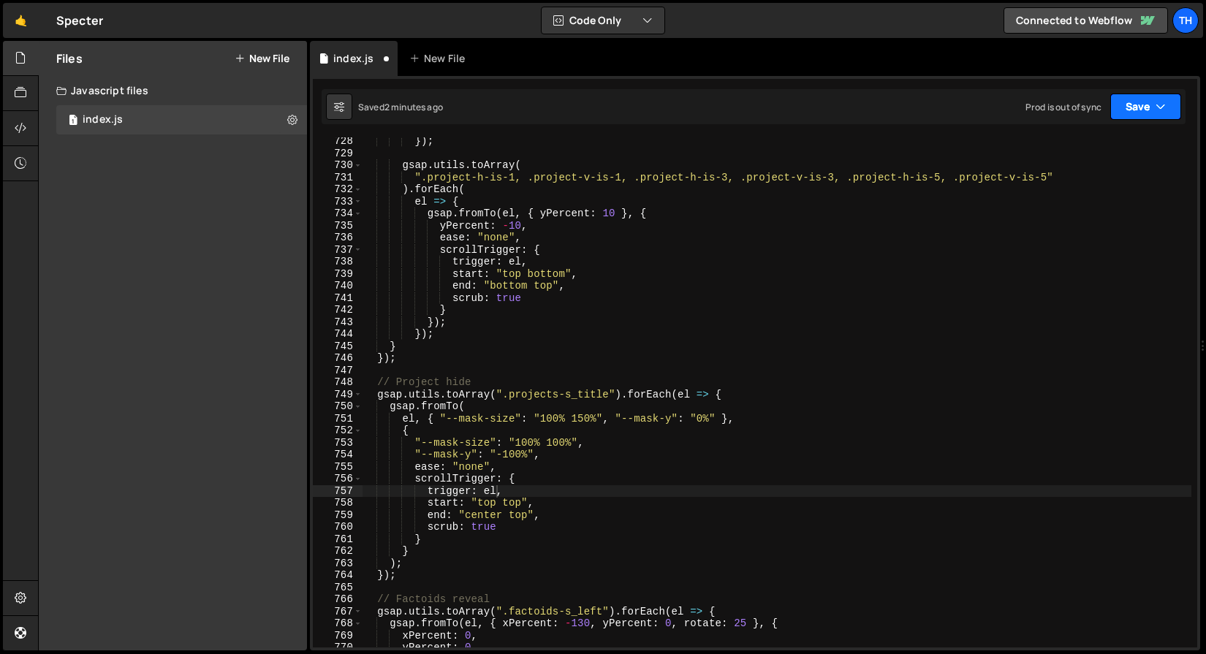
click at [1134, 100] on button "Save" at bounding box center [1145, 107] width 71 height 26
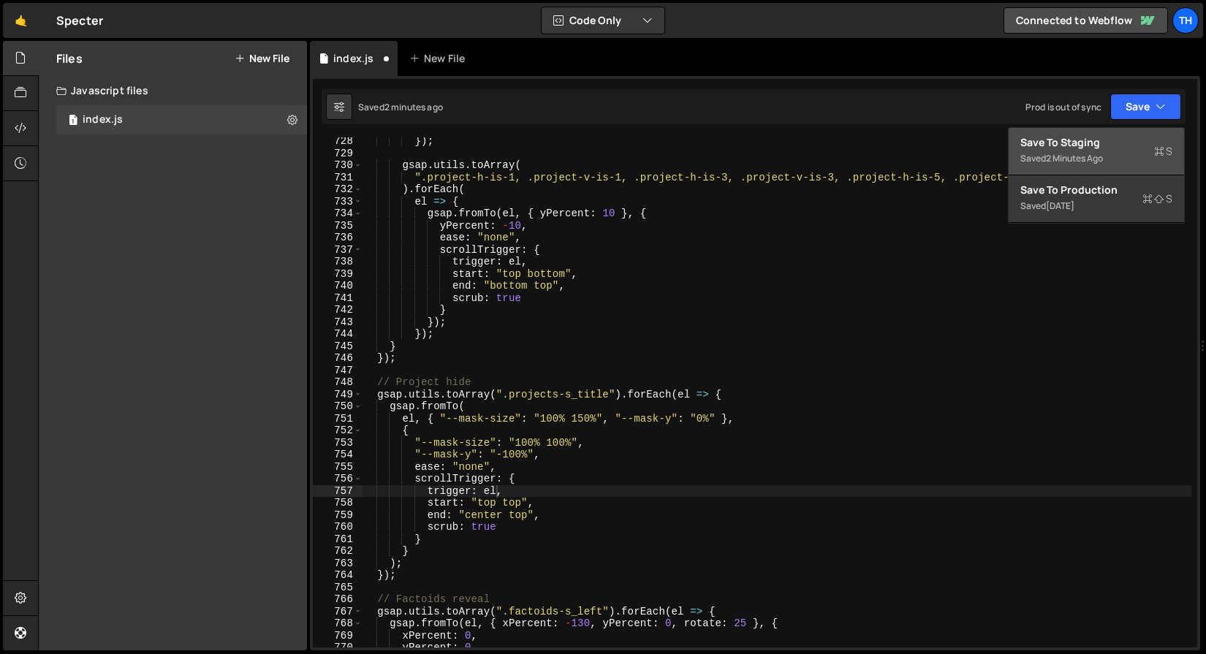
click at [1099, 143] on div "Save to Staging S" at bounding box center [1096, 142] width 152 height 15
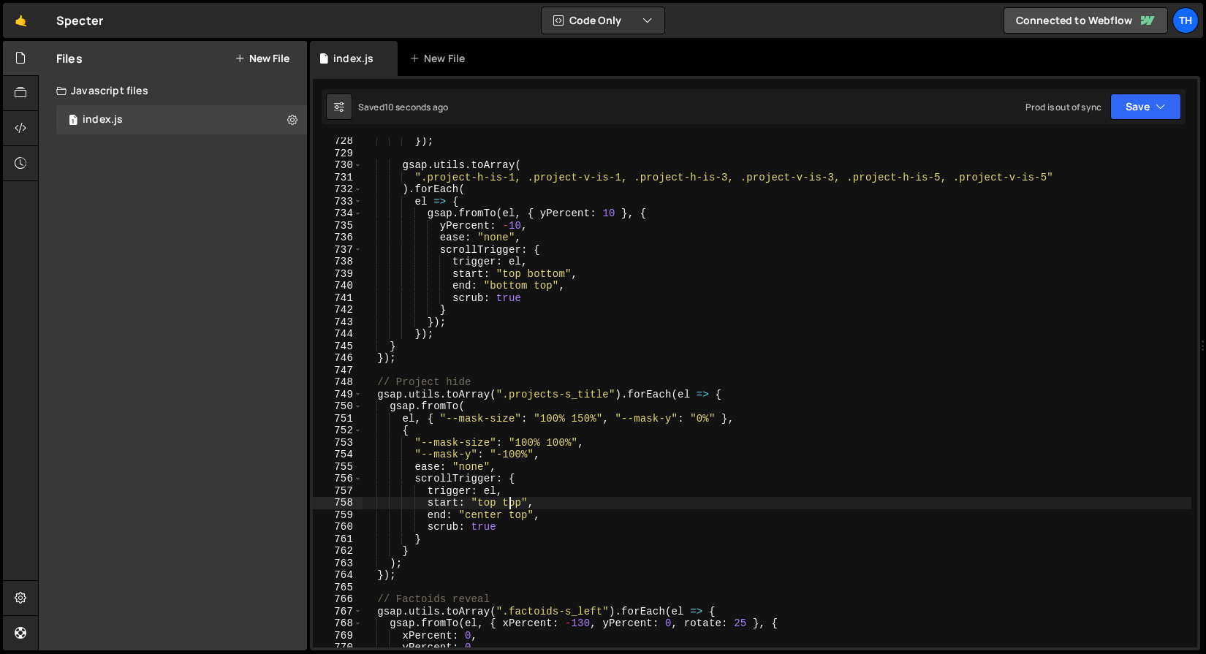
click at [507, 506] on div "}) ; gsap . utils . toArray ( ".project-h-is-1, .project-v-is-1, .project-h-is-…" at bounding box center [776, 402] width 829 height 534
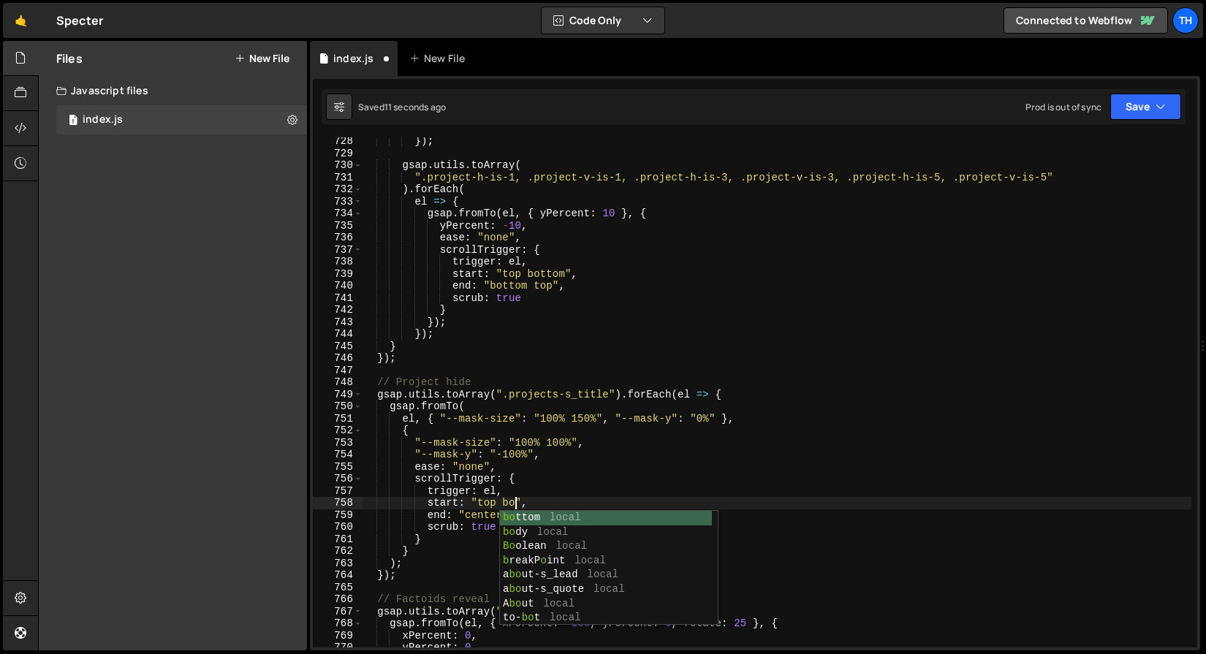
scroll to position [0, 10]
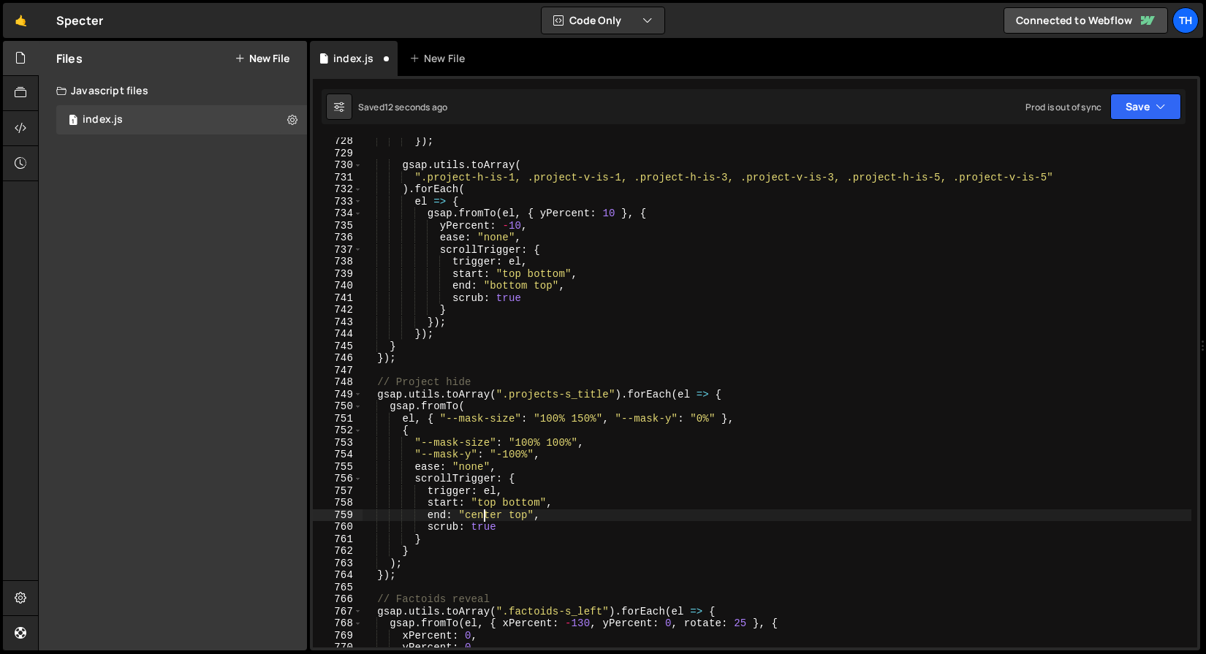
click at [486, 509] on div "}) ; gsap . utils . toArray ( ".project-h-is-1, .project-v-is-1, .project-h-is-…" at bounding box center [776, 402] width 829 height 534
click at [479, 515] on div "}) ; gsap . utils . toArray ( ".project-h-is-1, .project-v-is-1, .project-h-is-…" at bounding box center [776, 402] width 829 height 534
click at [1128, 118] on button "Save" at bounding box center [1145, 107] width 71 height 26
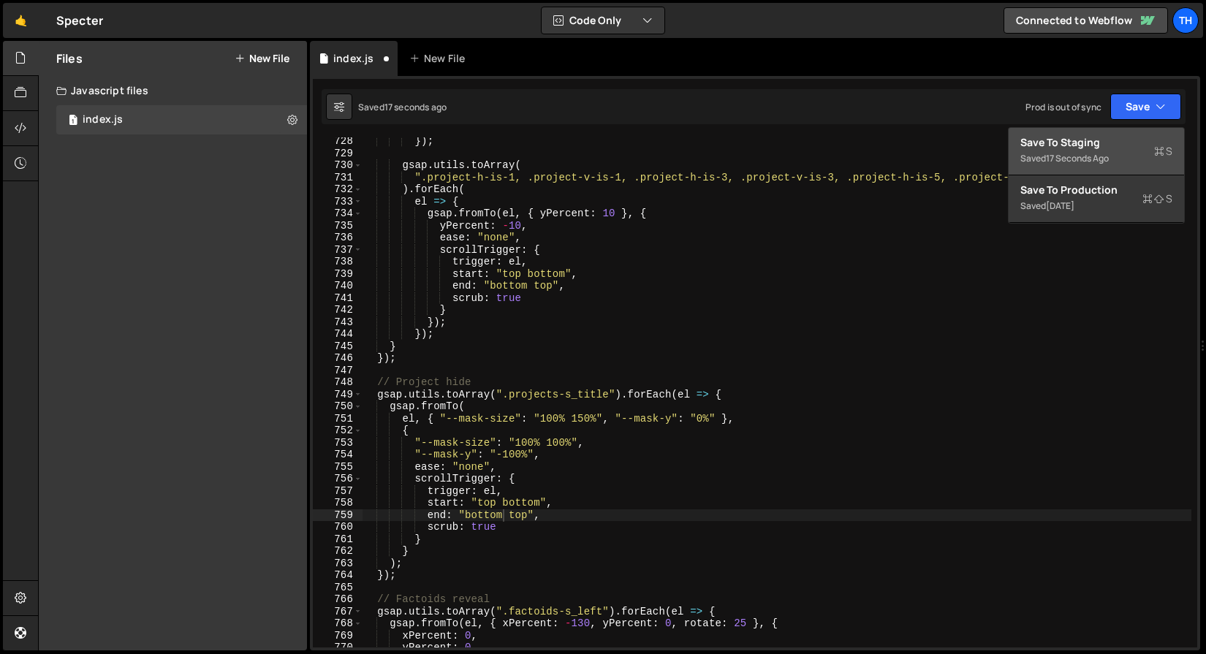
click at [1100, 136] on div "Save to Staging S" at bounding box center [1096, 142] width 152 height 15
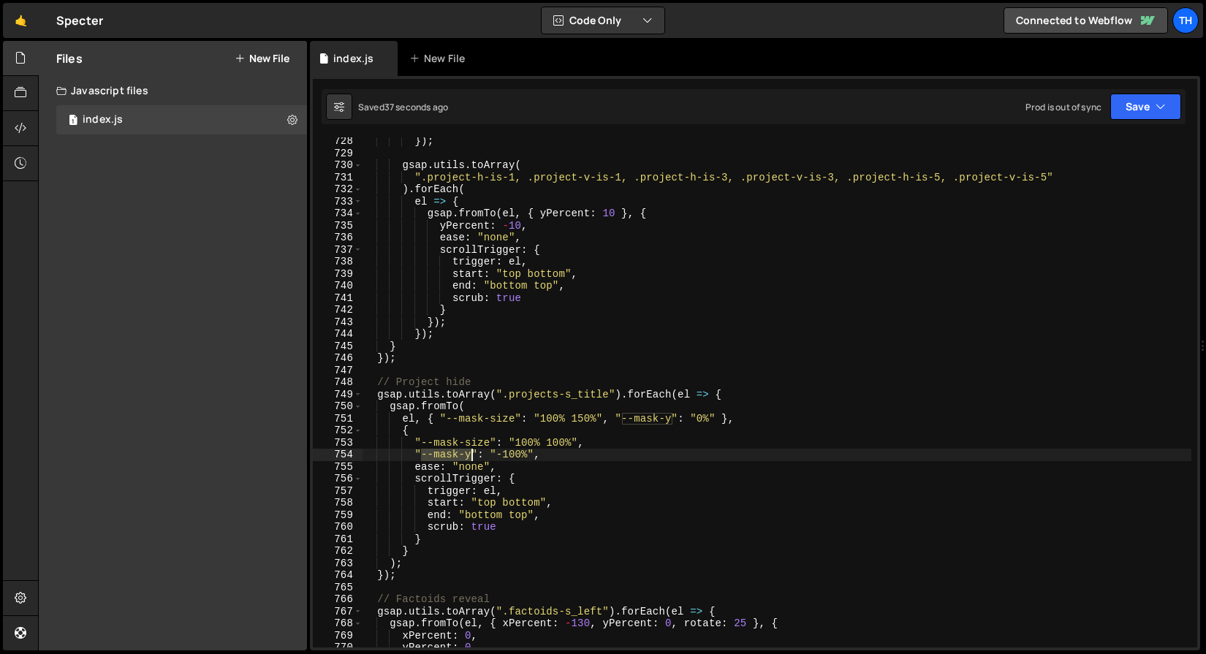
drag, startPoint x: 419, startPoint y: 454, endPoint x: 472, endPoint y: 454, distance: 52.6
click at [472, 454] on div "}) ; gsap . utils . toArray ( ".project-h-is-1, .project-v-is-1, .project-h-is-…" at bounding box center [776, 402] width 829 height 534
paste textarea ": 0%;"
drag, startPoint x: 503, startPoint y: 457, endPoint x: 471, endPoint y: 457, distance: 32.2
click at [471, 457] on div "}) ; gsap . utils . toArray ( ".project-h-is-1, .project-v-is-1, .project-h-is-…" at bounding box center [776, 402] width 829 height 534
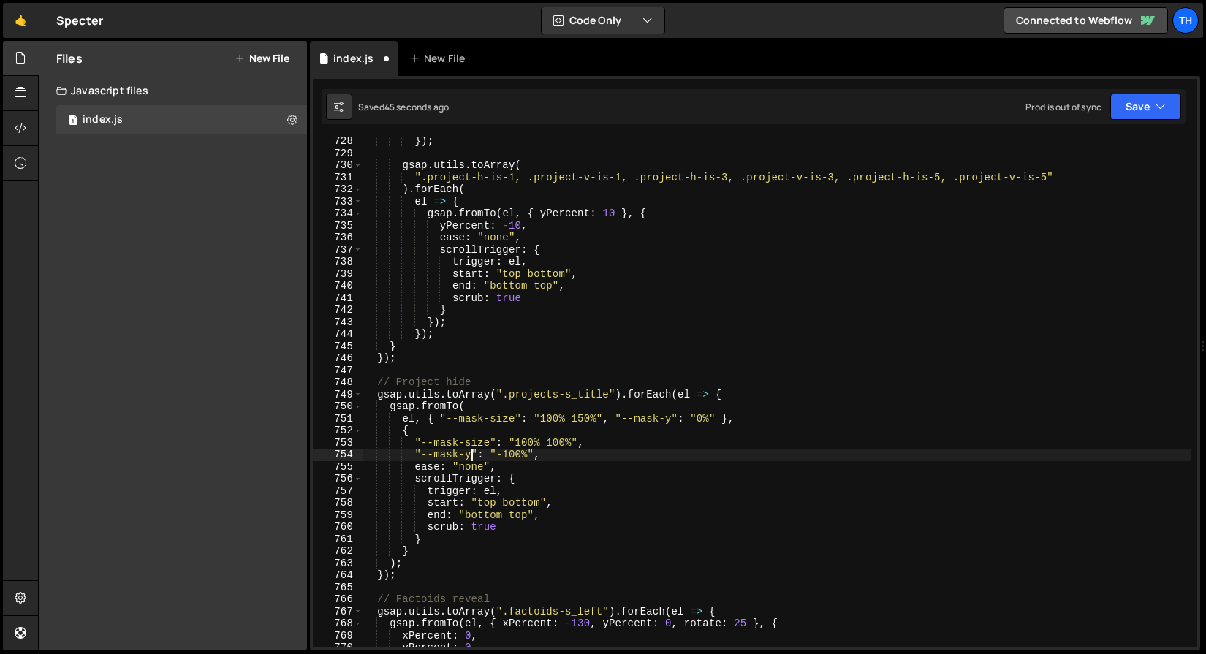
click at [419, 456] on div "}) ; gsap . utils . toArray ( ".project-h-is-1, .project-v-is-1, .project-h-is-…" at bounding box center [776, 402] width 829 height 534
click at [415, 455] on div "}) ; gsap . utils . toArray ( ".project-h-is-1, .project-v-is-1, .project-h-is-…" at bounding box center [776, 402] width 829 height 534
click at [1146, 100] on button "Save" at bounding box center [1145, 107] width 71 height 26
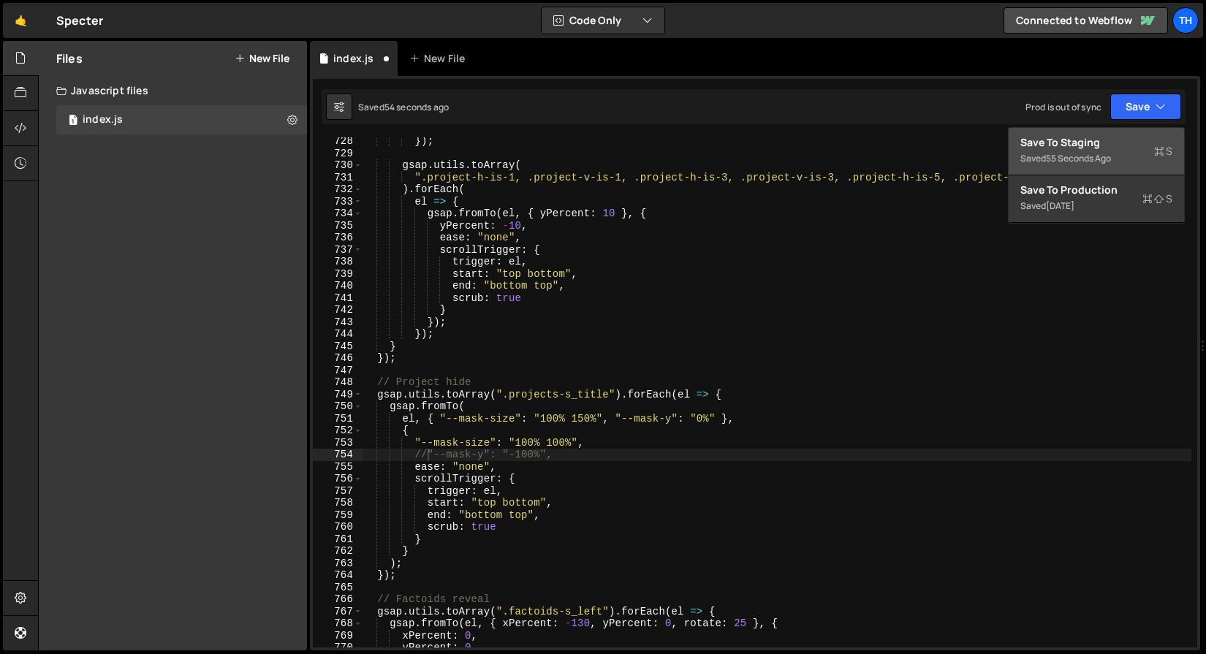
click at [1106, 135] on div "Save to Staging S" at bounding box center [1096, 142] width 152 height 15
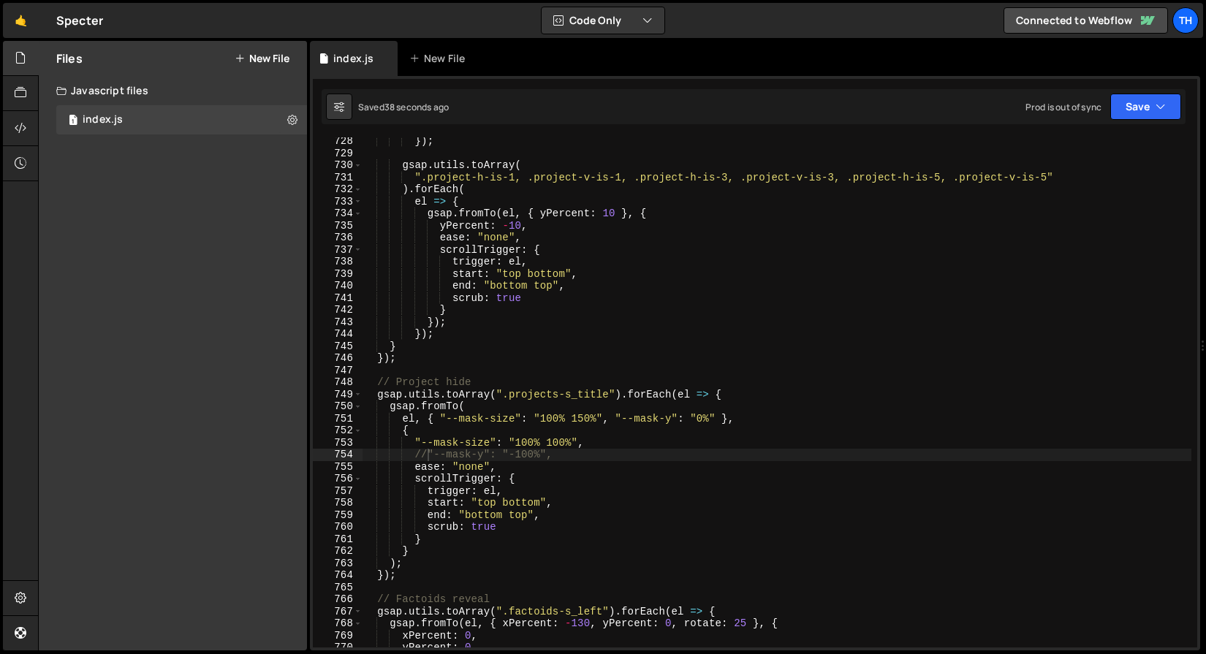
click at [424, 452] on div "}) ; gsap . utils . toArray ( ".project-h-is-1, .project-v-is-1, .project-h-is-…" at bounding box center [776, 402] width 829 height 534
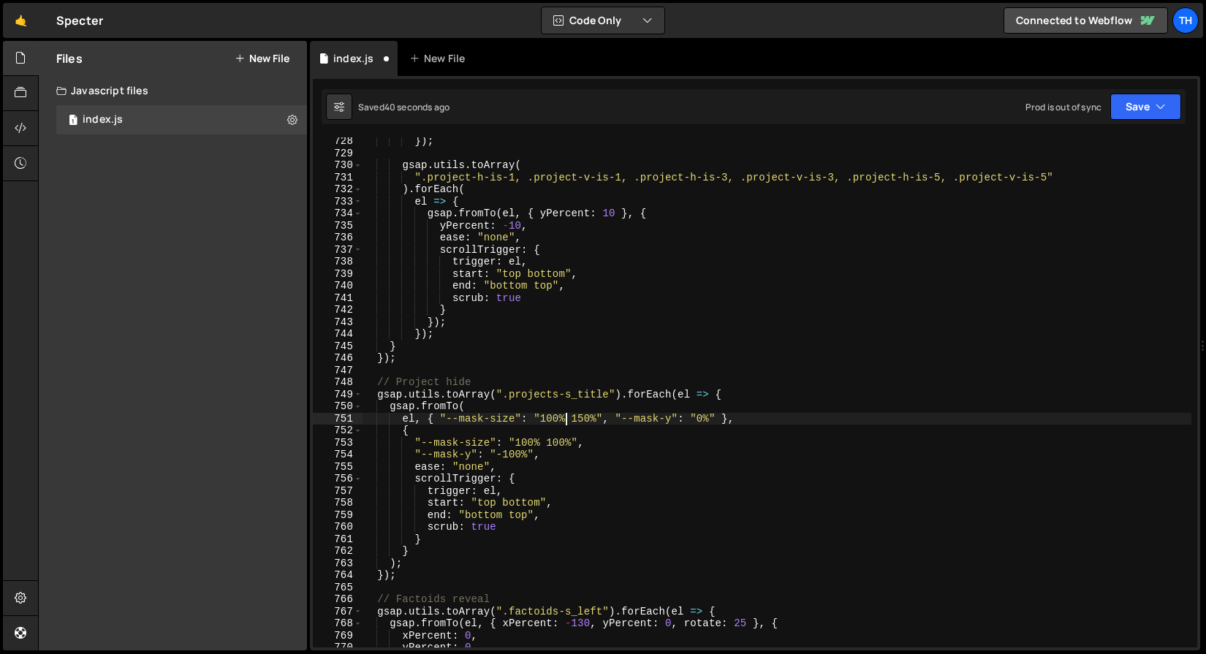
click at [563, 425] on div "}) ; gsap . utils . toArray ( ".project-h-is-1, .project-v-is-1, .project-h-is-…" at bounding box center [776, 402] width 829 height 534
click at [579, 425] on div "}) ; gsap . utils . toArray ( ".project-h-is-1, .project-v-is-1, .project-h-is-…" at bounding box center [776, 402] width 829 height 534
click at [579, 422] on div "}) ; gsap . utils . toArray ( ".project-h-is-1, .project-v-is-1, .project-h-is-…" at bounding box center [776, 402] width 829 height 534
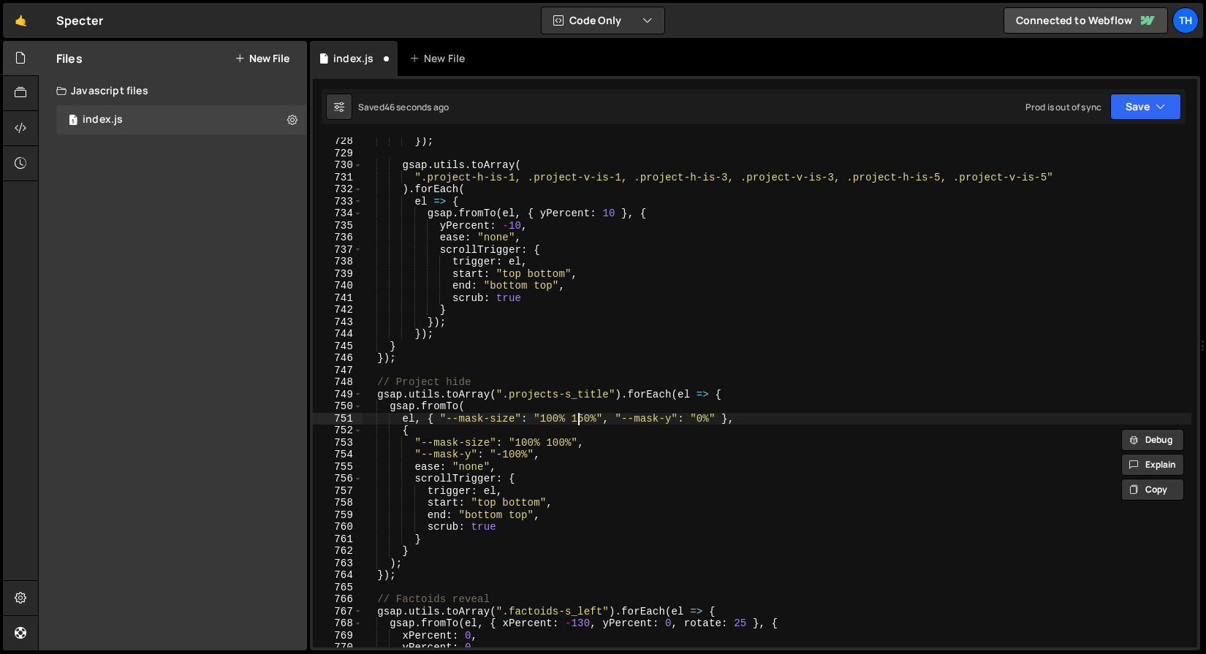
click at [579, 422] on div "}) ; gsap . utils . toArray ( ".project-h-is-1, .project-v-is-1, .project-h-is-…" at bounding box center [776, 402] width 829 height 534
click at [558, 448] on div "}) ; gsap . utils . toArray ( ".project-h-is-1, .project-v-is-1, .project-h-is-…" at bounding box center [776, 402] width 829 height 534
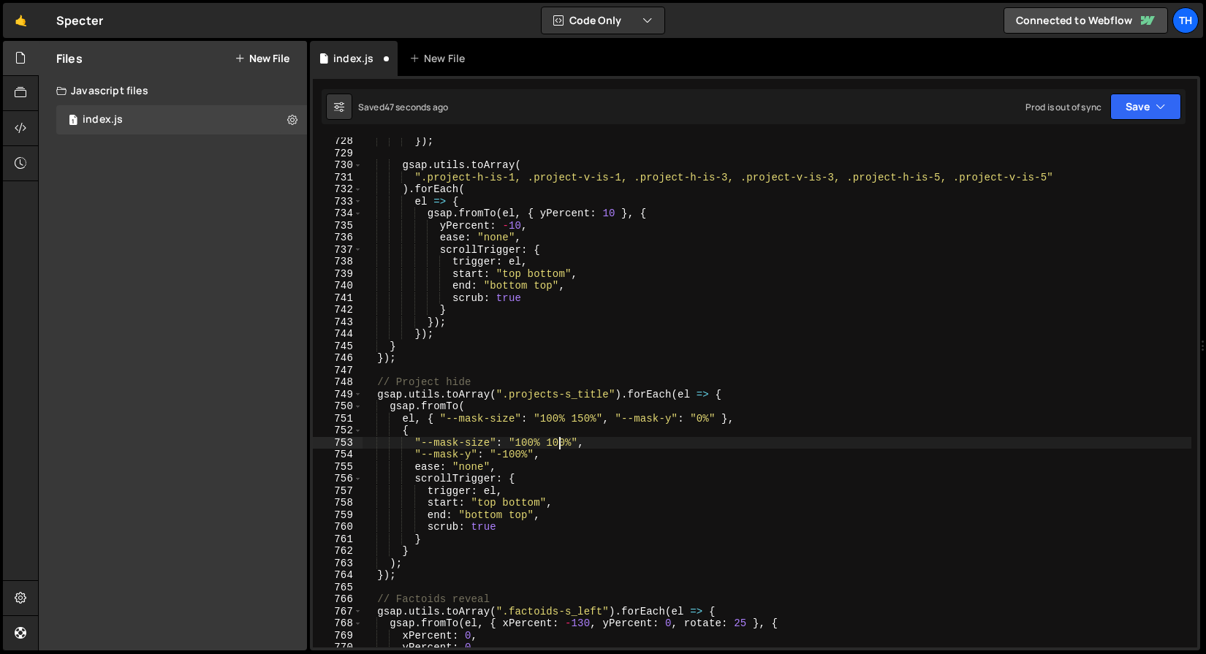
click at [558, 448] on div "}) ; gsap . utils . toArray ( ".project-h-is-1, .project-v-is-1, .project-h-is-…" at bounding box center [776, 402] width 829 height 534
paste textarea "5"
click at [1144, 110] on button "Save" at bounding box center [1145, 107] width 71 height 26
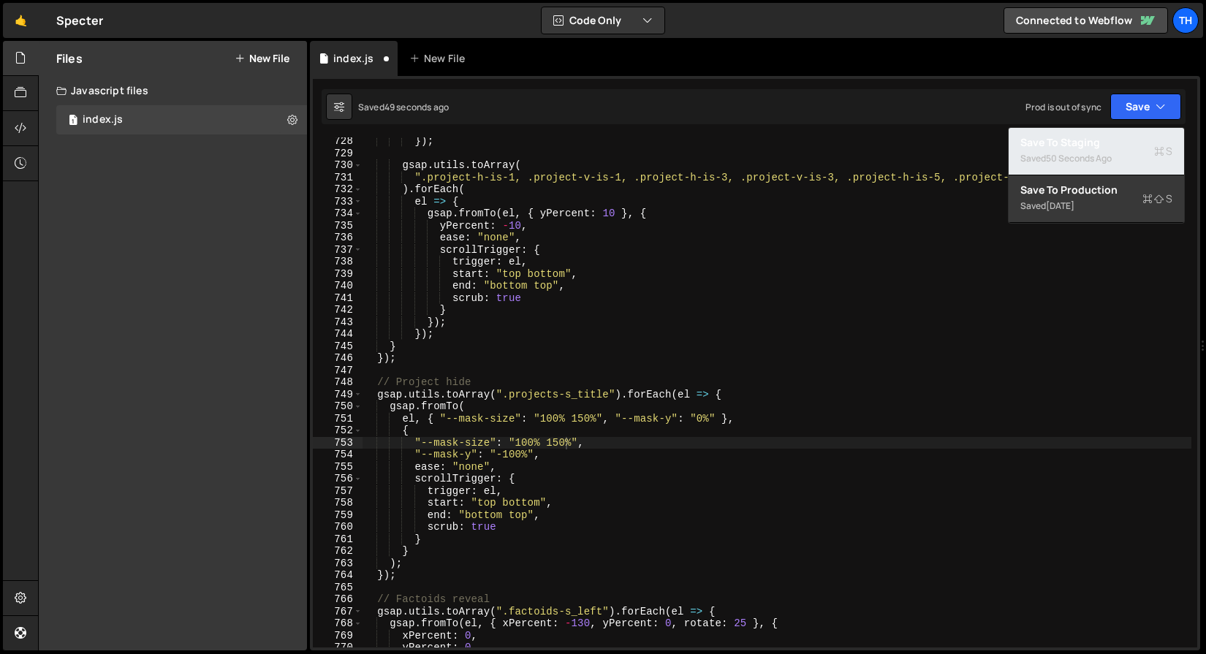
click at [1072, 156] on div "50 seconds ago" at bounding box center [1079, 158] width 66 height 12
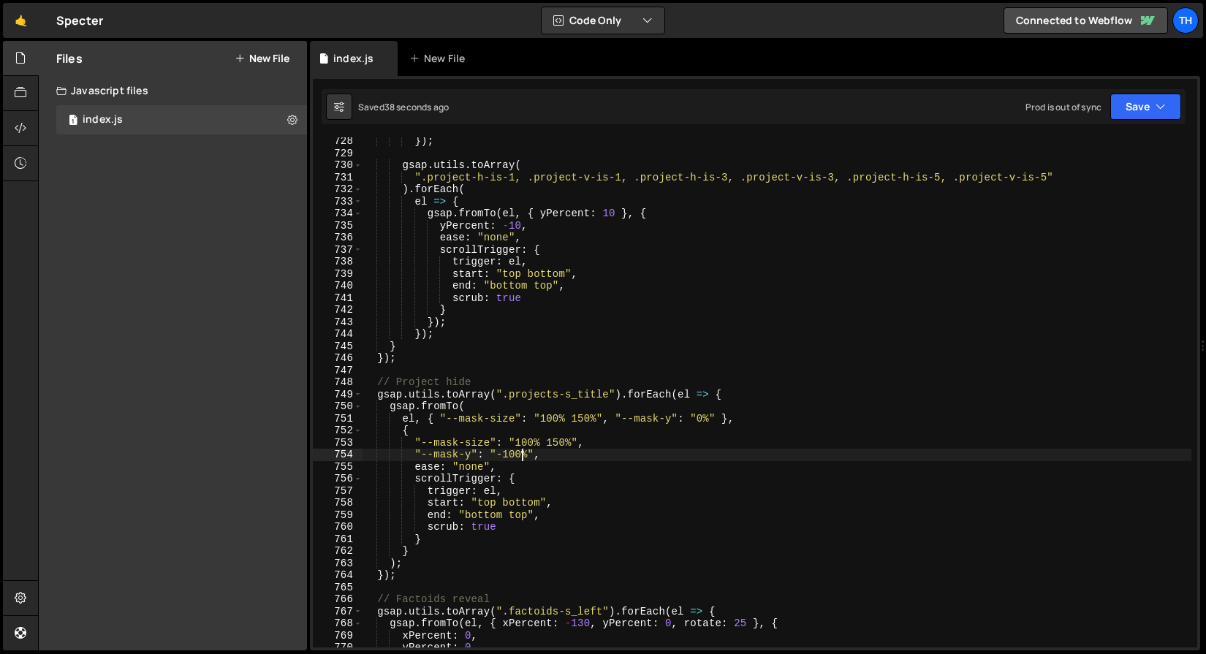
click at [520, 460] on div "}) ; gsap . utils . toArray ( ".project-h-is-1, .project-v-is-1, .project-h-is-…" at bounding box center [776, 402] width 829 height 534
click at [558, 441] on div "}) ; gsap . utils . toArray ( ".project-h-is-1, .project-v-is-1, .project-h-is-…" at bounding box center [776, 402] width 829 height 534
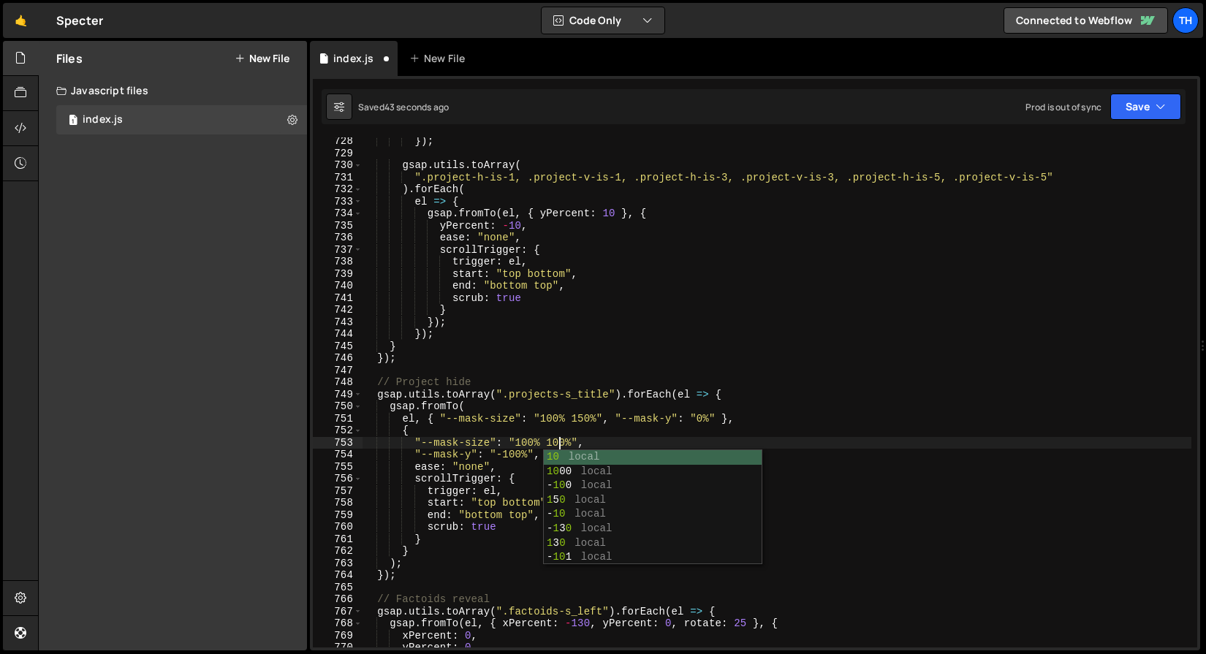
click at [597, 403] on div "}) ; gsap . utils . toArray ( ".project-h-is-1, .project-v-is-1, .project-h-is-…" at bounding box center [776, 402] width 829 height 534
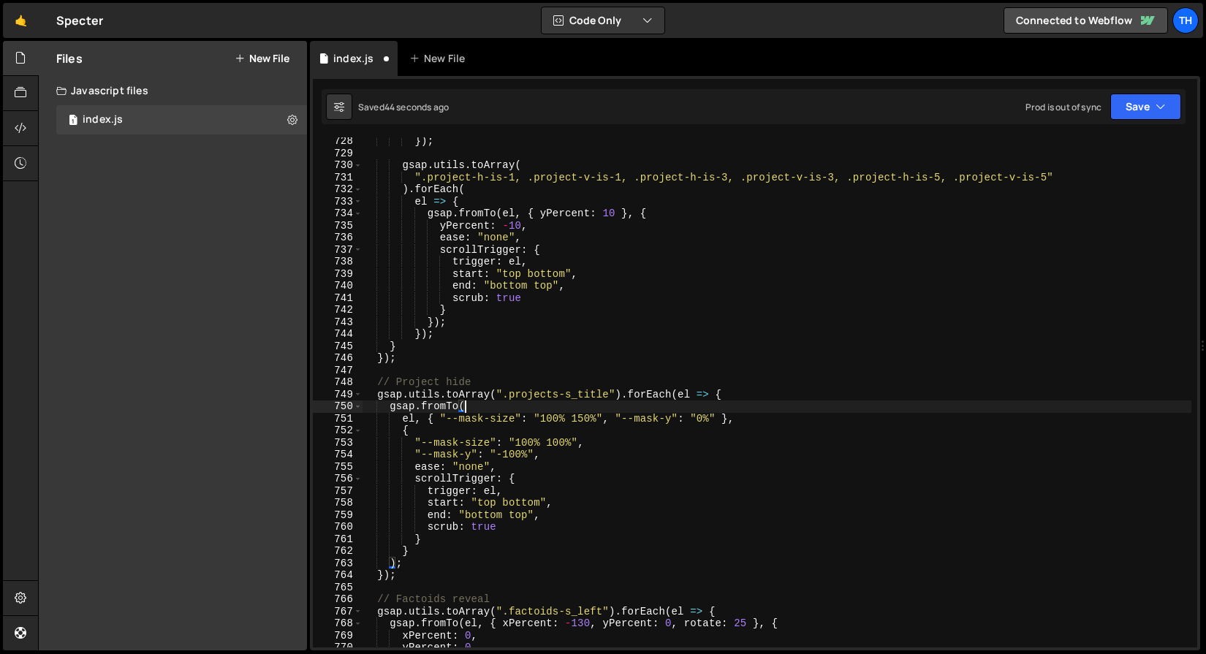
scroll to position [0, 6]
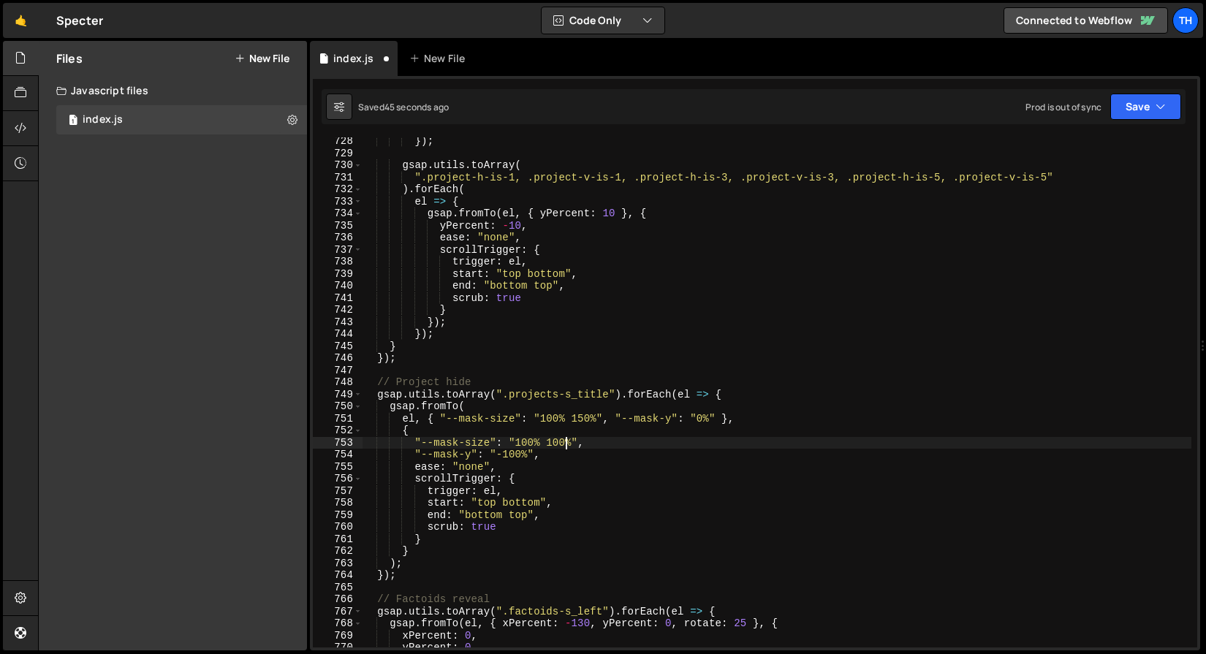
click at [566, 438] on div "}) ; gsap . utils . toArray ( ".project-h-is-1, .project-v-is-1, .project-h-is-…" at bounding box center [776, 402] width 829 height 534
click at [563, 438] on div "}) ; gsap . utils . toArray ( ".project-h-is-1, .project-v-is-1, .project-h-is-…" at bounding box center [776, 402] width 829 height 534
click at [560, 438] on div "}) ; gsap . utils . toArray ( ".project-h-is-1, .project-v-is-1, .project-h-is-…" at bounding box center [776, 402] width 829 height 534
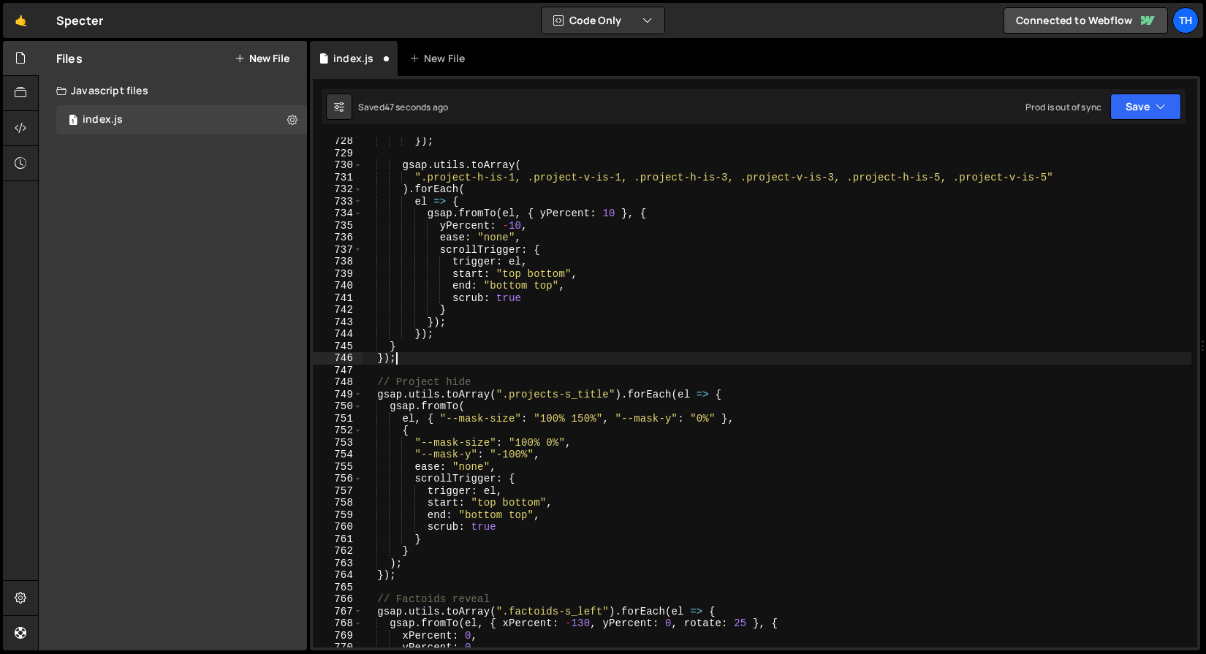
click at [673, 363] on div "}) ; gsap . utils . toArray ( ".project-h-is-1, .project-v-is-1, .project-h-is-…" at bounding box center [776, 402] width 829 height 534
click at [1136, 102] on button "Save" at bounding box center [1145, 107] width 71 height 26
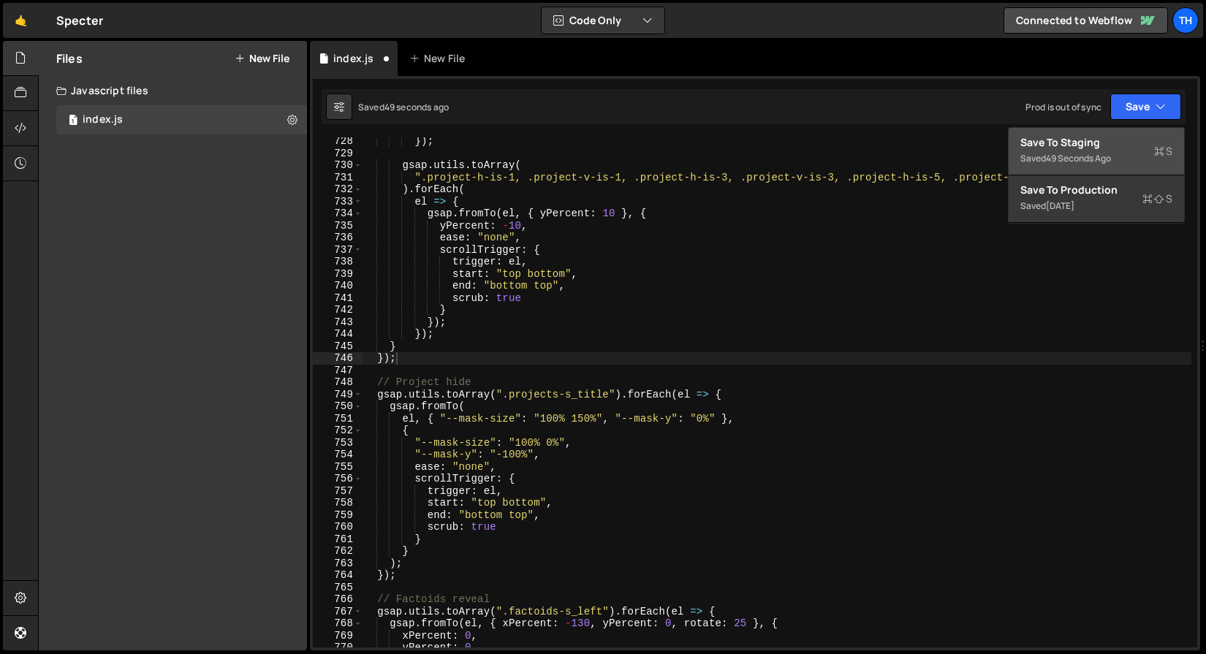
click at [1097, 139] on div "Save to Staging S" at bounding box center [1096, 142] width 152 height 15
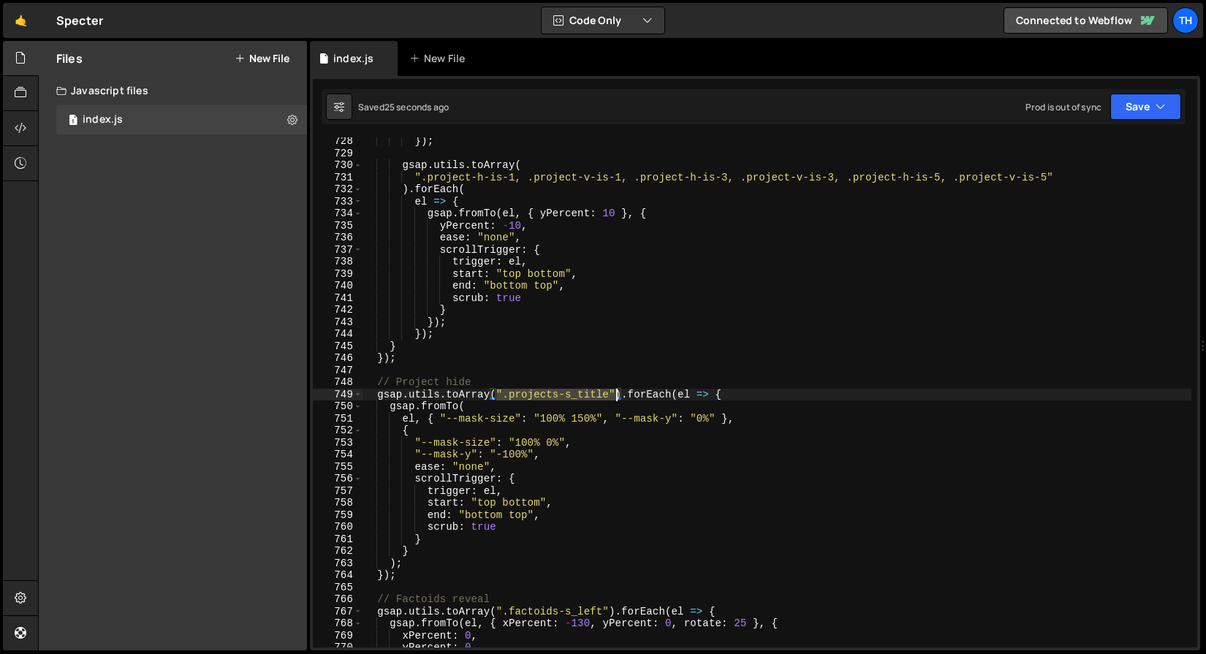
drag, startPoint x: 498, startPoint y: 393, endPoint x: 615, endPoint y: 395, distance: 116.9
click at [615, 395] on div "}) ; gsap . utils . toArray ( ".project-h-is-1, .project-v-is-1, .project-h-is-…" at bounding box center [776, 402] width 829 height 534
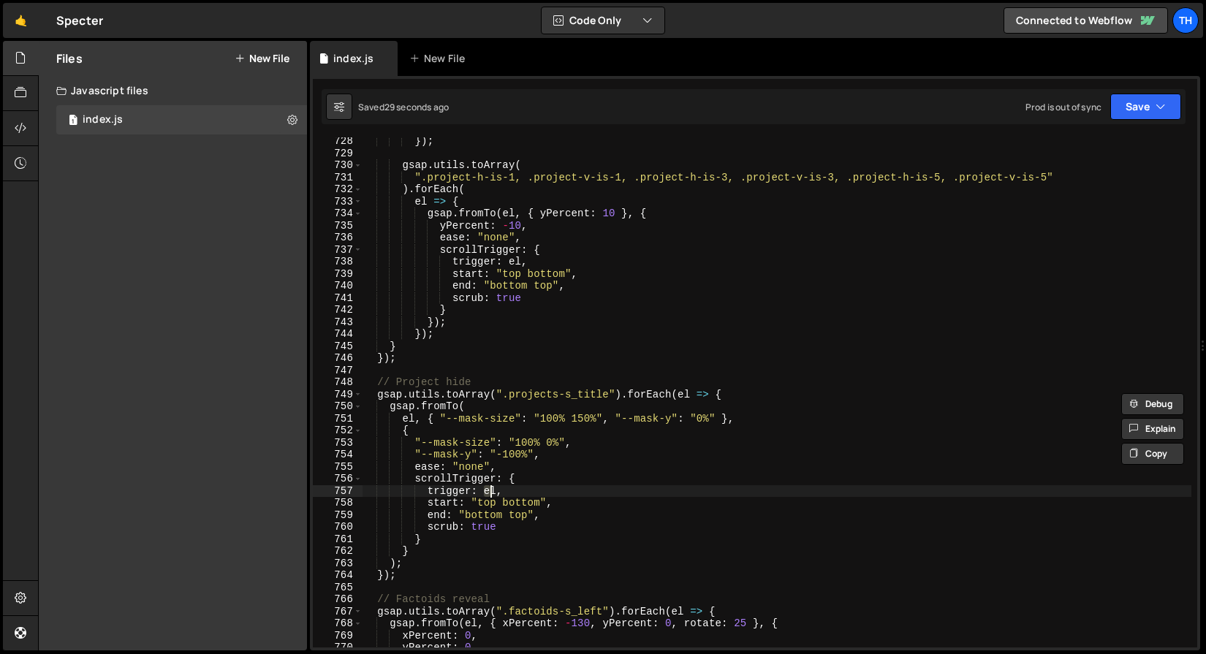
drag, startPoint x: 484, startPoint y: 492, endPoint x: 496, endPoint y: 492, distance: 11.7
click at [496, 492] on div "}) ; gsap . utils . toArray ( ".project-h-is-1, .project-v-is-1, .project-h-is-…" at bounding box center [776, 402] width 829 height 534
paste textarea "".projects-s_title""
drag, startPoint x: 556, startPoint y: 492, endPoint x: 598, endPoint y: 491, distance: 42.4
click at [599, 491] on div "}) ; gsap . utils . toArray ( ".project-h-is-1, .project-v-is-1, .project-h-is-…" at bounding box center [776, 402] width 829 height 534
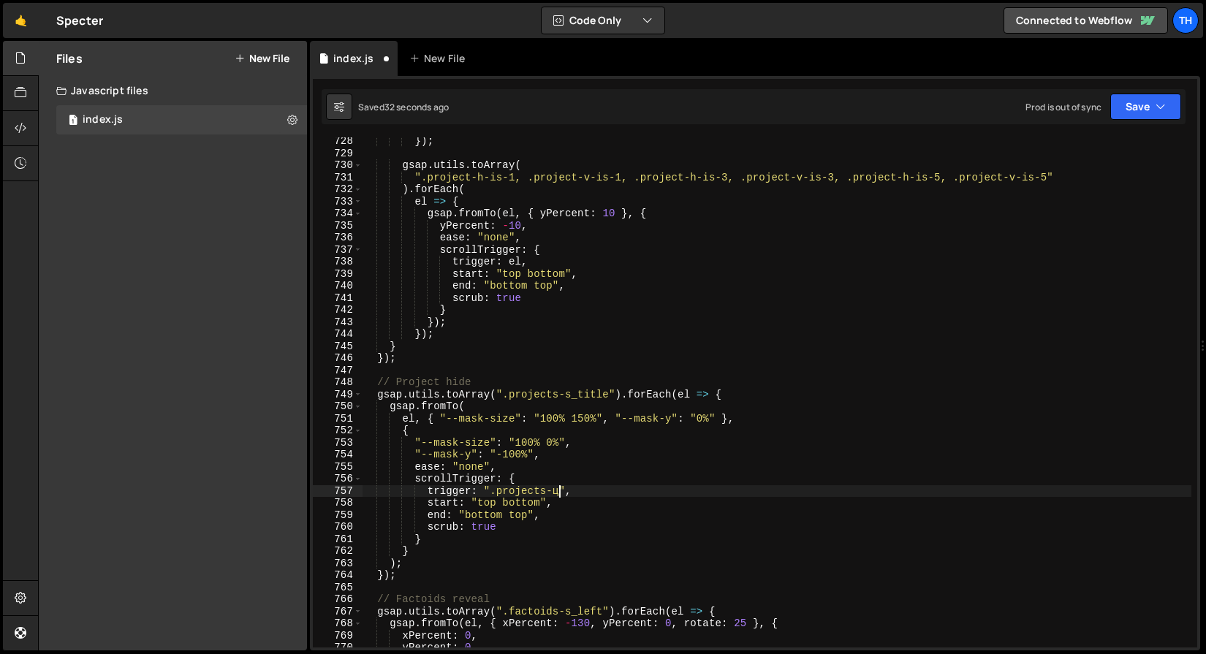
scroll to position [0, 13]
click at [1130, 107] on button "Save" at bounding box center [1145, 107] width 71 height 26
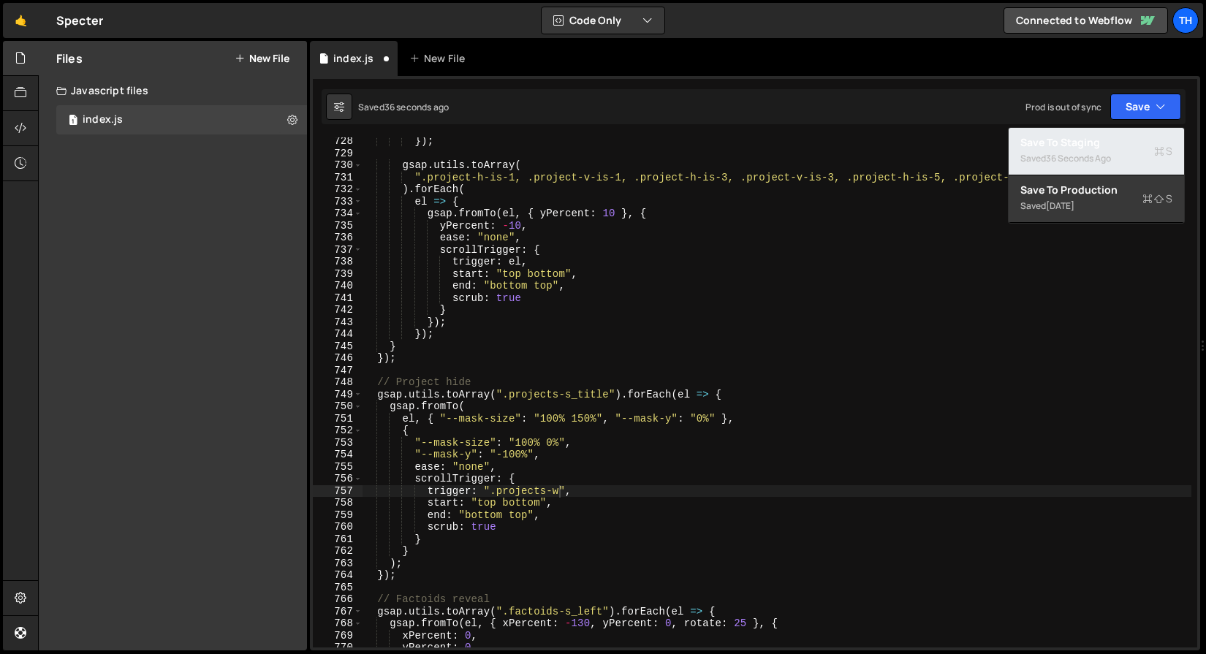
click at [1092, 152] on div "36 seconds ago" at bounding box center [1078, 158] width 65 height 12
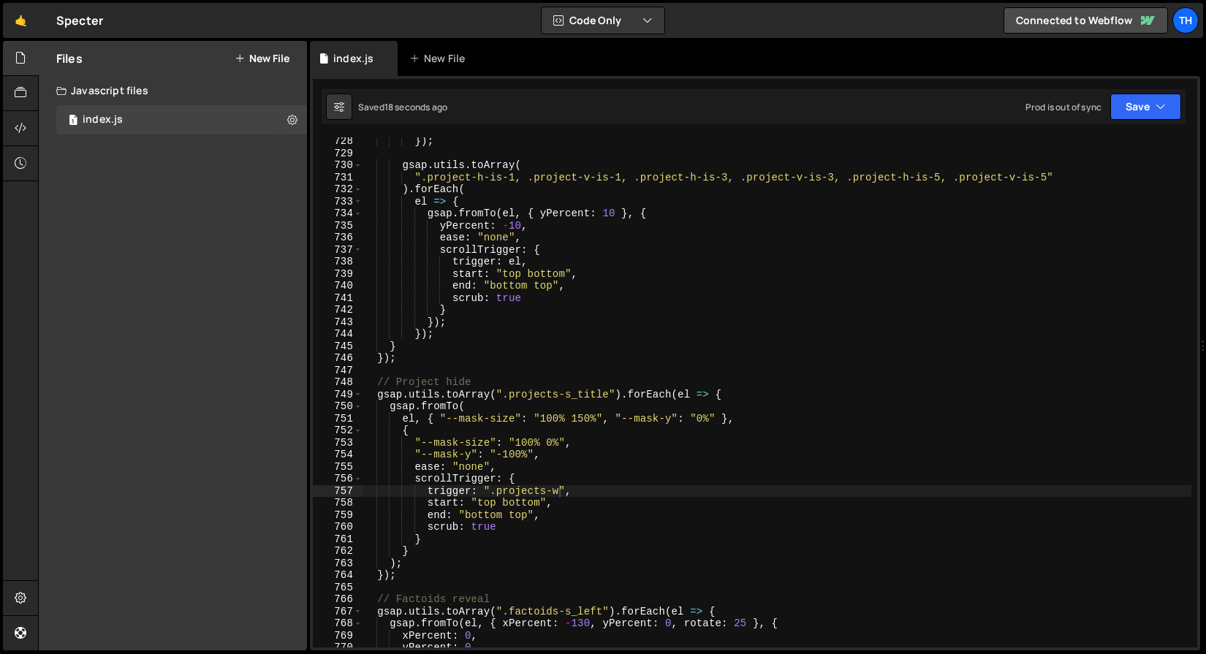
scroll to position [0, 12]
click at [497, 500] on div "}) ; gsap . utils . toArray ( ".project-h-is-1, .project-v-is-1, .project-h-is-…" at bounding box center [776, 402] width 829 height 534
click at [522, 506] on div "}) ; gsap . utils . toArray ( ".project-h-is-1, .project-v-is-1, .project-h-is-…" at bounding box center [776, 402] width 829 height 534
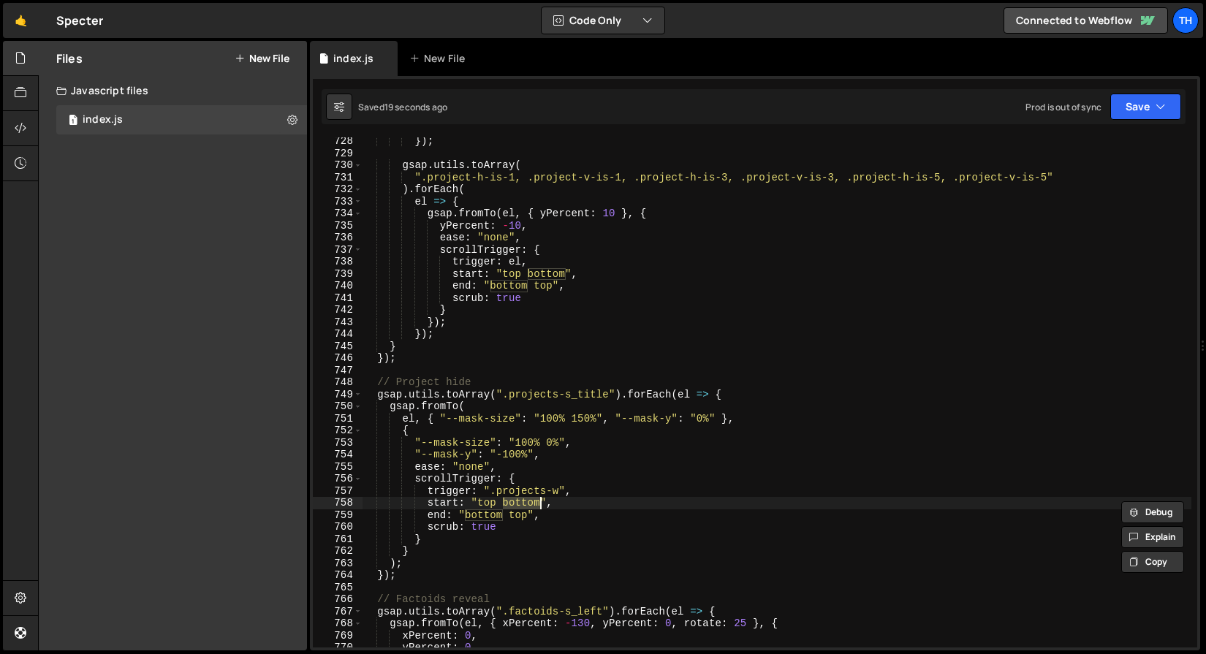
paste textarea "top"
click at [485, 518] on div "}) ; gsap . utils . toArray ( ".project-h-is-1, .project-v-is-1, .project-h-is-…" at bounding box center [776, 402] width 829 height 534
click at [520, 514] on div "}) ; gsap . utils . toArray ( ".project-h-is-1, .project-v-is-1, .project-h-is-…" at bounding box center [776, 402] width 829 height 534
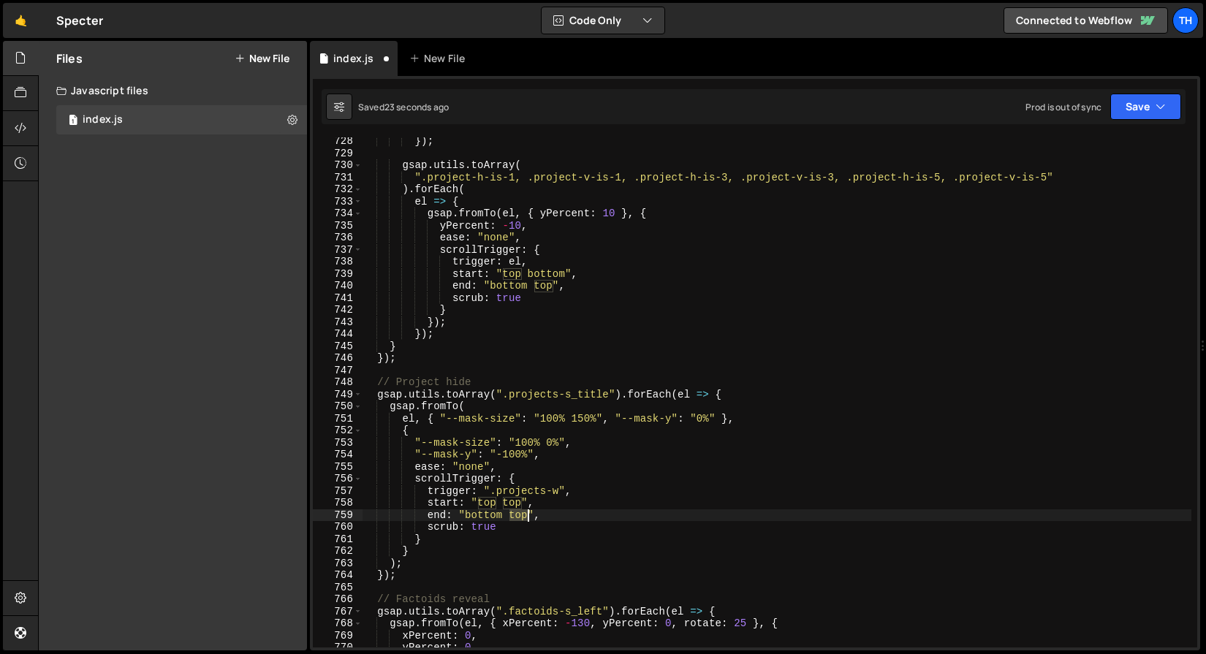
drag, startPoint x: 520, startPoint y: 514, endPoint x: 564, endPoint y: 520, distance: 45.0
click at [525, 514] on div "}) ; gsap . utils . toArray ( ".project-h-is-1, .project-v-is-1, .project-h-is-…" at bounding box center [776, 402] width 829 height 534
paste textarea "bottom"
type textarea "end: "bottom bottom","
click at [1141, 118] on button "Save" at bounding box center [1145, 107] width 71 height 26
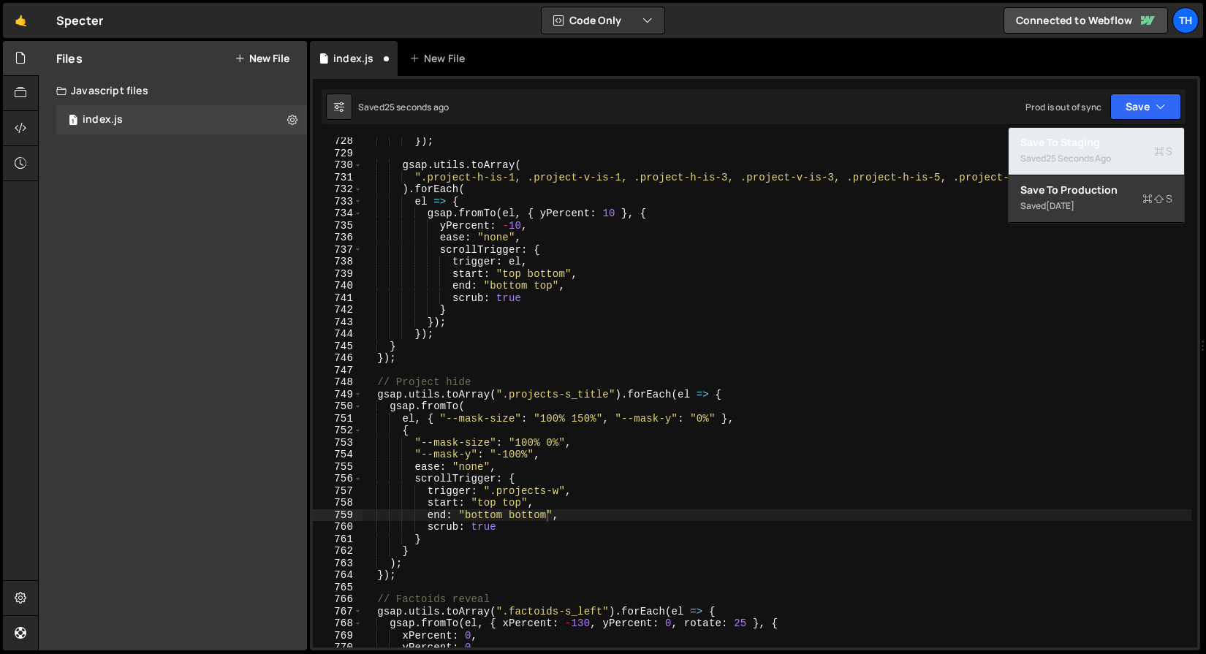
click at [1084, 153] on div "25 seconds ago" at bounding box center [1078, 158] width 65 height 12
